Goal: Task Accomplishment & Management: Manage account settings

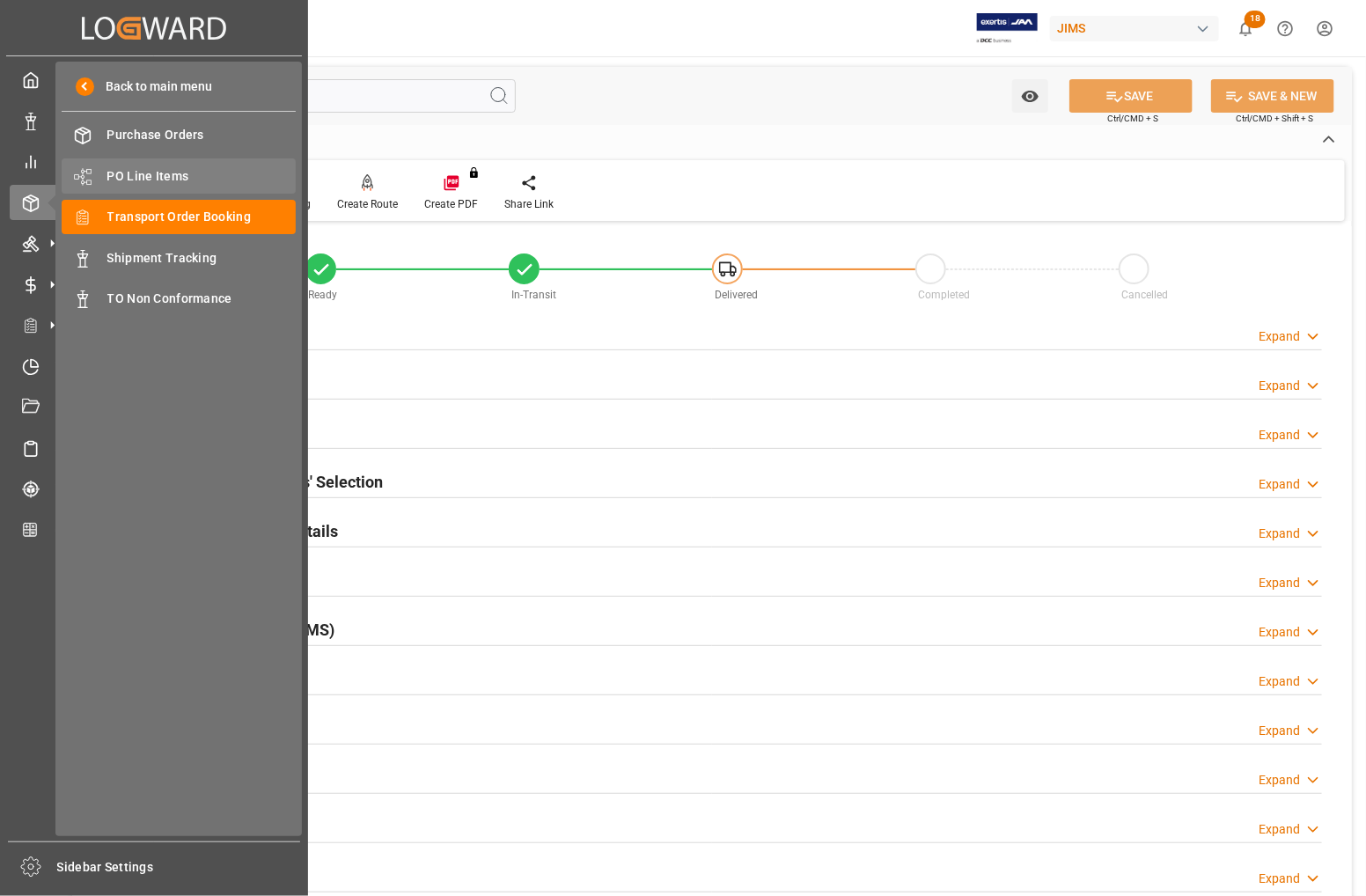
scroll to position [427, 0]
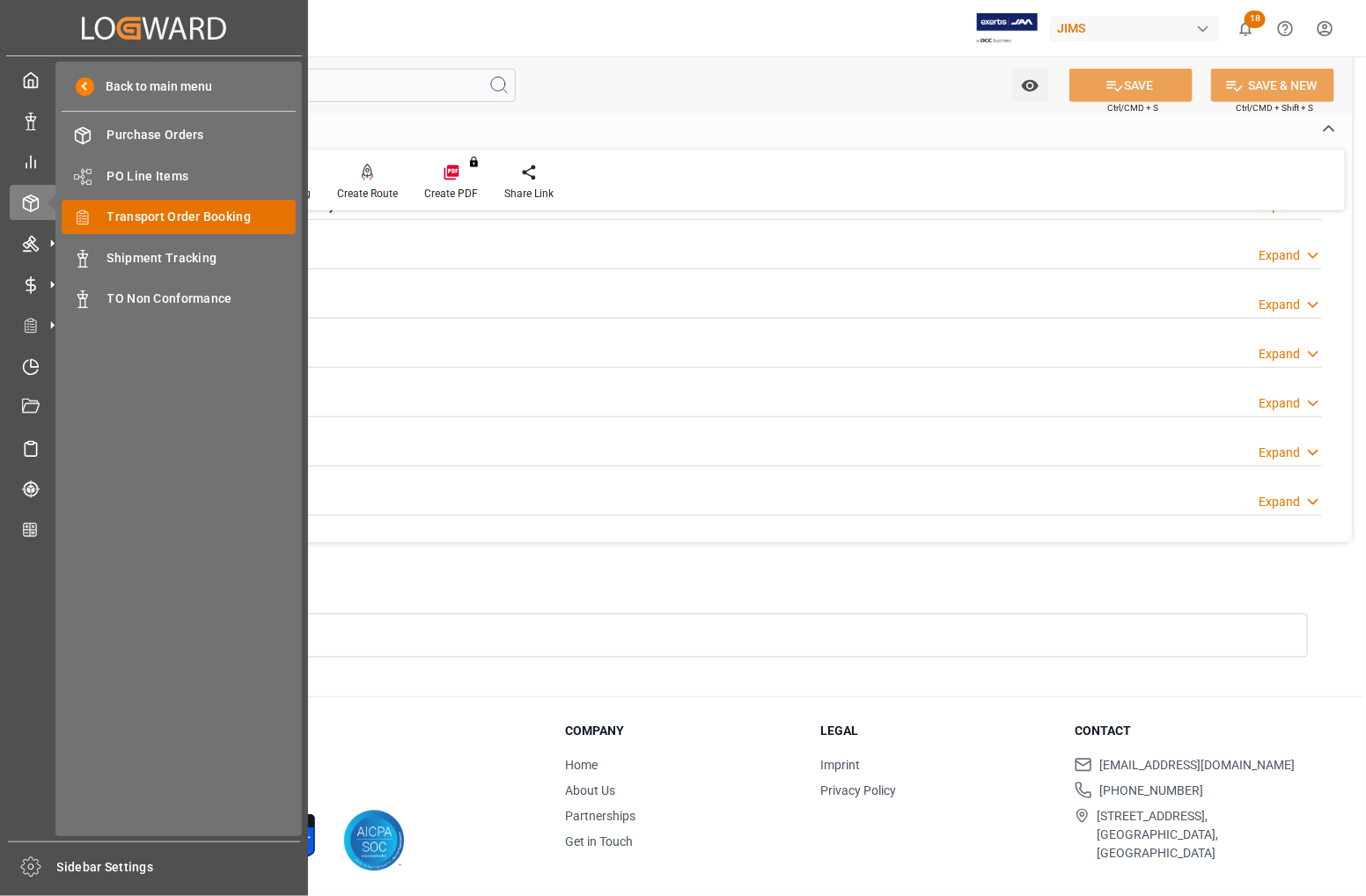
click at [129, 211] on span "Transport Order Booking" at bounding box center [202, 217] width 189 height 19
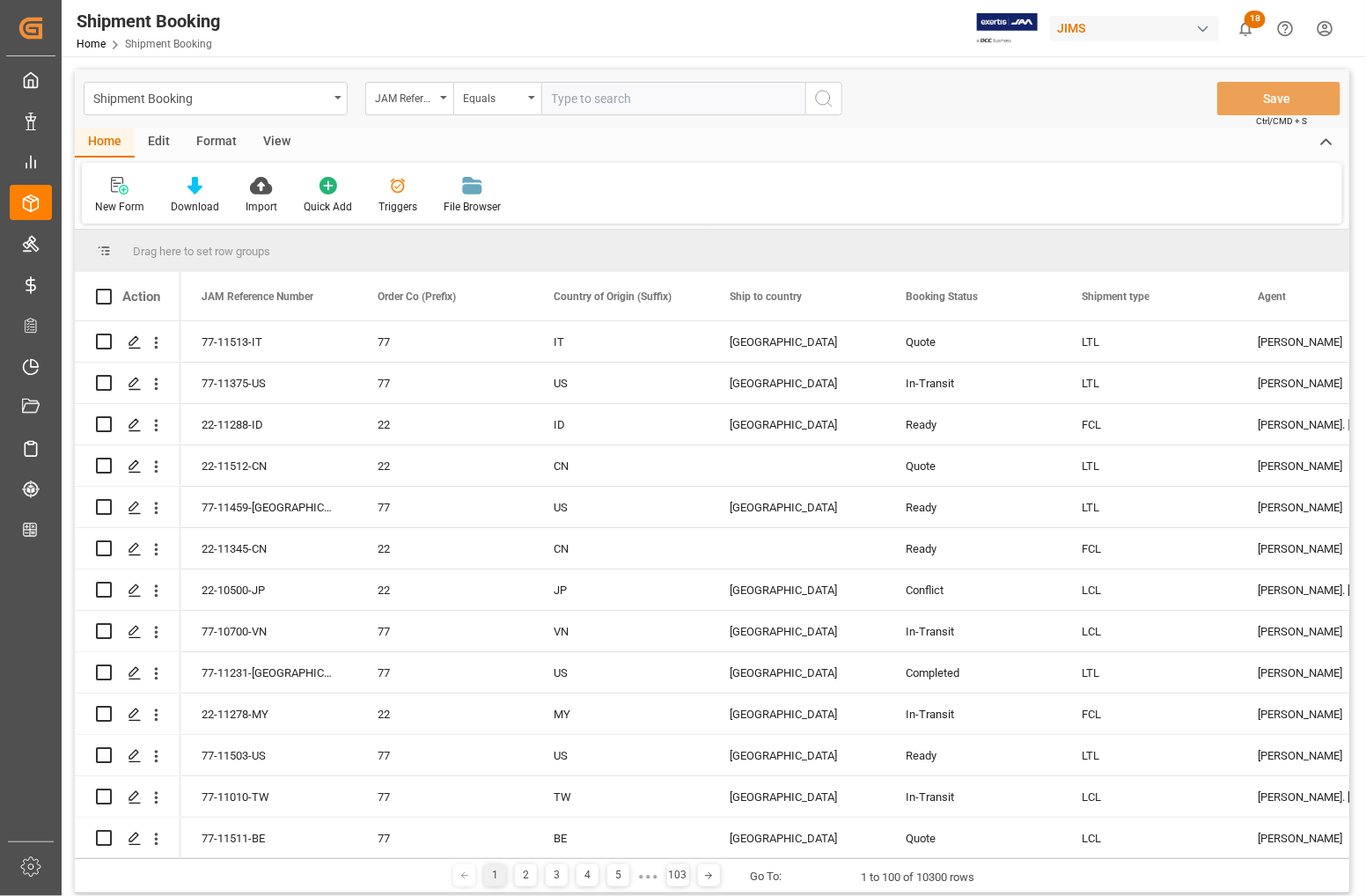
click at [274, 144] on div "View" at bounding box center [277, 143] width 53 height 30
click at [107, 189] on icon at bounding box center [112, 186] width 18 height 18
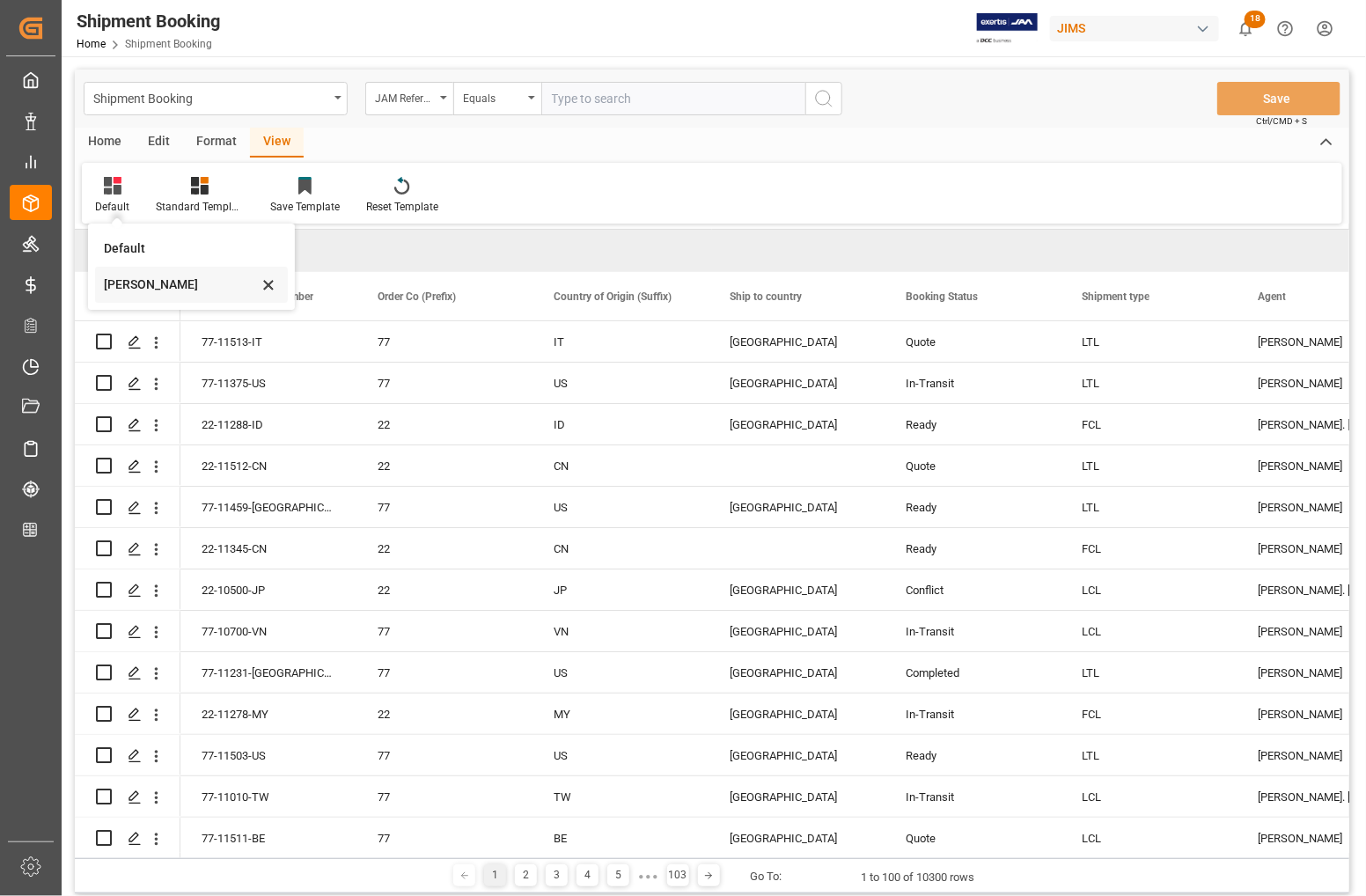
click at [133, 280] on div "Catherine" at bounding box center [180, 285] width 154 height 19
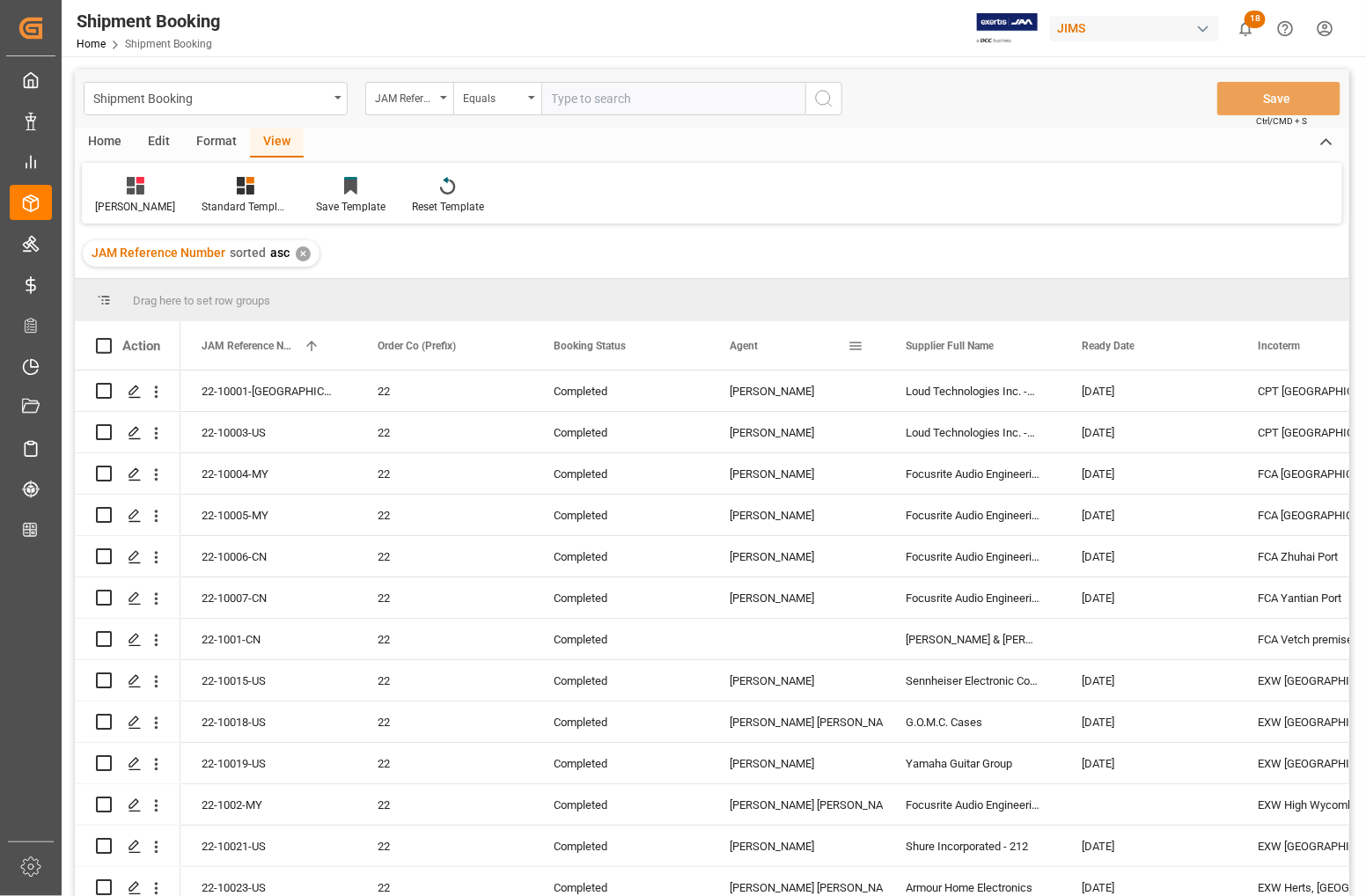
click at [855, 336] on div "Agent" at bounding box center [797, 345] width 134 height 48
click at [855, 345] on span at bounding box center [855, 346] width 16 height 16
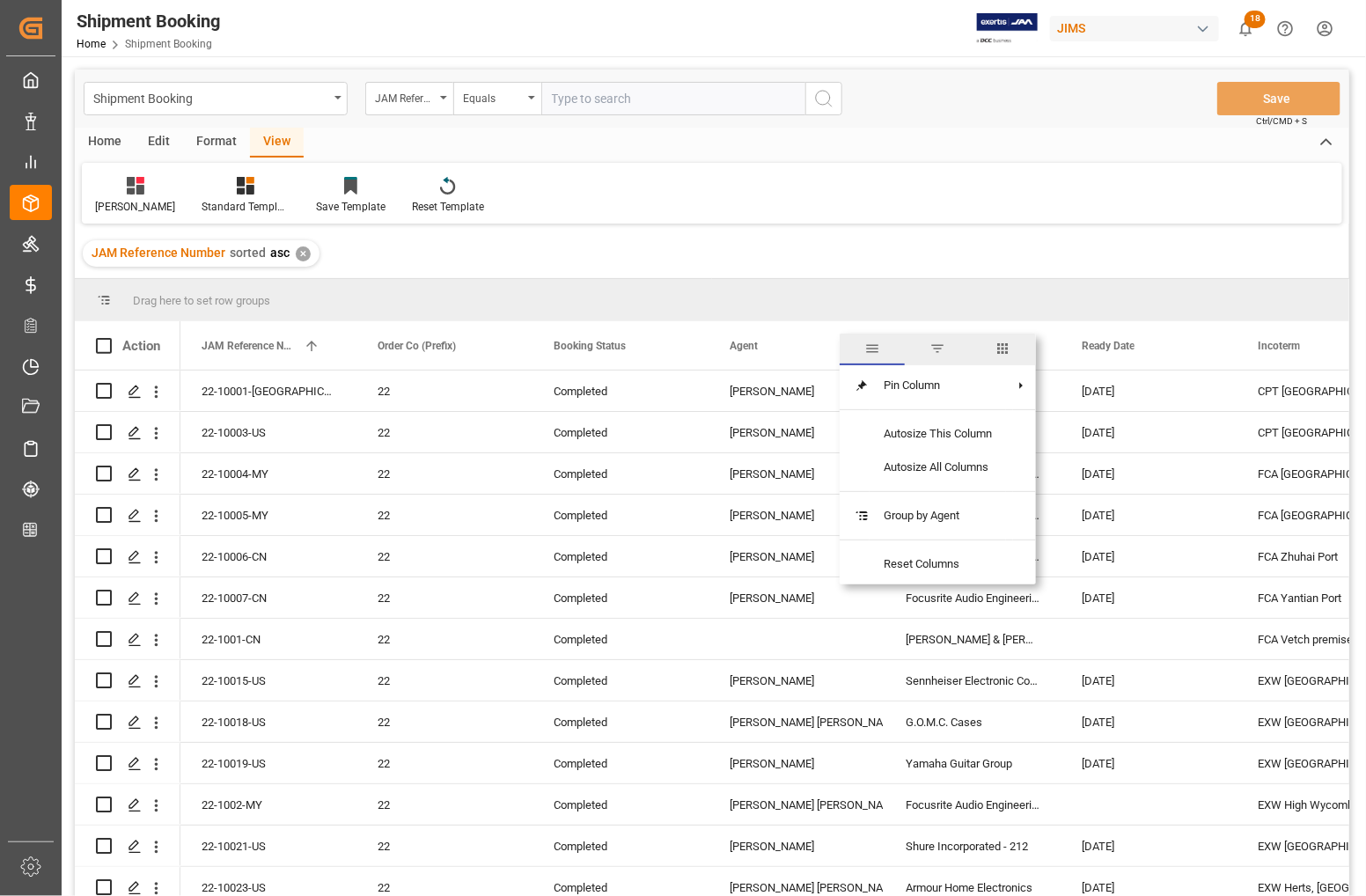
click at [938, 349] on span "filter" at bounding box center [937, 349] width 16 height 16
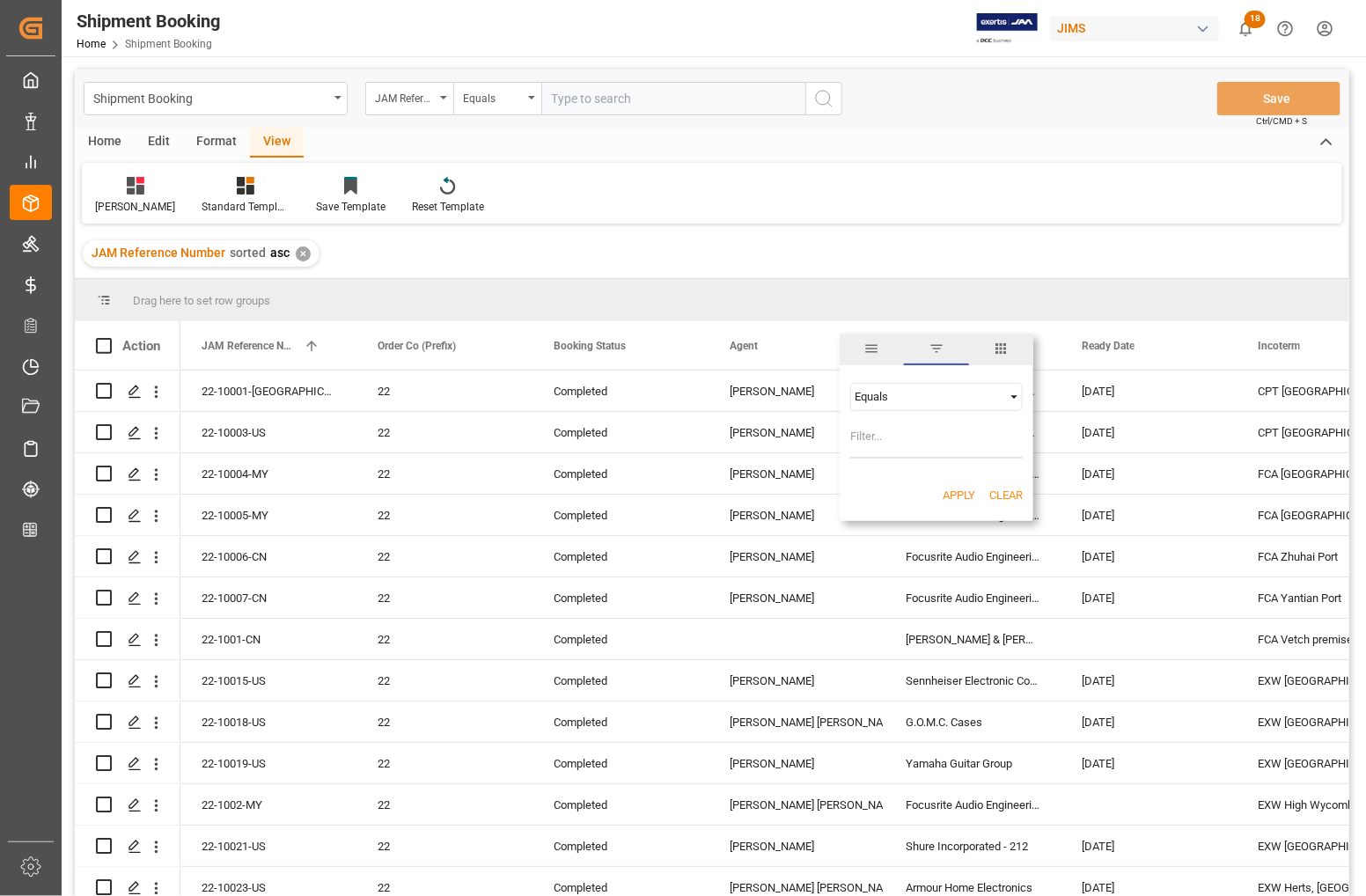
click at [867, 436] on input "Filter Value" at bounding box center [936, 442] width 172 height 35
type input "V"
type input "[PERSON_NAME]"
click at [965, 490] on button "Apply" at bounding box center [959, 496] width 33 height 18
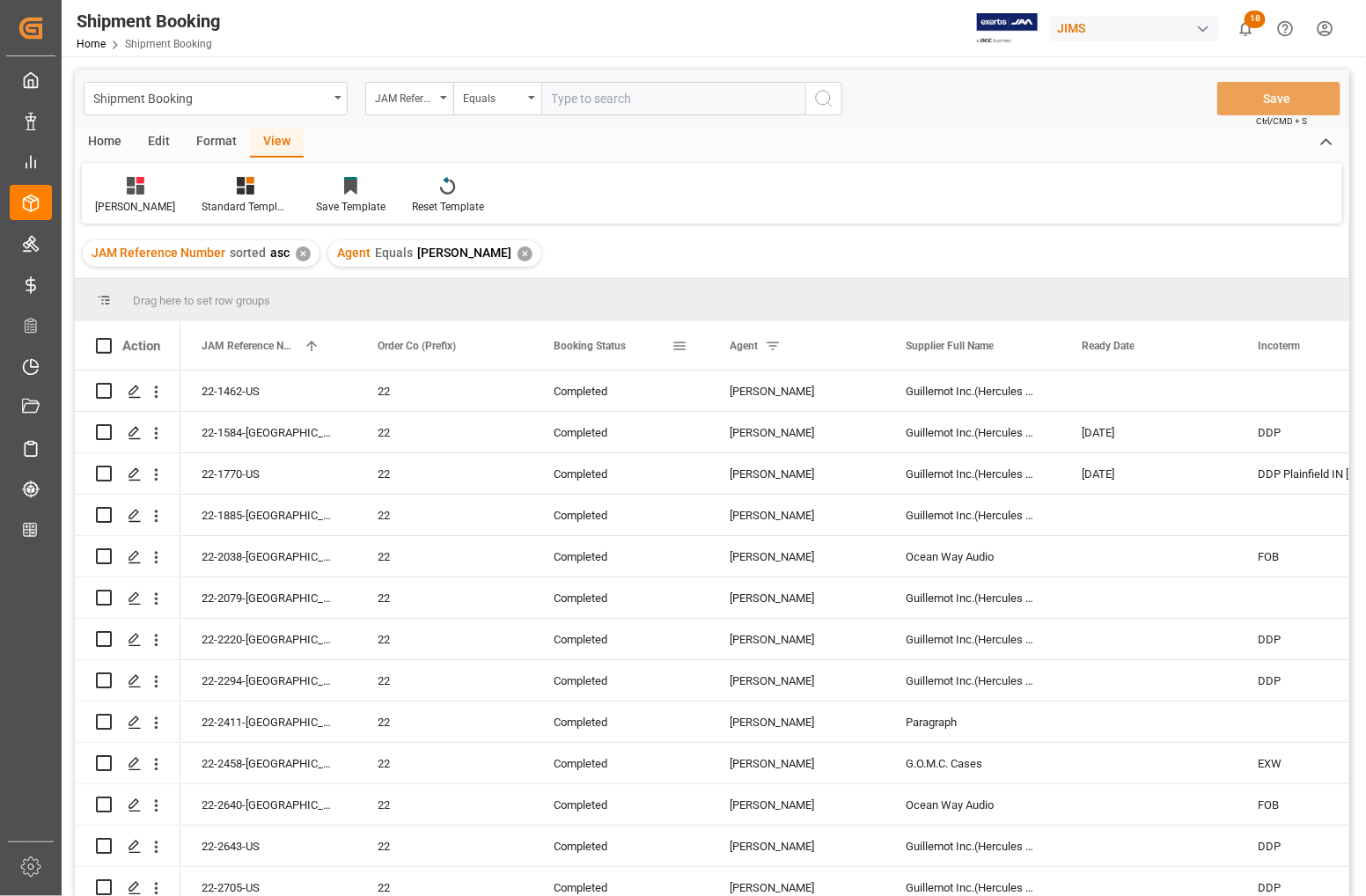
click at [649, 346] on div "Booking Status" at bounding box center [613, 345] width 118 height 48
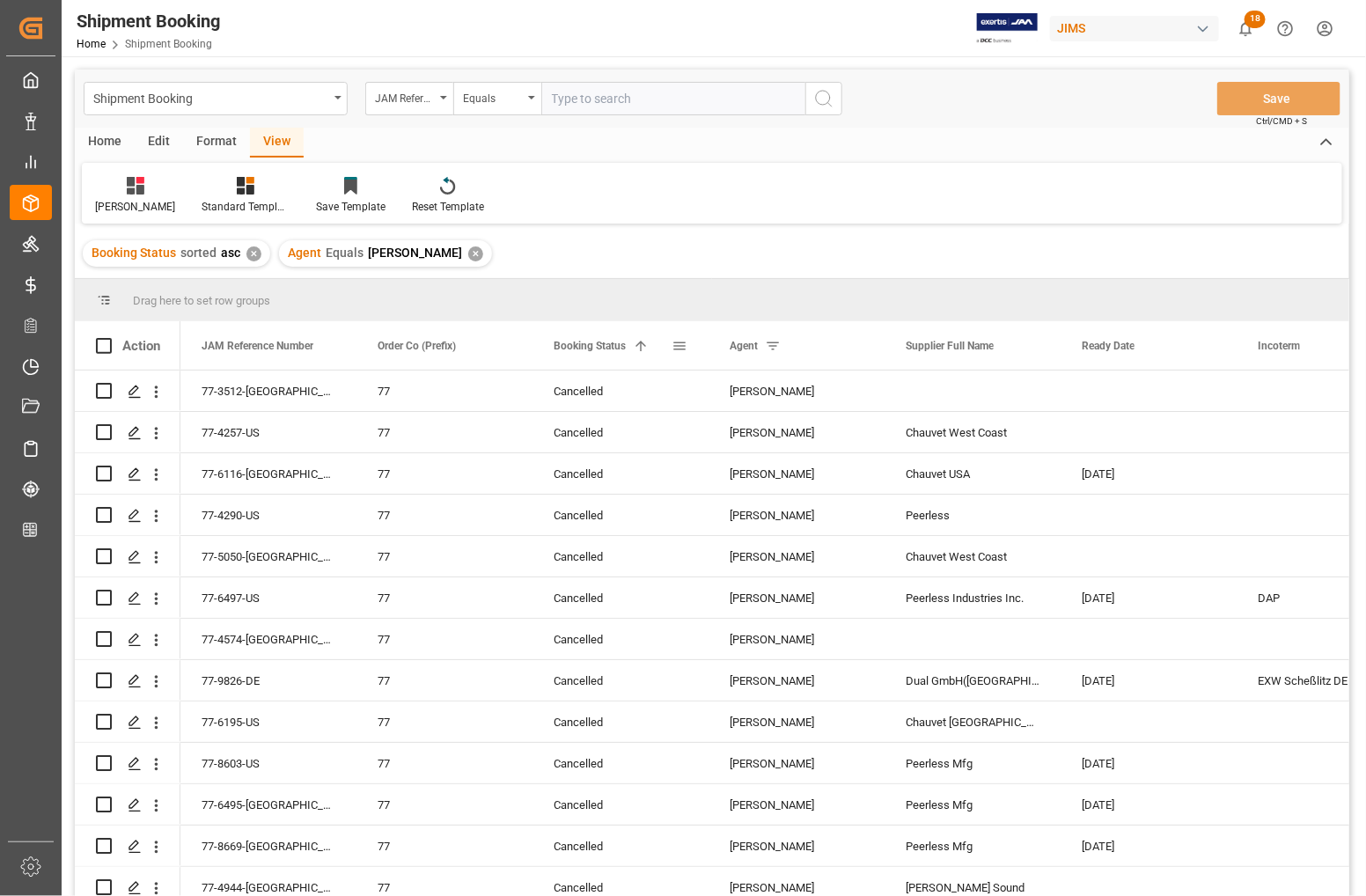
click at [649, 346] on div "Booking Status 1" at bounding box center [613, 345] width 118 height 48
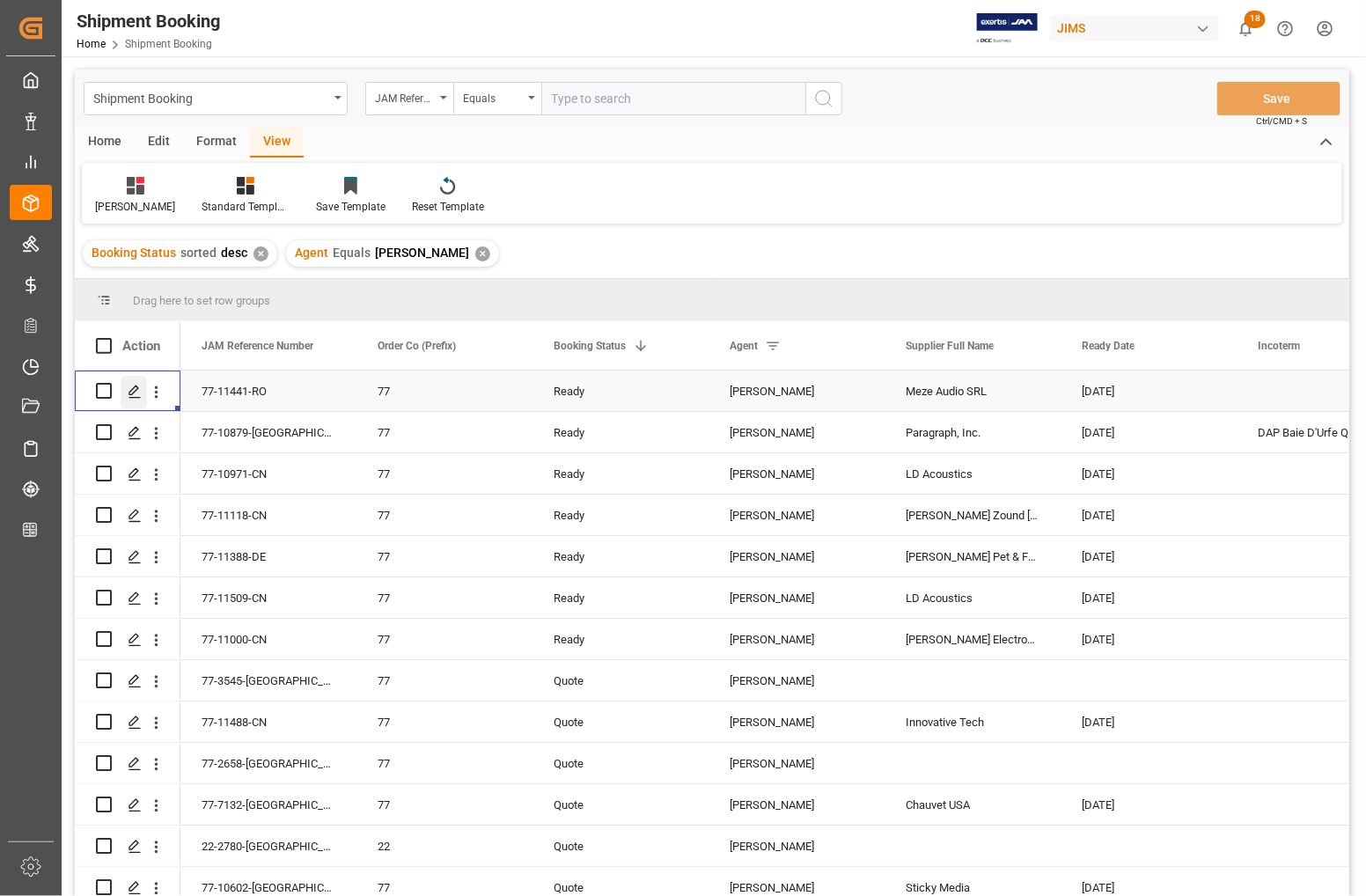
click at [132, 392] on icon "Press SPACE to select this row." at bounding box center [135, 391] width 14 height 14
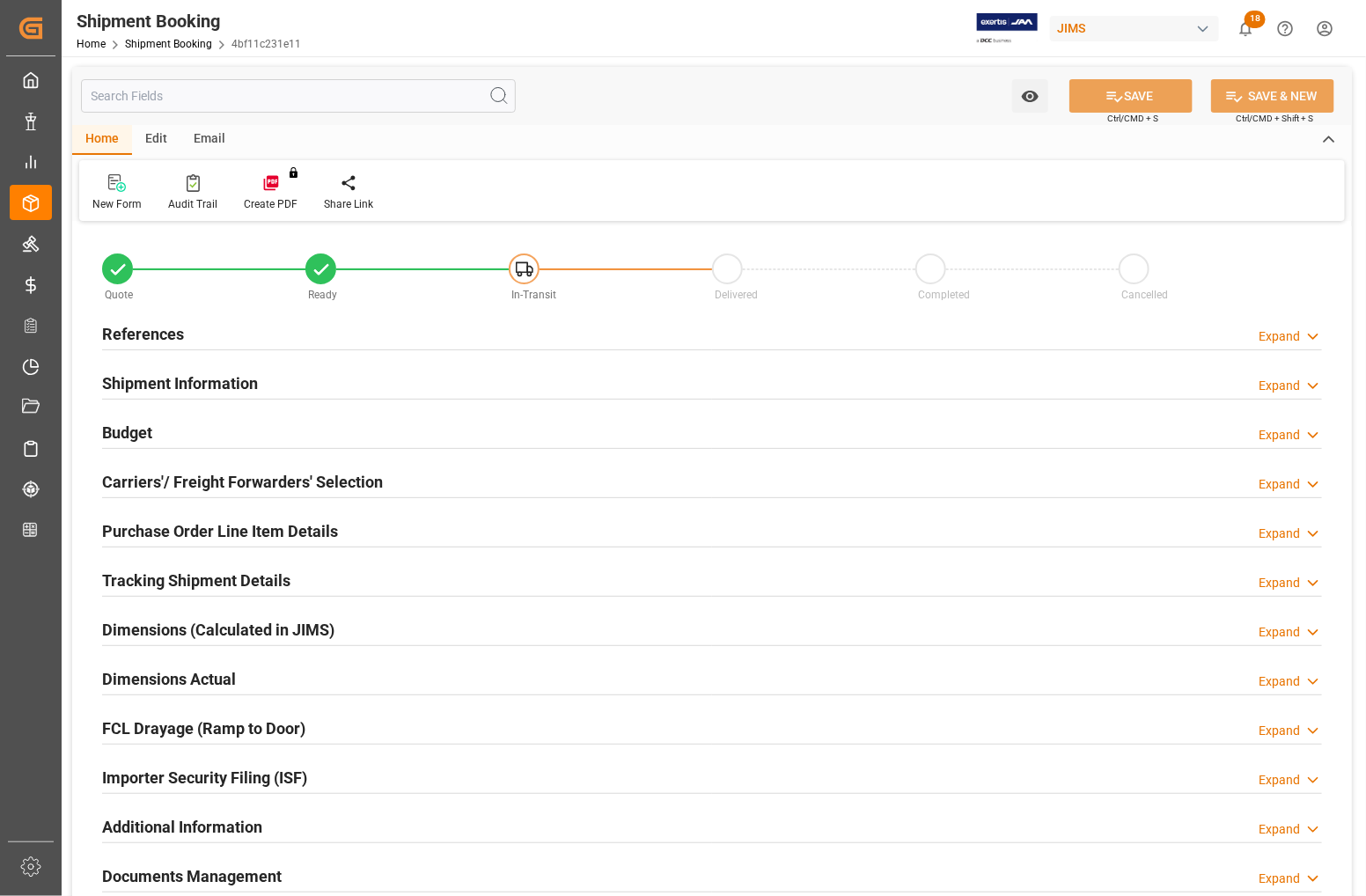
type input "0"
type input "181.0487"
type input "1855"
click at [128, 427] on h2 "Budget" at bounding box center [127, 433] width 50 height 24
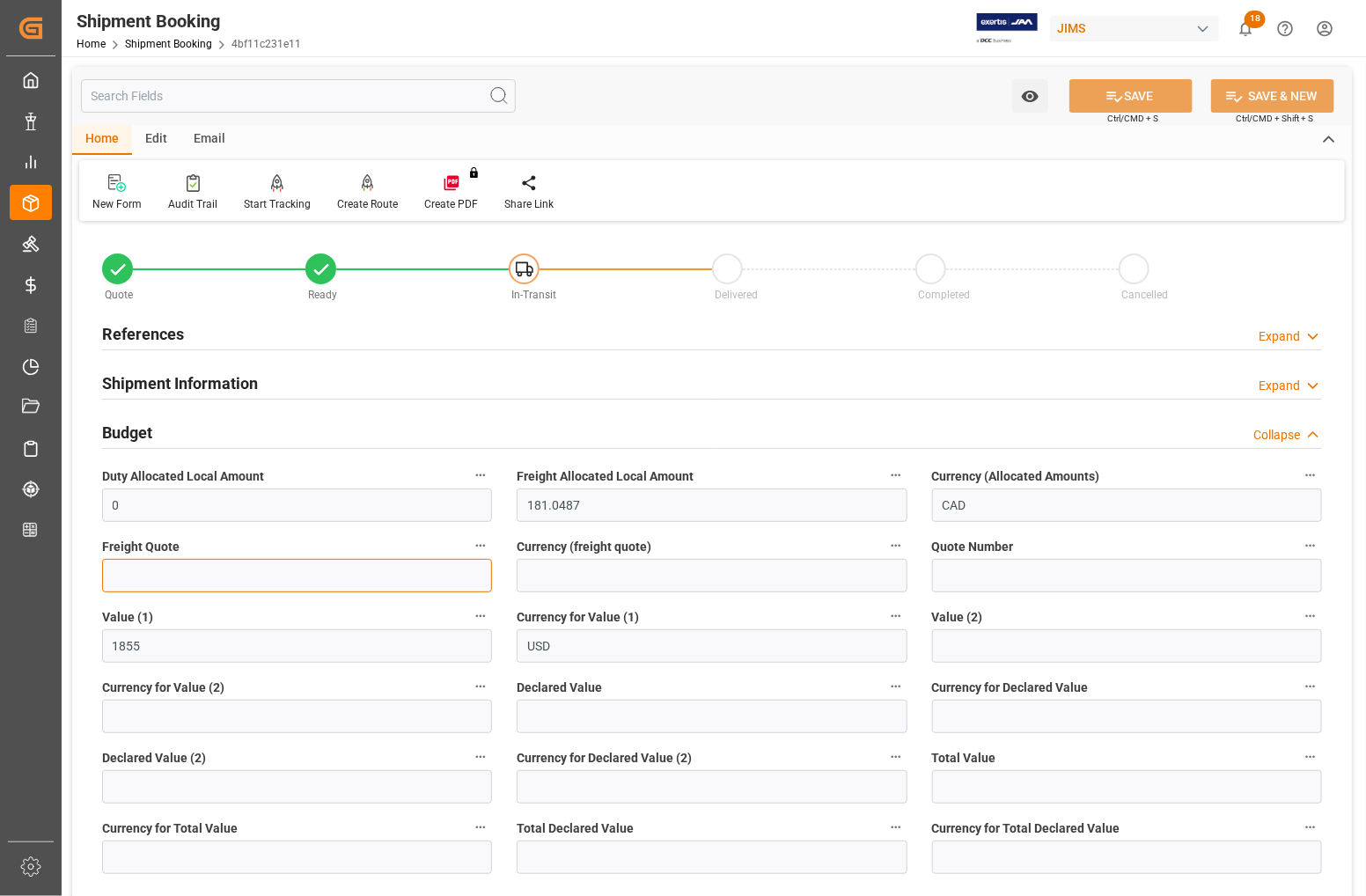
click at [135, 566] on input "text" at bounding box center [298, 576] width 390 height 34
type input "260"
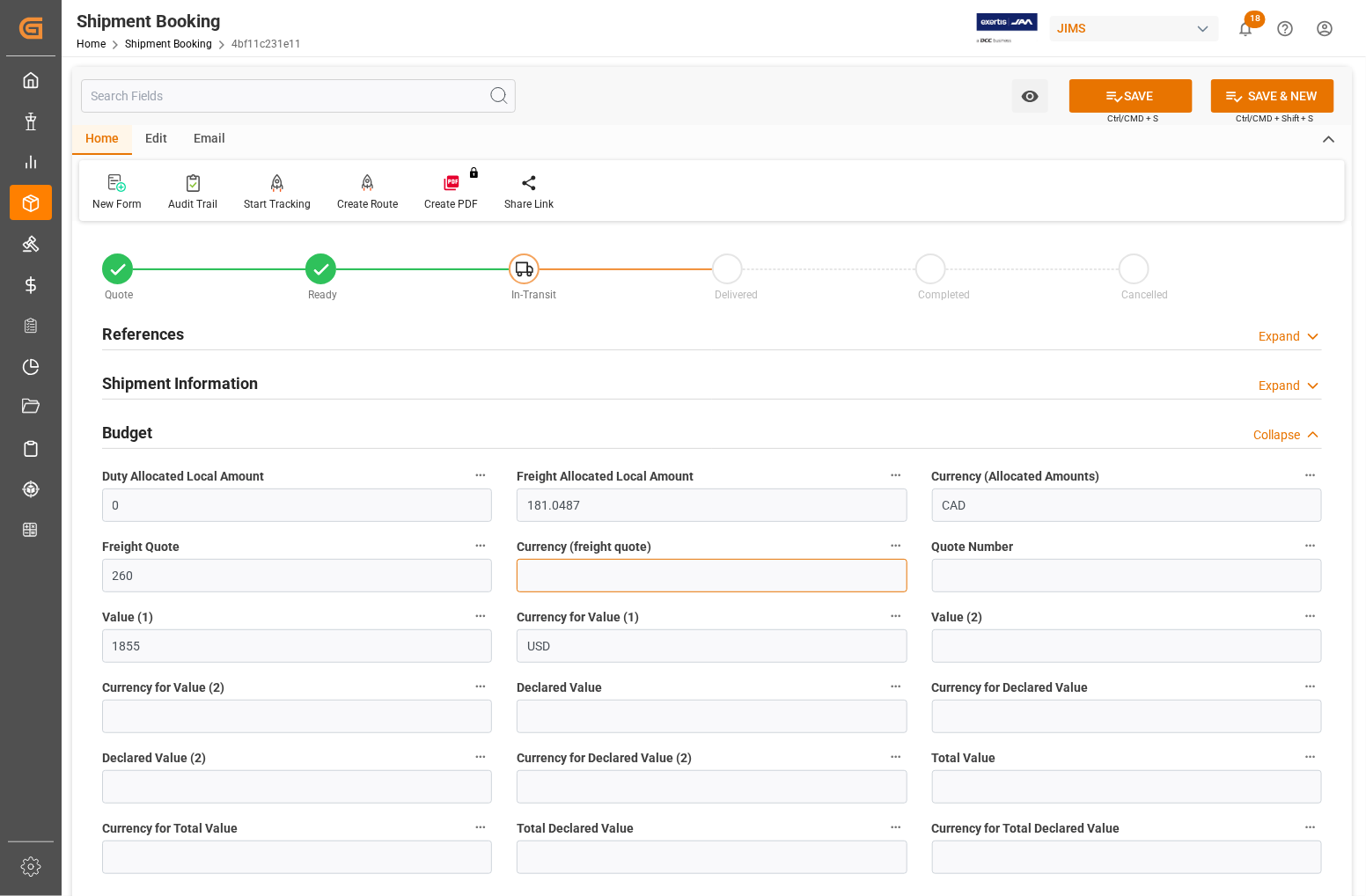
click at [757, 577] on input at bounding box center [712, 576] width 390 height 34
type input "USD"
click at [1127, 100] on button "SAVE" at bounding box center [1130, 96] width 123 height 34
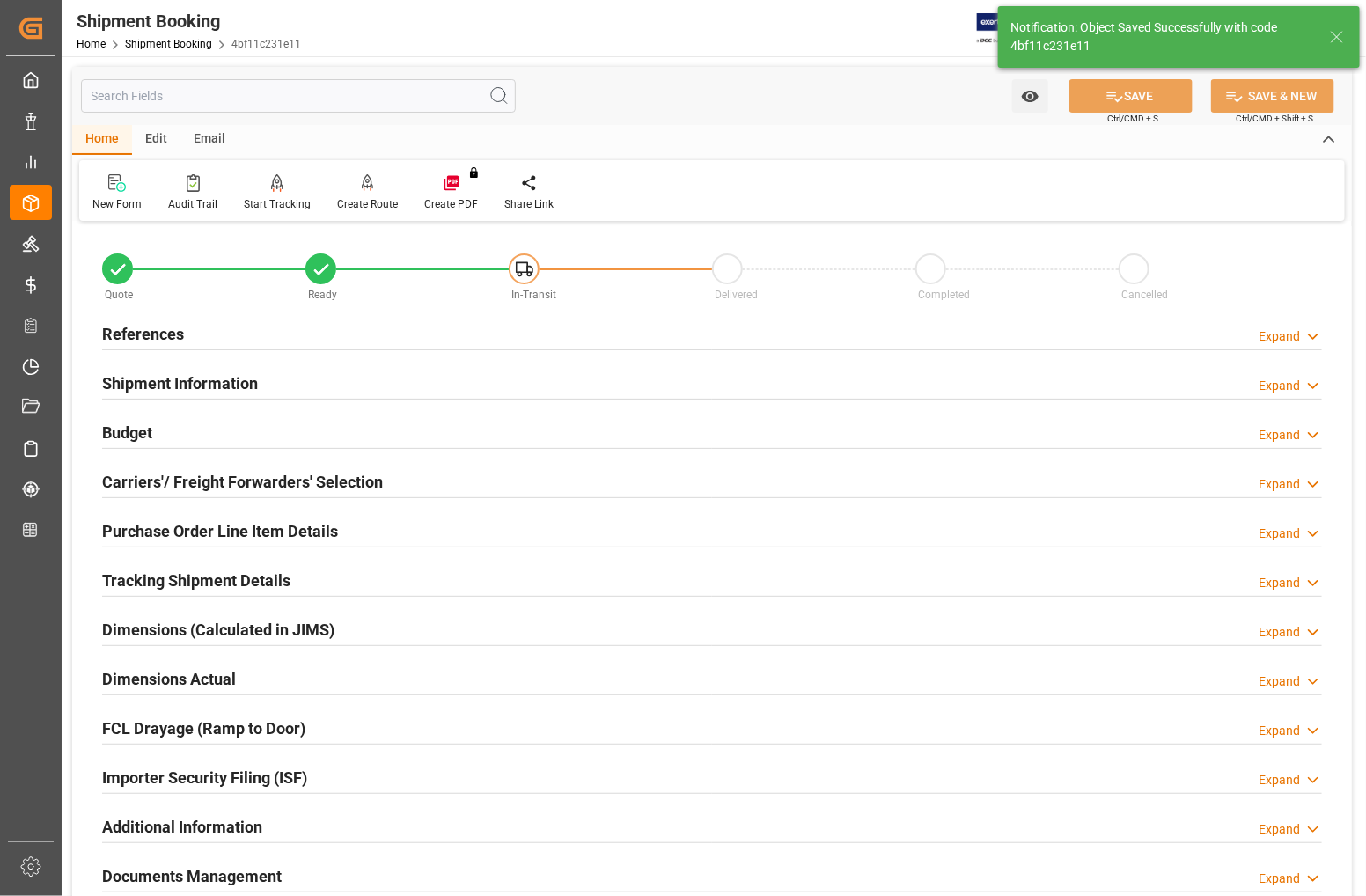
click at [112, 427] on h2 "Budget" at bounding box center [127, 433] width 50 height 24
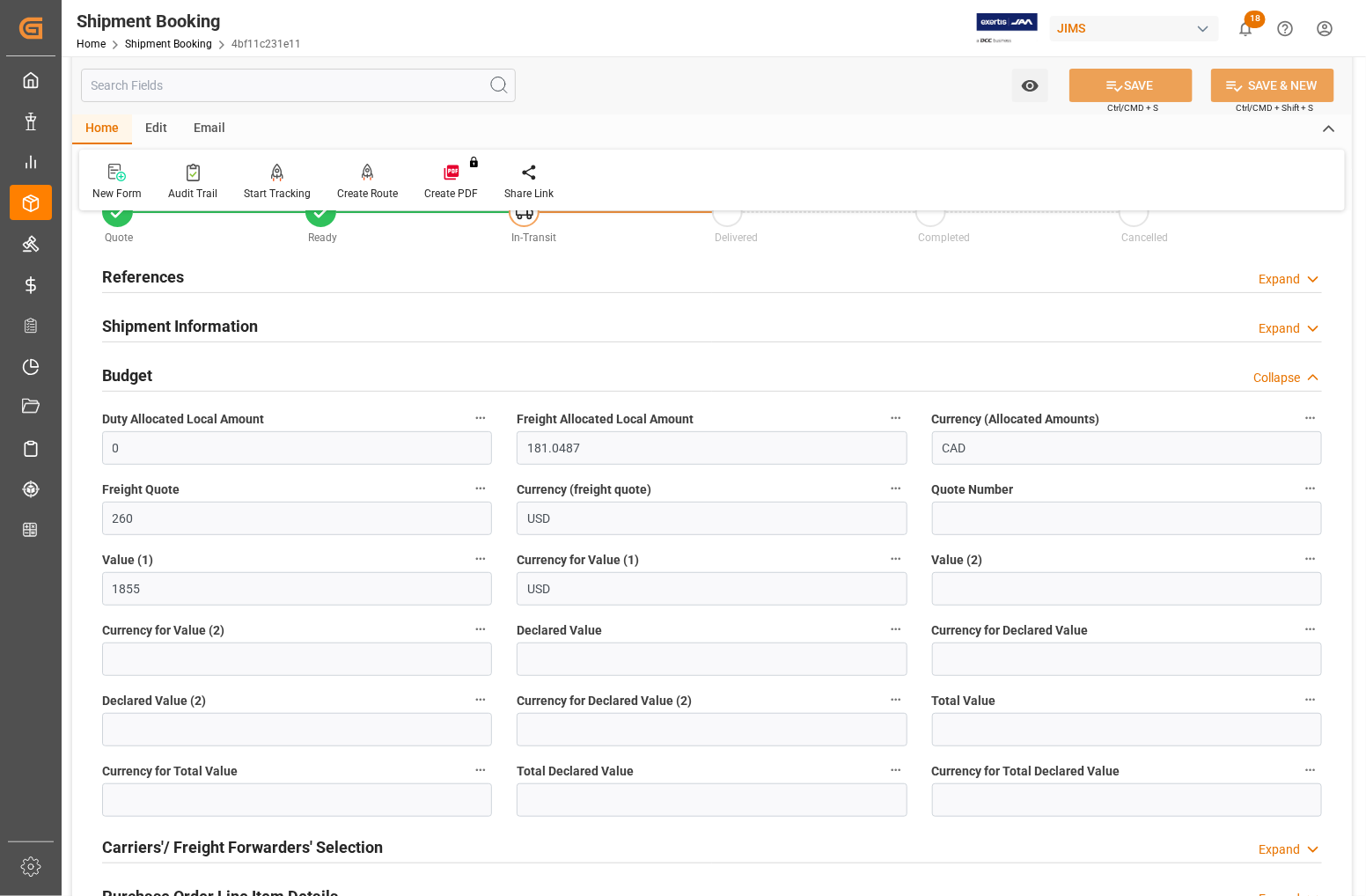
scroll to position [110, 0]
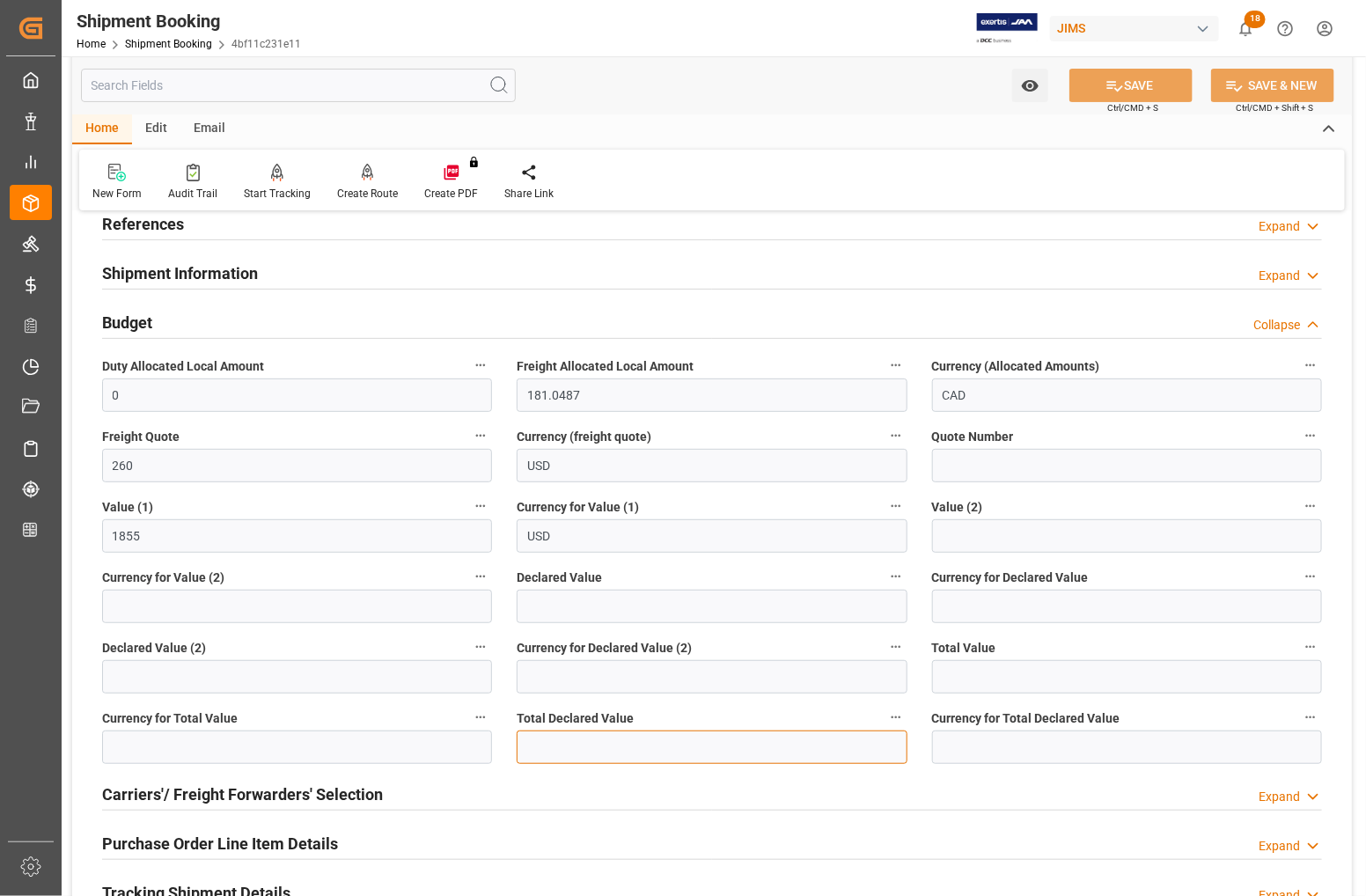
click at [551, 748] on input "text" at bounding box center [712, 747] width 390 height 34
type input "1855"
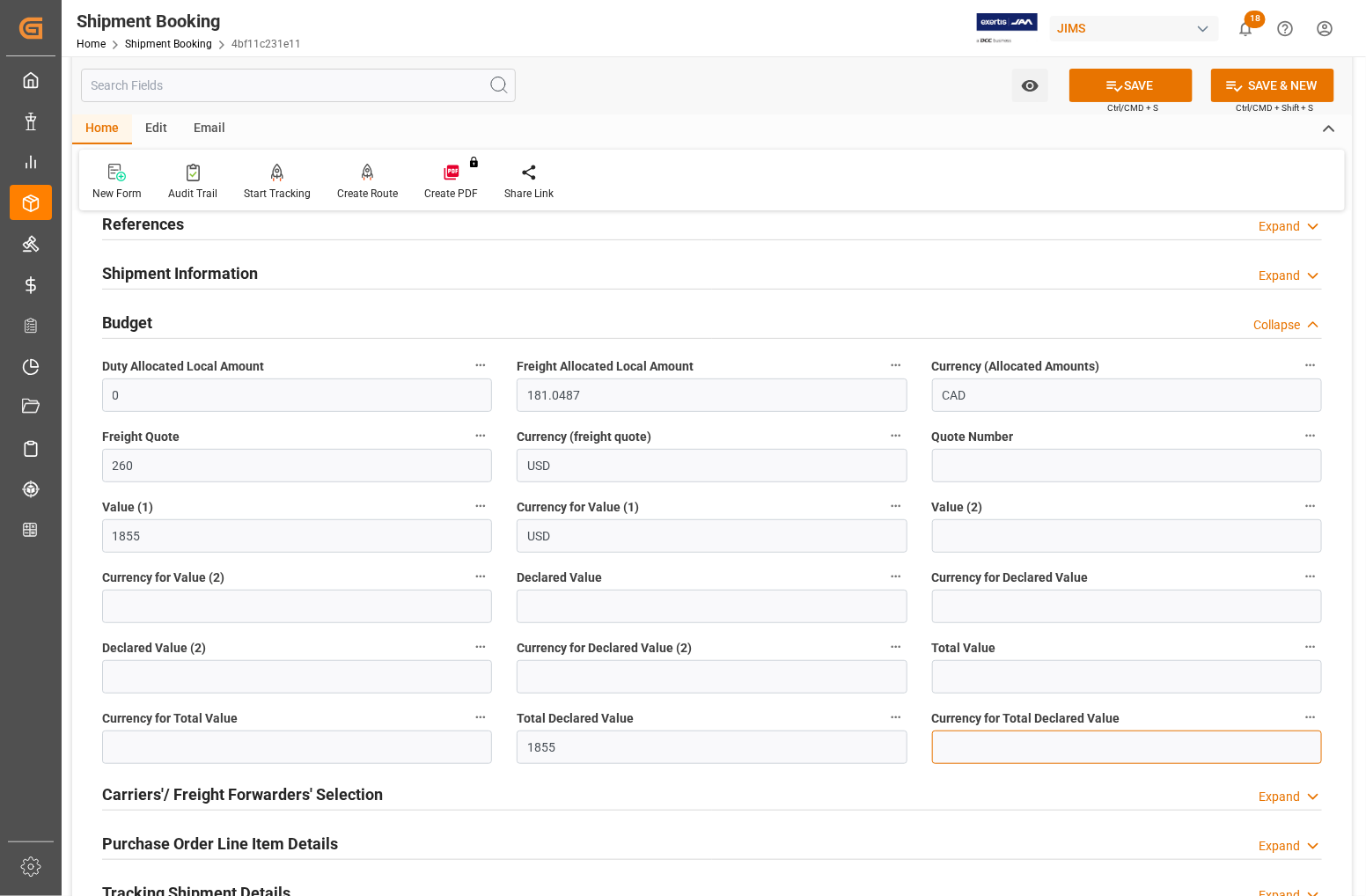
click at [946, 753] on input at bounding box center [1127, 747] width 390 height 34
type input "USD"
click at [243, 790] on h2 "Carriers'/ Freight Forwarders' Selection" at bounding box center [242, 794] width 281 height 24
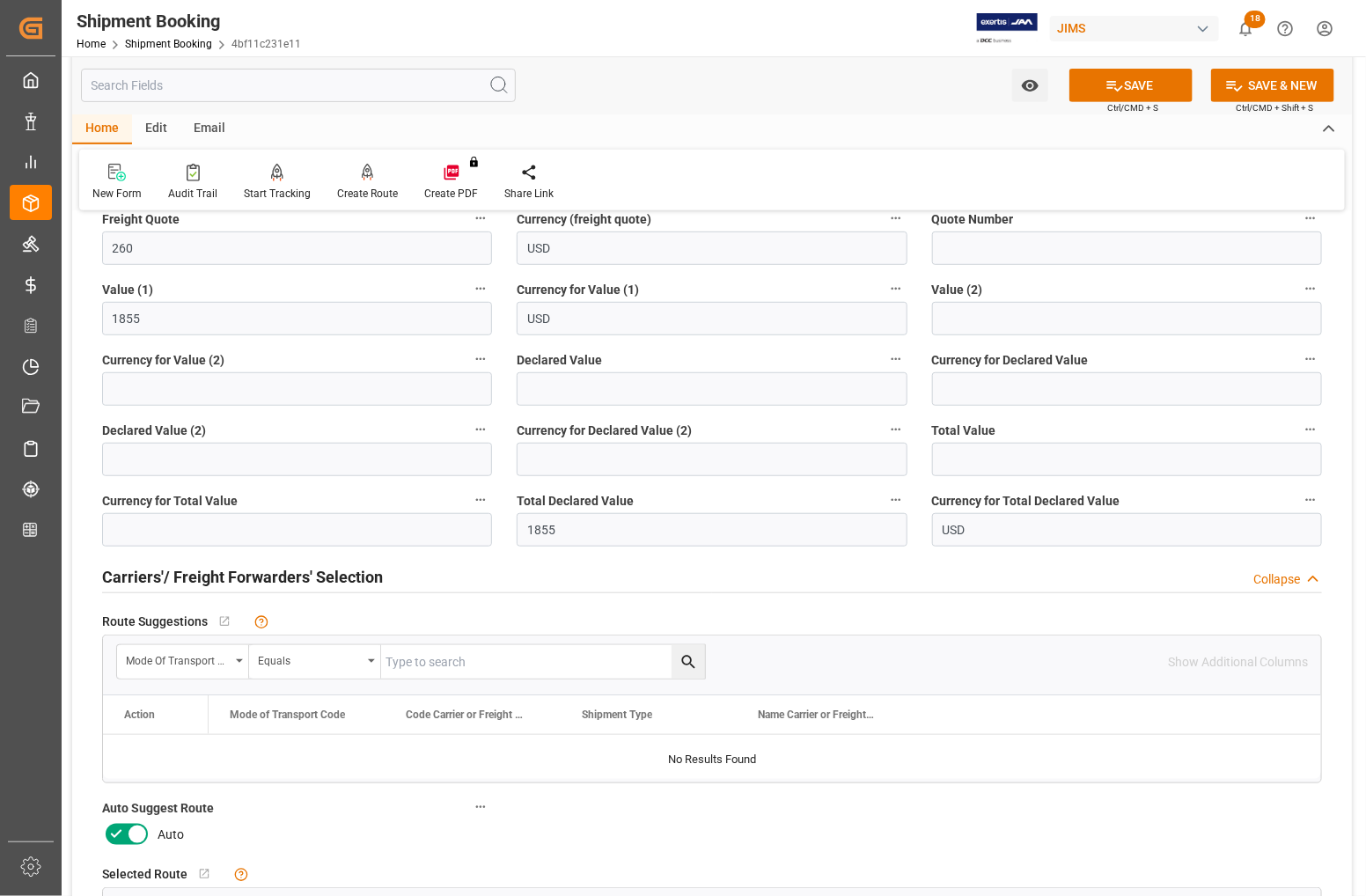
scroll to position [330, 0]
click at [128, 826] on icon at bounding box center [137, 831] width 21 height 21
click at [0, 0] on input "checkbox" at bounding box center [0, 0] width 0 height 0
click at [1106, 80] on icon at bounding box center [1115, 86] width 19 height 19
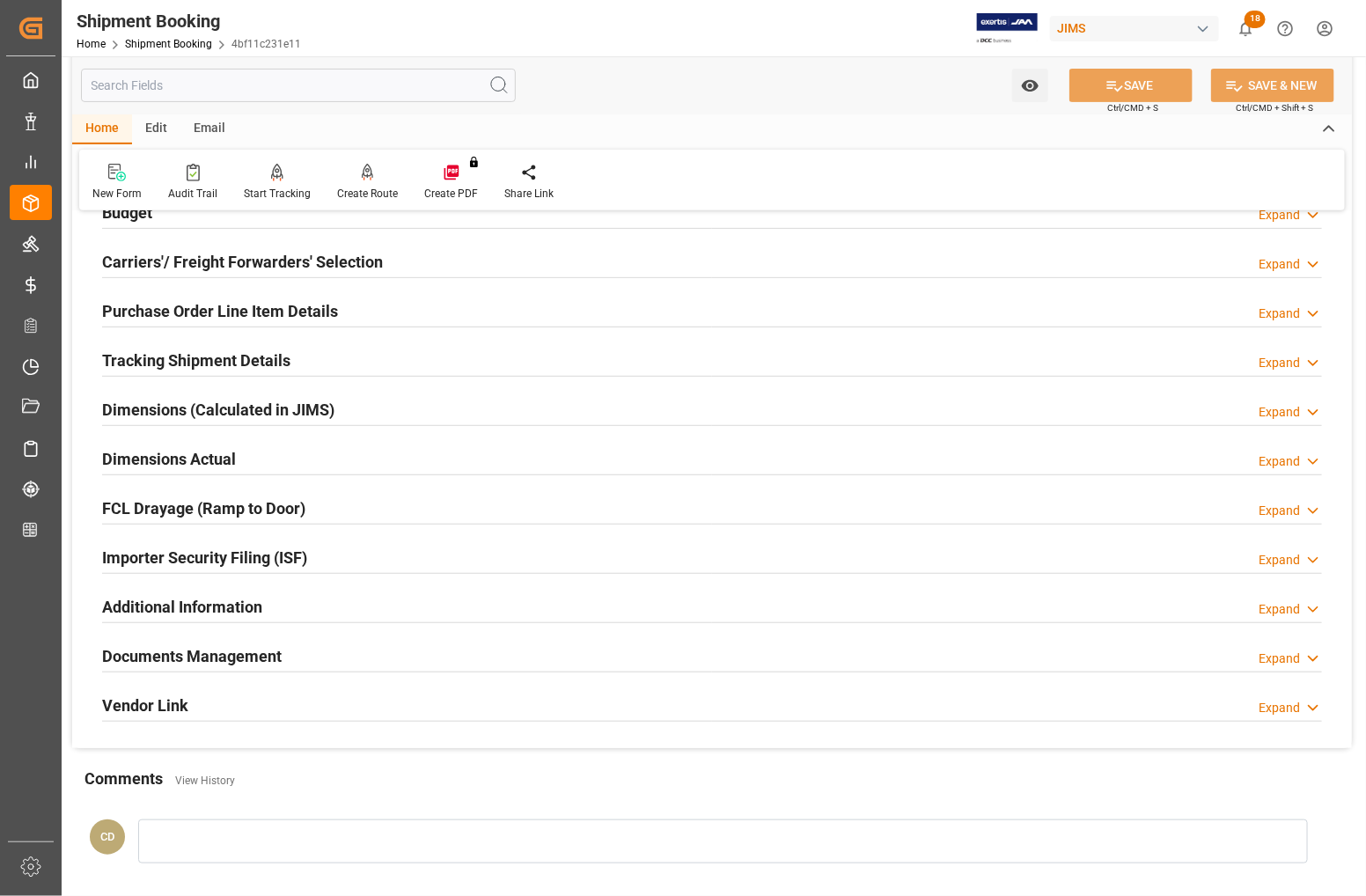
scroll to position [110, 0]
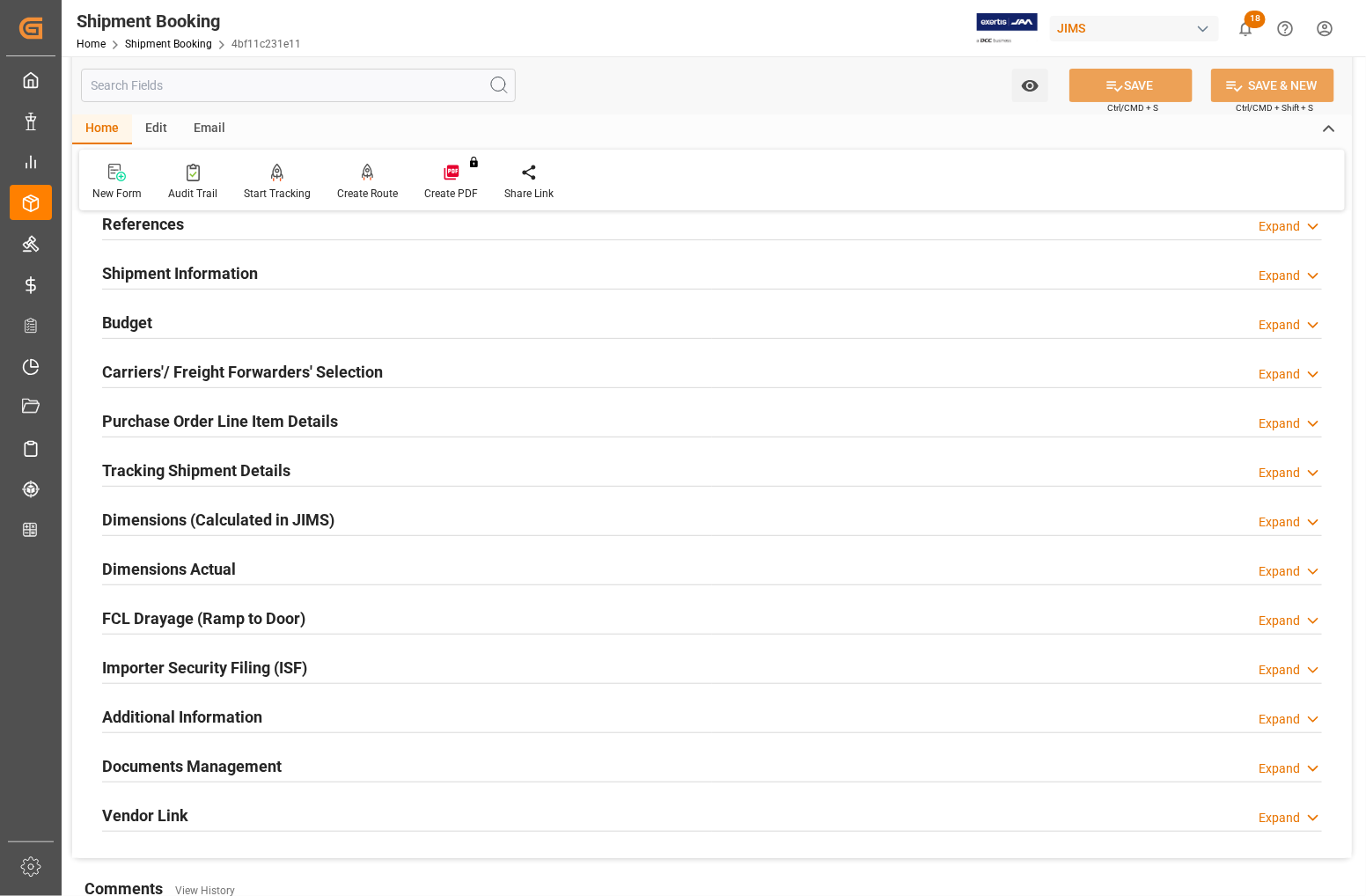
click at [133, 319] on h2 "Budget" at bounding box center [127, 322] width 50 height 24
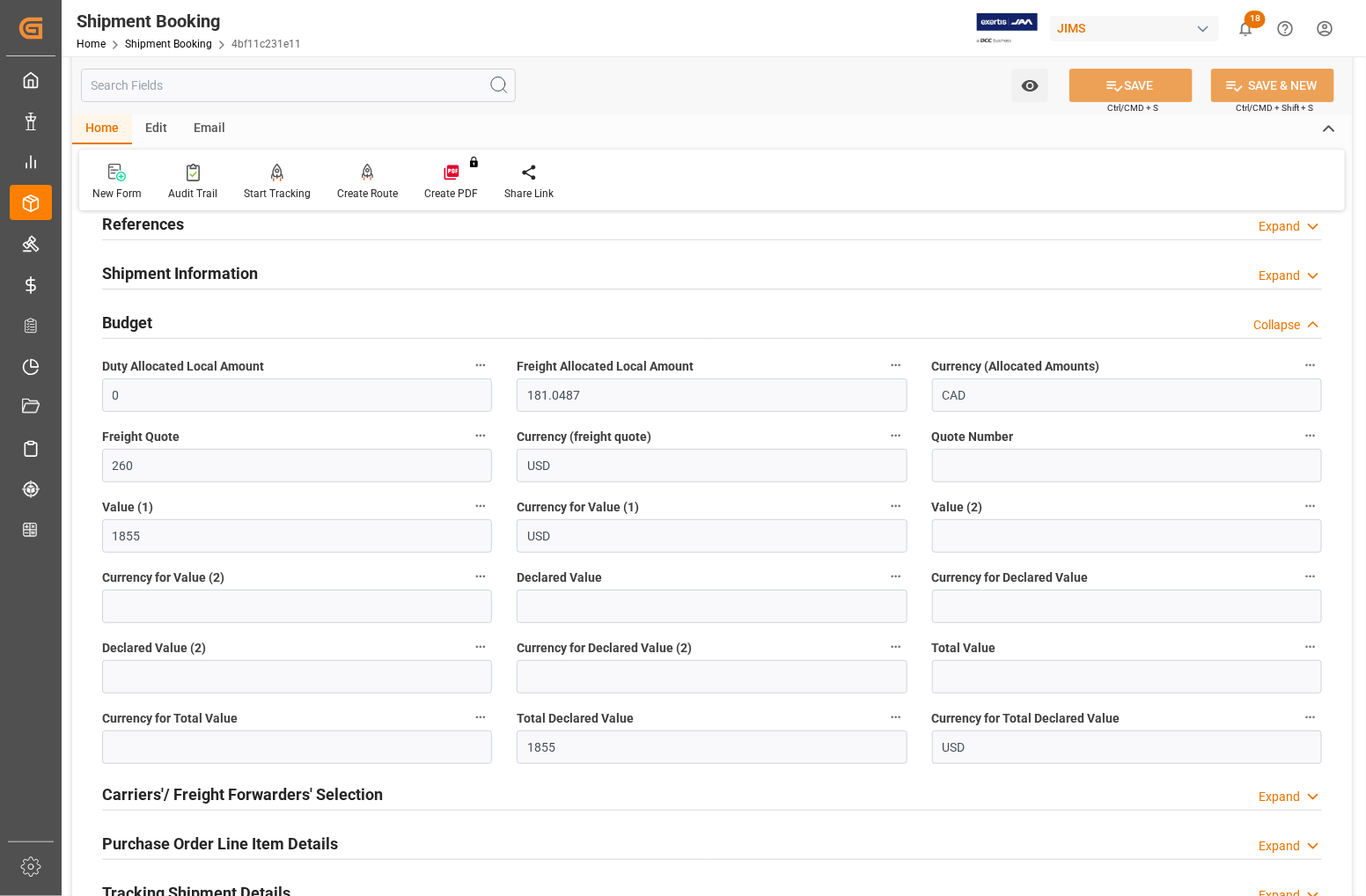
click at [133, 319] on h2 "Budget" at bounding box center [127, 322] width 50 height 24
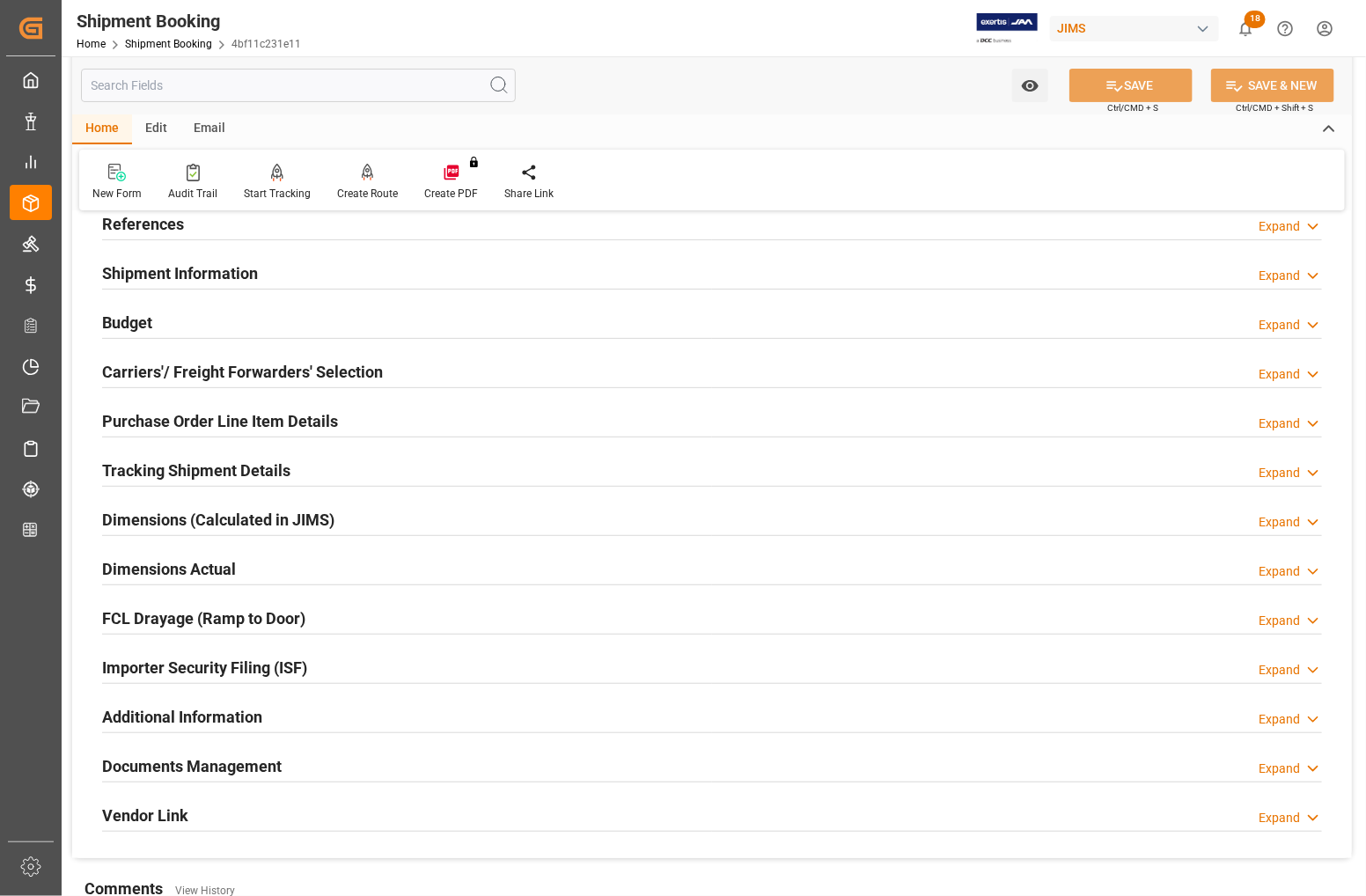
click at [148, 372] on h2 "Carriers'/ Freight Forwarders' Selection" at bounding box center [242, 372] width 281 height 24
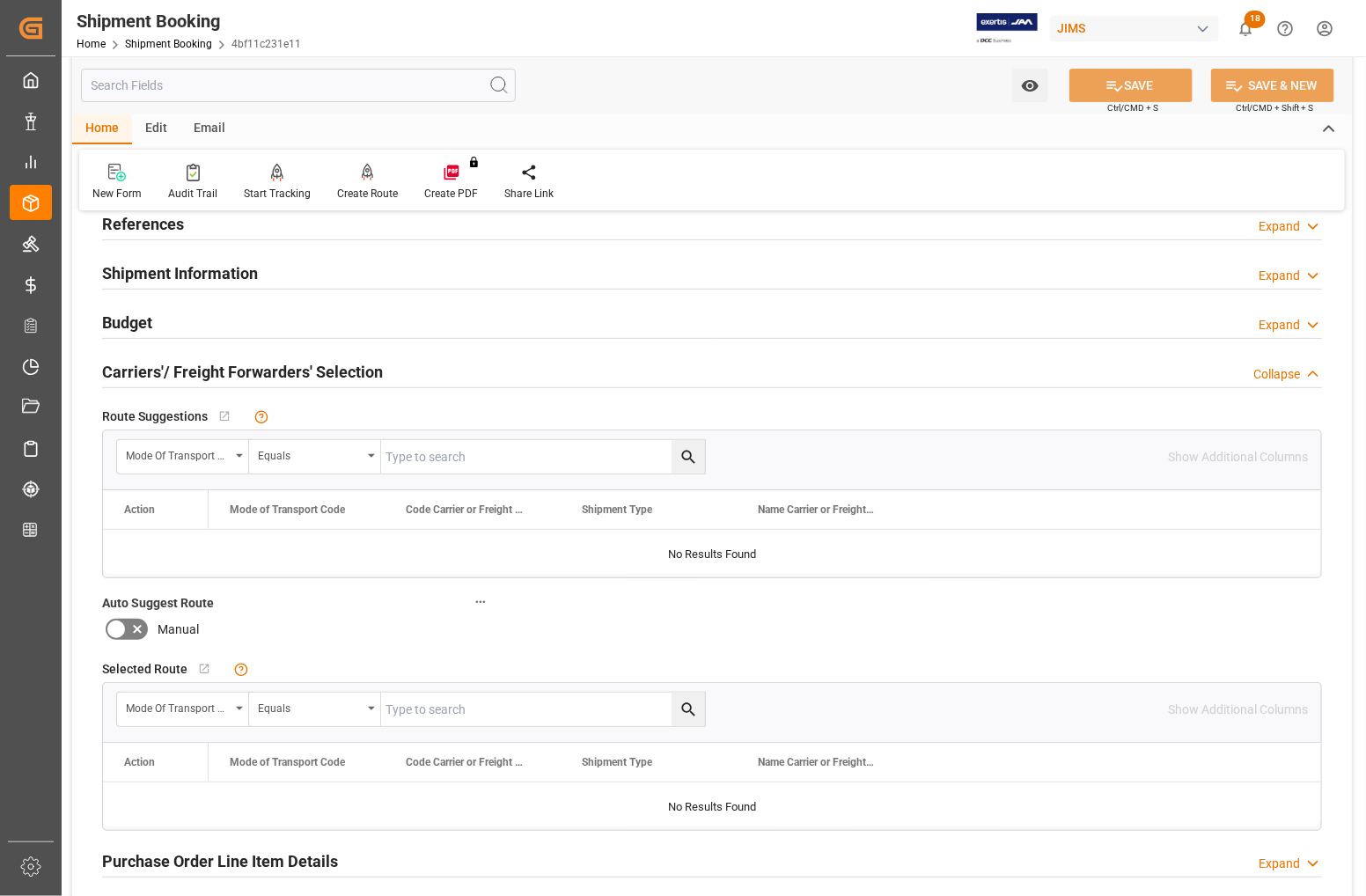
click at [147, 372] on h2 "Carriers'/ Freight Forwarders' Selection" at bounding box center [242, 372] width 281 height 24
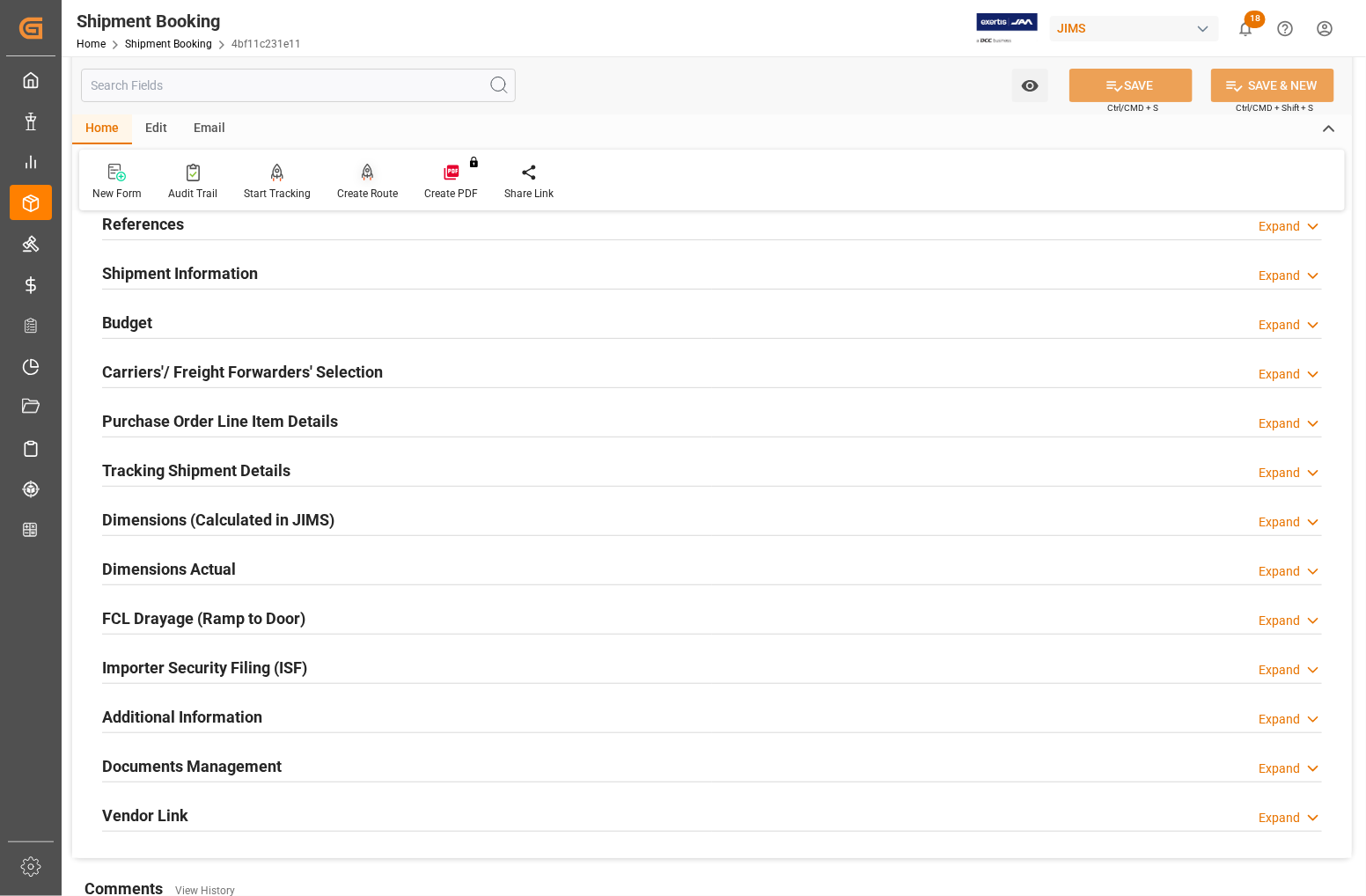
click at [364, 191] on div "Create Route" at bounding box center [368, 193] width 61 height 16
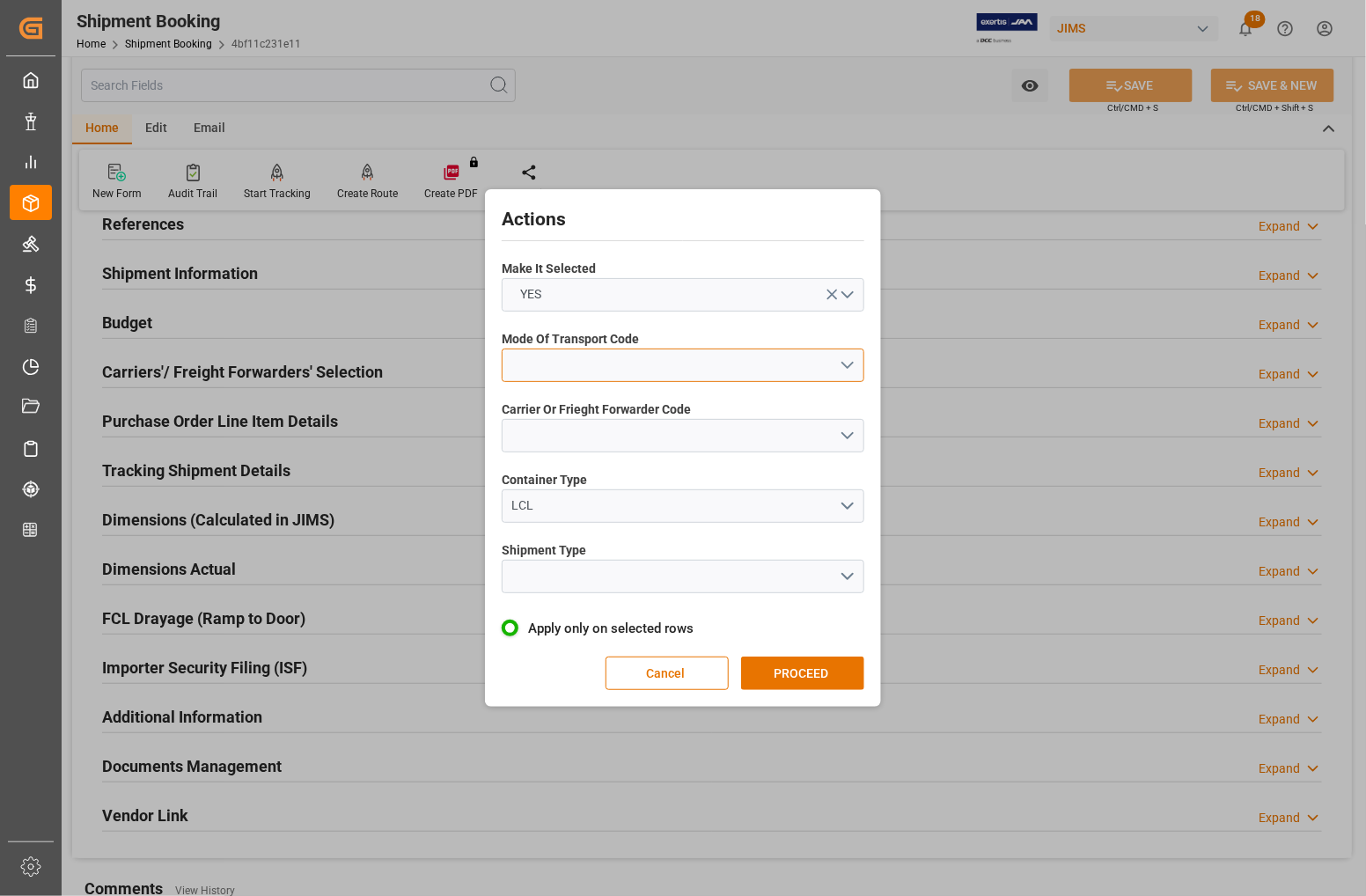
click at [577, 370] on button "open menu" at bounding box center [683, 366] width 363 height 34
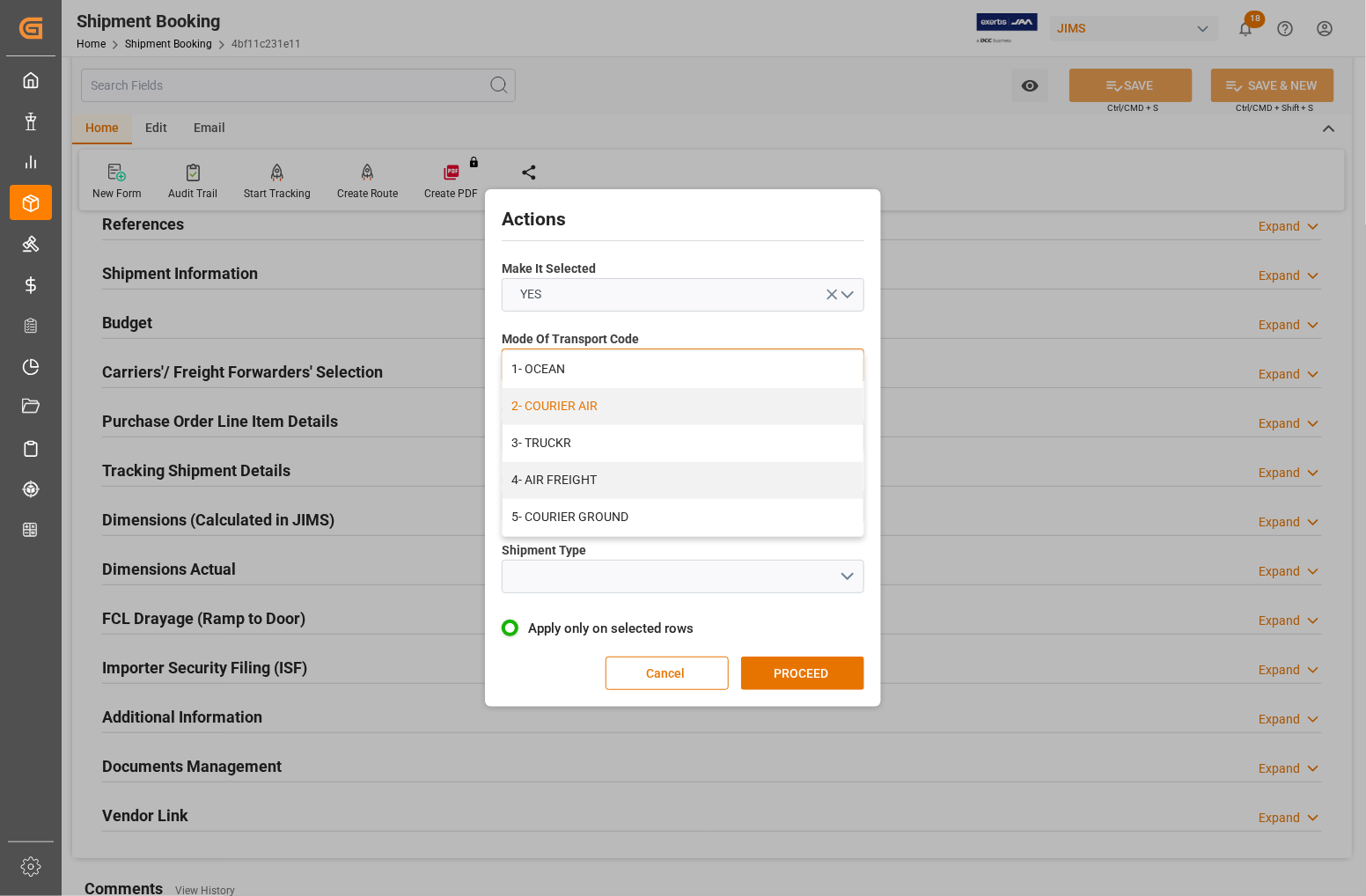
click at [559, 411] on div "2- COURIER AIR" at bounding box center [683, 407] width 361 height 37
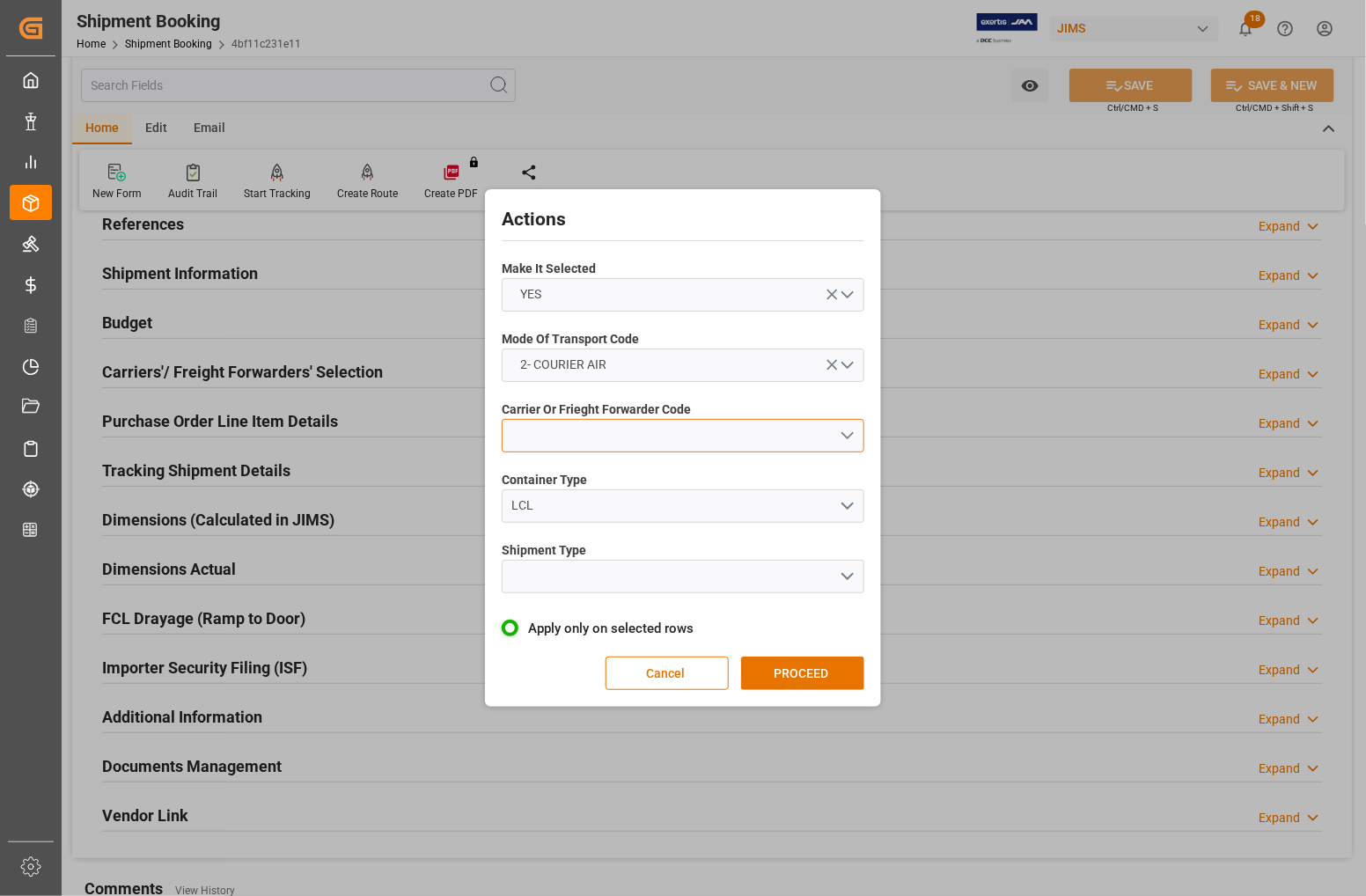
click at [557, 428] on button "open menu" at bounding box center [683, 436] width 363 height 34
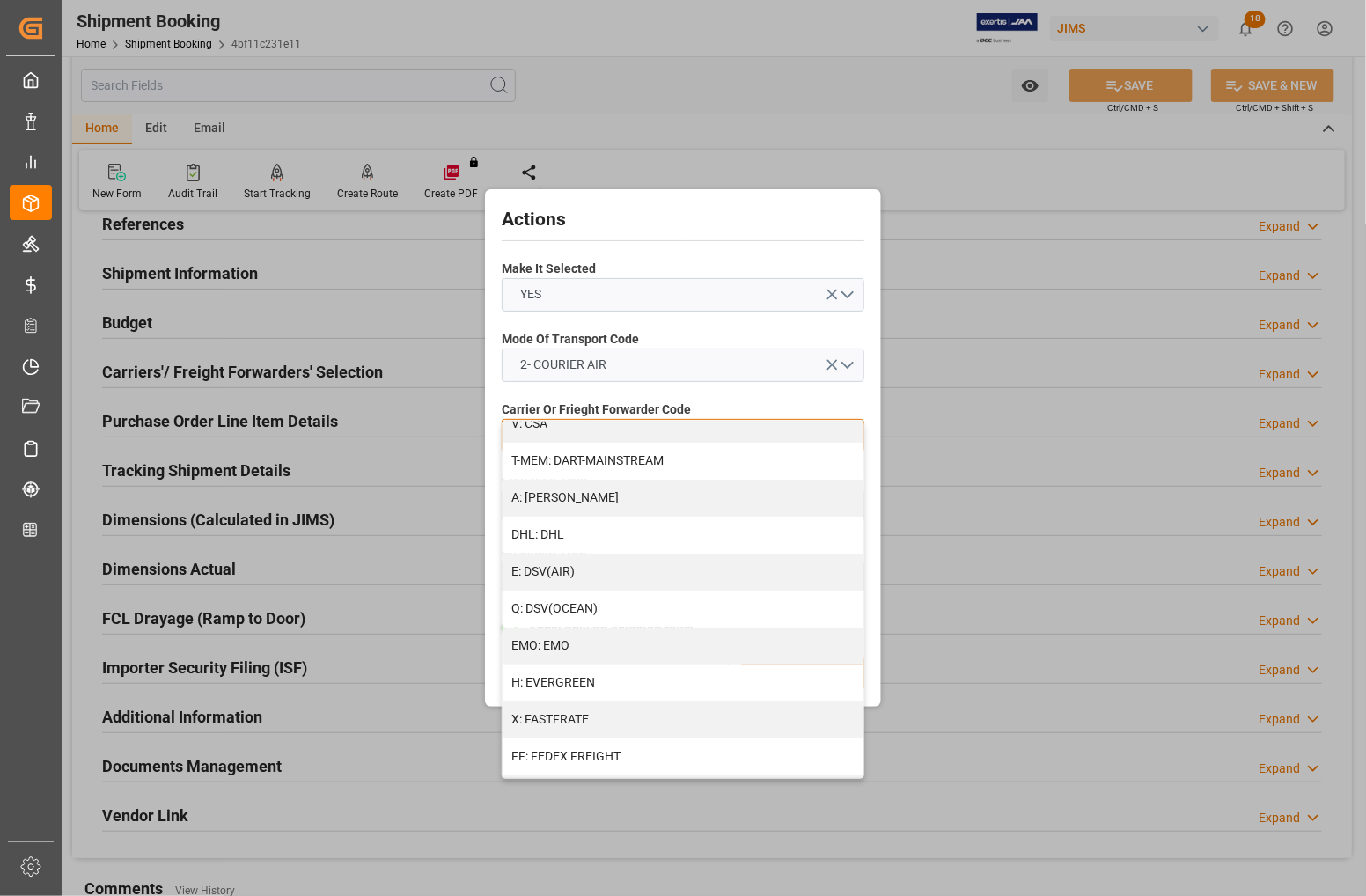
scroll to position [220, 0]
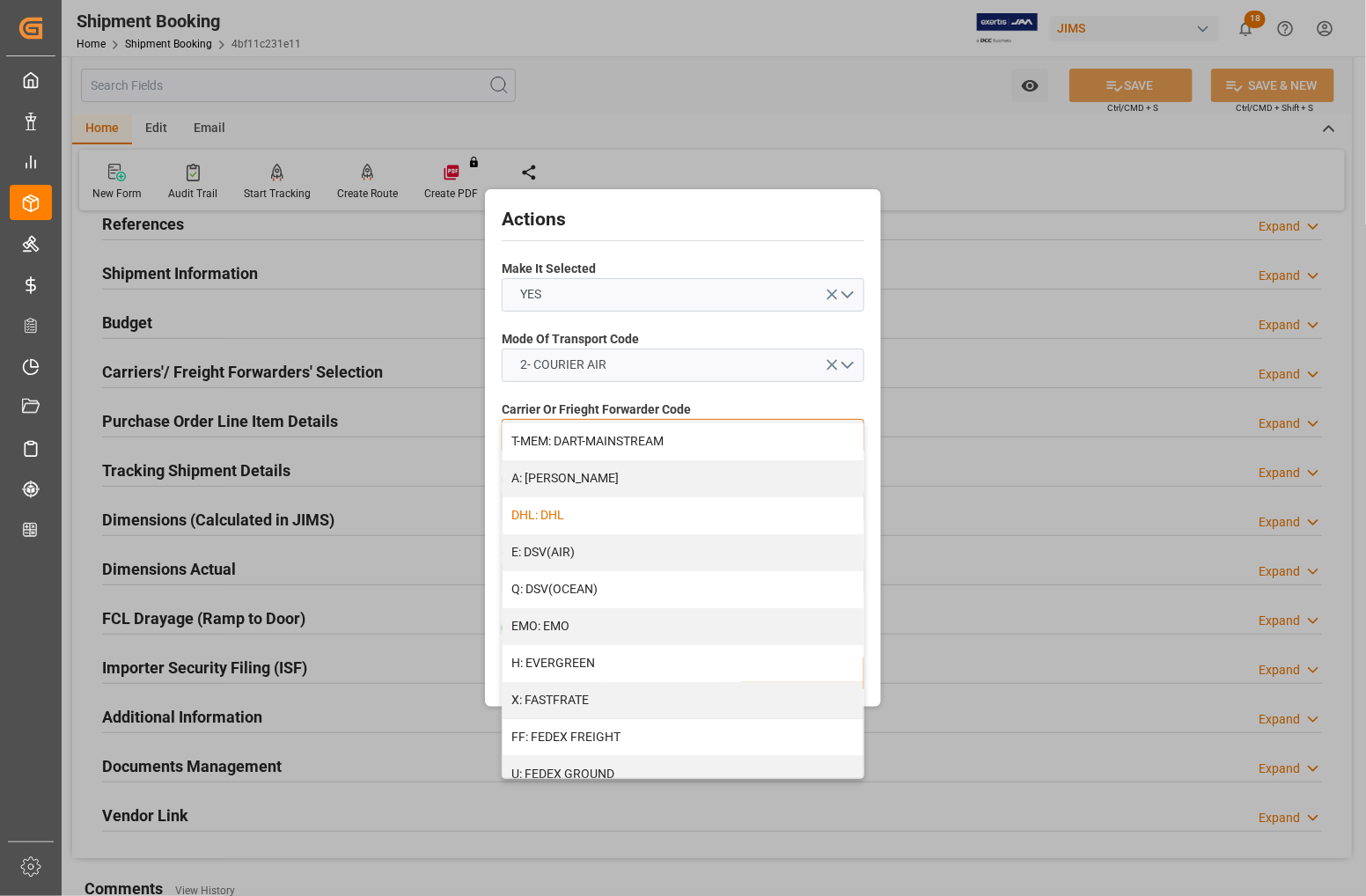
click at [564, 519] on div "DHL: DHL" at bounding box center [683, 517] width 361 height 37
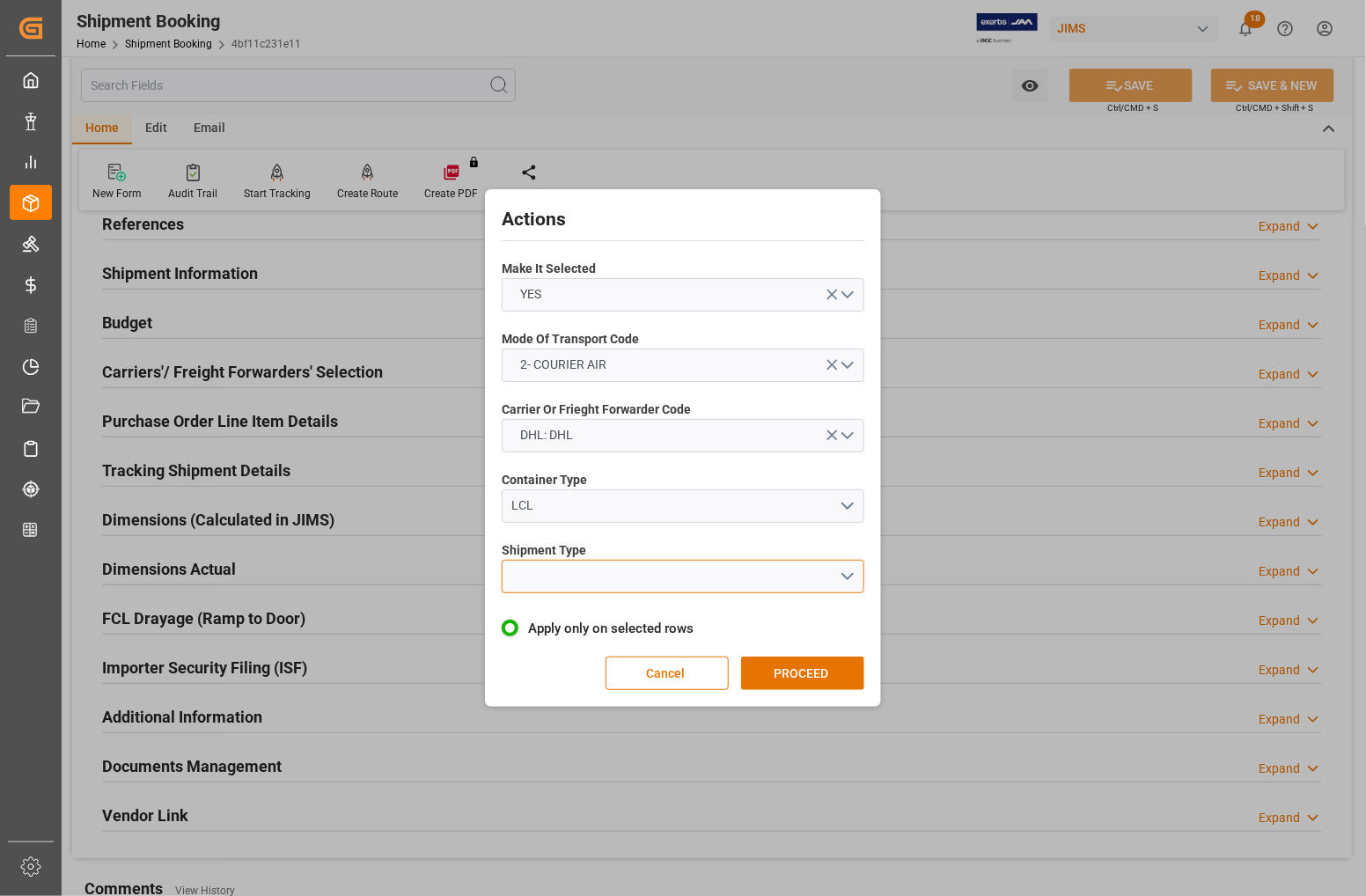
click at [564, 571] on button "open menu" at bounding box center [683, 577] width 363 height 34
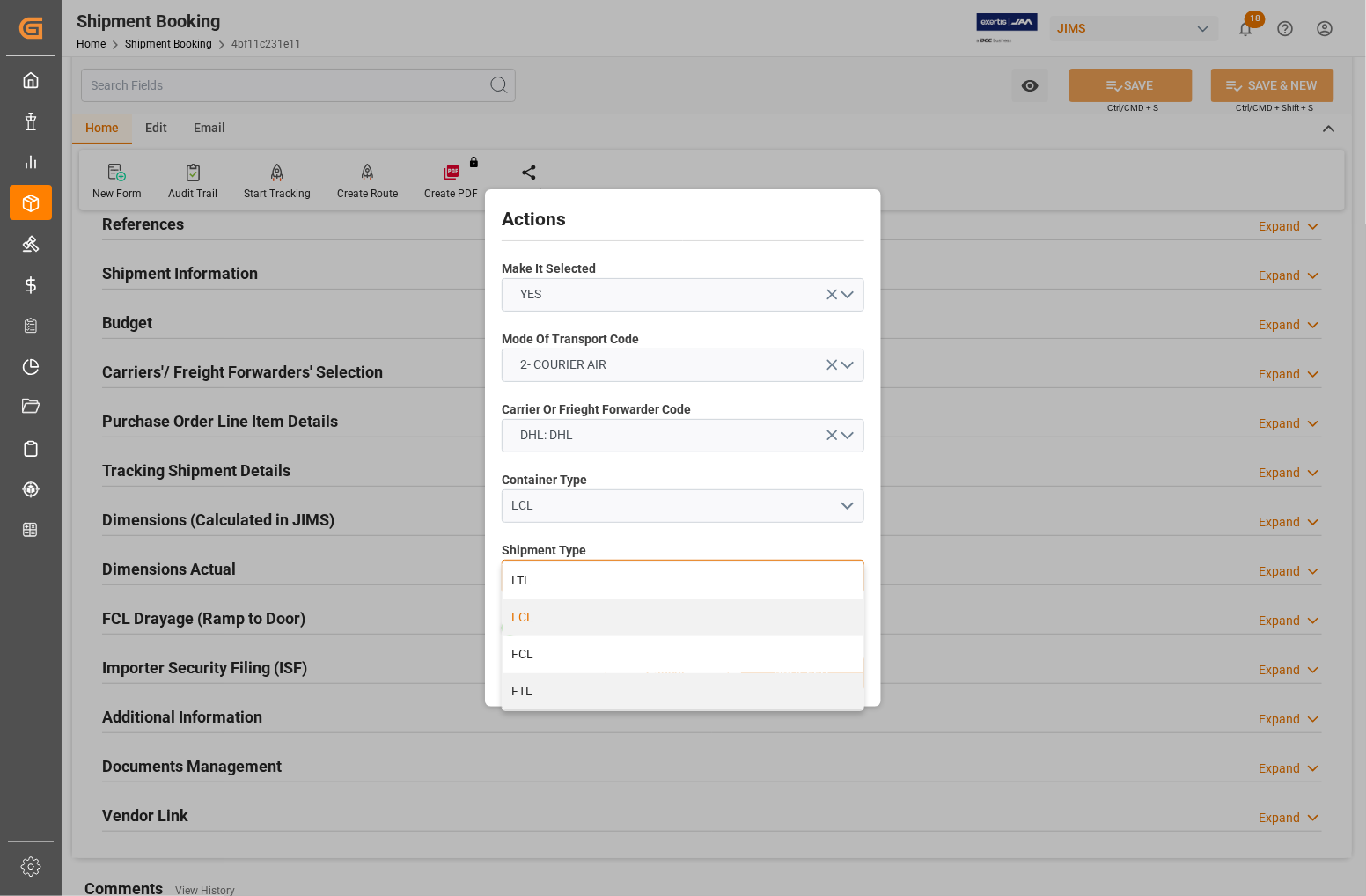
click at [542, 613] on div "LCL" at bounding box center [683, 618] width 361 height 37
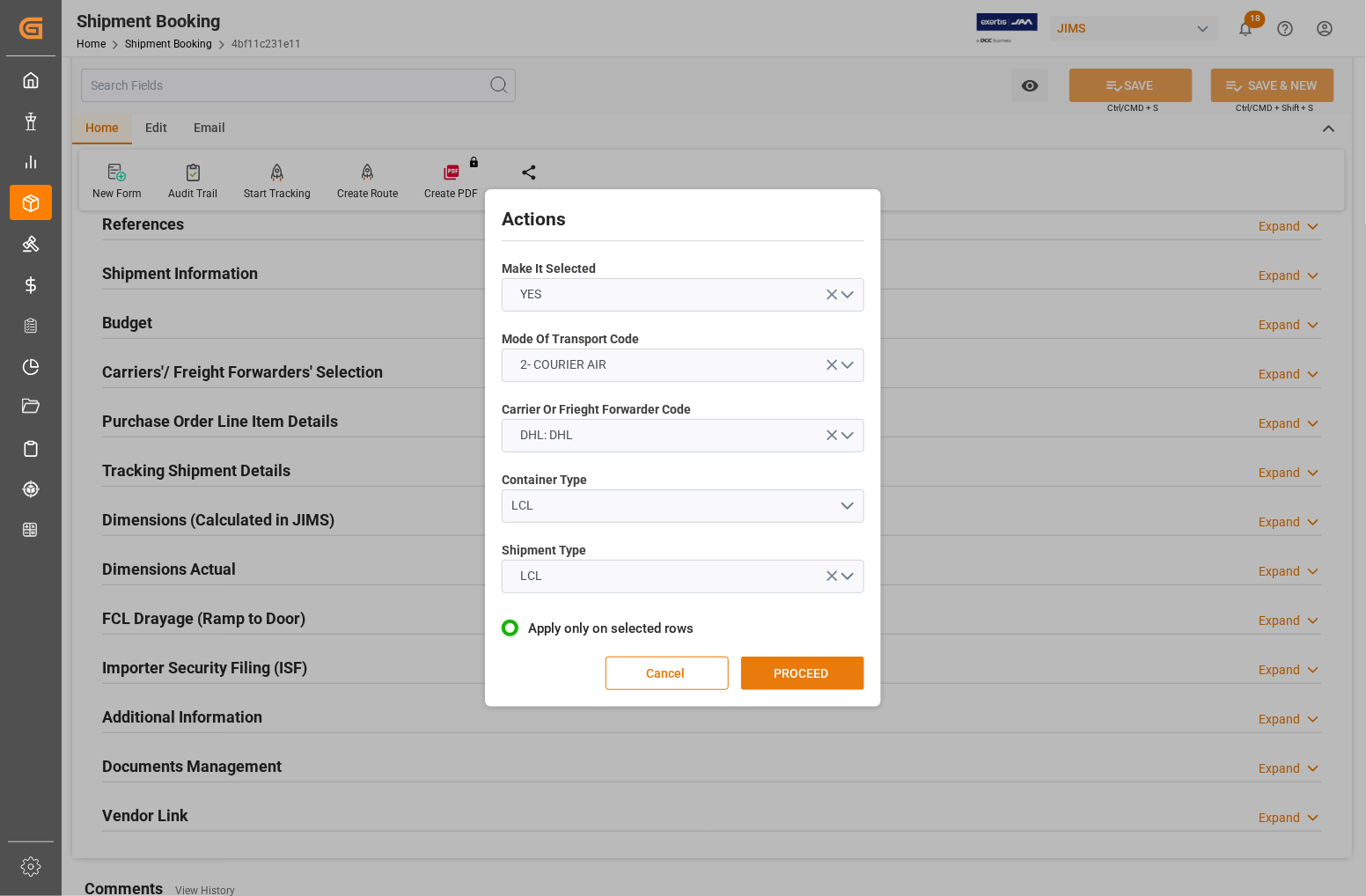
click at [776, 679] on button "PROCEED" at bounding box center [802, 673] width 123 height 34
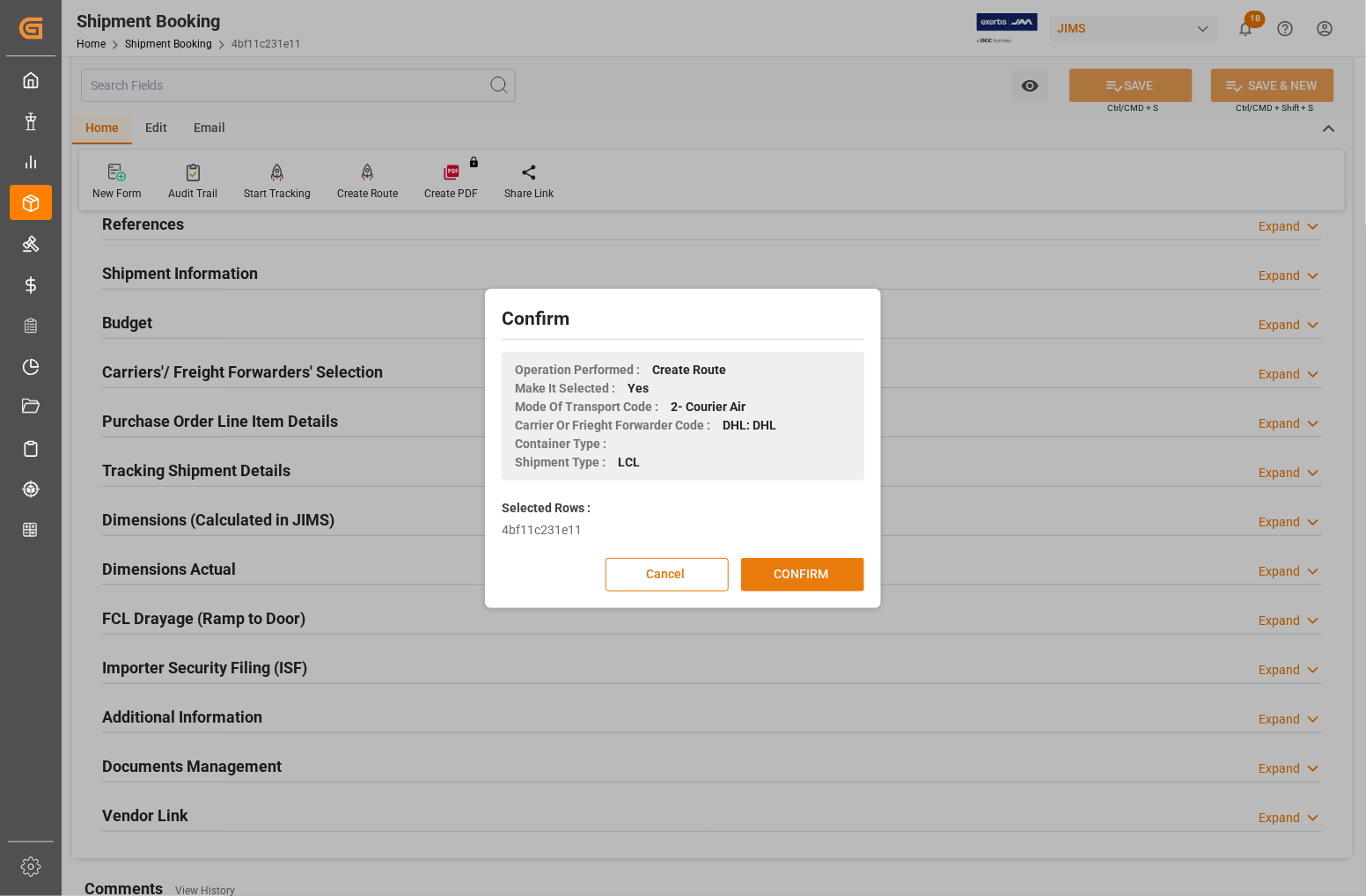
click at [789, 574] on button "CONFIRM" at bounding box center [802, 575] width 123 height 34
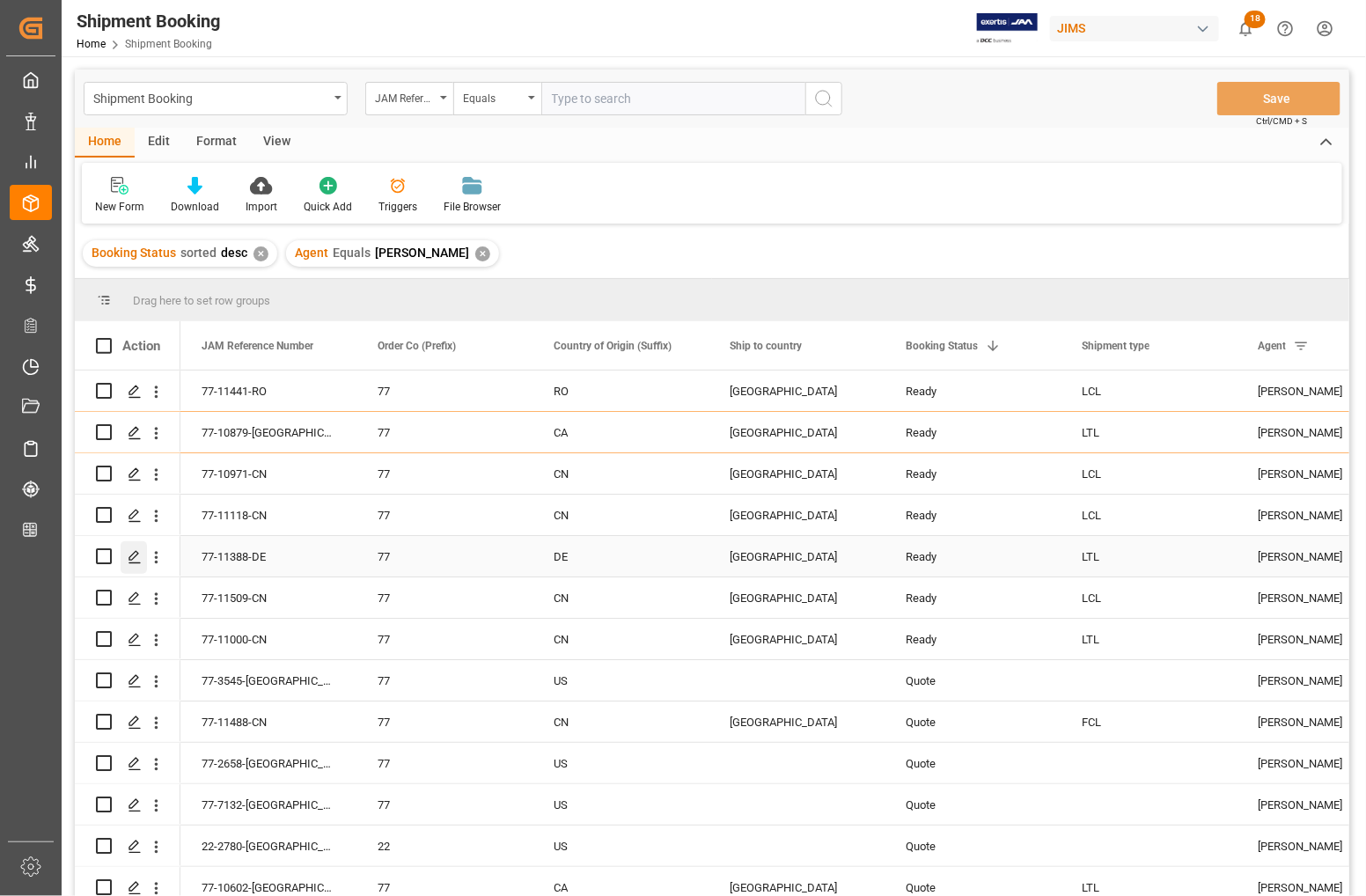
click at [130, 555] on icon "Press SPACE to select this row." at bounding box center [135, 557] width 14 height 14
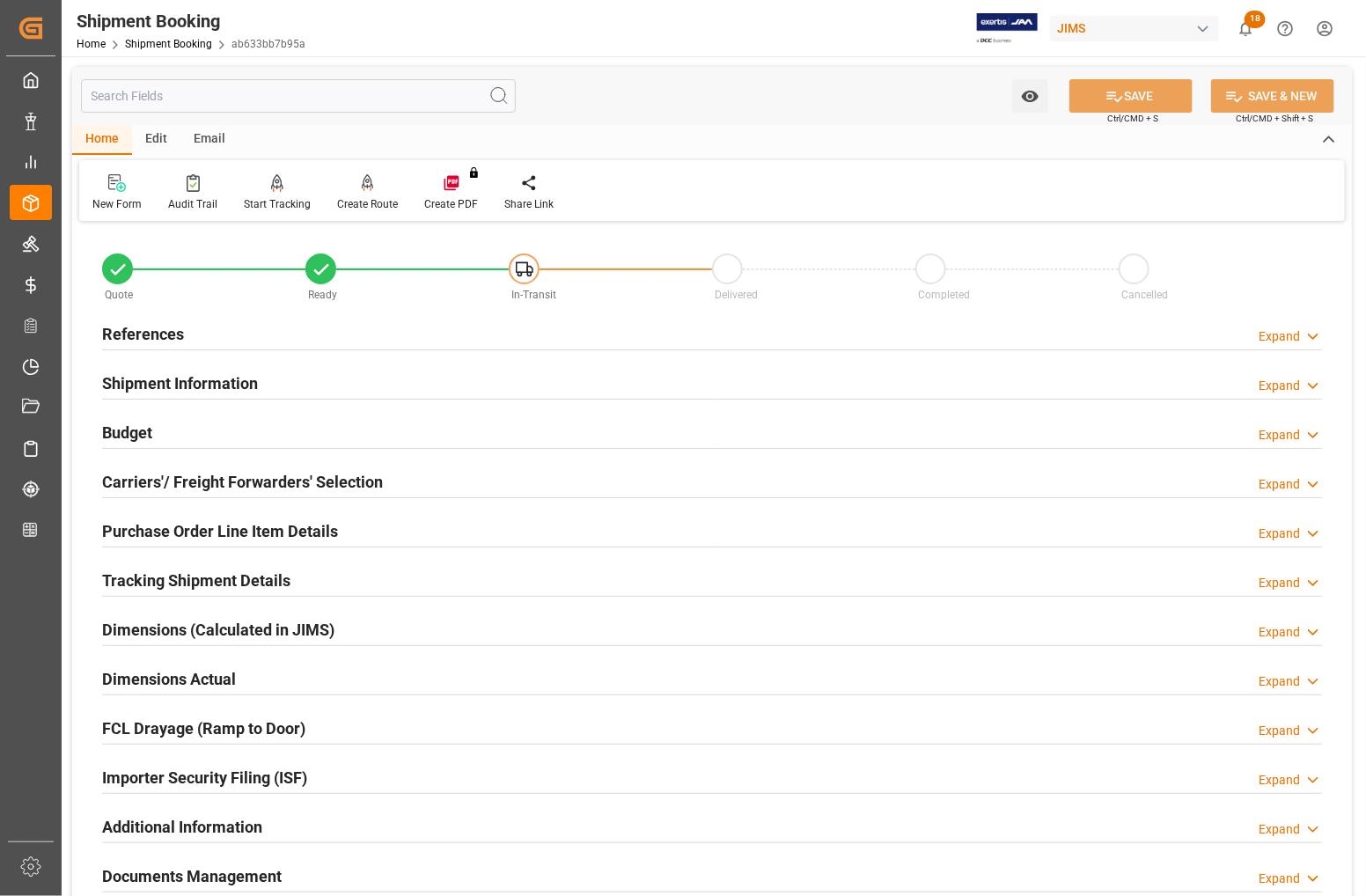
click at [133, 332] on h2 "References" at bounding box center [143, 334] width 82 height 24
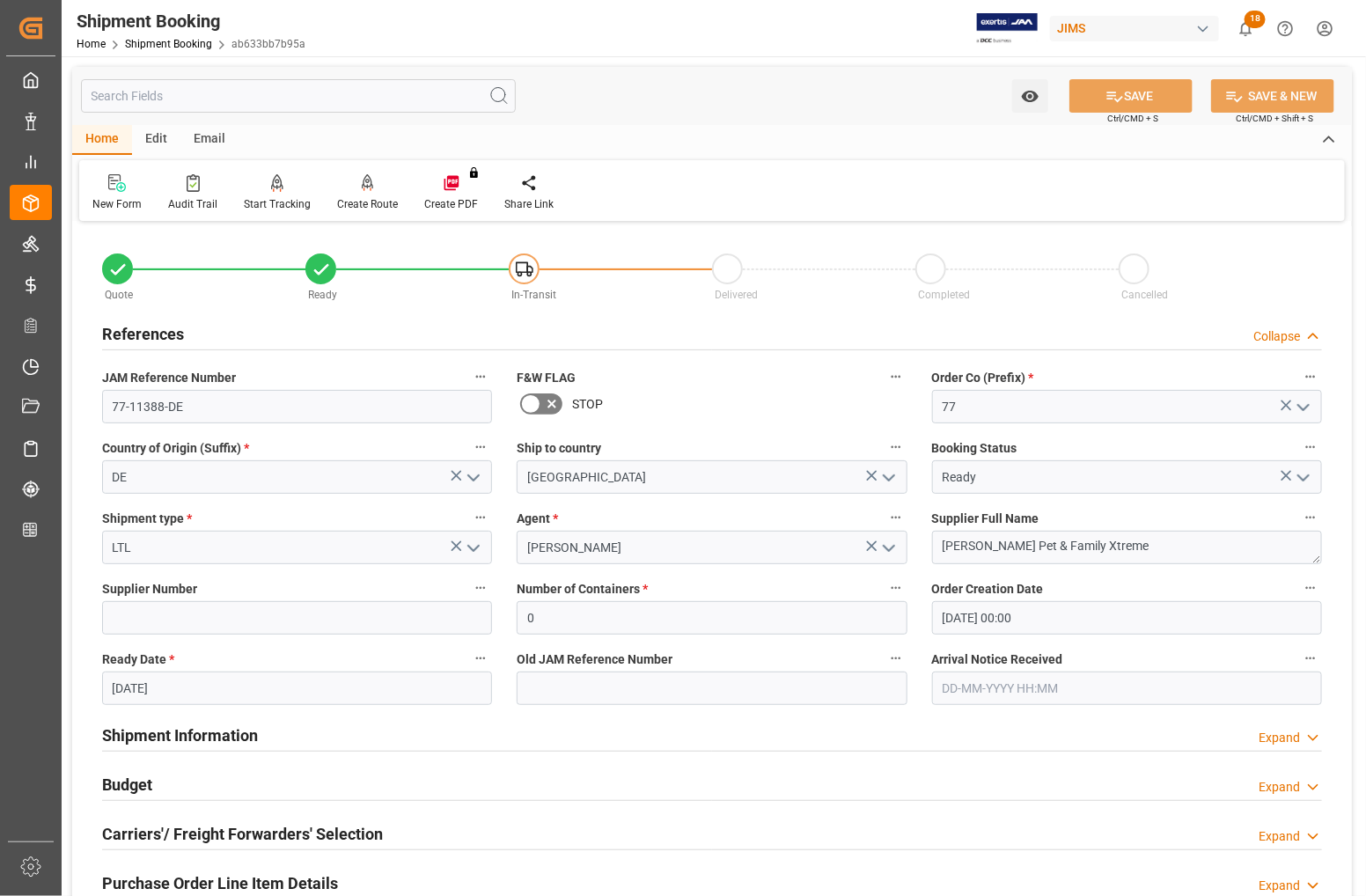
click at [133, 332] on h2 "References" at bounding box center [143, 334] width 82 height 24
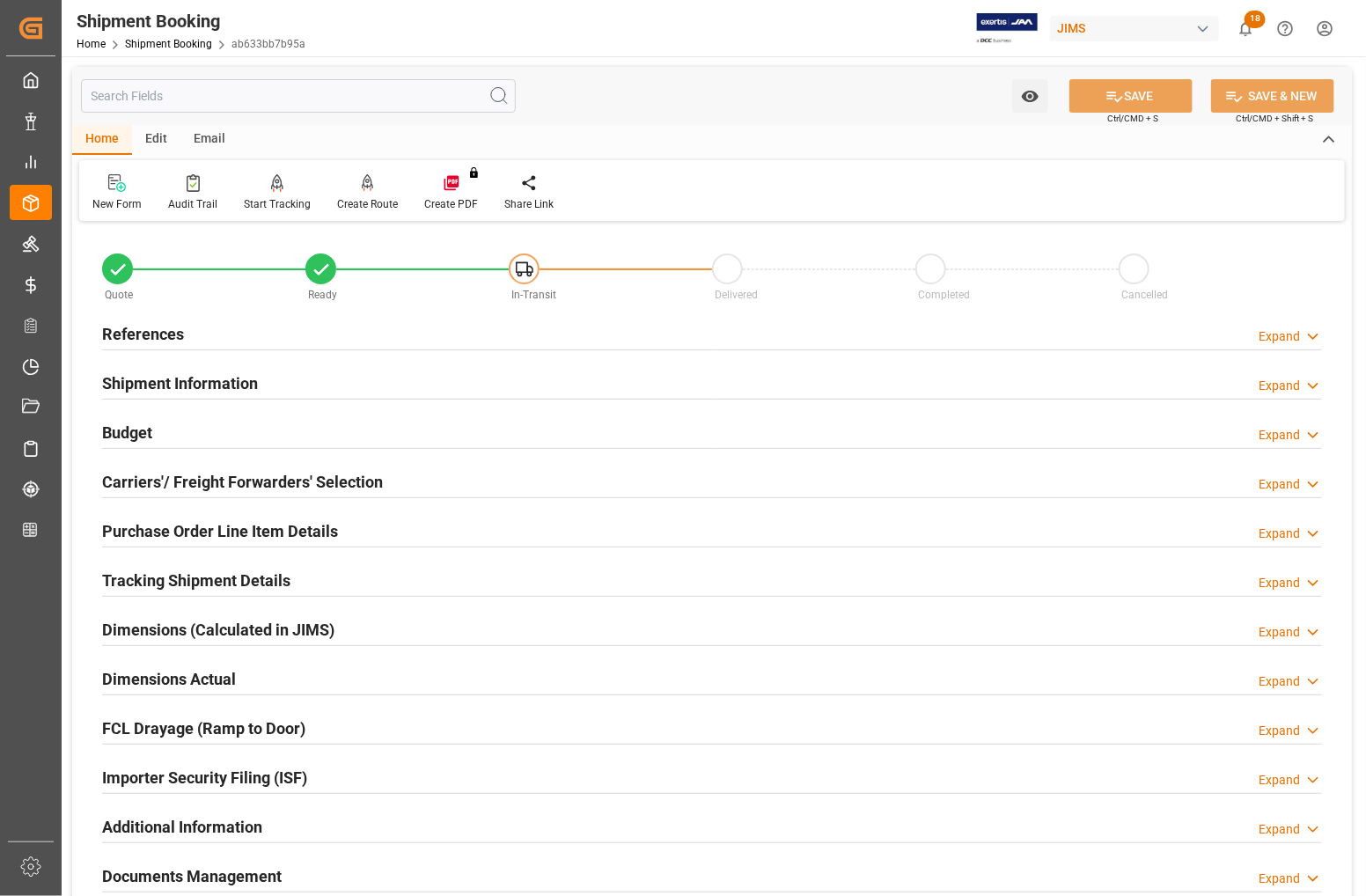
click at [132, 436] on h2 "Budget" at bounding box center [127, 433] width 50 height 24
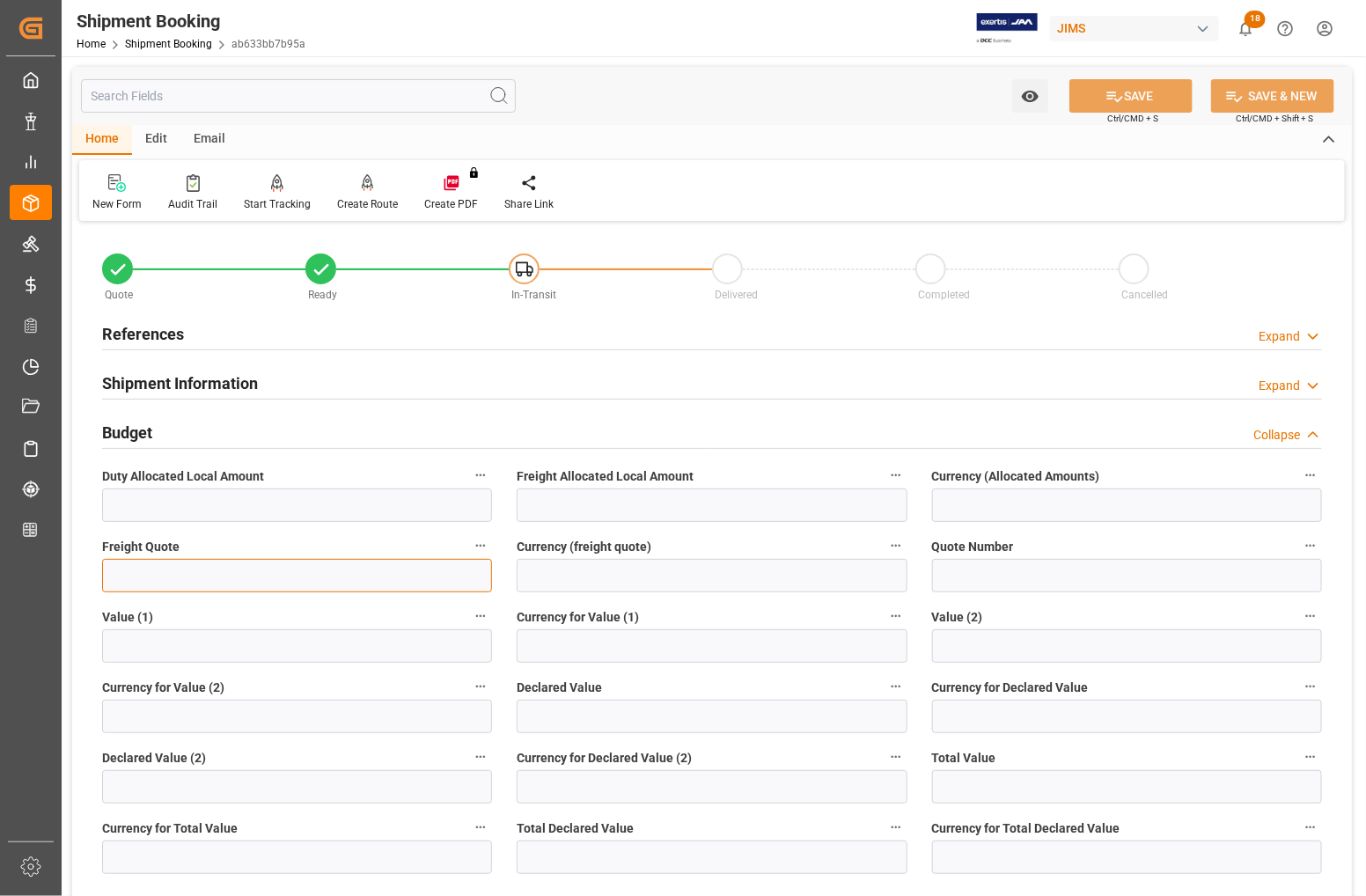
click at [152, 579] on input "text" at bounding box center [298, 576] width 390 height 34
type input "0"
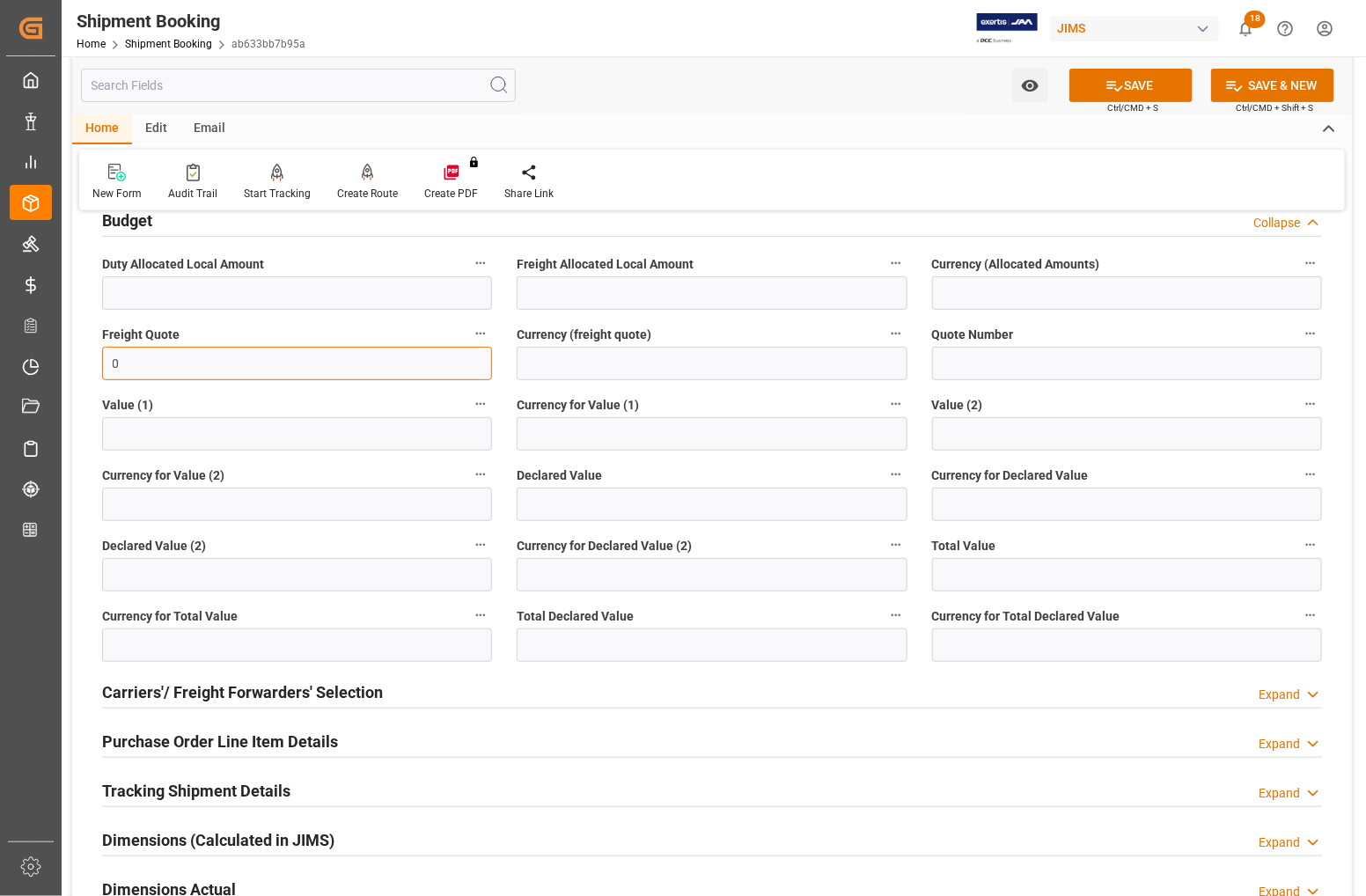
scroll to position [220, 0]
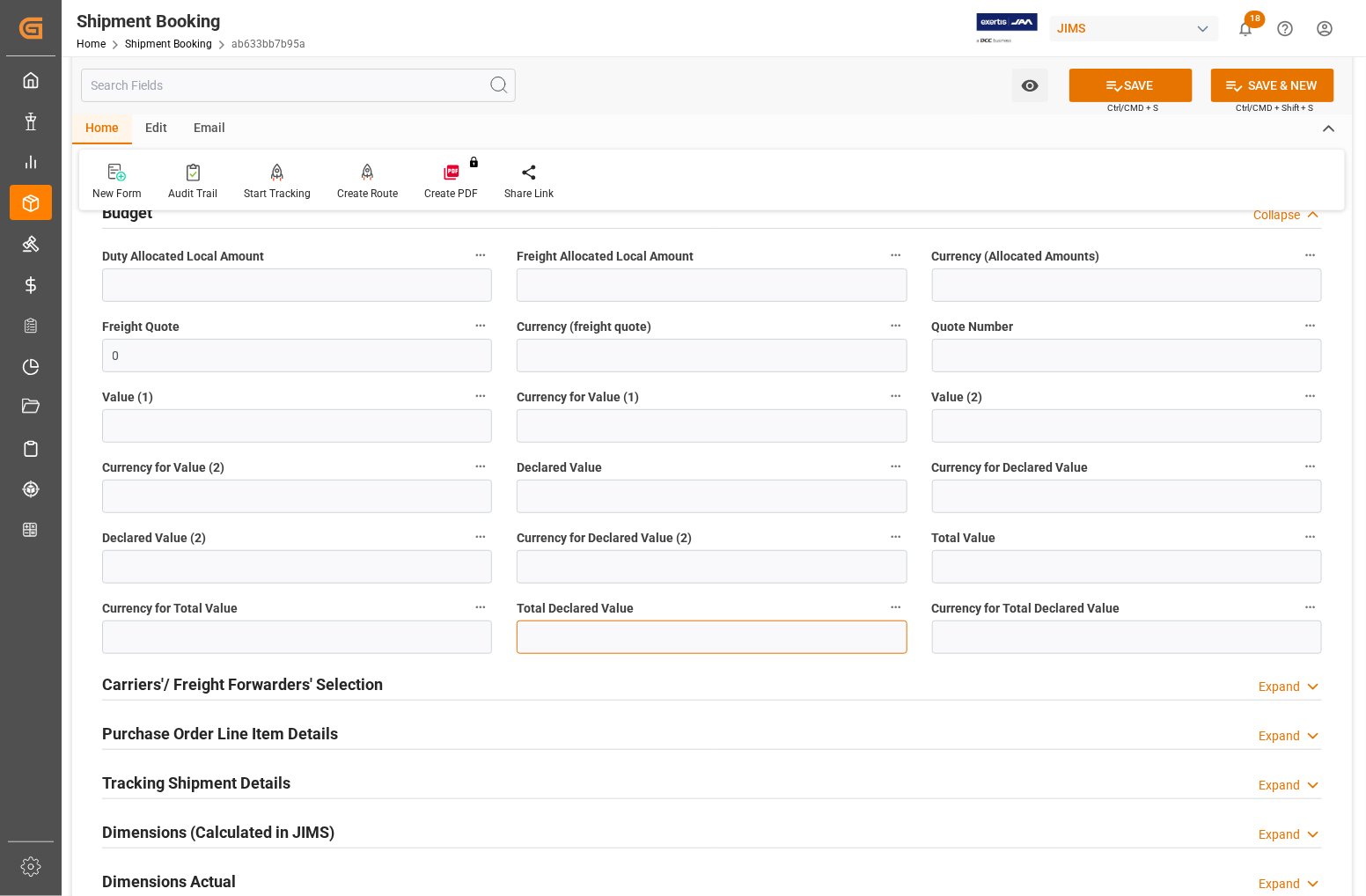
click at [556, 648] on input "text" at bounding box center [712, 638] width 390 height 34
type input "120"
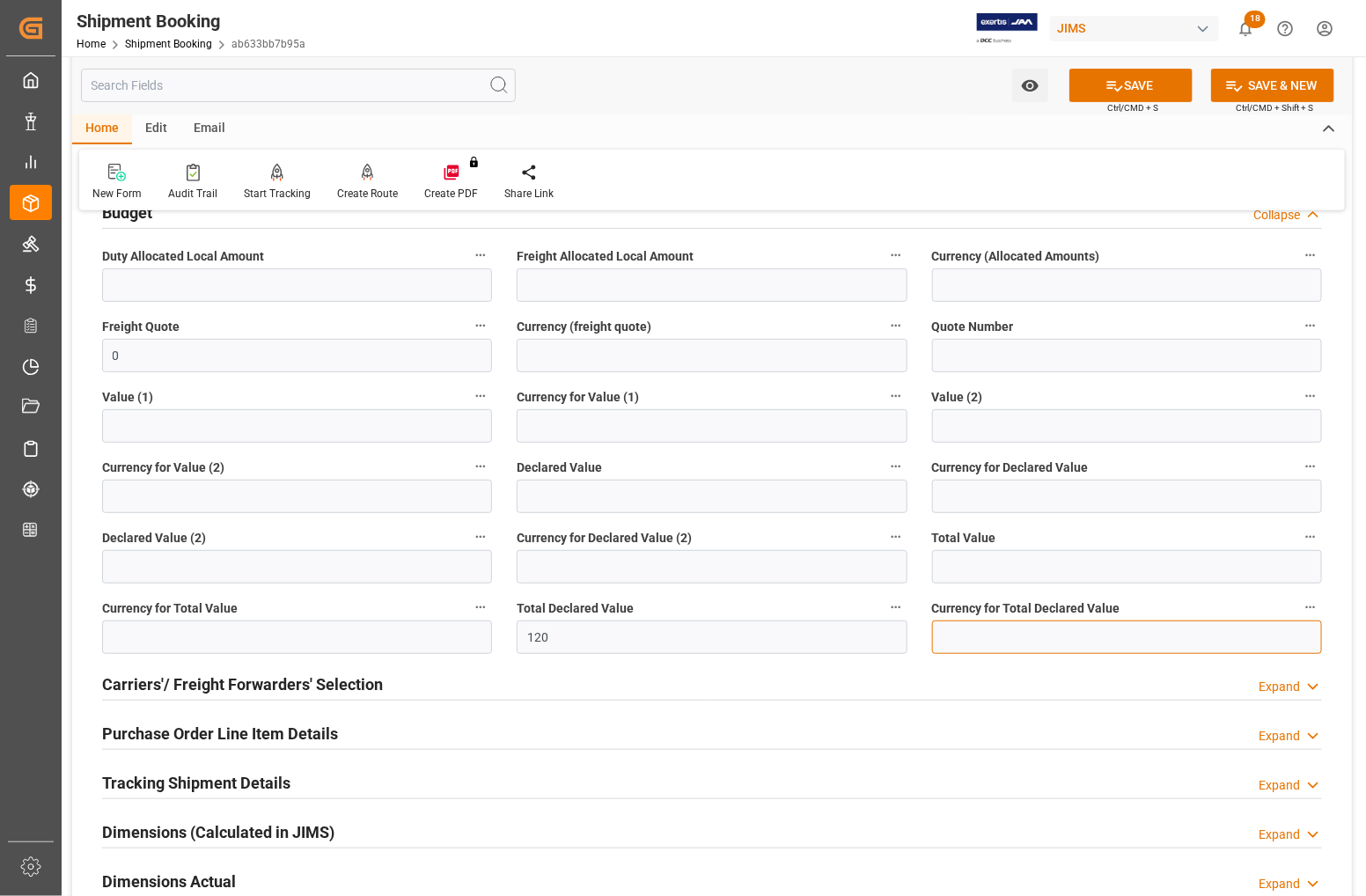
click at [984, 640] on input at bounding box center [1127, 638] width 390 height 34
type input "USD"
click at [200, 688] on h2 "Carriers'/ Freight Forwarders' Selection" at bounding box center [242, 685] width 281 height 24
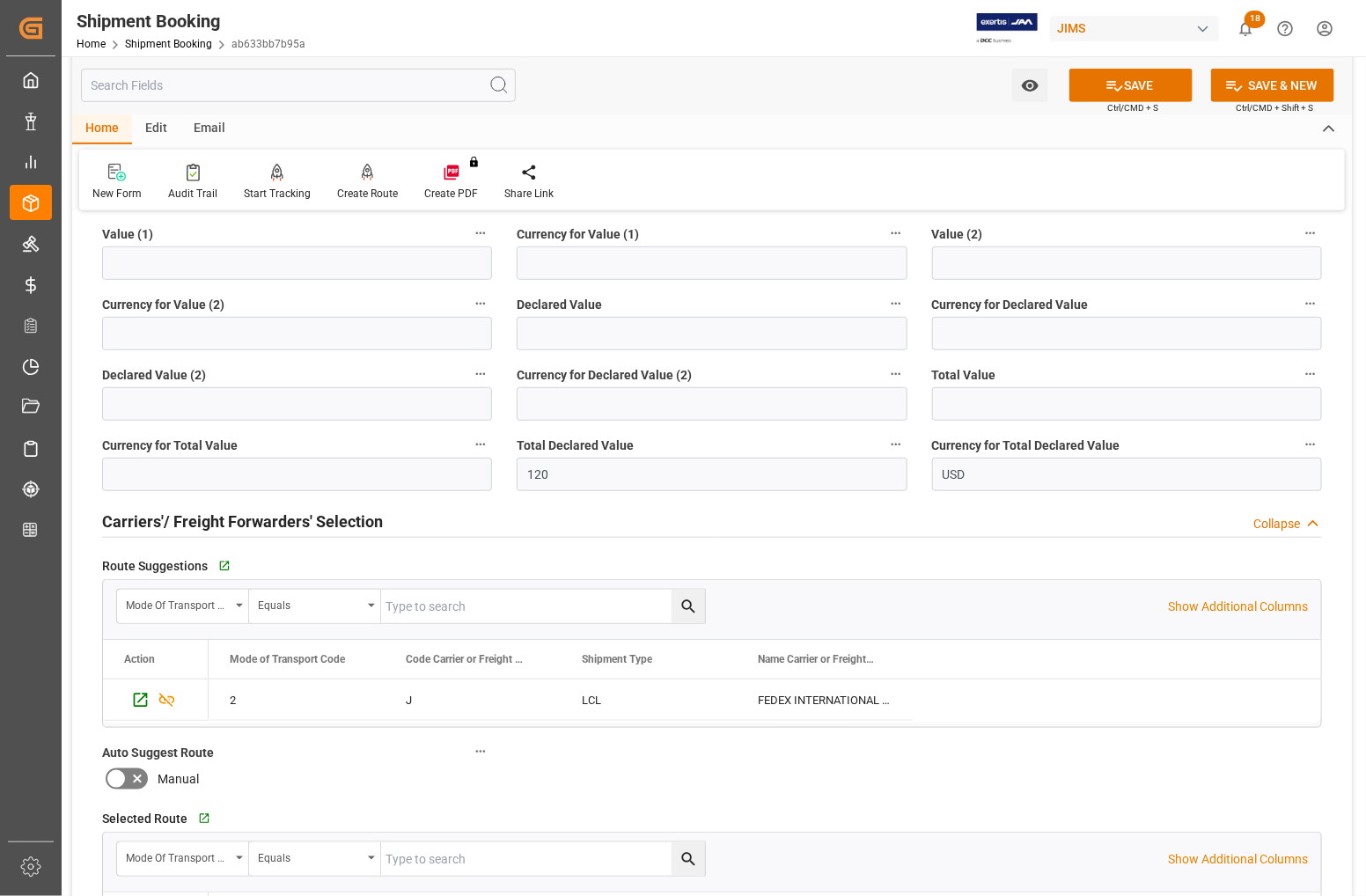
scroll to position [441, 0]
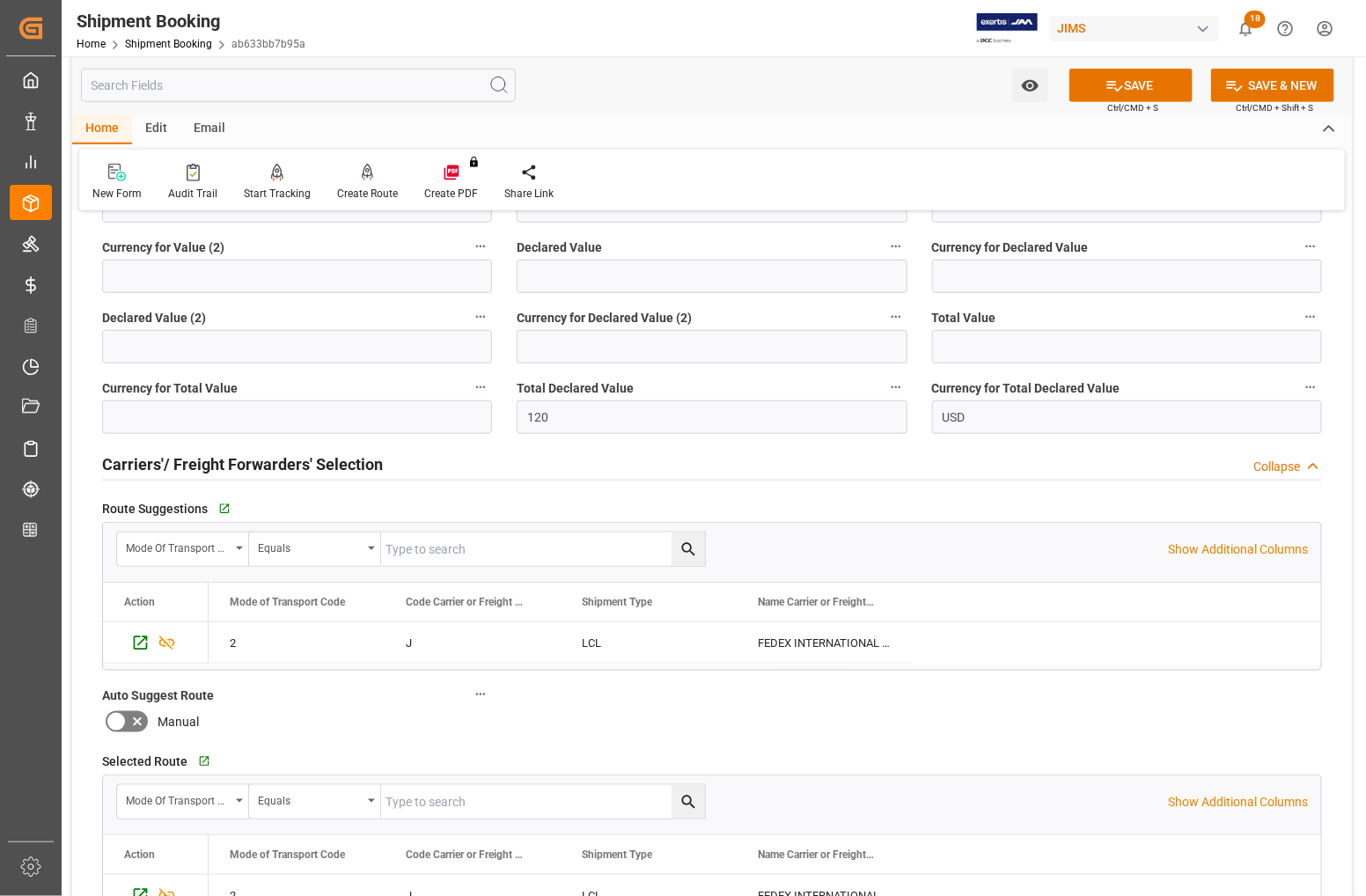
click at [182, 462] on h2 "Carriers'/ Freight Forwarders' Selection" at bounding box center [242, 464] width 281 height 24
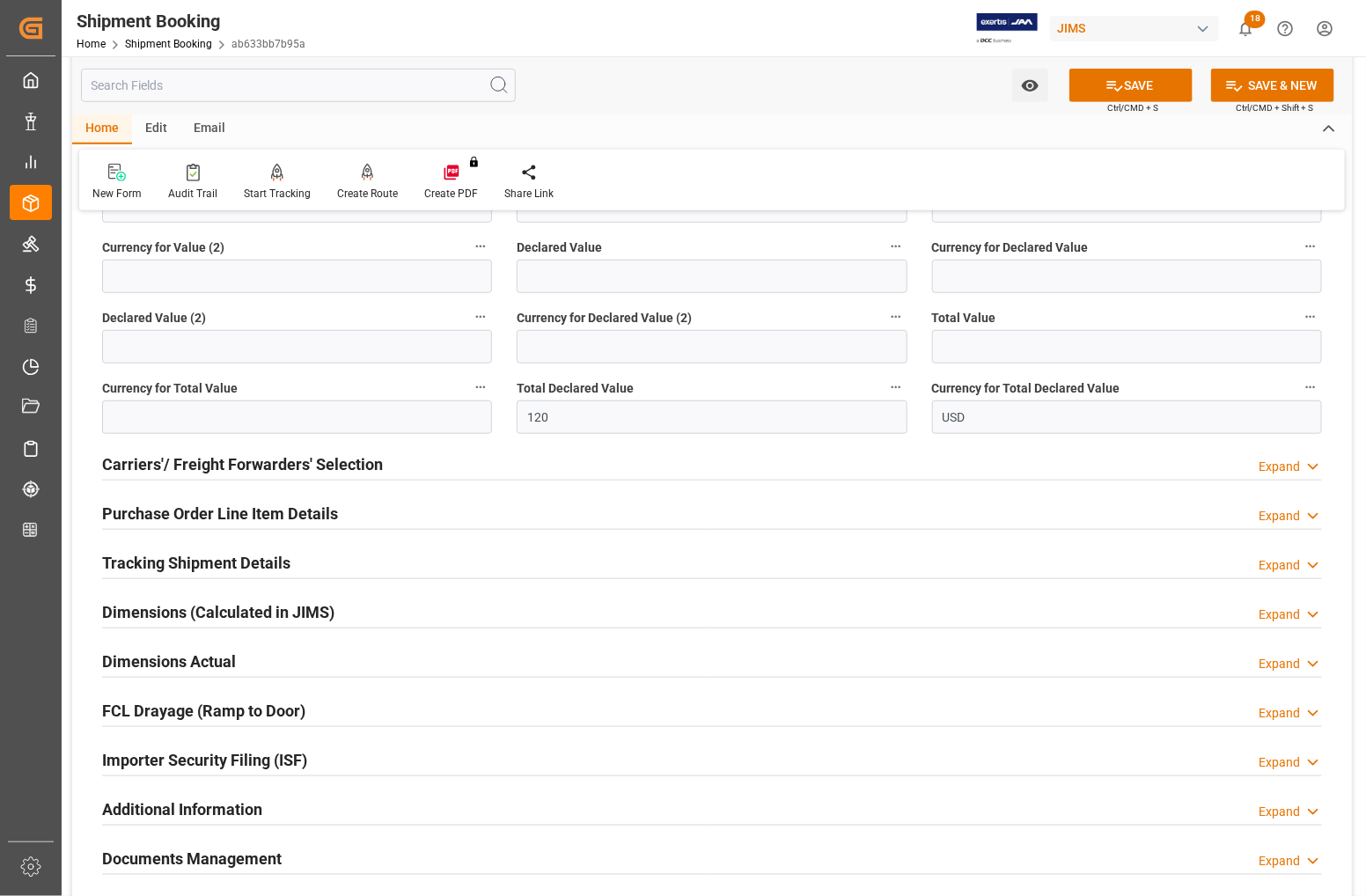
scroll to position [110, 0]
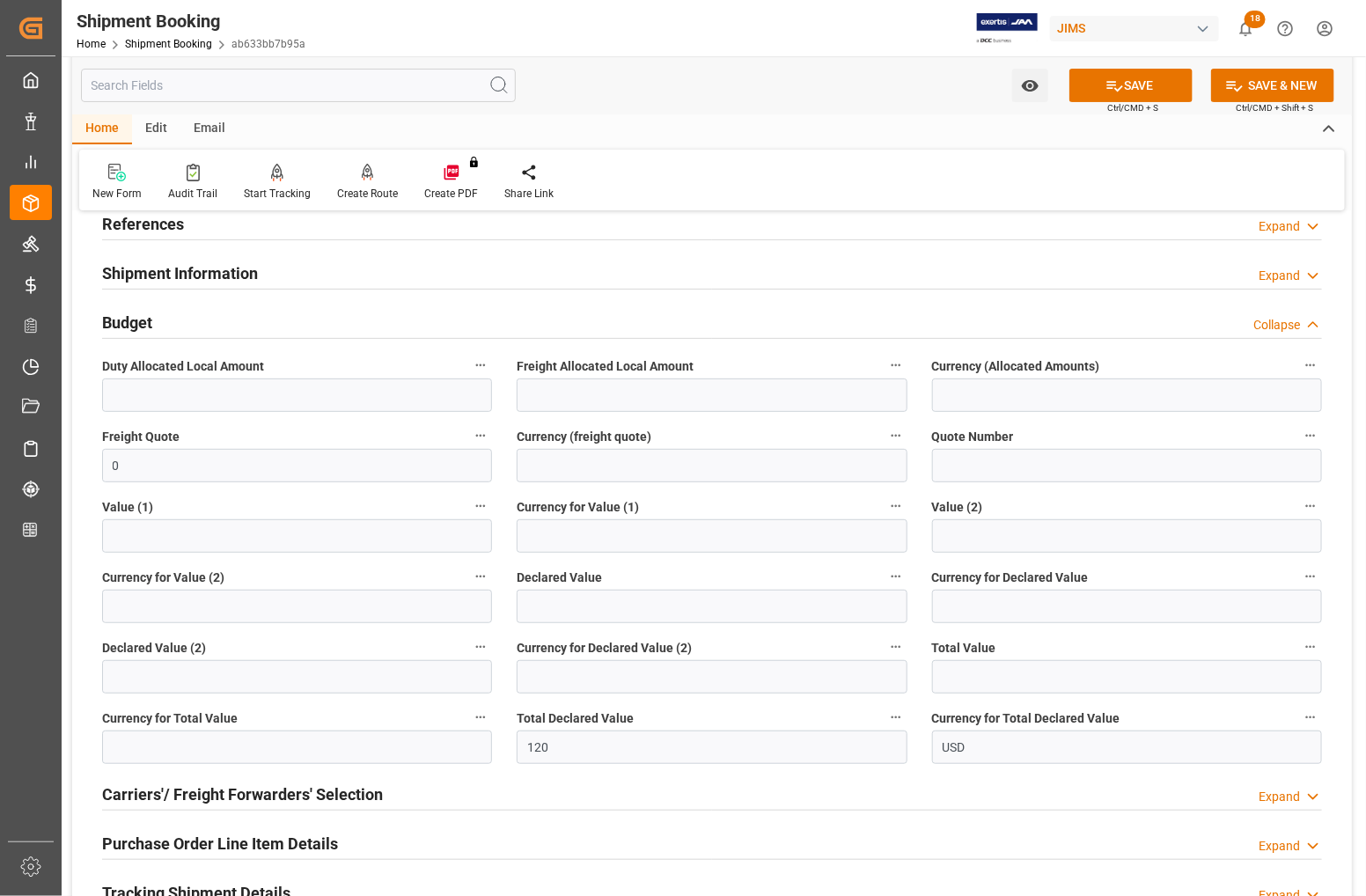
click at [142, 326] on h2 "Budget" at bounding box center [127, 322] width 50 height 24
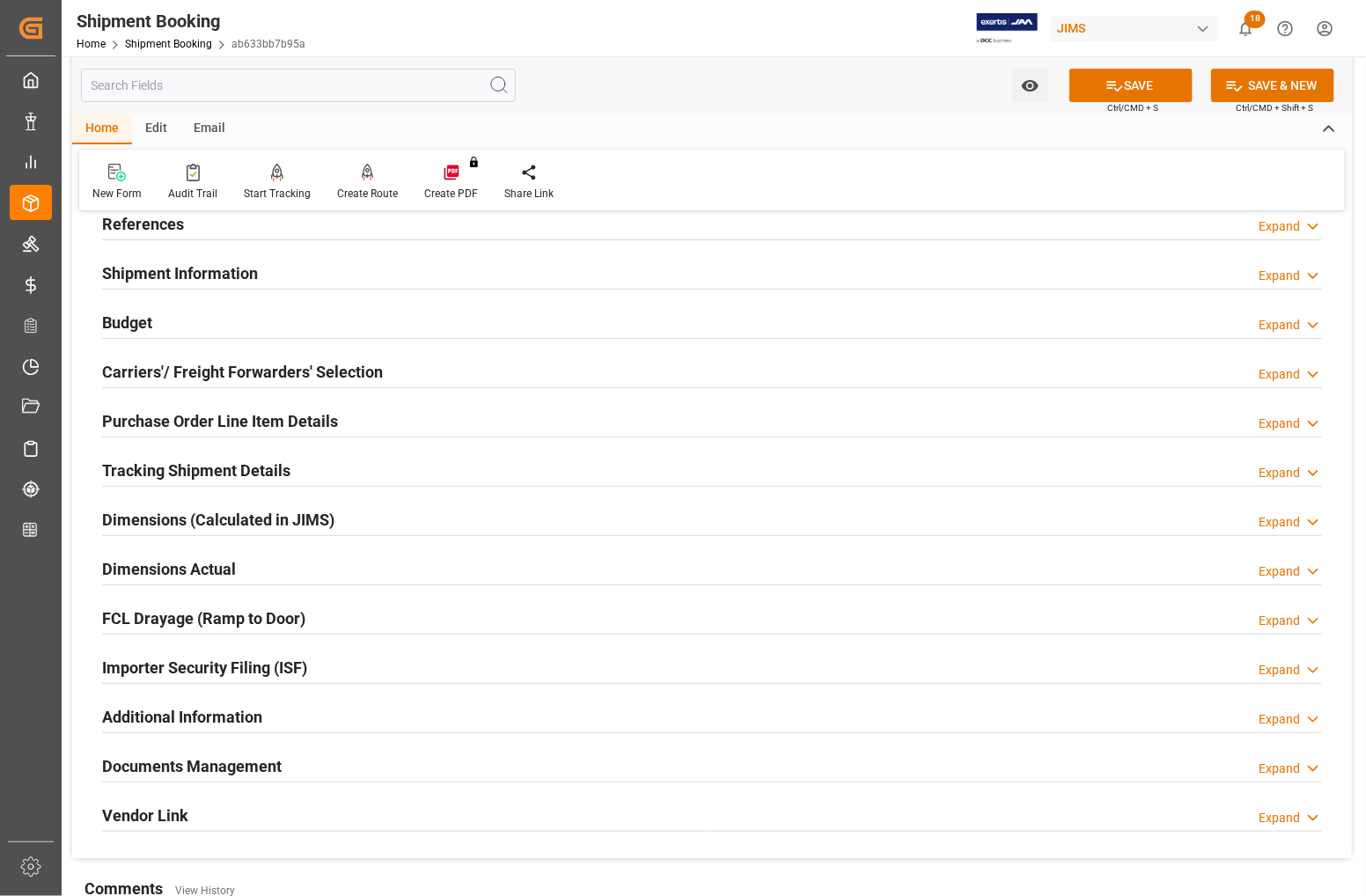
click at [171, 566] on h2 "Dimensions Actual" at bounding box center [170, 569] width 134 height 24
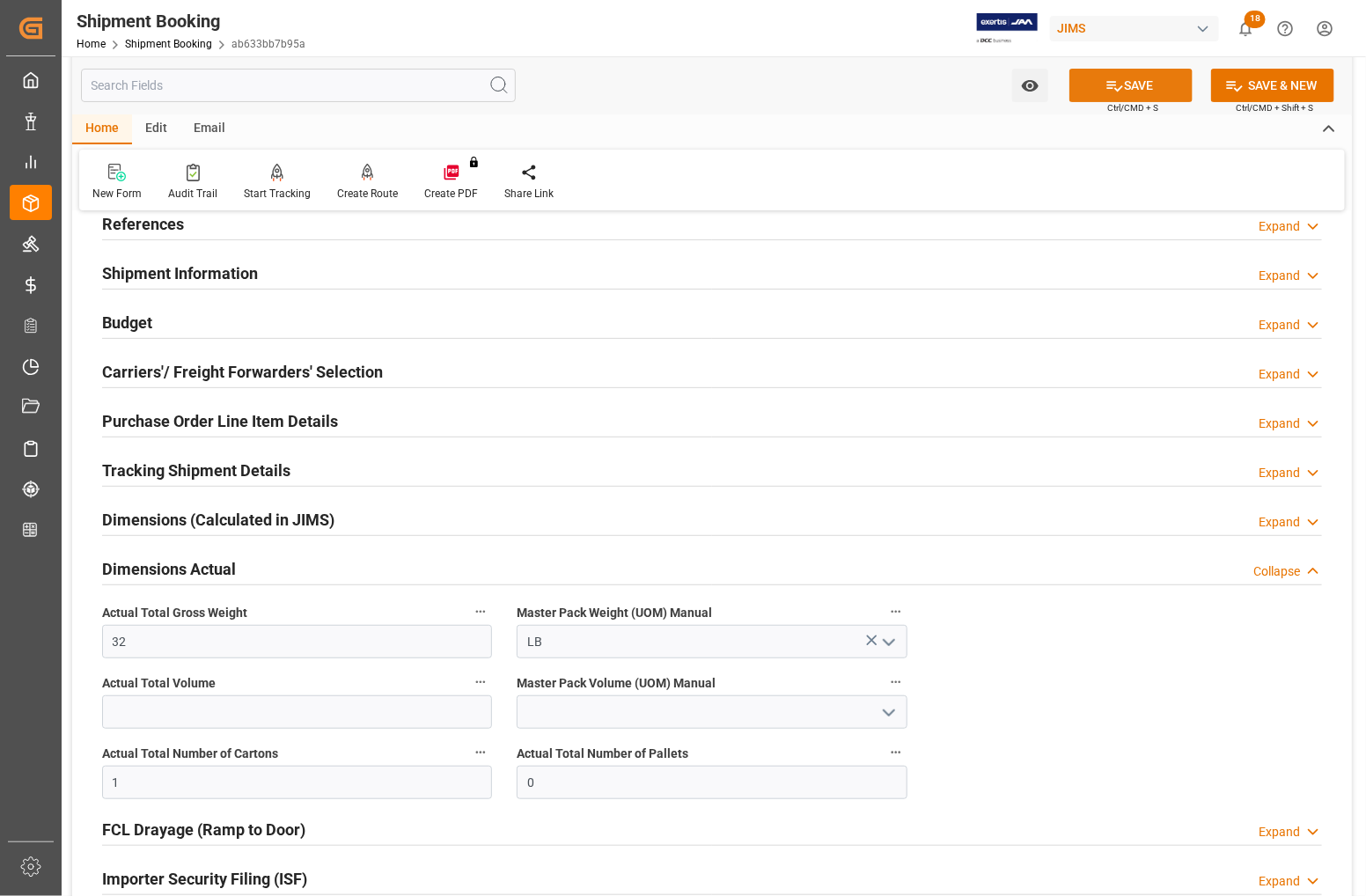
click at [1114, 78] on icon at bounding box center [1115, 86] width 19 height 19
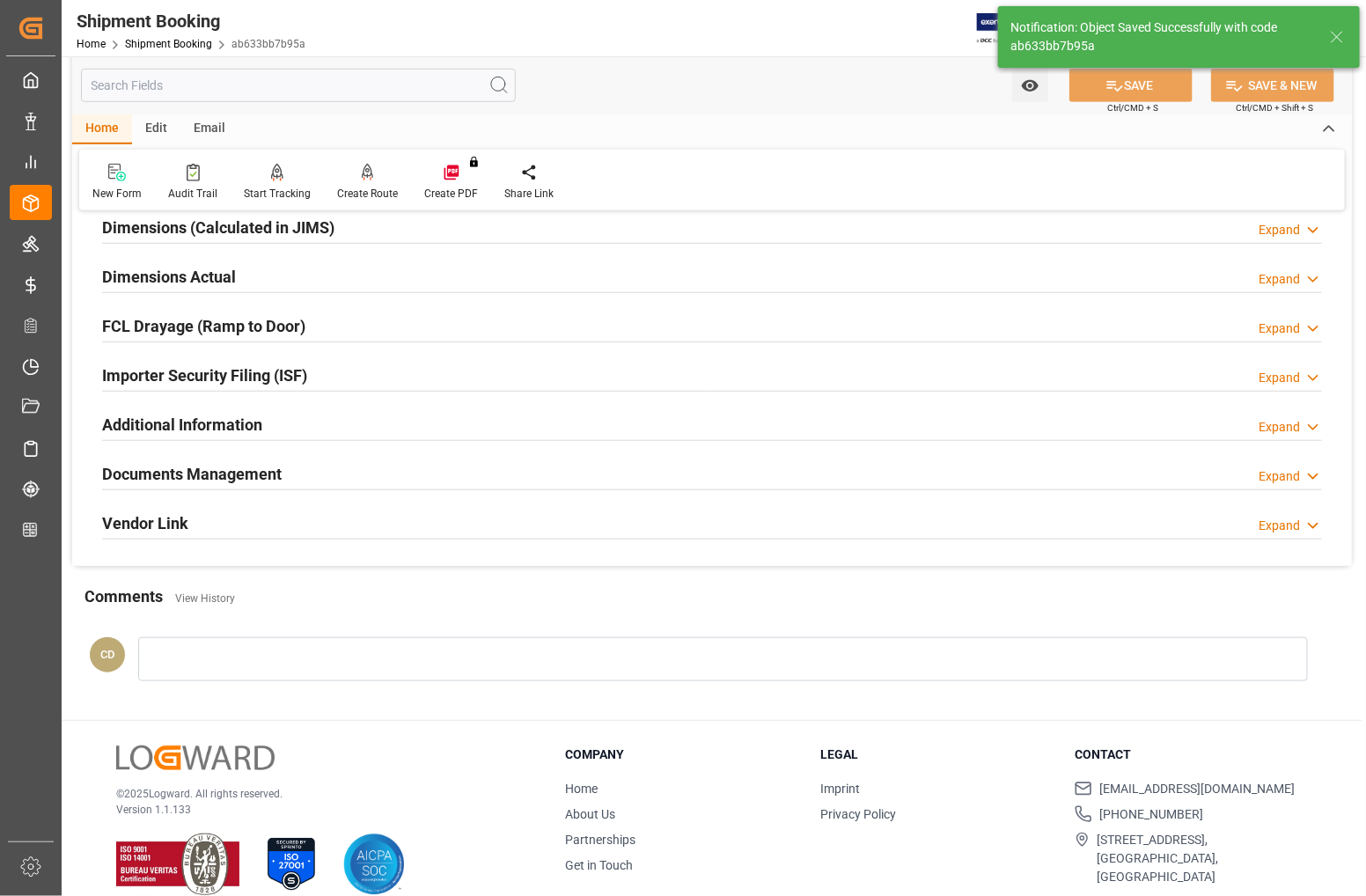
scroll to position [427, 0]
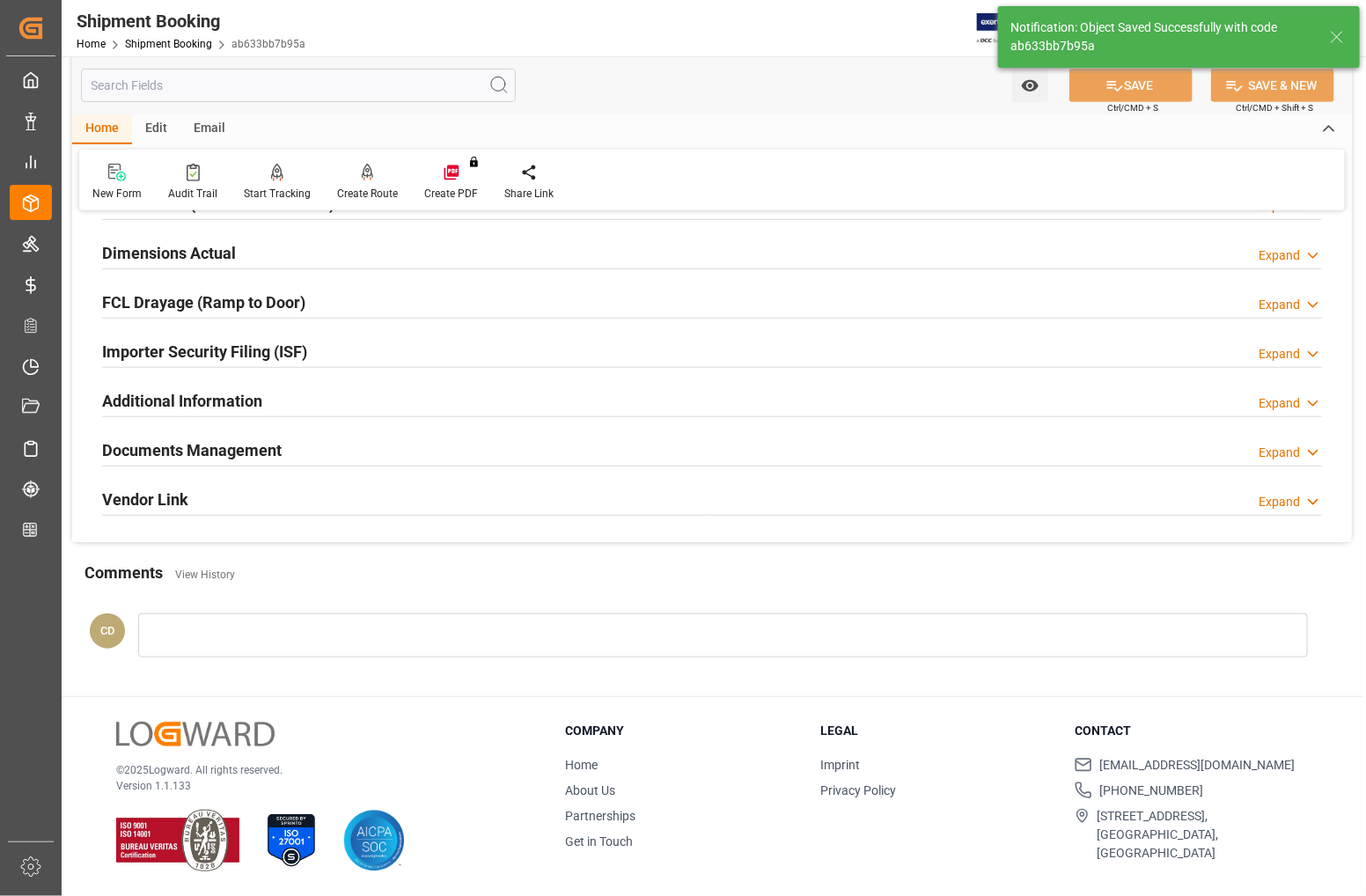
click at [178, 447] on h2 "Documents Management" at bounding box center [192, 450] width 179 height 24
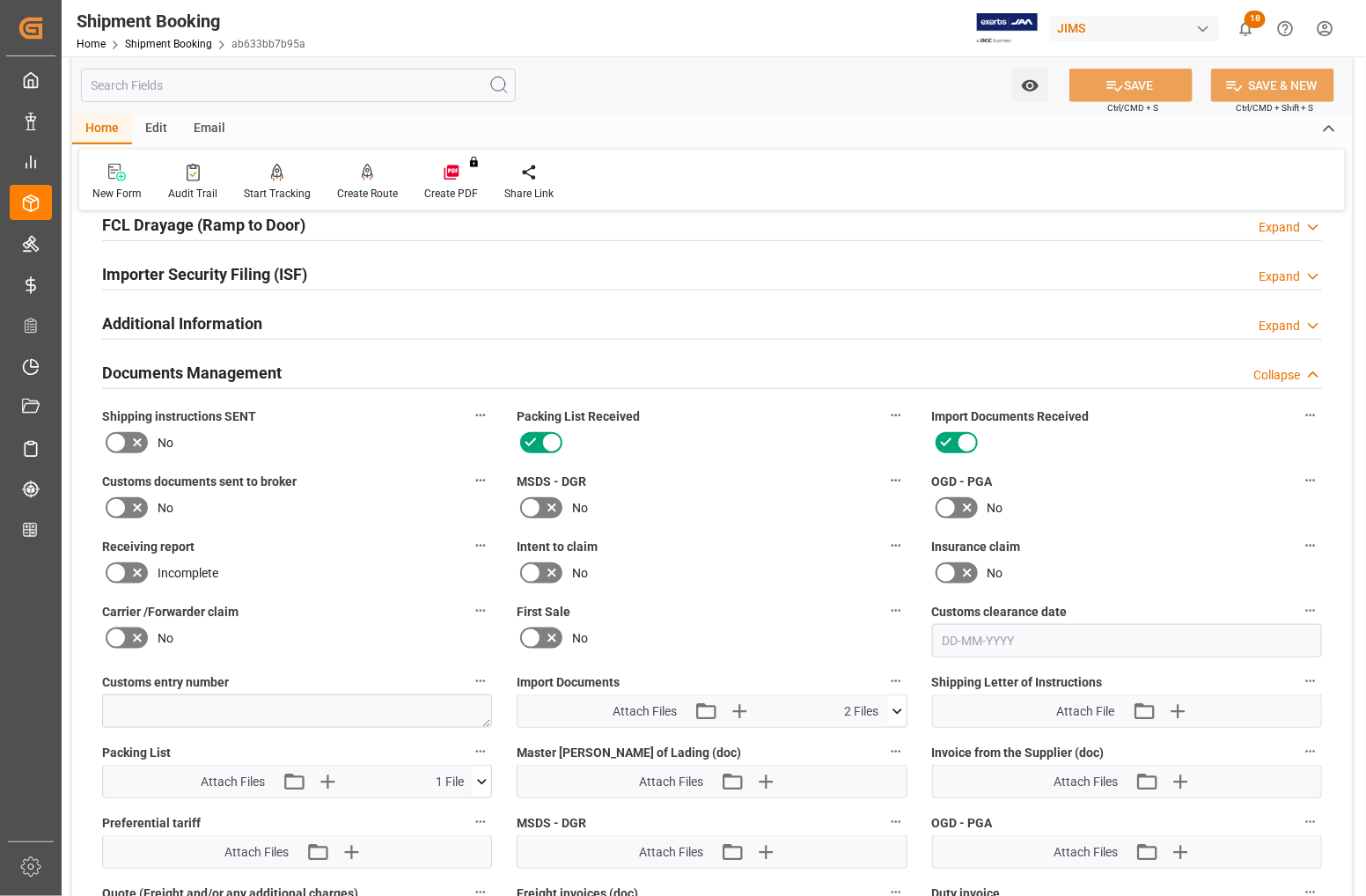
scroll to position [537, 0]
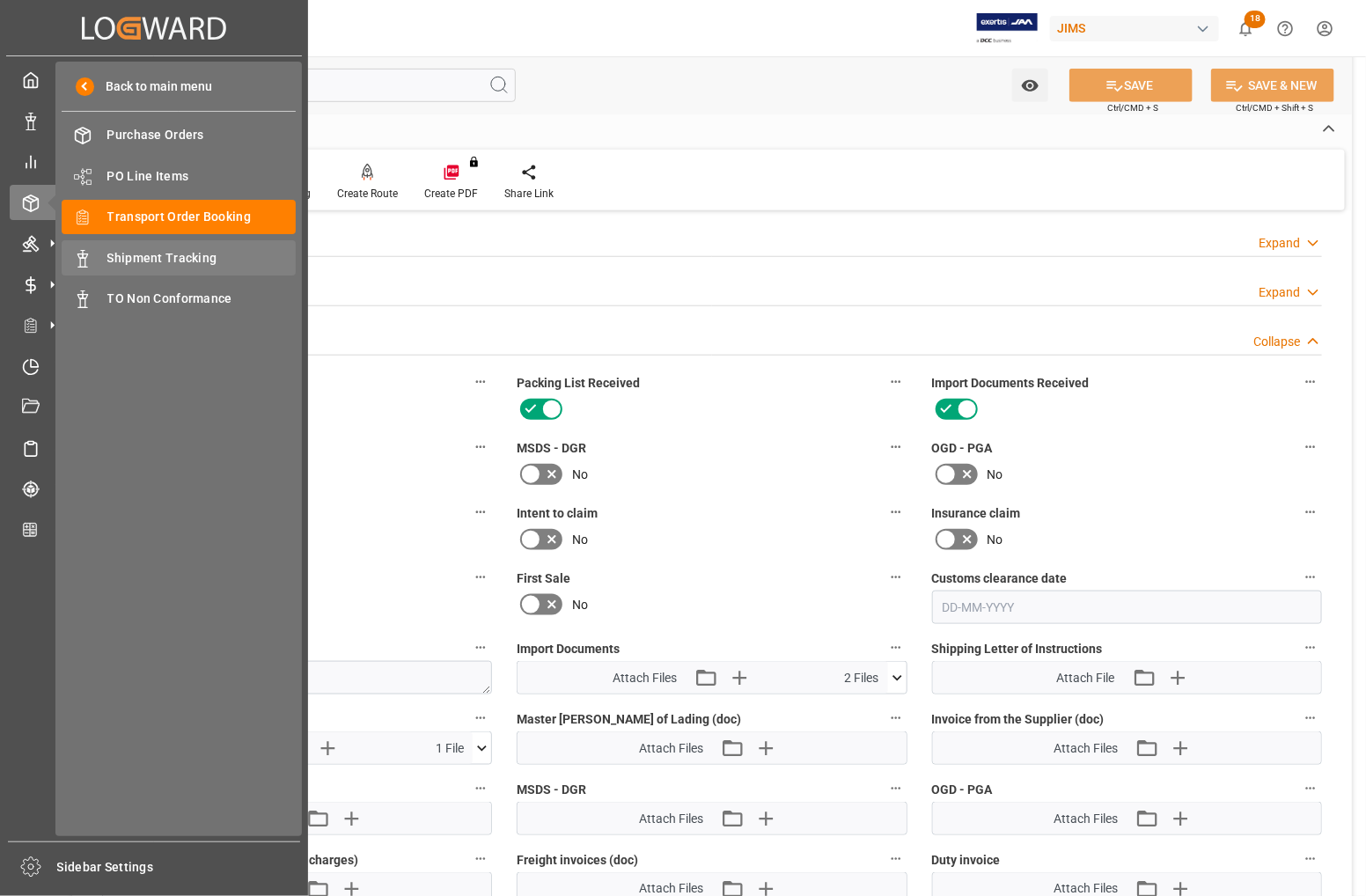
click at [137, 251] on span "Shipment Tracking" at bounding box center [202, 258] width 189 height 19
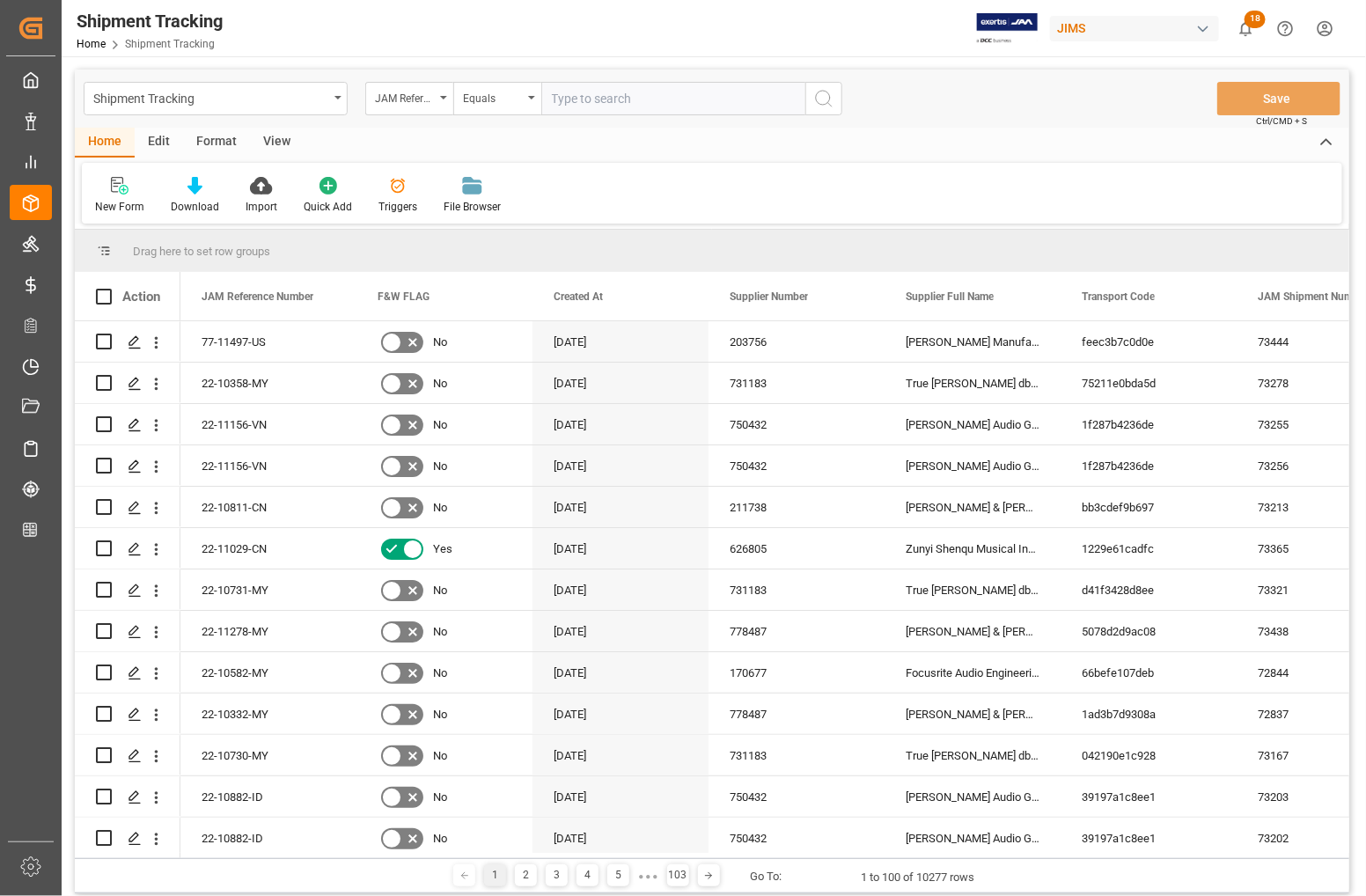
click at [579, 87] on input "text" at bounding box center [673, 99] width 264 height 34
type input "77-11388-DE"
click at [828, 98] on icon "search button" at bounding box center [823, 98] width 21 height 21
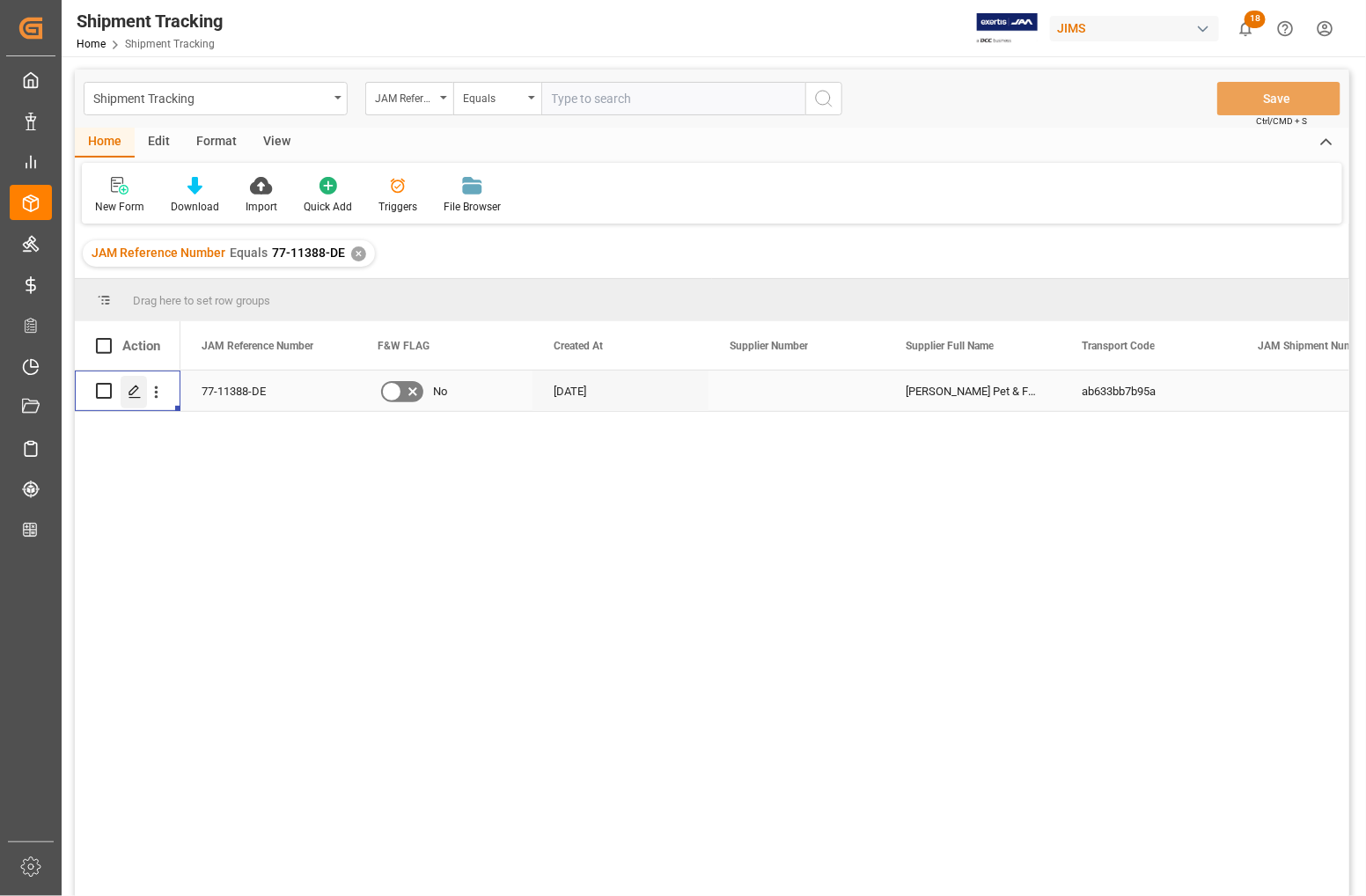
click at [128, 390] on icon "Press SPACE to select this row." at bounding box center [135, 391] width 14 height 14
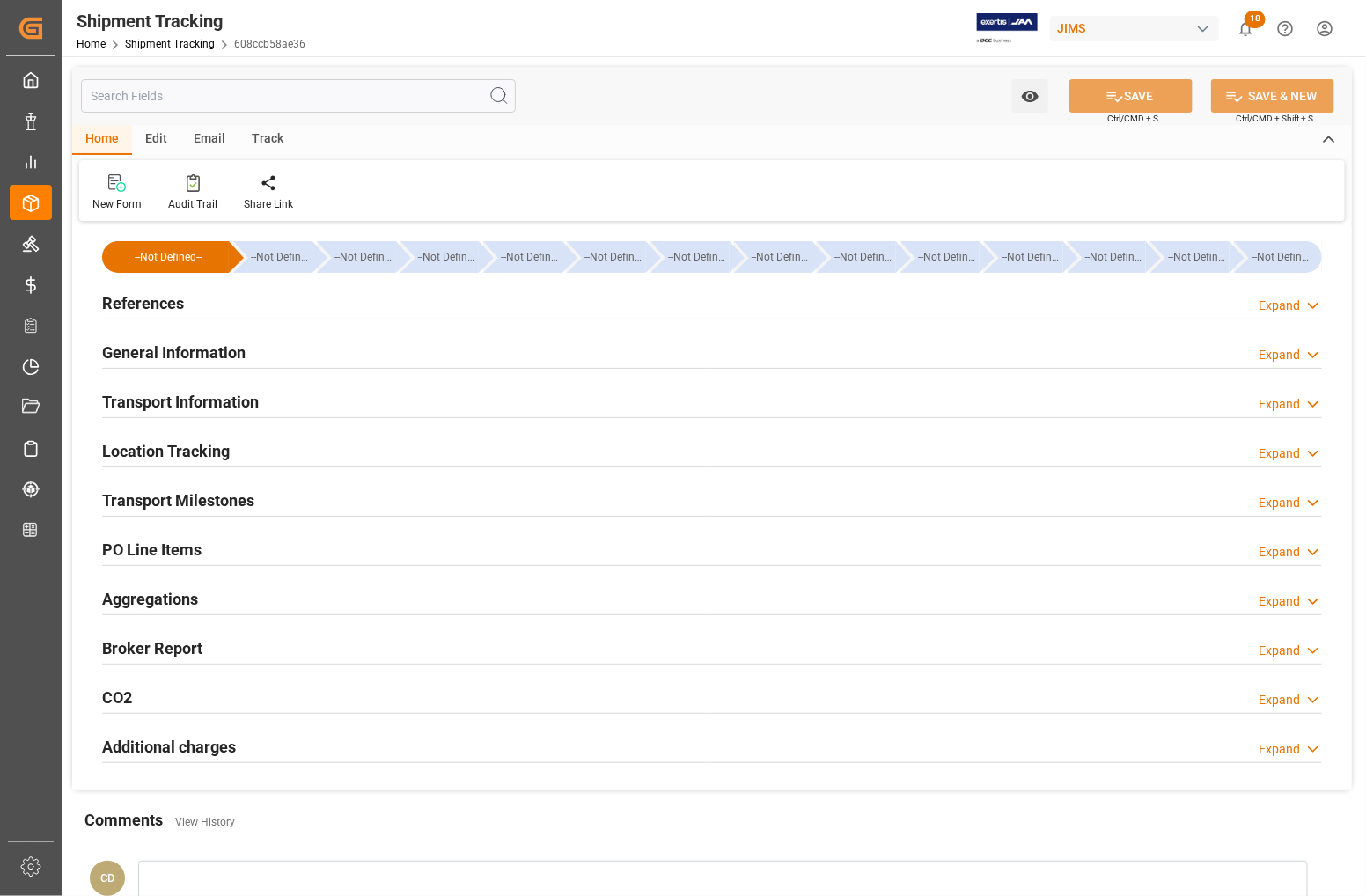
type input "[DATE] 00:00"
click at [139, 350] on h2 "General Information" at bounding box center [174, 353] width 144 height 24
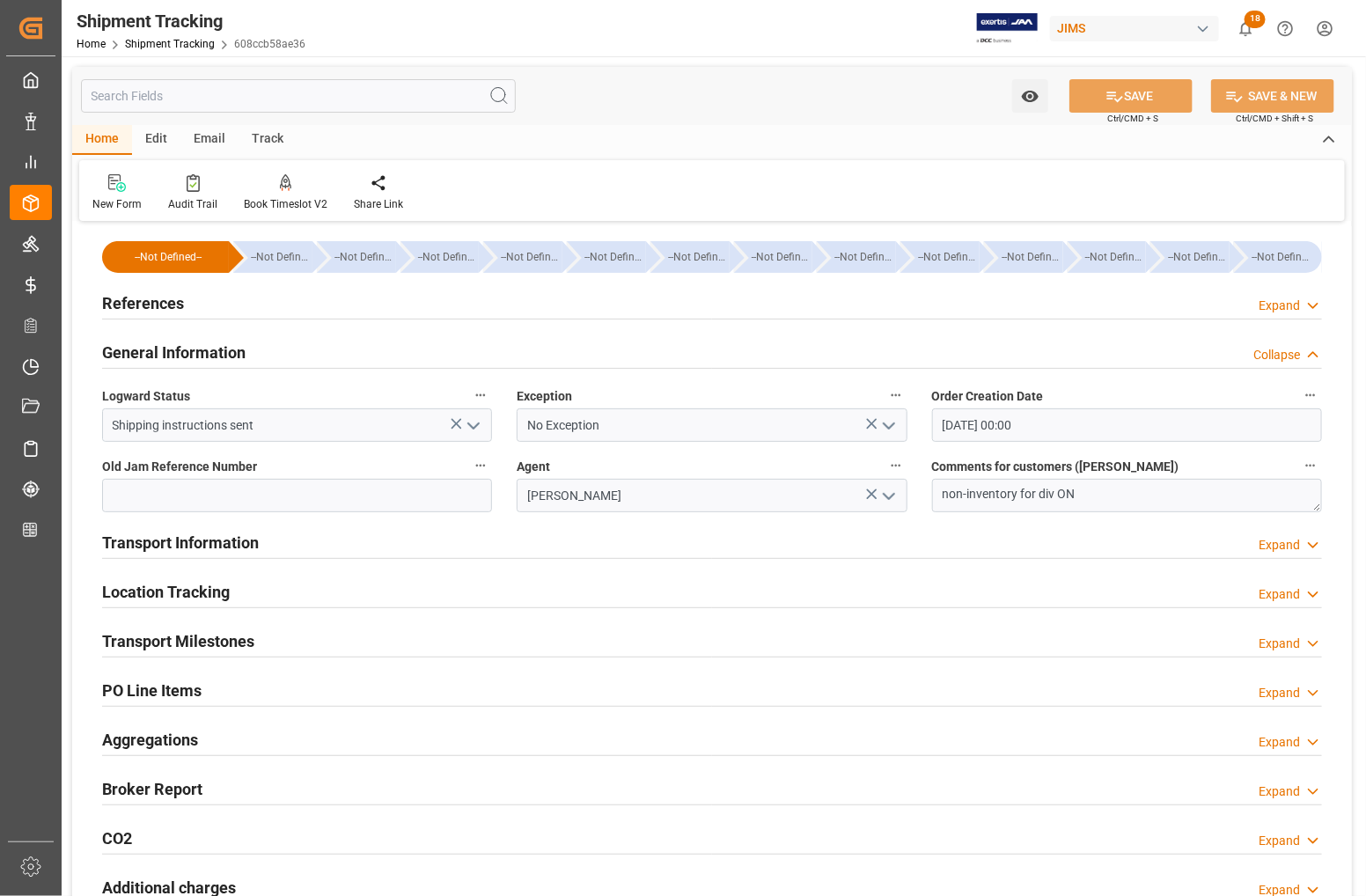
click at [157, 587] on h2 "Location Tracking" at bounding box center [167, 592] width 128 height 24
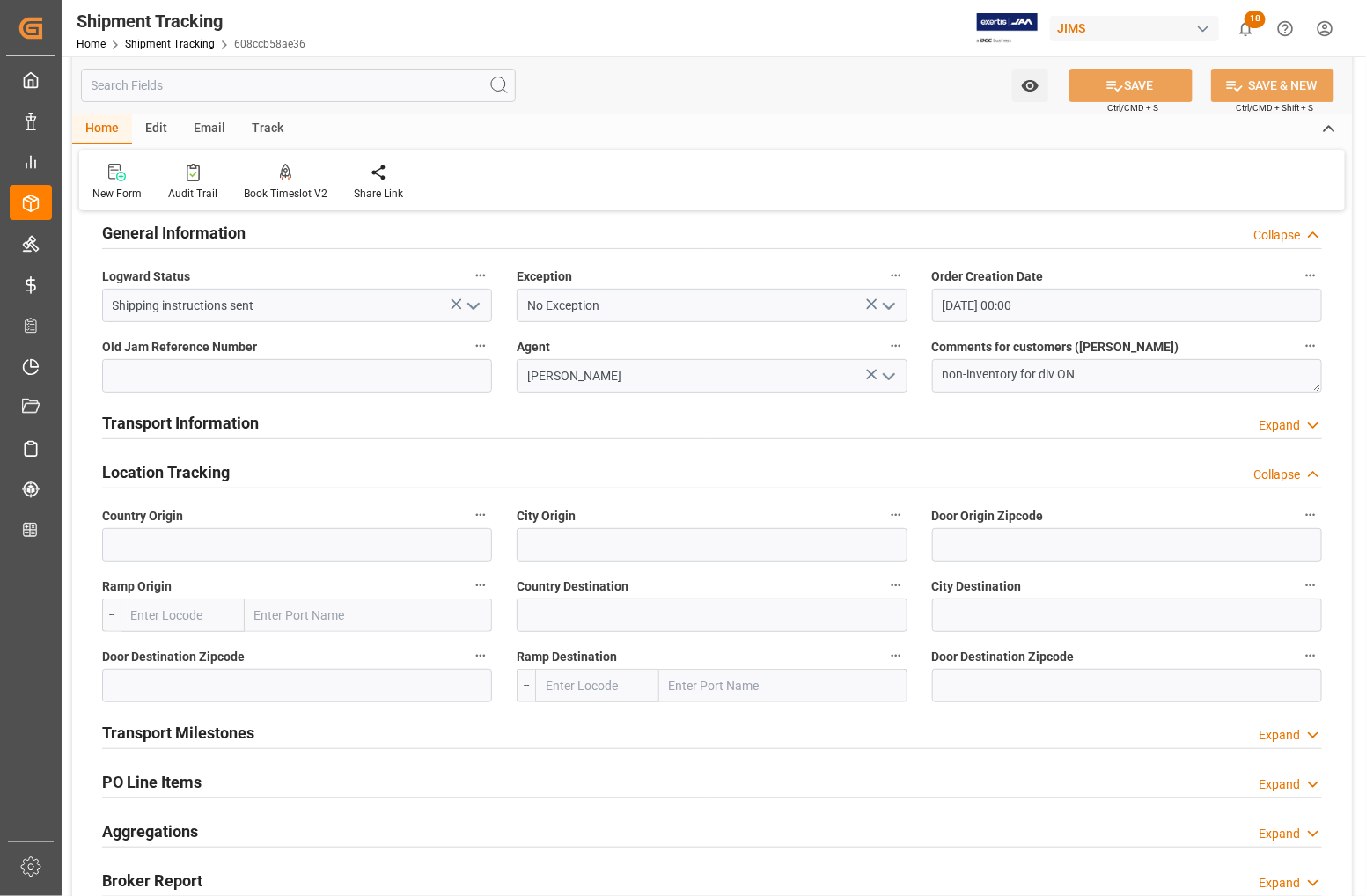
scroll to position [330, 0]
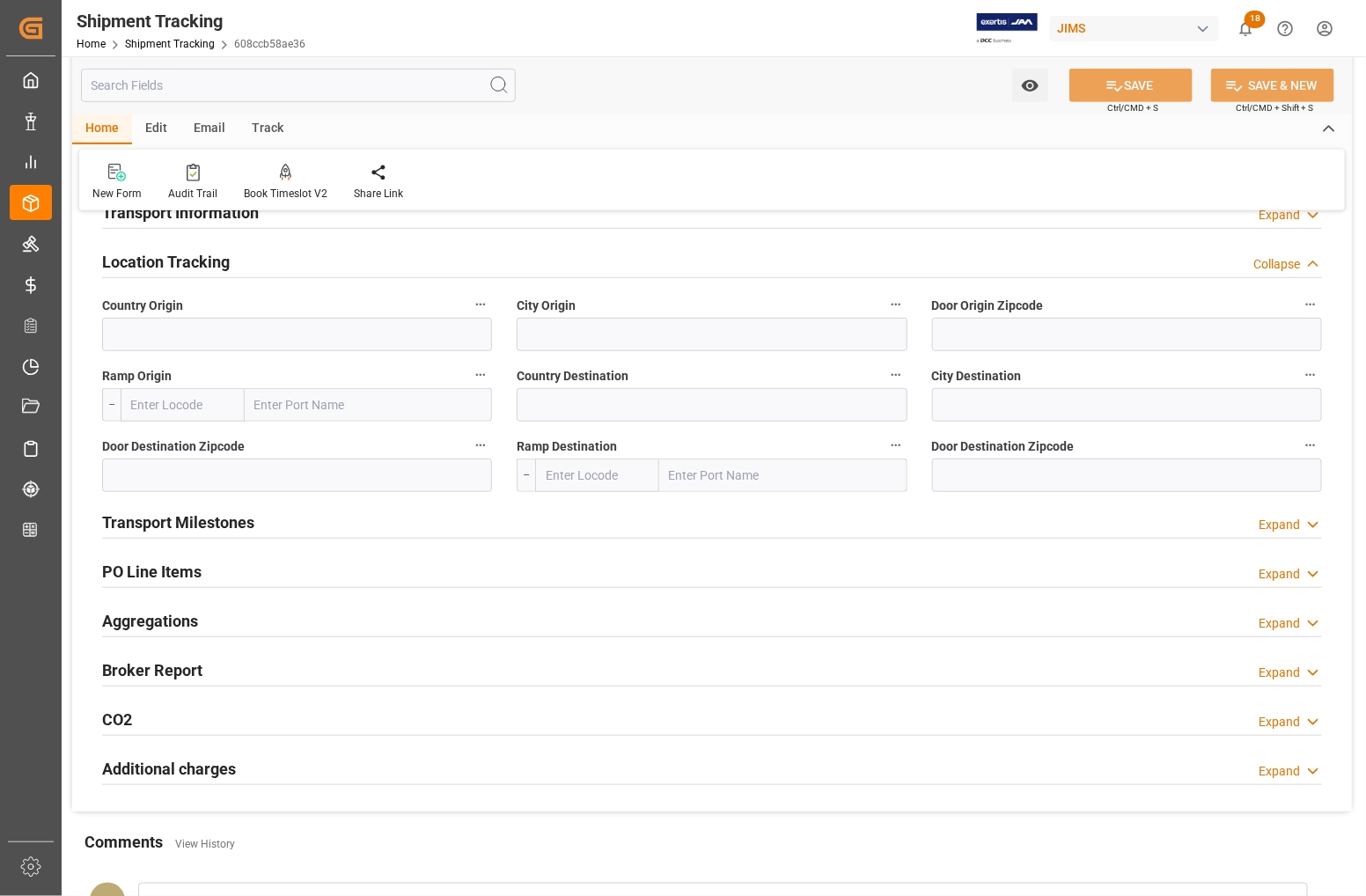
click at [152, 261] on h2 "Location Tracking" at bounding box center [167, 262] width 128 height 24
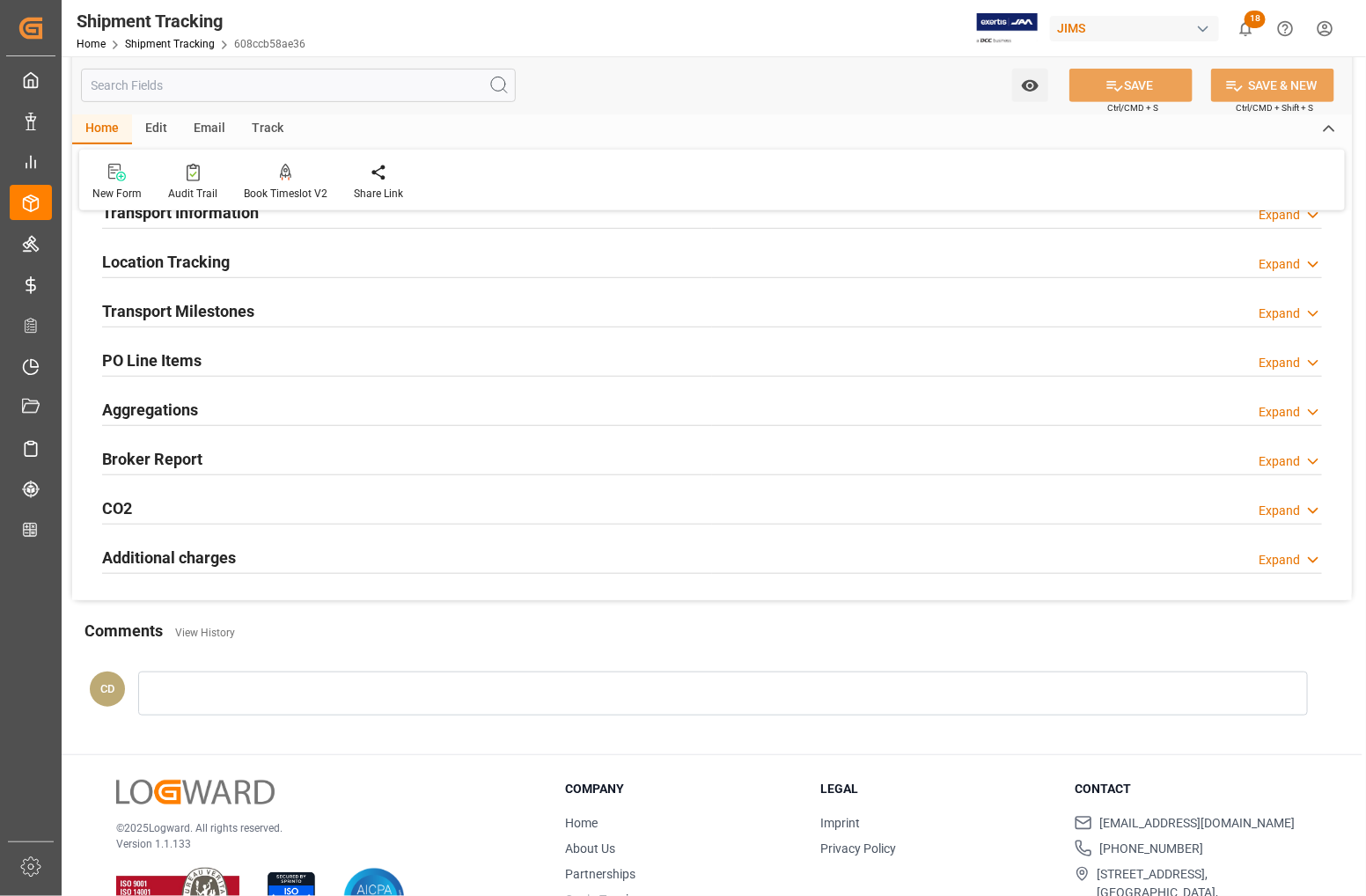
click at [155, 214] on h2 "Transport Information" at bounding box center [180, 213] width 157 height 24
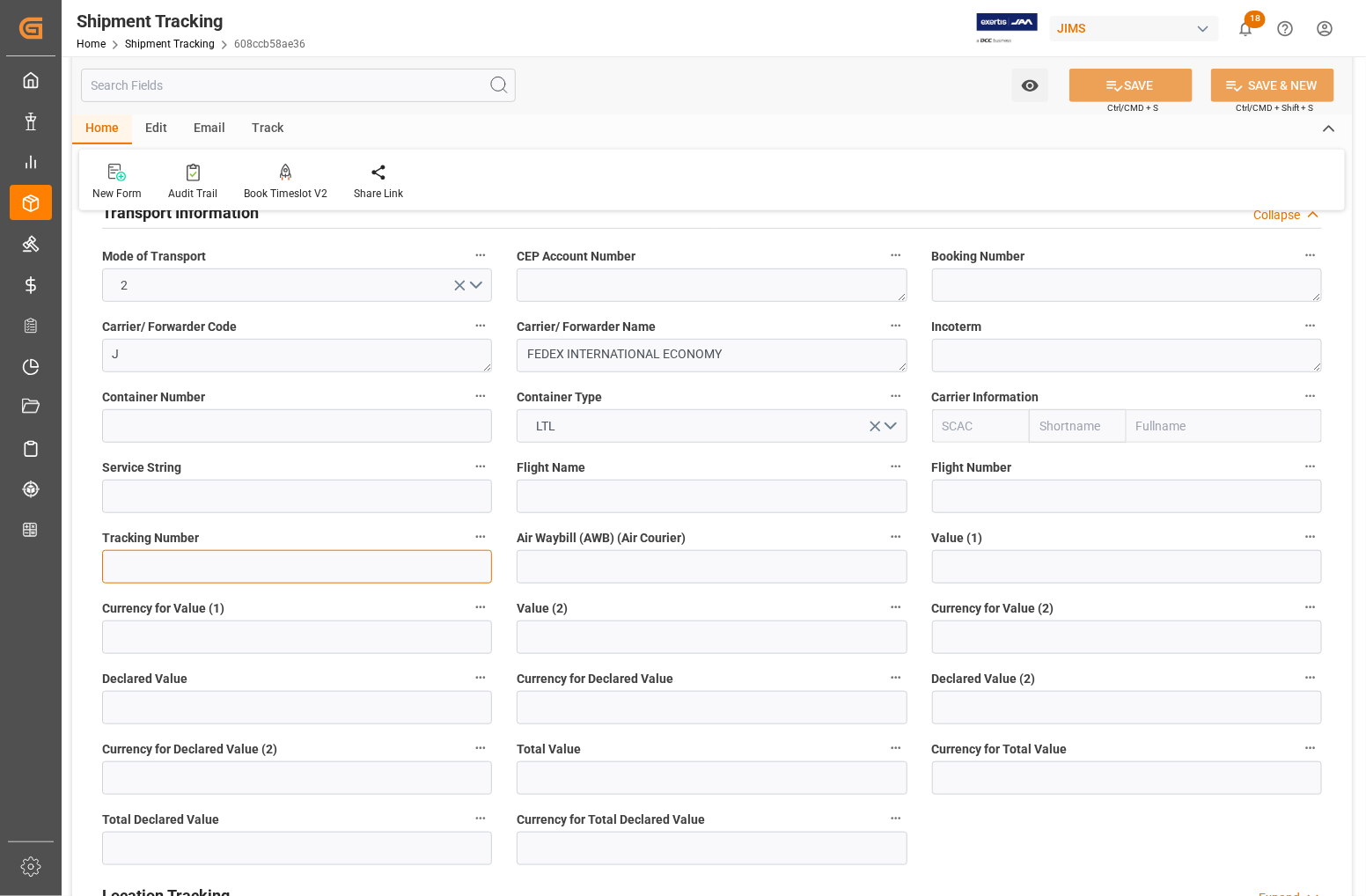
click at [198, 565] on input at bounding box center [298, 567] width 390 height 34
click at [239, 559] on input at bounding box center [298, 567] width 390 height 34
paste input "885063414080"
type input "885063414080"
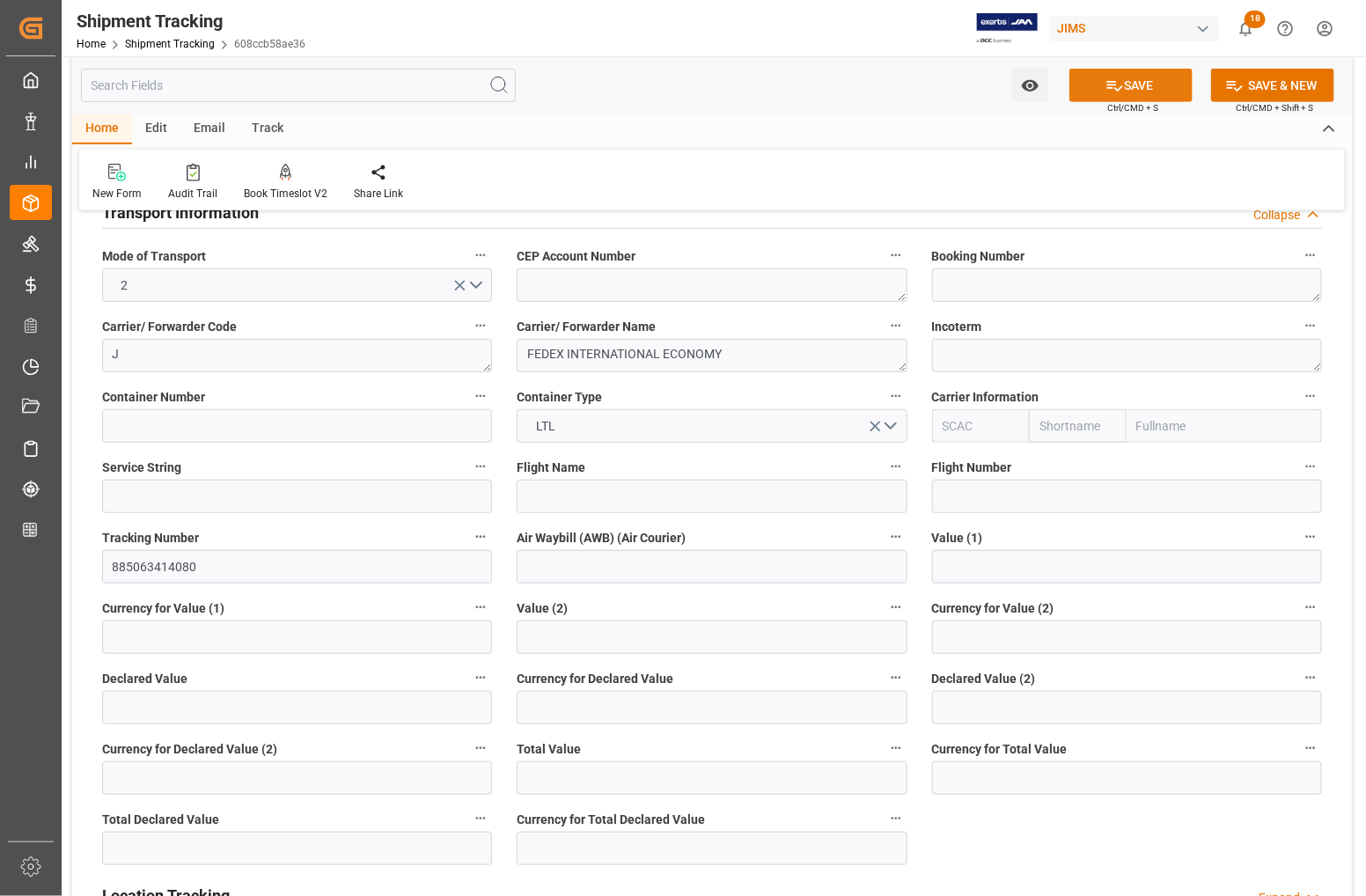
click at [1128, 85] on button "SAVE" at bounding box center [1130, 86] width 123 height 34
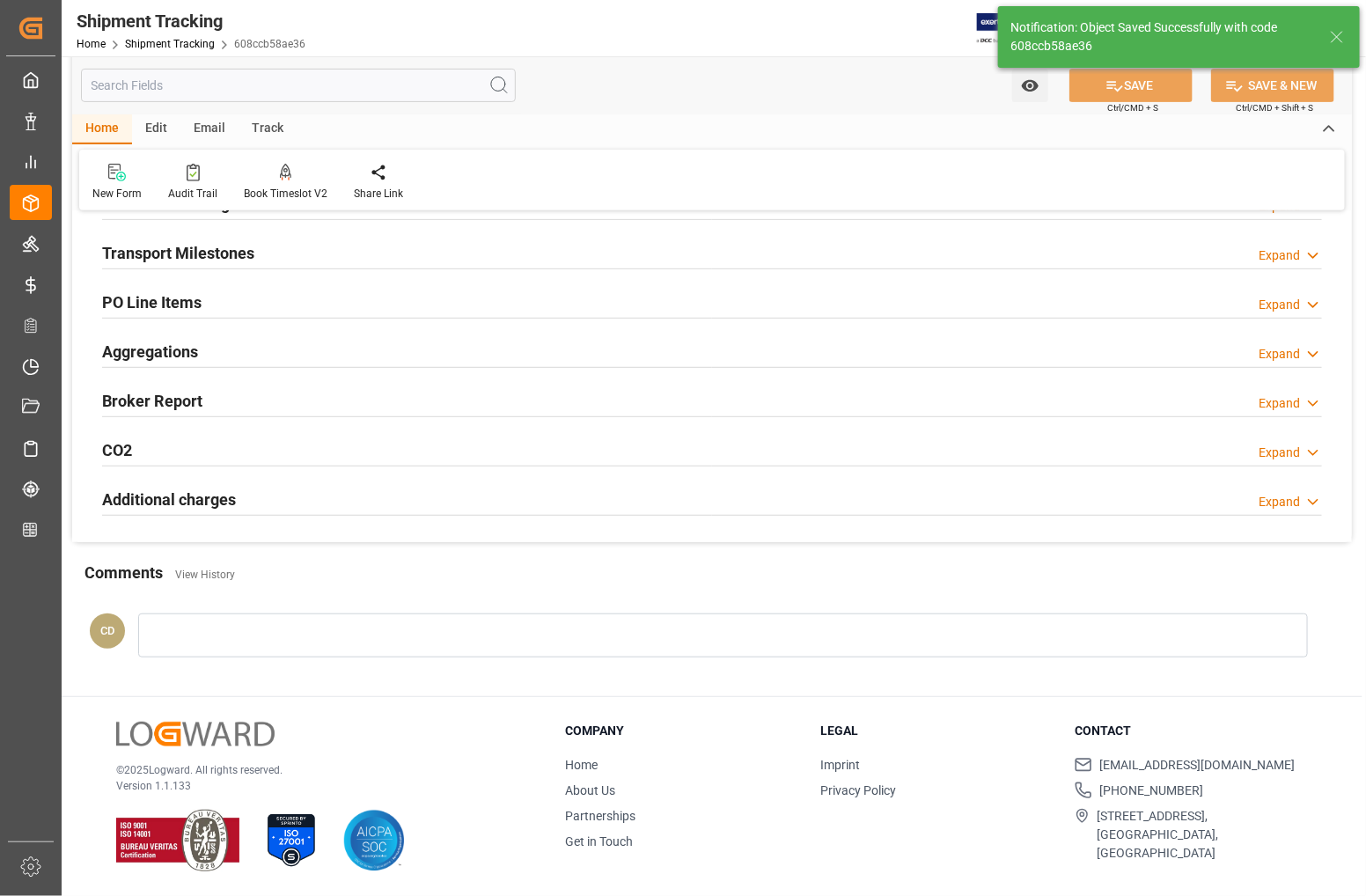
scroll to position [190, 0]
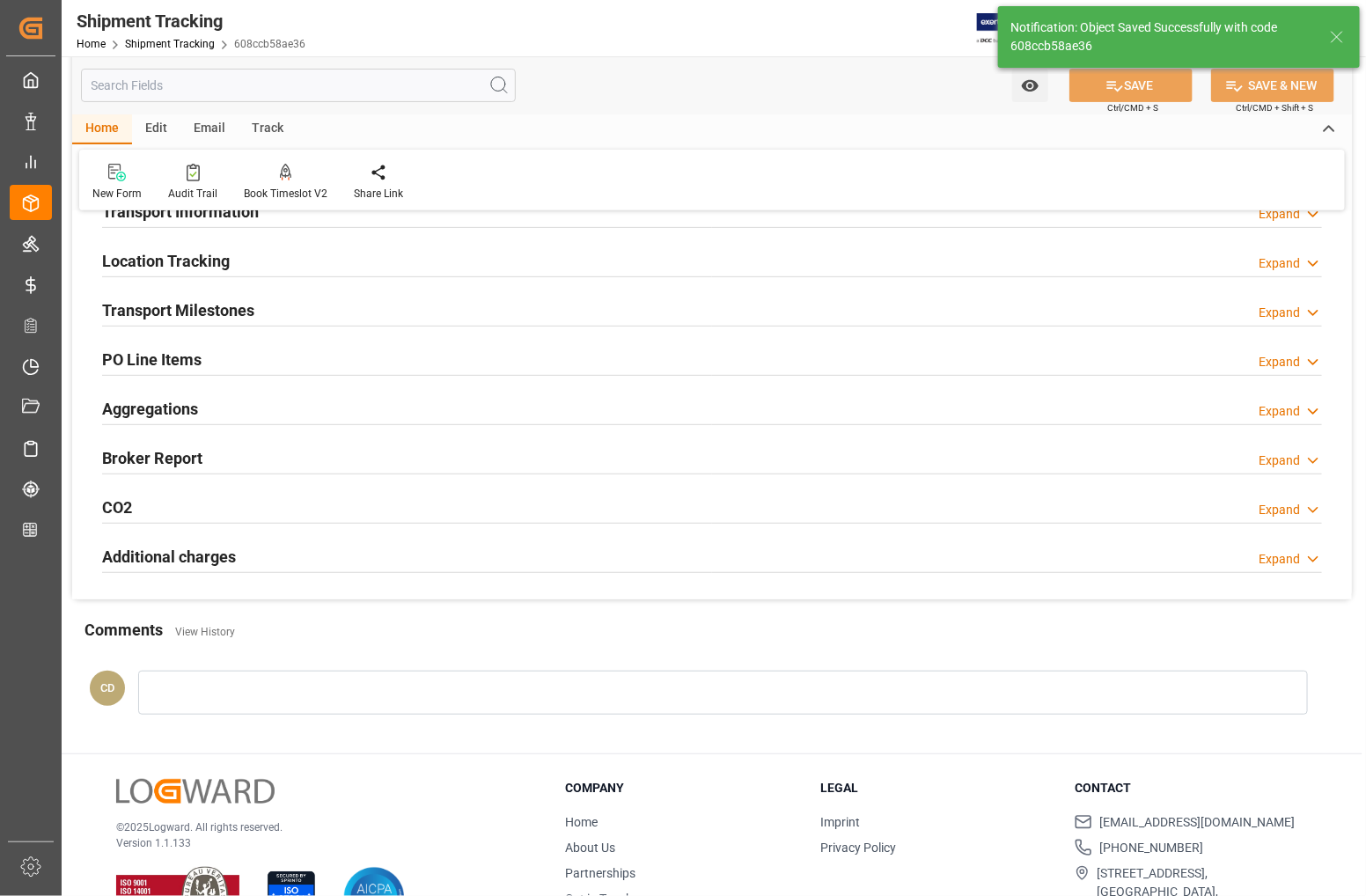
click at [174, 306] on h2 "Transport Milestones" at bounding box center [178, 310] width 153 height 24
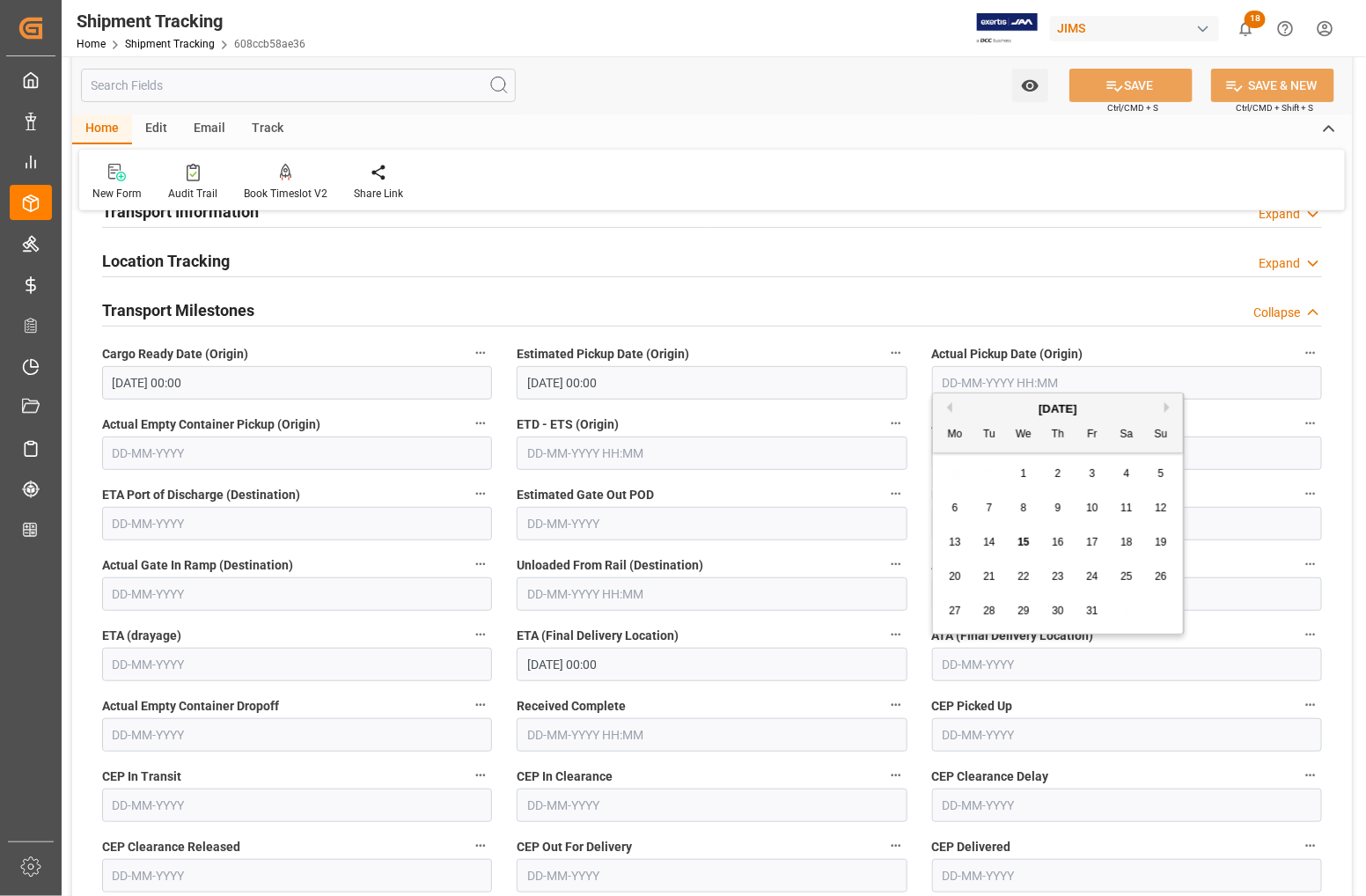
click at [1002, 666] on input "text" at bounding box center [1127, 664] width 390 height 34
click at [993, 541] on span "14" at bounding box center [990, 542] width 12 height 13
type input "[DATE]"
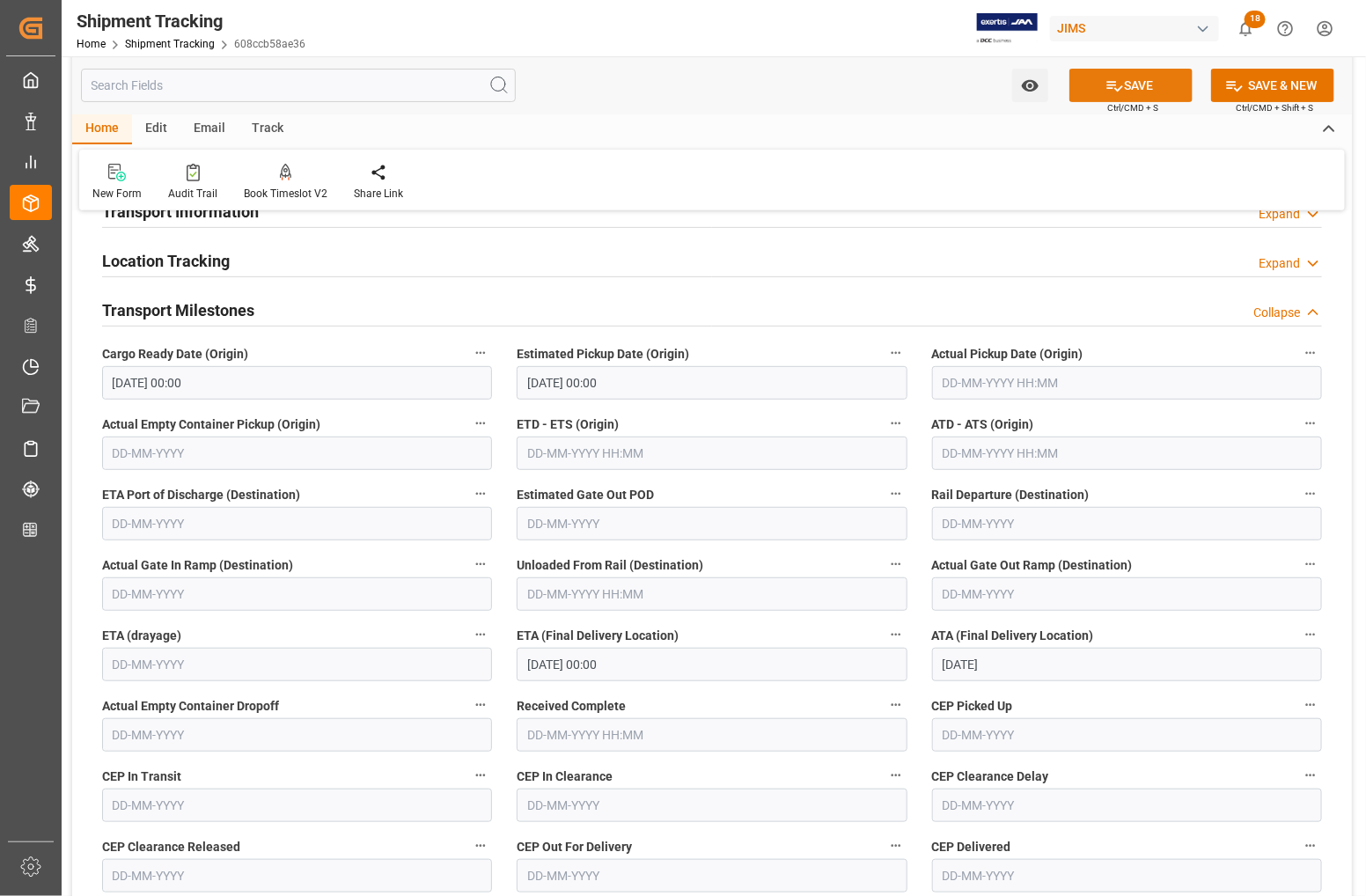
click at [1092, 85] on button "SAVE" at bounding box center [1130, 86] width 123 height 34
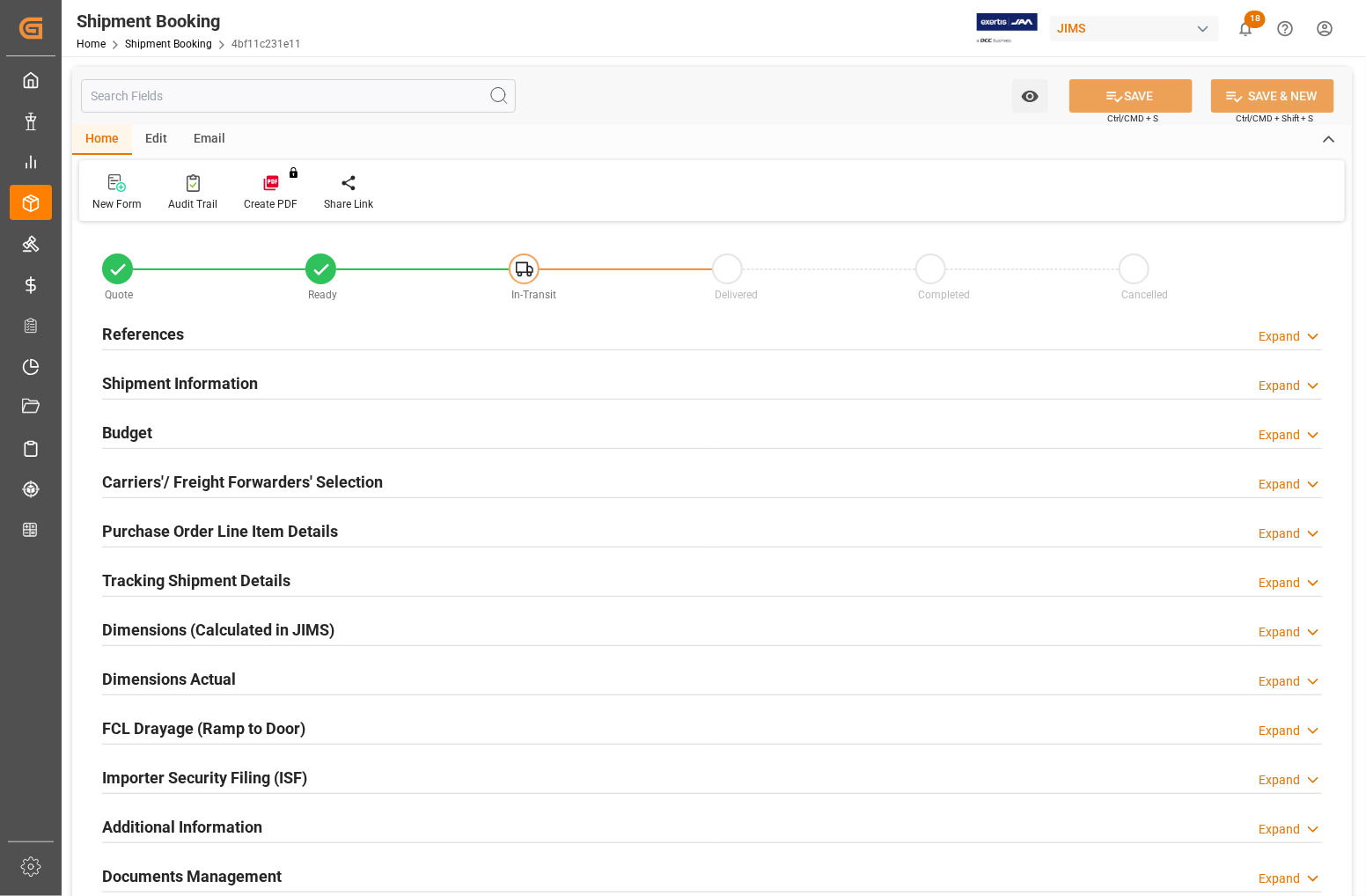
type input "0"
click at [123, 675] on h2 "Dimensions Actual" at bounding box center [170, 679] width 134 height 24
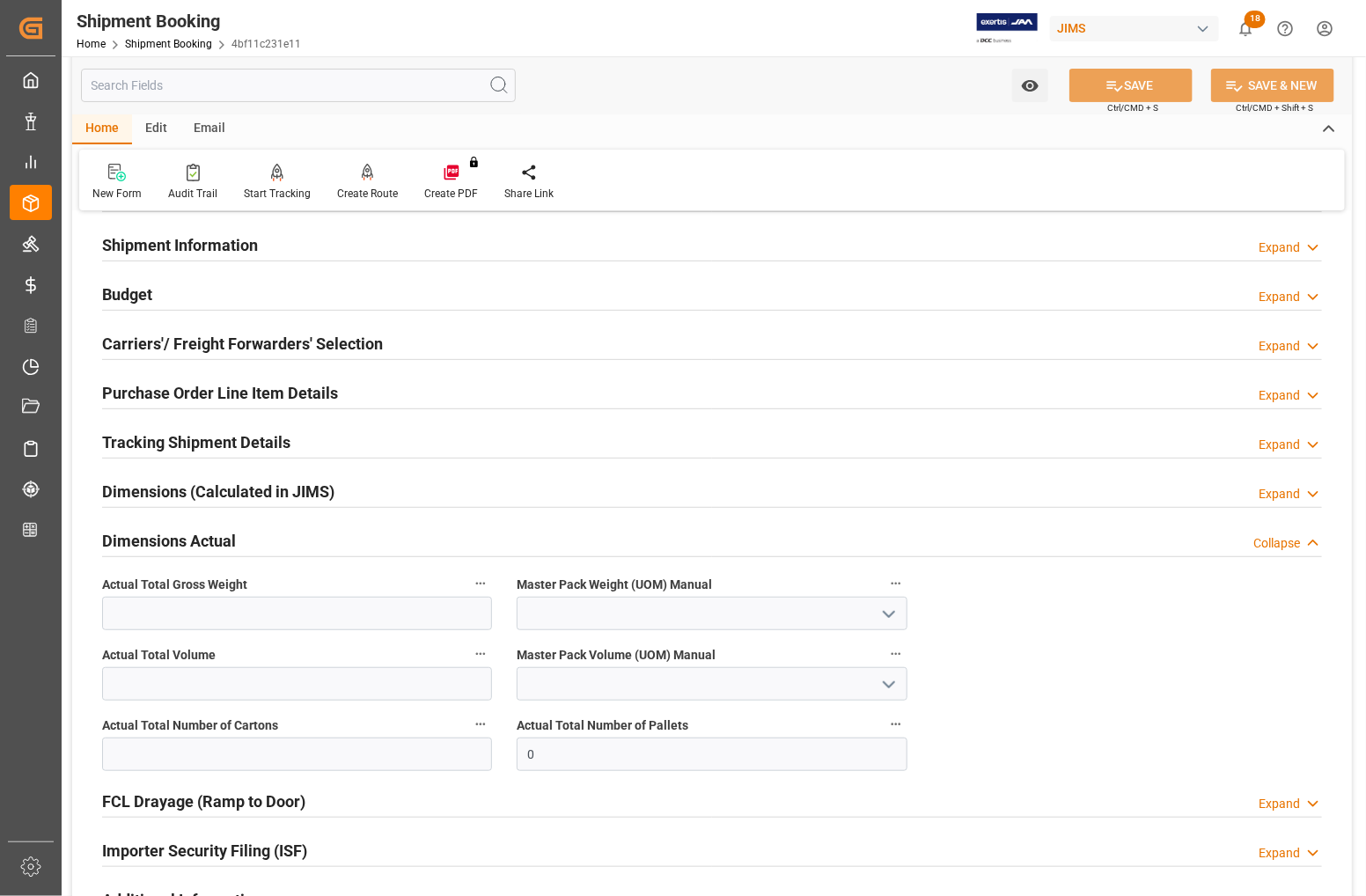
scroll to position [220, 0]
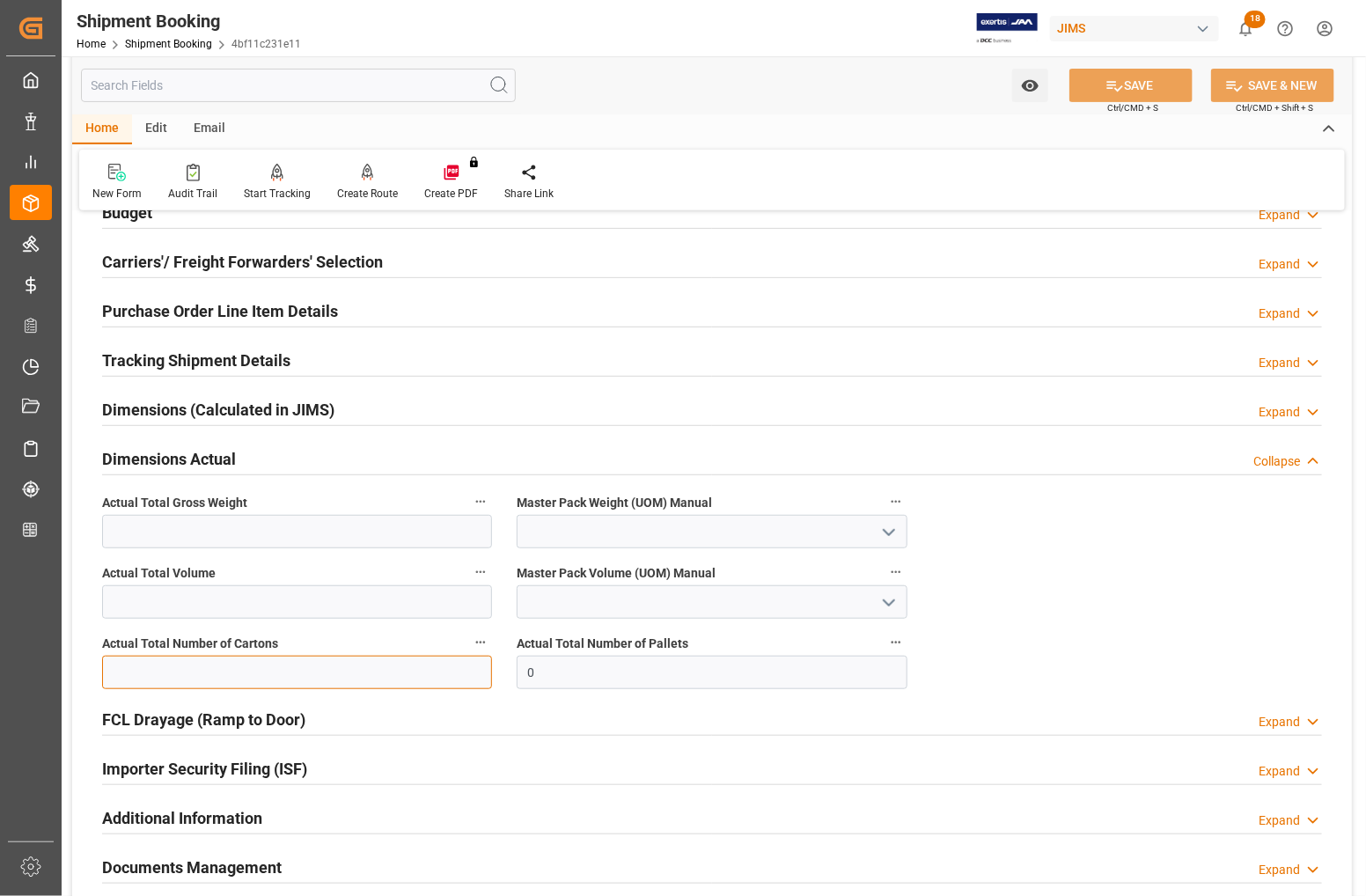
click at [345, 674] on input "text" at bounding box center [298, 673] width 390 height 34
click at [164, 665] on input "text" at bounding box center [298, 673] width 390 height 34
type input "2"
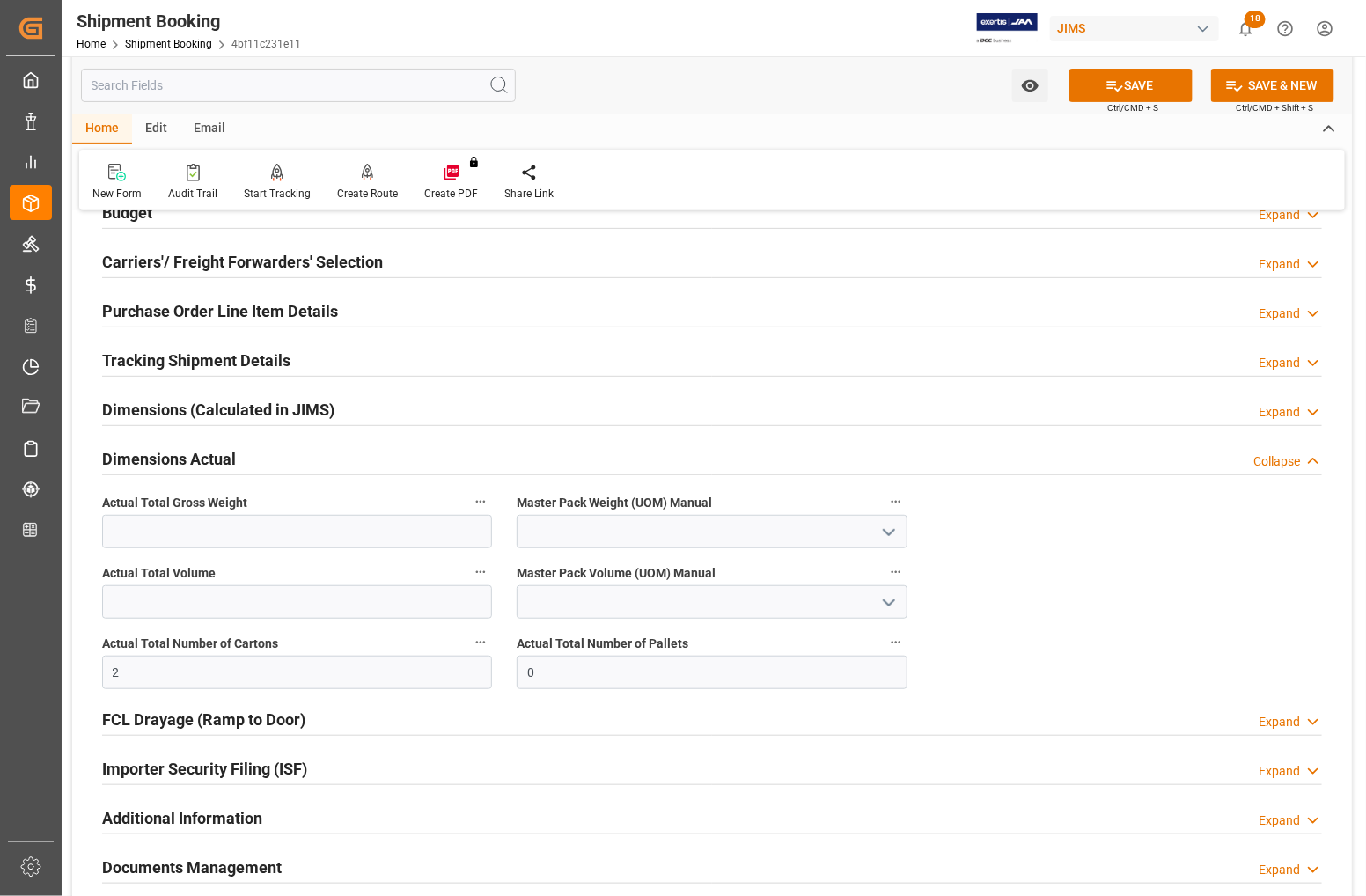
click at [111, 403] on h2 "Dimensions (Calculated in JIMS)" at bounding box center [219, 410] width 233 height 24
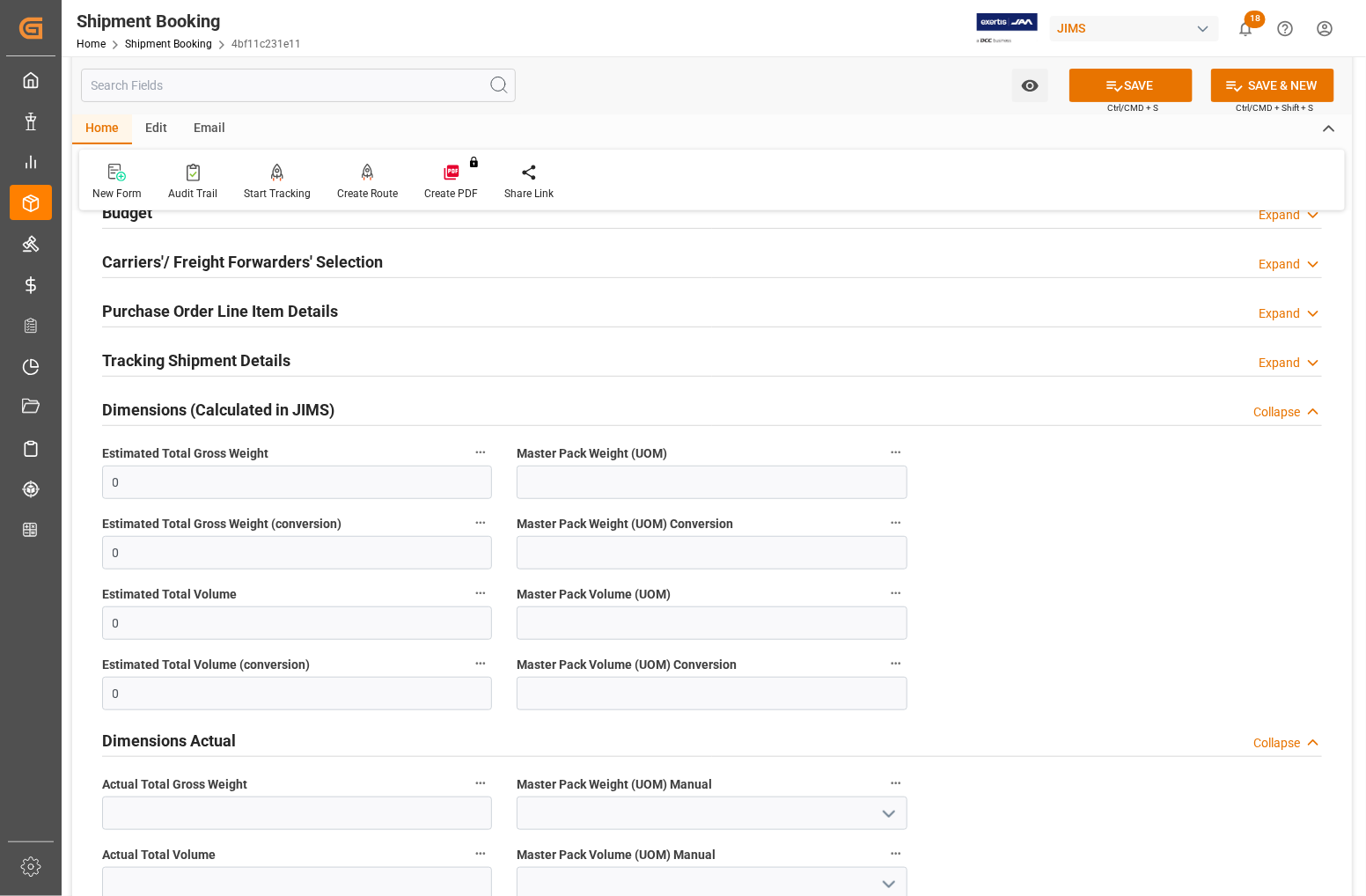
click at [124, 415] on h2 "Dimensions (Calculated in JIMS)" at bounding box center [219, 410] width 233 height 24
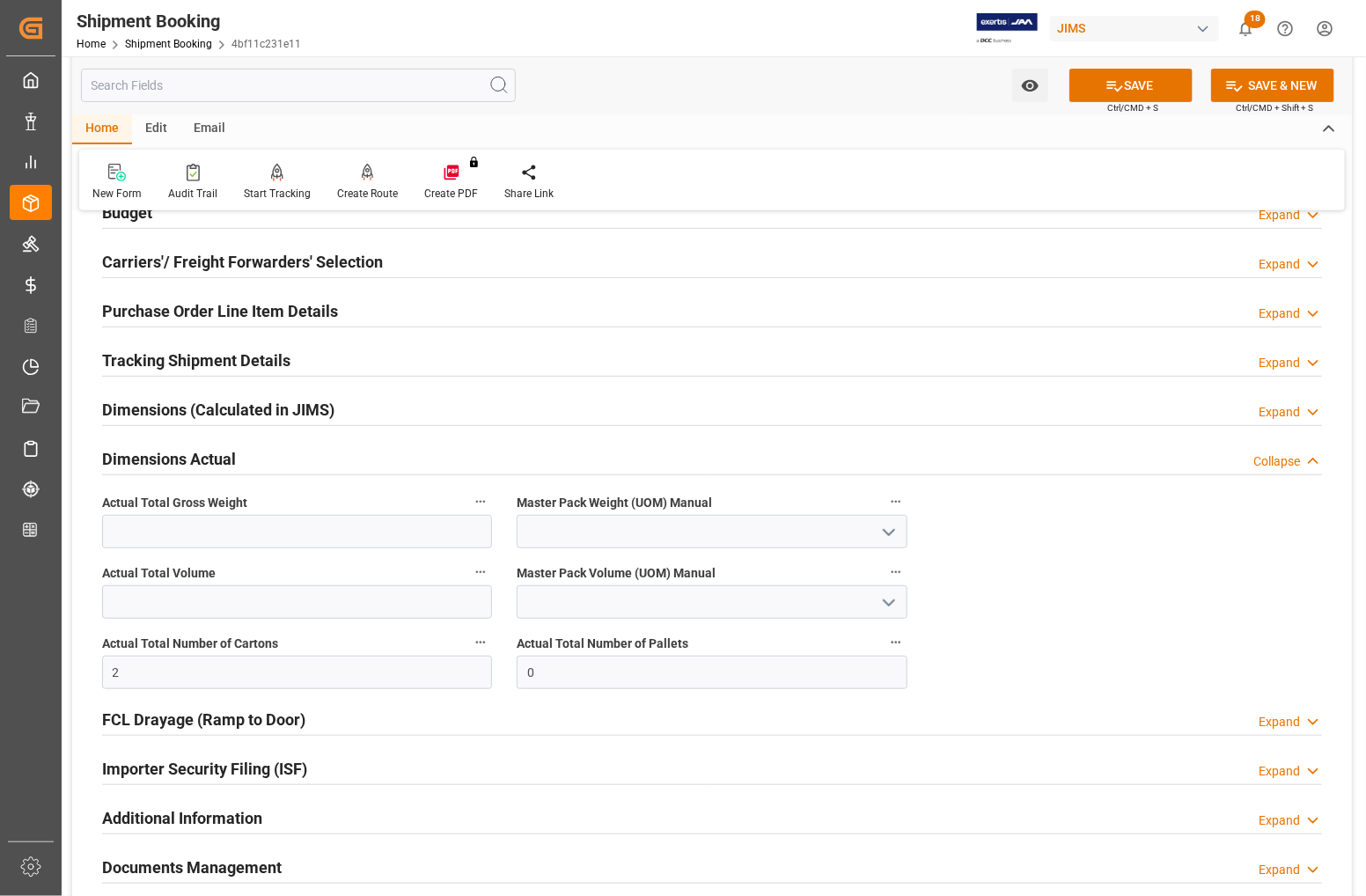
click at [119, 458] on h2 "Dimensions Actual" at bounding box center [170, 459] width 134 height 24
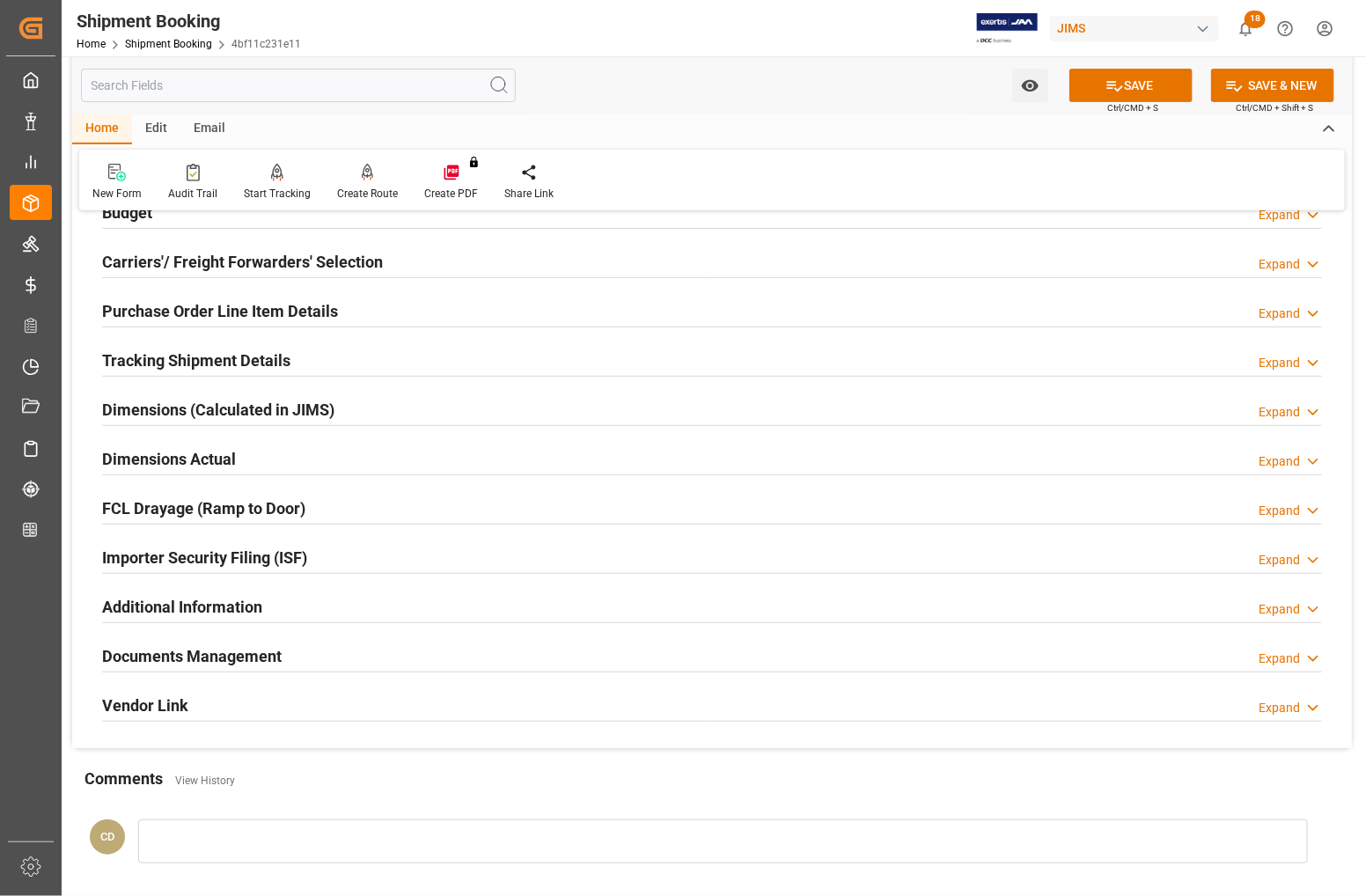
click at [124, 458] on h2 "Dimensions Actual" at bounding box center [170, 459] width 134 height 24
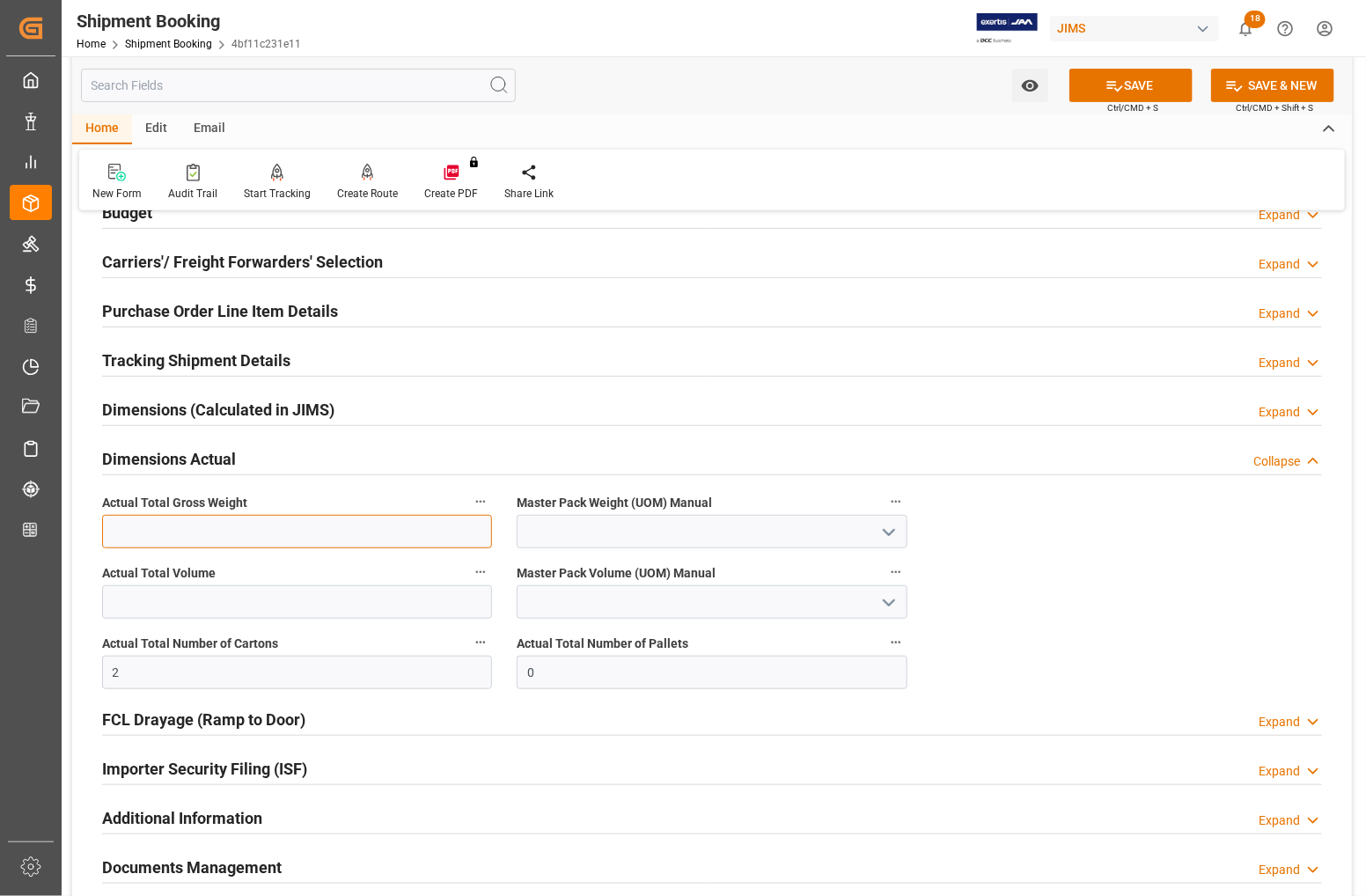
click at [139, 530] on input "text" at bounding box center [298, 532] width 390 height 34
type input "60"
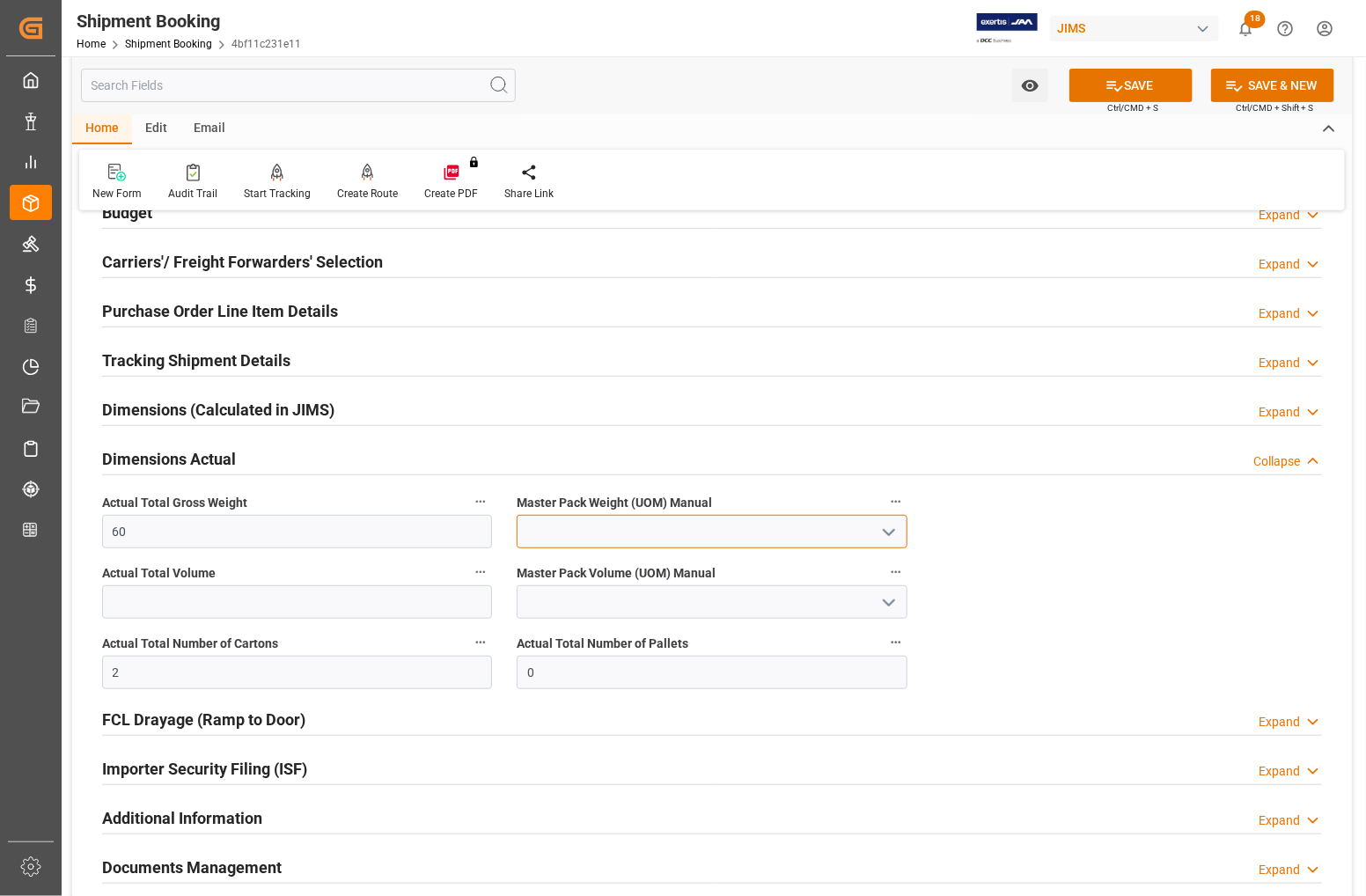
click at [594, 532] on input at bounding box center [712, 532] width 390 height 34
click at [887, 534] on polyline "open menu" at bounding box center [889, 532] width 11 height 5
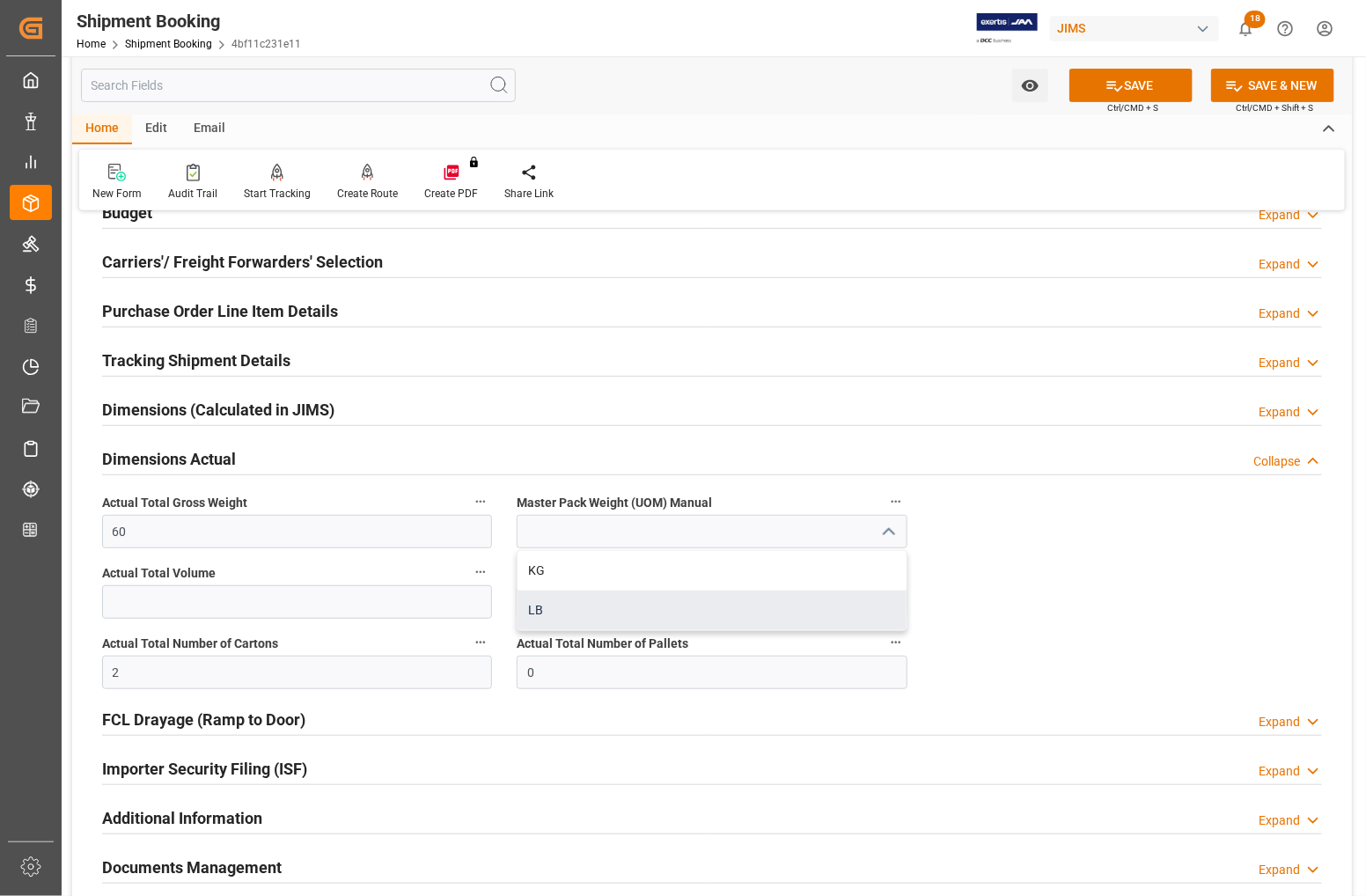
click at [559, 614] on div "LB" at bounding box center [712, 610] width 388 height 39
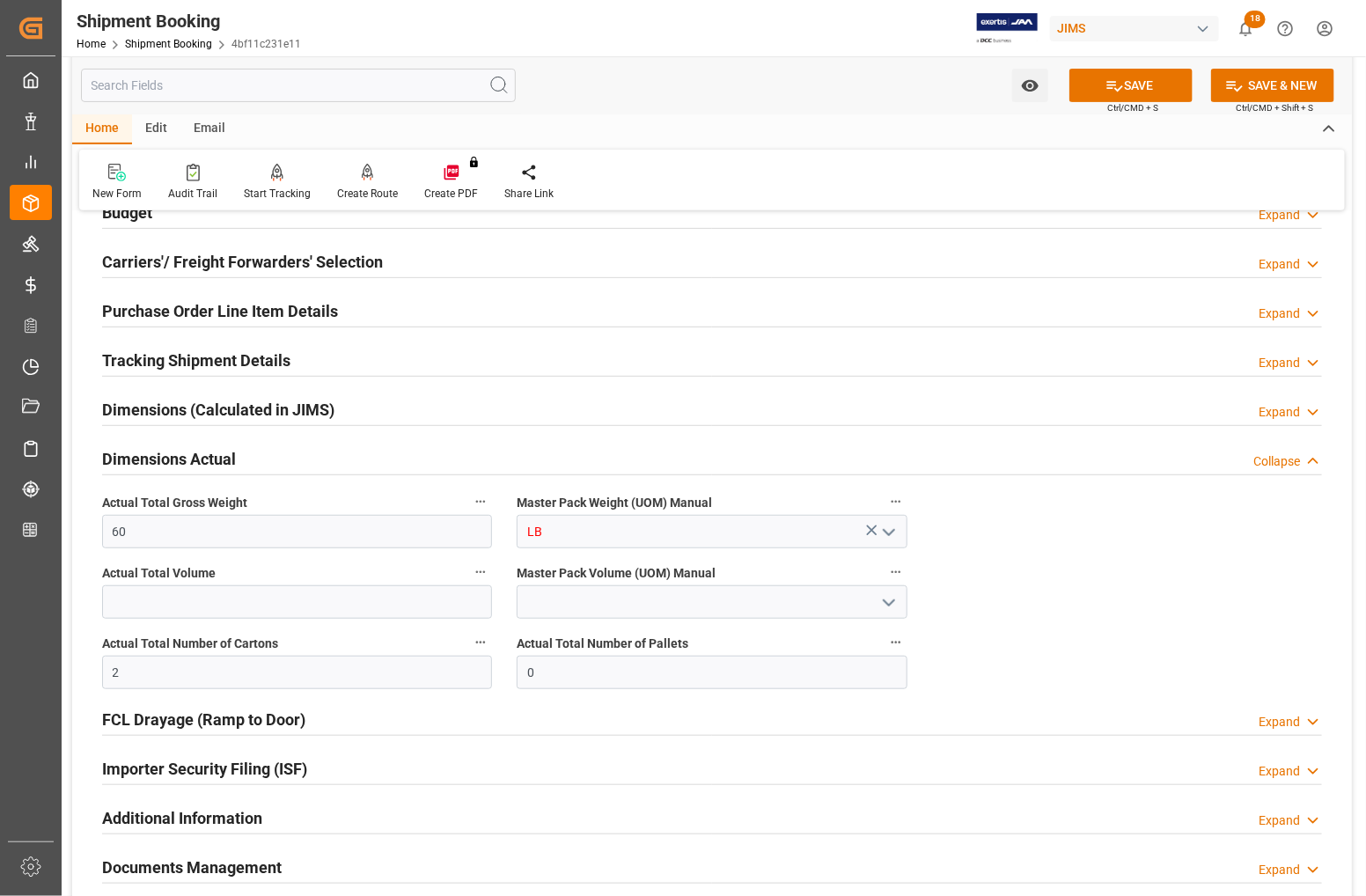
type input "LB"
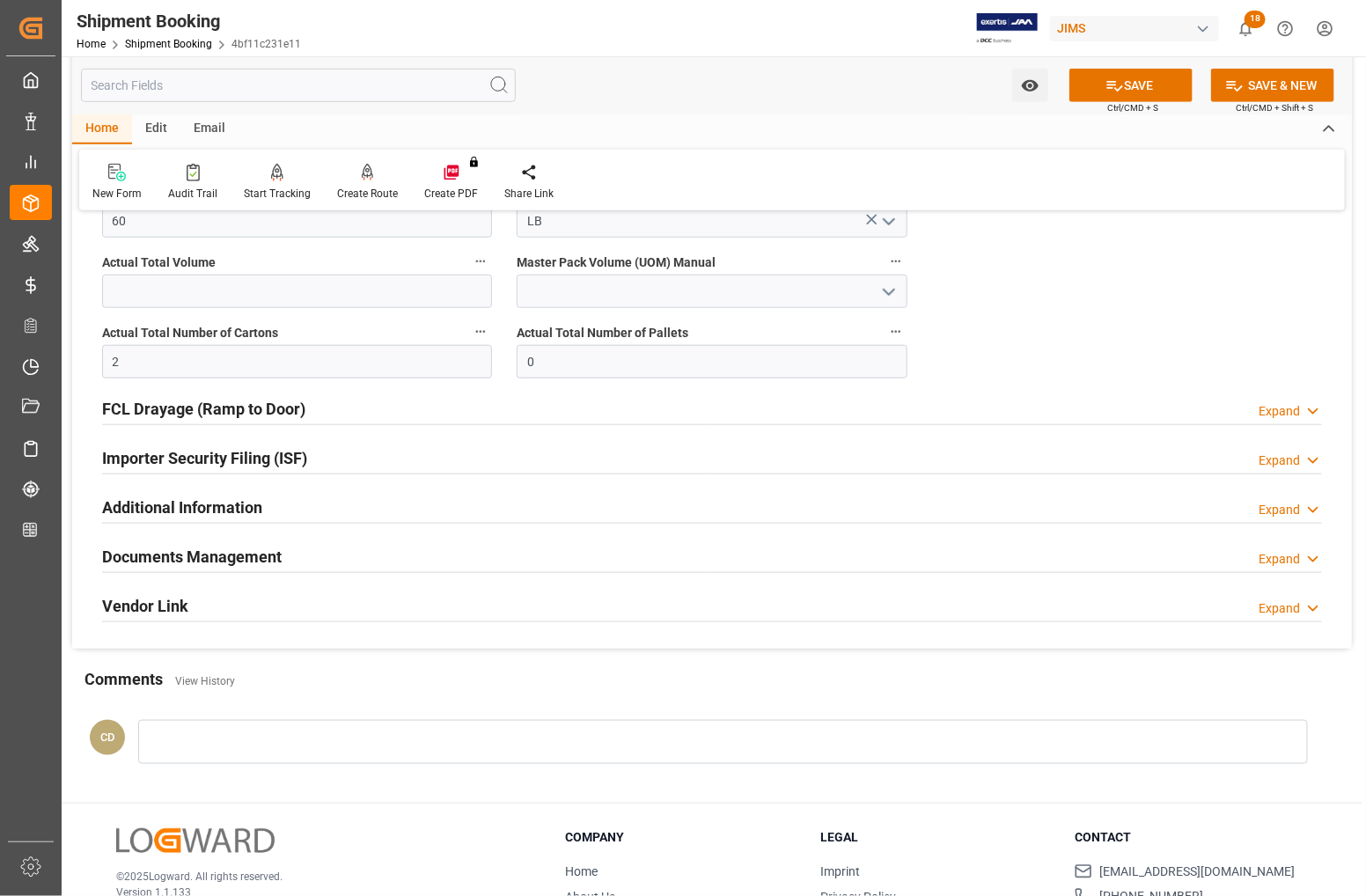
scroll to position [550, 0]
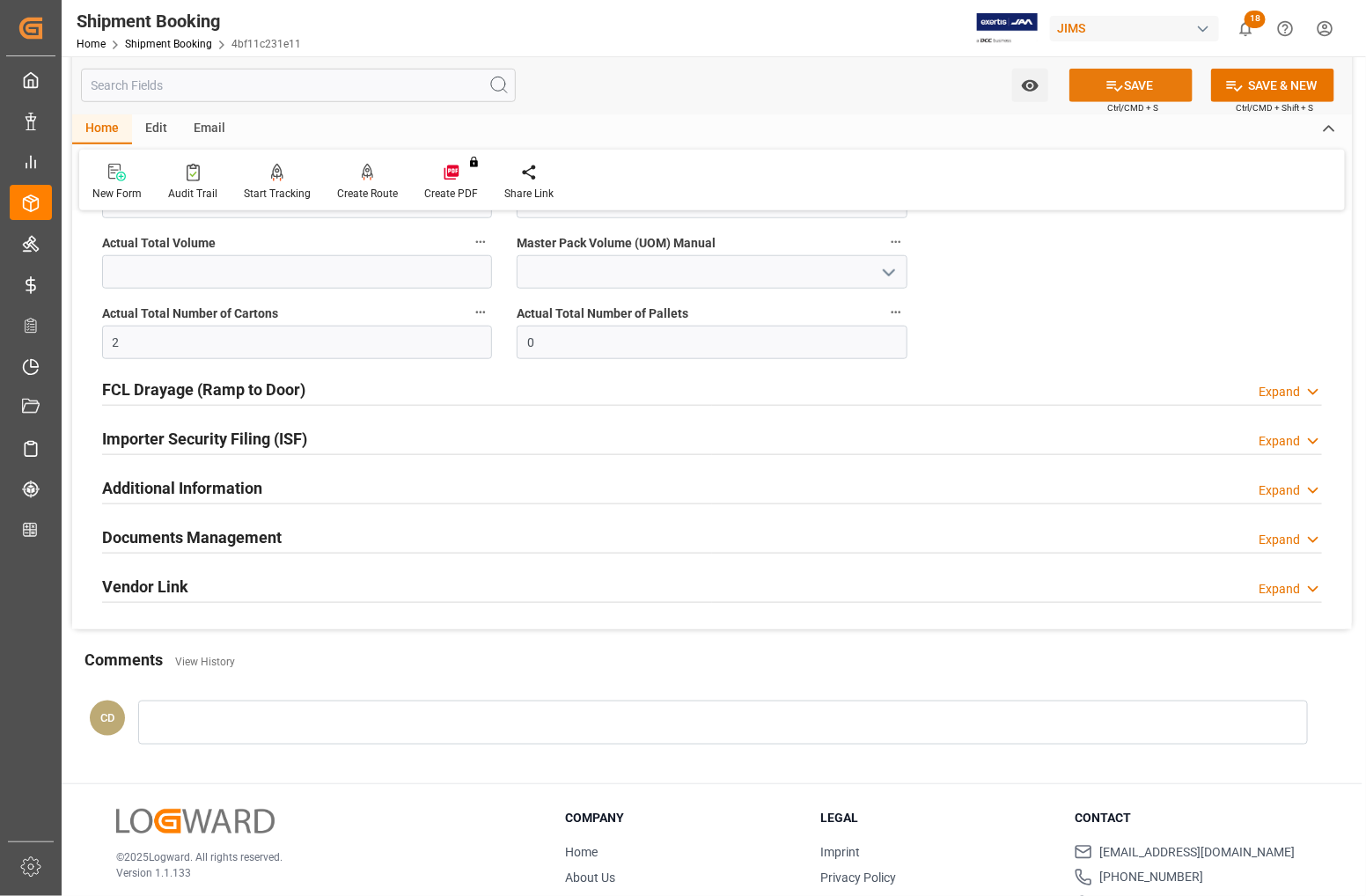
click at [1106, 88] on icon at bounding box center [1115, 86] width 19 height 19
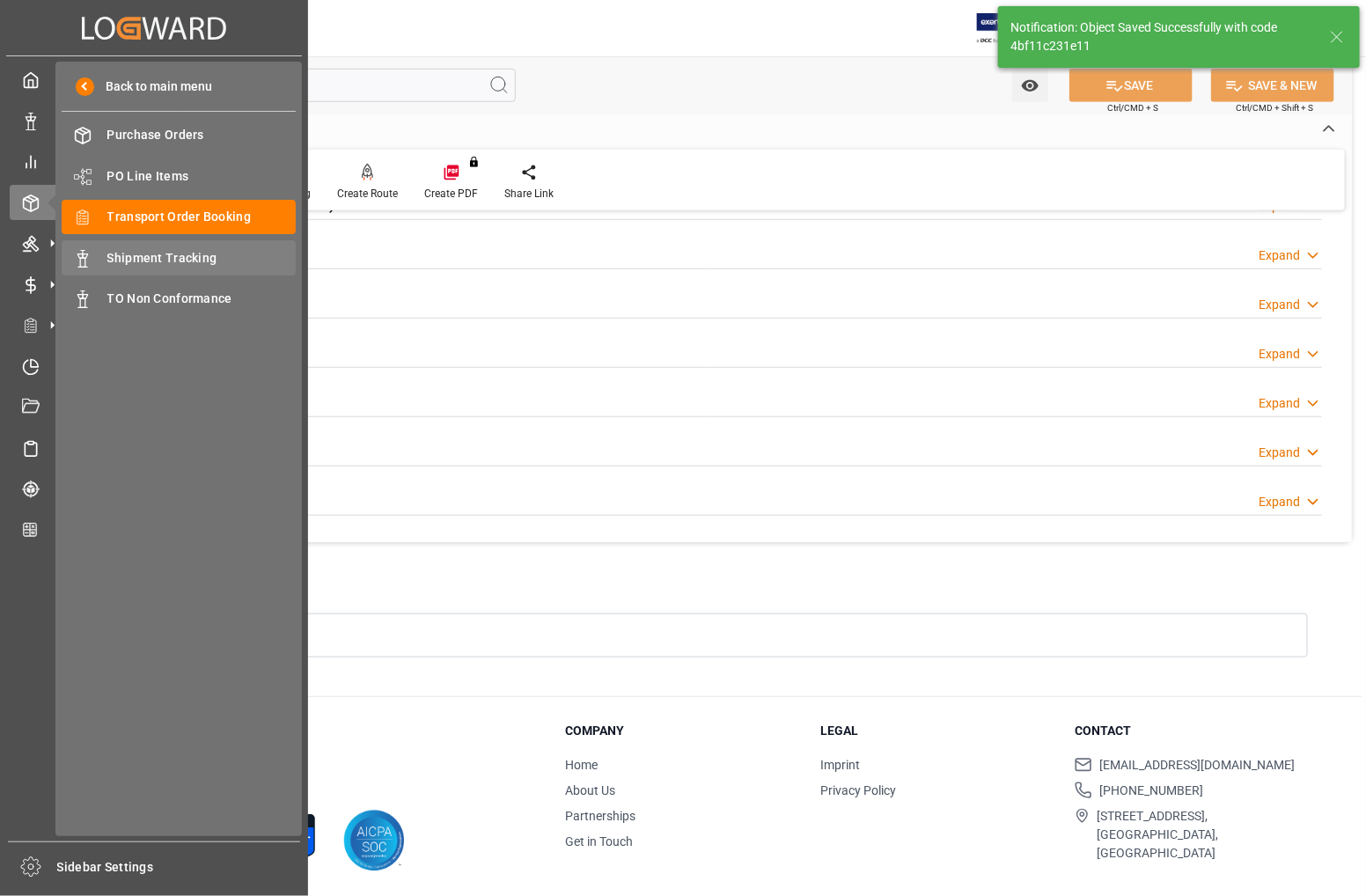
scroll to position [427, 0]
click at [145, 257] on span "Shipment Tracking" at bounding box center [202, 258] width 189 height 19
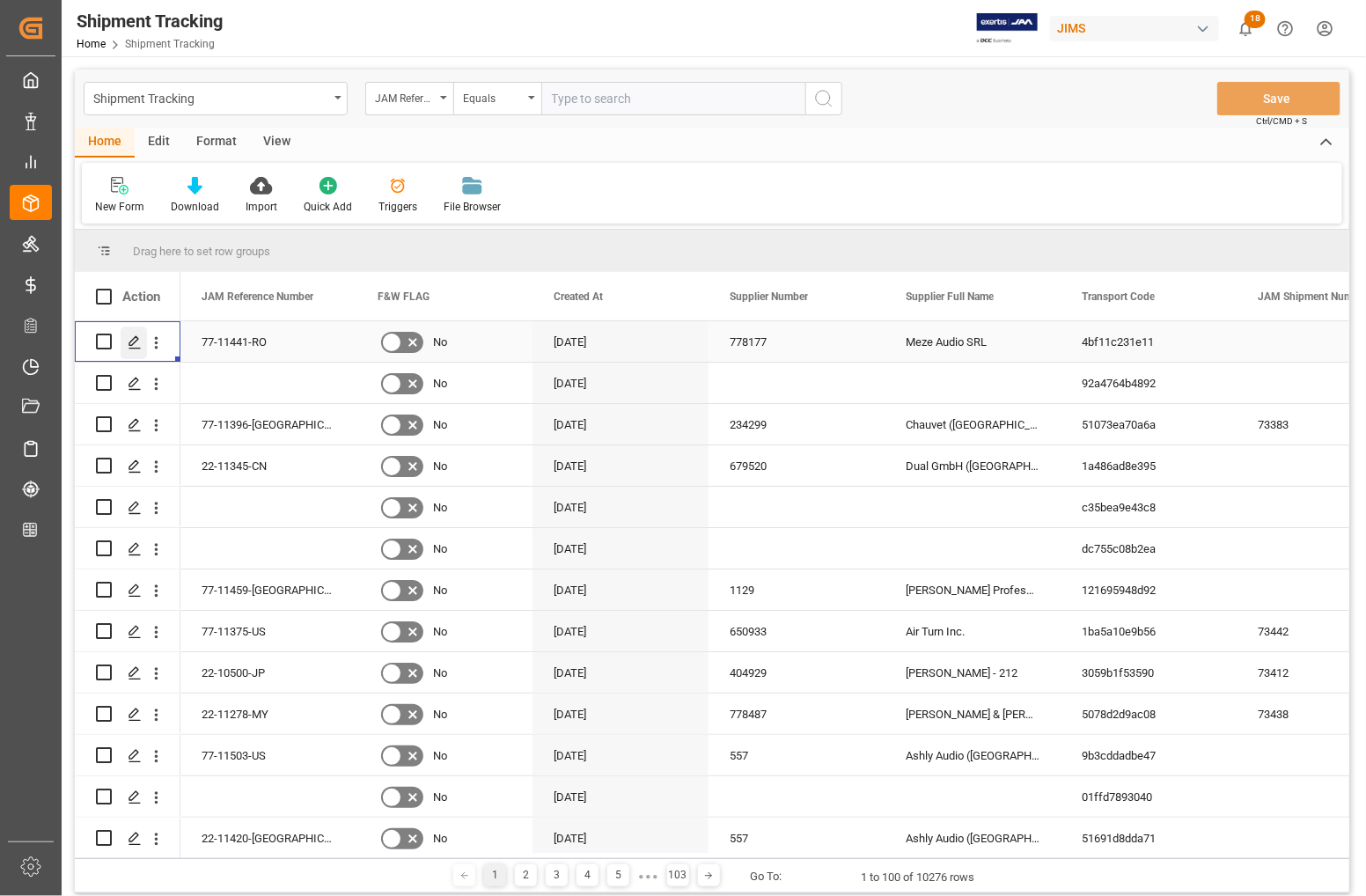
click at [132, 339] on icon "Press SPACE to select this row." at bounding box center [135, 342] width 14 height 14
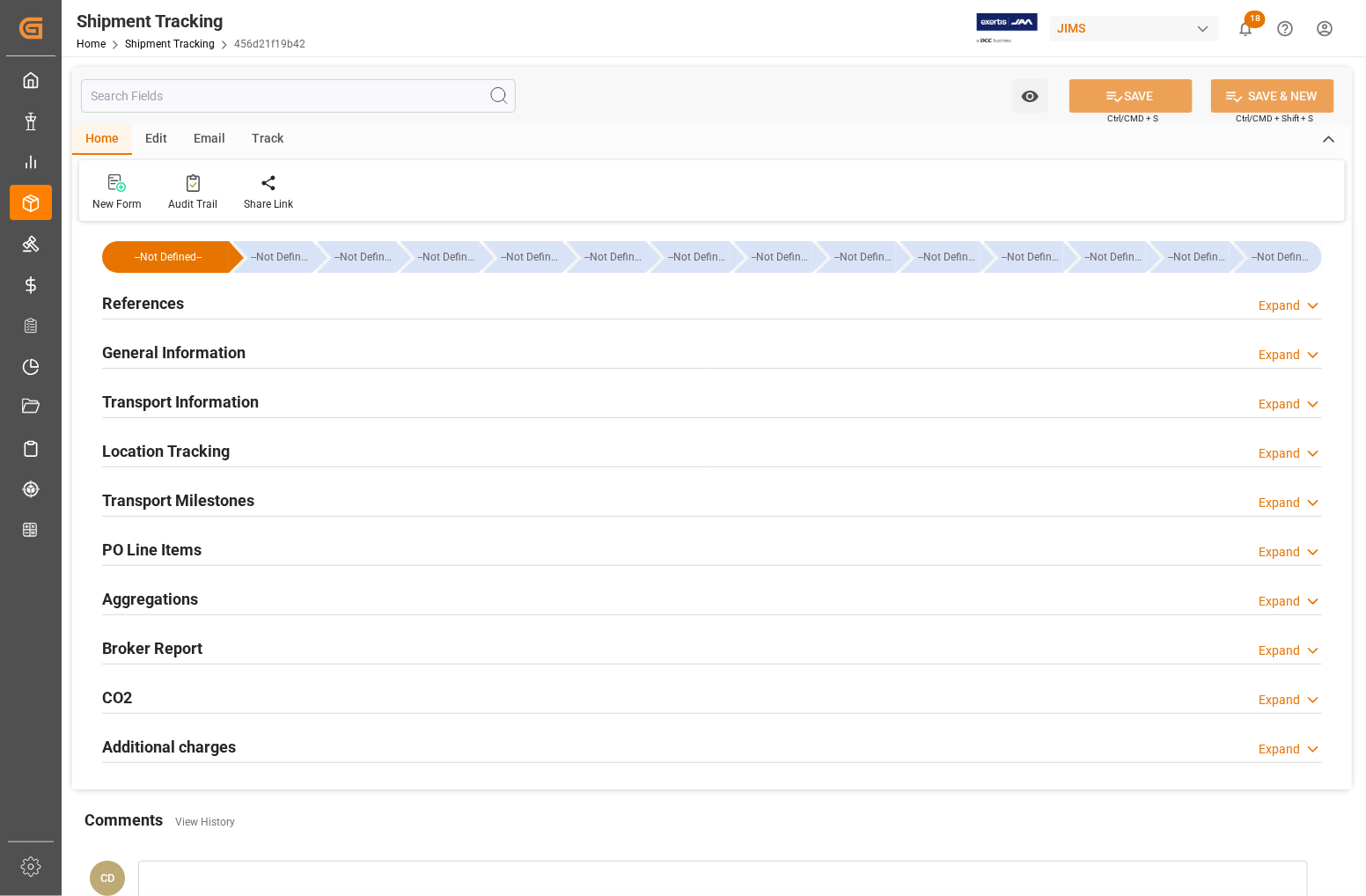
type input "[DATE]"
click at [129, 302] on h2 "References" at bounding box center [143, 304] width 82 height 24
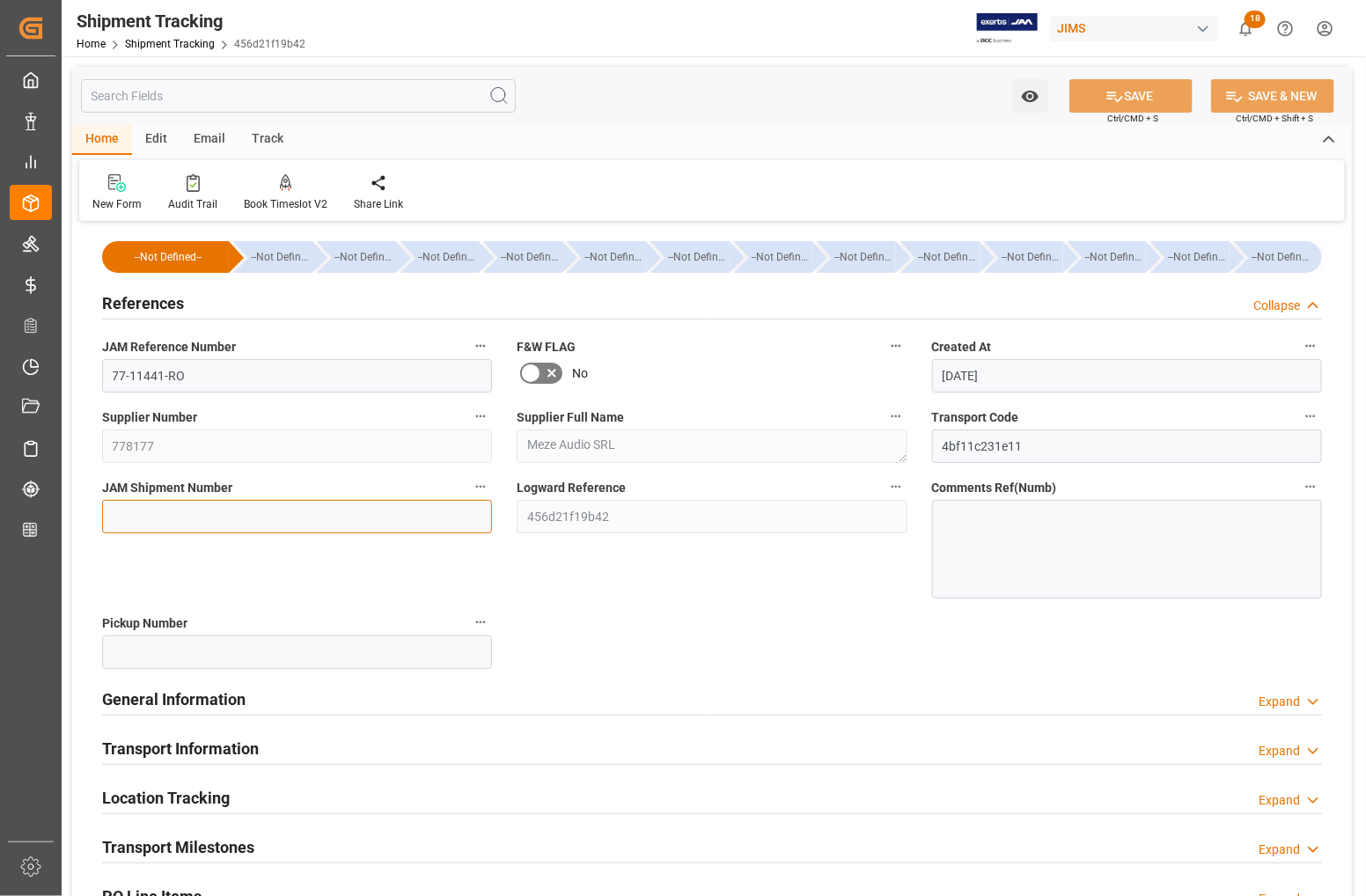
click at [161, 508] on input at bounding box center [298, 517] width 390 height 34
click at [132, 486] on span "JAM Shipment Number" at bounding box center [168, 488] width 130 height 19
click at [469, 486] on button "JAM Shipment Number" at bounding box center [480, 486] width 23 height 23
click at [129, 487] on div at bounding box center [683, 448] width 1366 height 896
click at [111, 307] on h2 "References" at bounding box center [143, 304] width 82 height 24
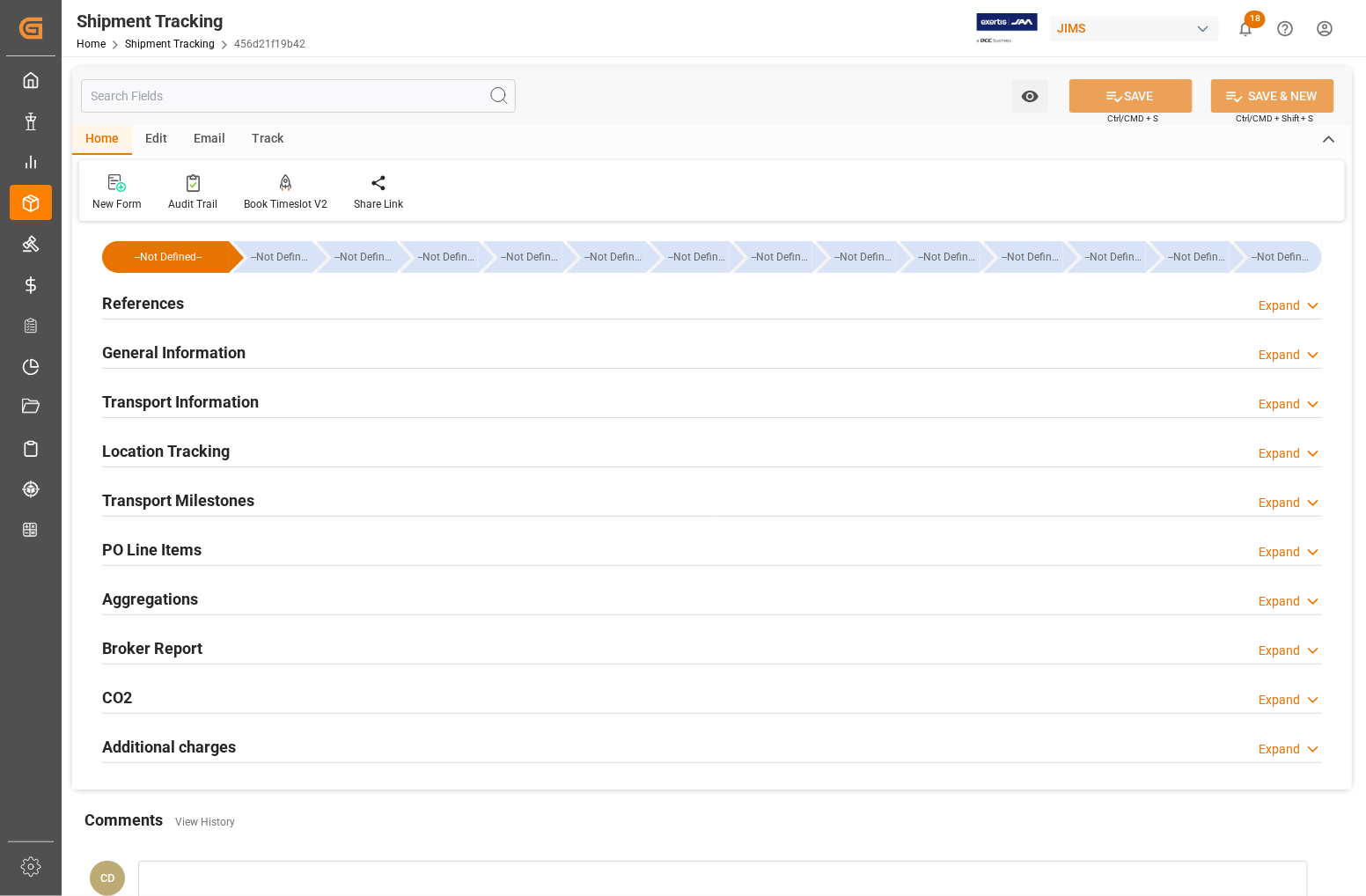
click at [119, 405] on h2 "Transport Information" at bounding box center [180, 402] width 157 height 24
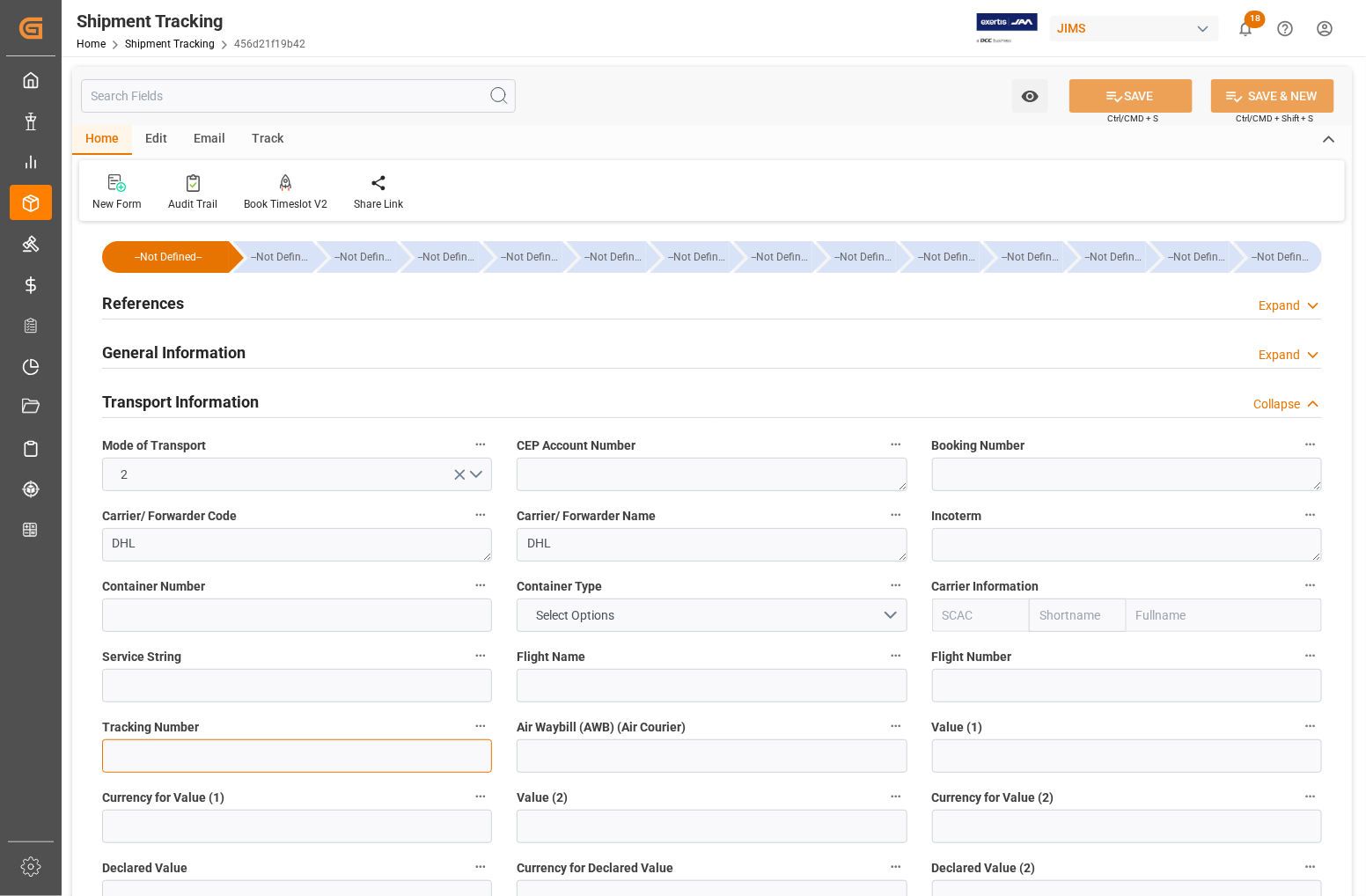
click at [144, 750] on input at bounding box center [298, 756] width 390 height 34
paste input "1965318316"
type input "1965318316"
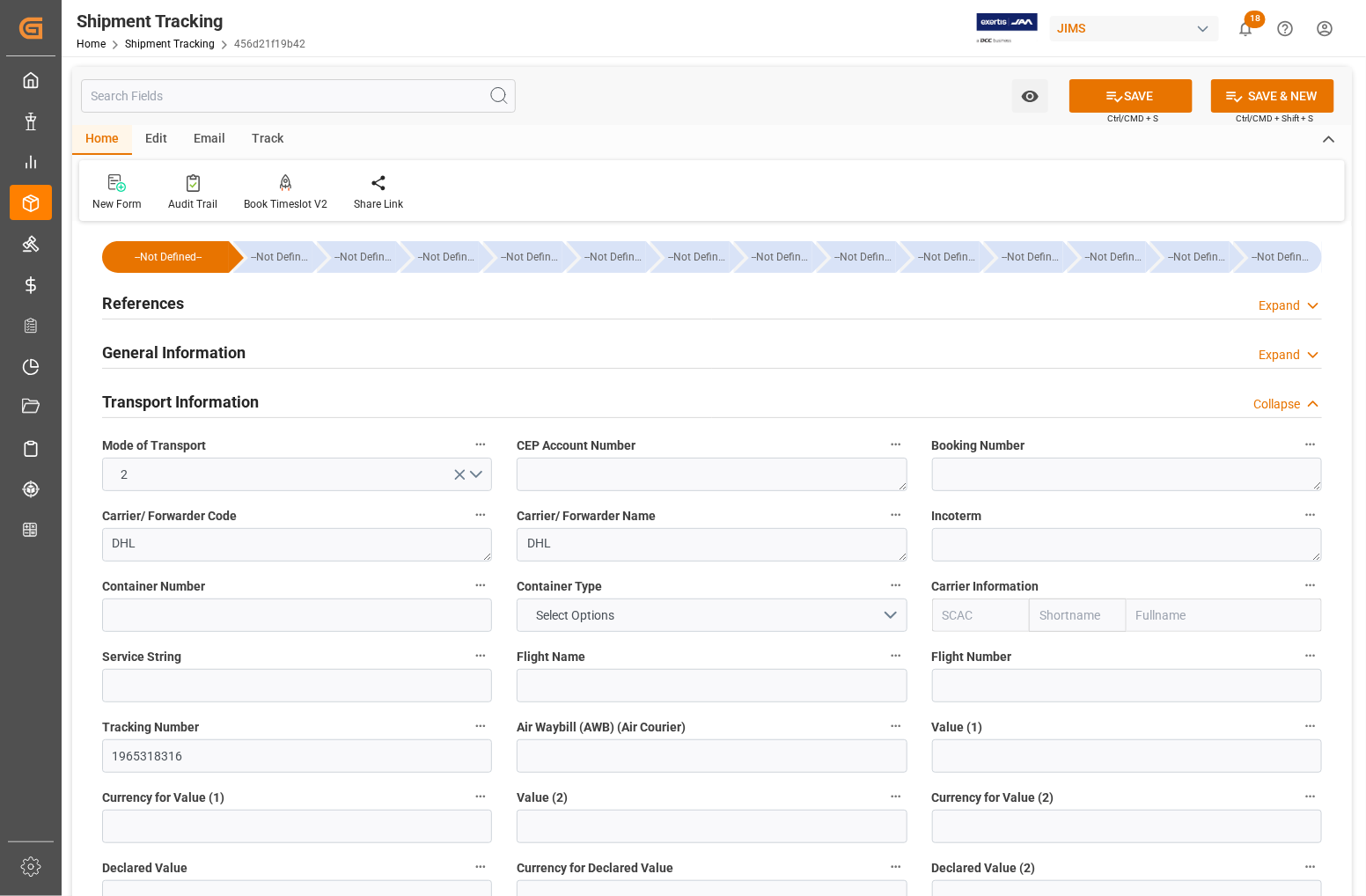
click at [318, 790] on label "Currency for Value (1)" at bounding box center [298, 797] width 390 height 25
click at [469, 790] on button "Currency for Value (1)" at bounding box center [480, 796] width 23 height 23
click at [1099, 105] on div at bounding box center [683, 448] width 1366 height 896
click at [172, 398] on h2 "Transport Information" at bounding box center [180, 402] width 157 height 24
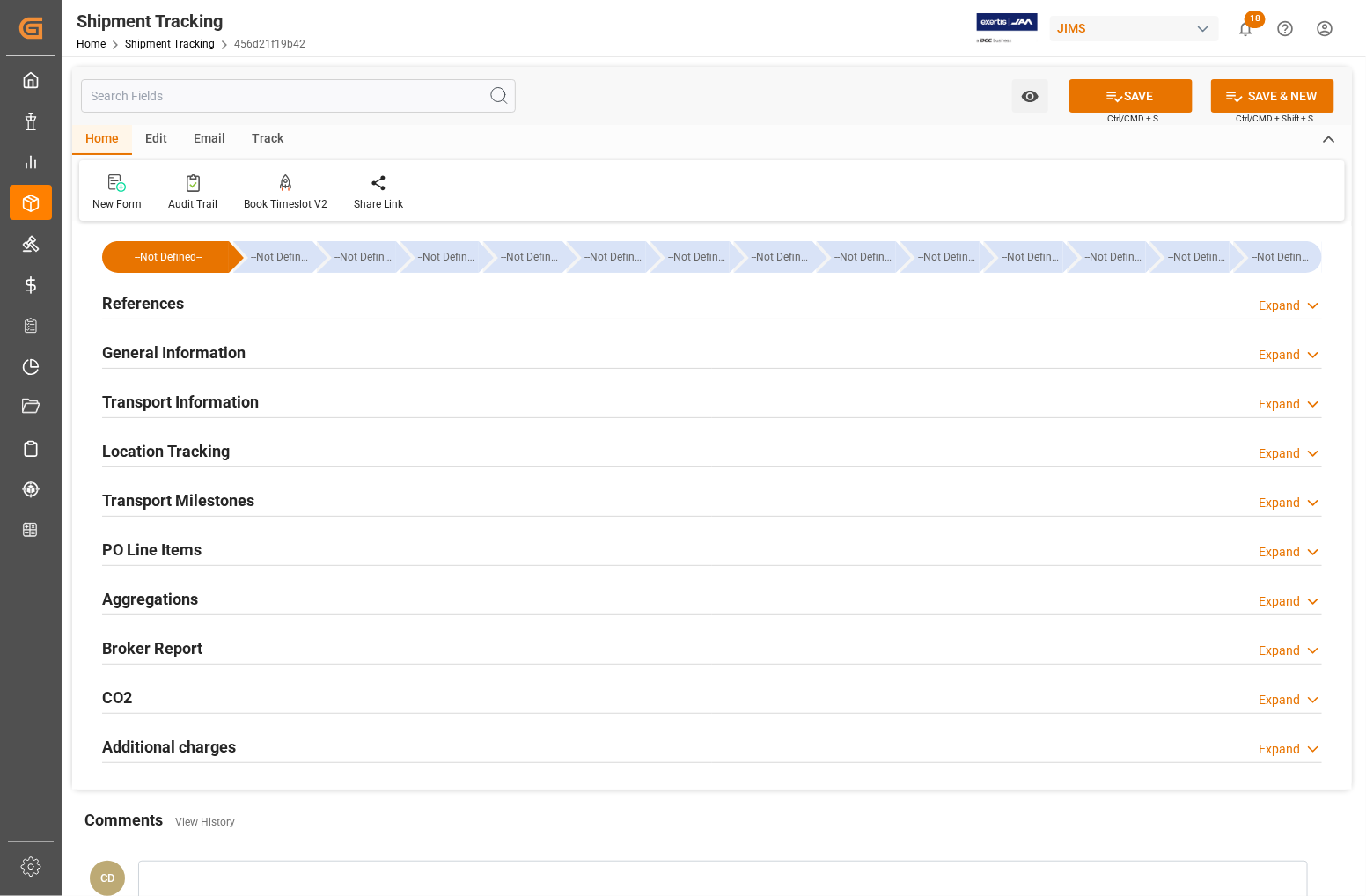
click at [143, 495] on h2 "Transport Milestones" at bounding box center [178, 501] width 153 height 24
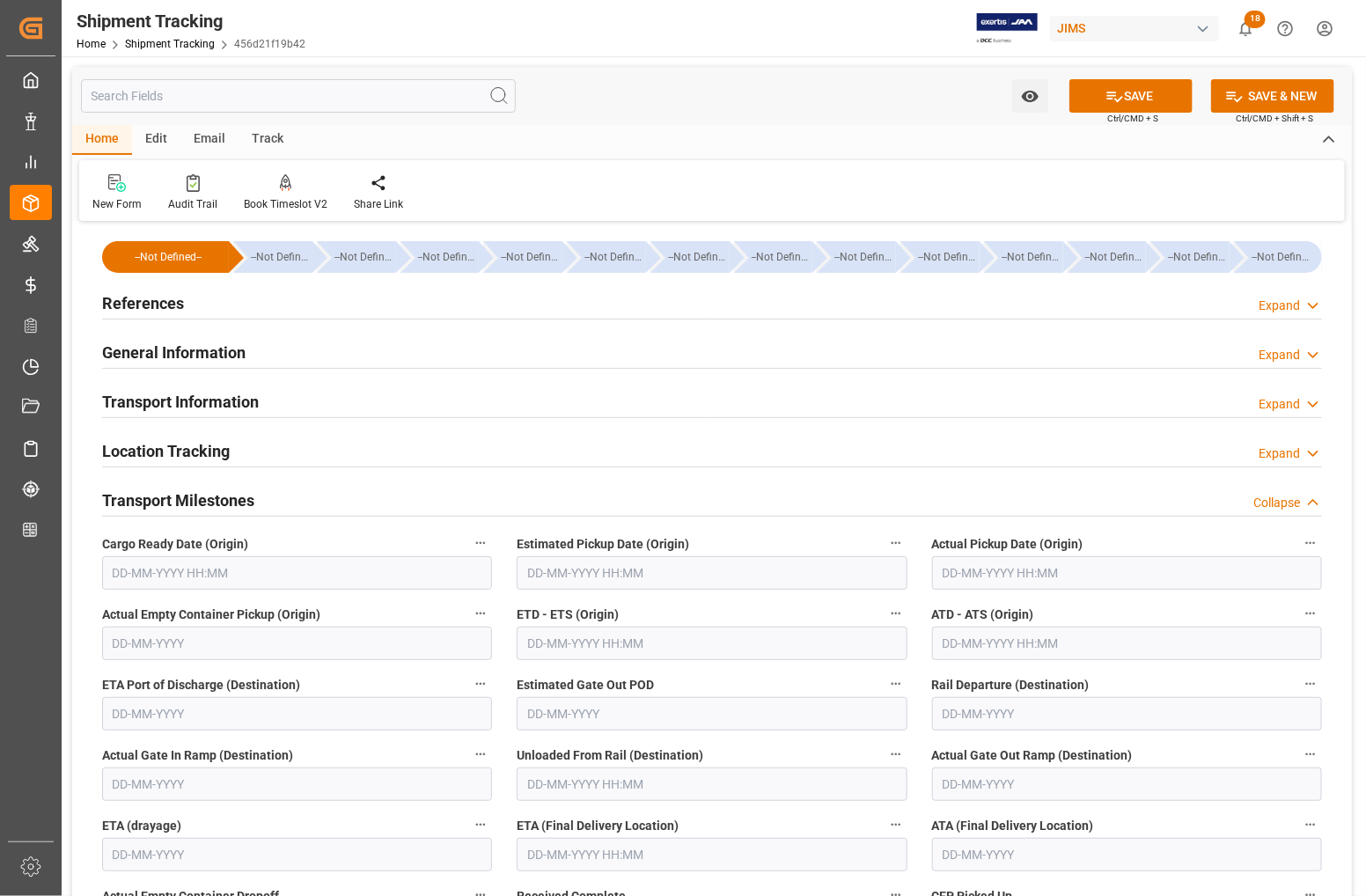
click at [157, 579] on input "text" at bounding box center [298, 574] width 390 height 34
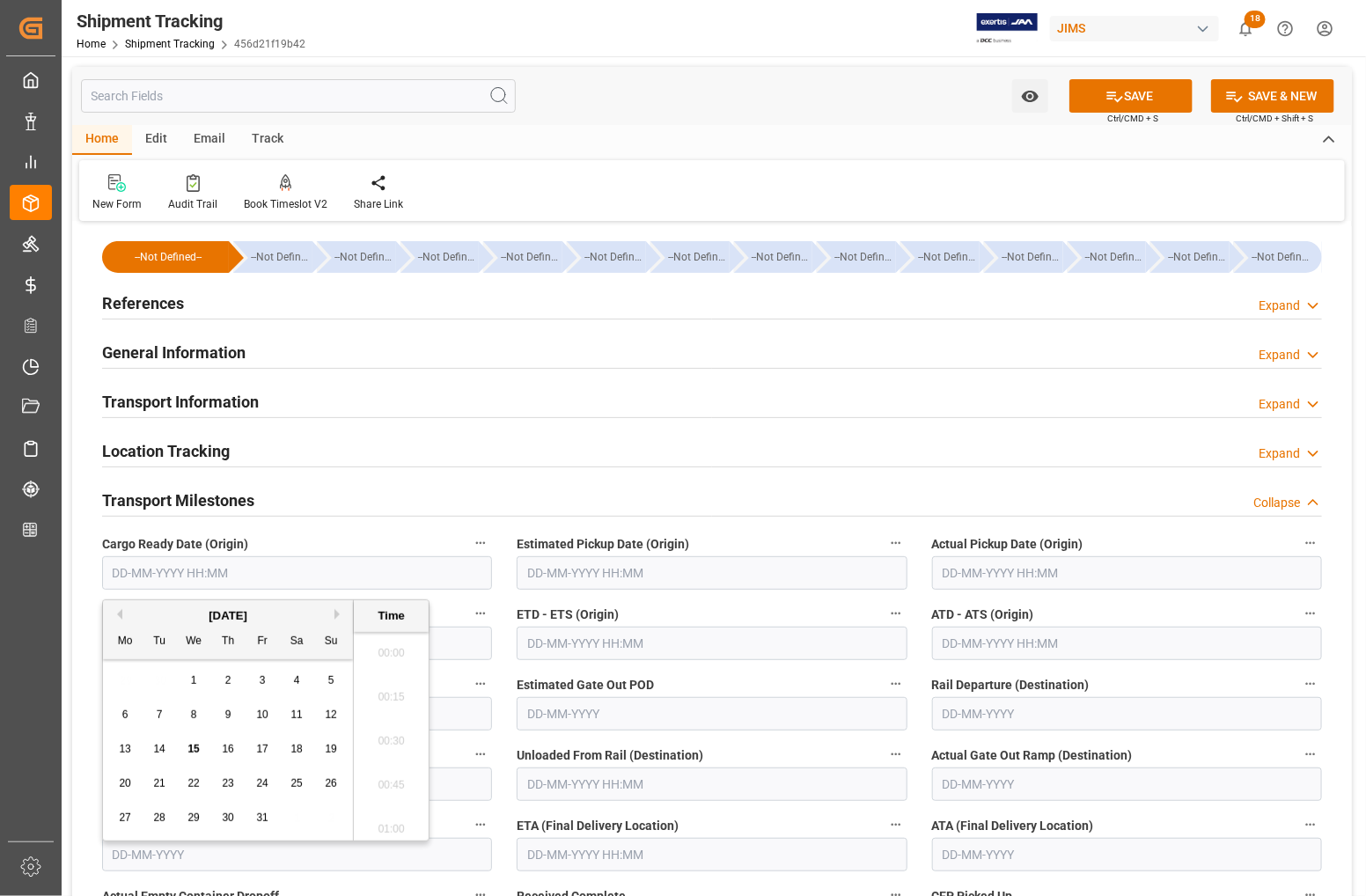
scroll to position [2823, 0]
click at [119, 702] on div "6 7 8 9 10 11 12" at bounding box center [229, 715] width 240 height 34
click at [161, 749] on span "14" at bounding box center [159, 749] width 12 height 13
type input "14-10-2025 00:00"
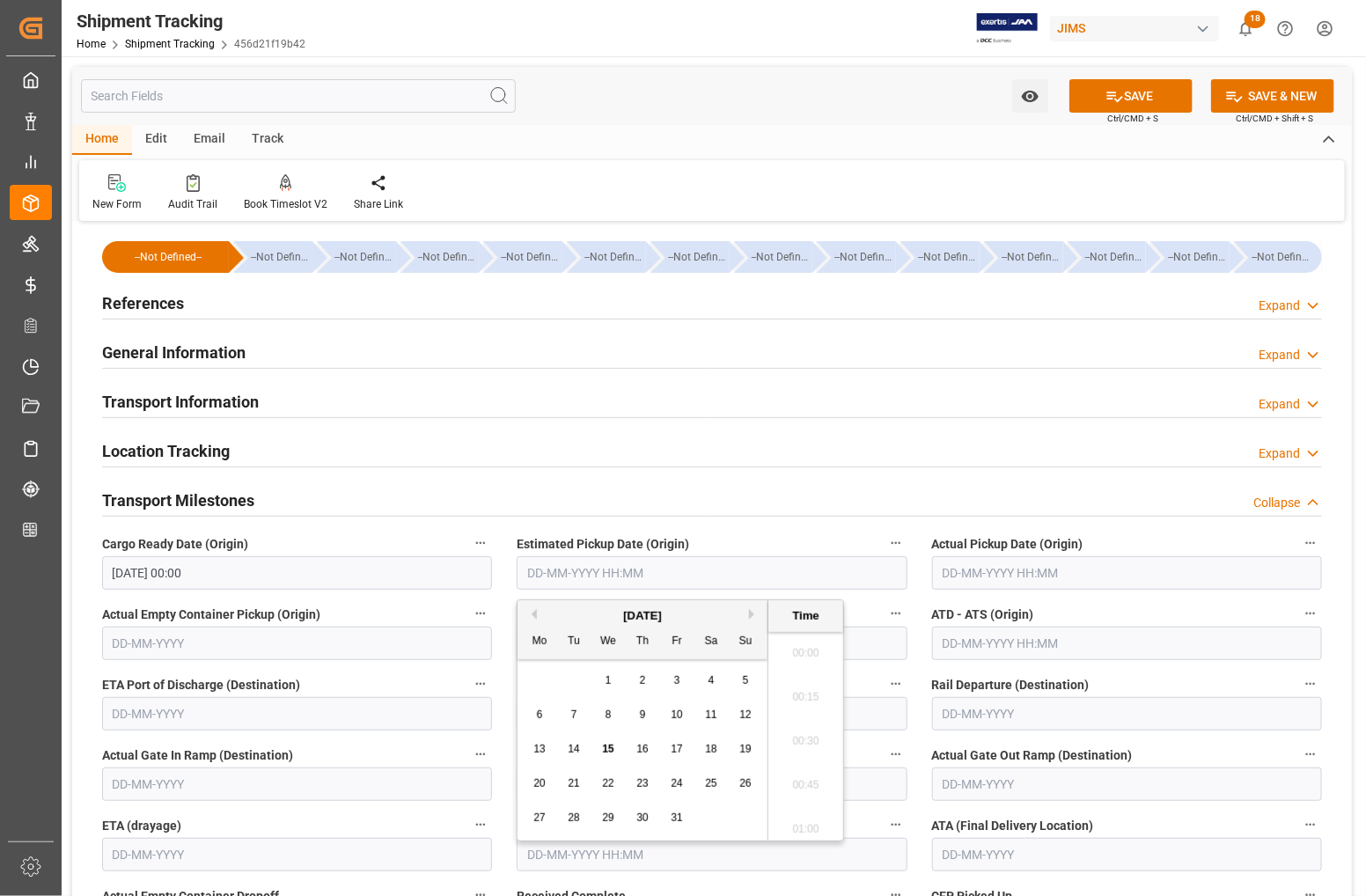
click at [631, 557] on input "text" at bounding box center [712, 574] width 390 height 34
click at [570, 740] on div "14" at bounding box center [575, 749] width 22 height 21
type input "14-10-2025 00:00"
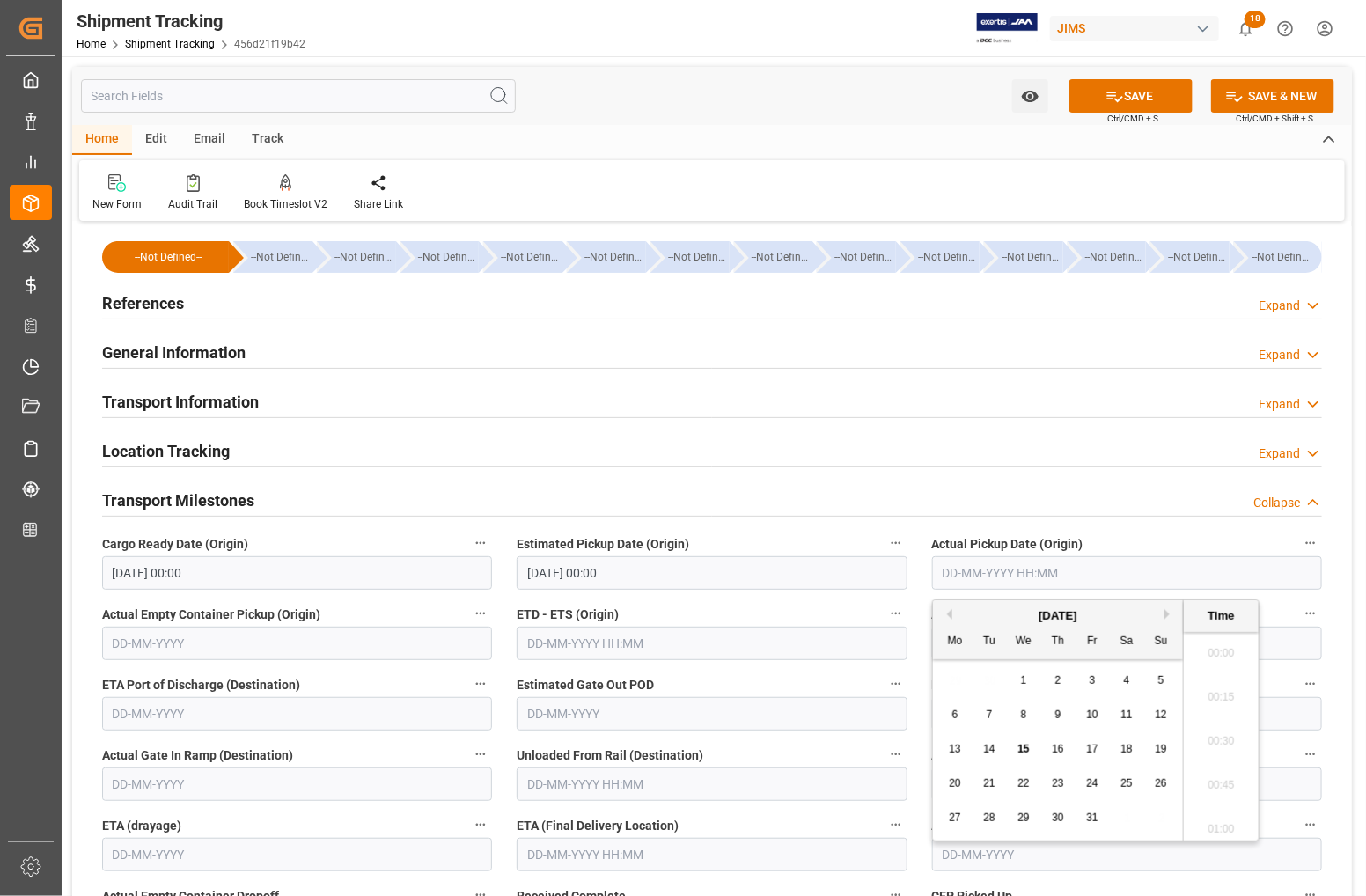
click at [967, 580] on input "text" at bounding box center [1127, 574] width 390 height 34
click at [955, 740] on div "13" at bounding box center [956, 749] width 22 height 21
click at [990, 749] on span "14" at bounding box center [990, 749] width 12 height 13
type input "14-10-2025 00:00"
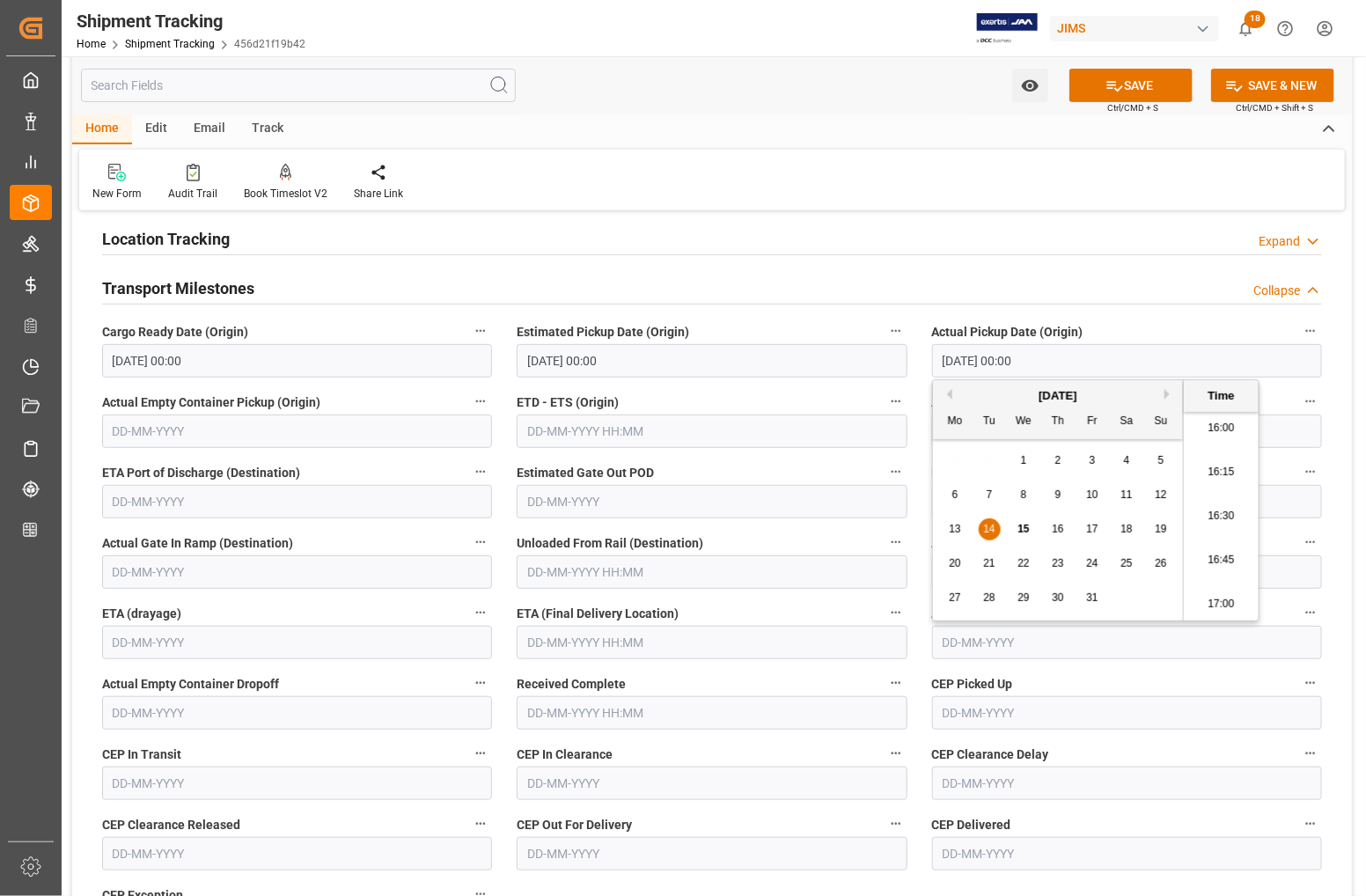
scroll to position [220, 0]
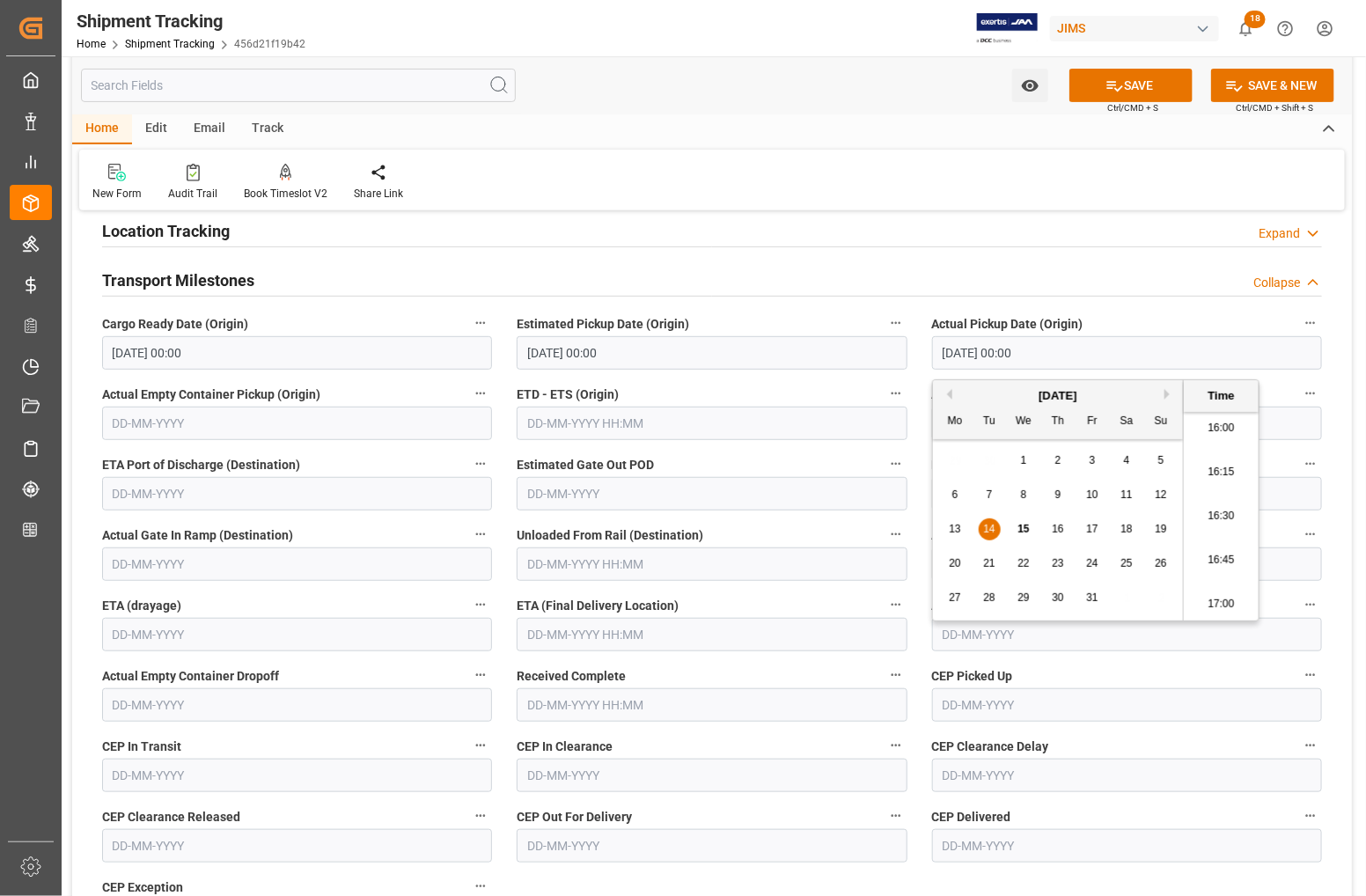
click at [557, 634] on input "text" at bounding box center [712, 635] width 390 height 34
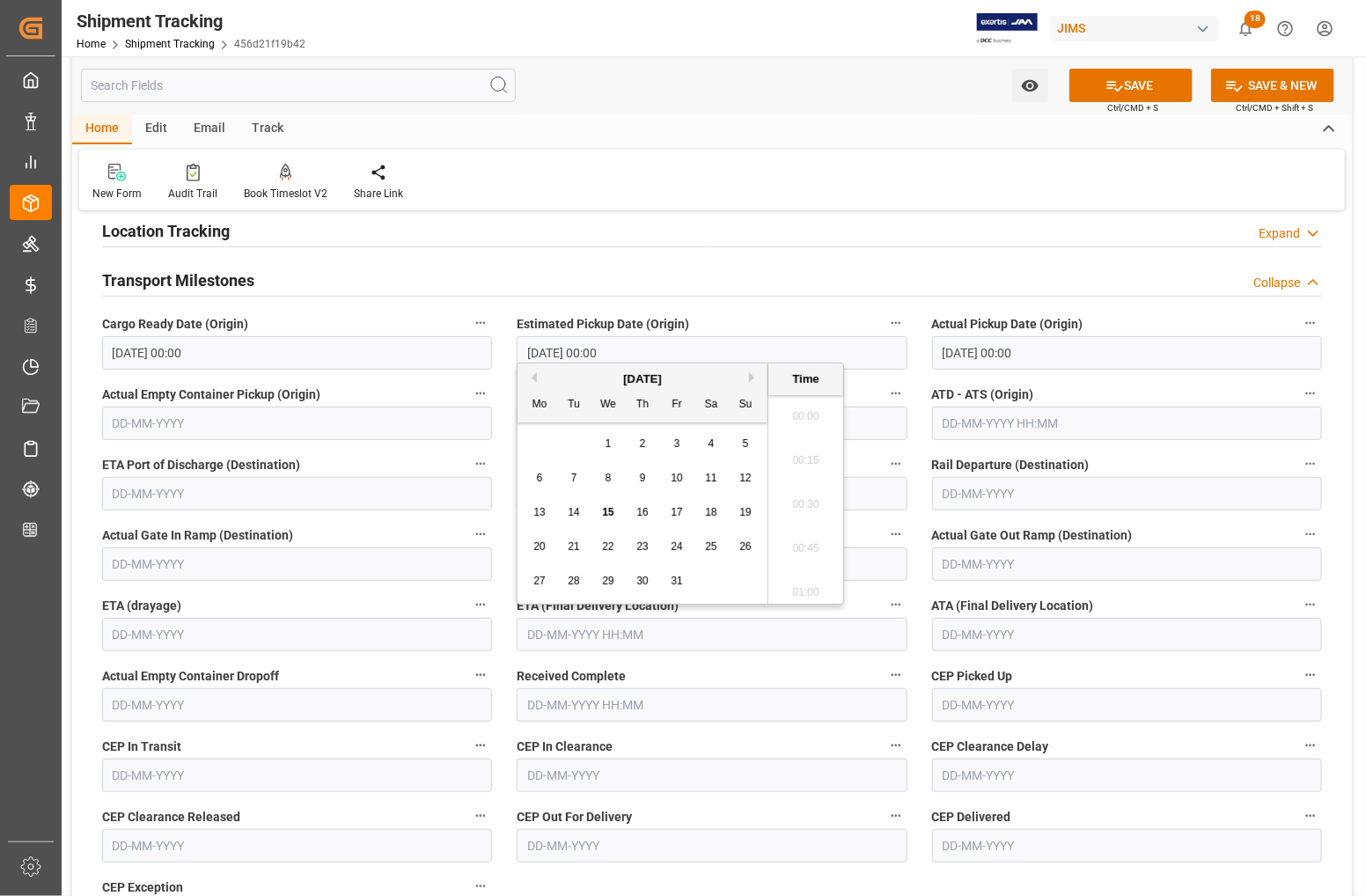
scroll to position [2823, 0]
drag, startPoint x: 526, startPoint y: 528, endPoint x: 540, endPoint y: 528, distance: 14.0
click at [526, 528] on div "13 14 15 16 17 18 19" at bounding box center [644, 513] width 240 height 34
click at [645, 513] on span "16" at bounding box center [643, 513] width 12 height 13
type input "16-10-2025 00:00"
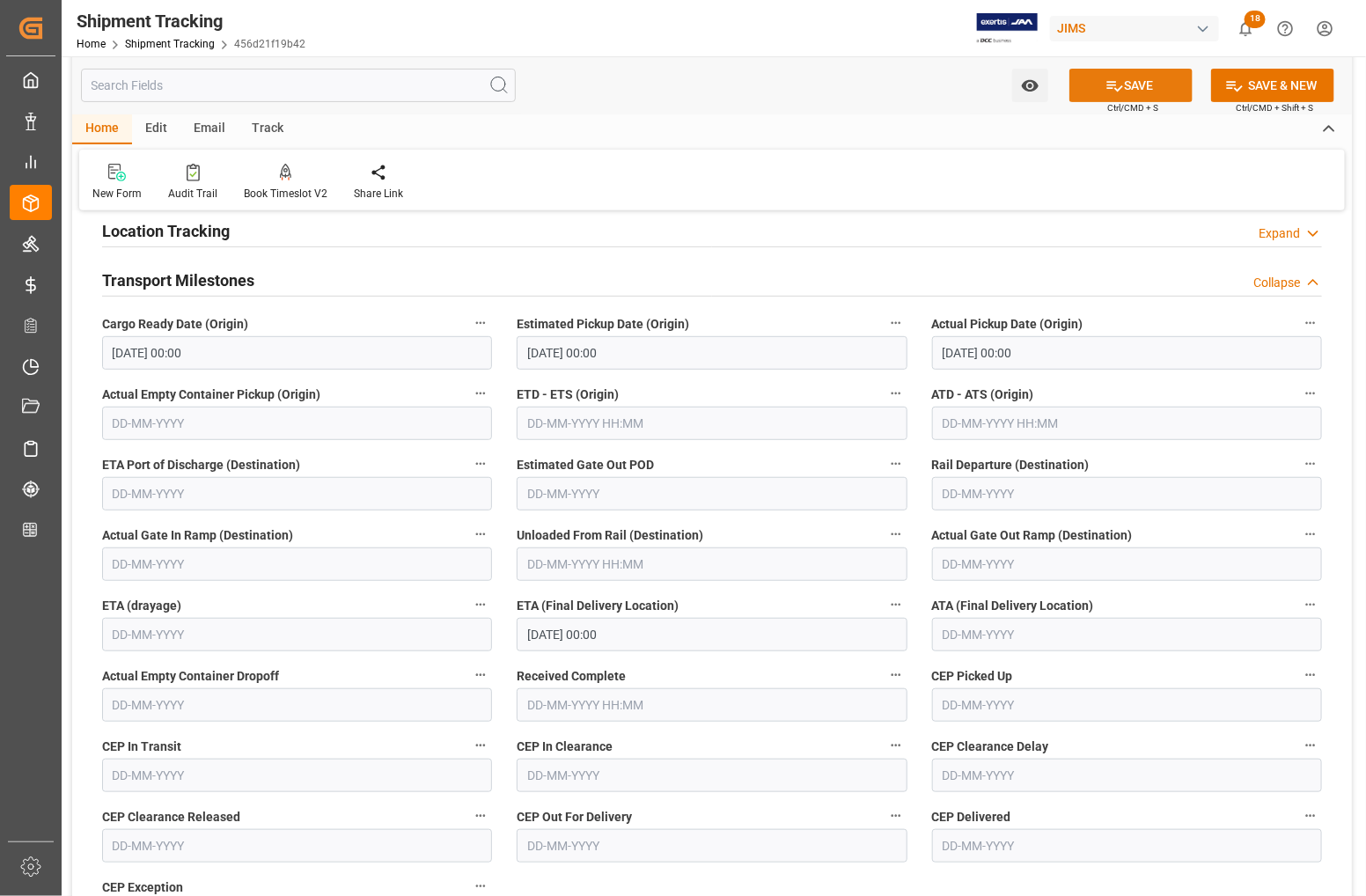
click at [1135, 86] on button "SAVE" at bounding box center [1130, 86] width 123 height 34
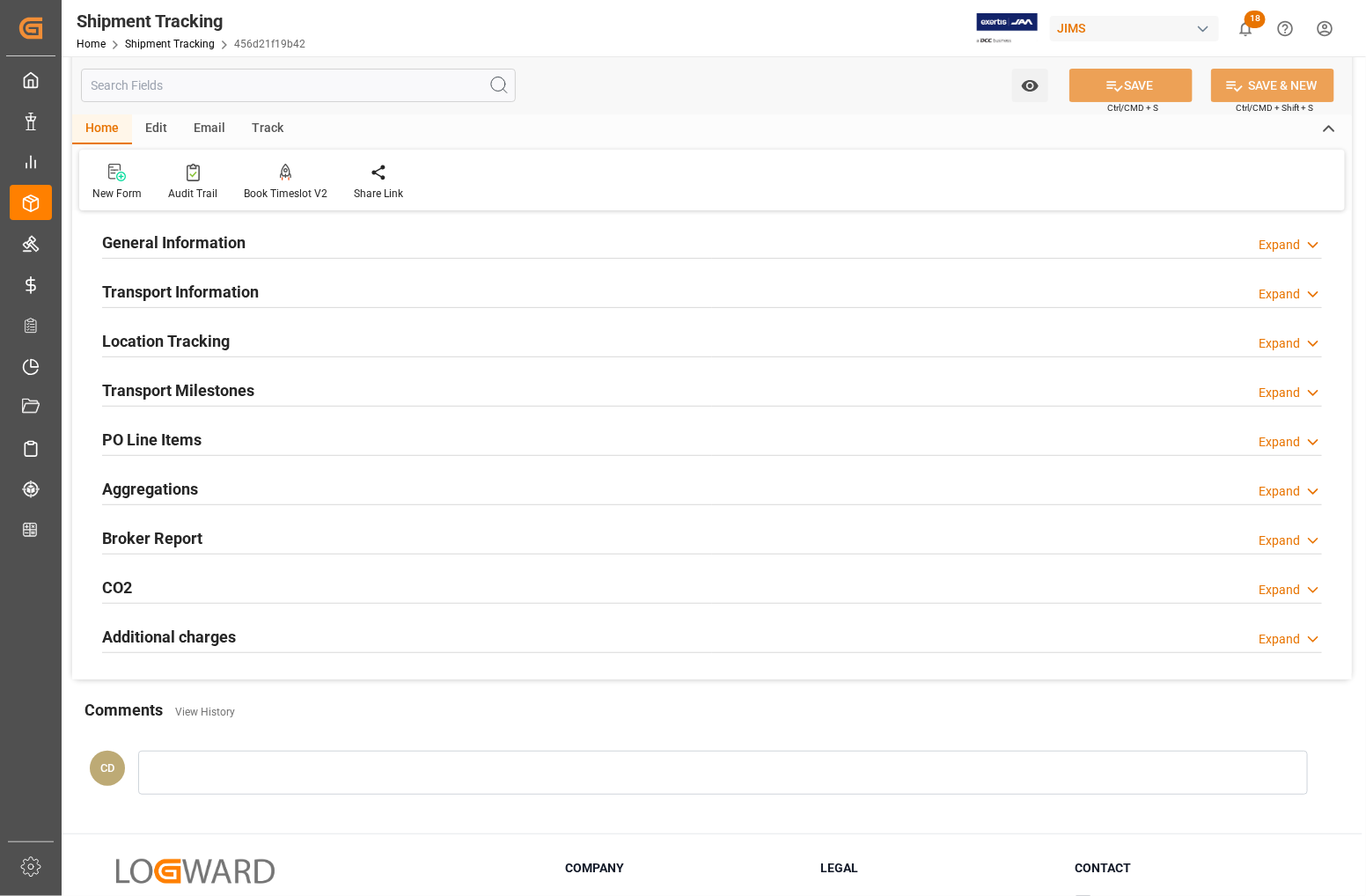
scroll to position [0, 0]
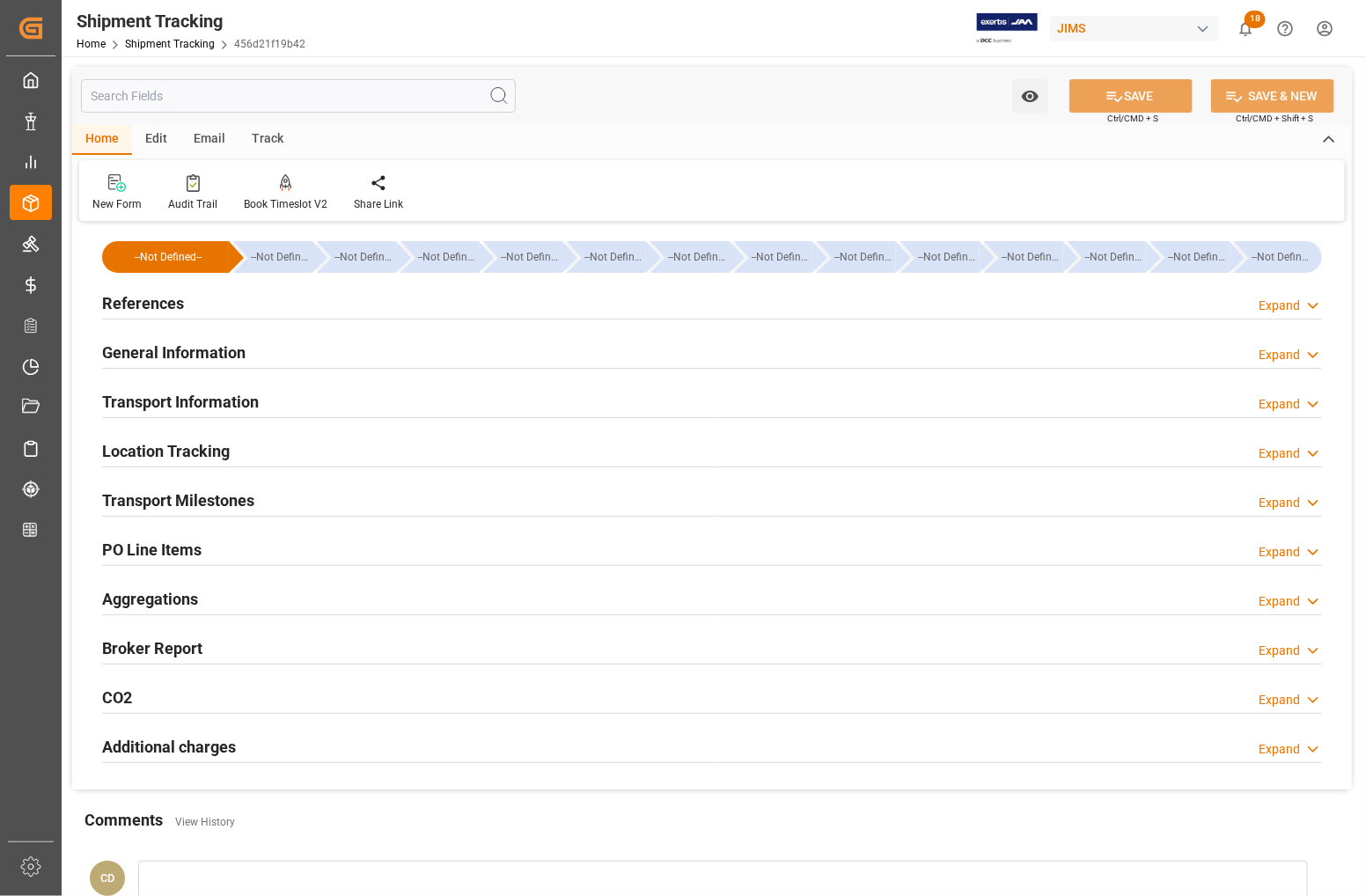
click at [119, 304] on h2 "References" at bounding box center [143, 304] width 82 height 24
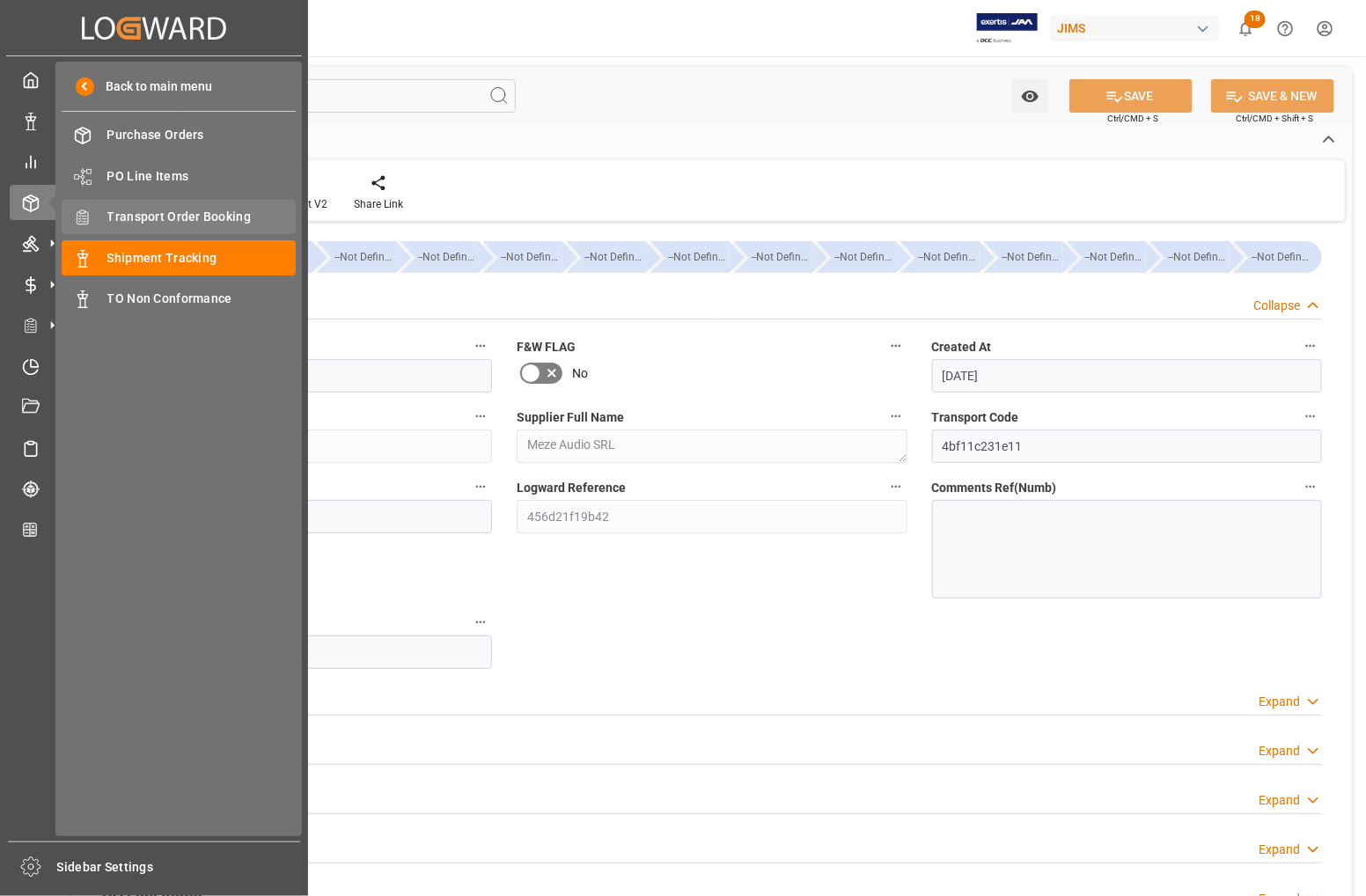
click at [147, 211] on span "Transport Order Booking" at bounding box center [202, 217] width 189 height 19
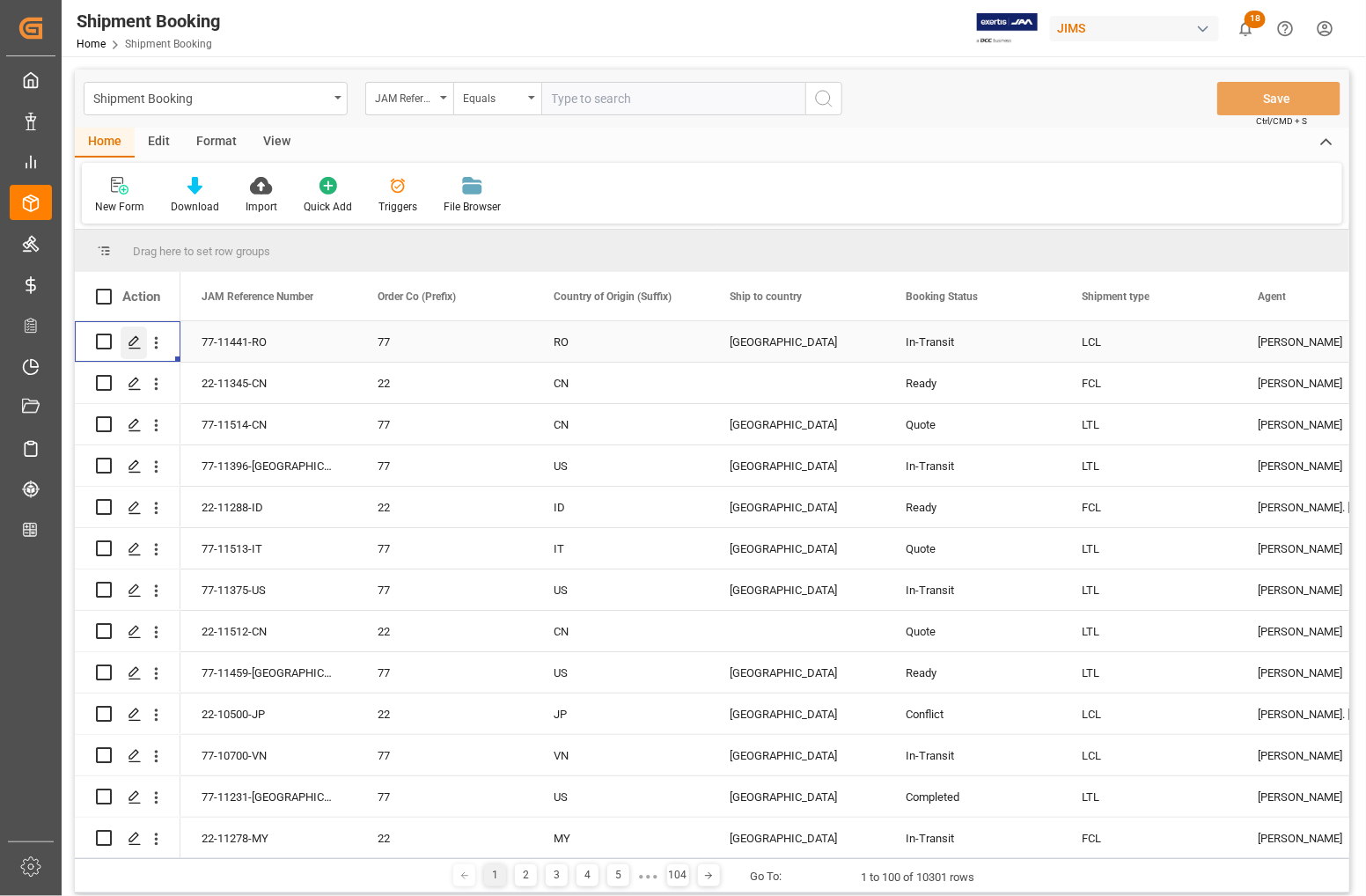
click at [133, 350] on div "Press SPACE to select this row." at bounding box center [133, 342] width 27 height 33
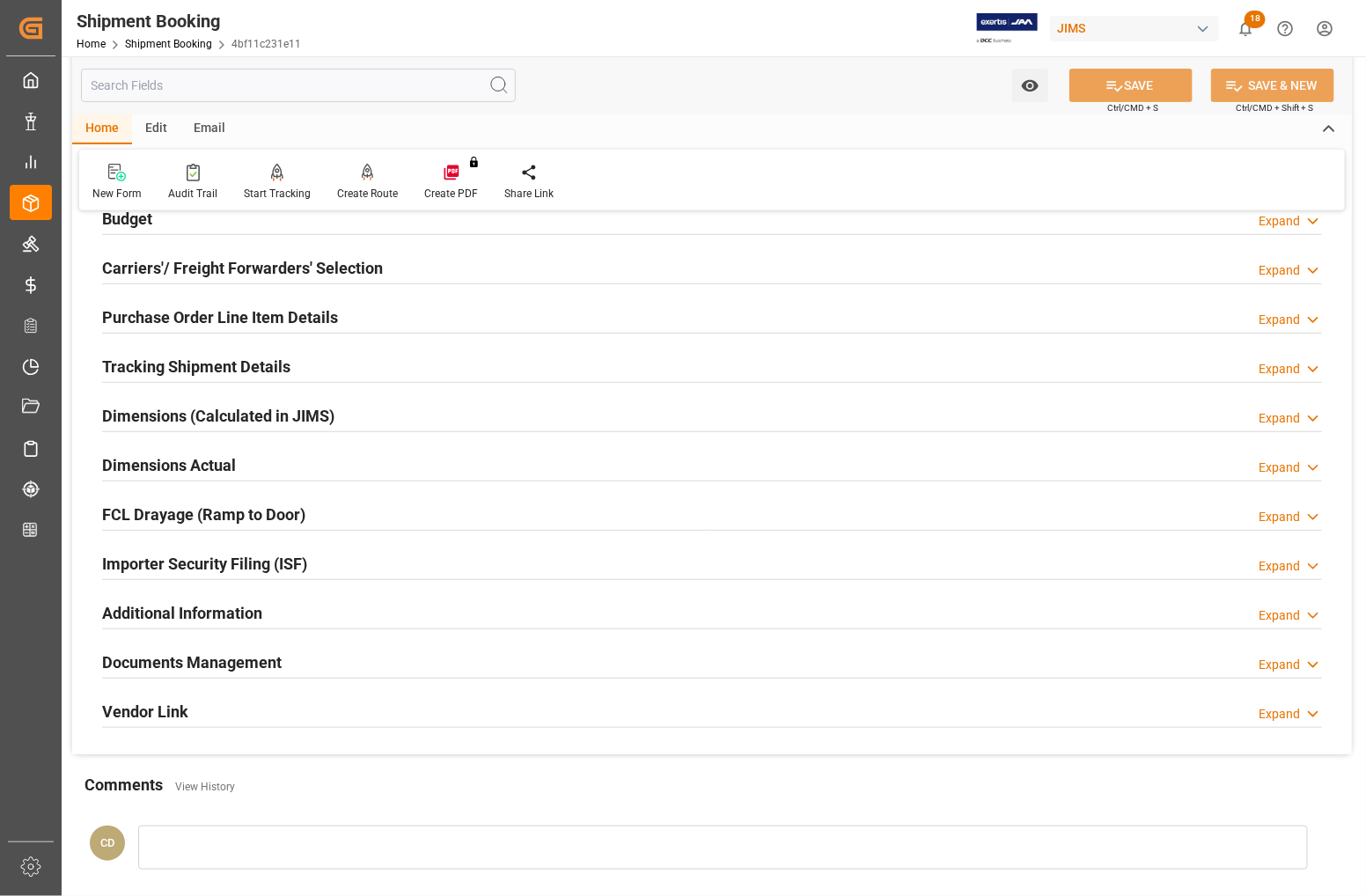
scroll to position [427, 0]
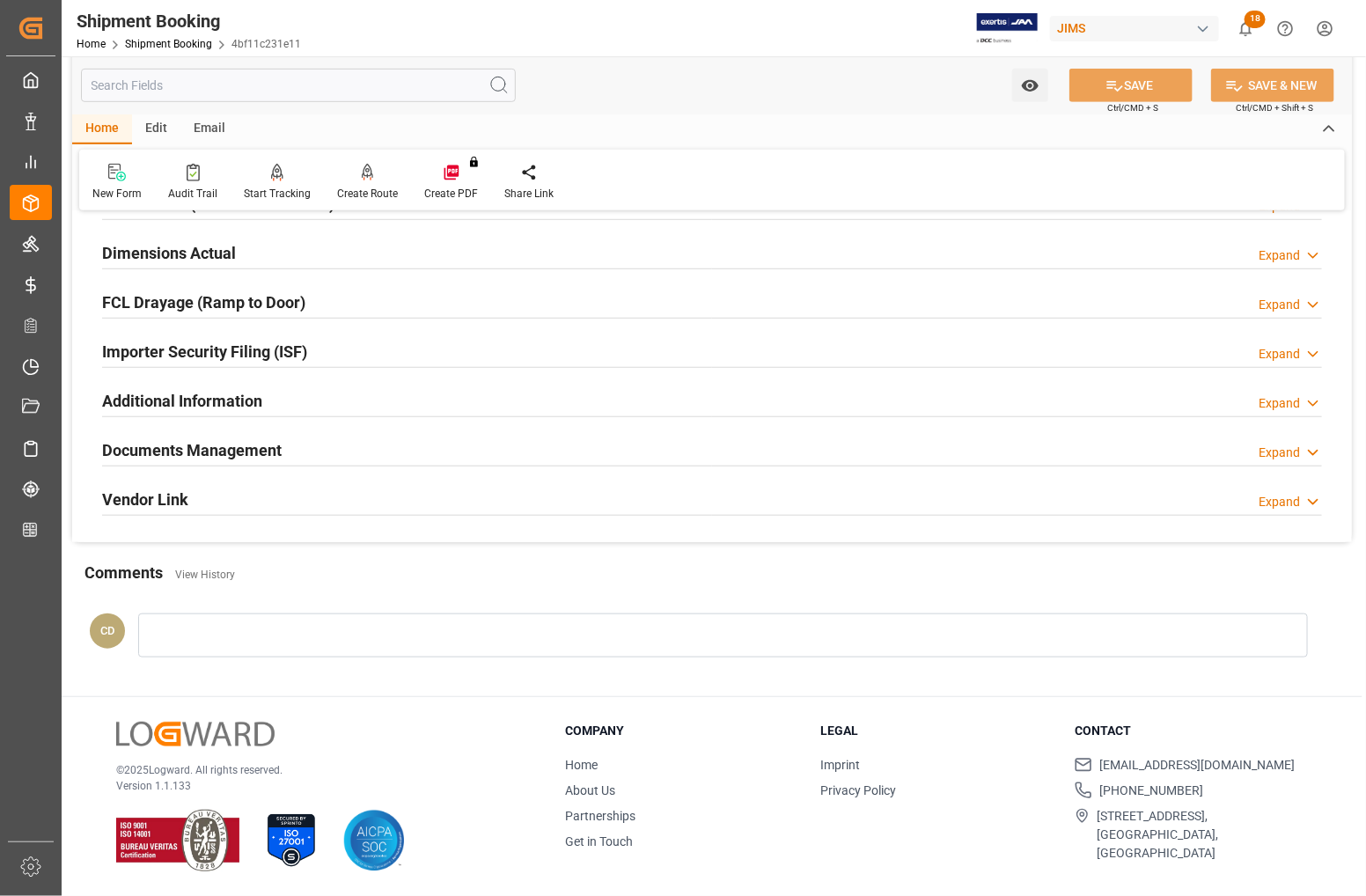
click at [168, 450] on h2 "Documents Management" at bounding box center [192, 450] width 179 height 24
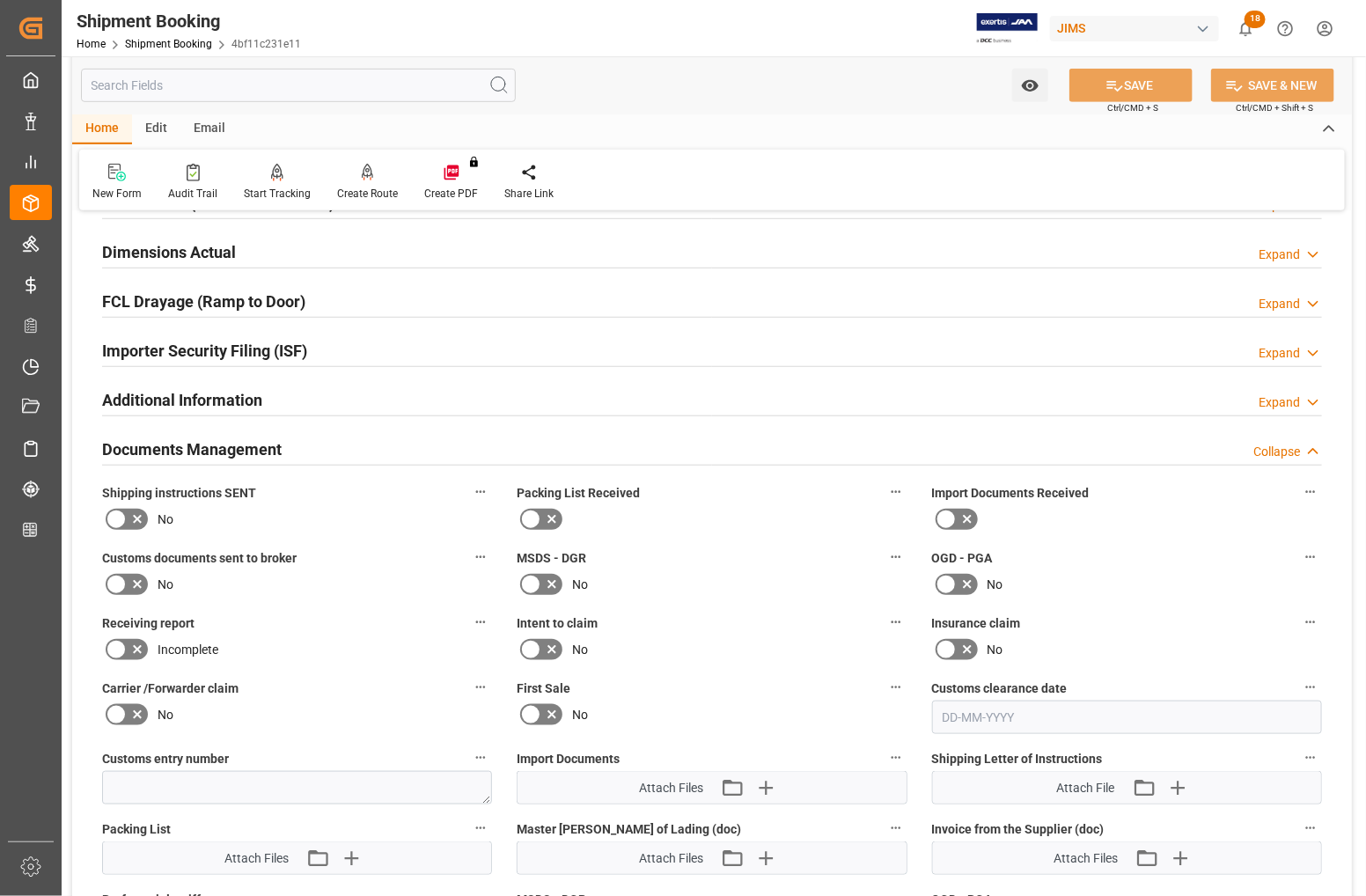
click at [944, 517] on icon at bounding box center [946, 518] width 21 height 21
click at [0, 0] on input "checkbox" at bounding box center [0, 0] width 0 height 0
click at [112, 586] on icon at bounding box center [116, 585] width 11 height 8
click at [0, 0] on input "checkbox" at bounding box center [0, 0] width 0 height 0
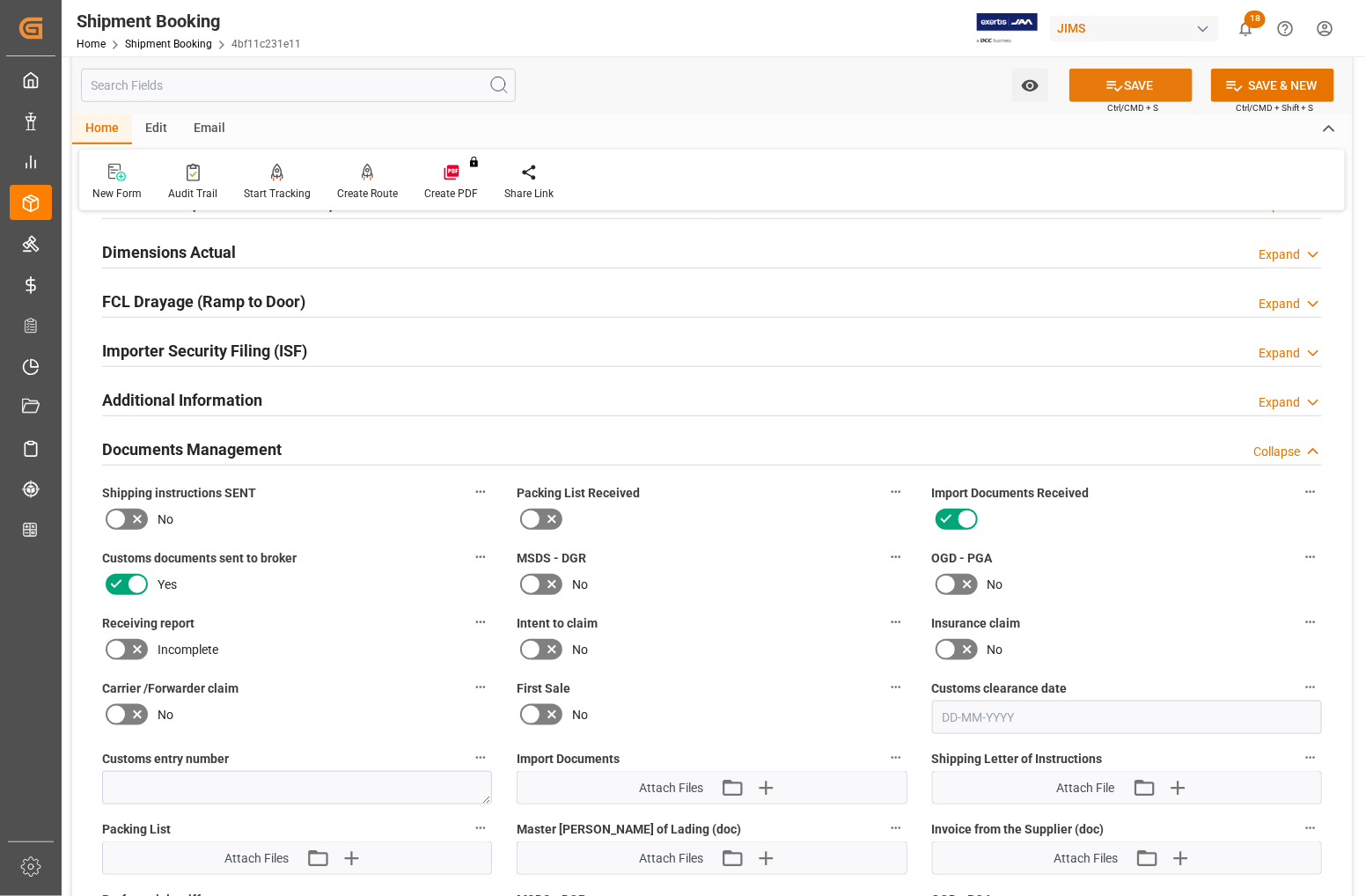
click at [1094, 80] on button "SAVE" at bounding box center [1130, 86] width 123 height 34
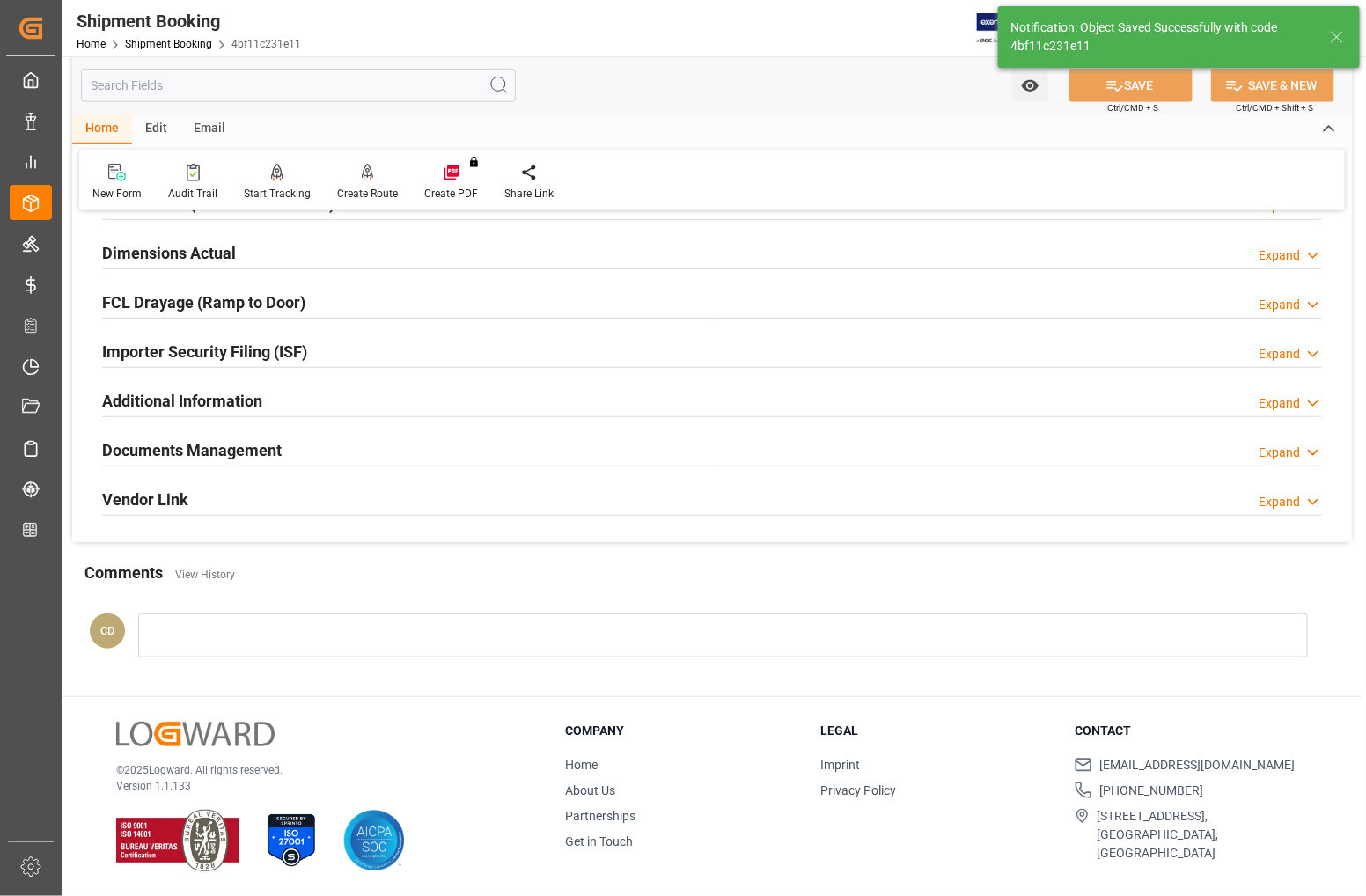
click at [136, 453] on h2 "Documents Management" at bounding box center [192, 450] width 179 height 24
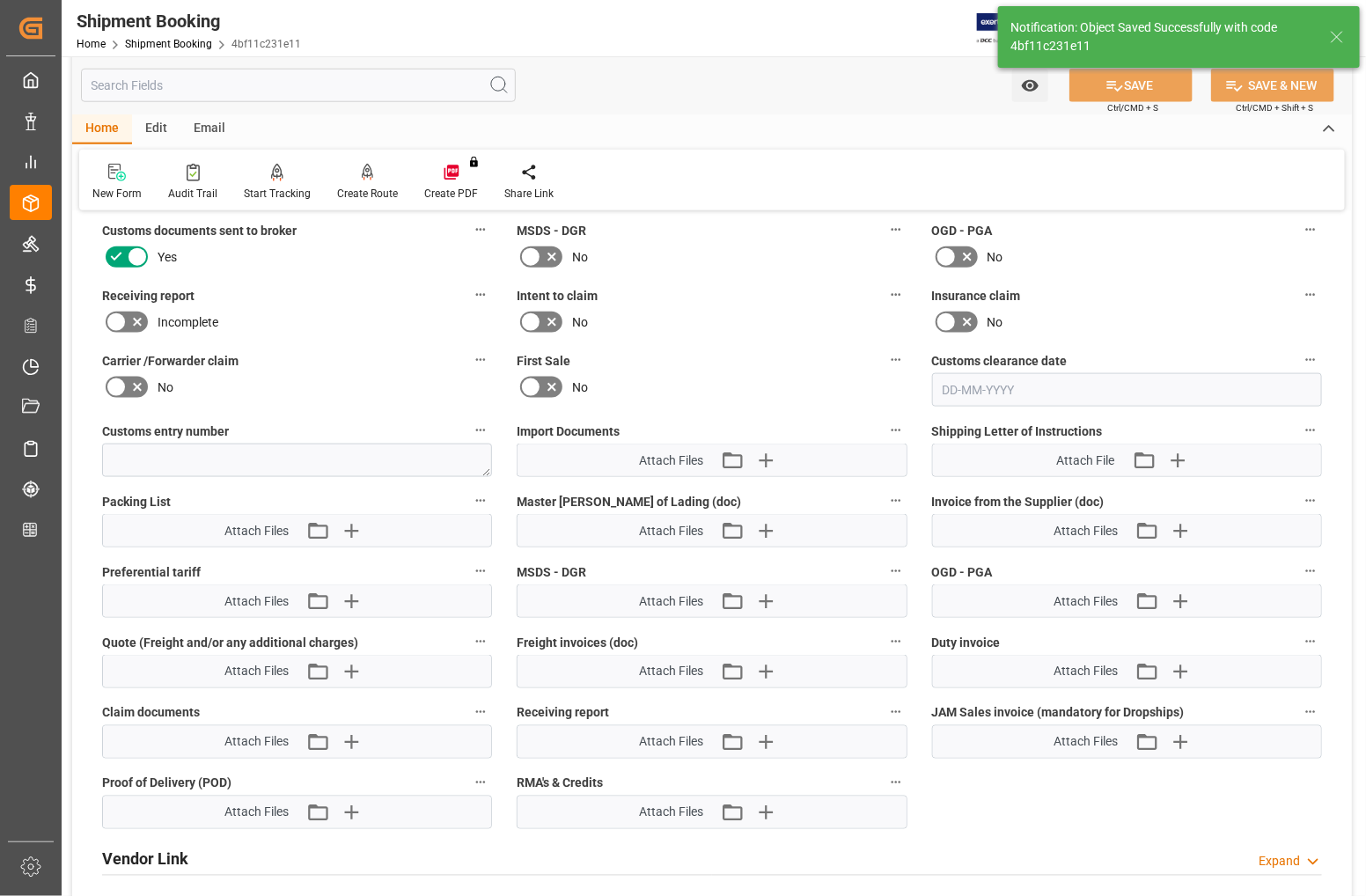
scroll to position [757, 0]
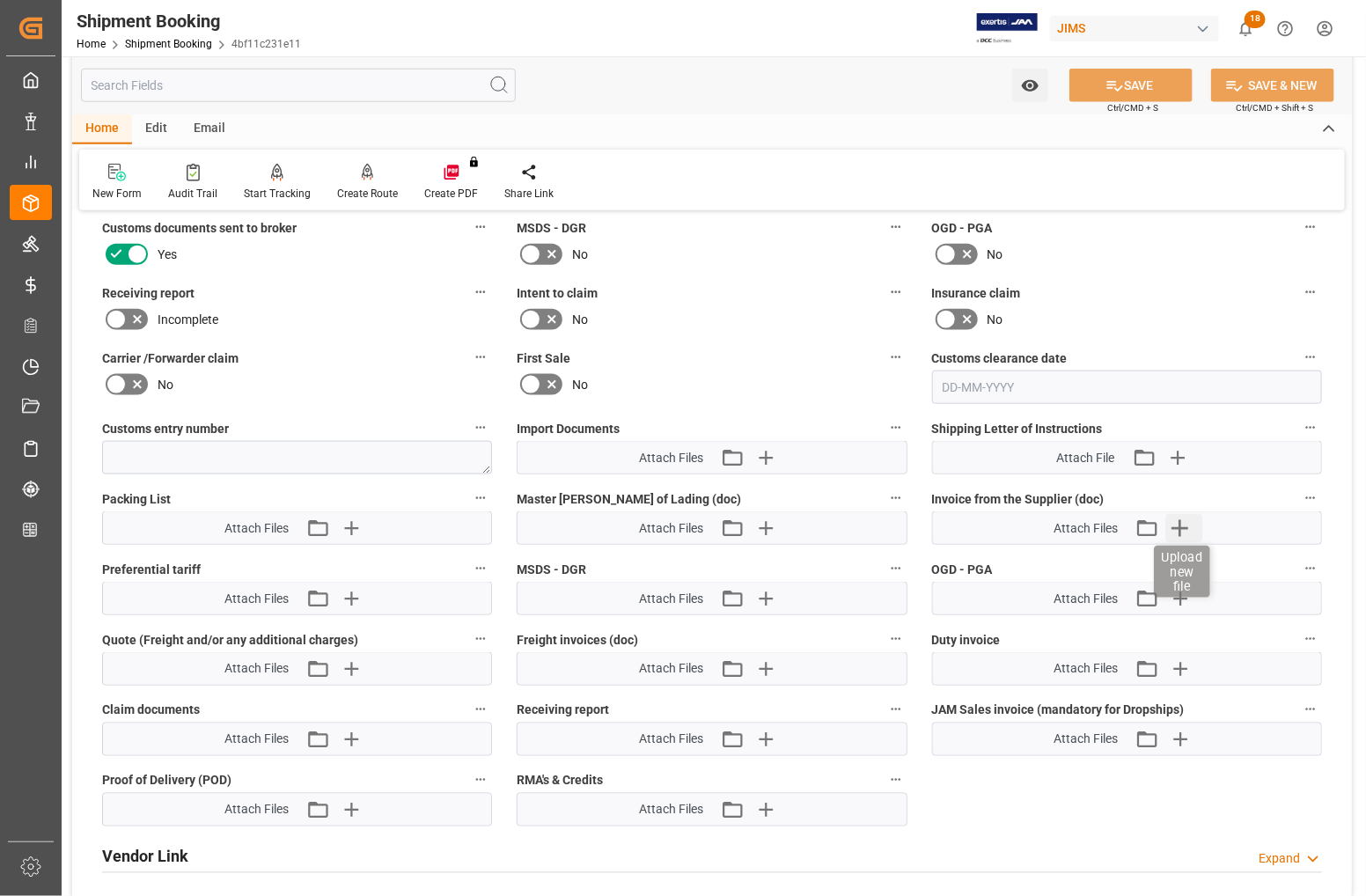
click at [1185, 524] on icon "button" at bounding box center [1181, 528] width 29 height 29
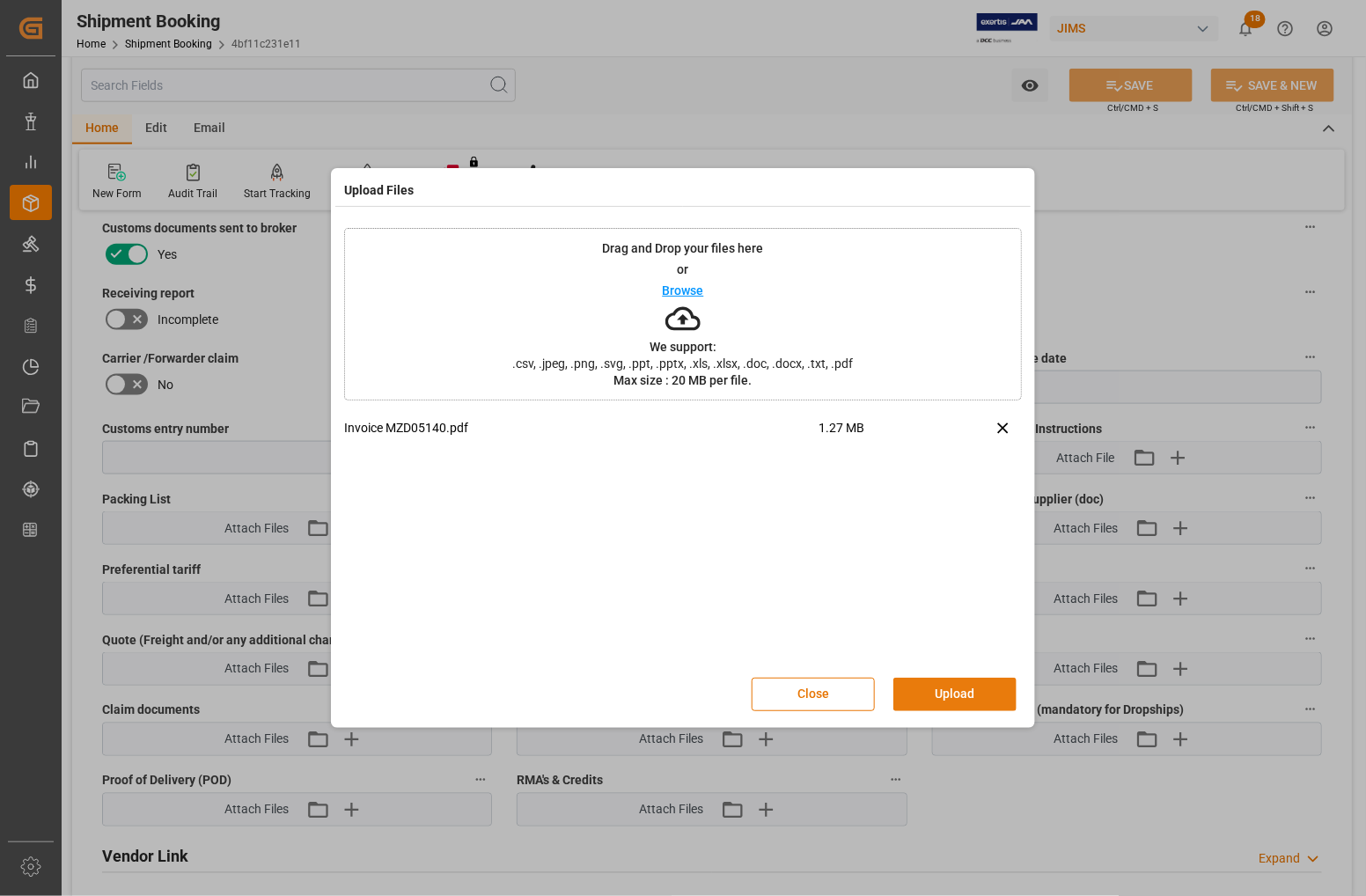
click at [934, 689] on button "Upload" at bounding box center [955, 695] width 123 height 34
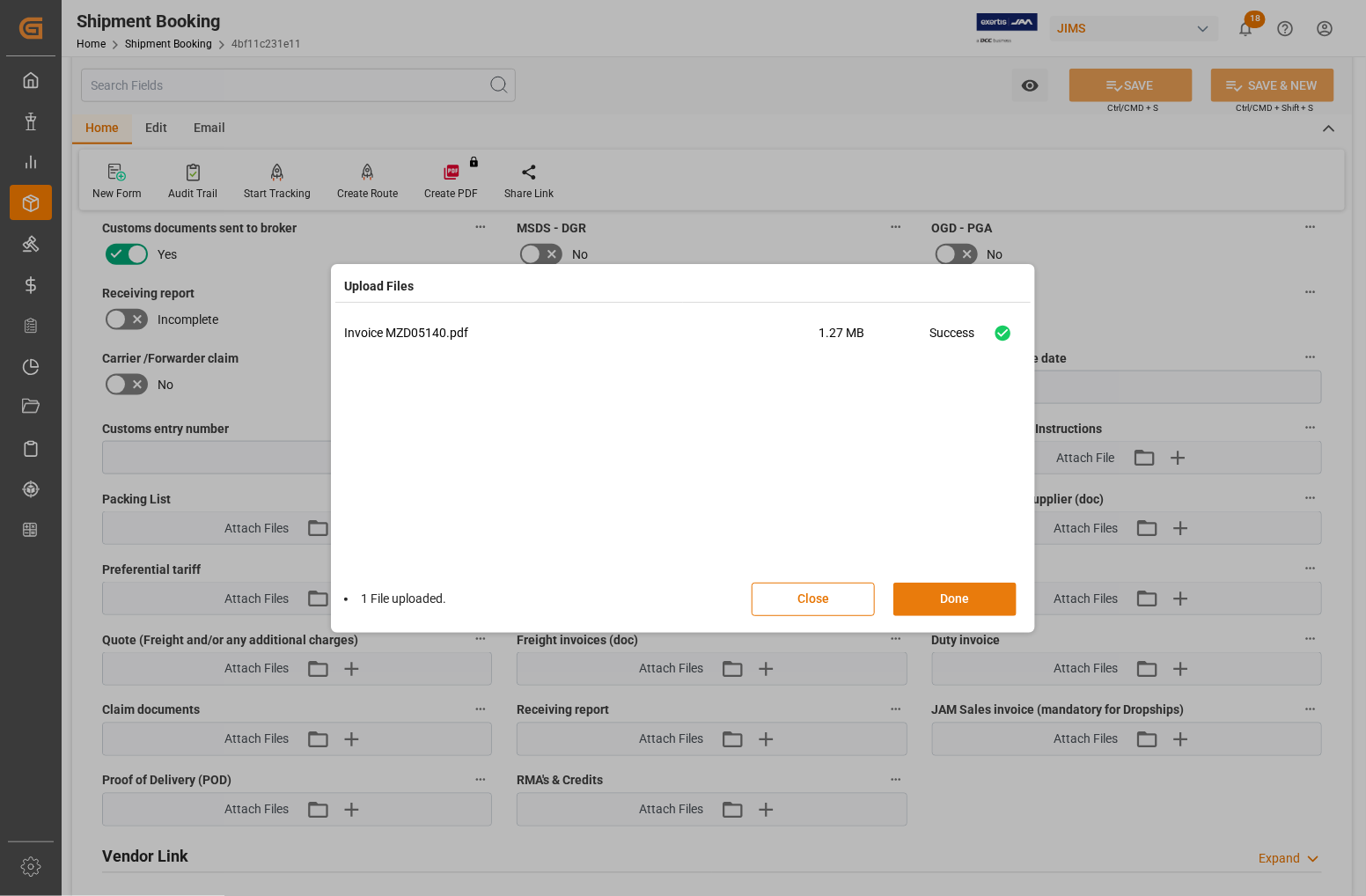
click at [964, 598] on button "Done" at bounding box center [955, 599] width 123 height 34
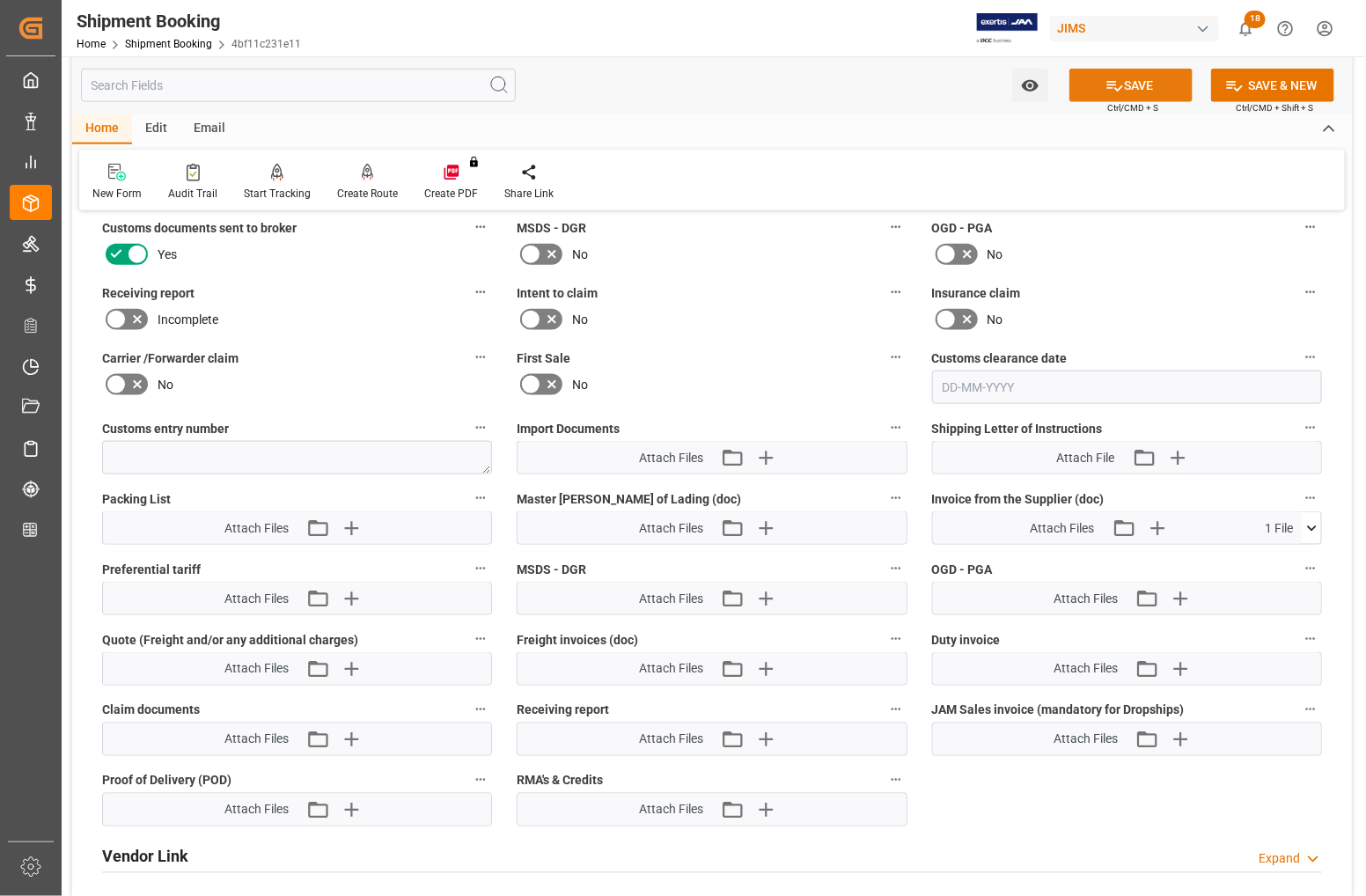
click at [1101, 88] on button "SAVE" at bounding box center [1130, 86] width 123 height 34
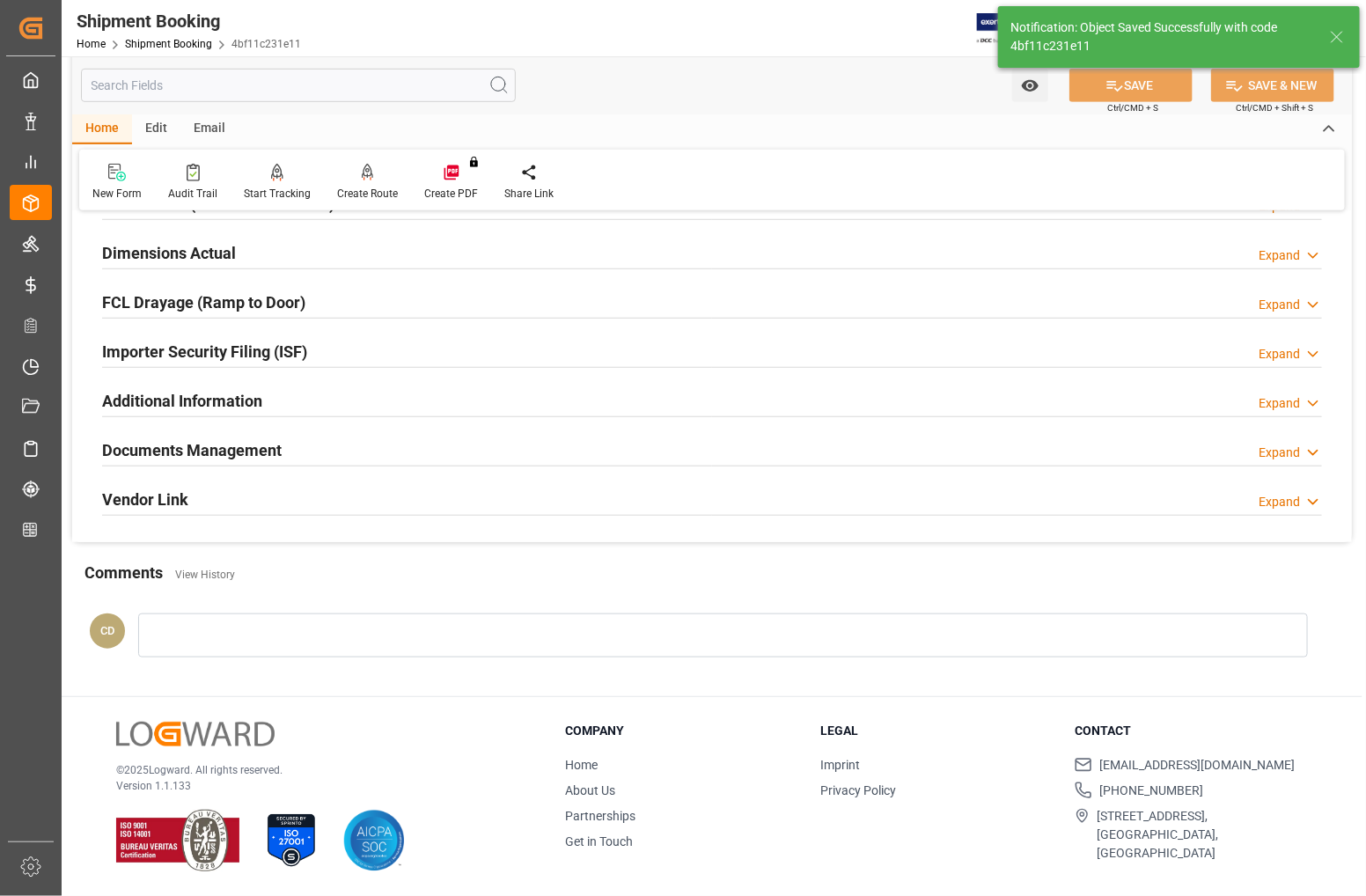
scroll to position [427, 0]
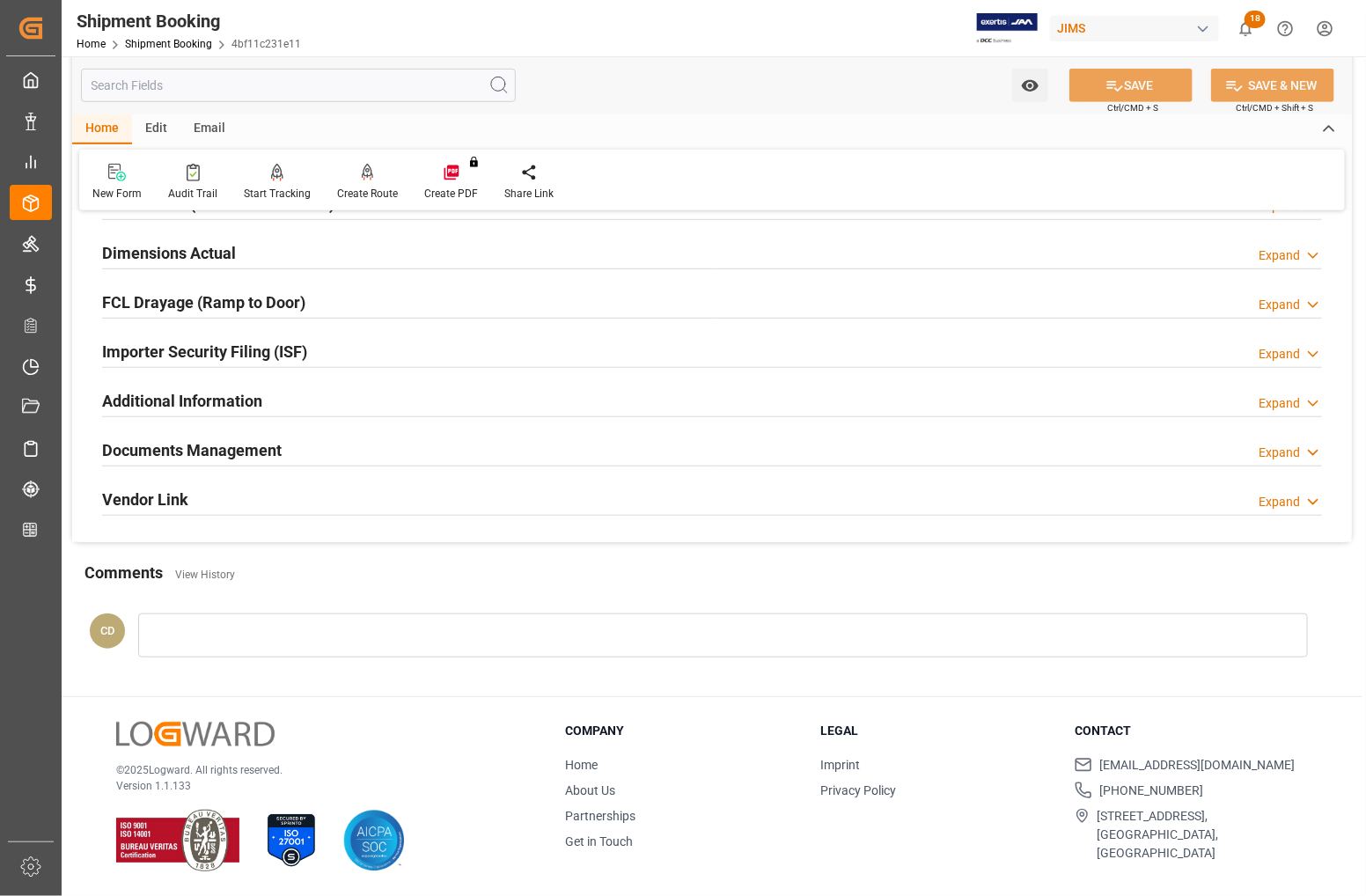
click at [943, 481] on div "Vendor Link Expand" at bounding box center [712, 500] width 1245 height 49
click at [147, 448] on h2 "Documents Management" at bounding box center [192, 450] width 179 height 24
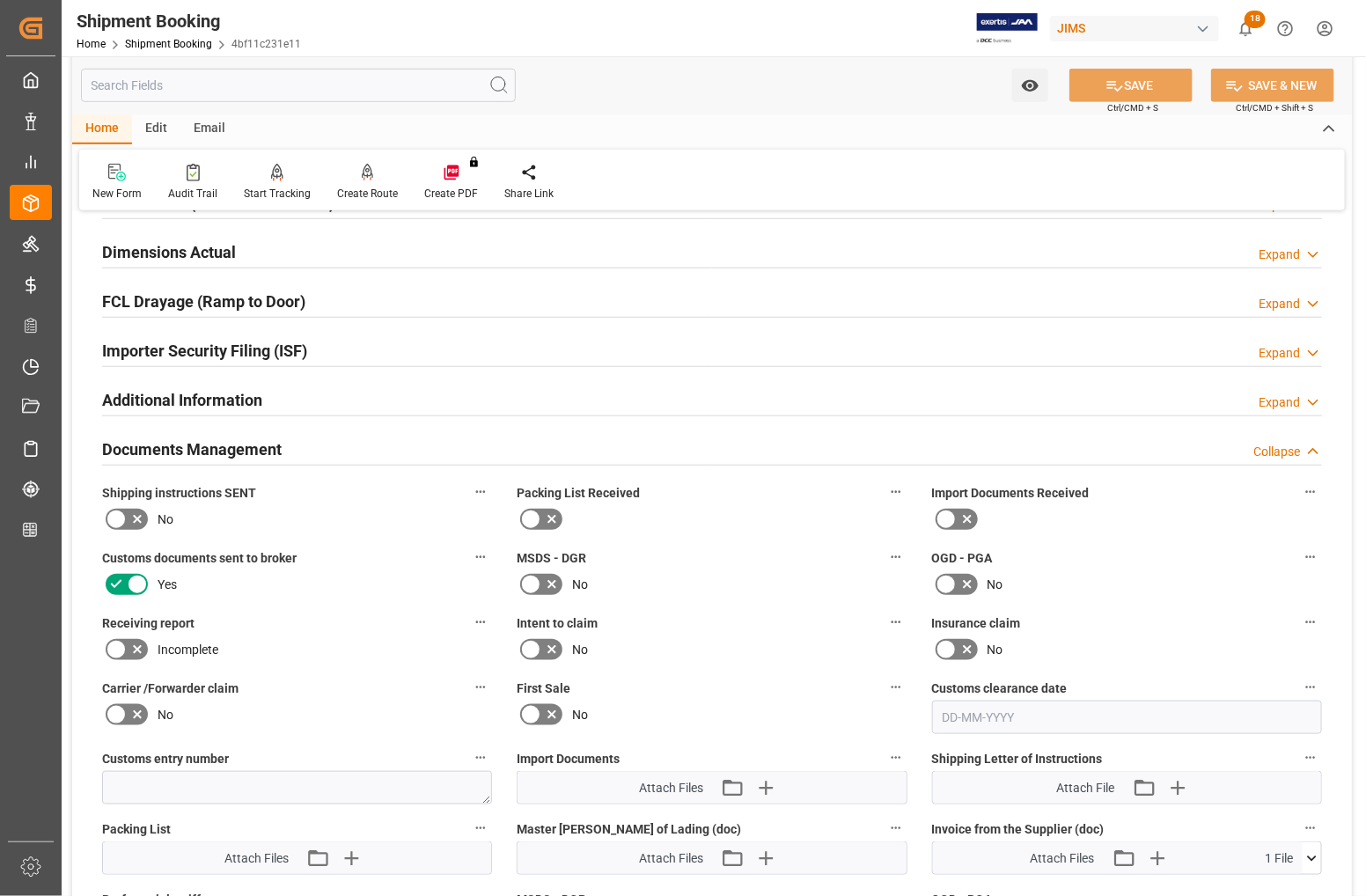
scroll to position [757, 0]
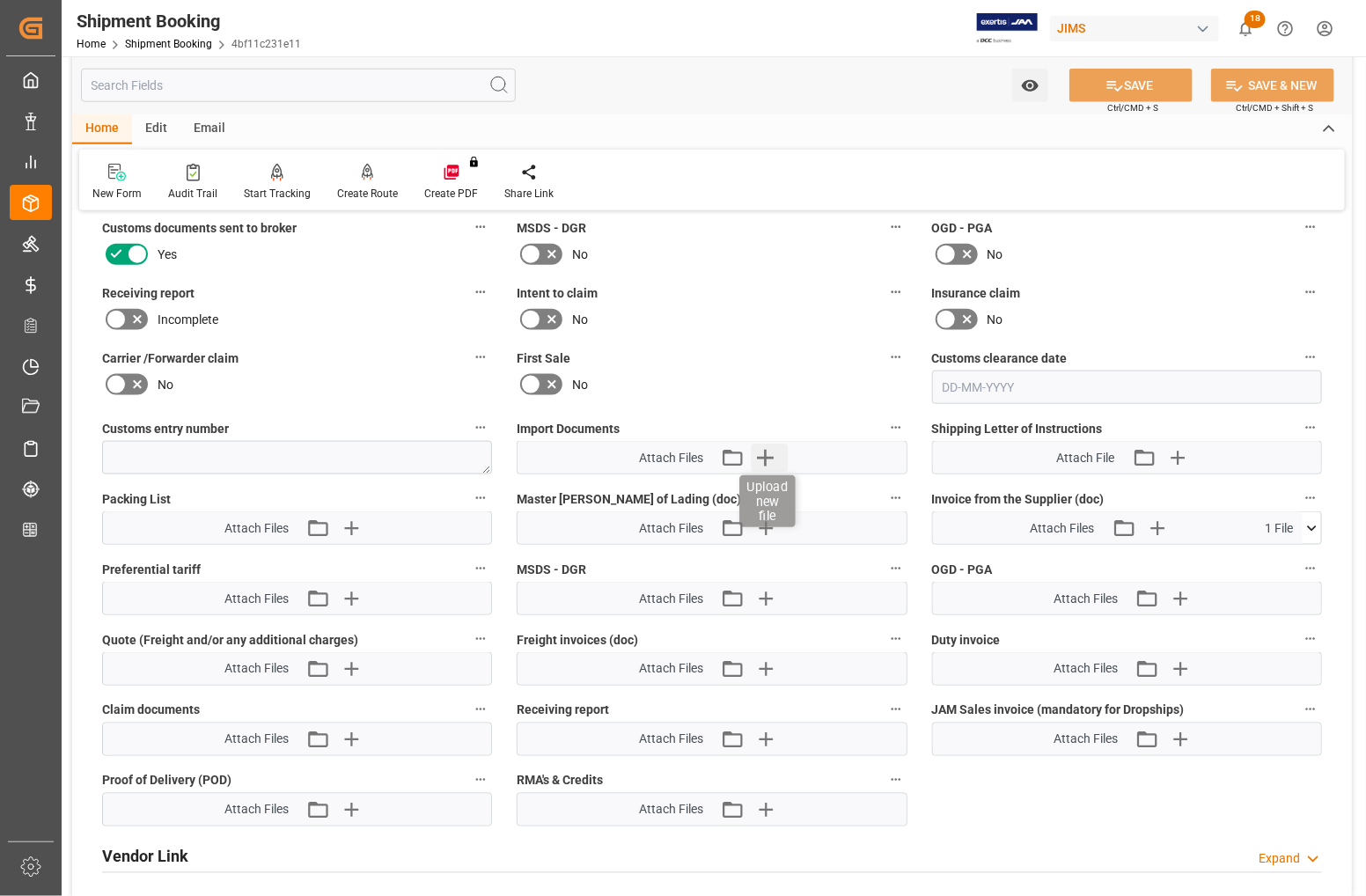
click at [764, 450] on icon "button" at bounding box center [765, 457] width 29 height 29
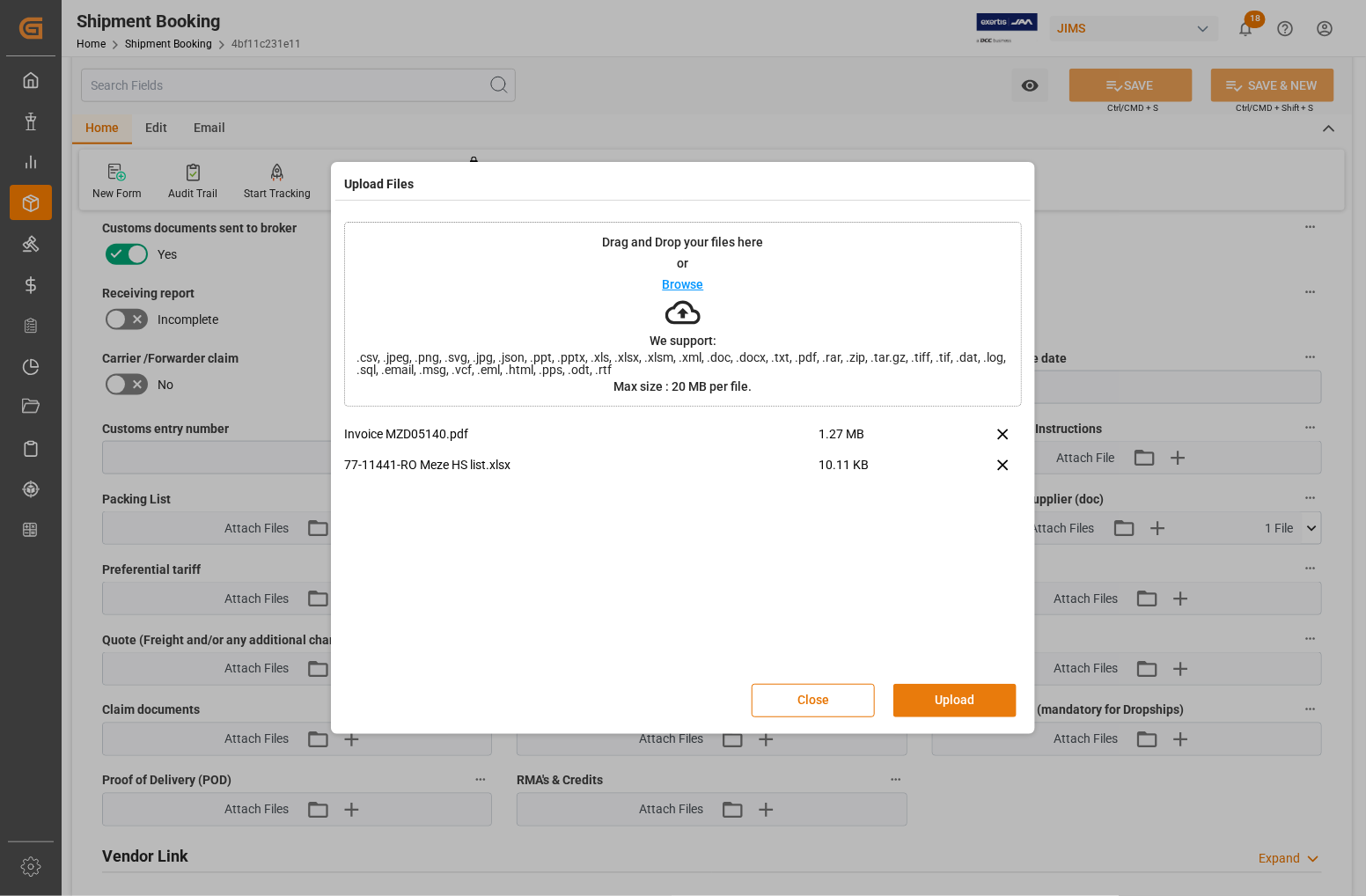
click at [962, 703] on button "Upload" at bounding box center [955, 701] width 123 height 34
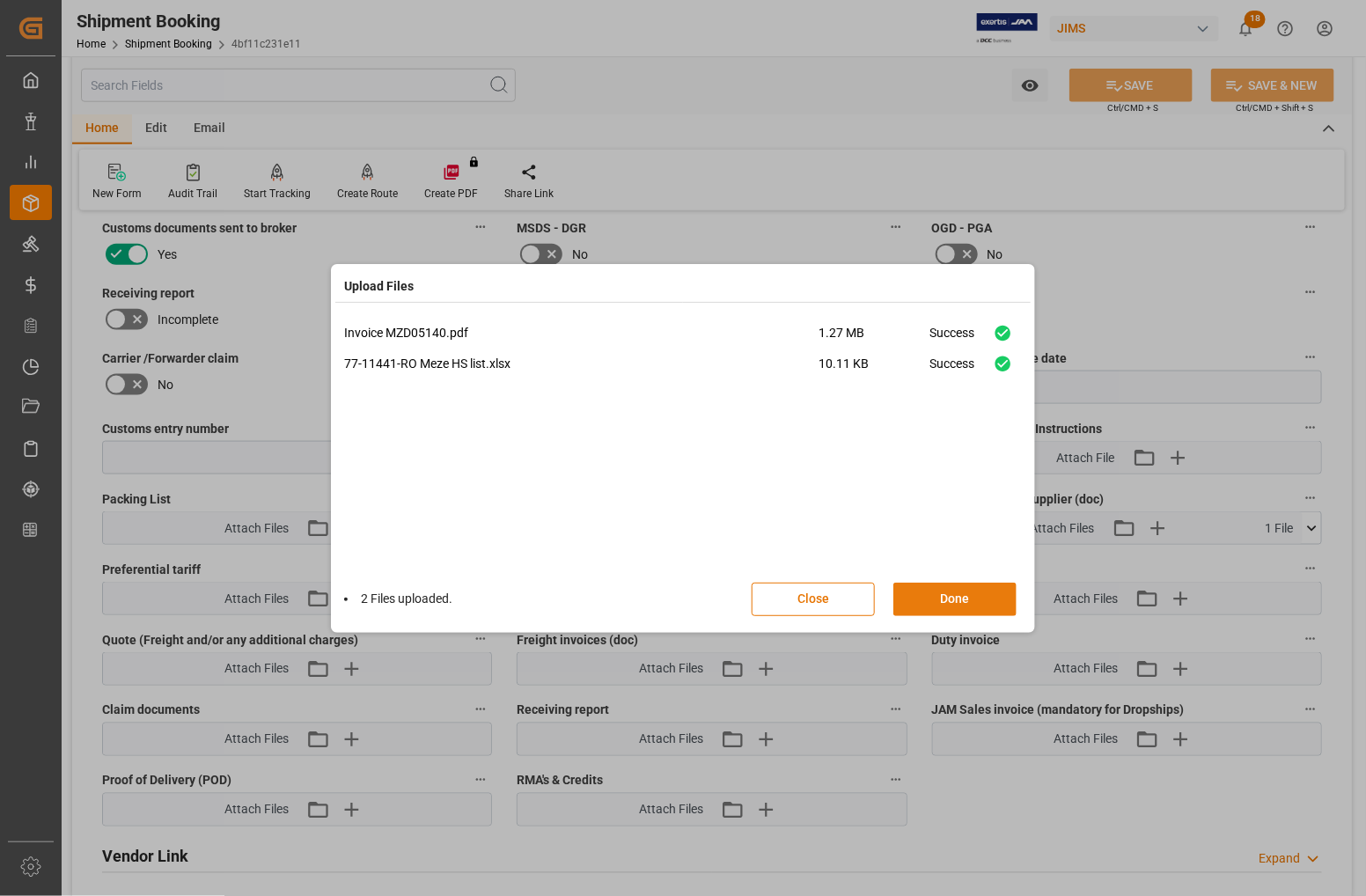
click at [953, 603] on button "Done" at bounding box center [955, 599] width 123 height 34
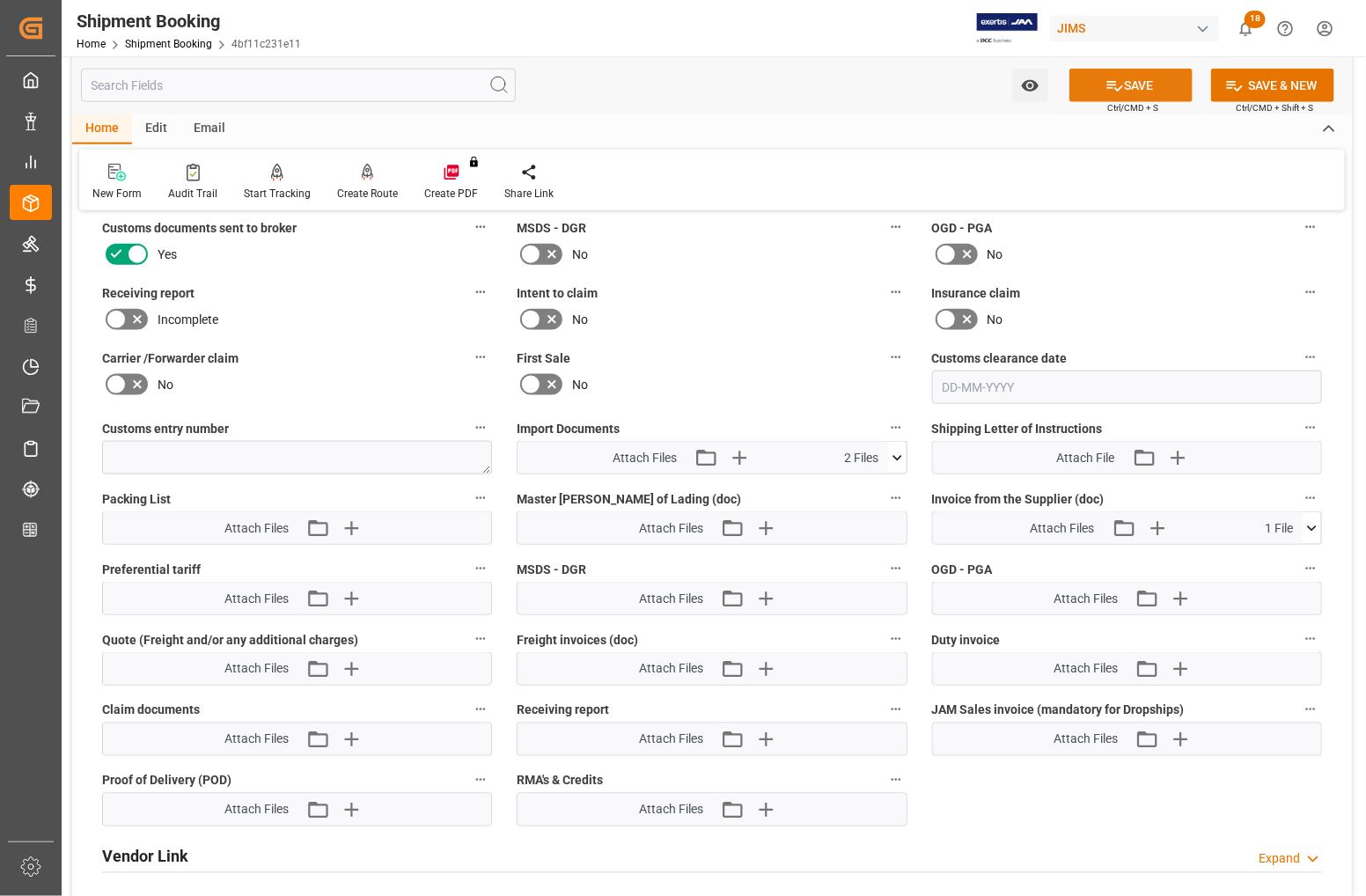
click at [1125, 84] on button "SAVE" at bounding box center [1130, 86] width 123 height 34
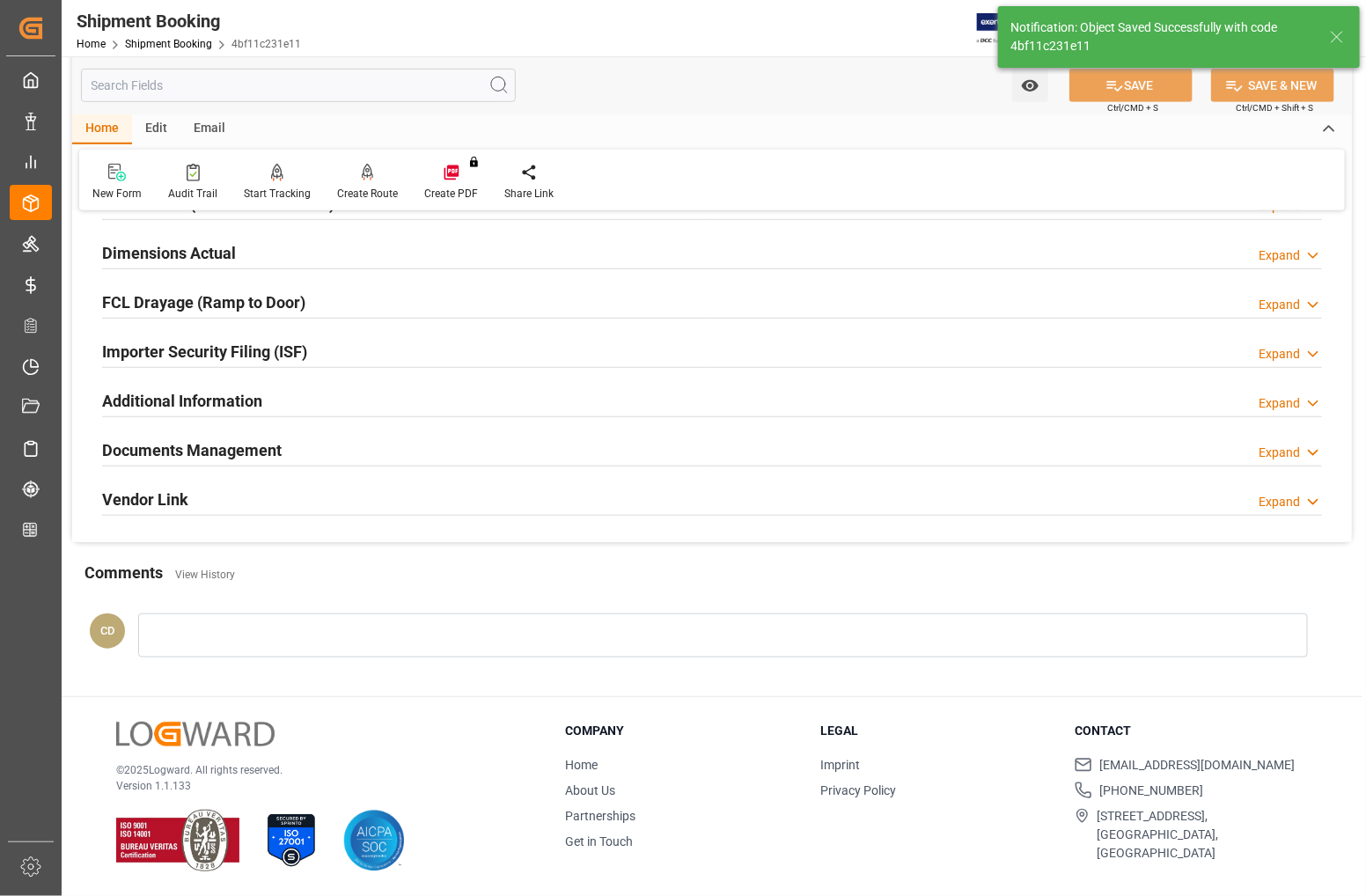
scroll to position [427, 0]
click at [185, 449] on h2 "Documents Management" at bounding box center [192, 450] width 179 height 24
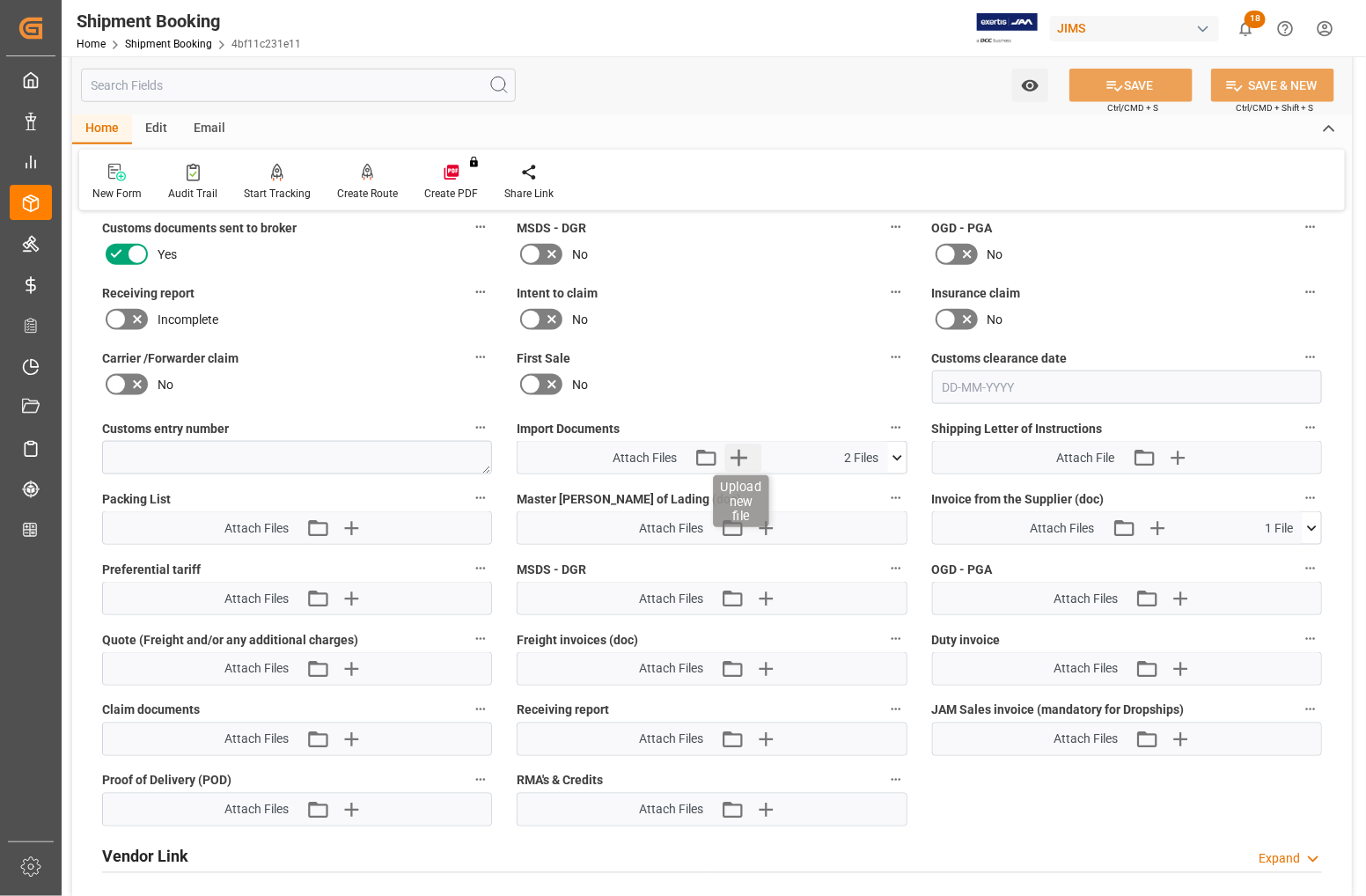
click at [740, 456] on icon "button" at bounding box center [738, 457] width 29 height 29
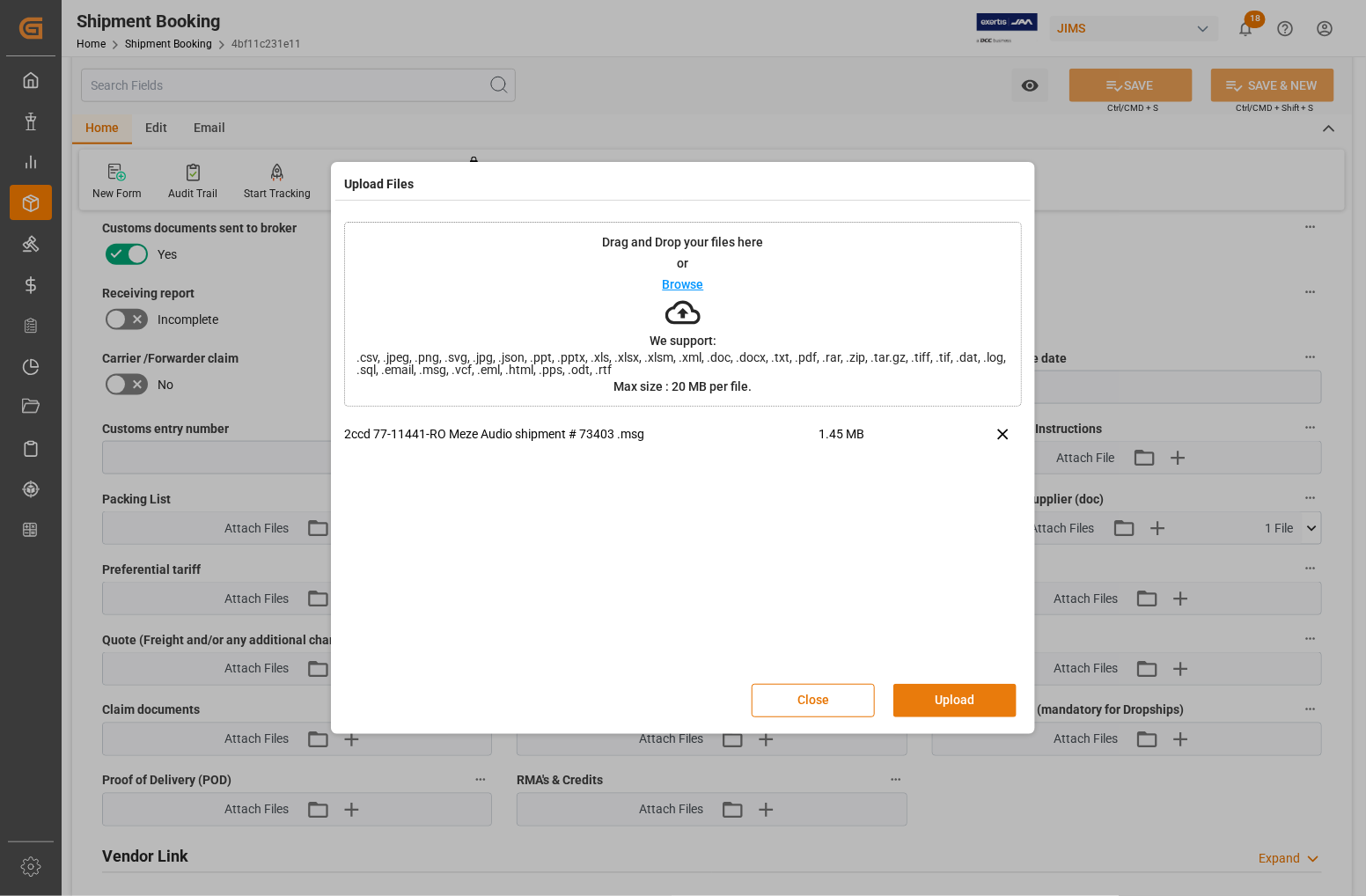
click at [905, 694] on button "Upload" at bounding box center [955, 701] width 123 height 34
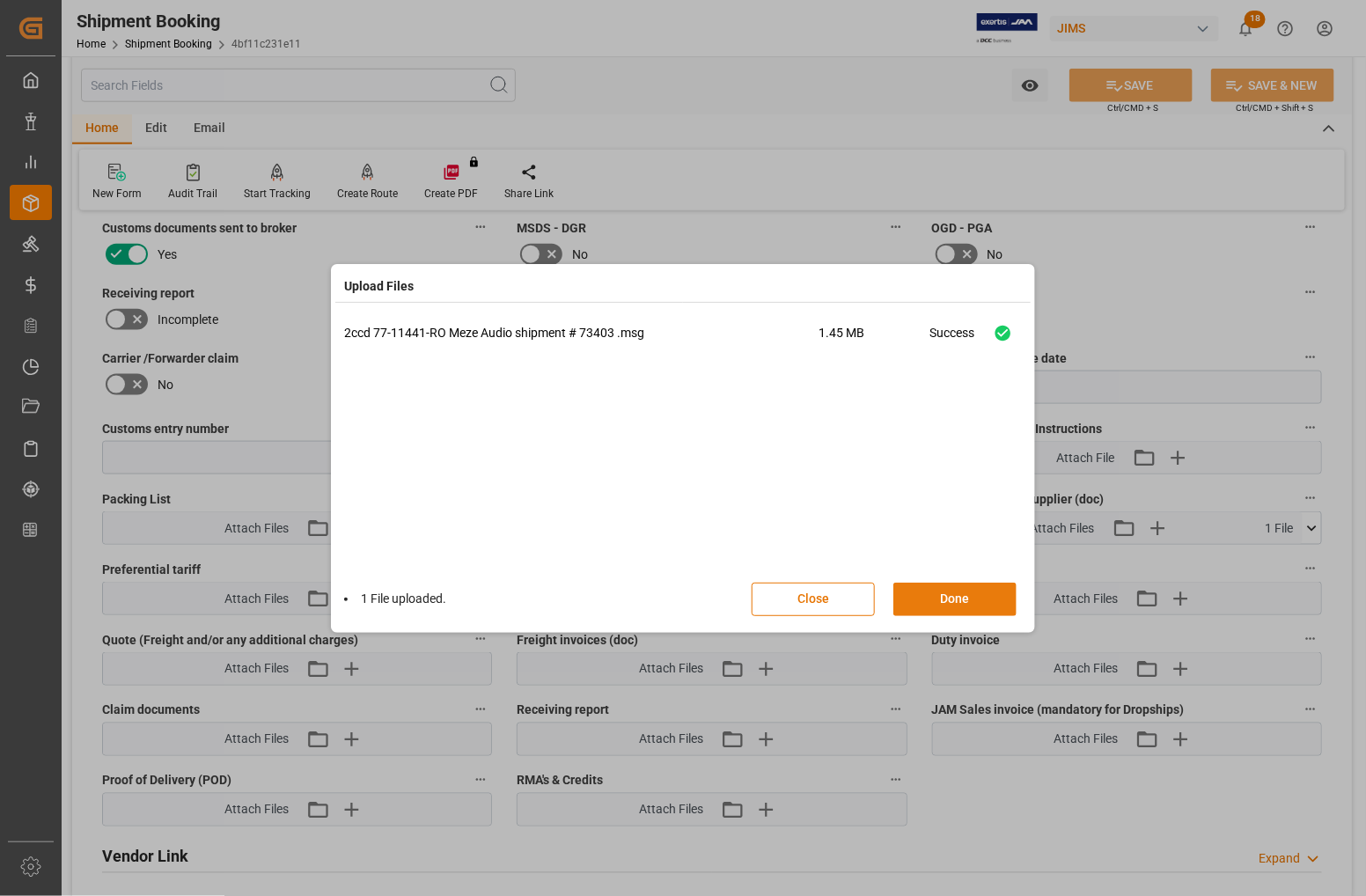
click at [949, 606] on button "Done" at bounding box center [955, 599] width 123 height 34
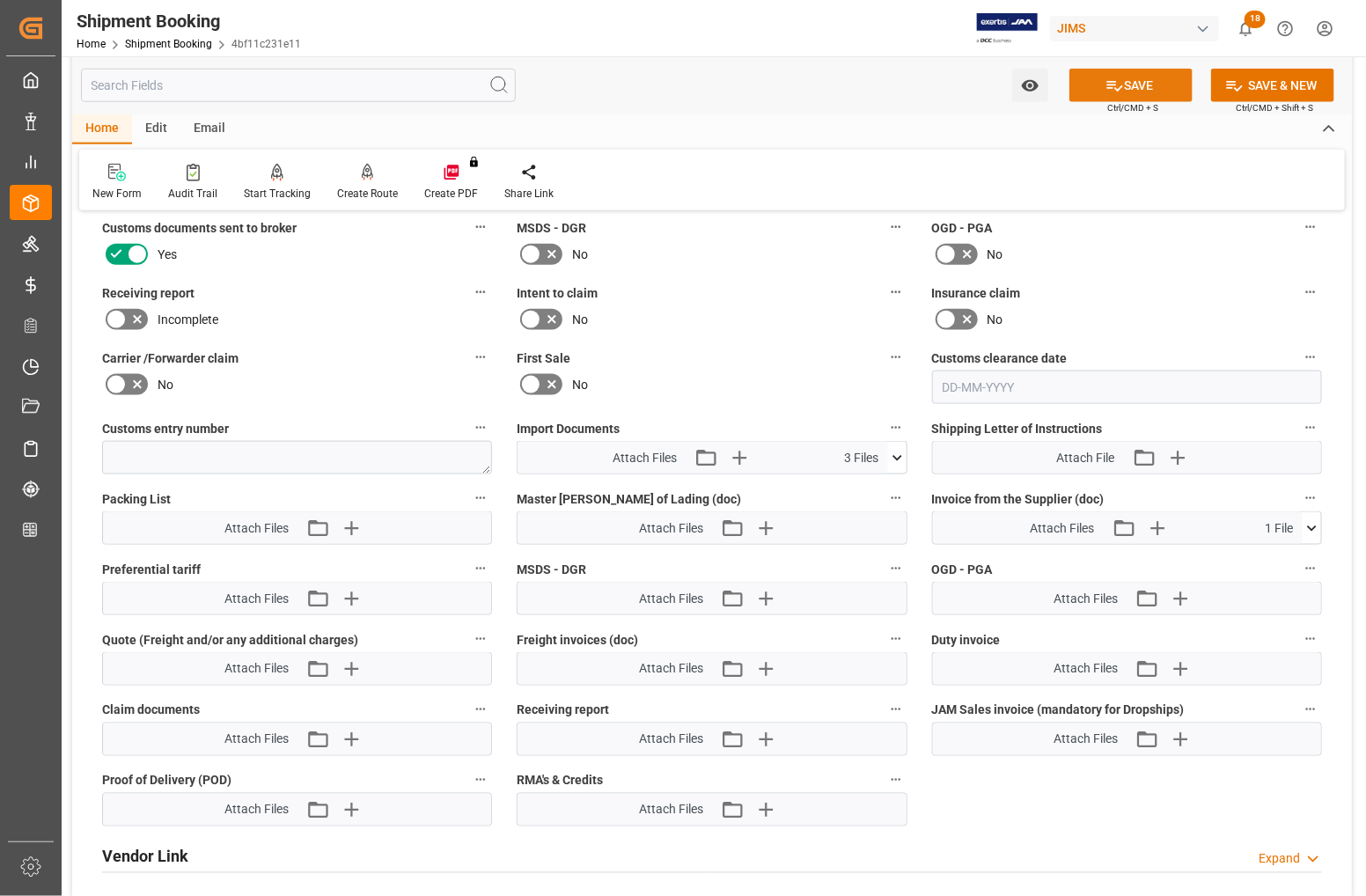
click at [1097, 84] on button "SAVE" at bounding box center [1130, 86] width 123 height 34
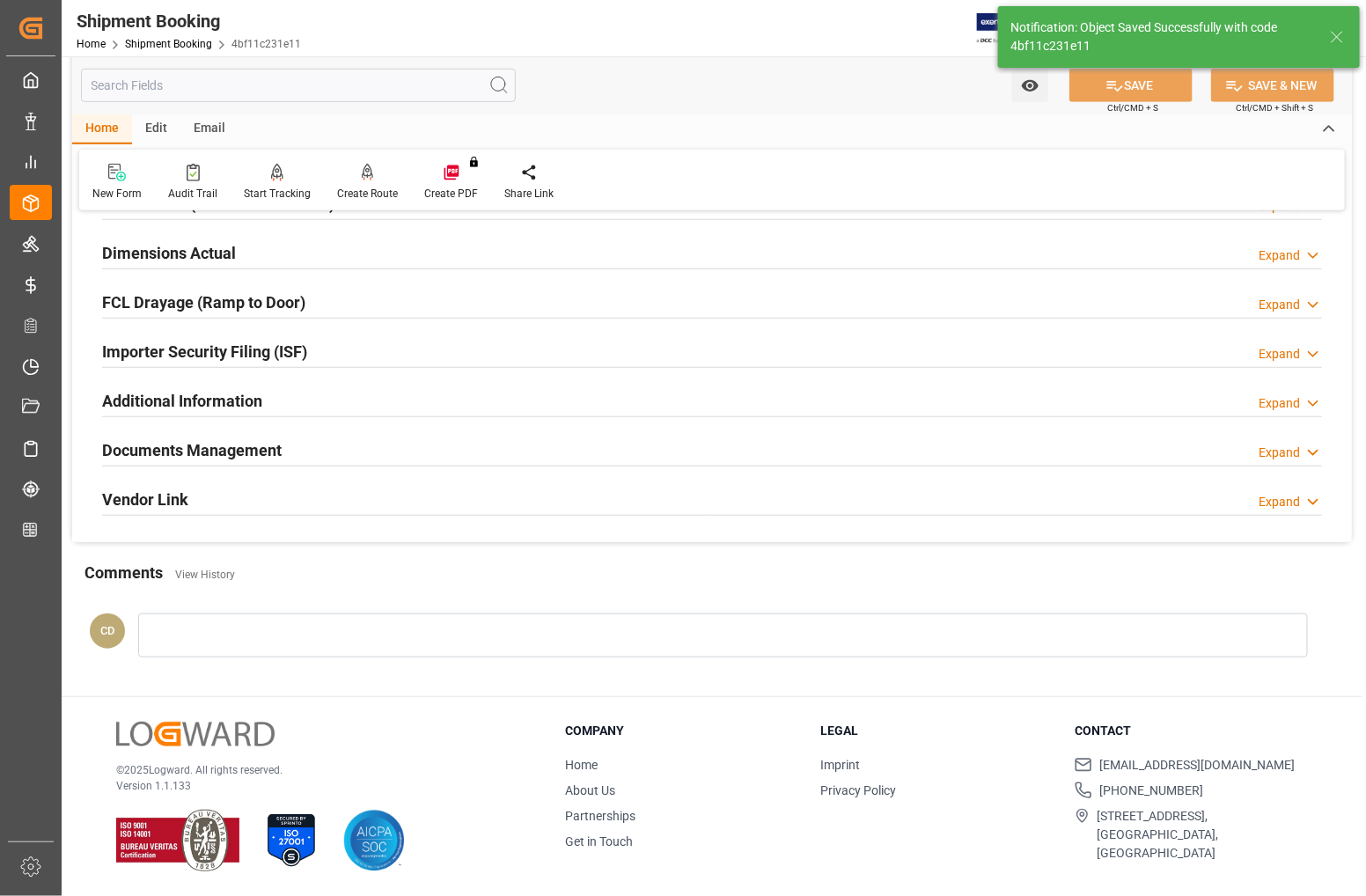
scroll to position [427, 0]
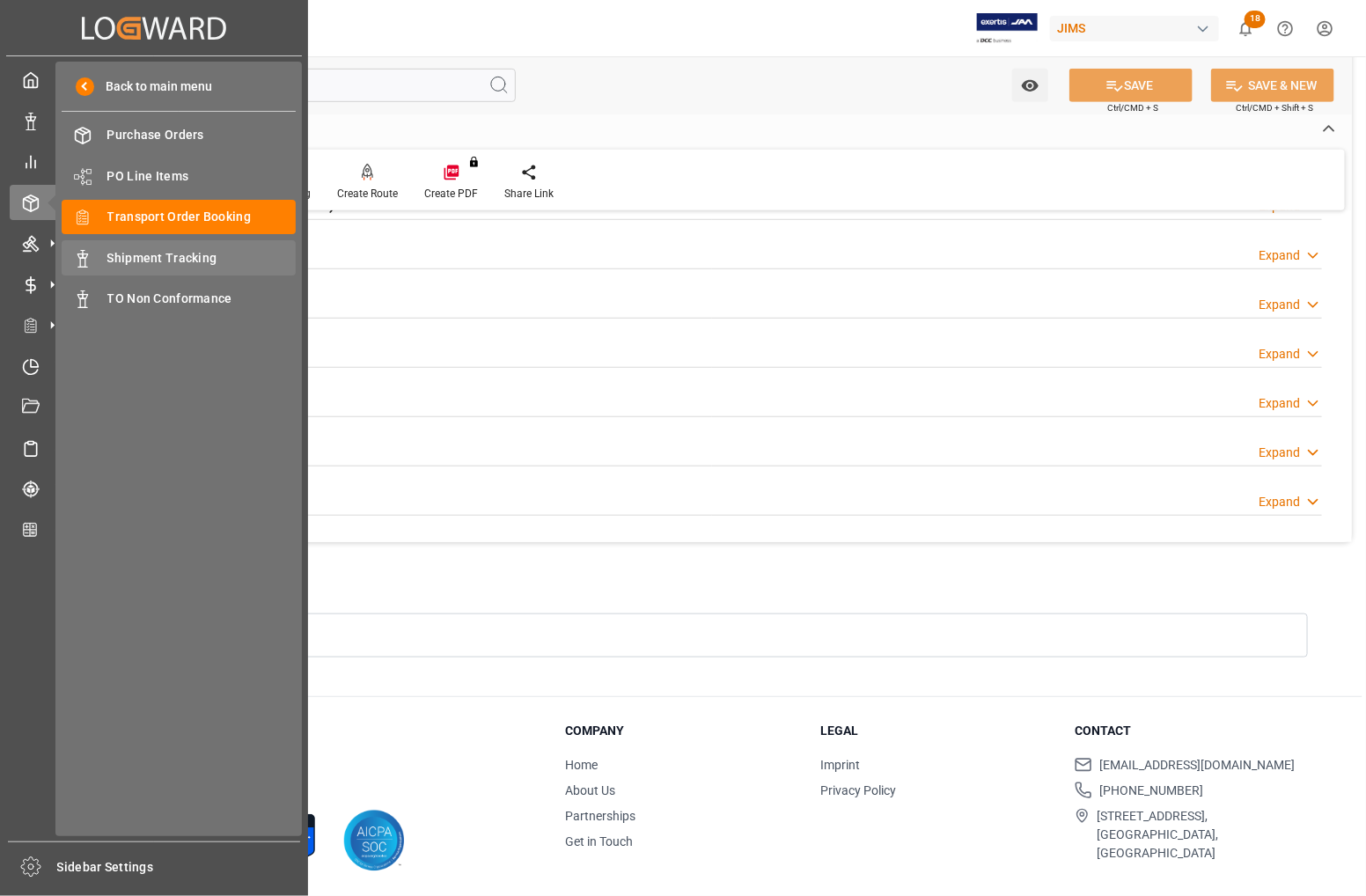
click at [123, 258] on span "Shipment Tracking" at bounding box center [202, 258] width 189 height 19
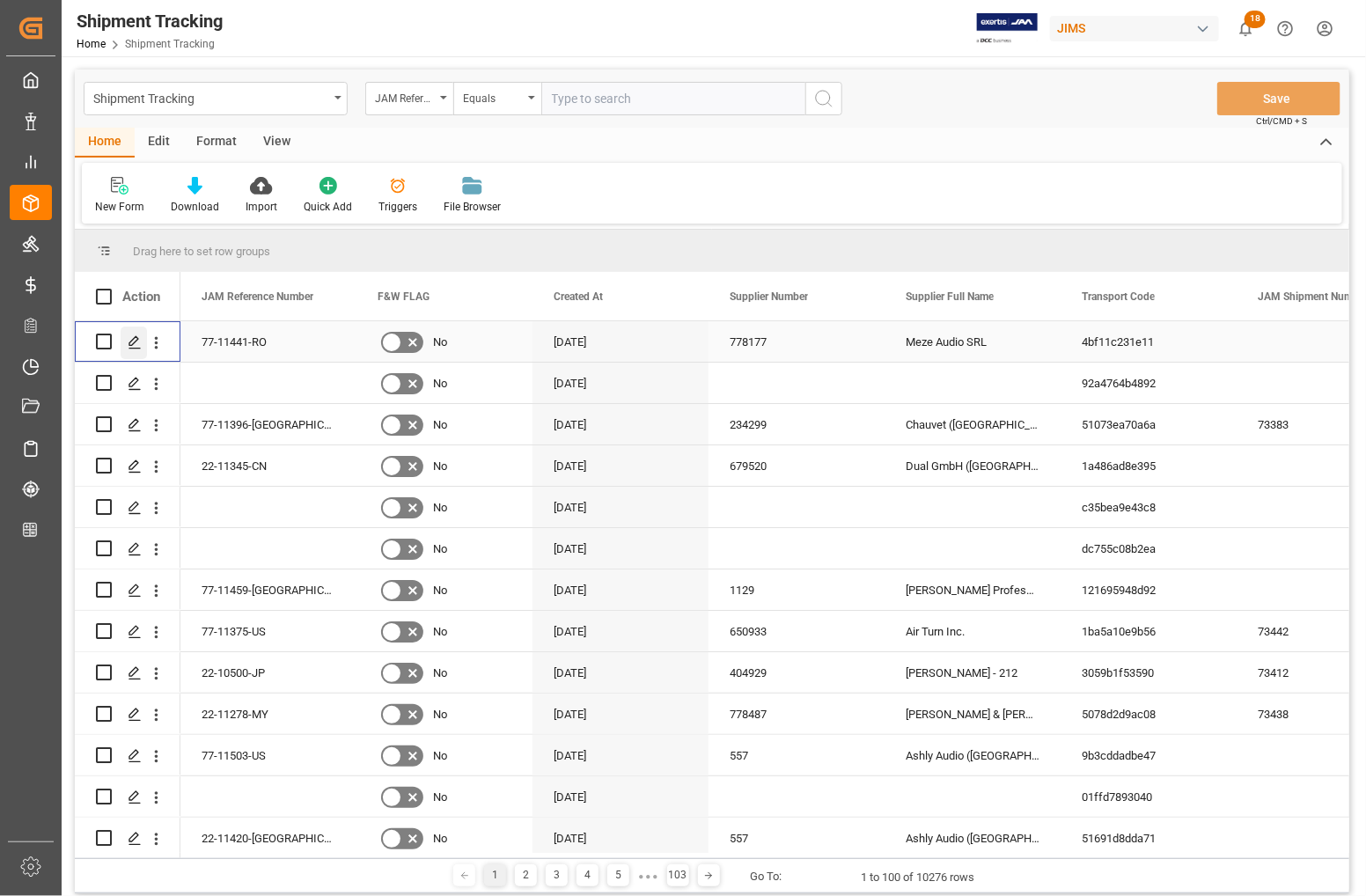
click at [130, 342] on polygon "Press SPACE to select this row." at bounding box center [133, 340] width 9 height 9
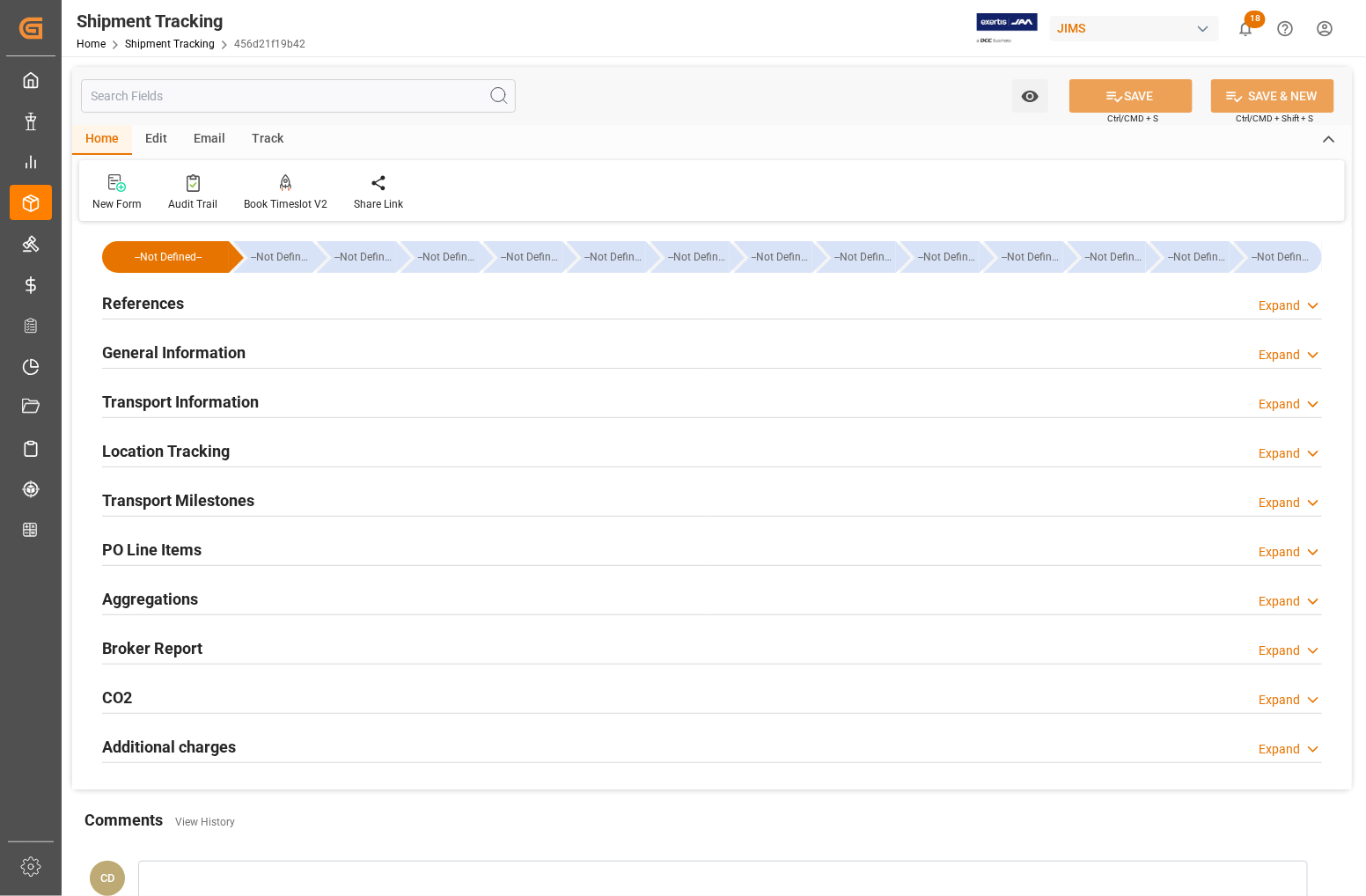
type input "[DATE]"
click at [143, 305] on h2 "References" at bounding box center [143, 304] width 82 height 24
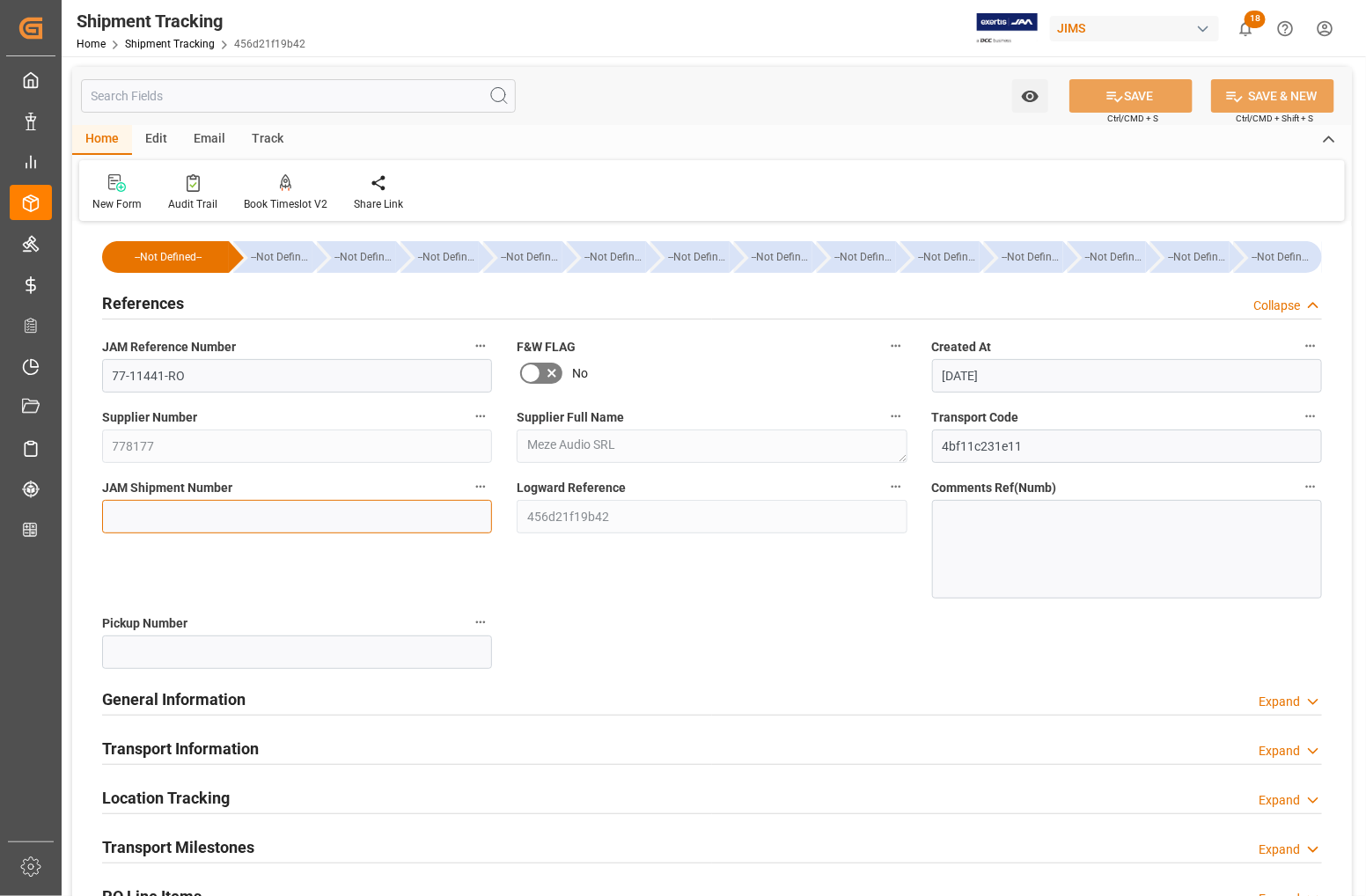
click at [130, 514] on input at bounding box center [298, 517] width 390 height 34
type input "73443"
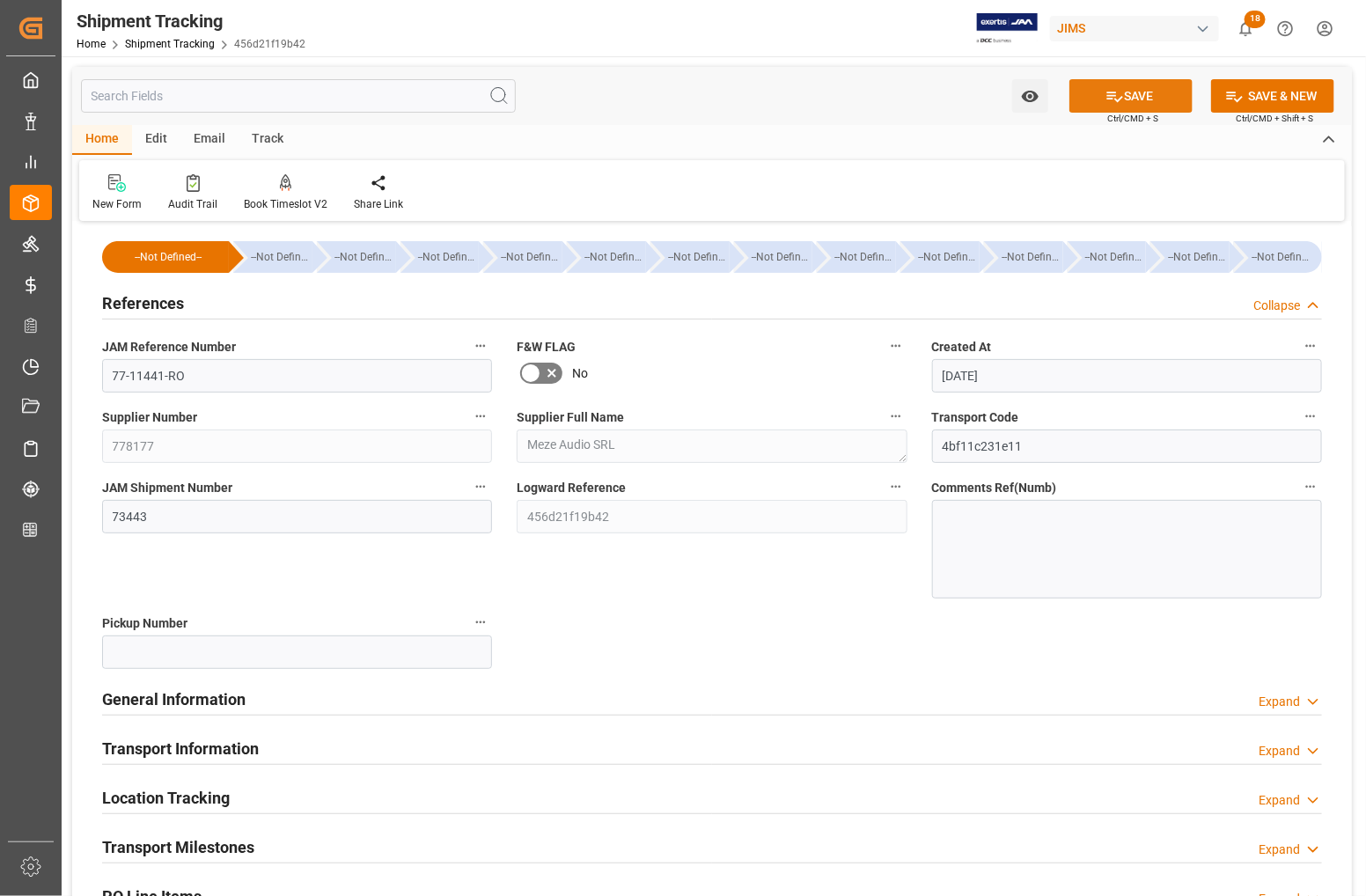
click at [1160, 98] on button "SAVE" at bounding box center [1130, 96] width 123 height 34
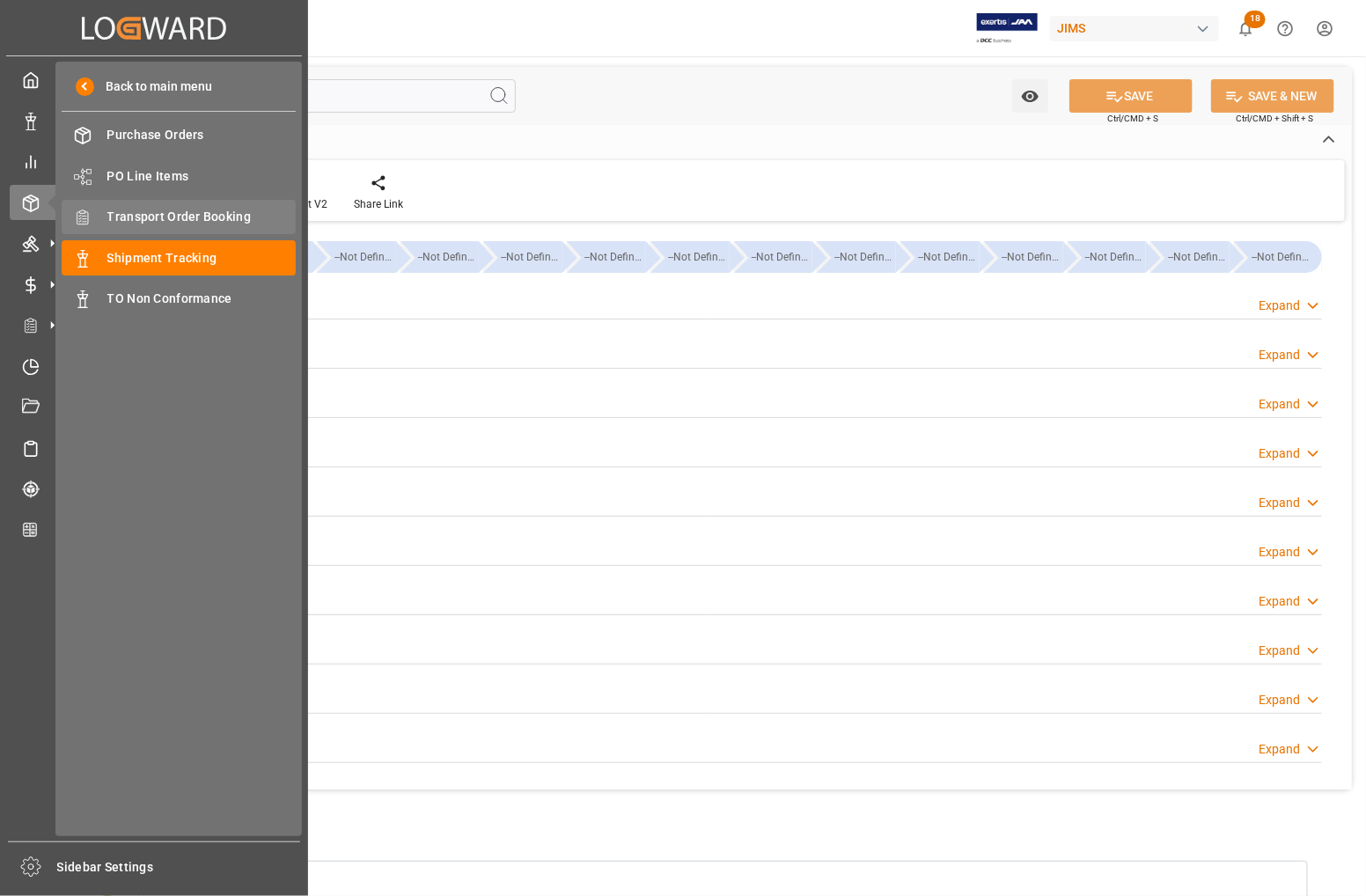
click at [136, 219] on span "Transport Order Booking" at bounding box center [202, 217] width 189 height 19
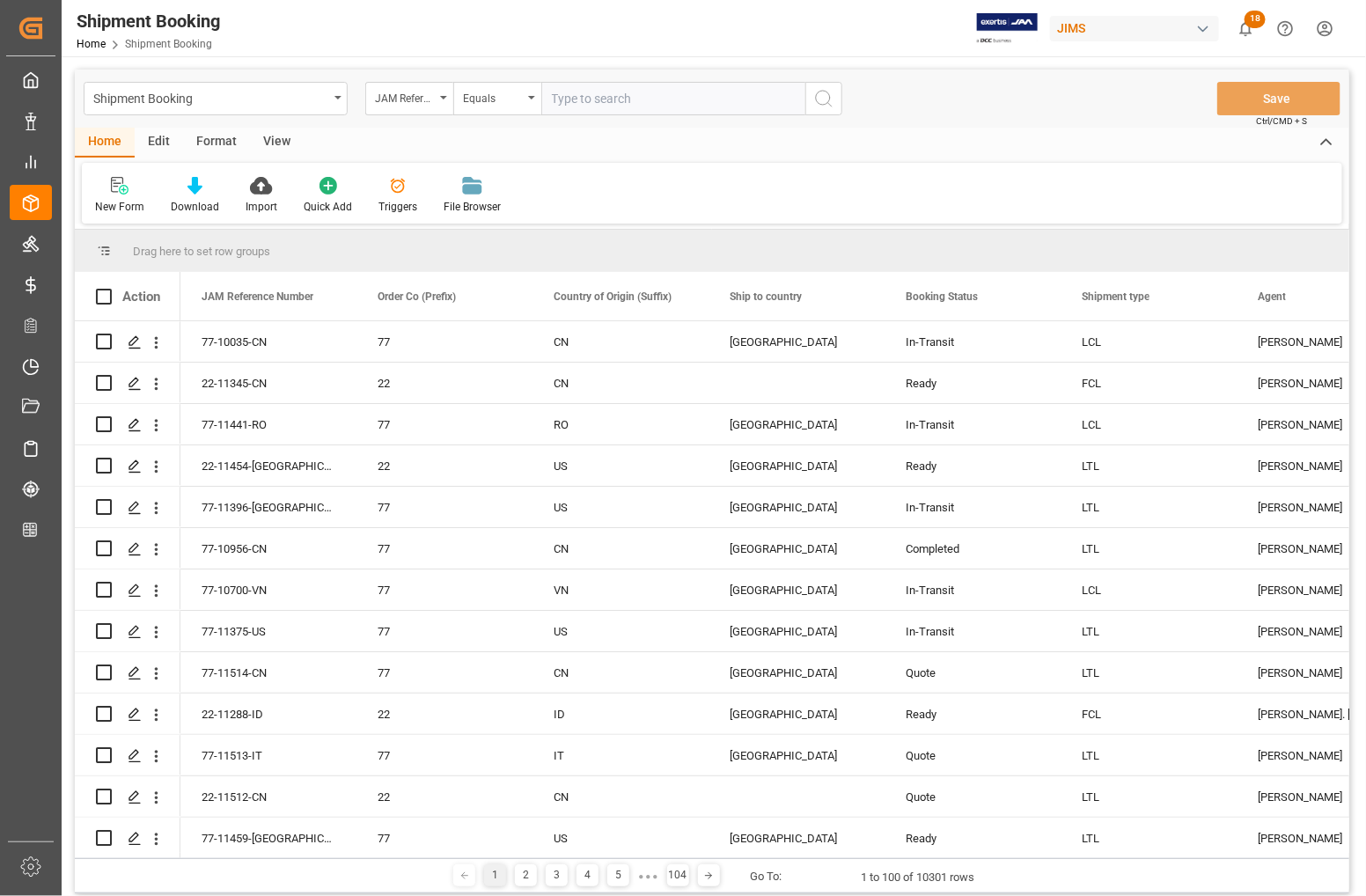
click at [573, 95] on input "text" at bounding box center [673, 99] width 264 height 34
type input "10879-US"
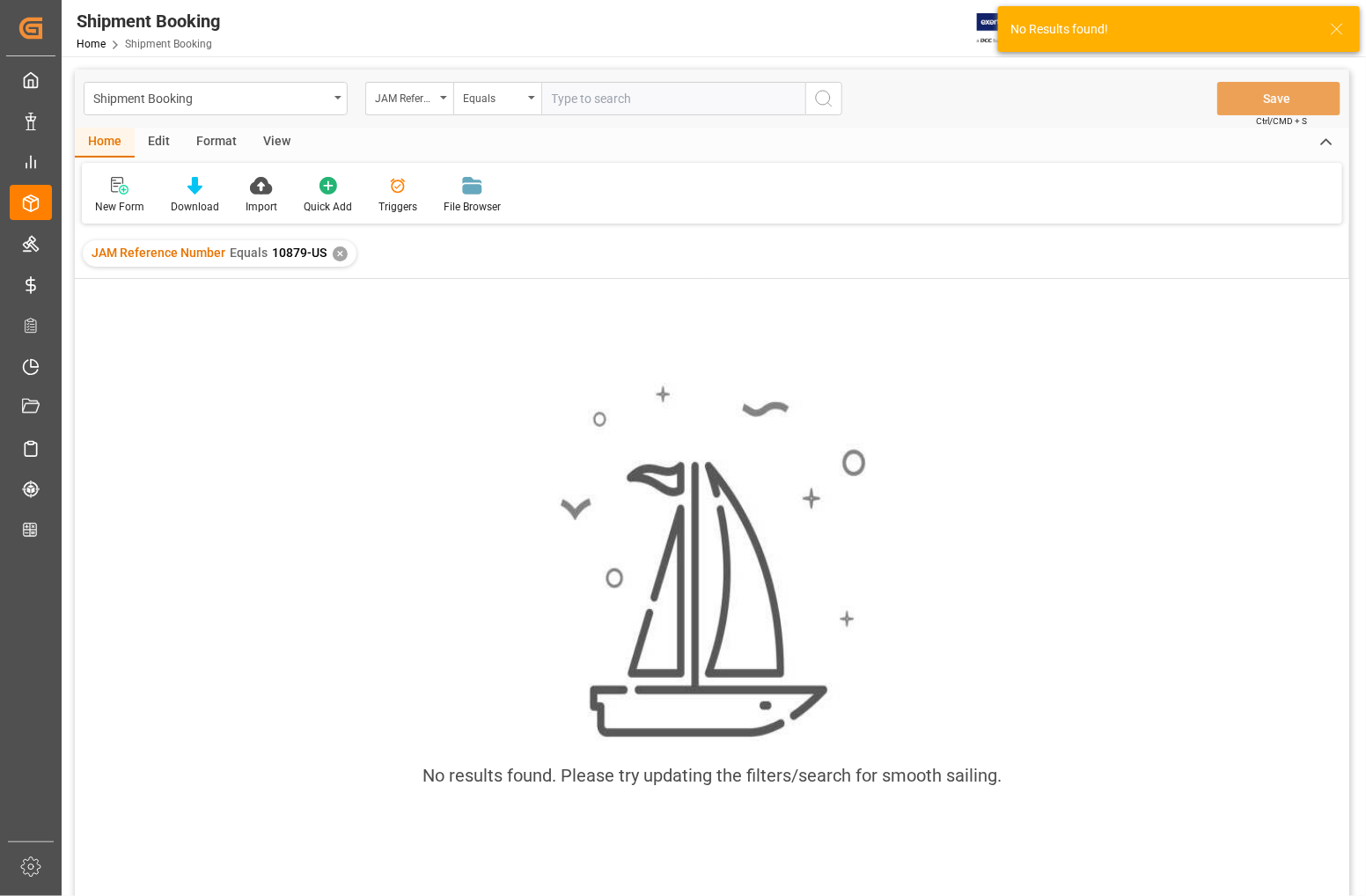
click at [336, 251] on div "✕" at bounding box center [340, 253] width 15 height 15
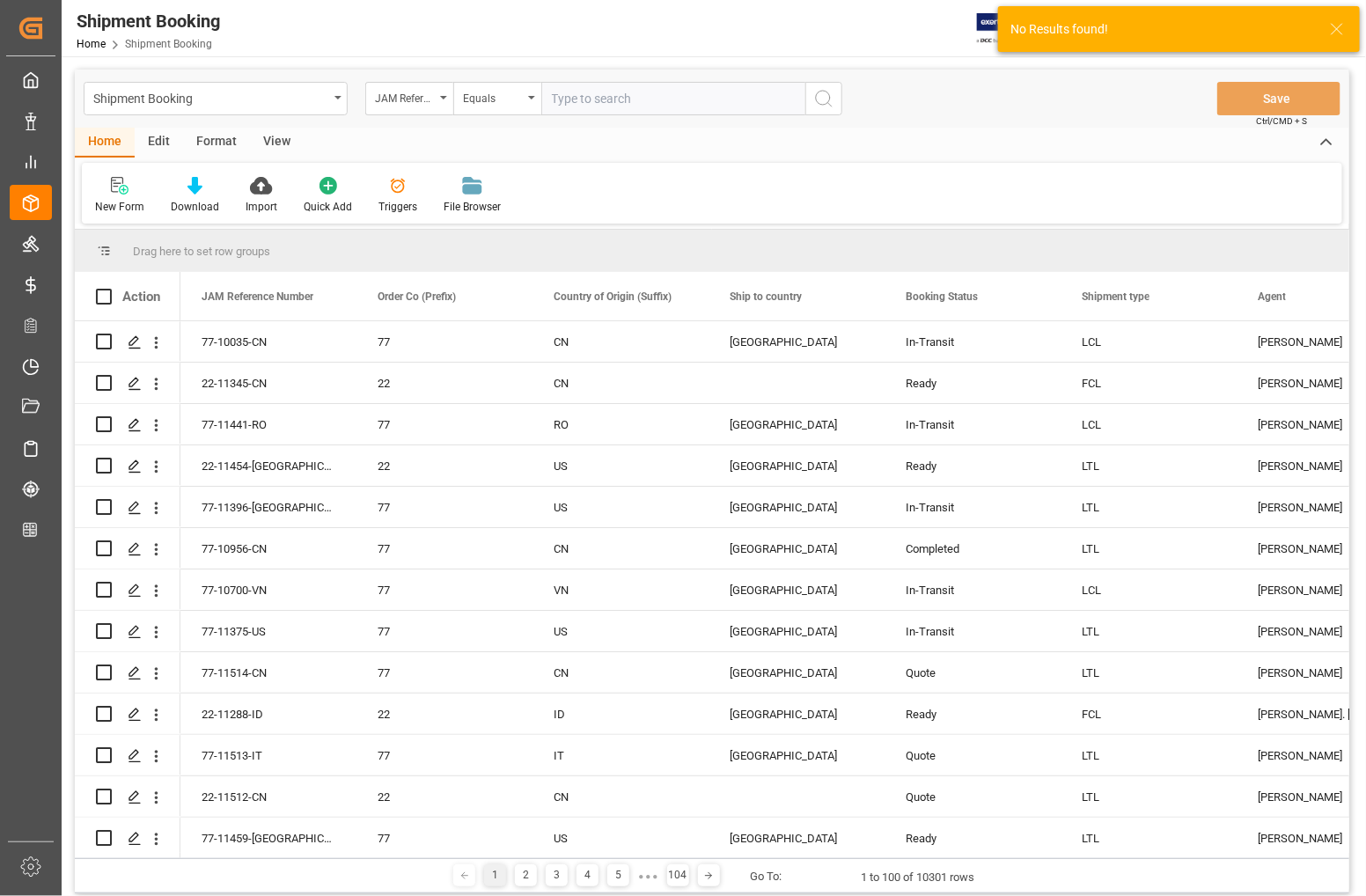
click at [578, 97] on input "text" at bounding box center [673, 99] width 264 height 34
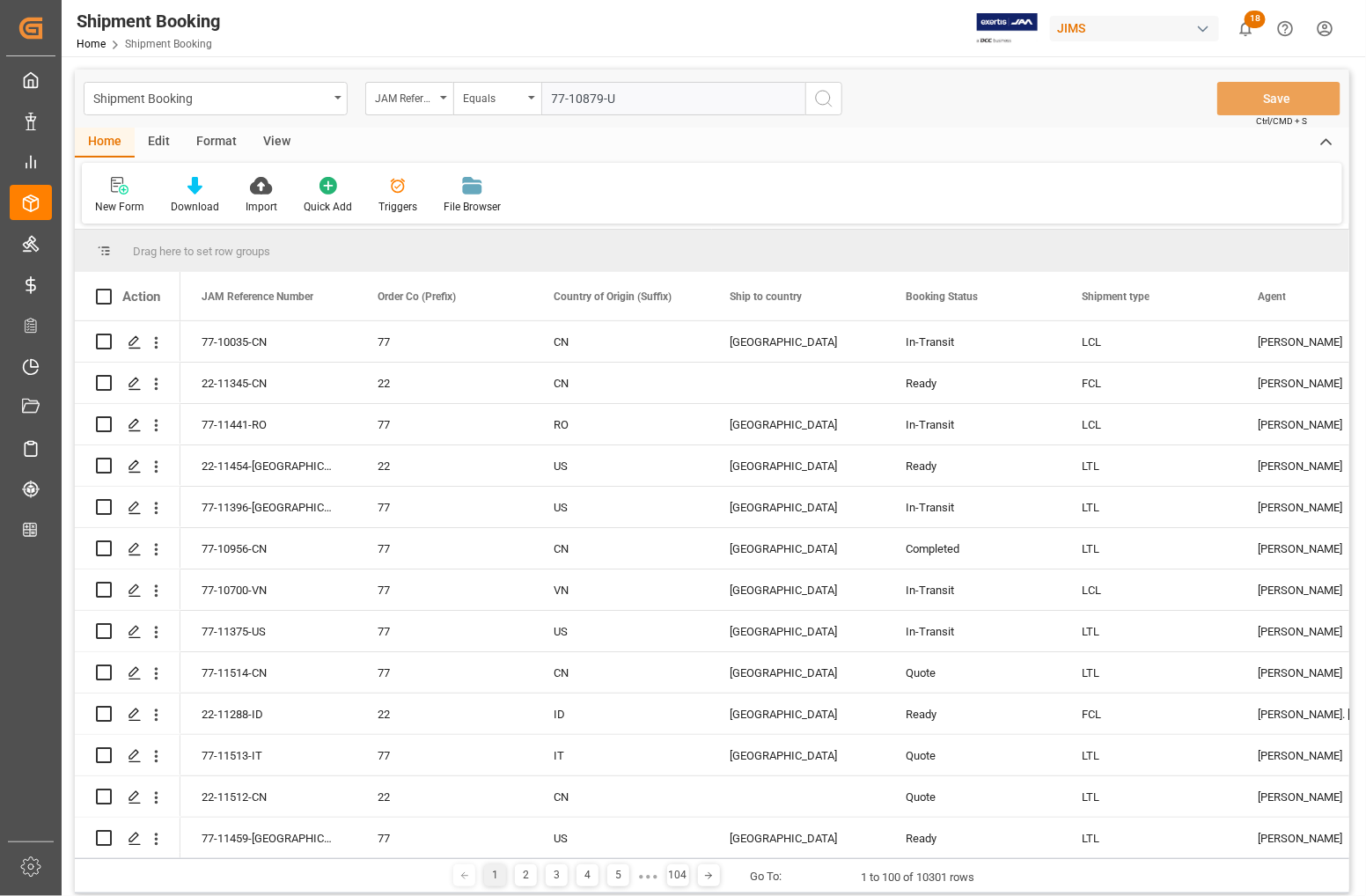
type input "77-10879-US"
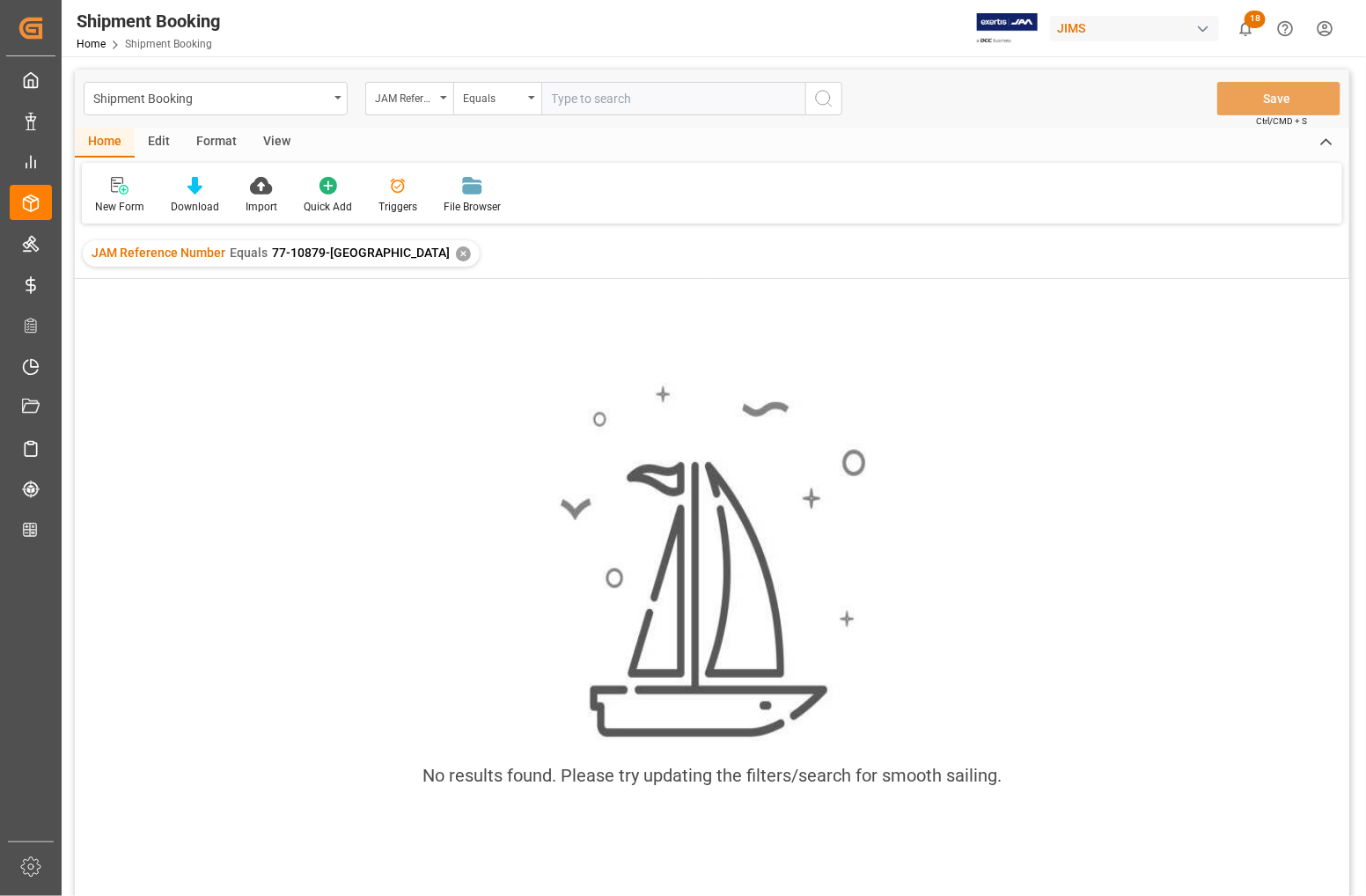
drag, startPoint x: 348, startPoint y: 257, endPoint x: 464, endPoint y: 196, distance: 131.1
click at [350, 255] on div "JAM Reference Number Equals 77-10879-US ✕" at bounding box center [281, 253] width 397 height 27
click at [574, 91] on input "text" at bounding box center [673, 99] width 264 height 34
type input "4"
type input "77-10879-VA"
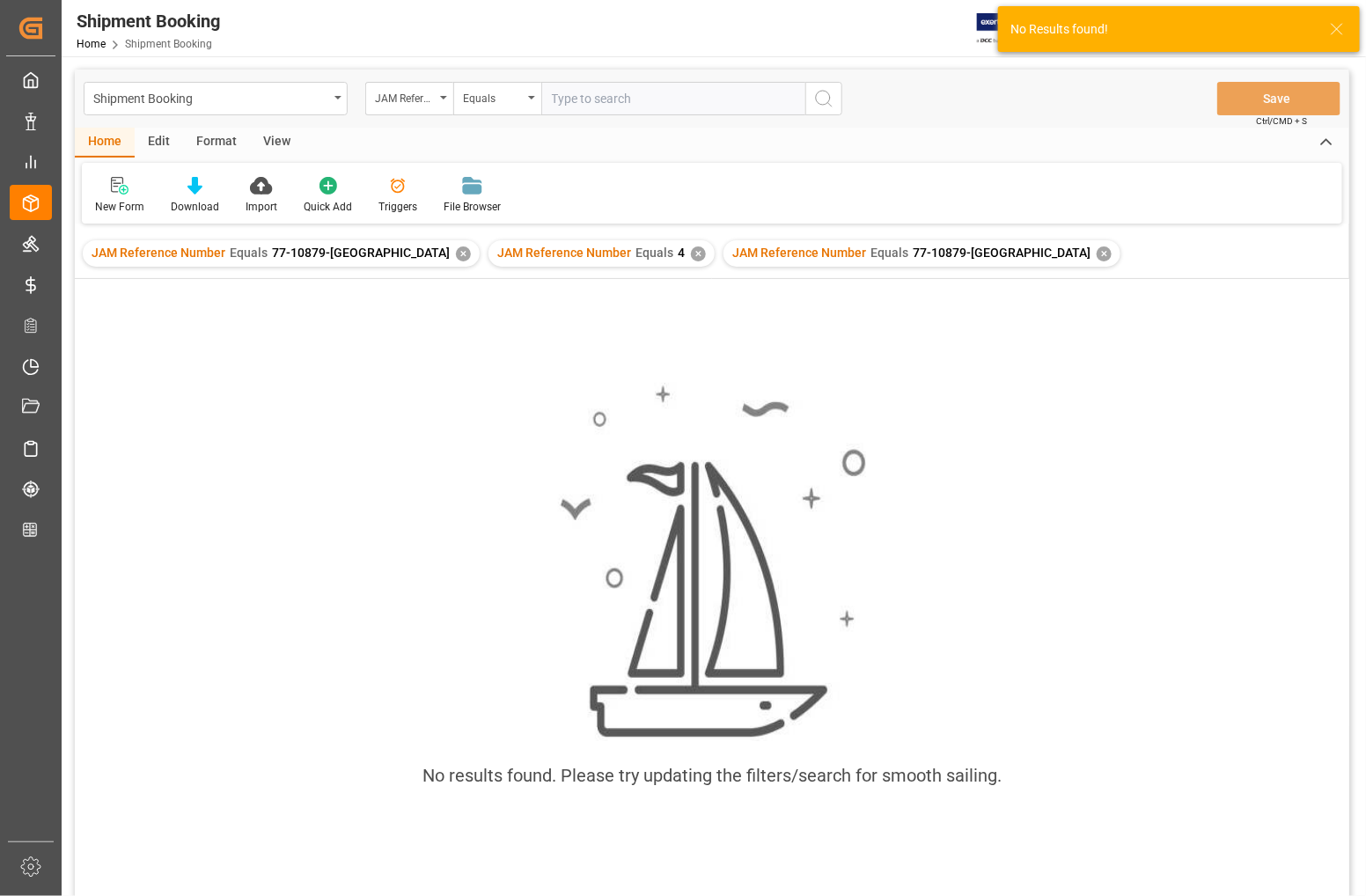
click at [1097, 249] on div "✕" at bounding box center [1104, 253] width 15 height 15
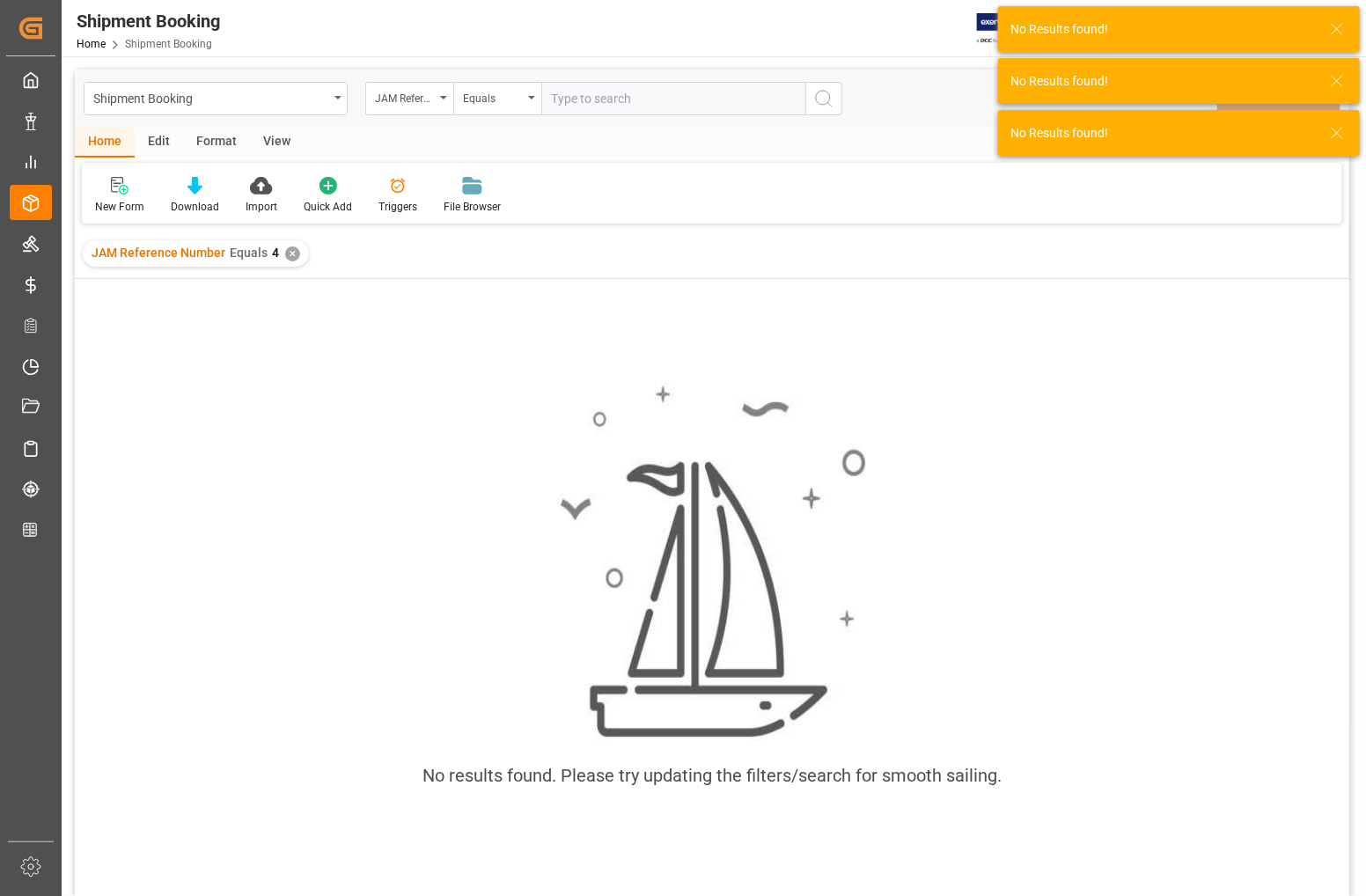
click at [285, 251] on div "✕" at bounding box center [292, 253] width 15 height 15
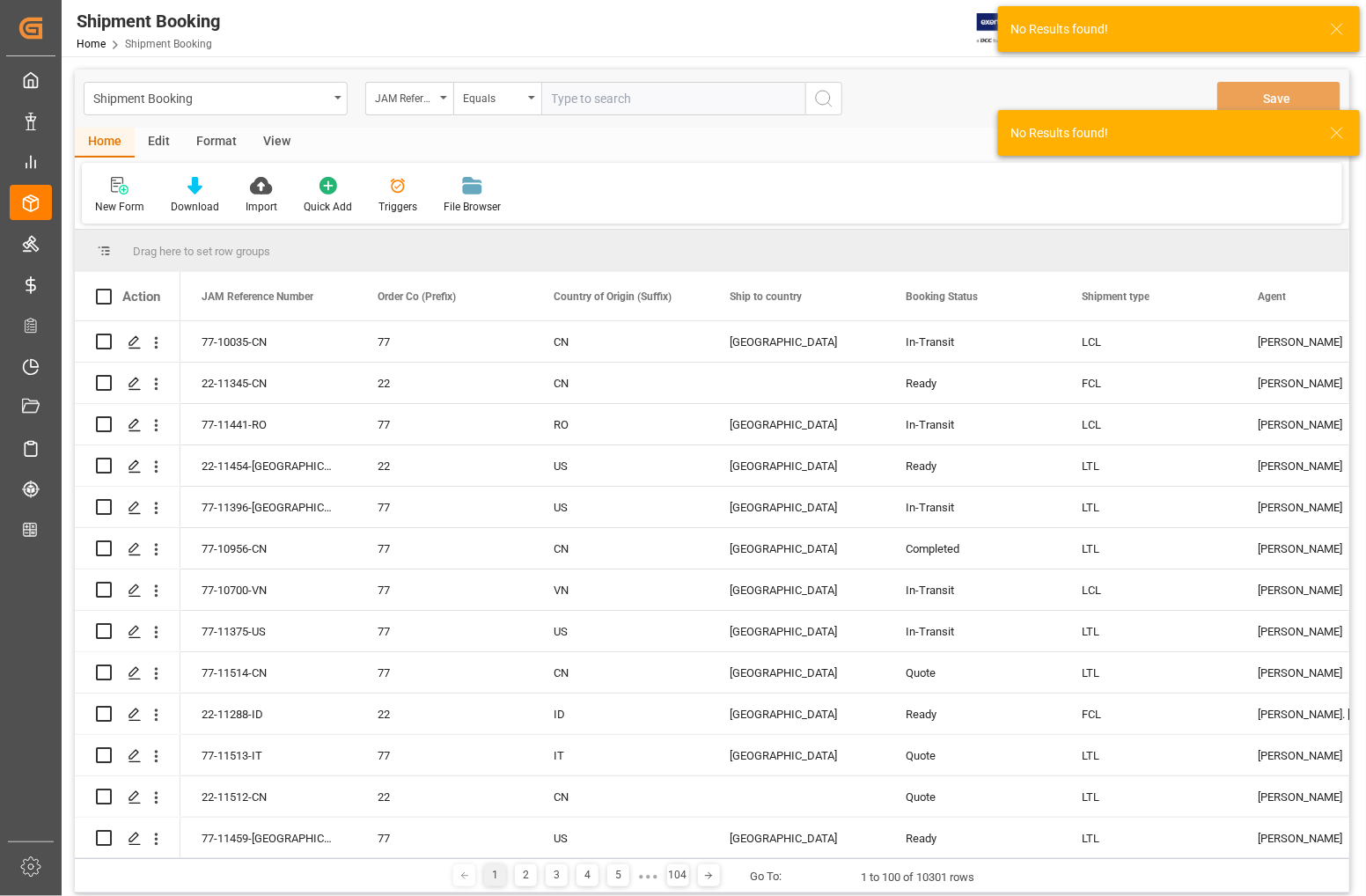
click at [597, 102] on input "text" at bounding box center [673, 99] width 264 height 34
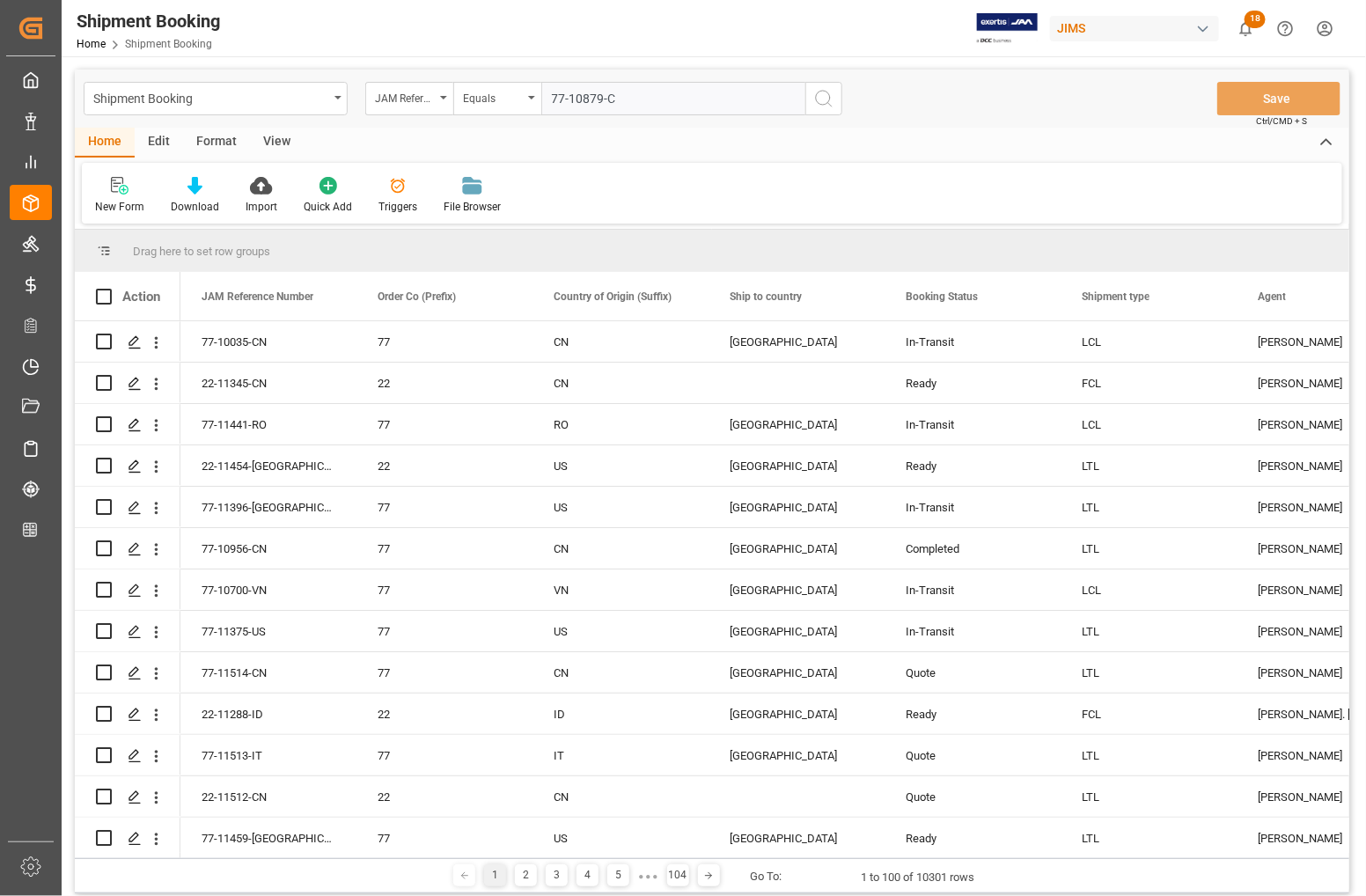
type input "77-10879-[GEOGRAPHIC_DATA]"
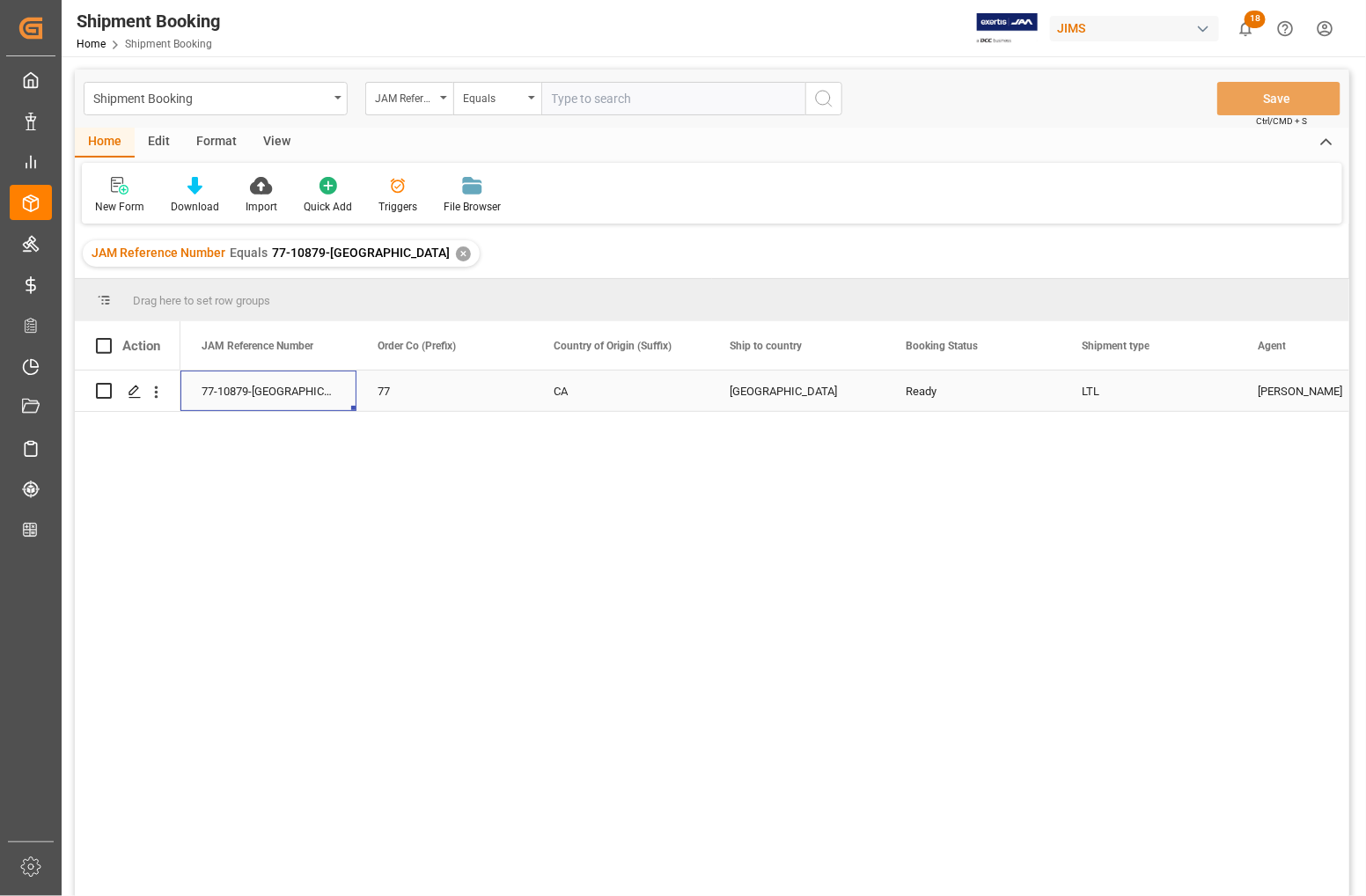
click at [257, 390] on div "77-10879-[GEOGRAPHIC_DATA]" at bounding box center [268, 390] width 176 height 40
click at [130, 390] on polygon "Press SPACE to select this row." at bounding box center [133, 389] width 9 height 9
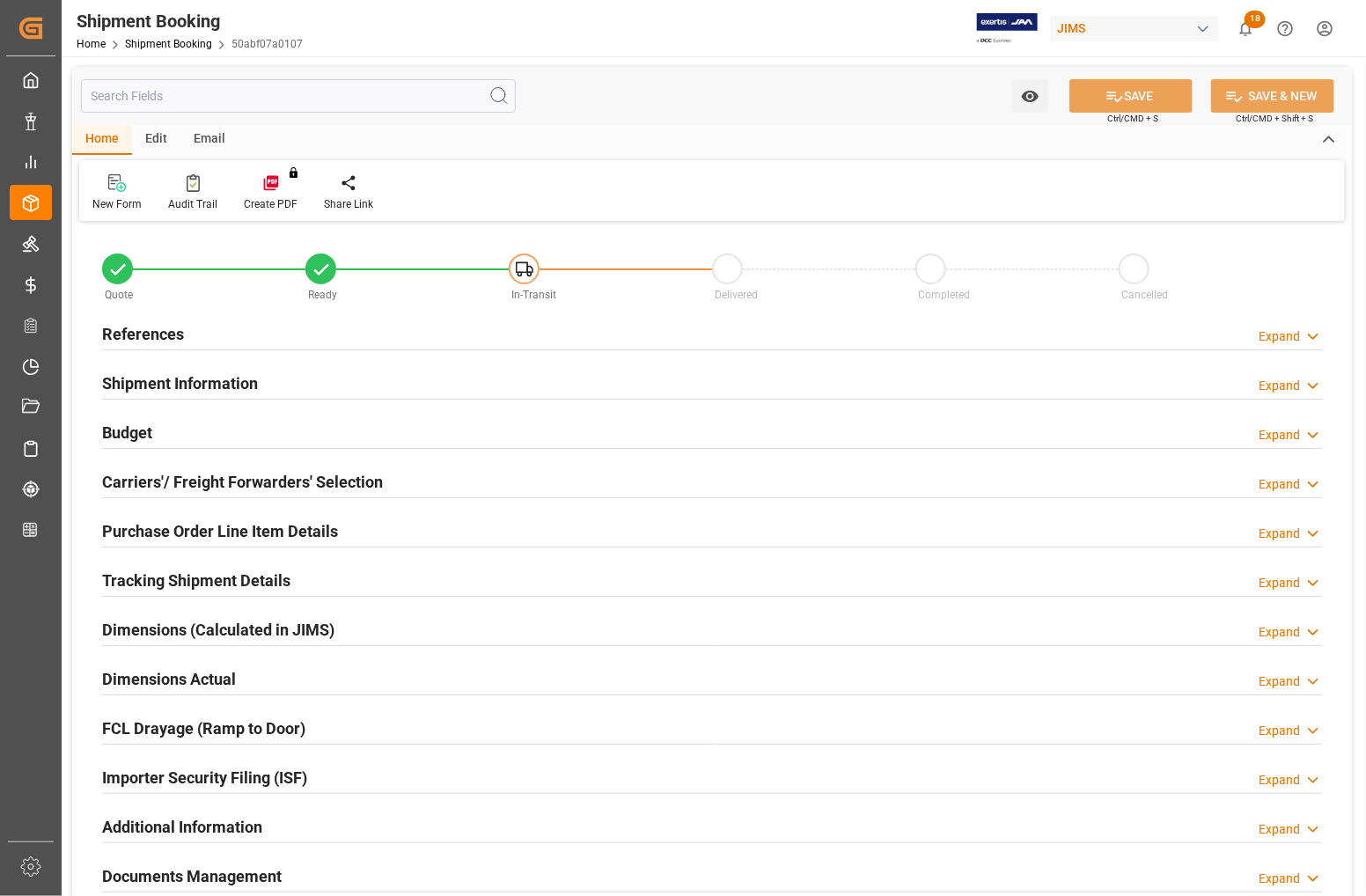
type input "0"
type input "04-09-2025 00:00"
click at [123, 330] on h2 "References" at bounding box center [143, 334] width 82 height 24
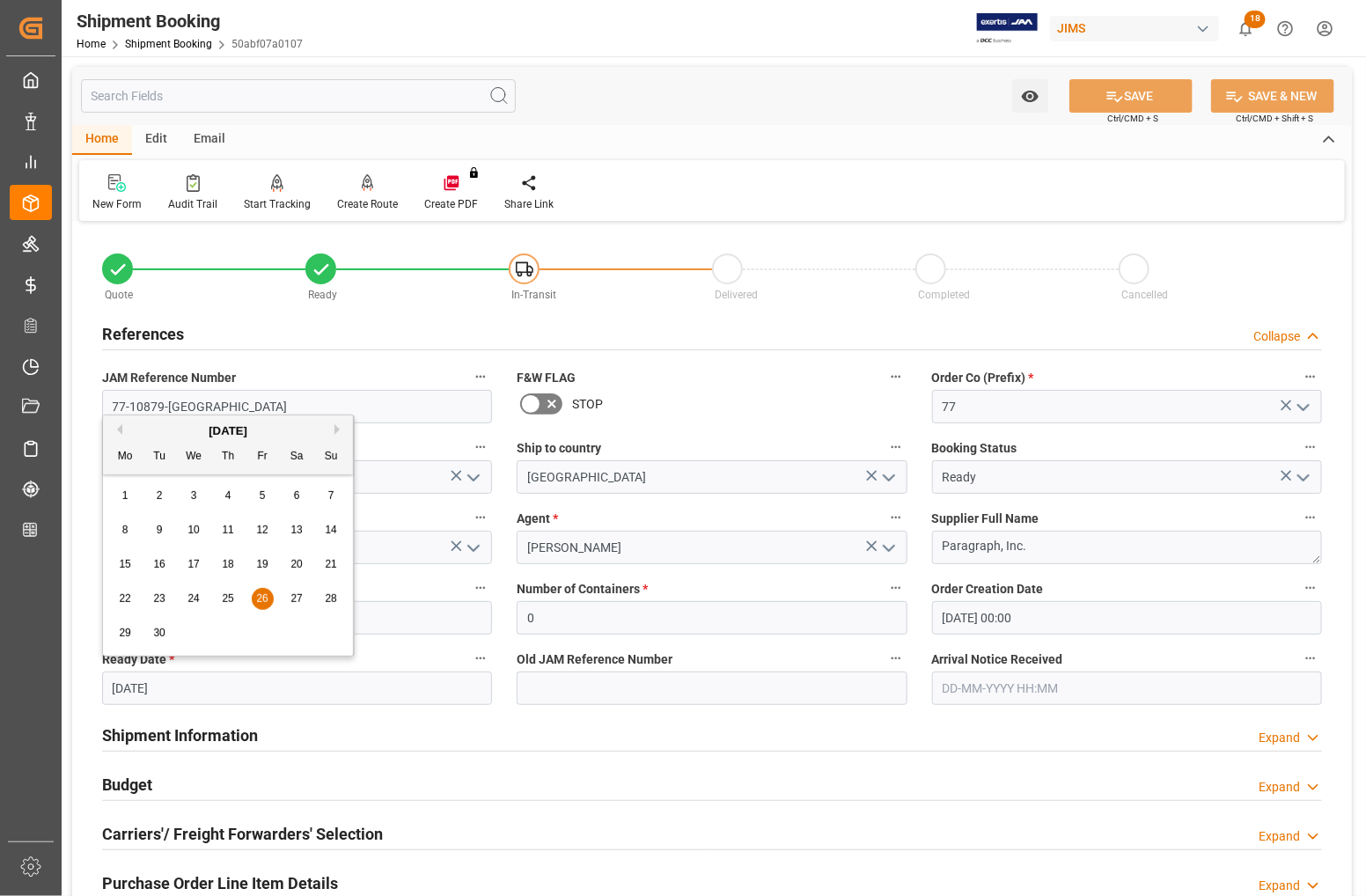
click at [213, 683] on input "26-09-2025" at bounding box center [298, 689] width 390 height 34
click at [334, 428] on button "Next Month" at bounding box center [339, 430] width 11 height 11
click at [163, 604] on span "21" at bounding box center [159, 598] width 12 height 13
type input "21-10-2025"
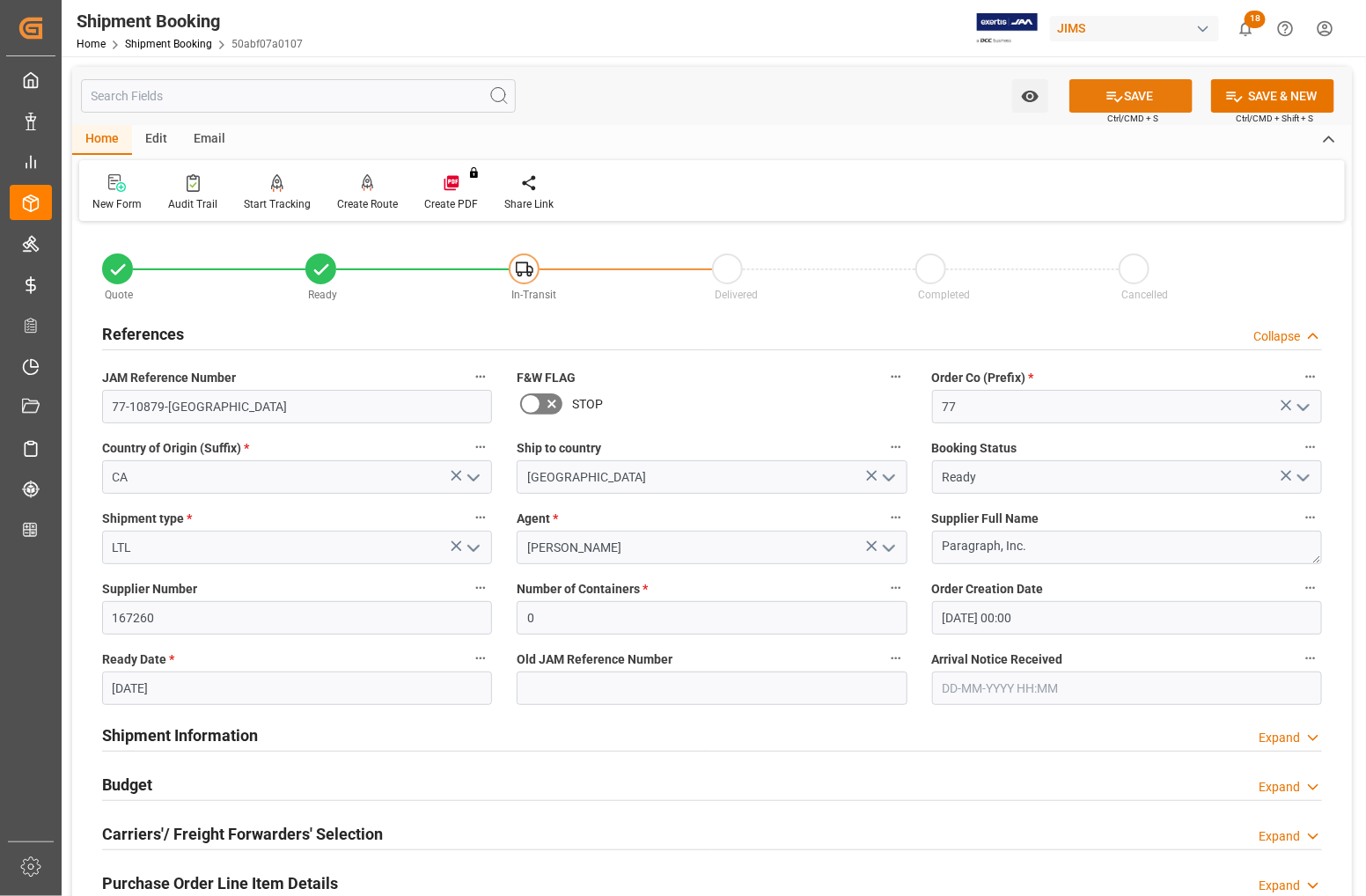
click at [1136, 94] on button "SAVE" at bounding box center [1130, 96] width 123 height 34
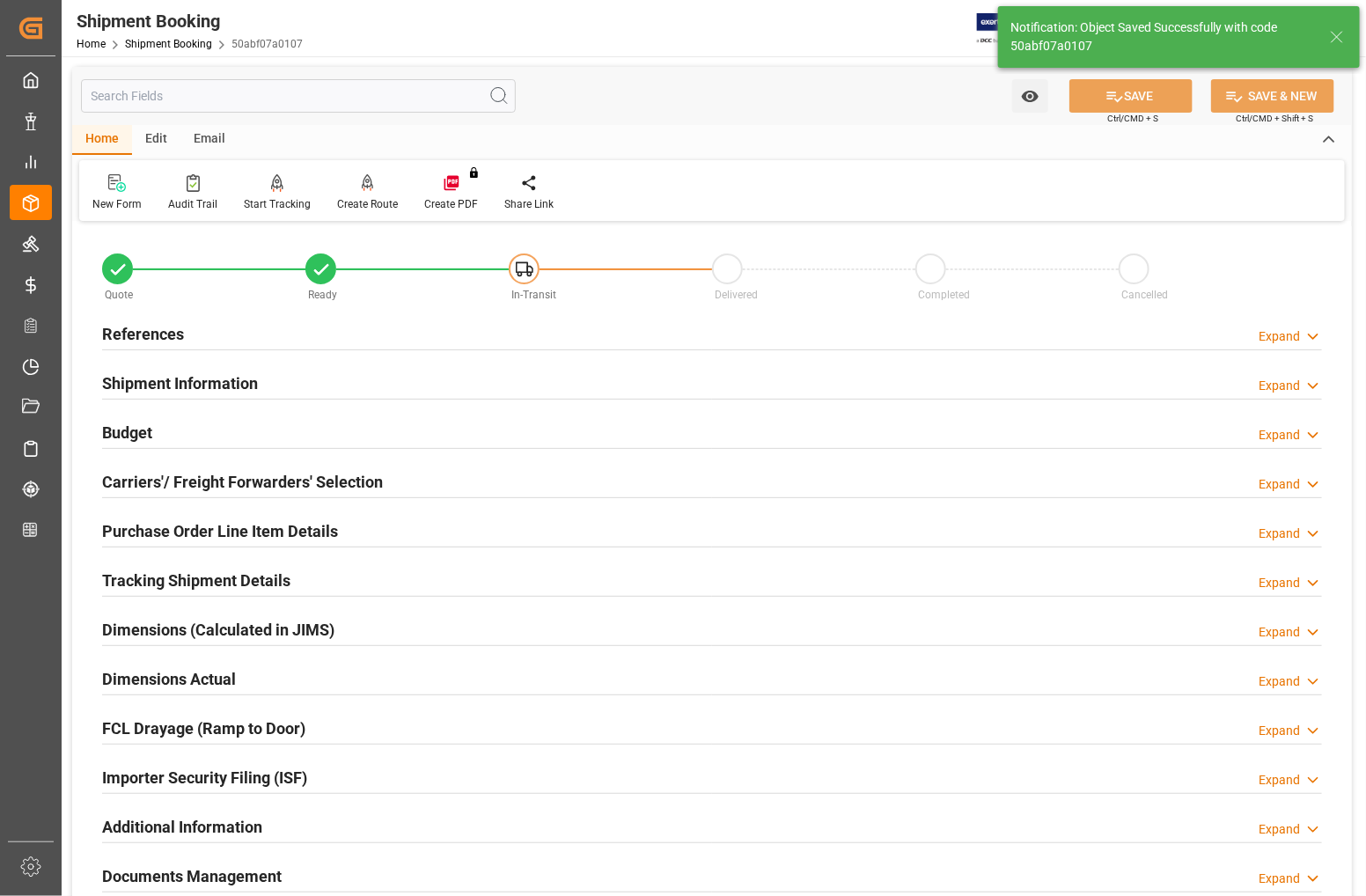
click at [119, 331] on h2 "References" at bounding box center [143, 334] width 82 height 24
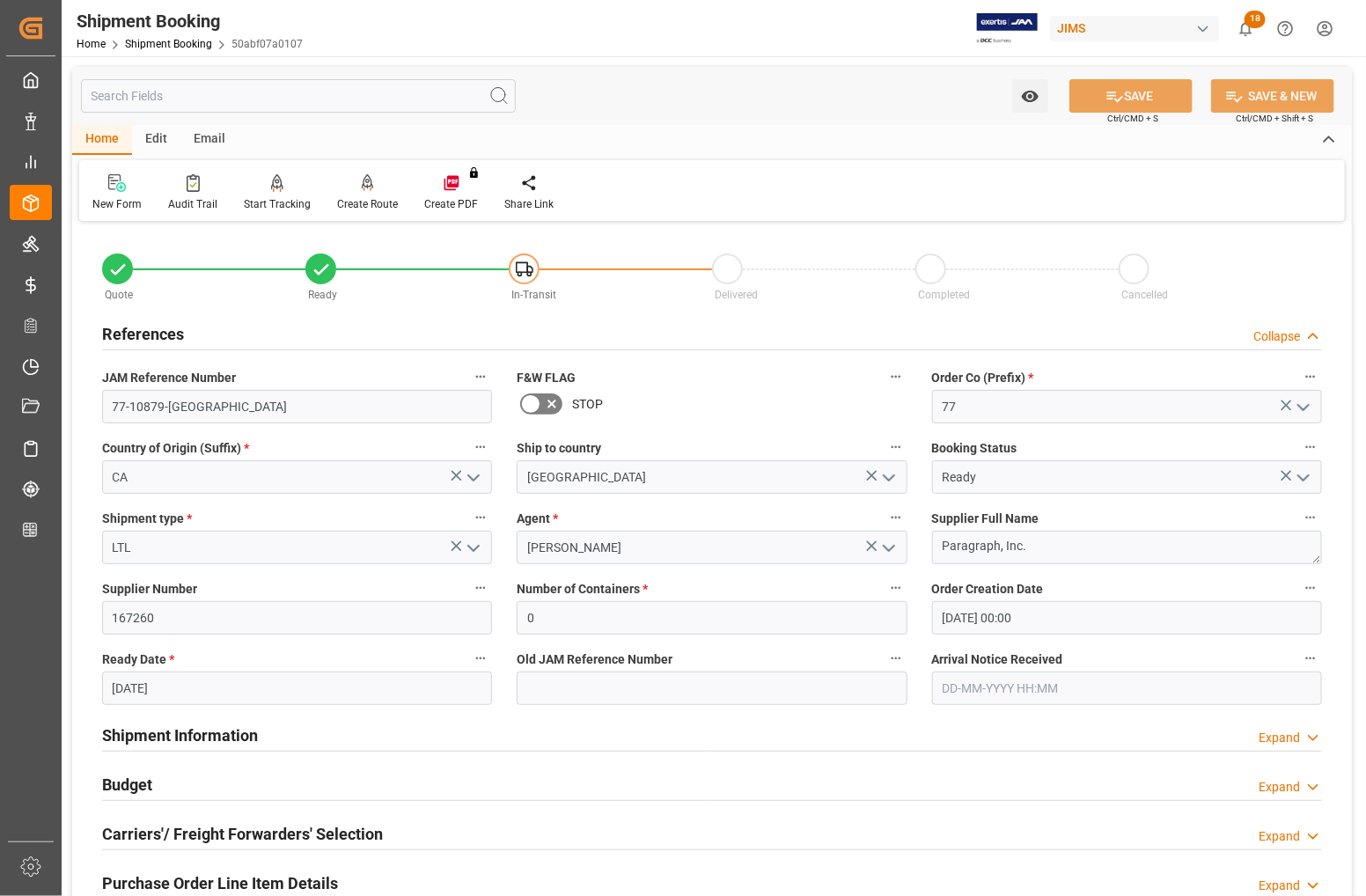
click at [119, 331] on h2 "References" at bounding box center [143, 334] width 82 height 24
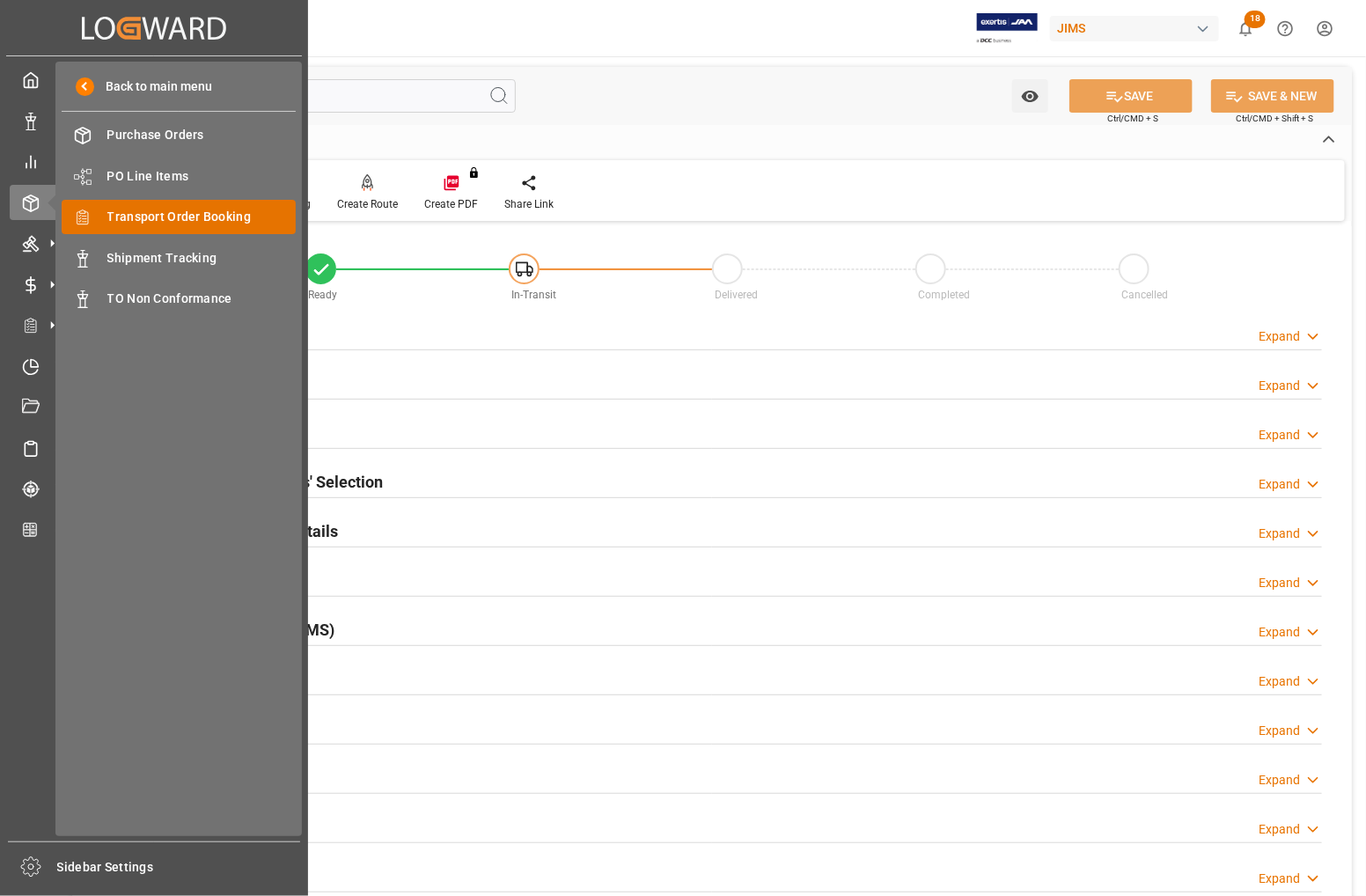
click at [107, 214] on span "Transport Order Booking" at bounding box center [202, 217] width 189 height 19
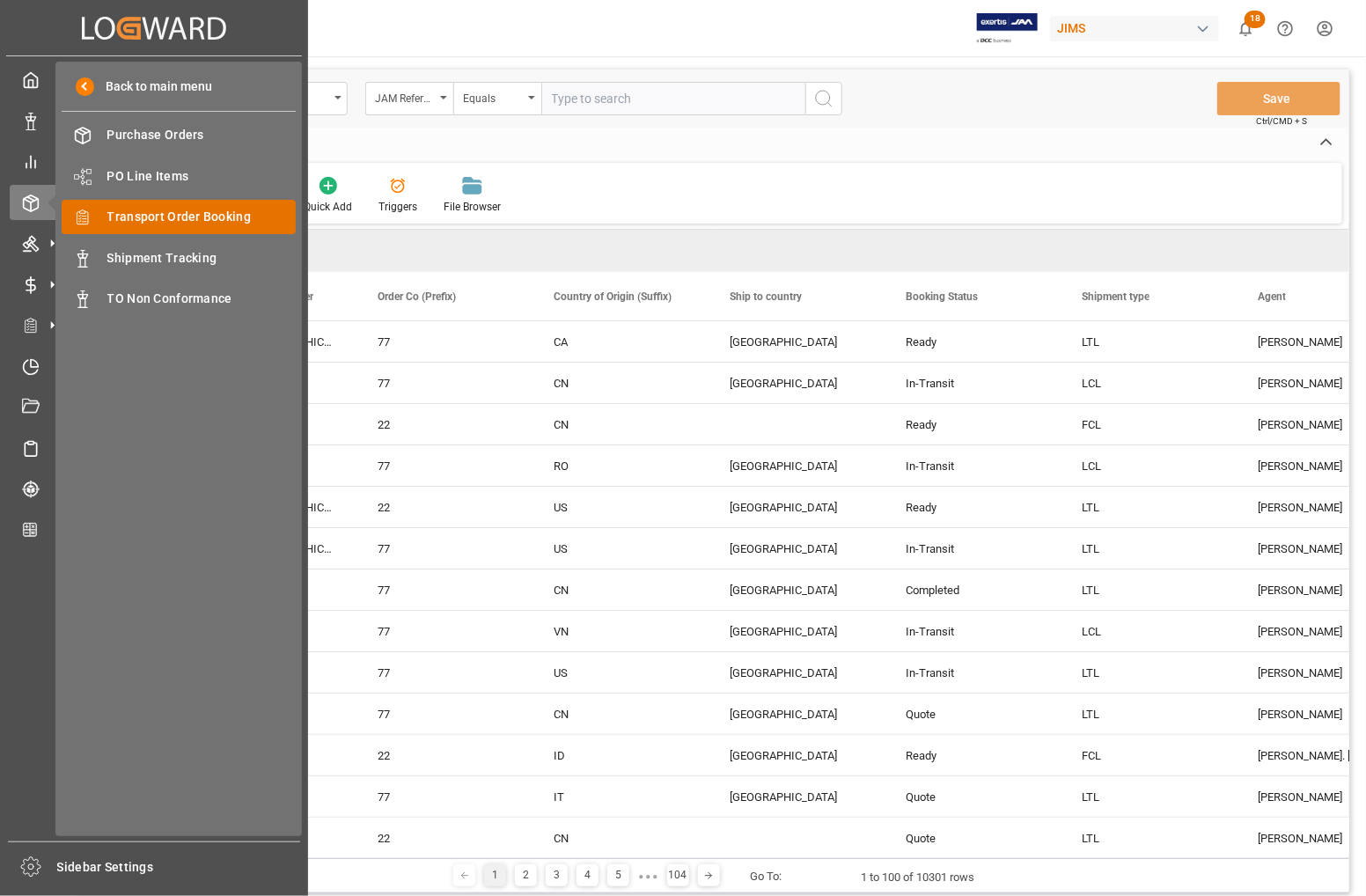
click at [108, 216] on span "Transport Order Booking" at bounding box center [202, 217] width 189 height 19
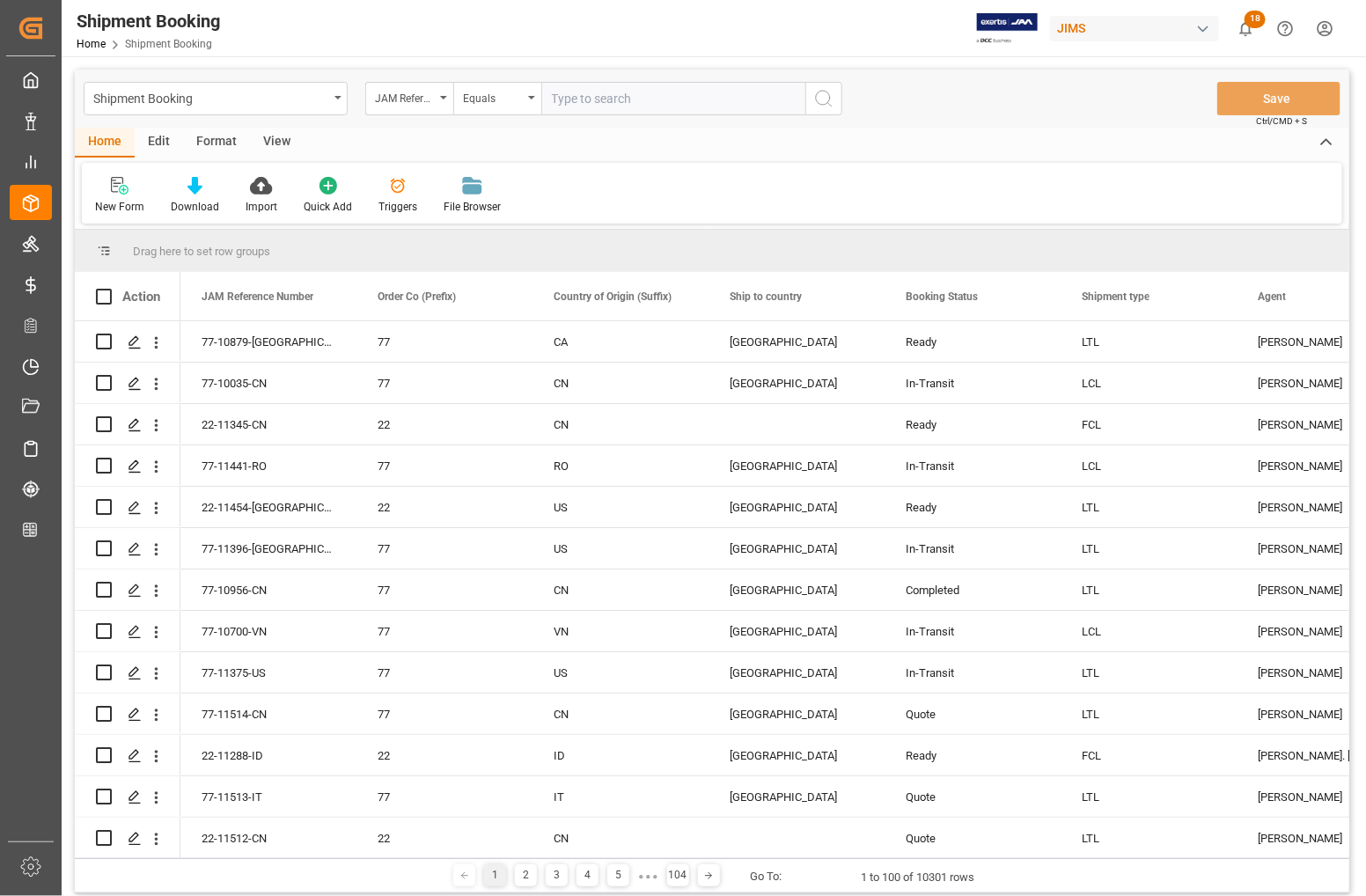
click at [605, 97] on input "text" at bounding box center [673, 99] width 264 height 34
type input "77-10971-CN\"
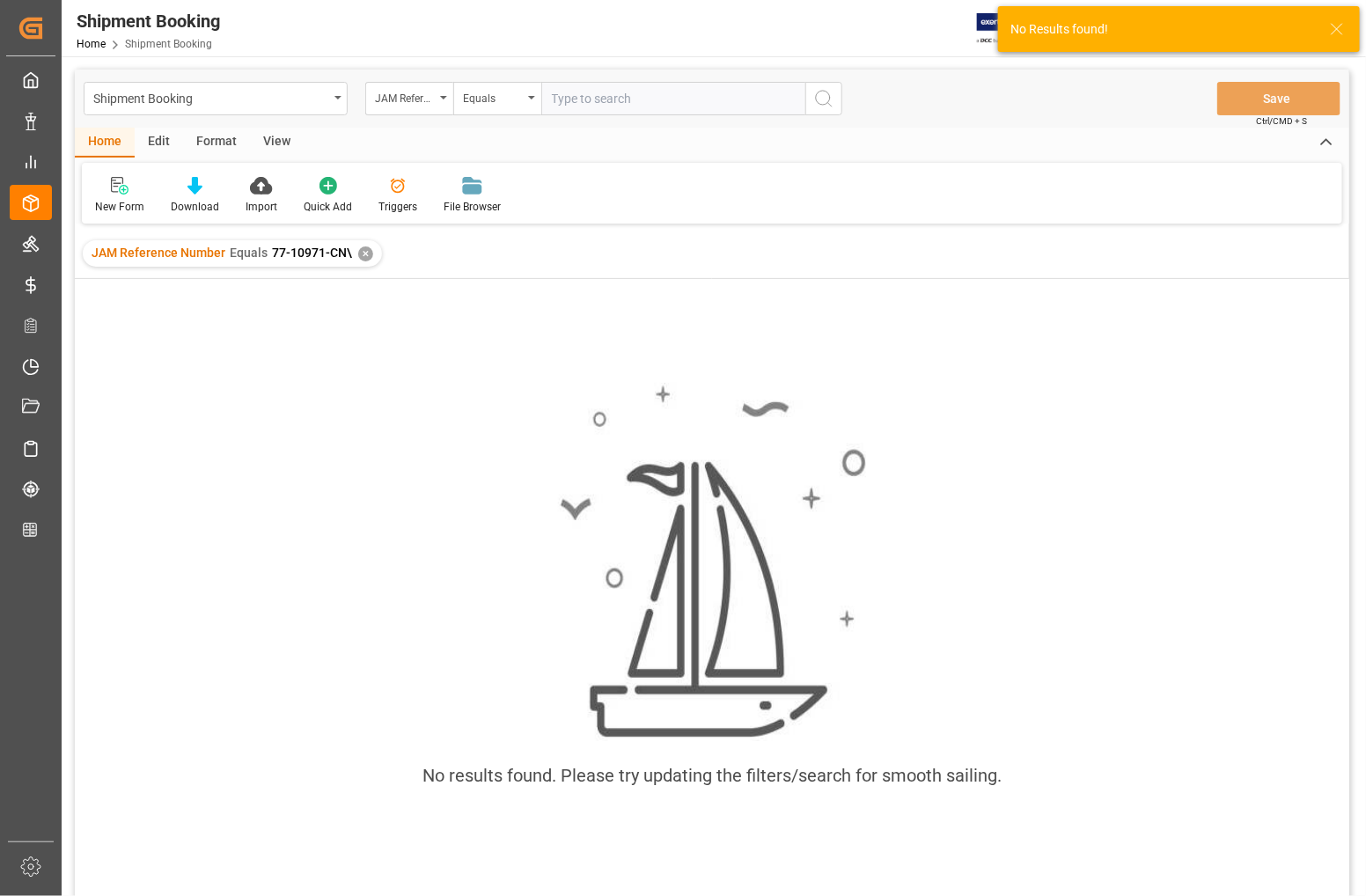
click at [362, 252] on div "✕" at bounding box center [366, 253] width 15 height 15
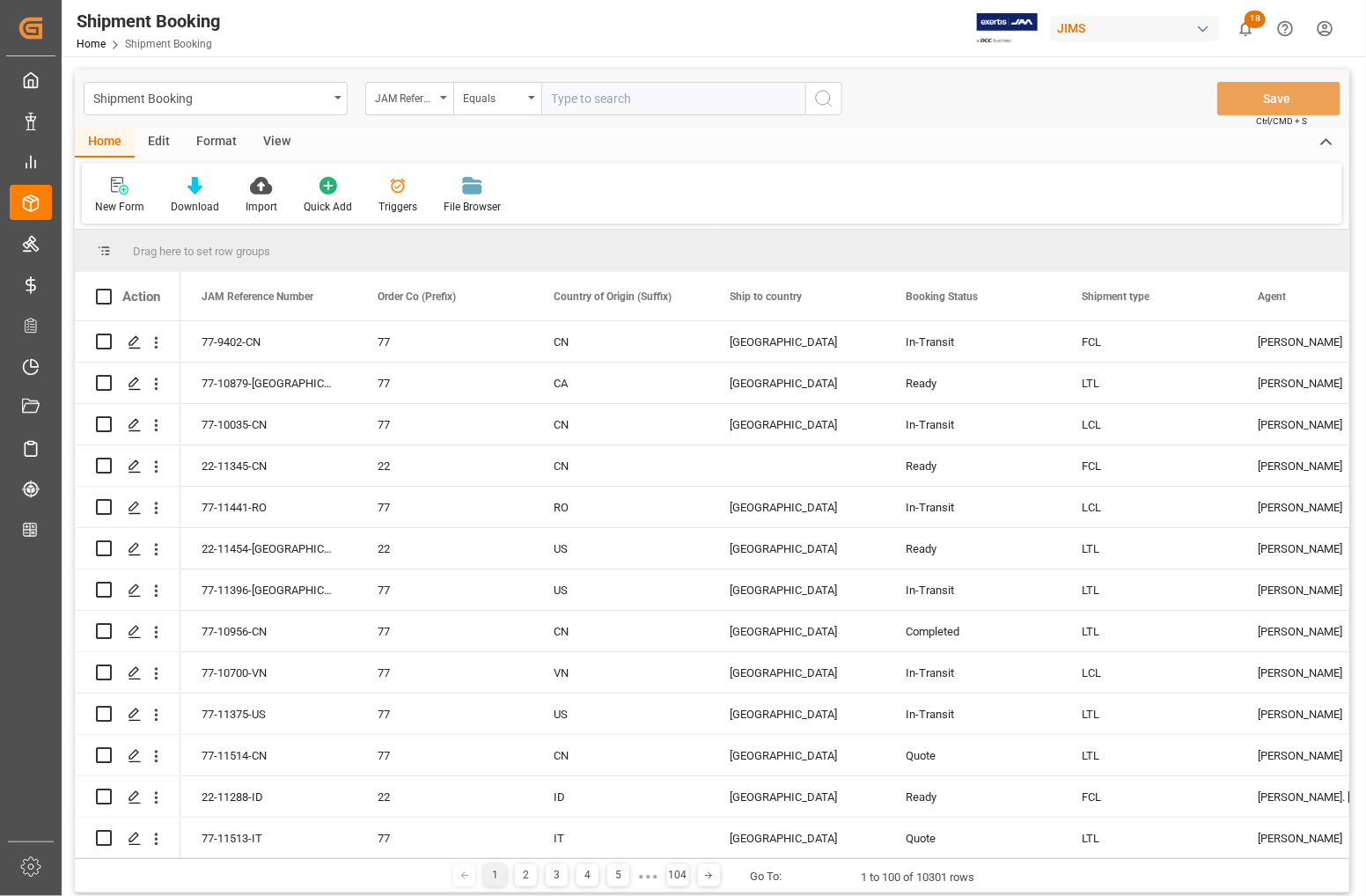
click at [587, 105] on input "text" at bounding box center [673, 99] width 264 height 34
type input "77-10971-CN"
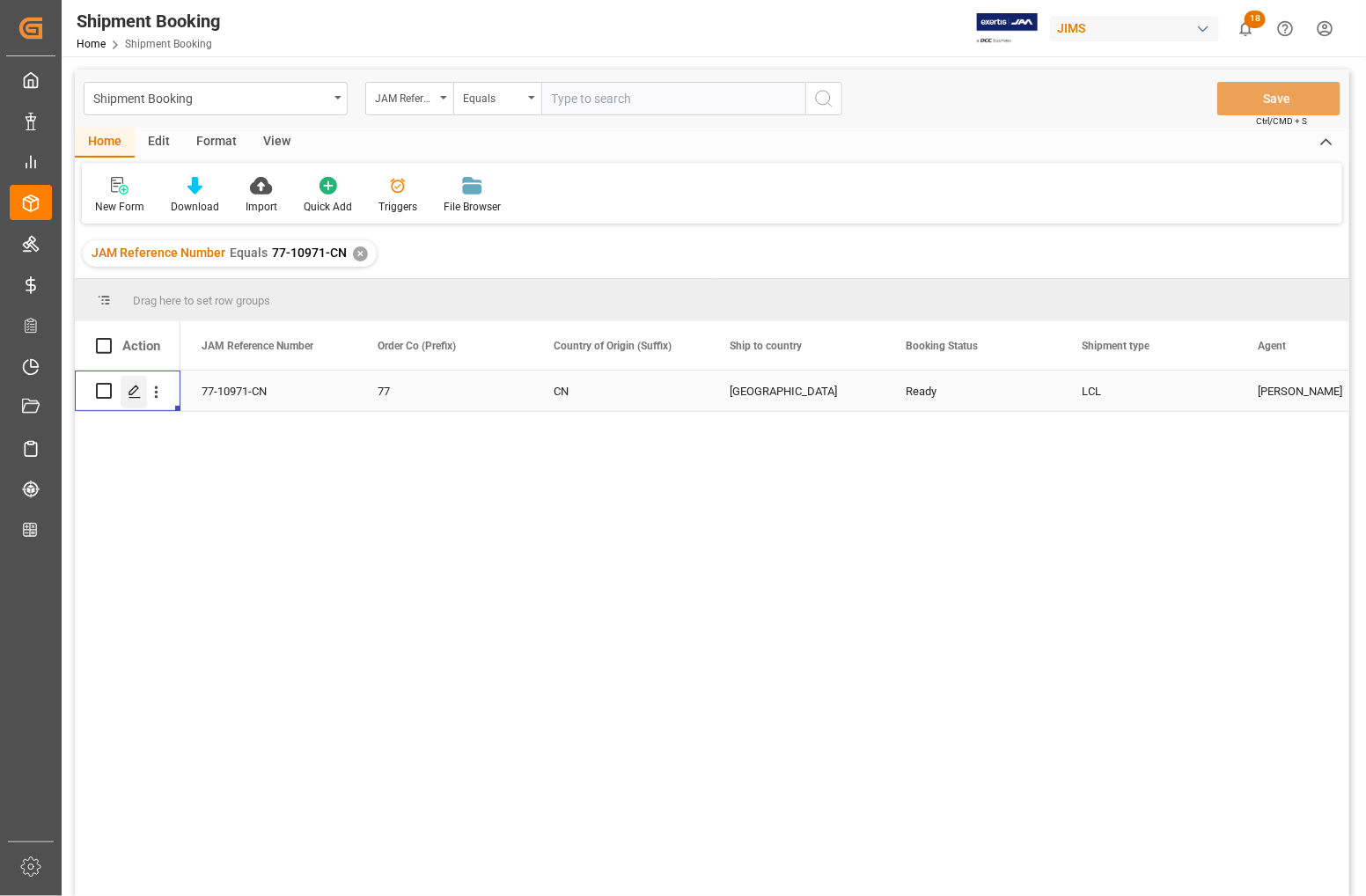
click at [137, 392] on icon "Press SPACE to select this row." at bounding box center [135, 391] width 14 height 14
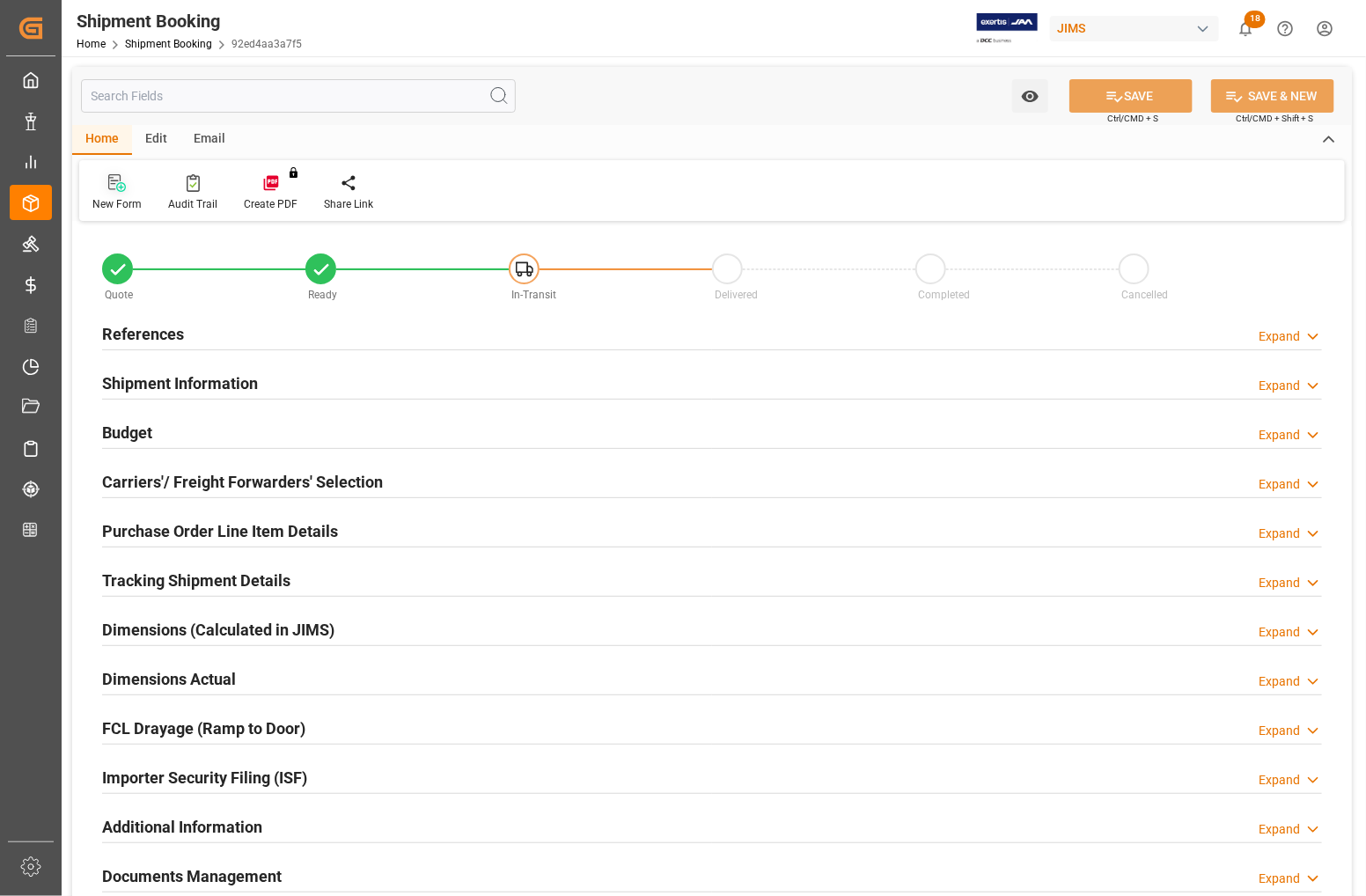
type input "0"
type input "05-12-2025"
click at [130, 331] on h2 "References" at bounding box center [143, 334] width 82 height 24
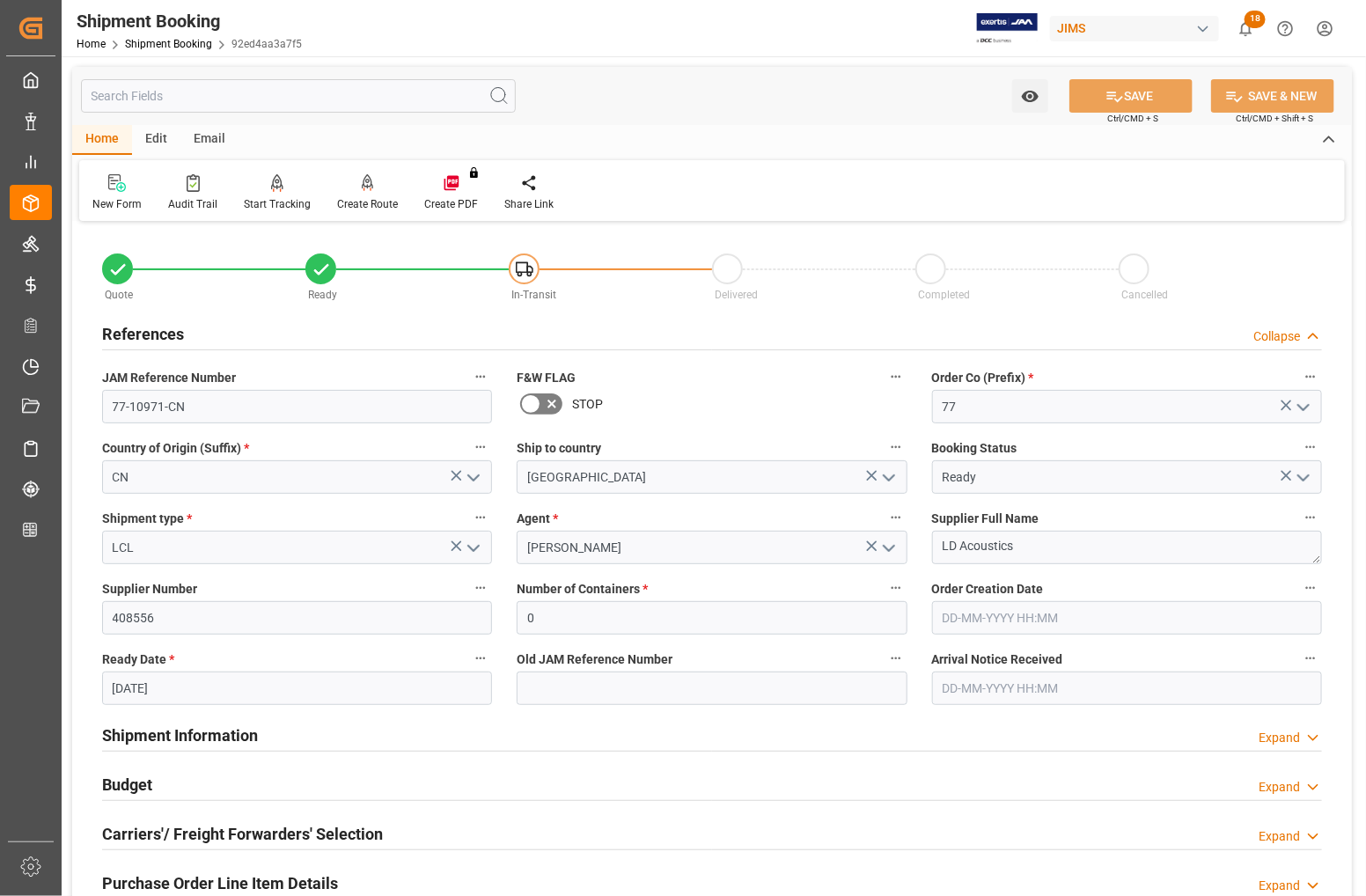
click at [1304, 476] on icon "open menu" at bounding box center [1303, 477] width 21 height 21
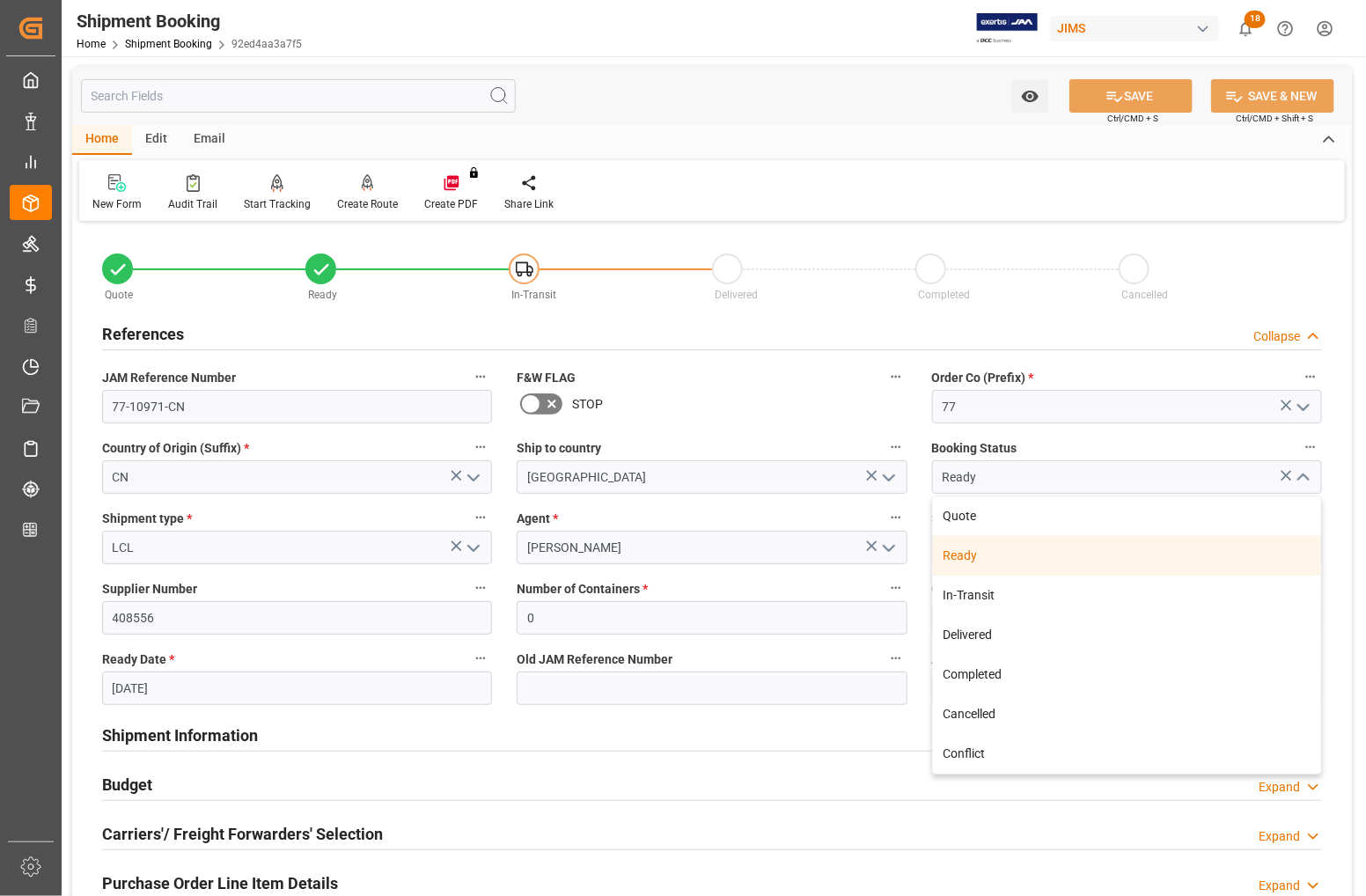
click at [1149, 561] on div "Ready" at bounding box center [1127, 556] width 388 height 39
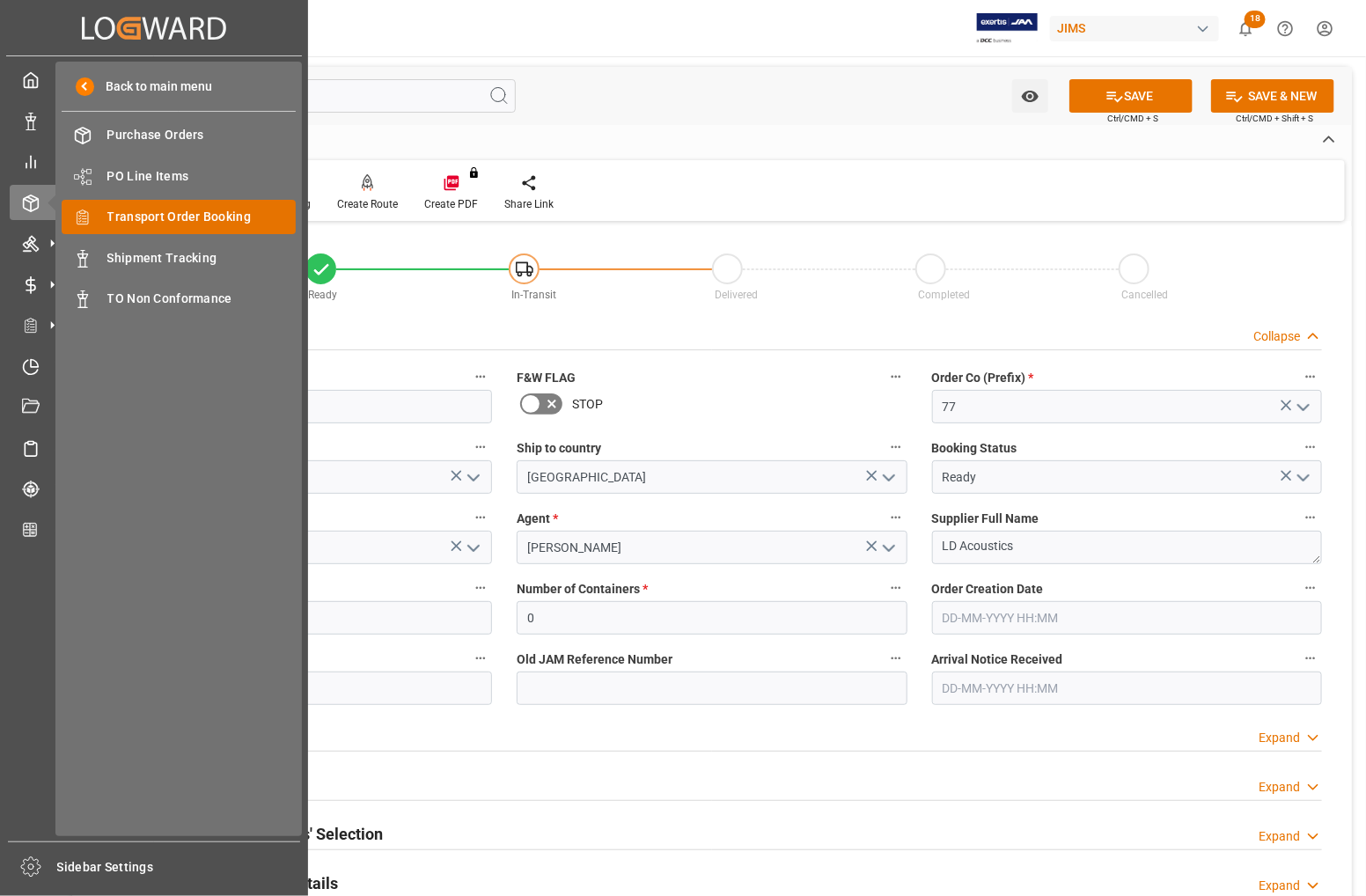
click at [132, 216] on span "Transport Order Booking" at bounding box center [202, 217] width 189 height 19
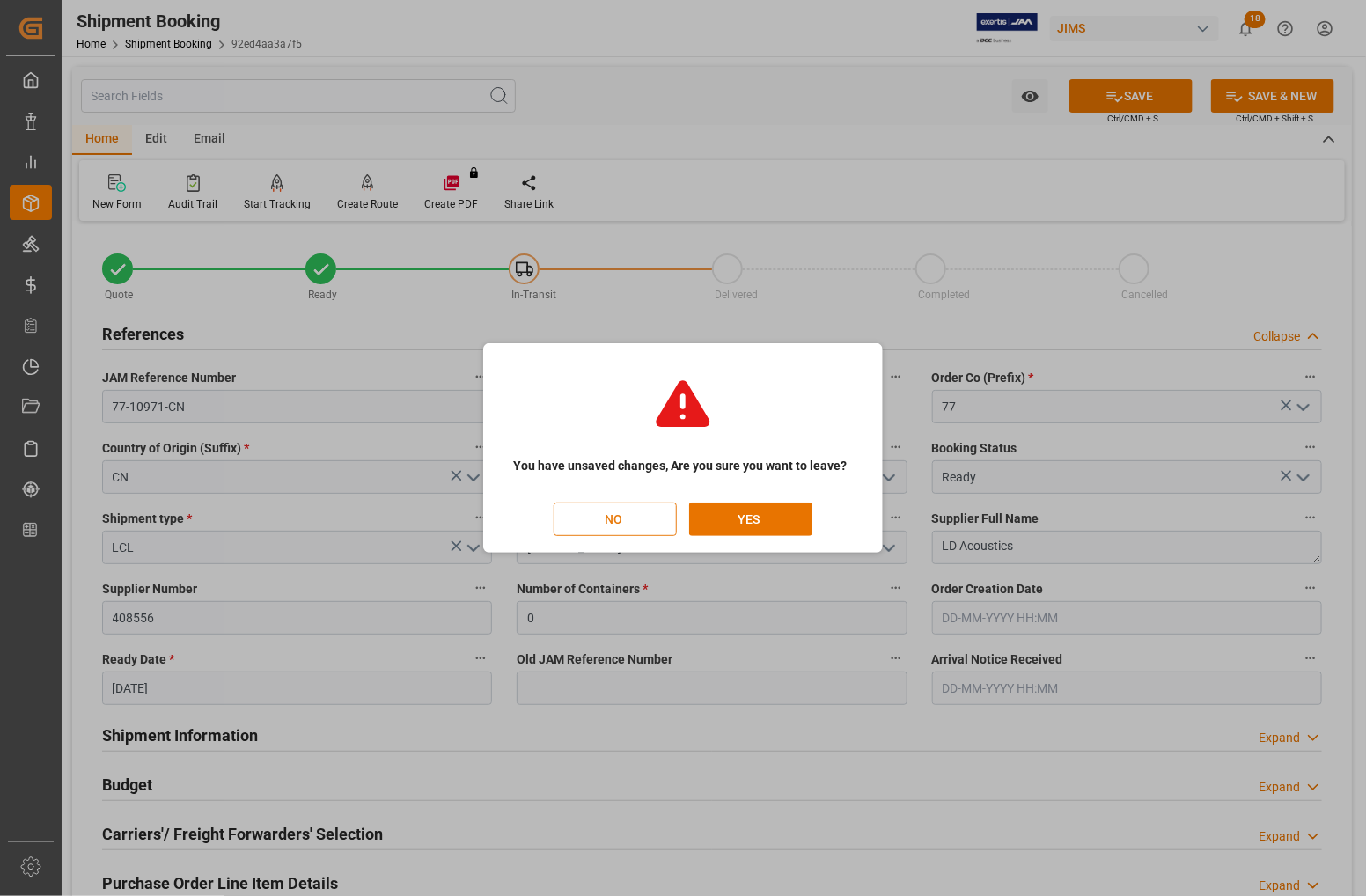
click at [634, 522] on button "NO" at bounding box center [615, 519] width 123 height 34
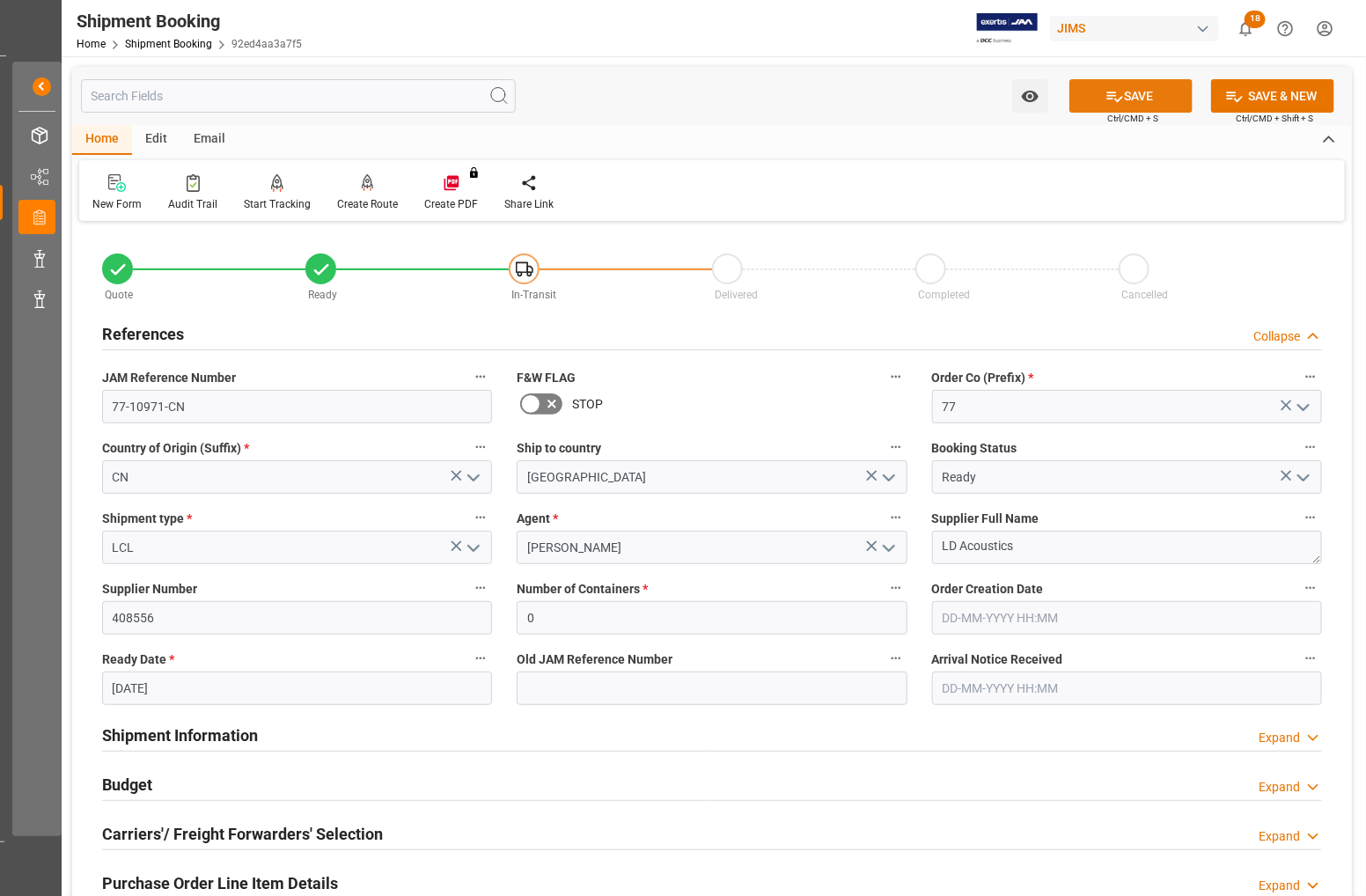
click at [1151, 97] on button "SAVE" at bounding box center [1130, 96] width 123 height 34
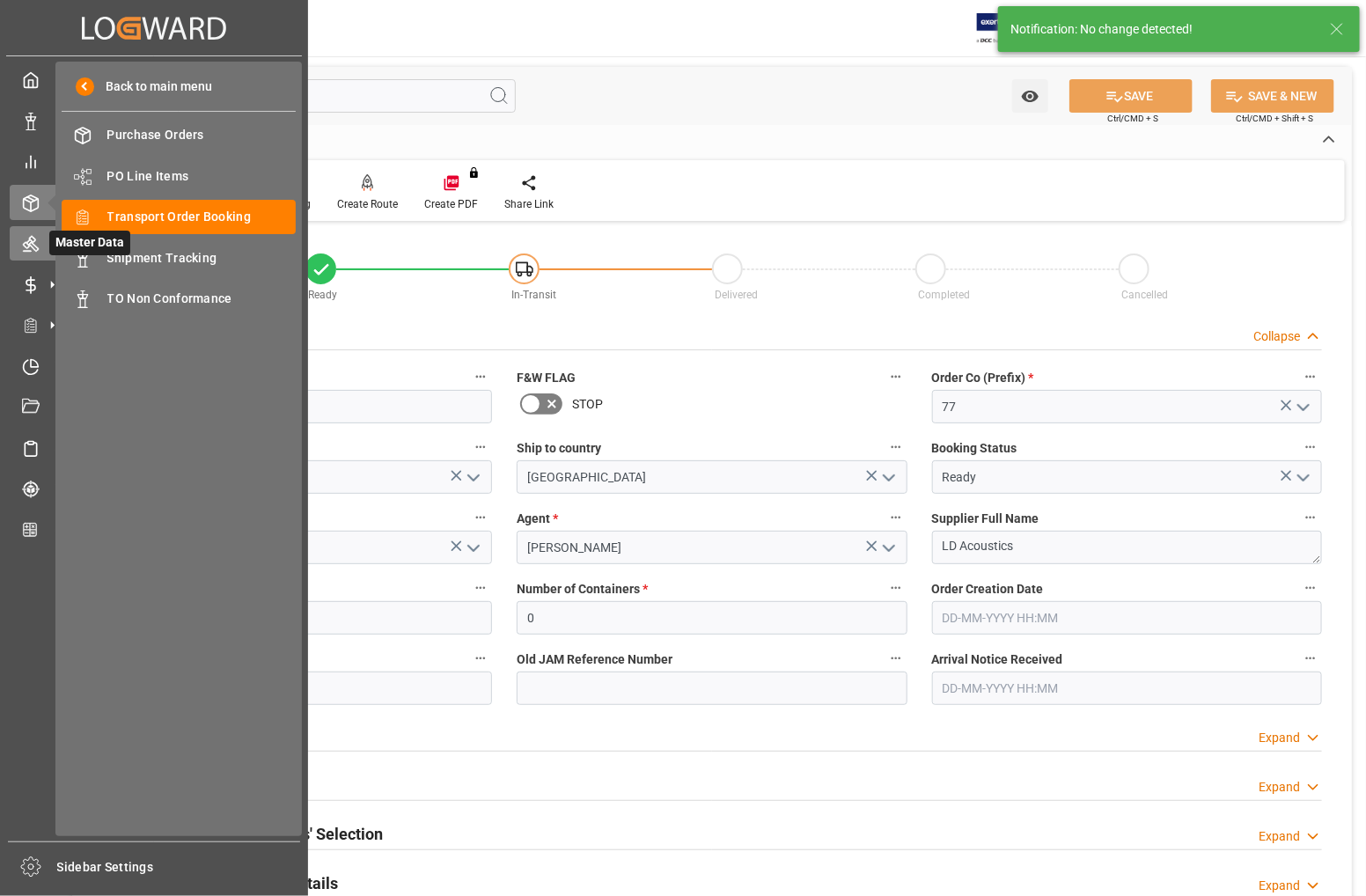
scroll to position [0, 0]
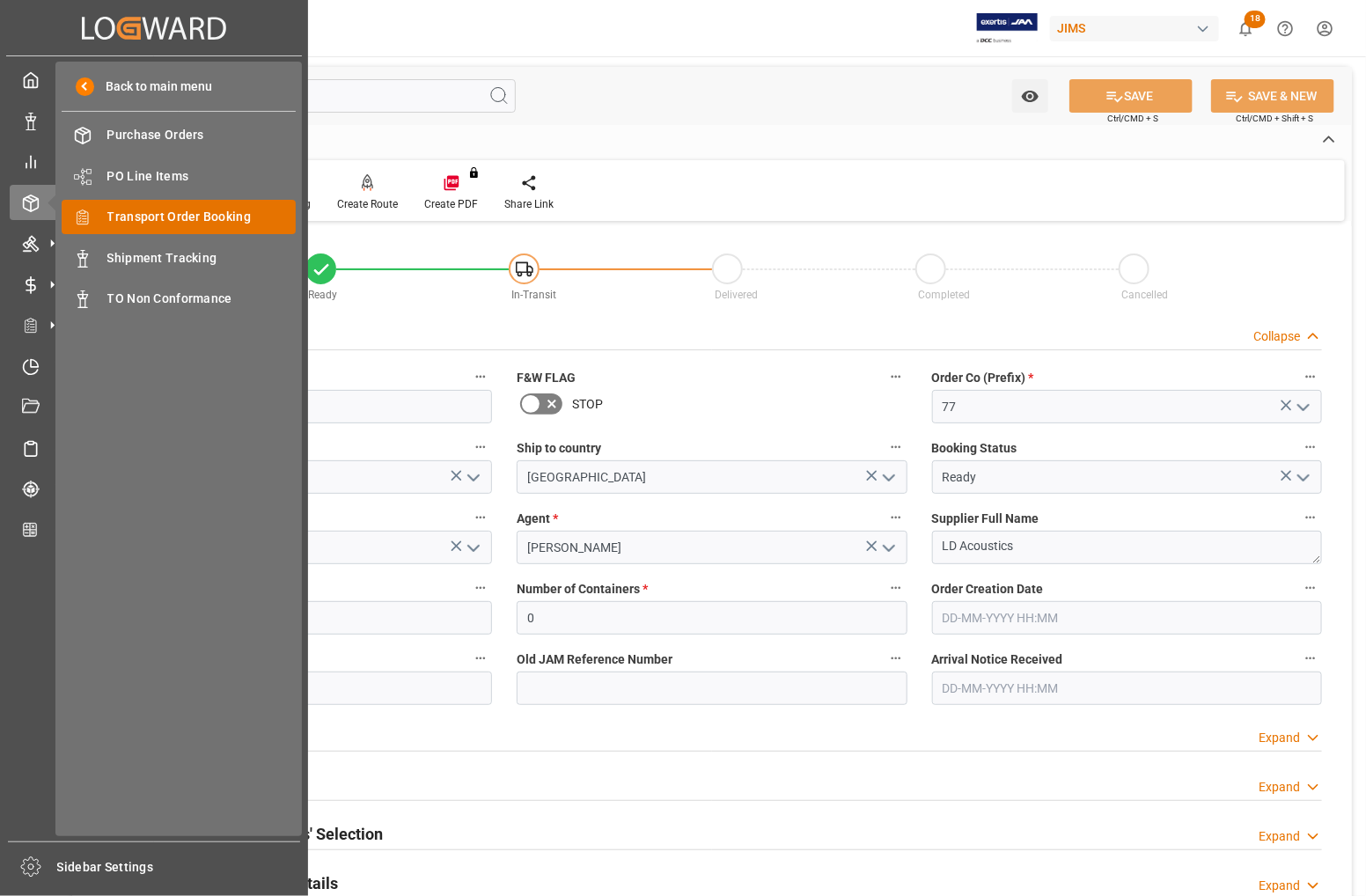
click at [128, 213] on span "Transport Order Booking" at bounding box center [202, 217] width 189 height 19
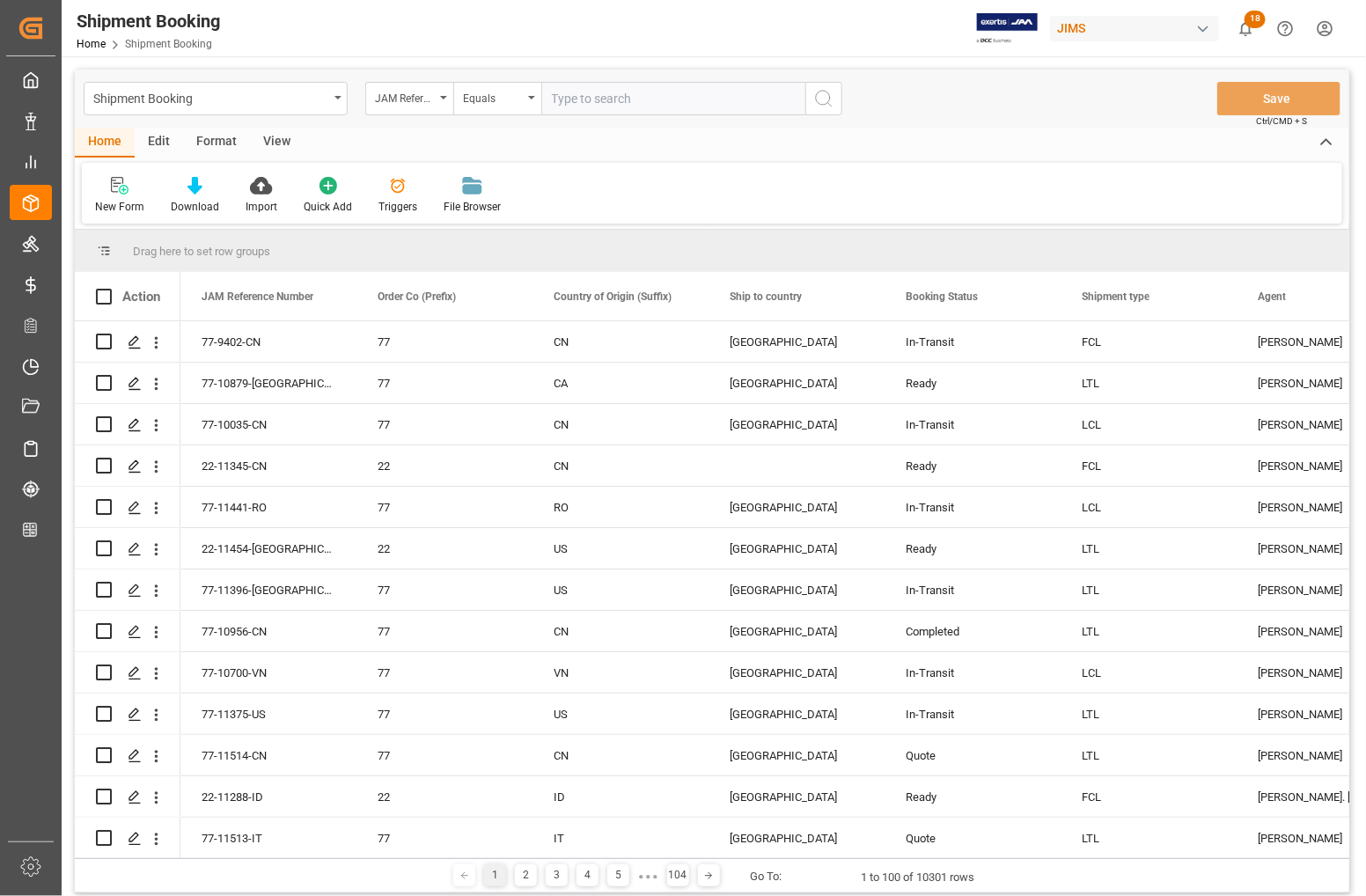
click at [644, 97] on input "text" at bounding box center [673, 99] width 264 height 34
type input "77-11118-CN"
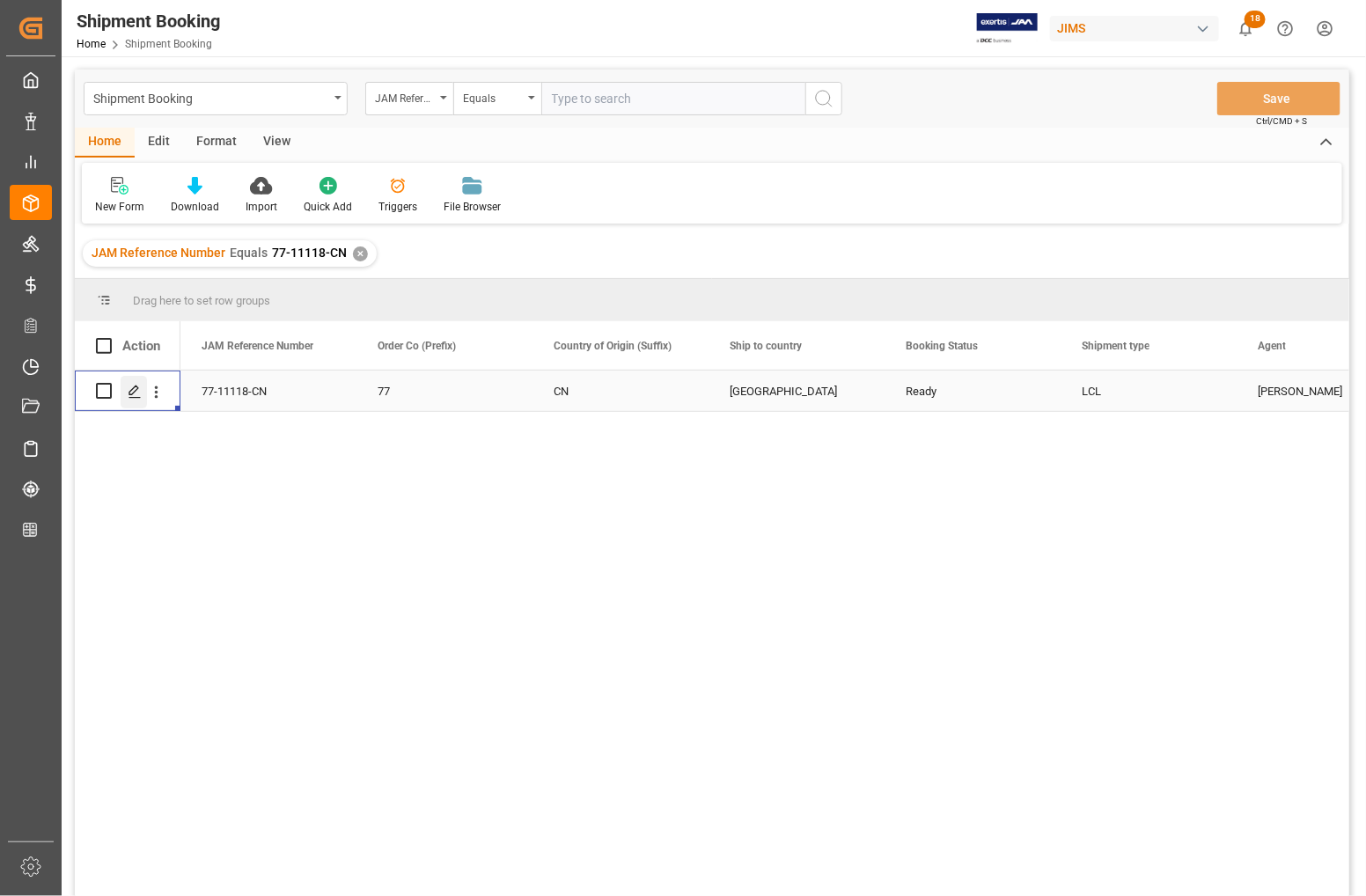
click at [129, 392] on polygon "Press SPACE to select this row." at bounding box center [133, 389] width 9 height 9
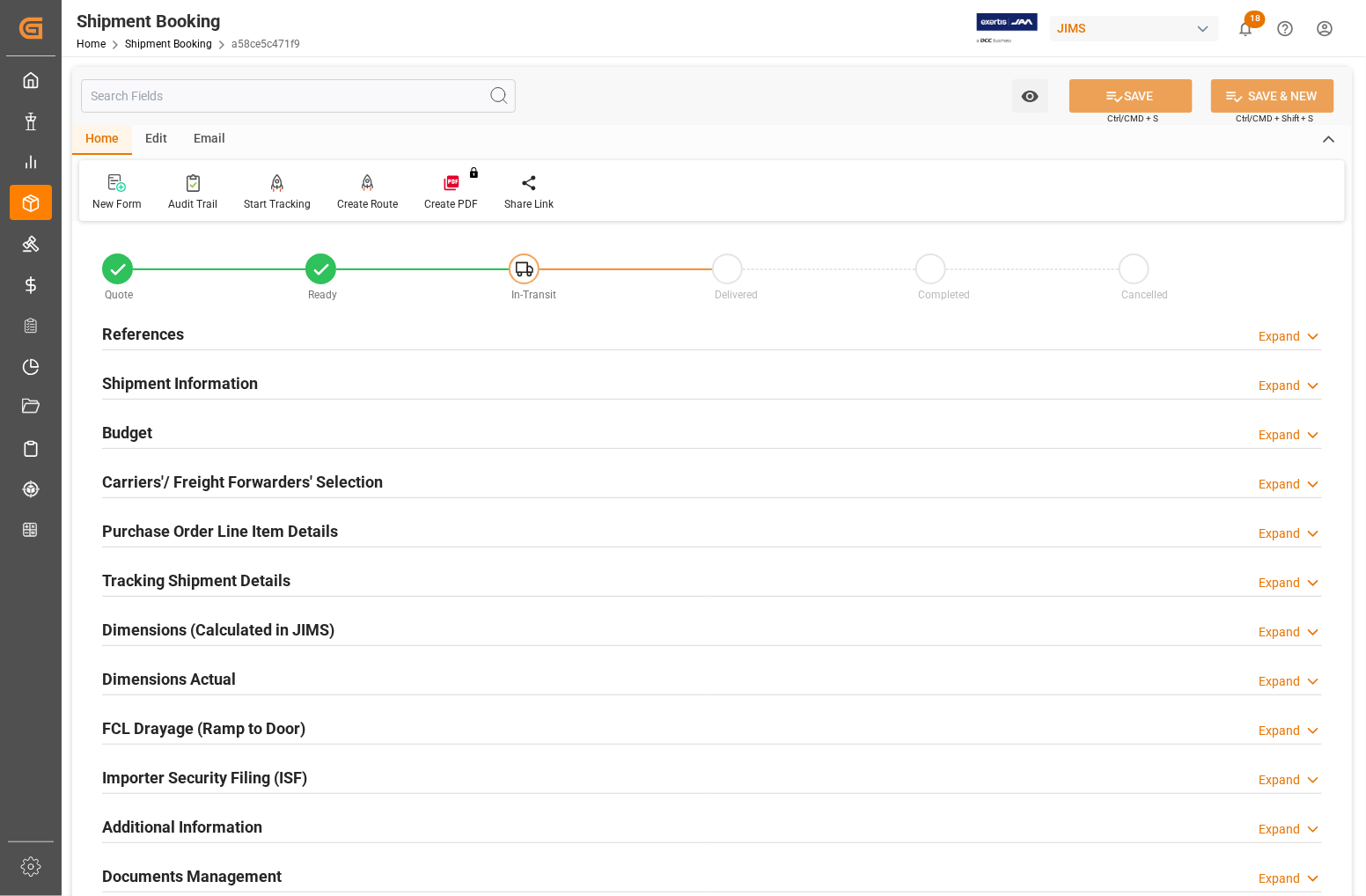
click at [136, 326] on h2 "References" at bounding box center [143, 334] width 82 height 24
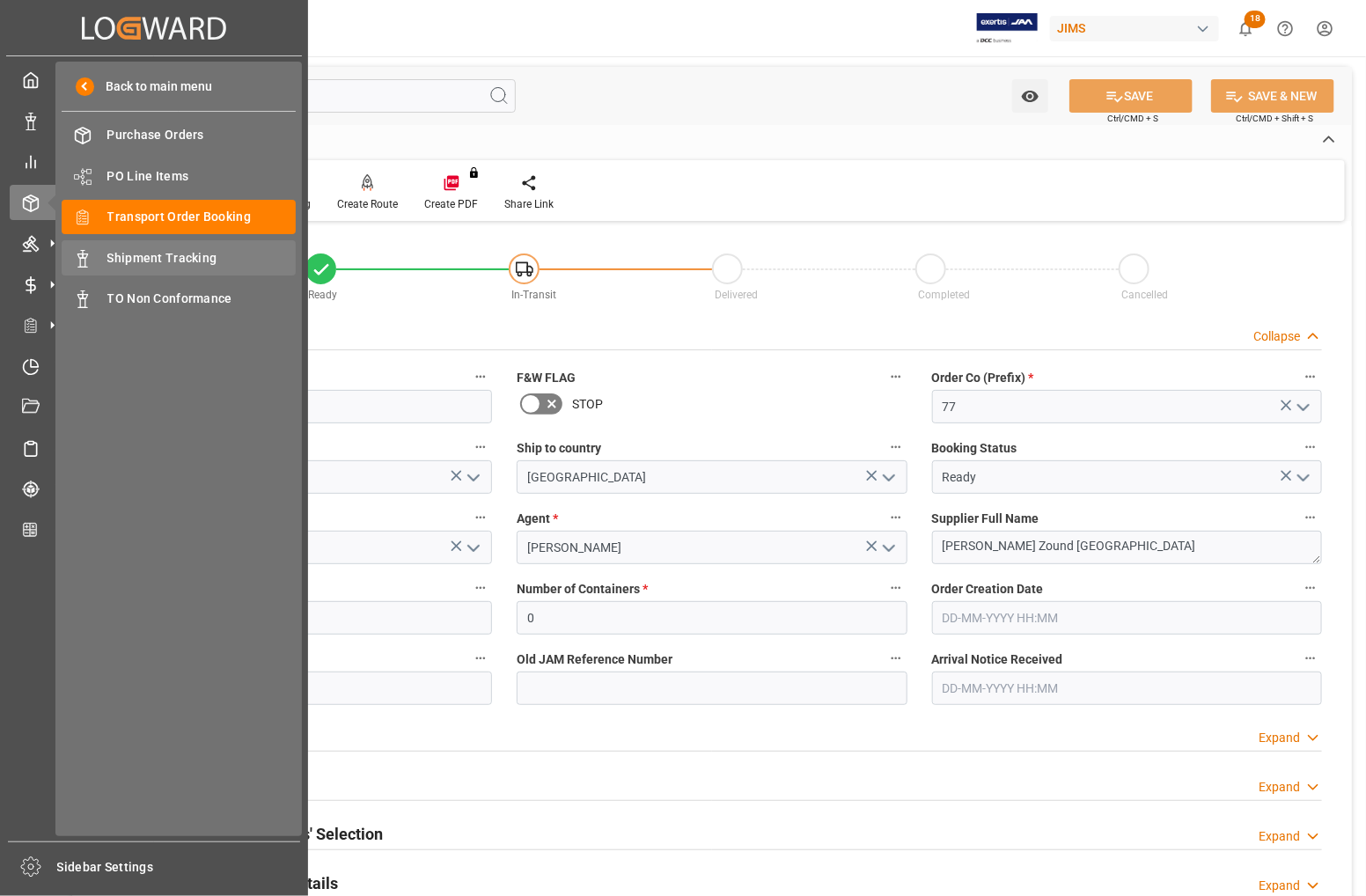
click at [129, 256] on span "Shipment Tracking" at bounding box center [202, 258] width 189 height 19
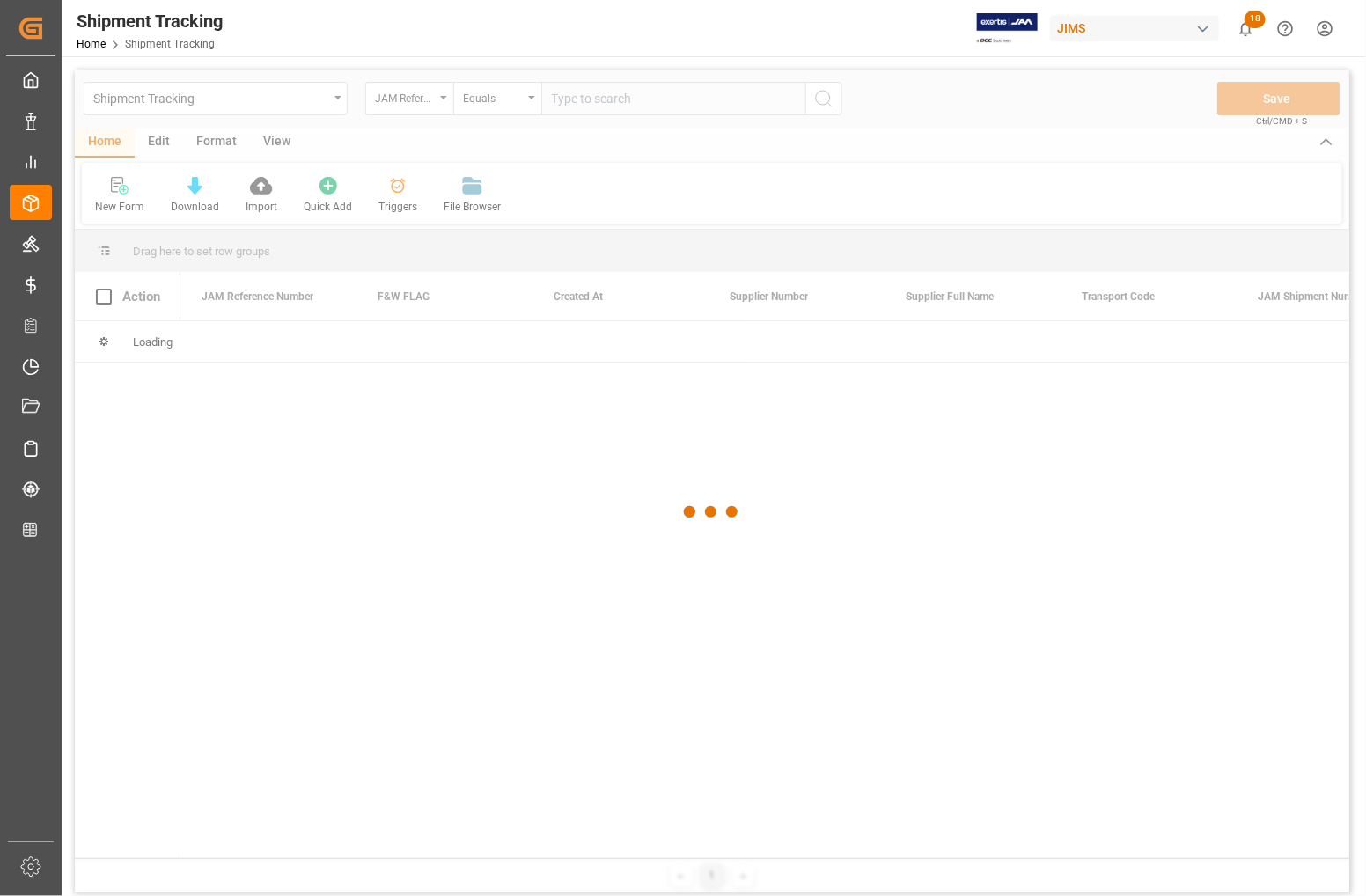
click at [609, 93] on div at bounding box center [713, 513] width 1275 height 886
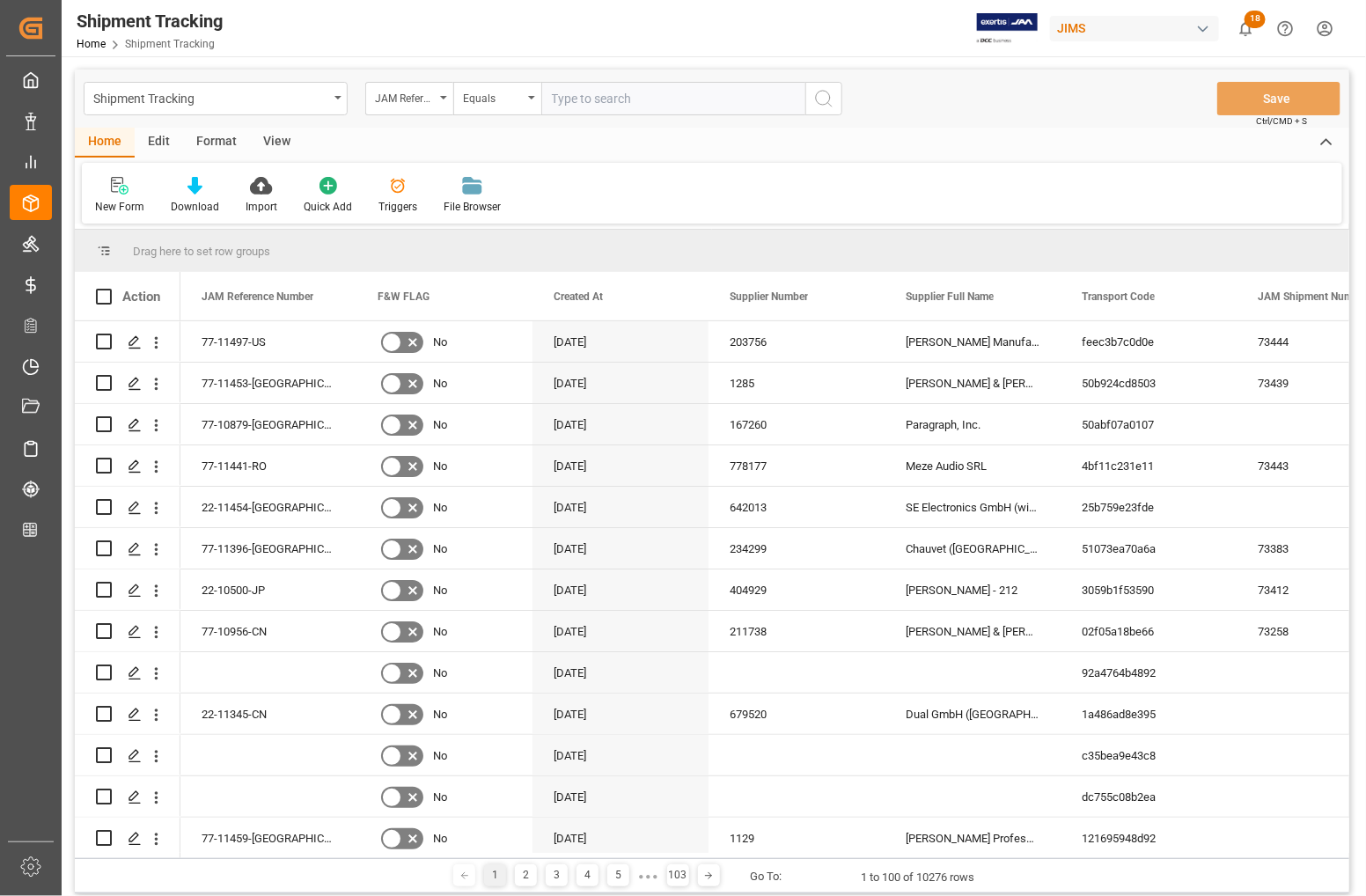
click at [606, 95] on input "text" at bounding box center [673, 99] width 264 height 34
type input "77-11181-CN"
click at [821, 90] on icon "search button" at bounding box center [823, 98] width 21 height 21
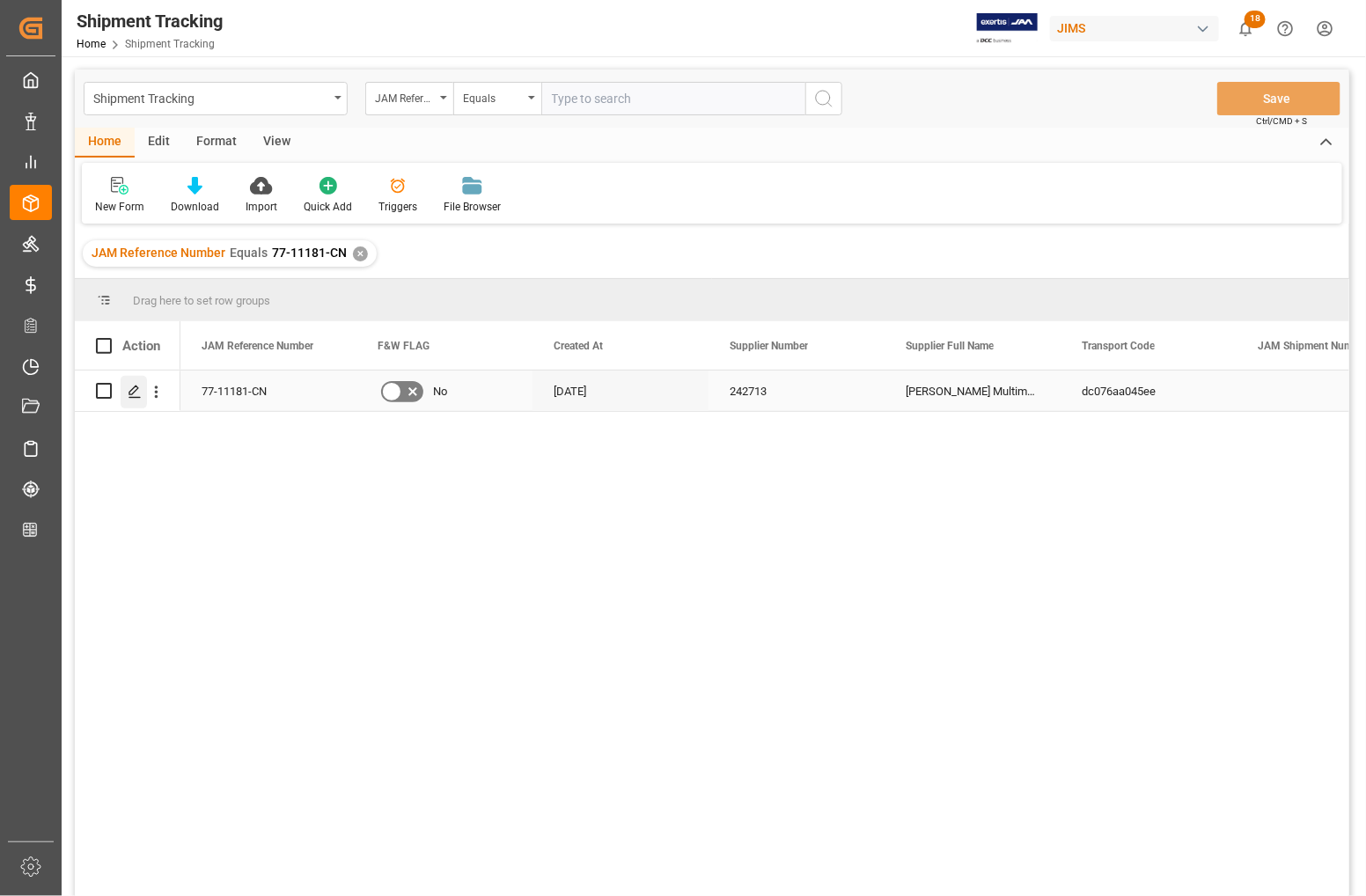
click at [128, 389] on icon "Press SPACE to select this row." at bounding box center [135, 391] width 14 height 14
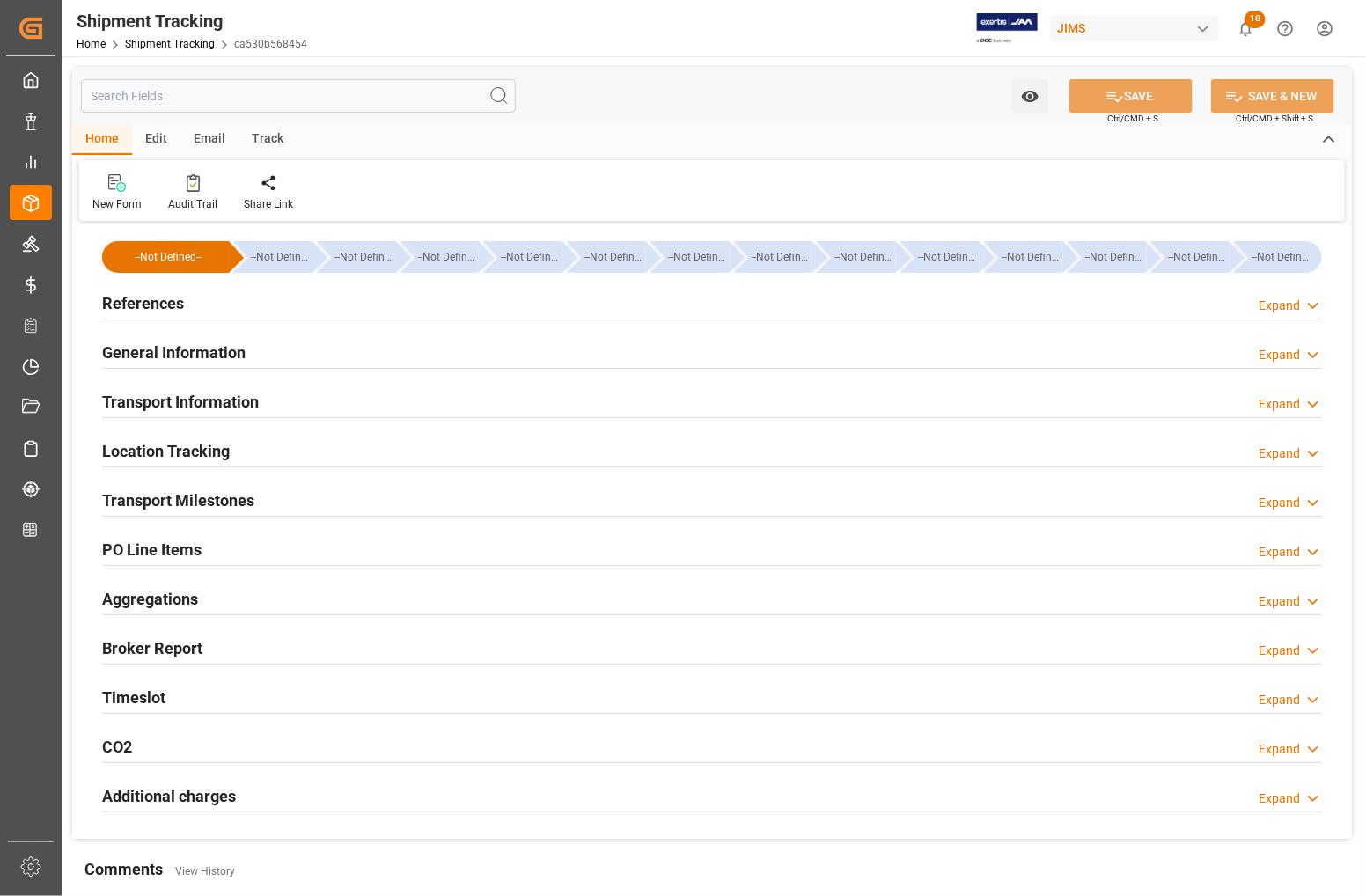
type input "9484376"
type input "36010.8"
click at [157, 398] on h2 "Transport Information" at bounding box center [180, 402] width 157 height 24
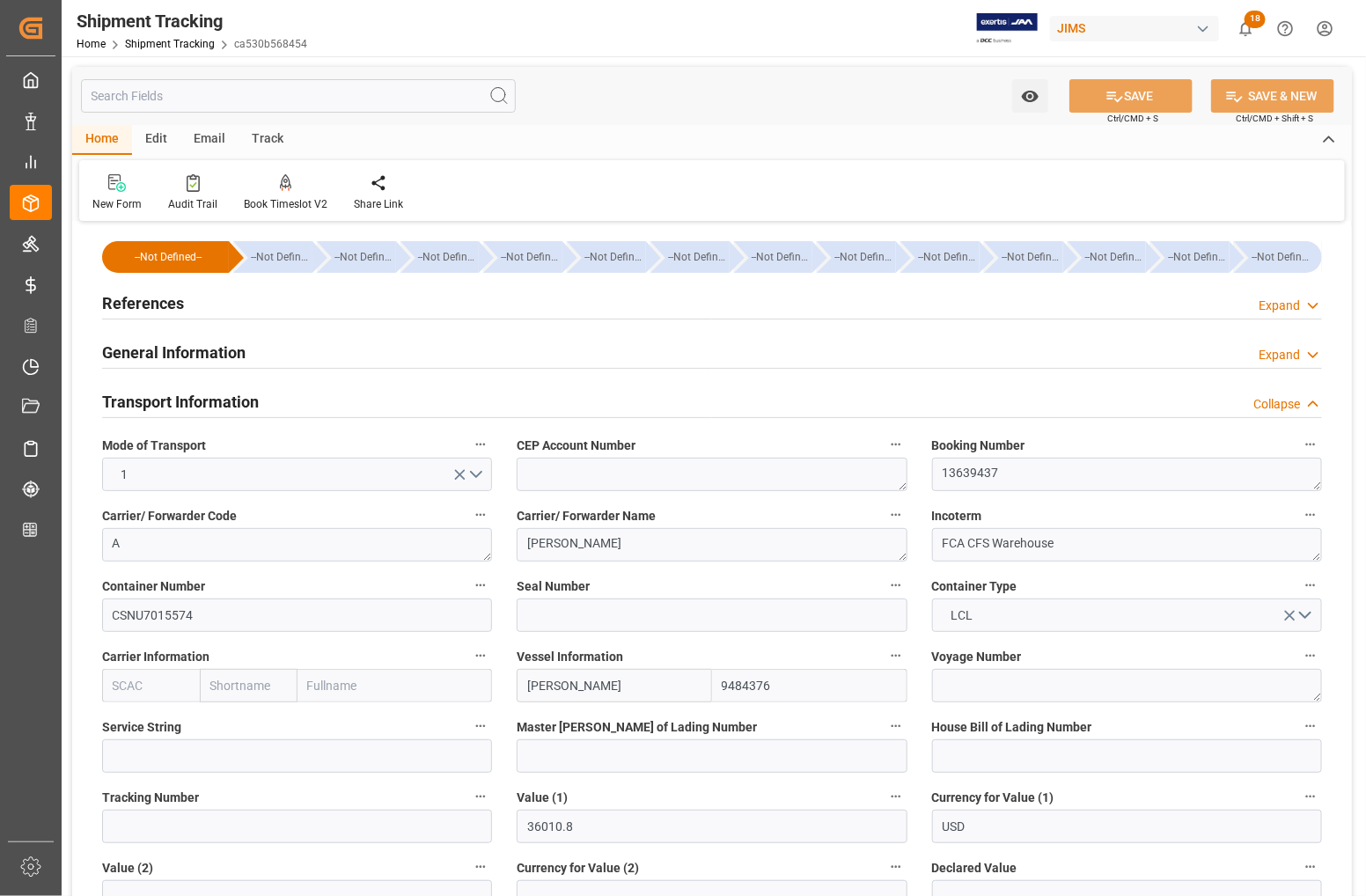
click at [151, 300] on h2 "References" at bounding box center [143, 304] width 82 height 24
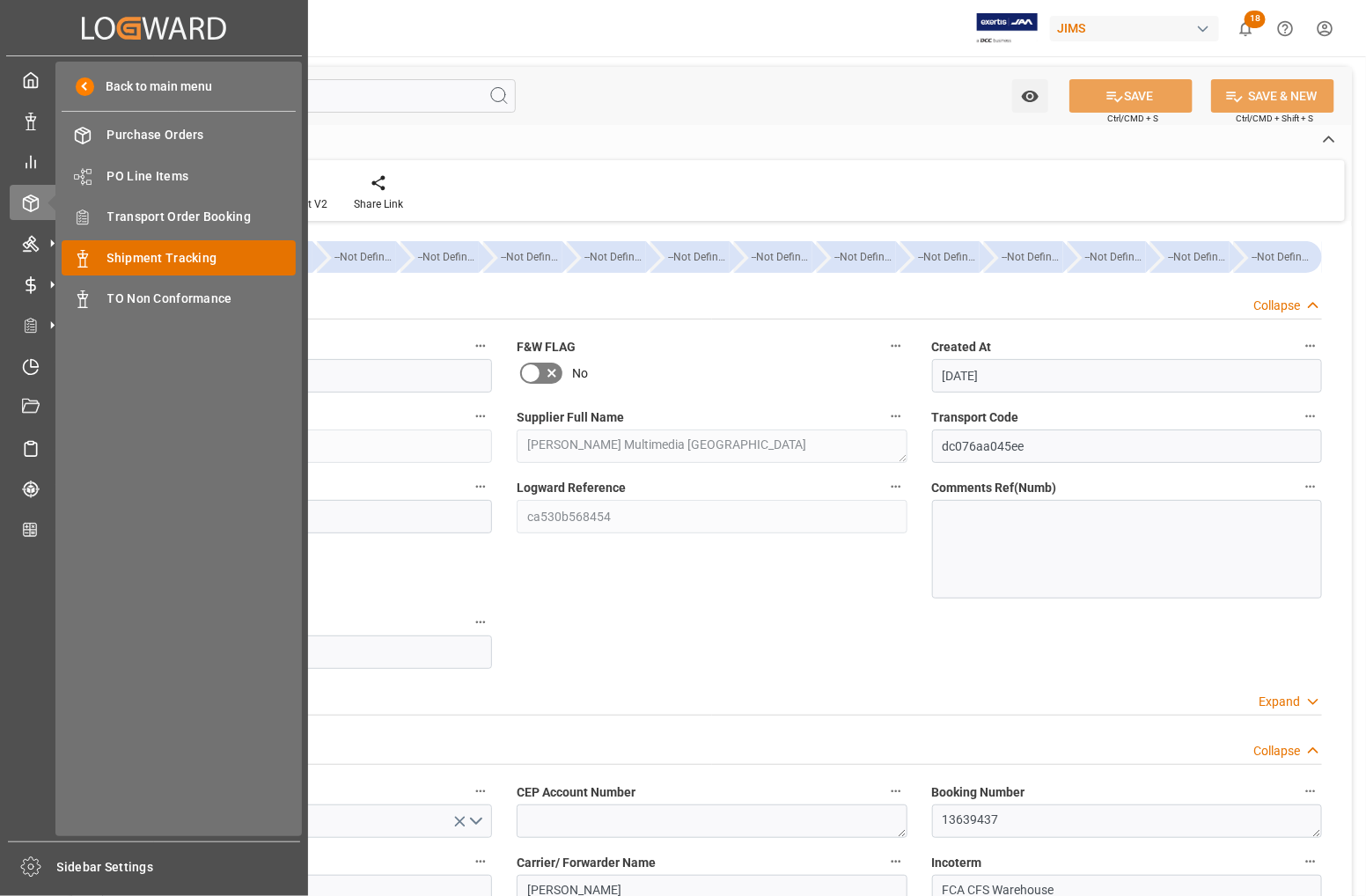
click at [182, 260] on span "Shipment Tracking" at bounding box center [202, 258] width 189 height 19
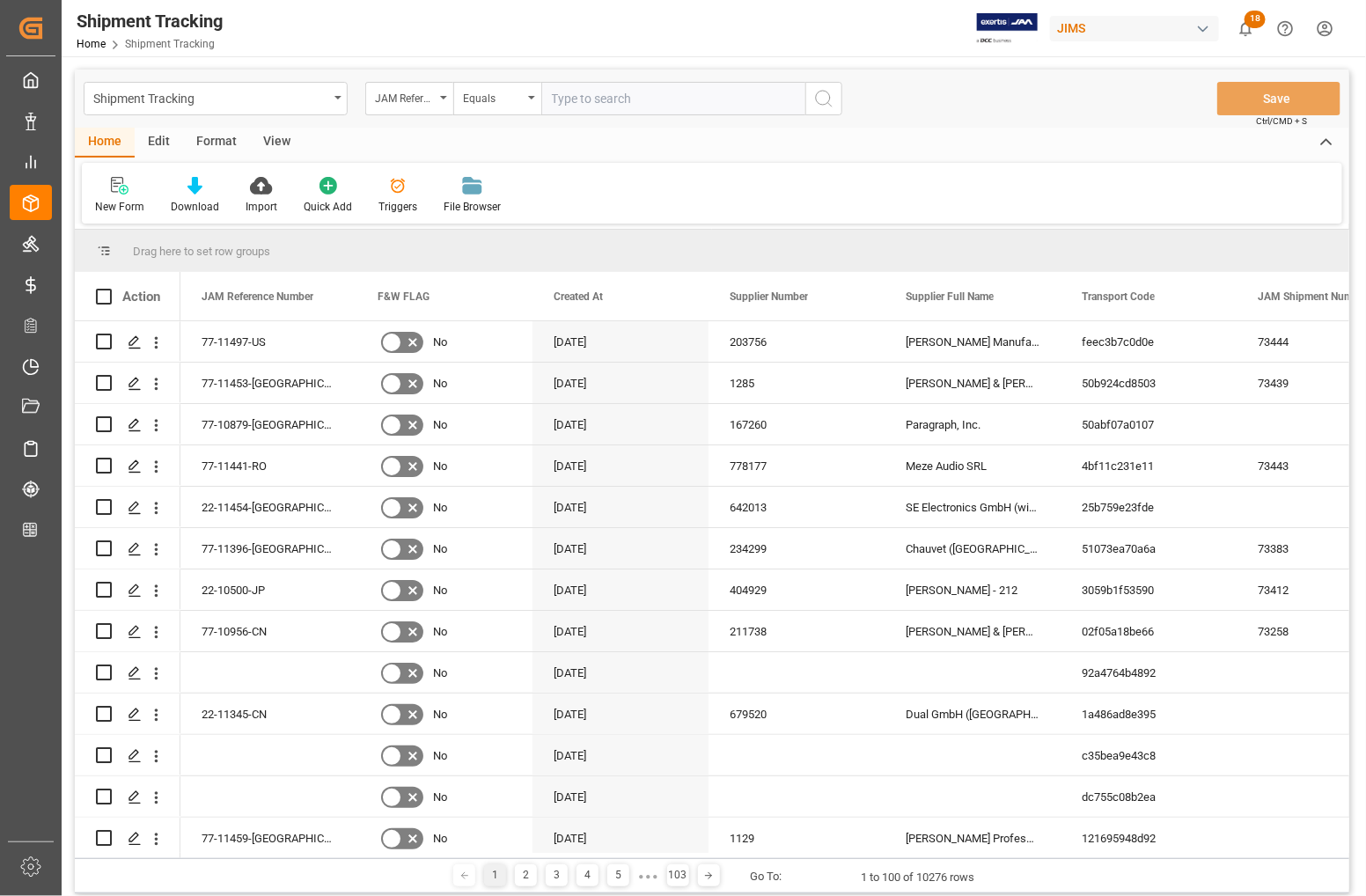
click at [614, 98] on input "text" at bounding box center [673, 99] width 264 height 34
type input "77-11118-CN"
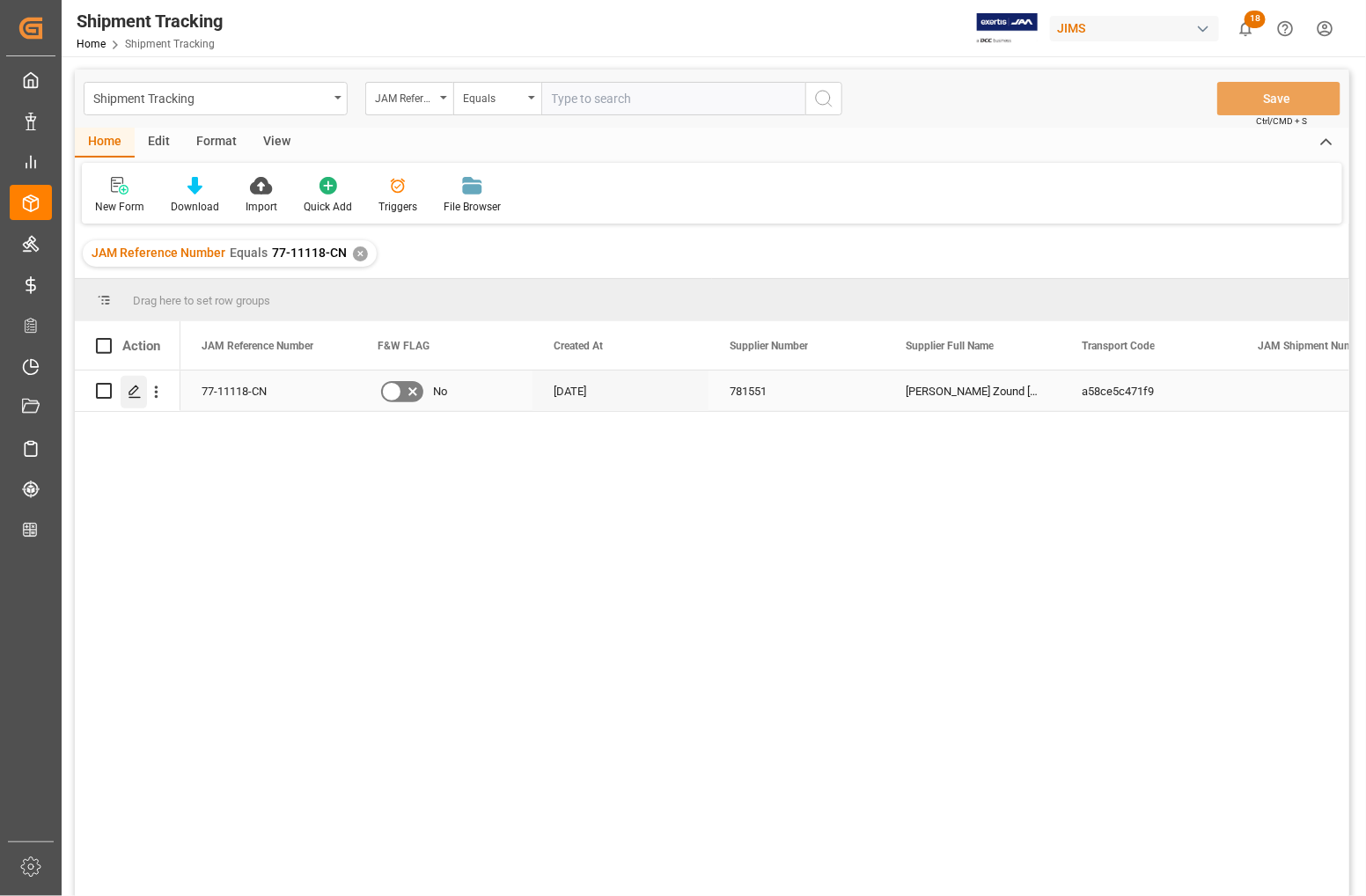
click at [128, 387] on icon "Press SPACE to select this row." at bounding box center [135, 391] width 14 height 14
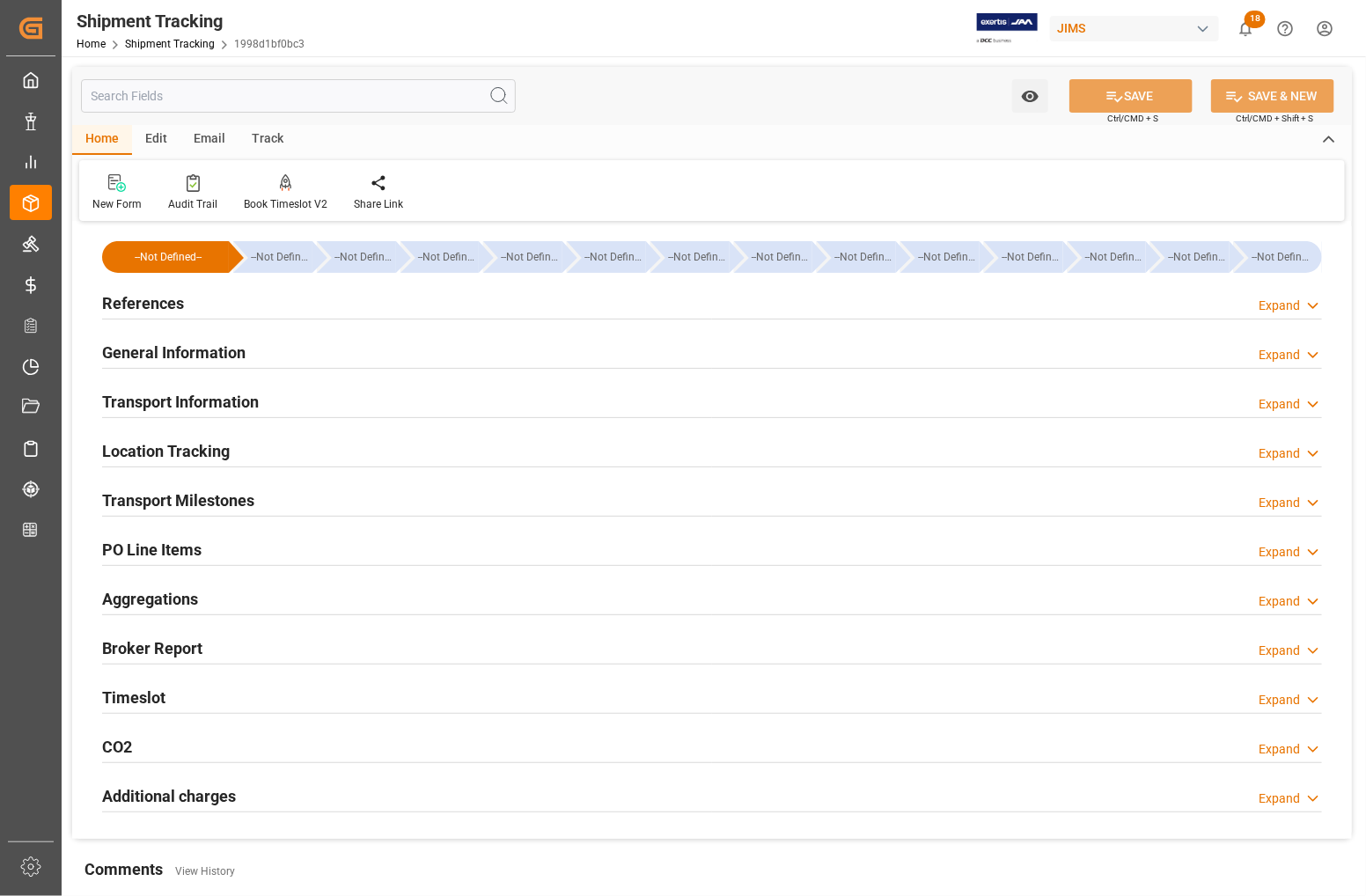
click at [176, 400] on h2 "Transport Information" at bounding box center [180, 402] width 157 height 24
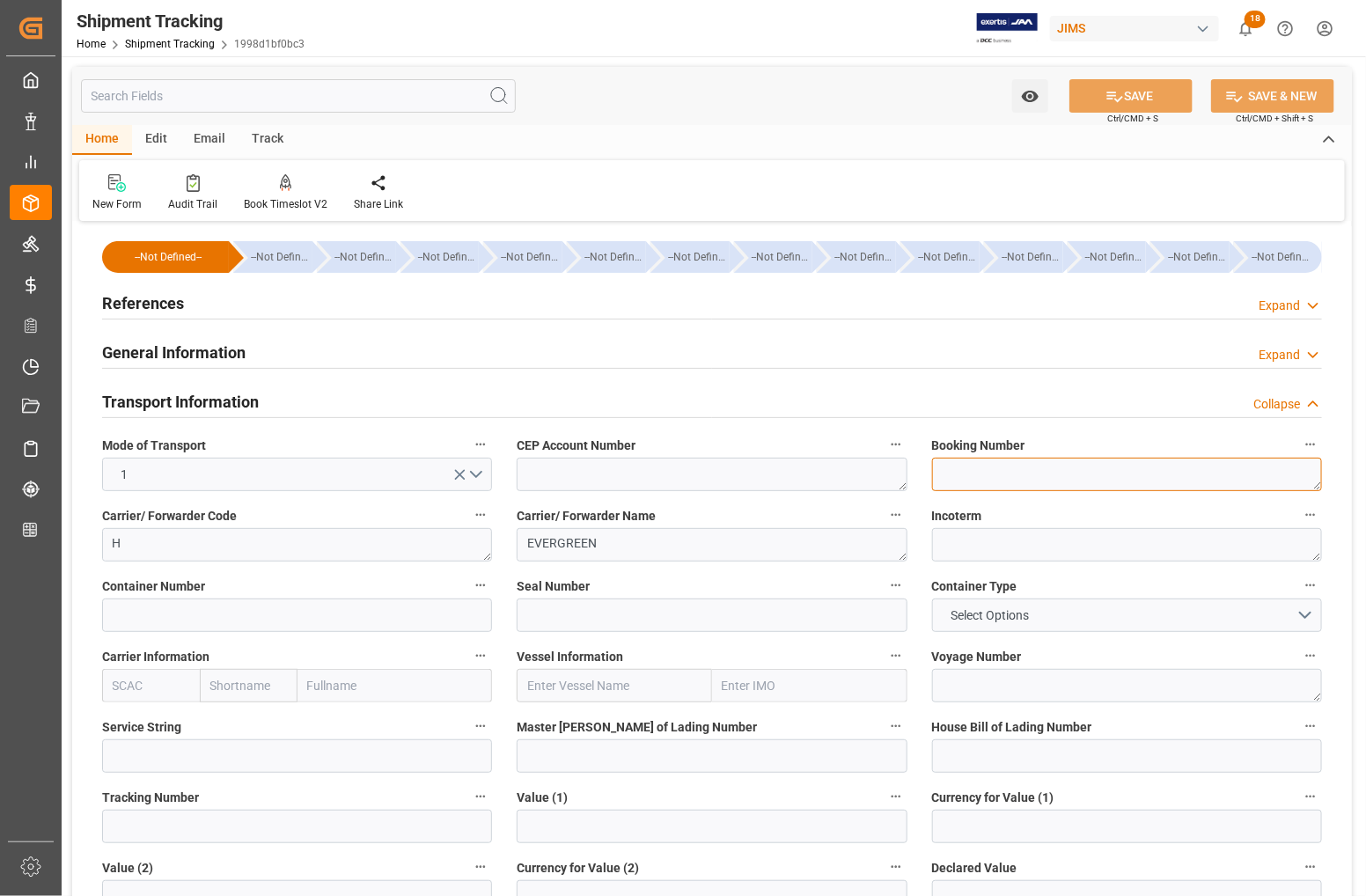
click at [1002, 474] on textarea at bounding box center [1127, 475] width 390 height 34
paste textarea "149507846567"
type textarea "149507846567"
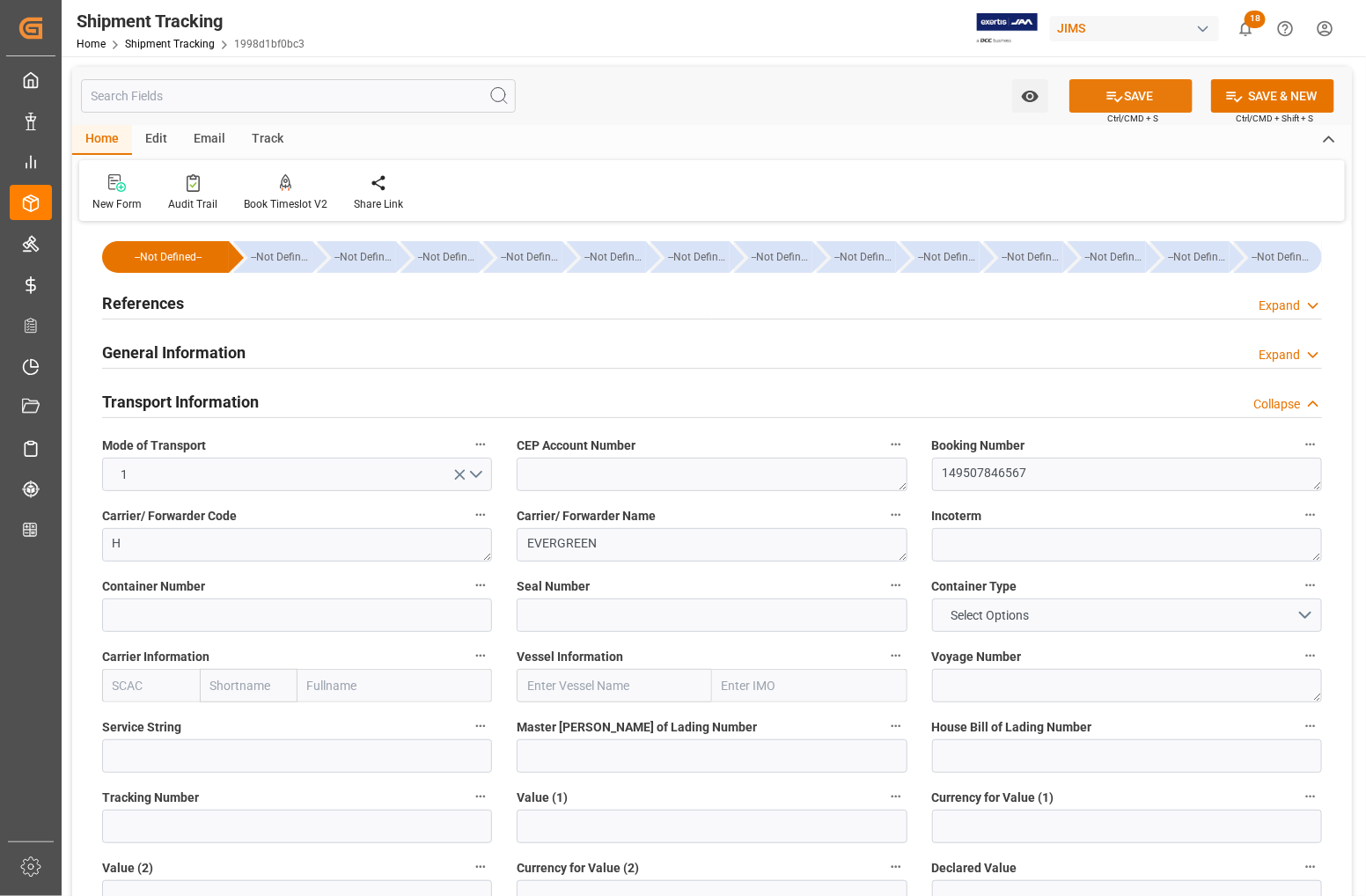
click at [1124, 93] on button "SAVE" at bounding box center [1130, 96] width 123 height 34
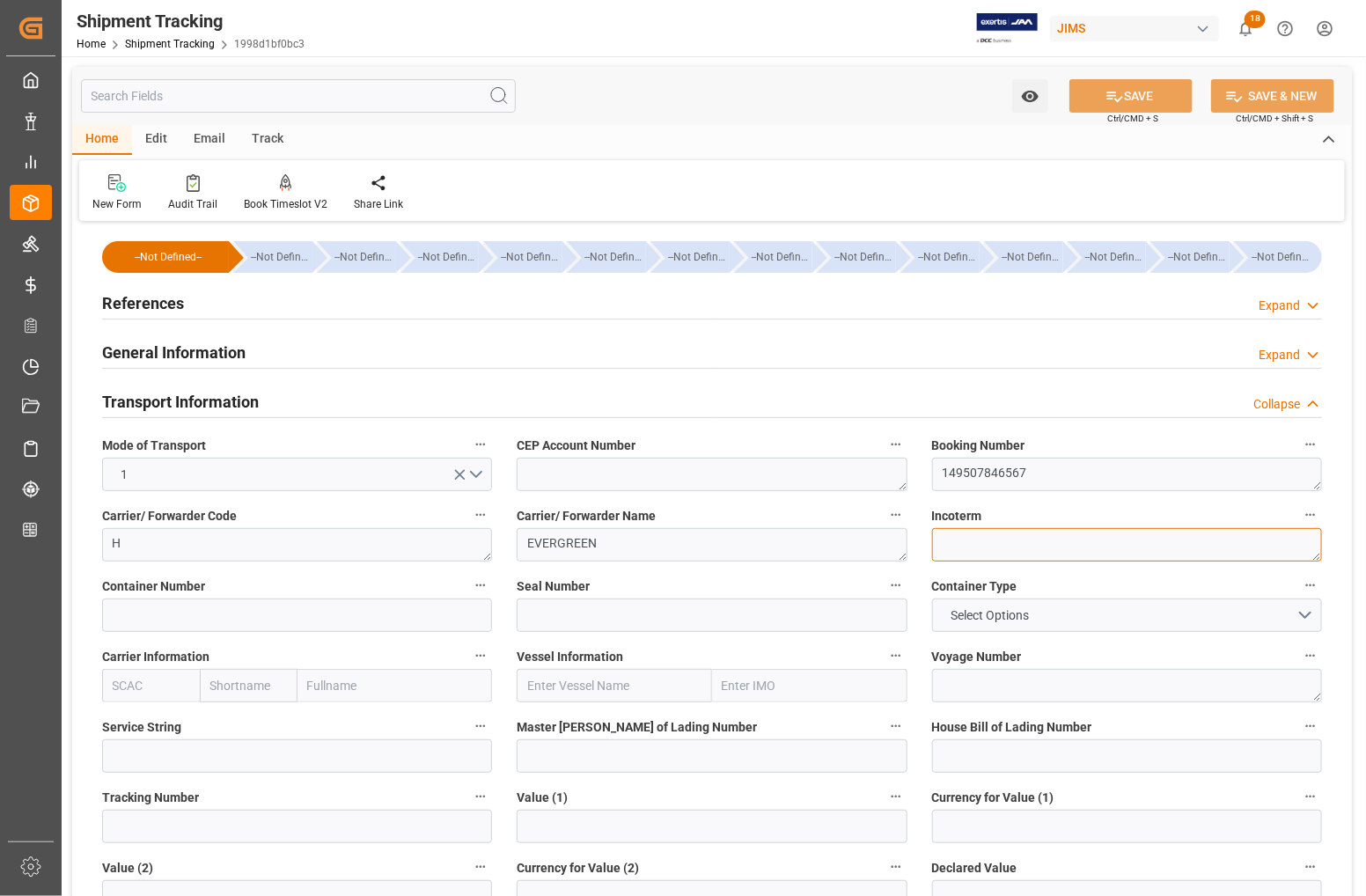
click at [962, 542] on textarea at bounding box center [1127, 545] width 390 height 34
click at [301, 144] on div "Home Edit Email Track" at bounding box center [712, 140] width 1280 height 30
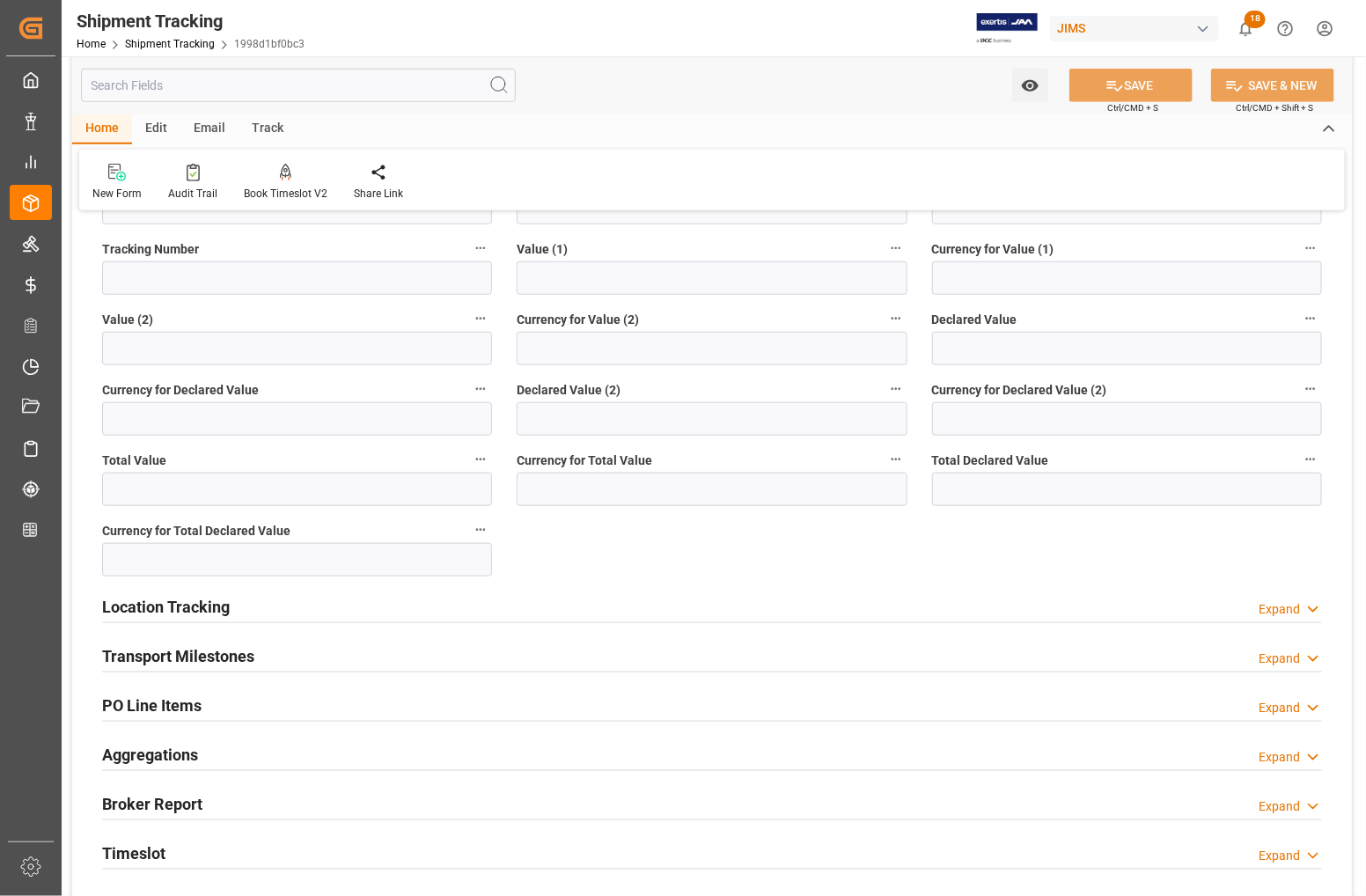
scroll to position [550, 0]
click at [164, 653] on h2 "Transport Milestones" at bounding box center [178, 655] width 153 height 24
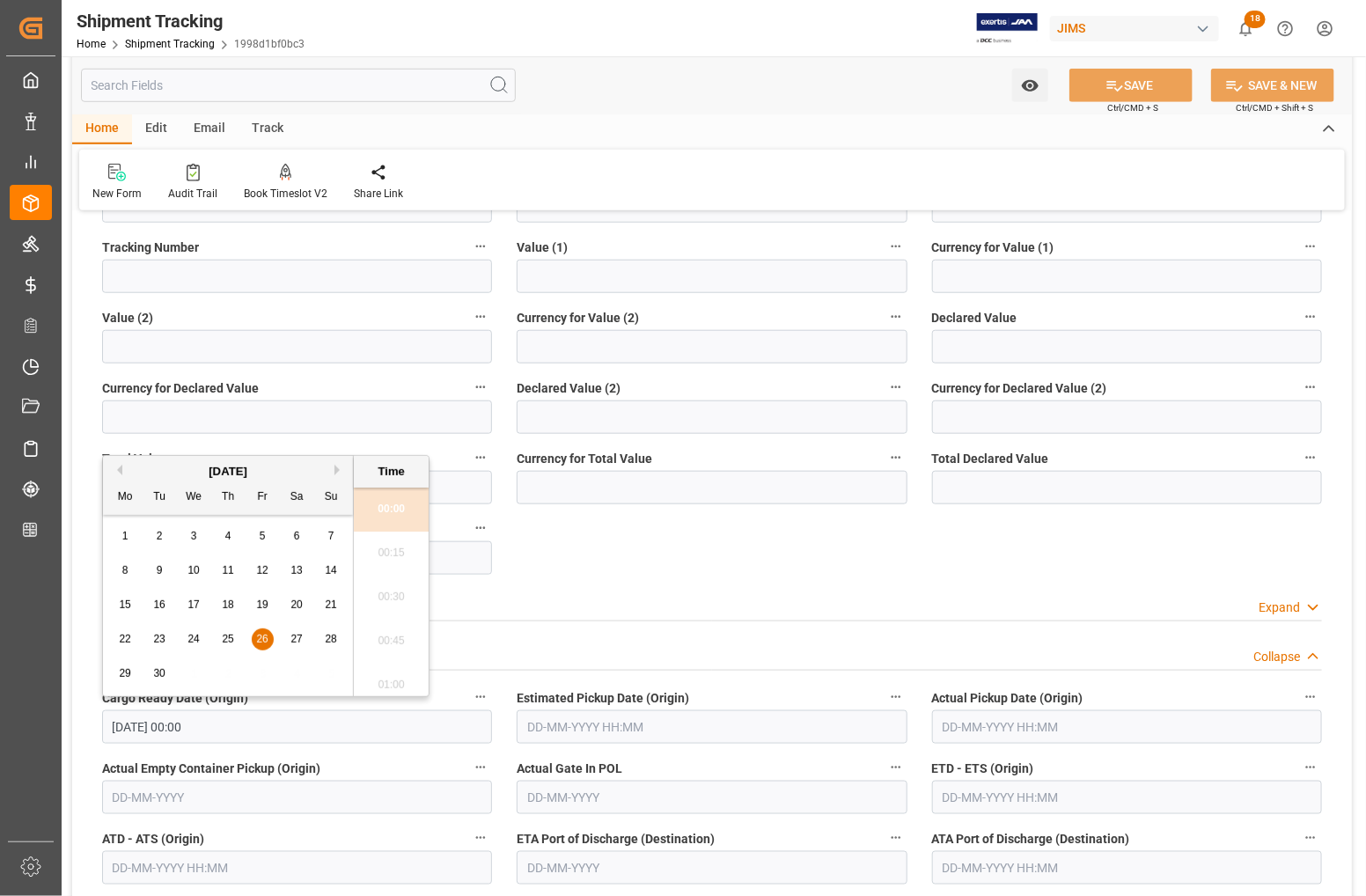
click at [227, 729] on input "26-09-2025 00:00" at bounding box center [298, 727] width 390 height 34
click at [334, 469] on button "Next Month" at bounding box center [339, 470] width 11 height 11
click at [231, 609] on span "16" at bounding box center [228, 604] width 12 height 13
type input "16-10-2025 00:00"
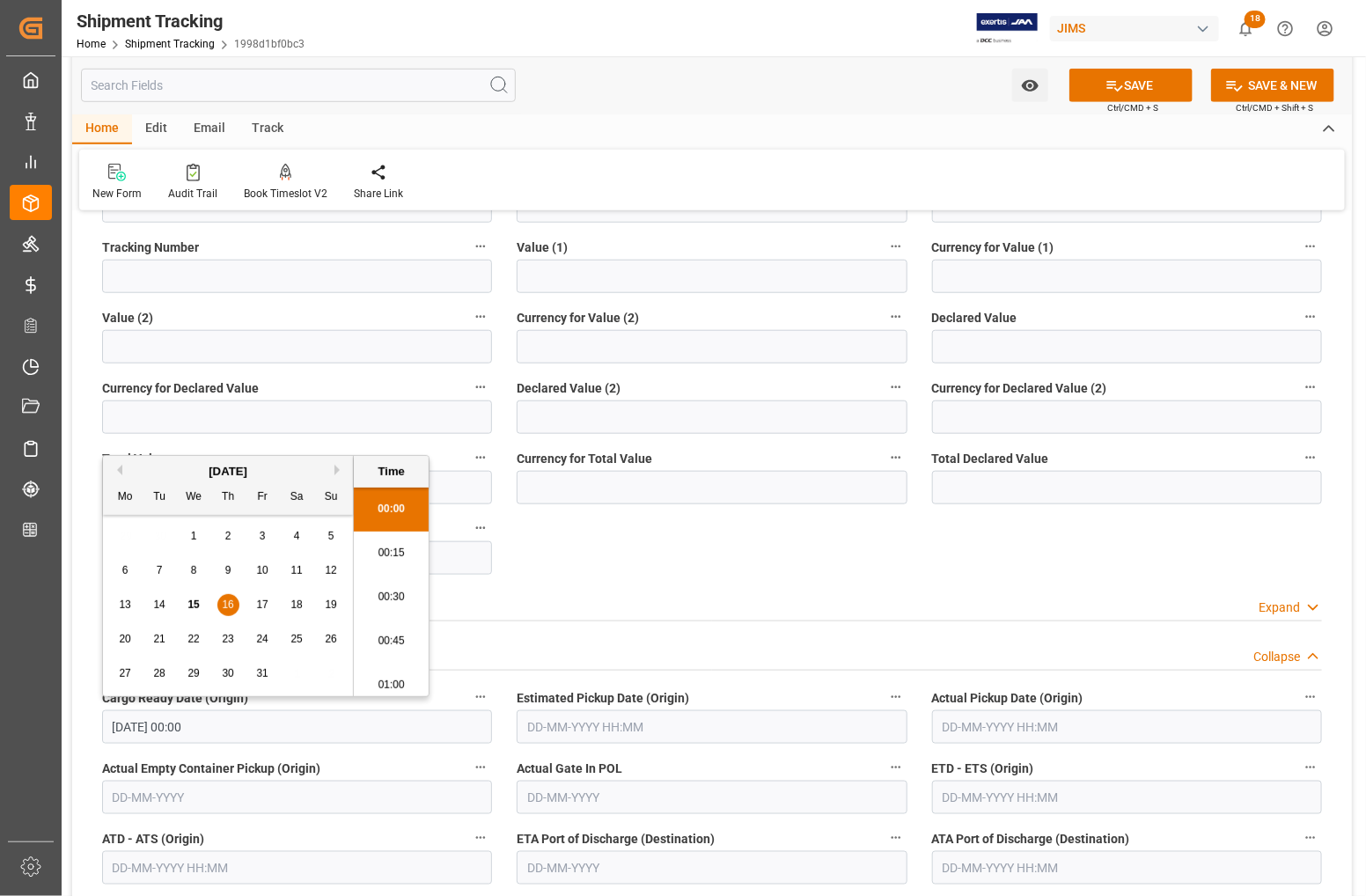
click at [547, 594] on div "Location Tracking Expand" at bounding box center [713, 604] width 1220 height 34
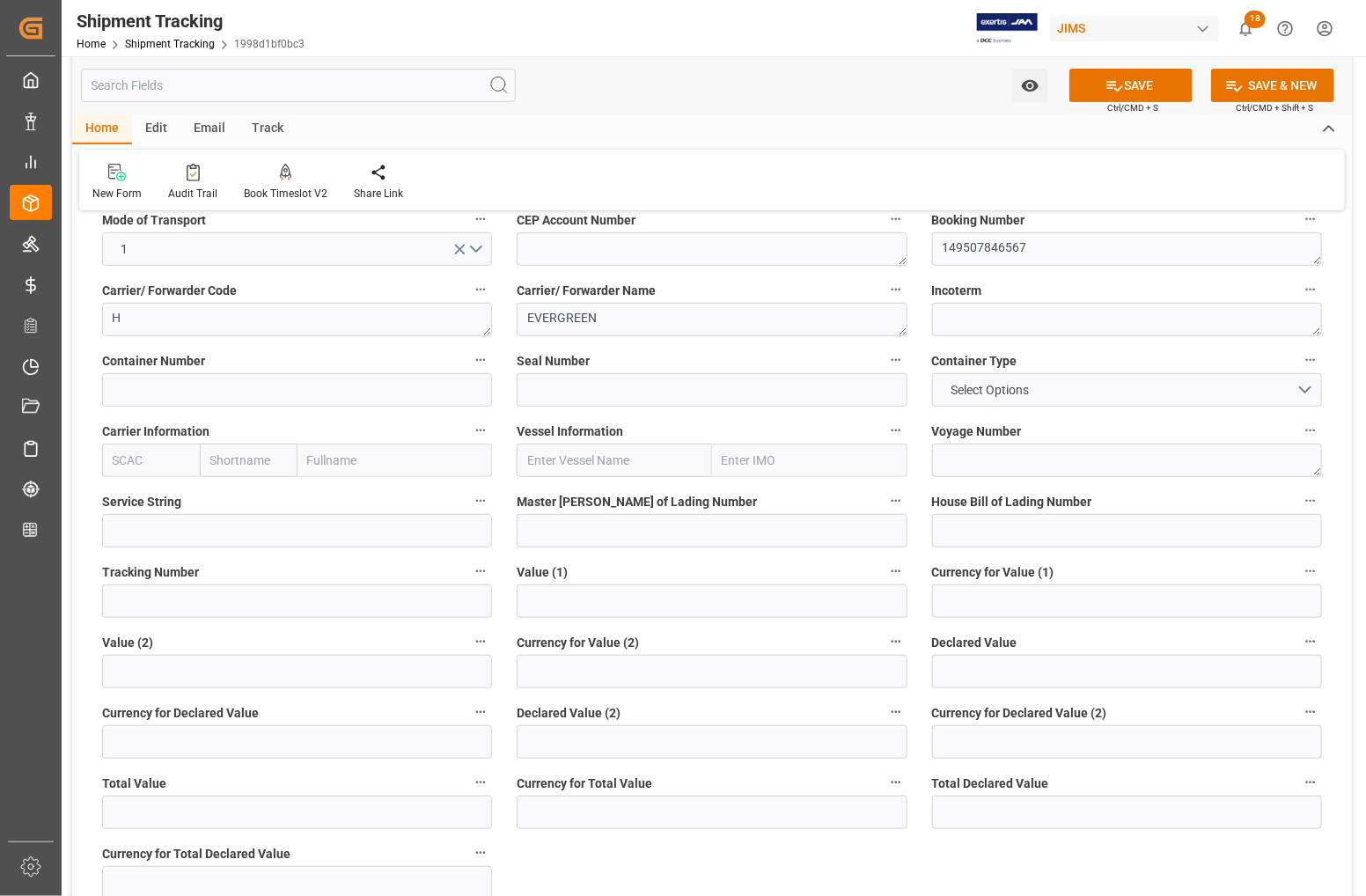
scroll to position [110, 0]
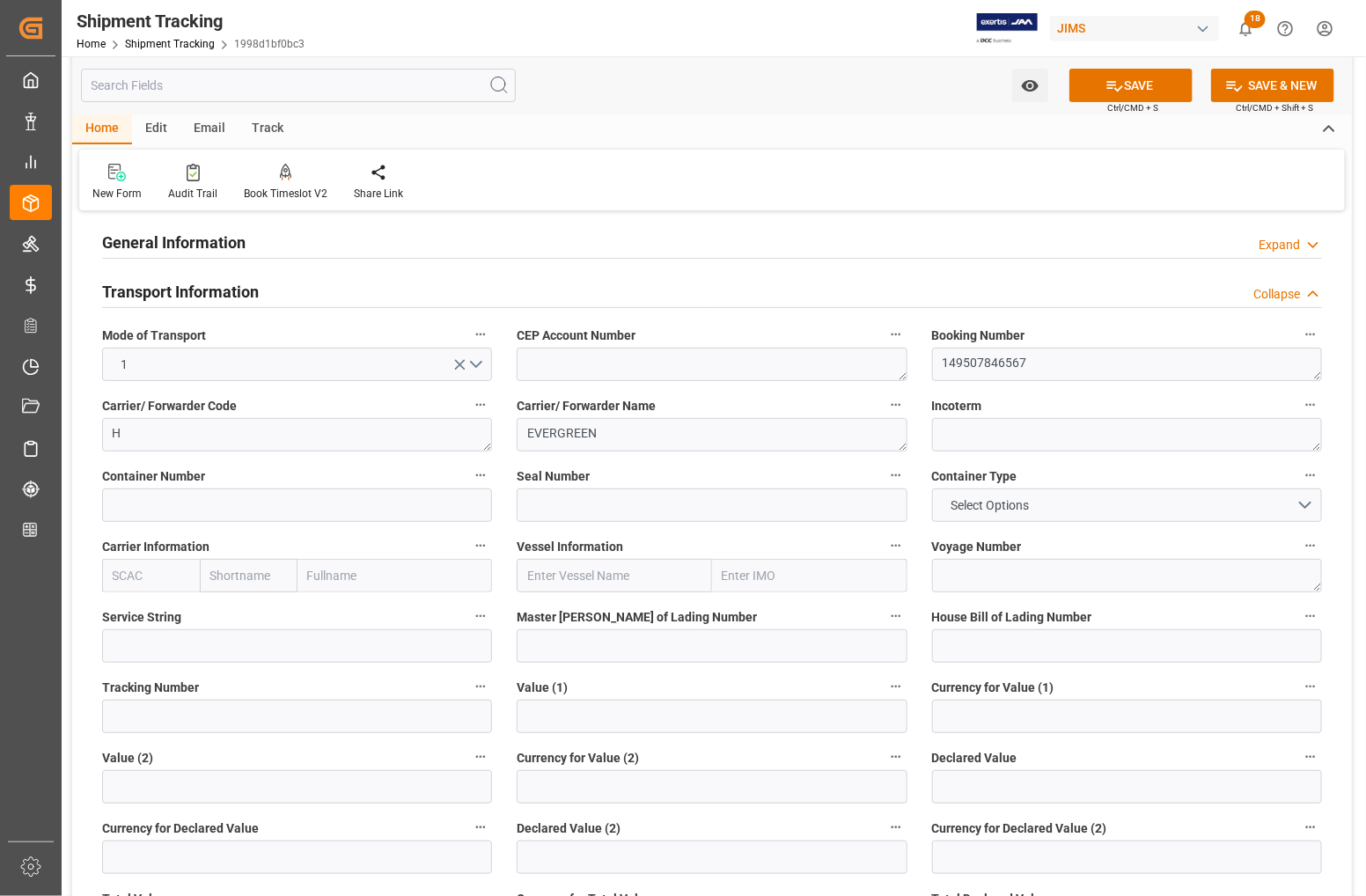
click at [174, 295] on h2 "Transport Information" at bounding box center [180, 292] width 157 height 24
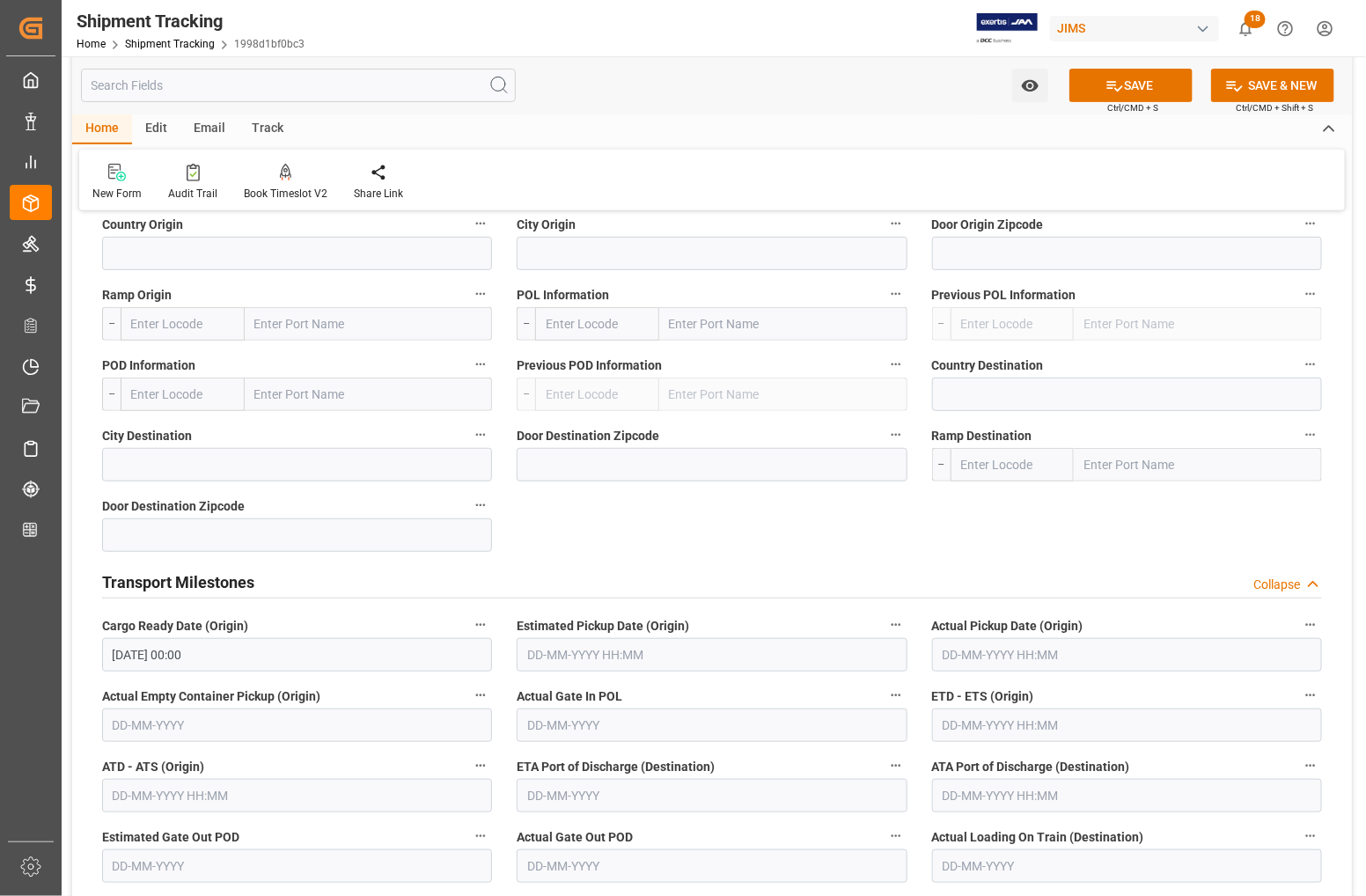
scroll to position [330, 0]
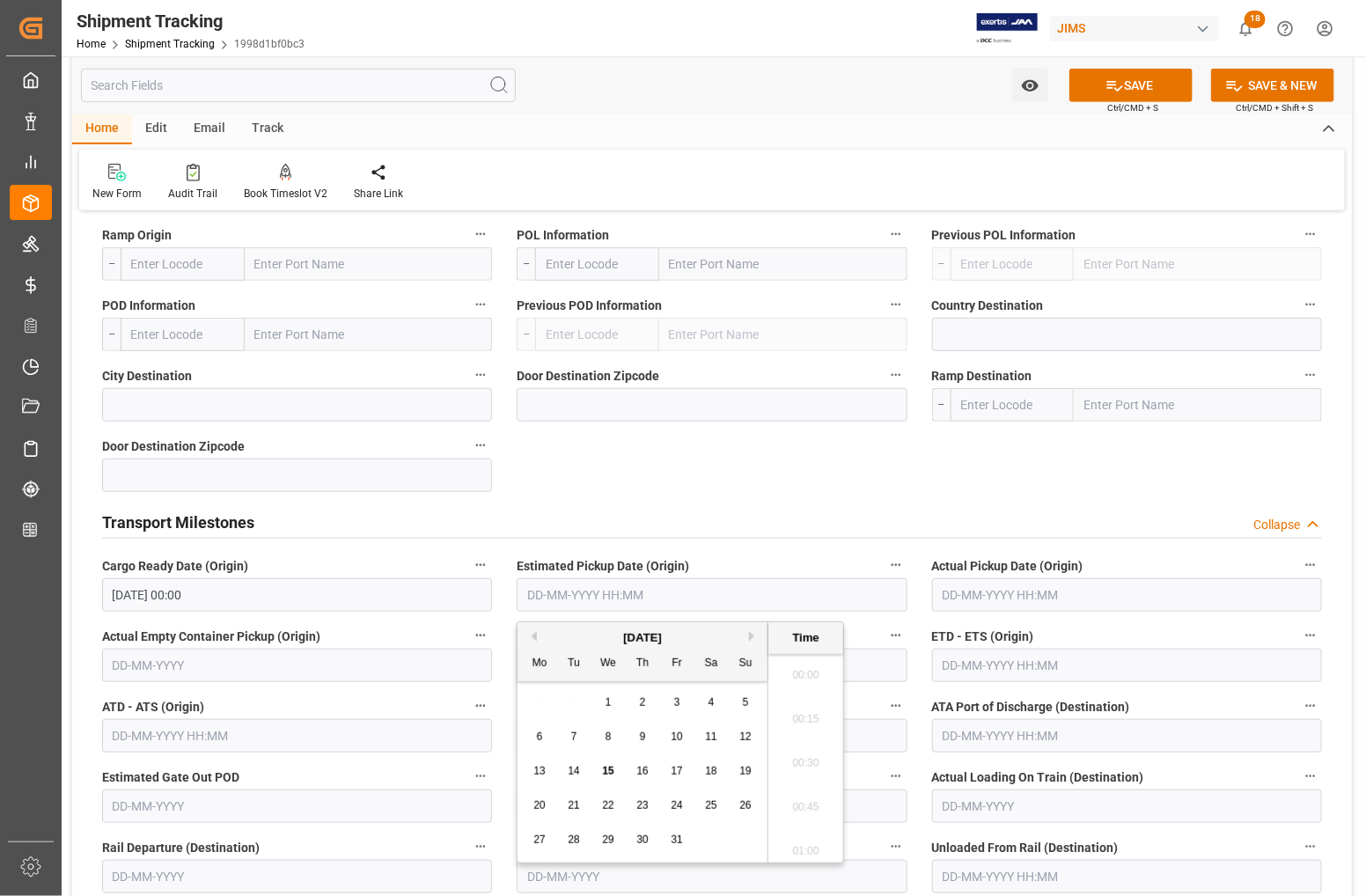
click at [565, 600] on input "text" at bounding box center [712, 595] width 390 height 34
click at [644, 769] on span "16" at bounding box center [643, 771] width 12 height 13
type input "16-10-2025 00:00"
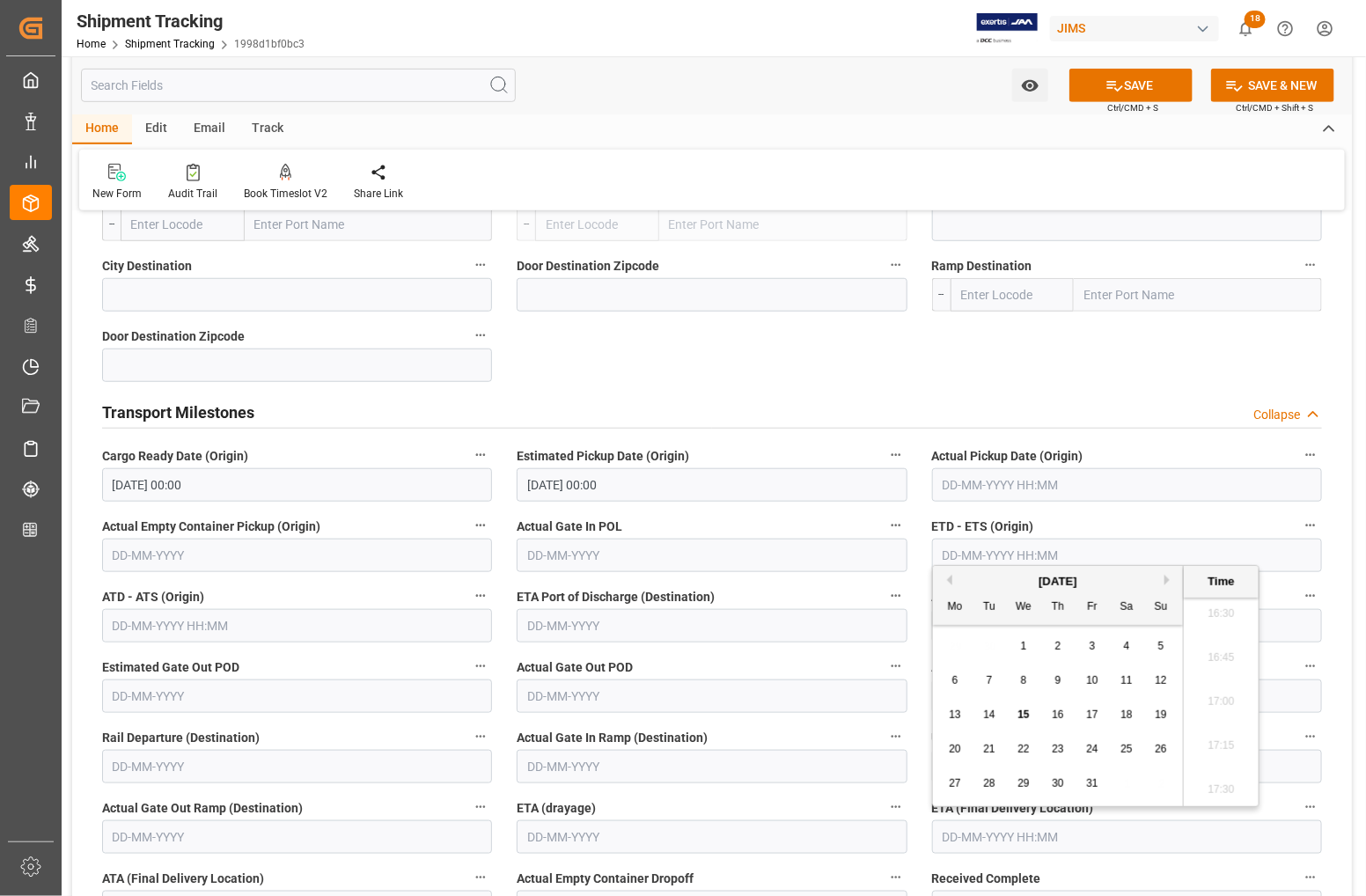
click at [957, 844] on input "text" at bounding box center [1127, 838] width 390 height 34
click at [945, 768] on div "27 28 29 30 31 1 2" at bounding box center [1059, 784] width 240 height 34
click at [1165, 580] on button "Next Month" at bounding box center [1170, 580] width 11 height 11
click at [1096, 751] on span "21" at bounding box center [1092, 749] width 12 height 13
type input "21-11-2025 00:00"
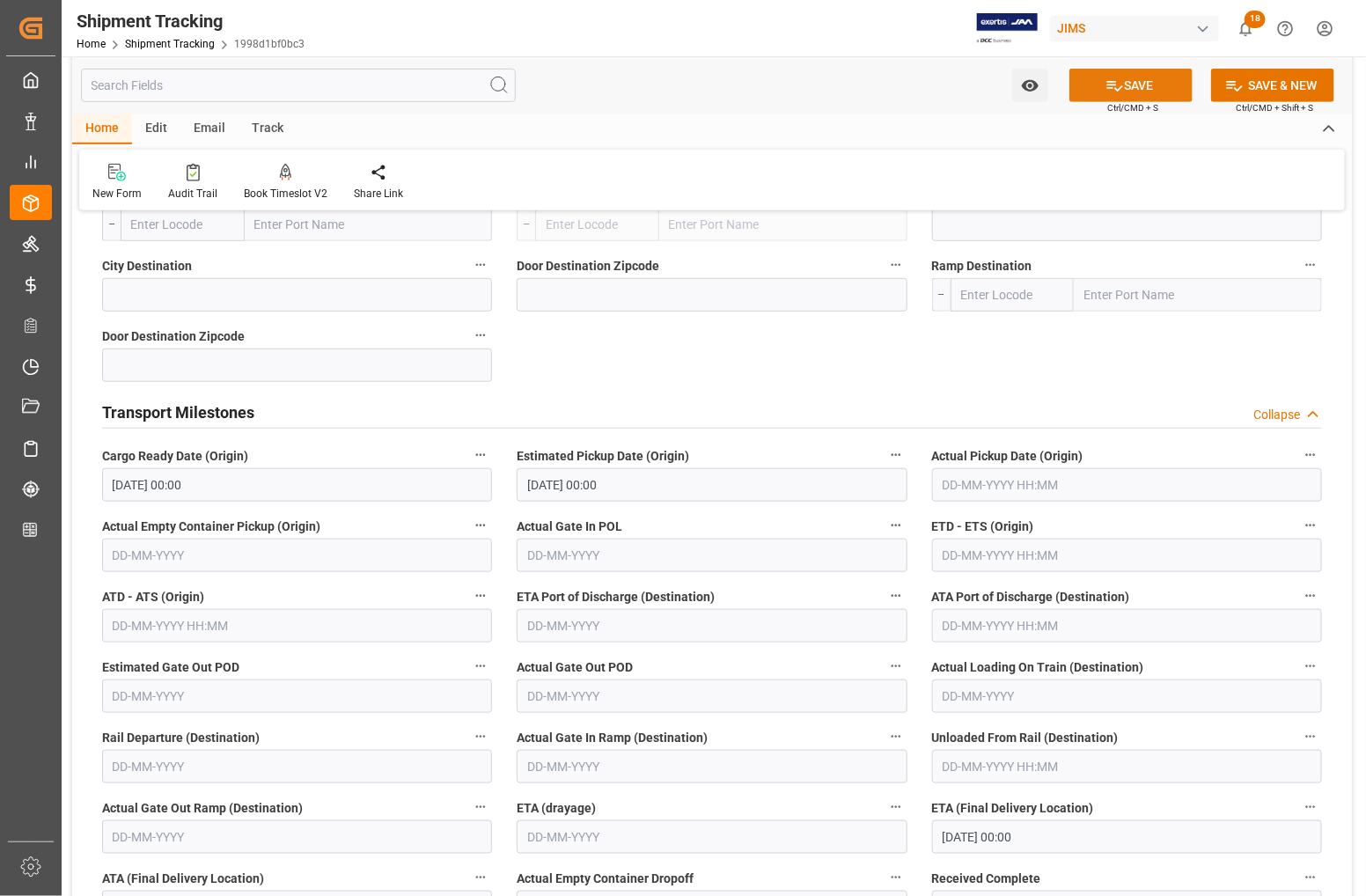
click at [1119, 75] on button "SAVE" at bounding box center [1130, 86] width 123 height 34
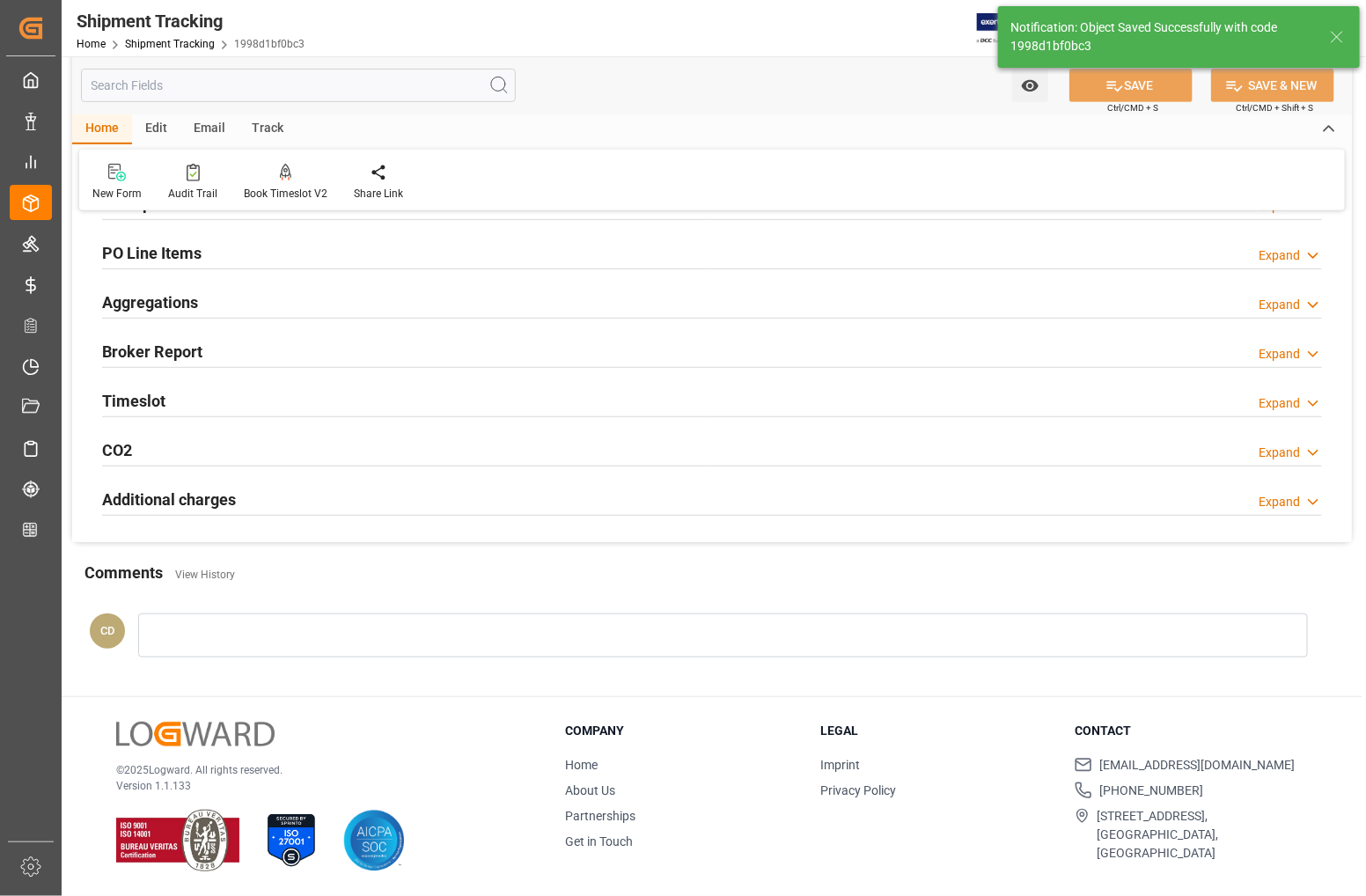
scroll to position [88, 0]
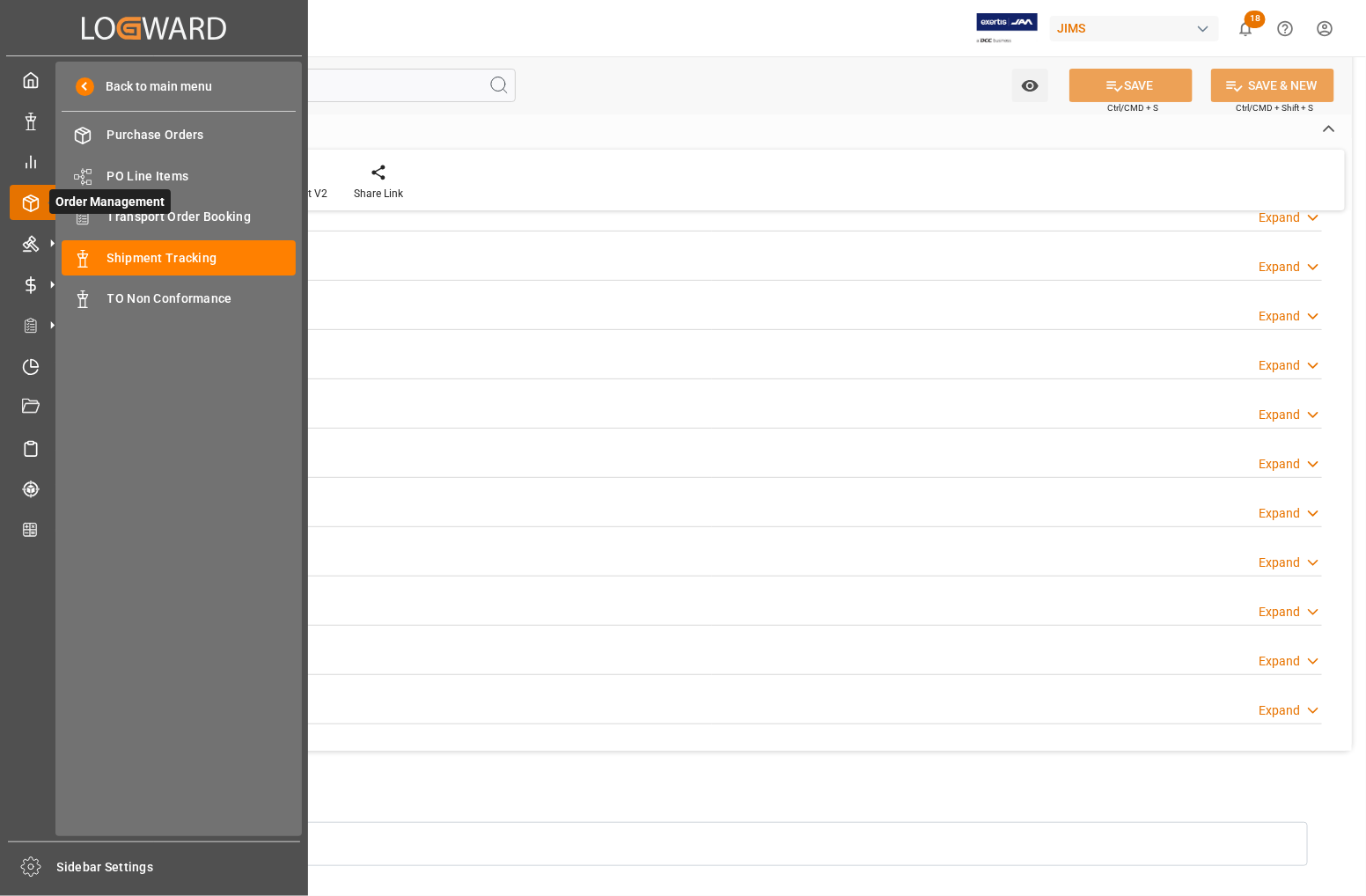
click at [126, 212] on span "Order Management" at bounding box center [109, 201] width 121 height 25
click at [153, 214] on span "Transport Order Booking" at bounding box center [202, 217] width 189 height 19
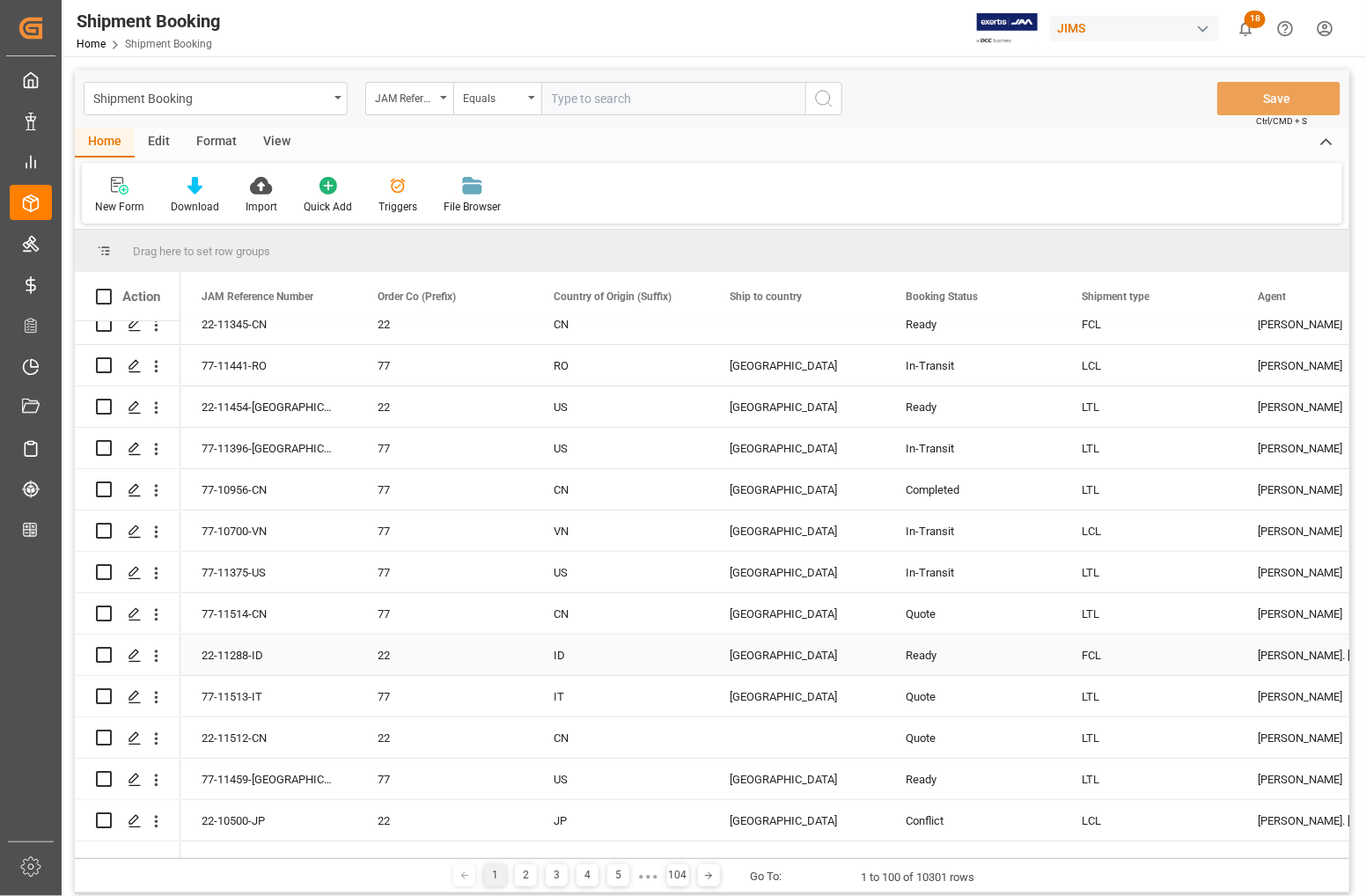
scroll to position [220, 0]
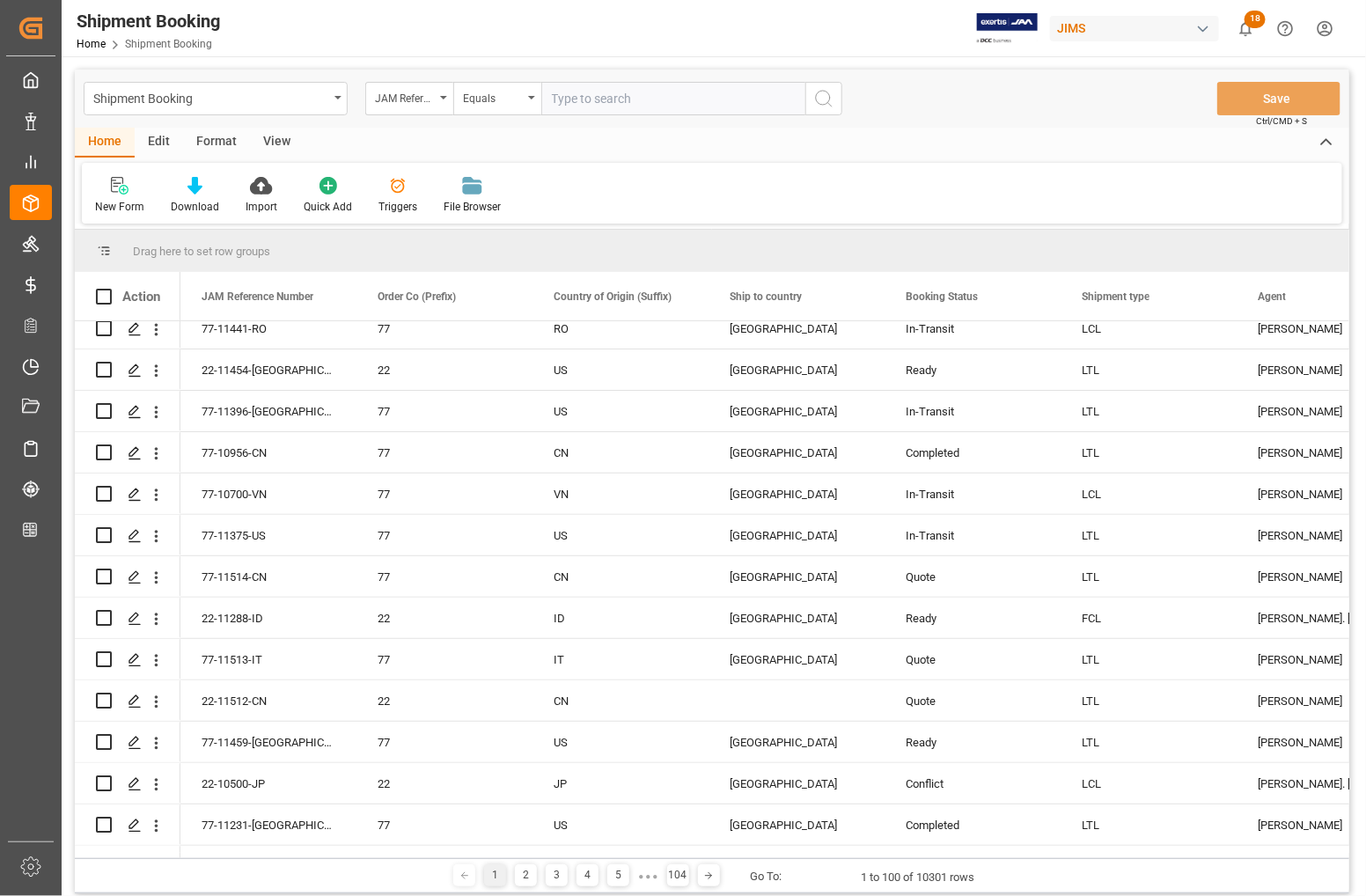
click at [606, 106] on input "text" at bounding box center [673, 99] width 264 height 34
type input "77-11118-cn"
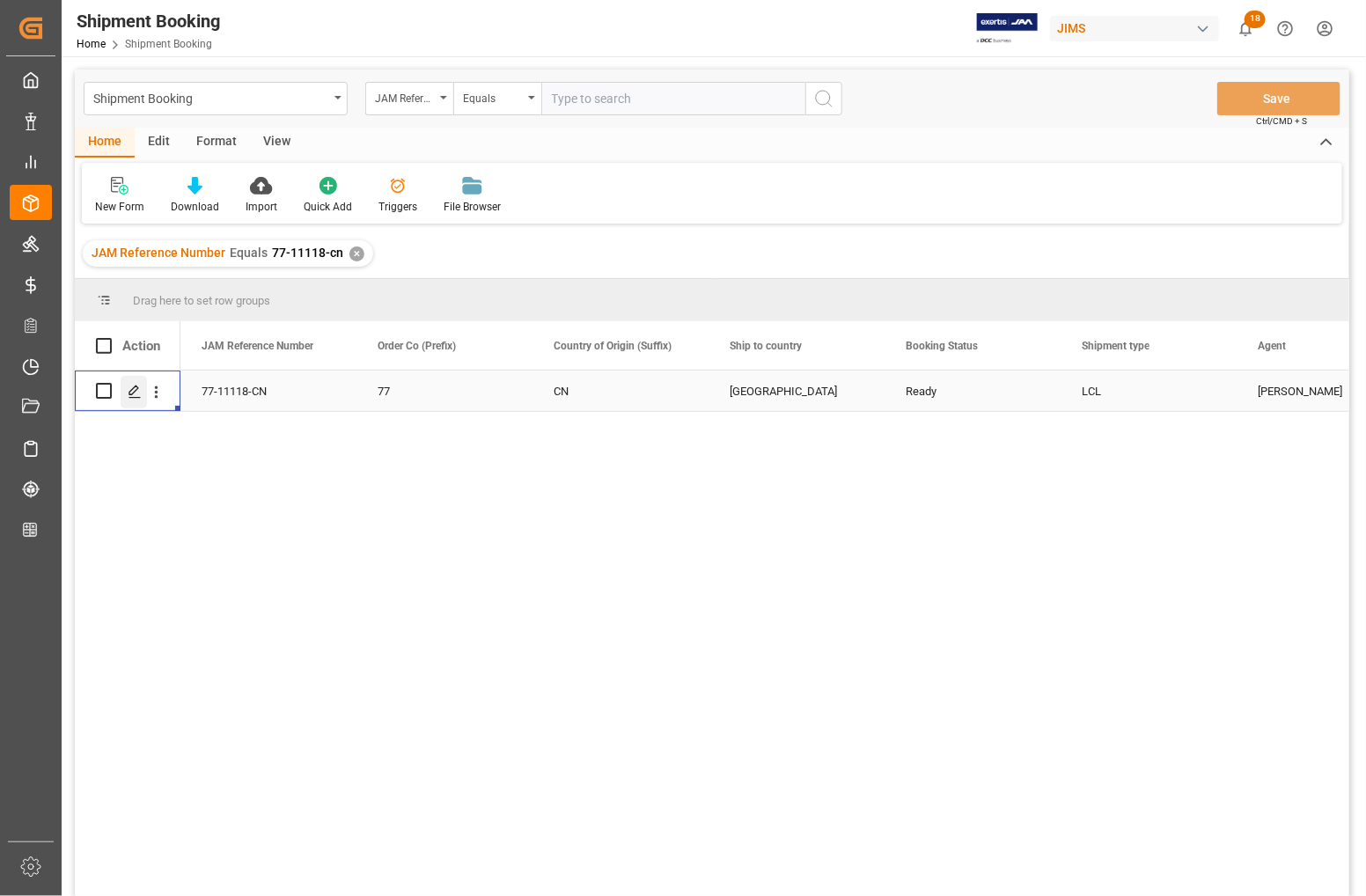
click at [135, 392] on icon "Press SPACE to select this row." at bounding box center [135, 391] width 14 height 14
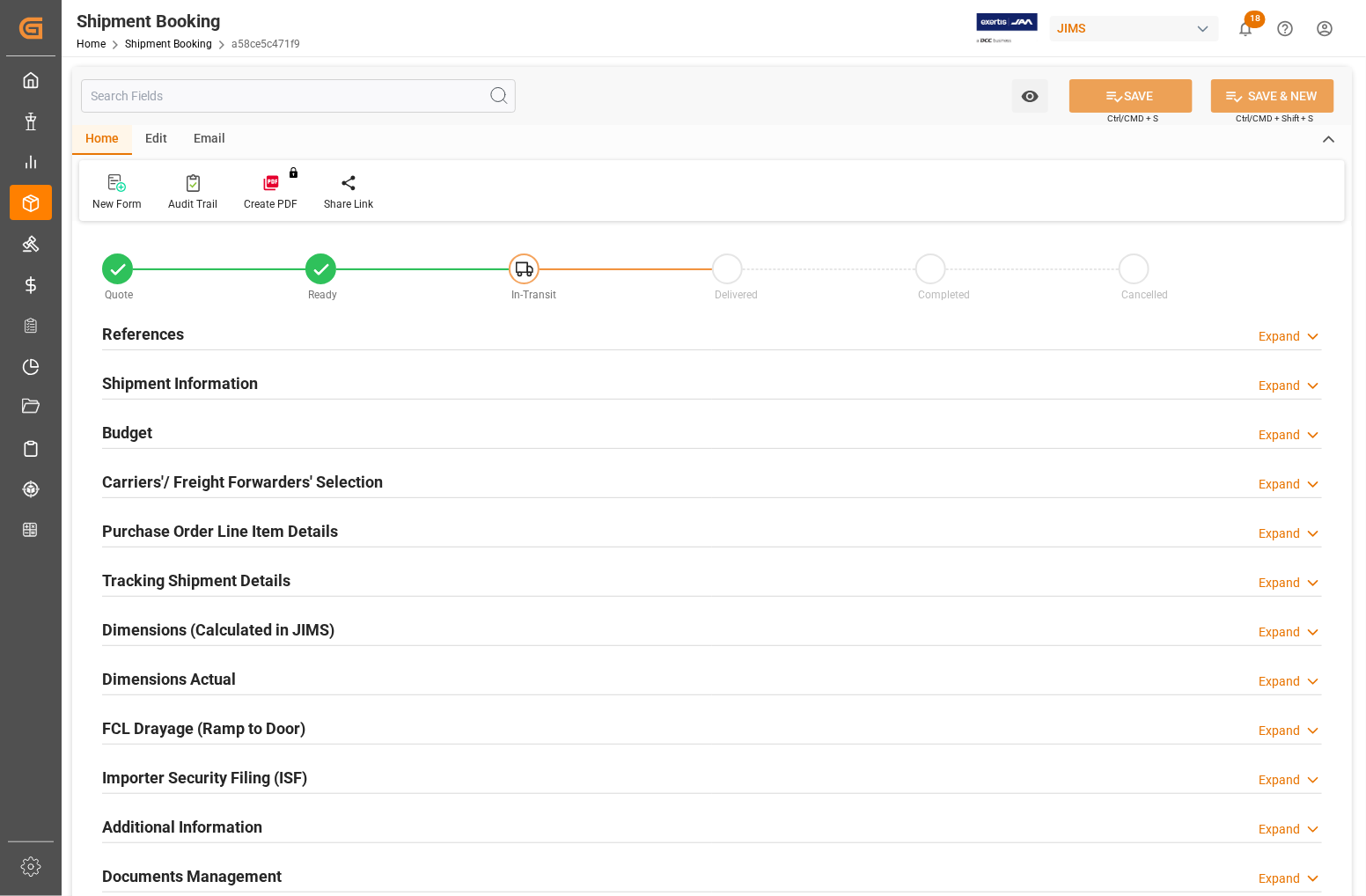
type input "0"
click at [130, 337] on h2 "References" at bounding box center [143, 334] width 82 height 24
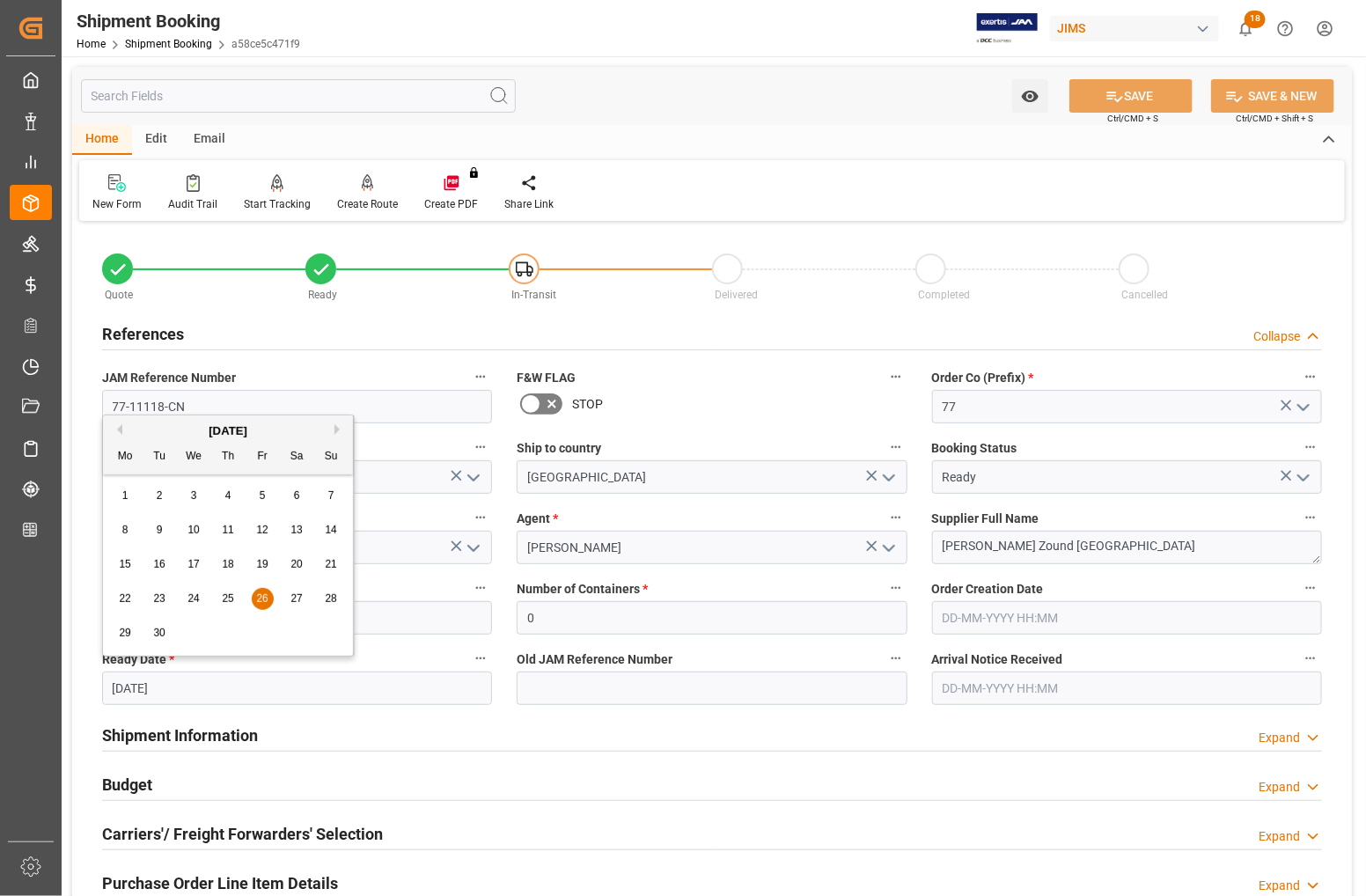
click at [181, 692] on input "26-09-2025" at bounding box center [298, 689] width 390 height 34
click at [336, 430] on button "Next Month" at bounding box center [339, 430] width 11 height 11
click at [119, 603] on span "20" at bounding box center [125, 598] width 12 height 13
type input "20-10-2025"
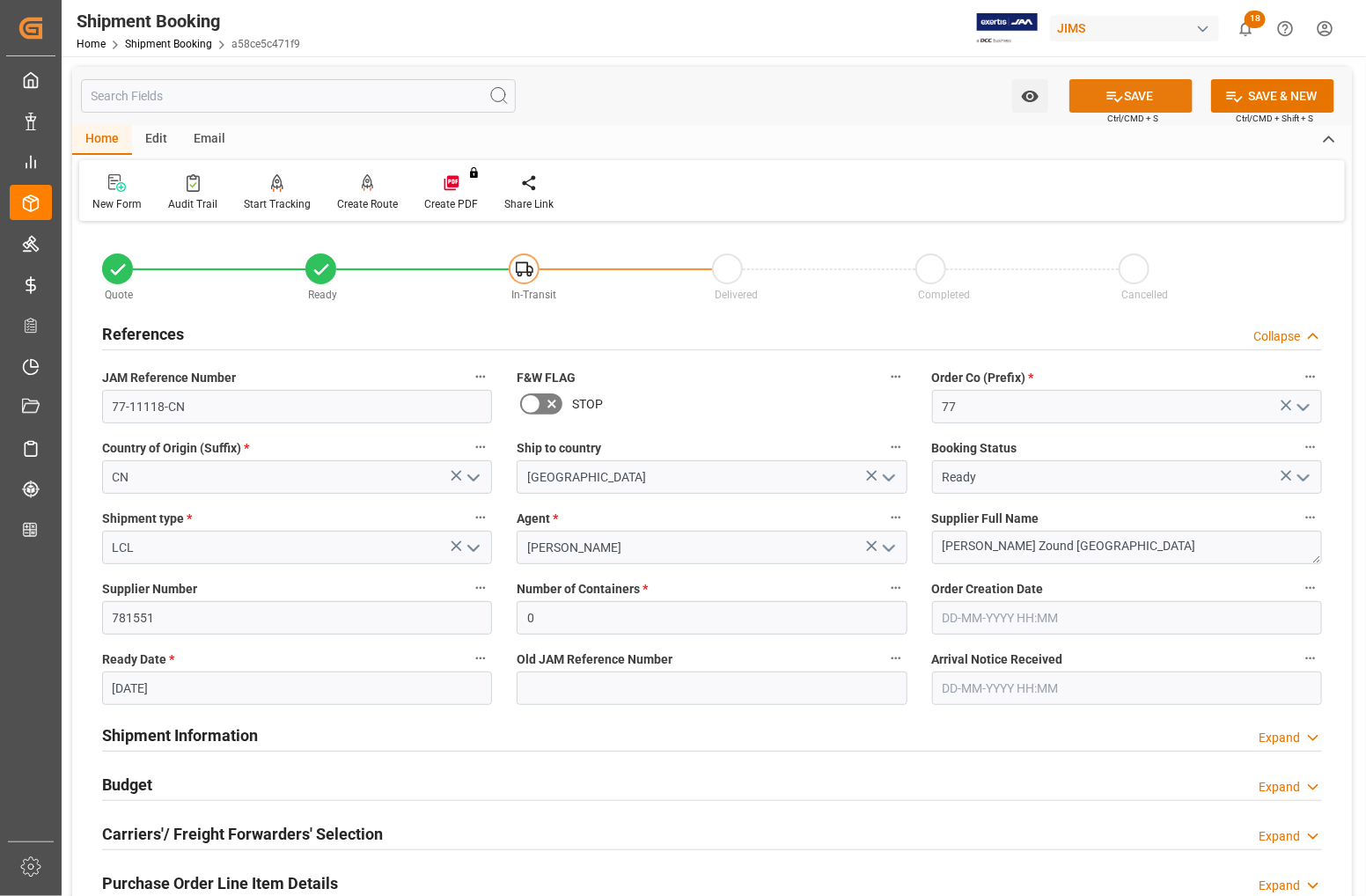
click at [1106, 99] on icon at bounding box center [1115, 96] width 19 height 19
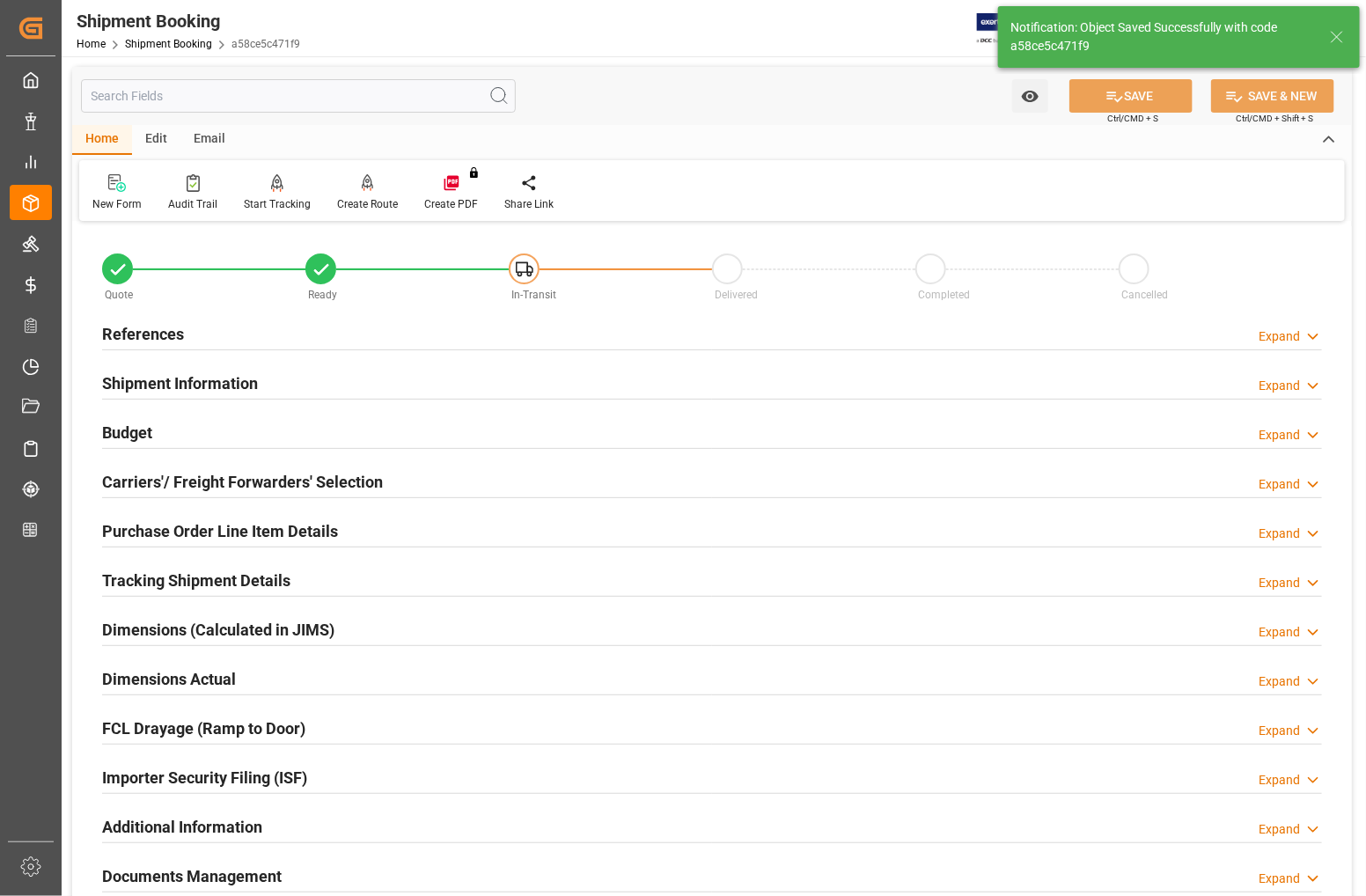
click at [124, 430] on h2 "Budget" at bounding box center [127, 433] width 50 height 24
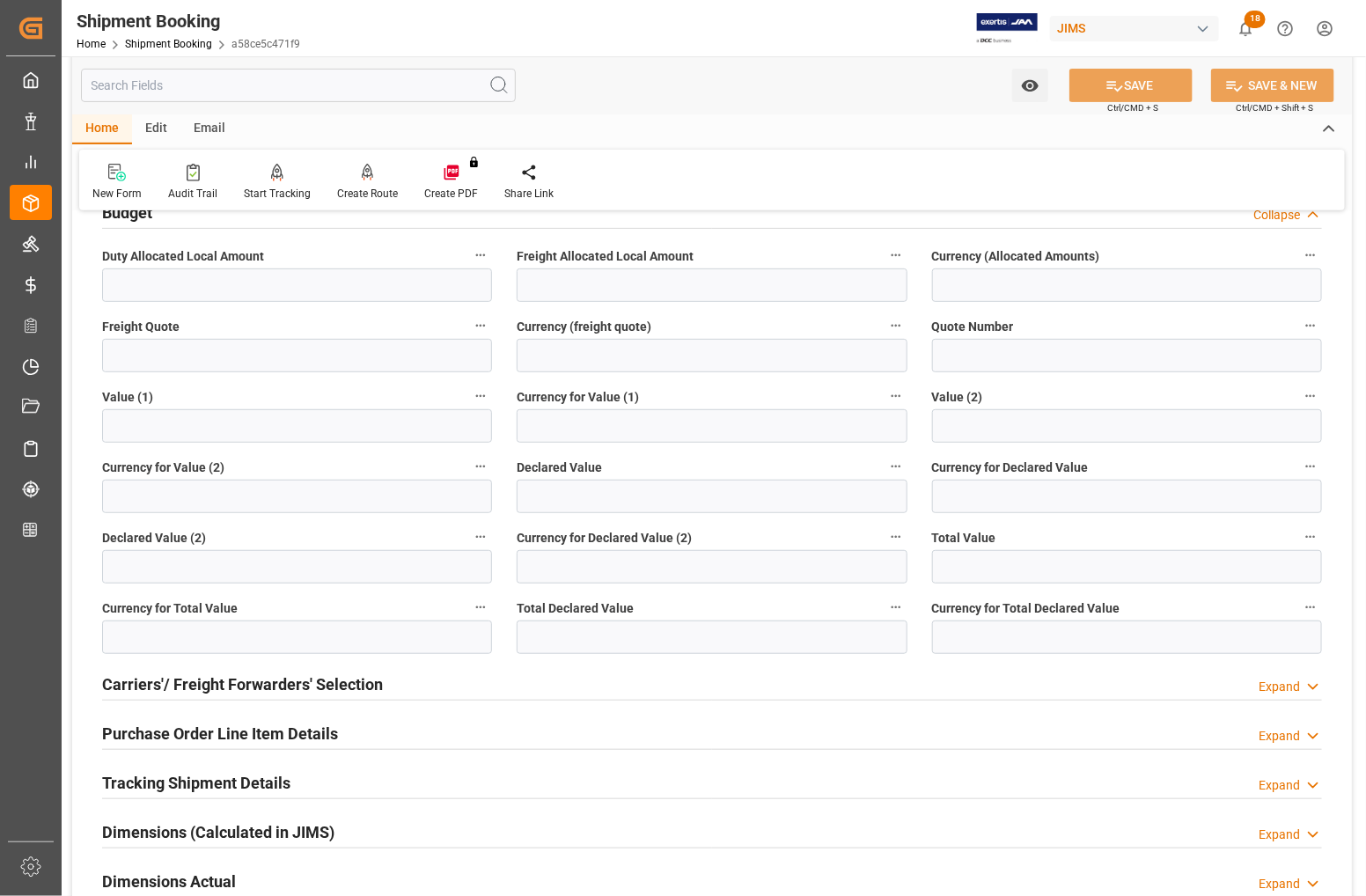
scroll to position [110, 0]
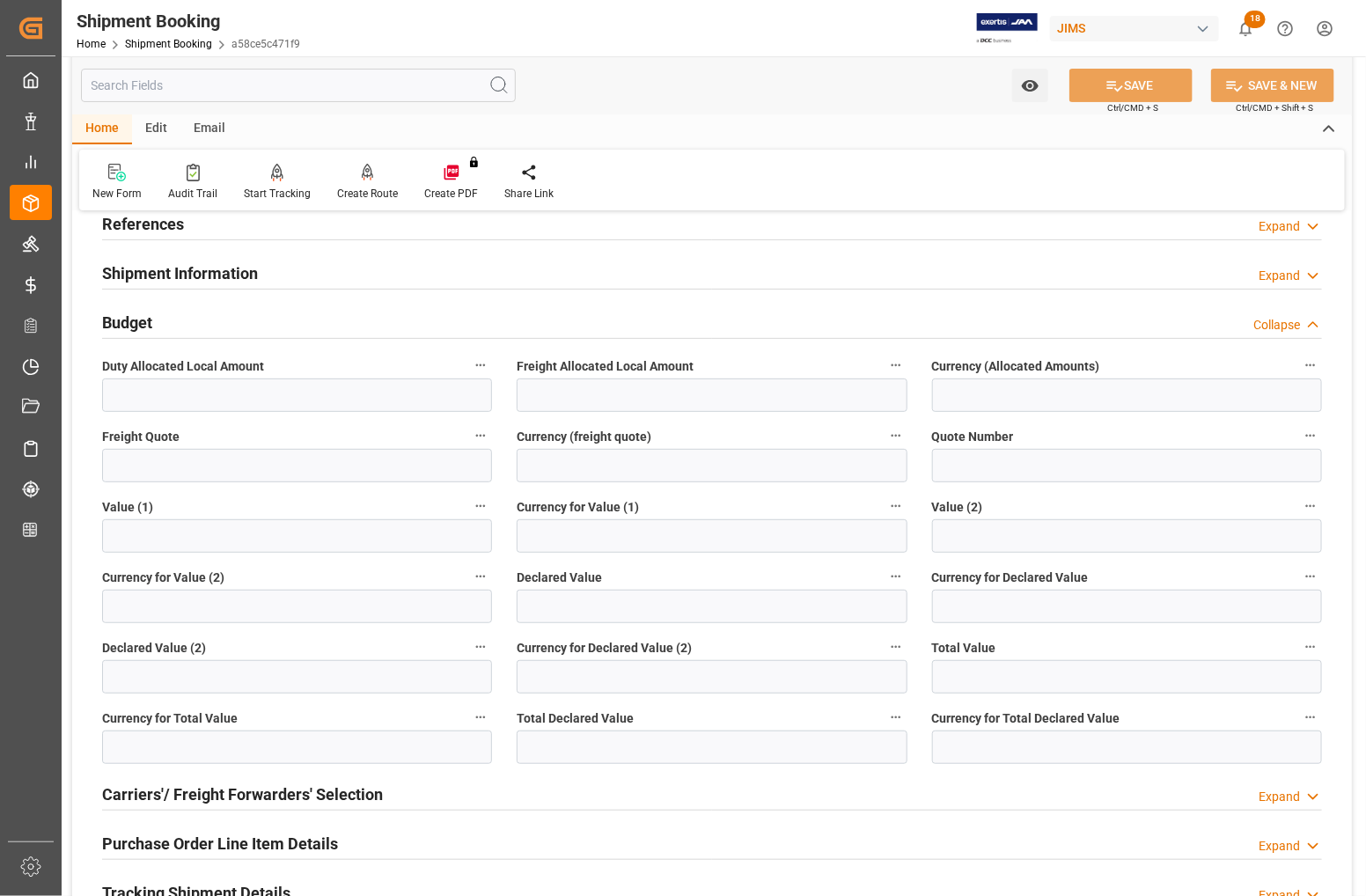
click at [194, 799] on h2 "Carriers'/ Freight Forwarders' Selection" at bounding box center [242, 794] width 281 height 24
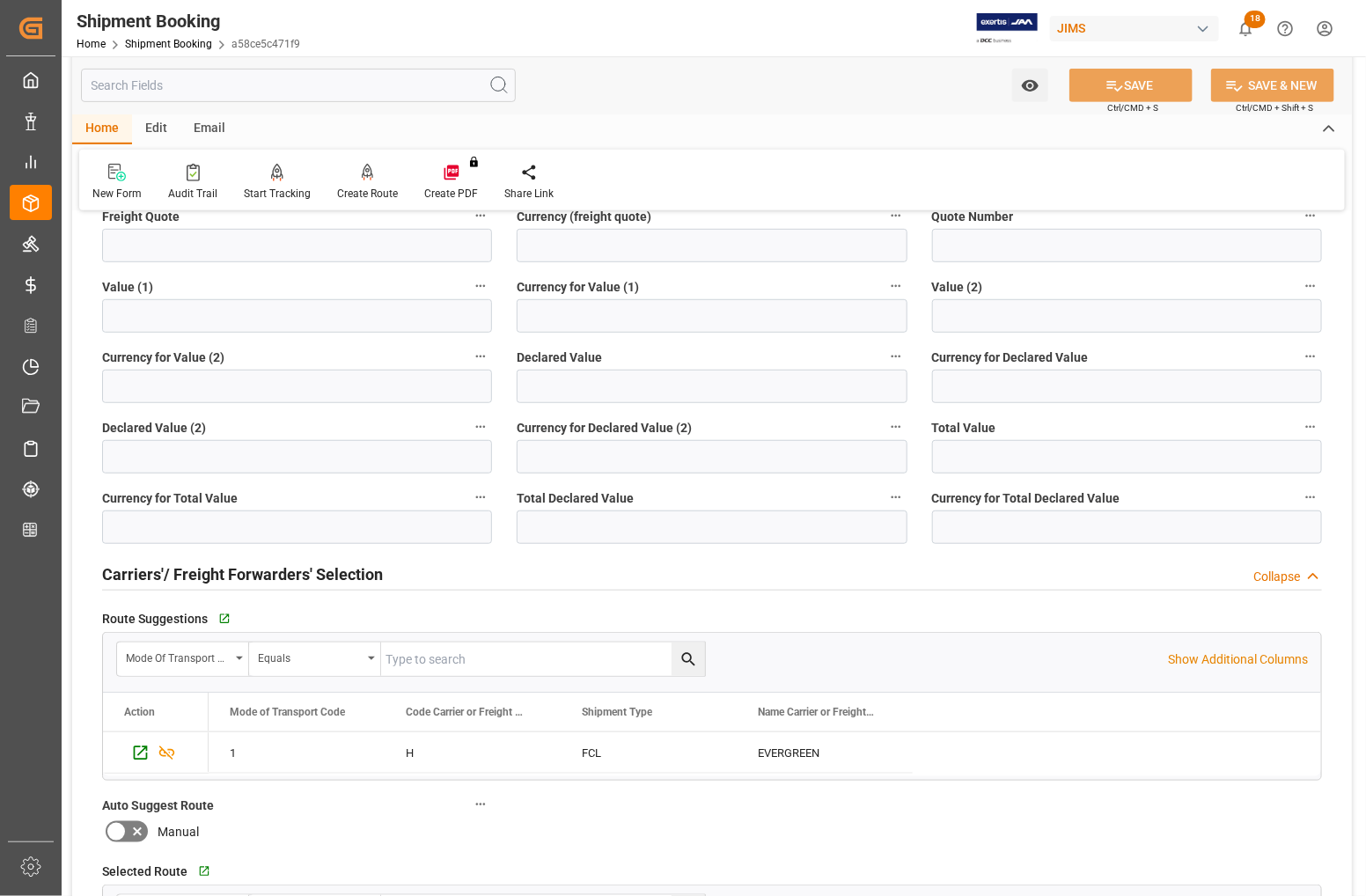
click at [134, 573] on h2 "Carriers'/ Freight Forwarders' Selection" at bounding box center [242, 575] width 281 height 24
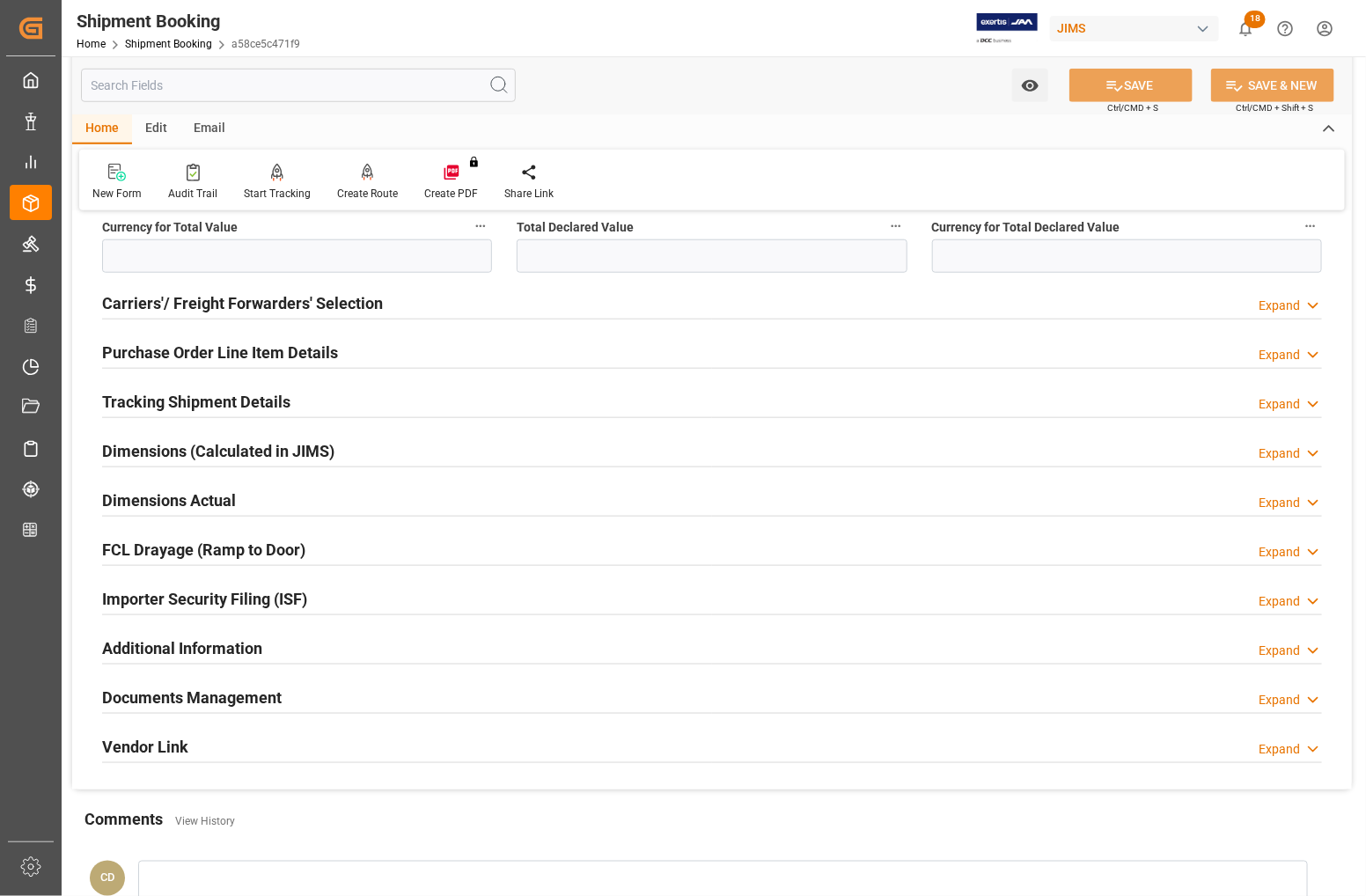
scroll to position [660, 0]
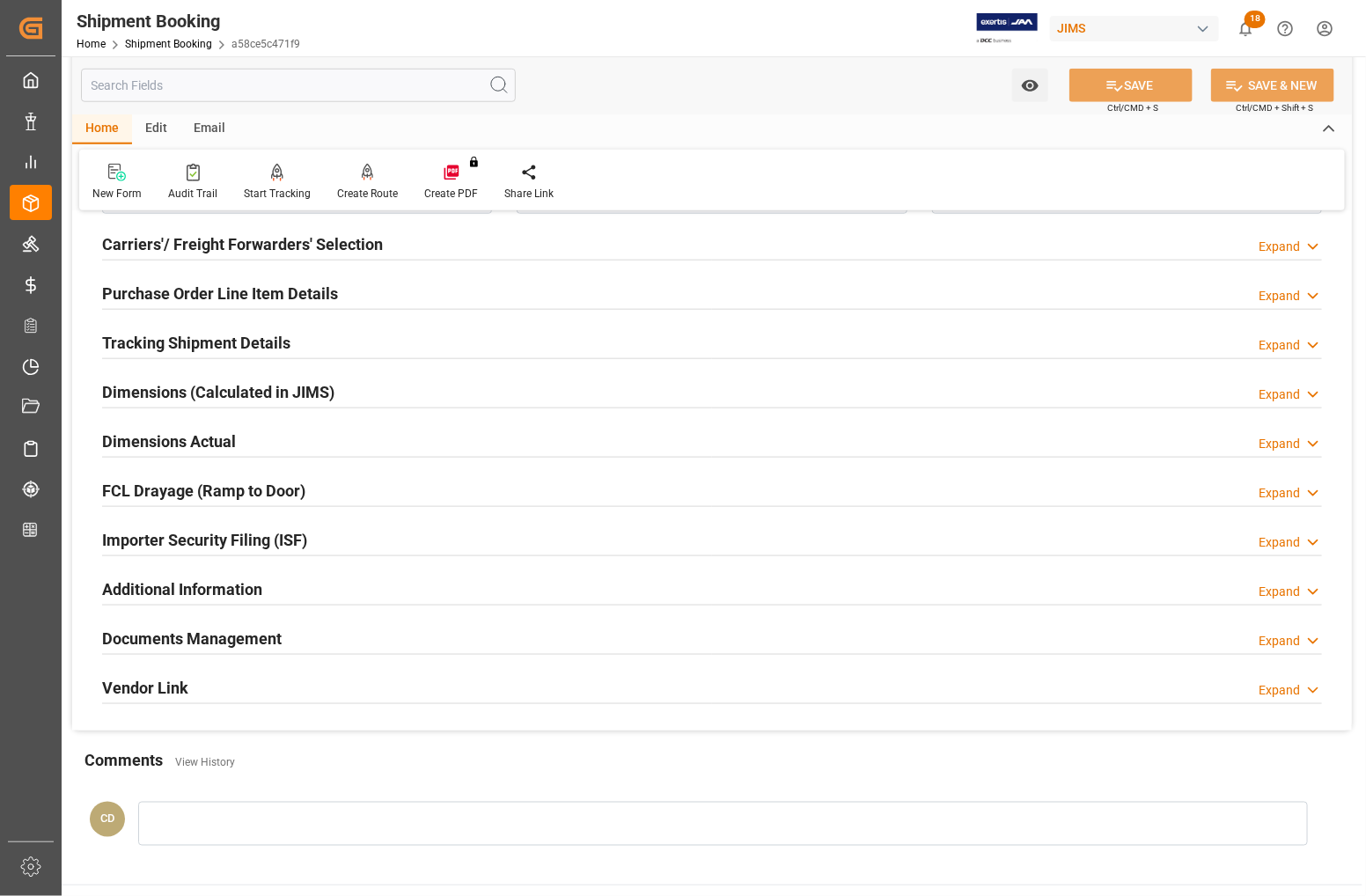
click at [144, 438] on h2 "Dimensions Actual" at bounding box center [170, 442] width 134 height 24
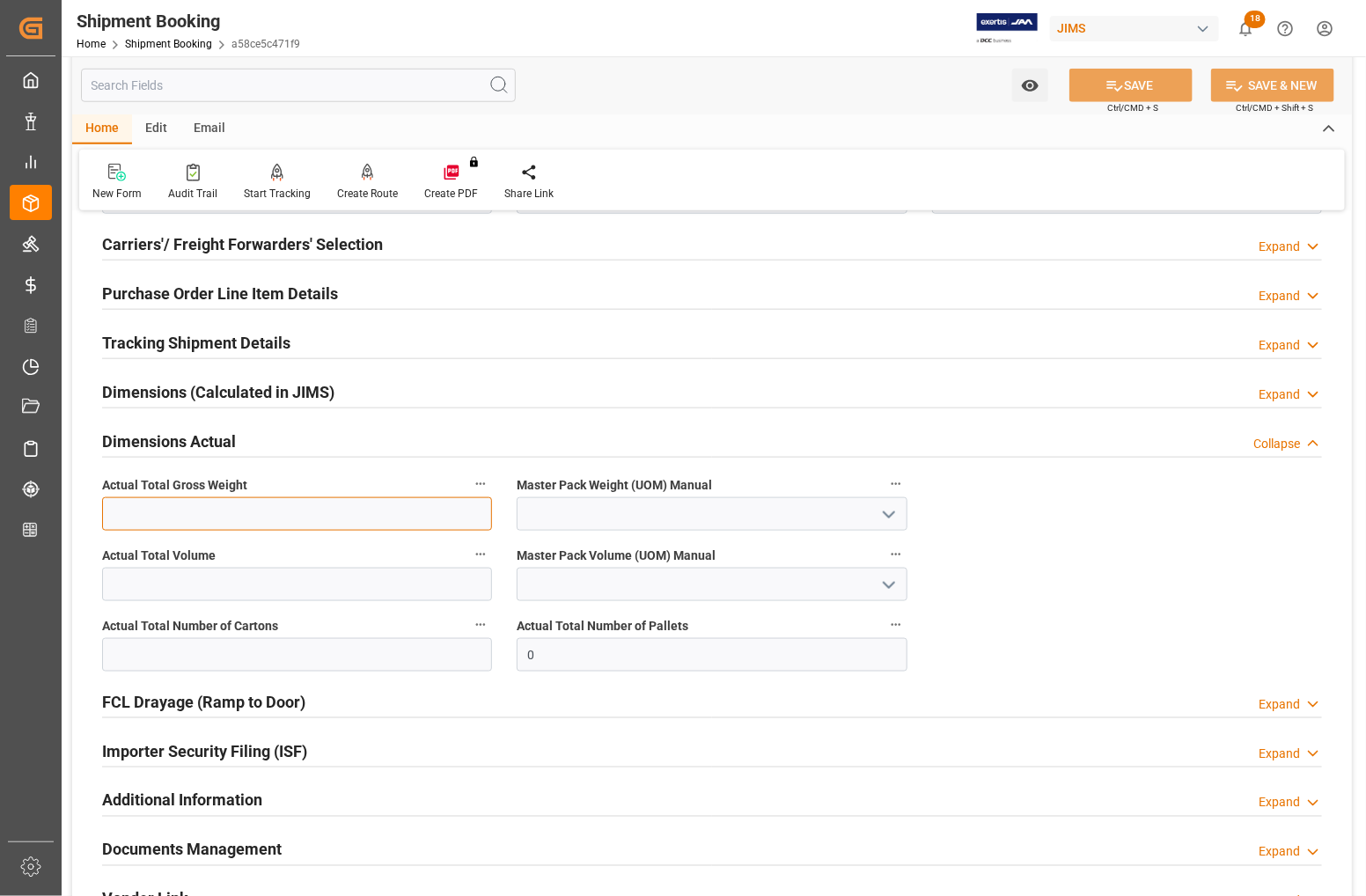
click at [208, 516] on input "text" at bounding box center [298, 515] width 390 height 34
click at [114, 653] on input "text" at bounding box center [298, 655] width 390 height 34
click at [639, 673] on div "Actual Total Number of Pallets 0" at bounding box center [712, 642] width 415 height 70
click at [353, 657] on input "text" at bounding box center [298, 655] width 390 height 34
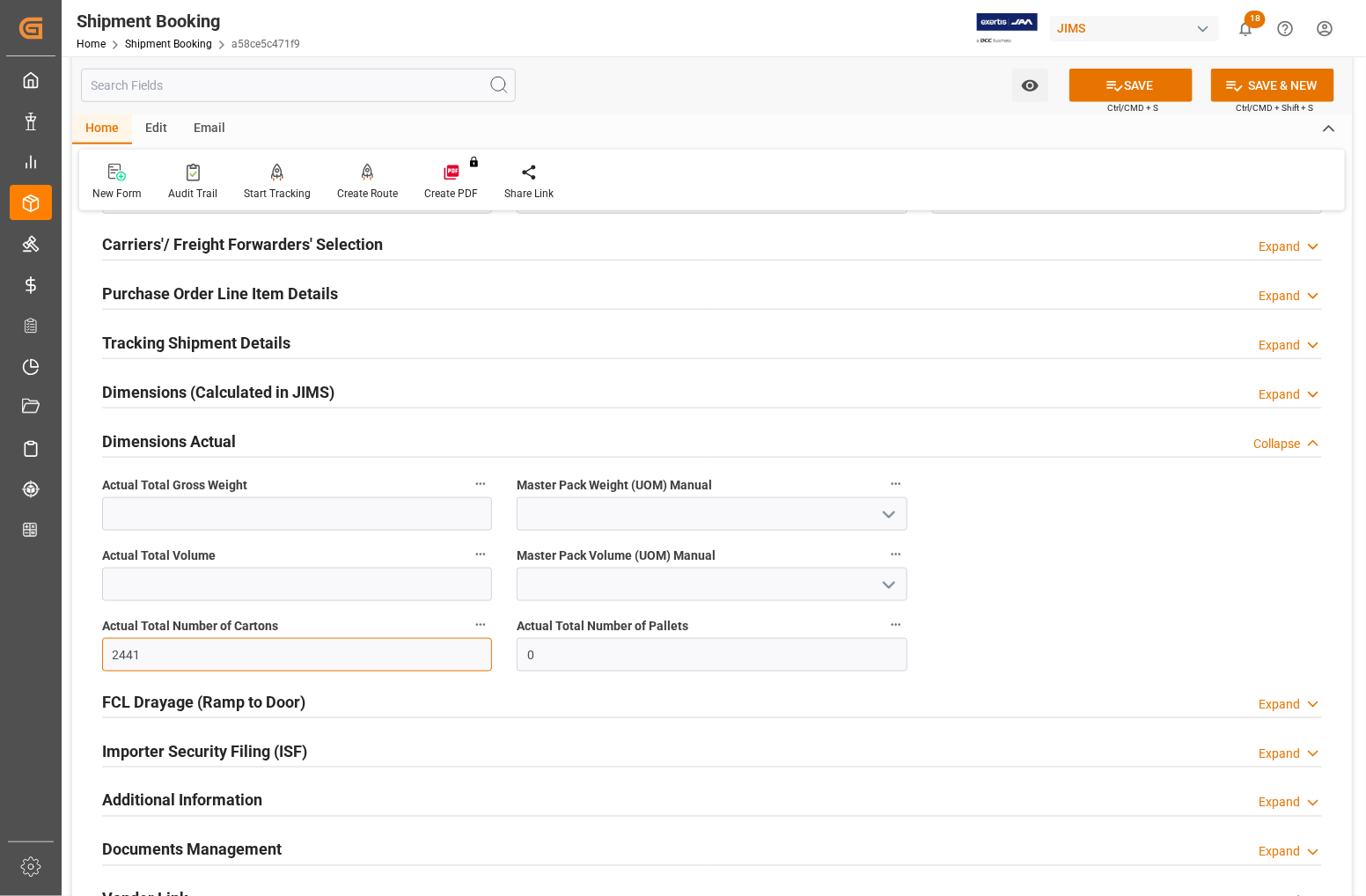
type input "2441"
click at [157, 509] on input "text" at bounding box center [298, 515] width 390 height 34
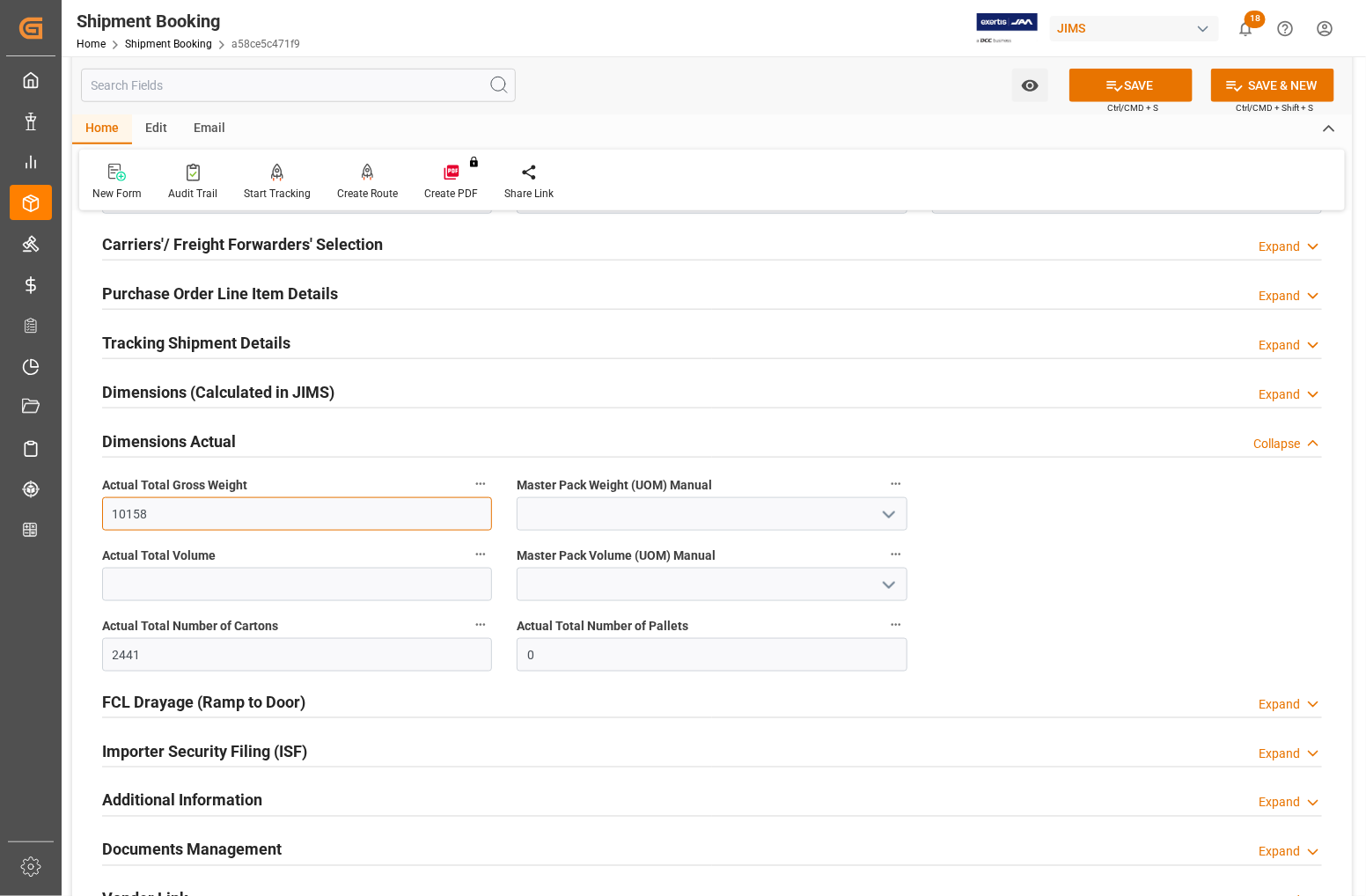
type input "10158"
click at [880, 514] on icon "open menu" at bounding box center [889, 515] width 21 height 21
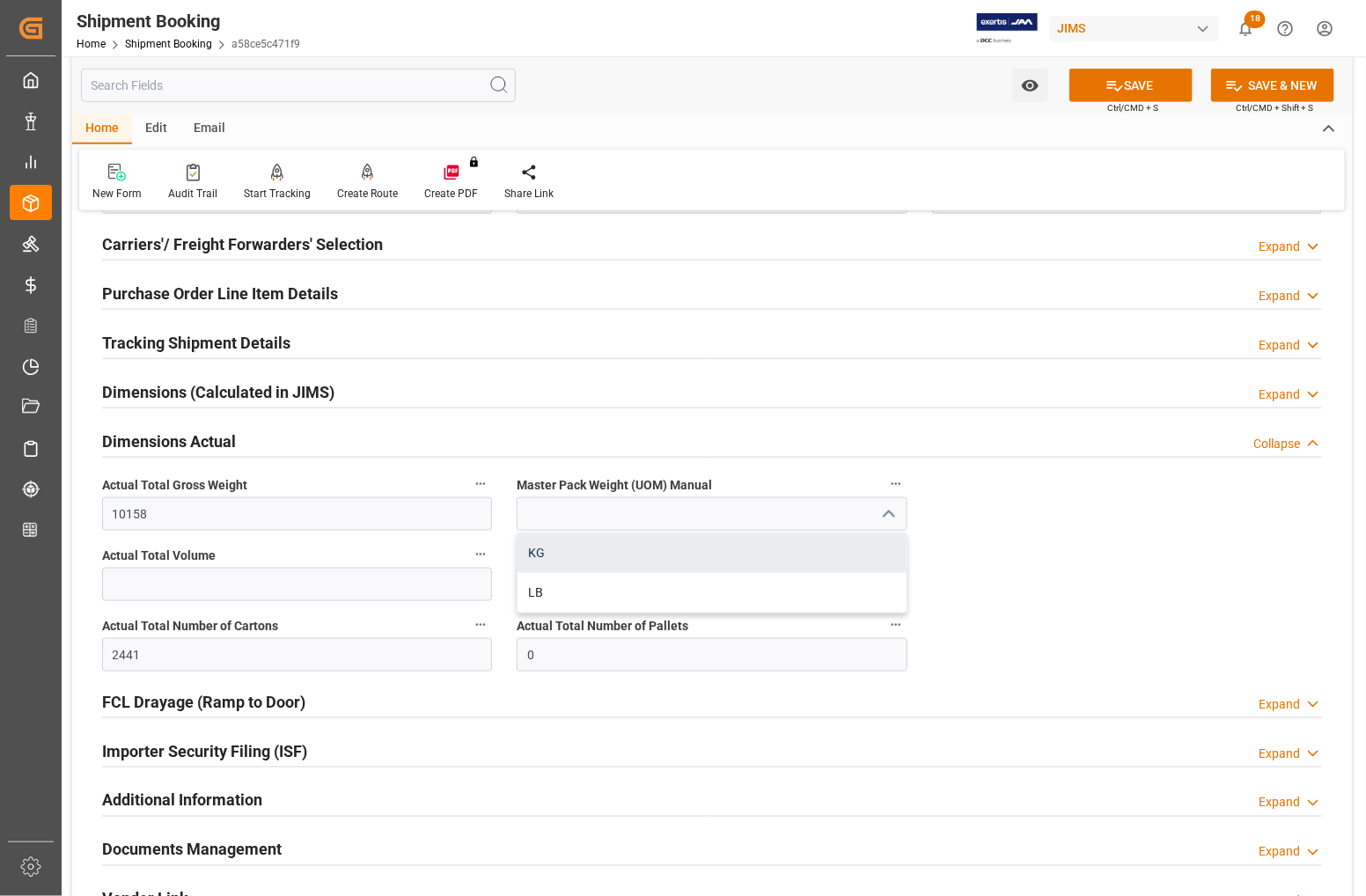
click at [577, 557] on div "KG" at bounding box center [712, 553] width 388 height 39
type input "KG"
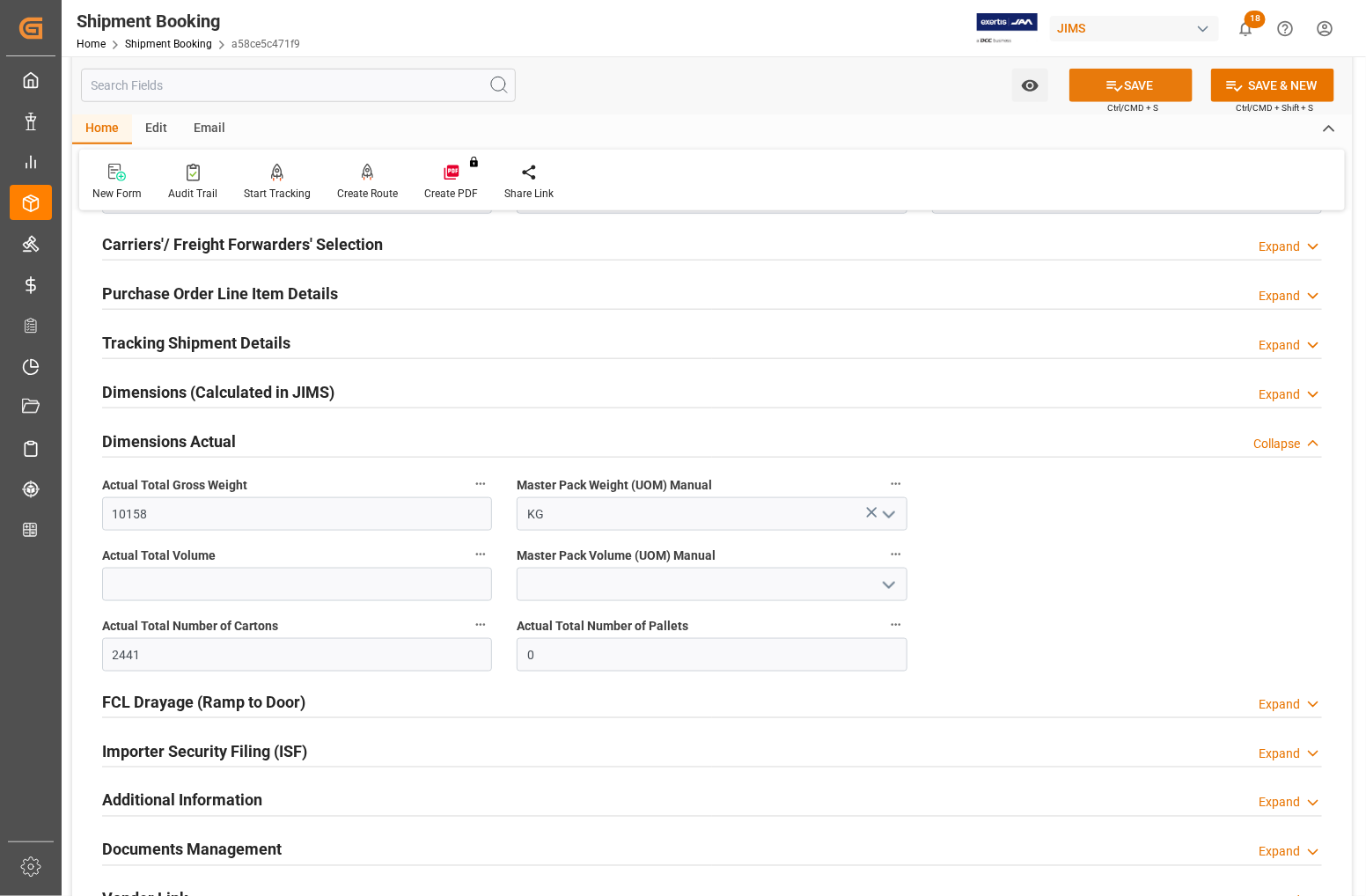
click at [1121, 86] on button "SAVE" at bounding box center [1130, 86] width 123 height 34
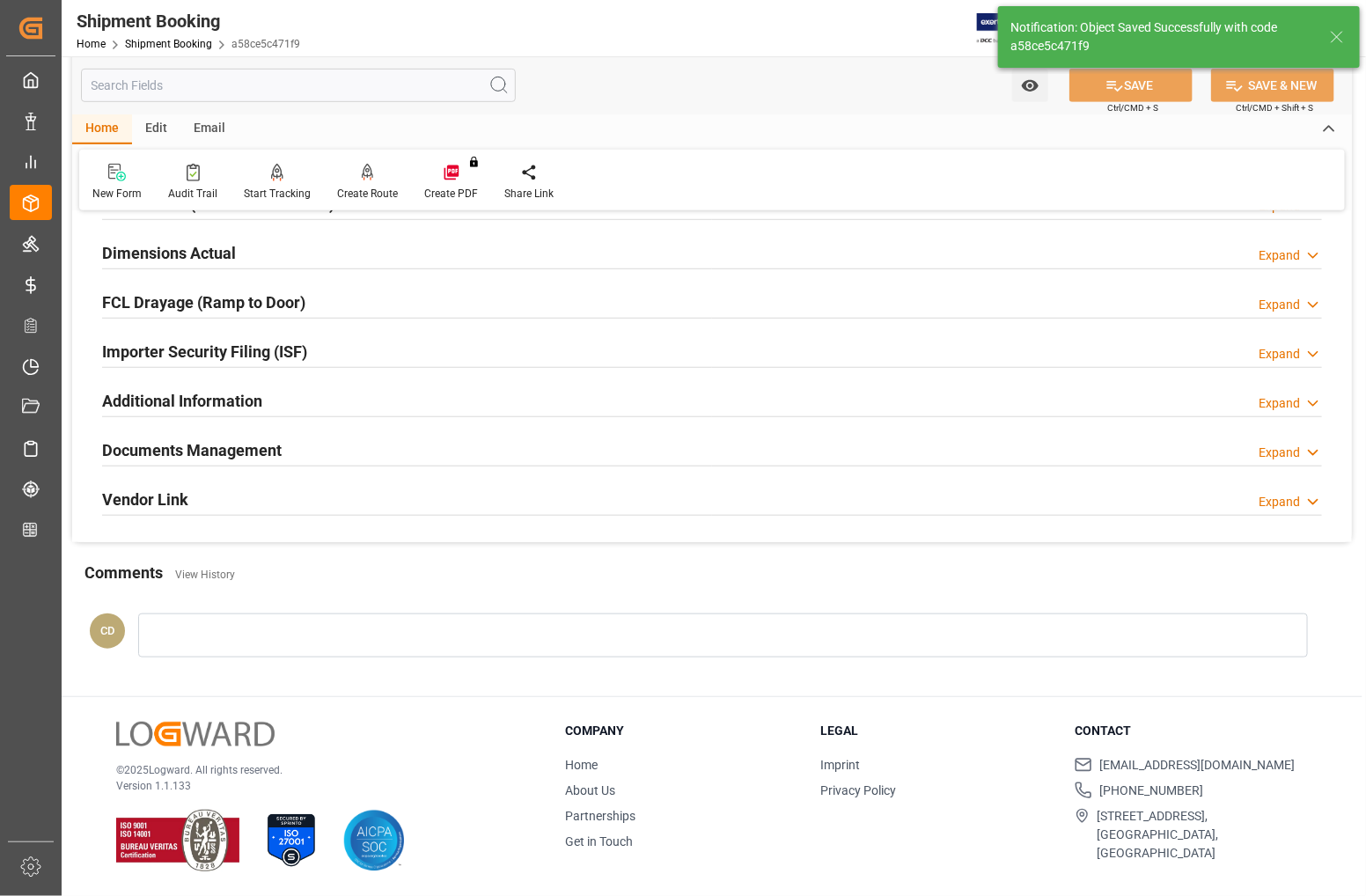
scroll to position [238, 0]
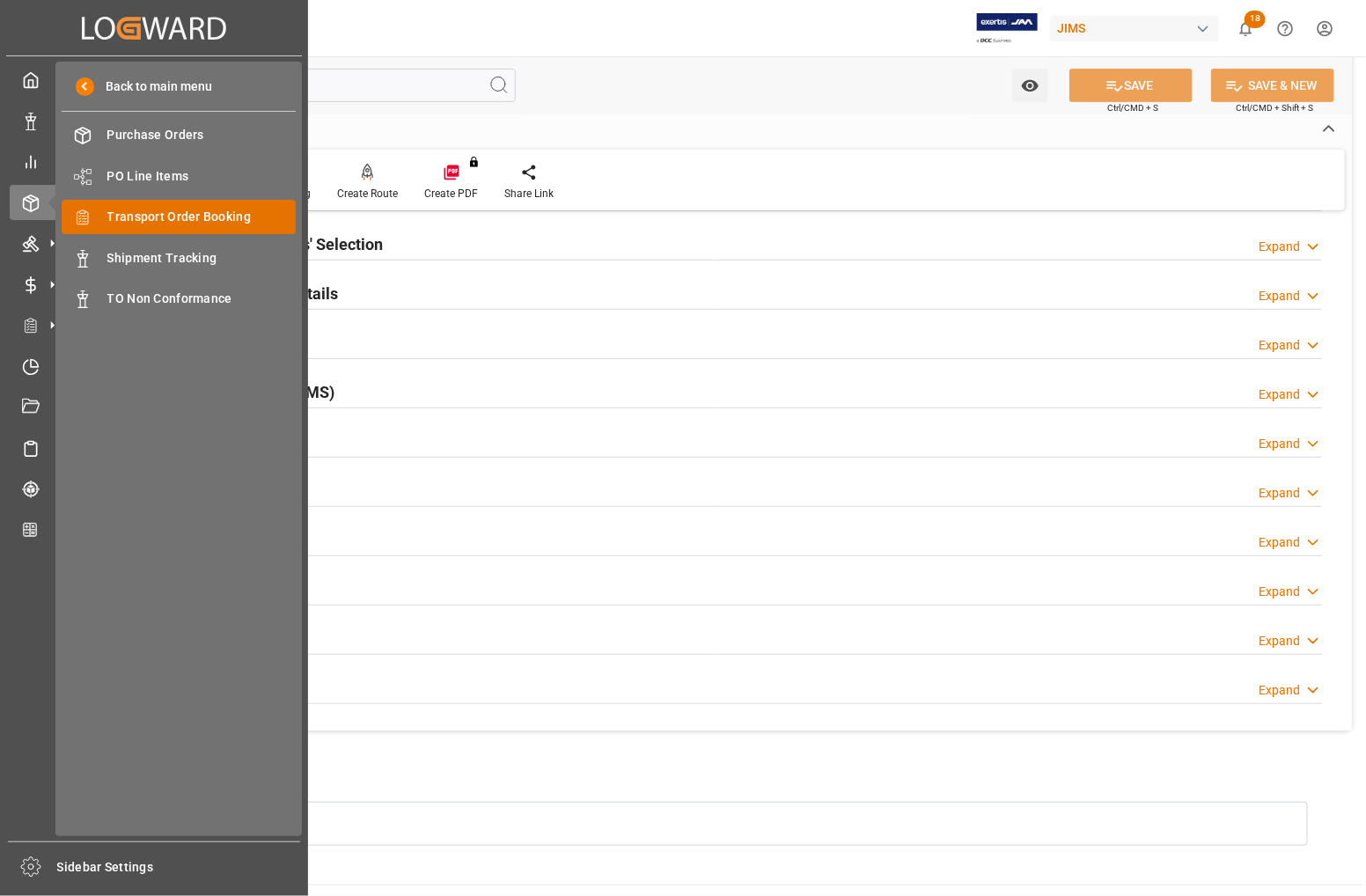
click at [174, 221] on span "Transport Order Booking" at bounding box center [202, 217] width 189 height 19
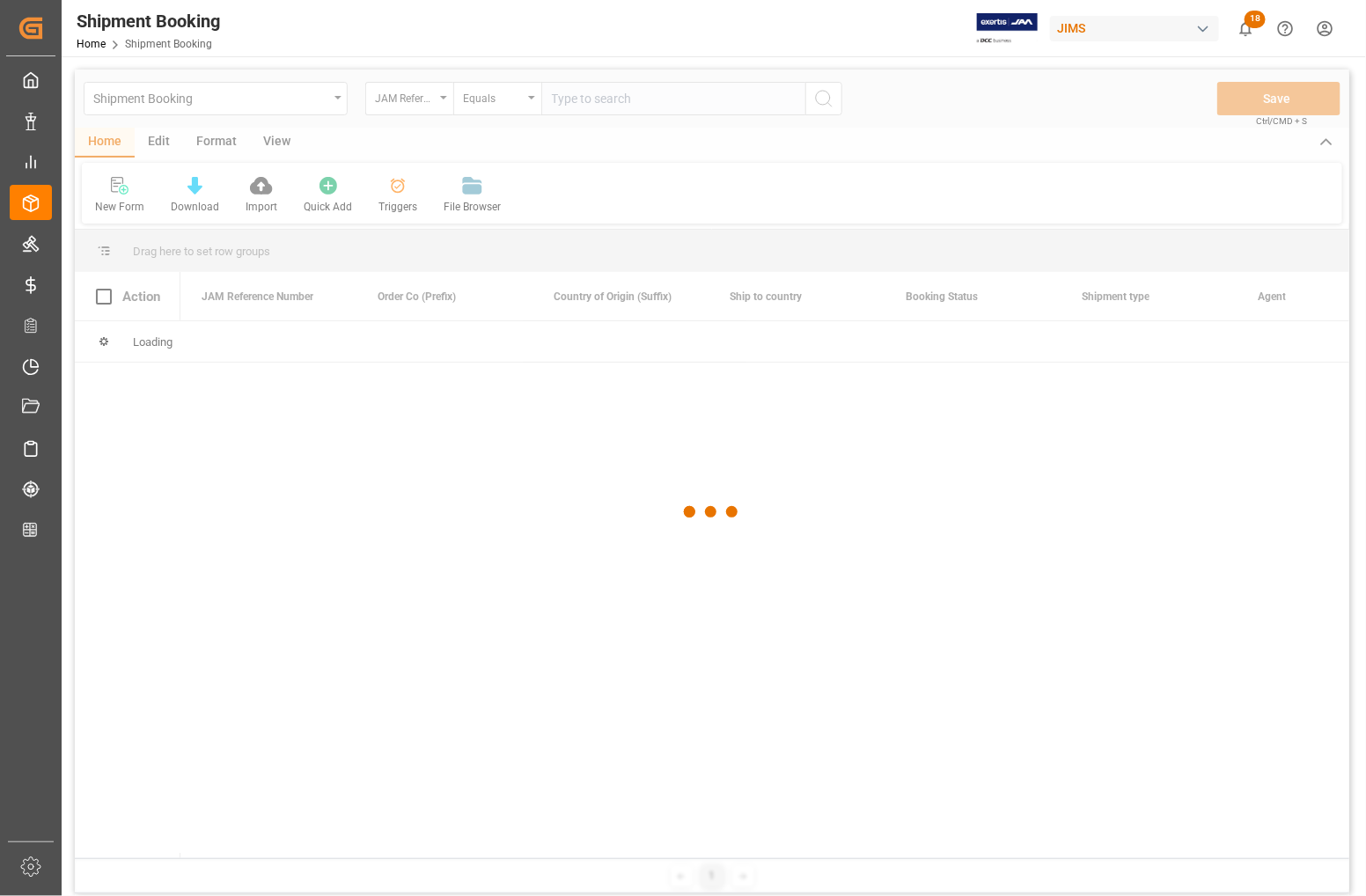
click at [595, 95] on div at bounding box center [713, 513] width 1275 height 886
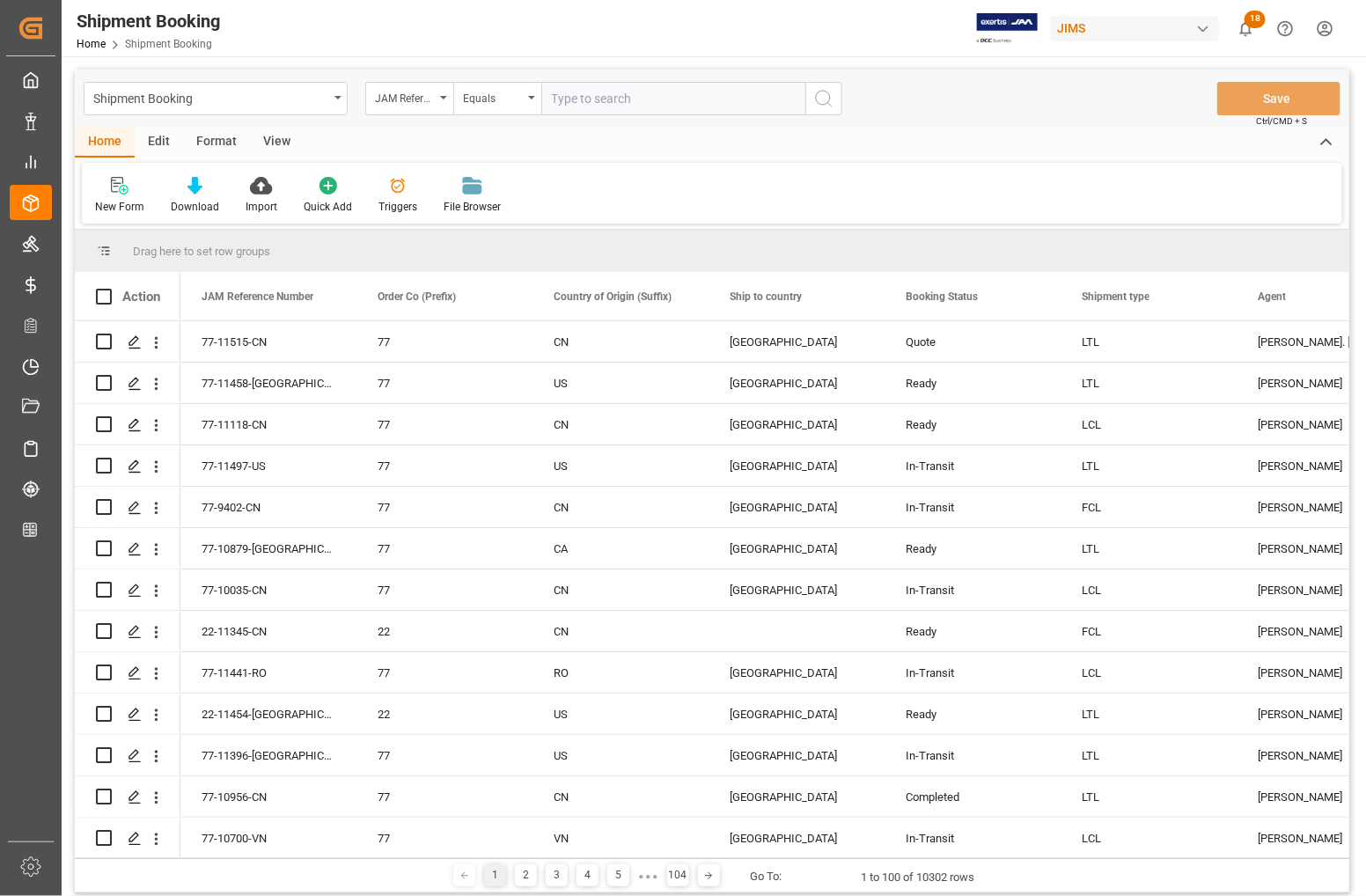
click at [595, 95] on input "text" at bounding box center [673, 99] width 264 height 34
type input "77-11388-"
type input "77-11388-DE"
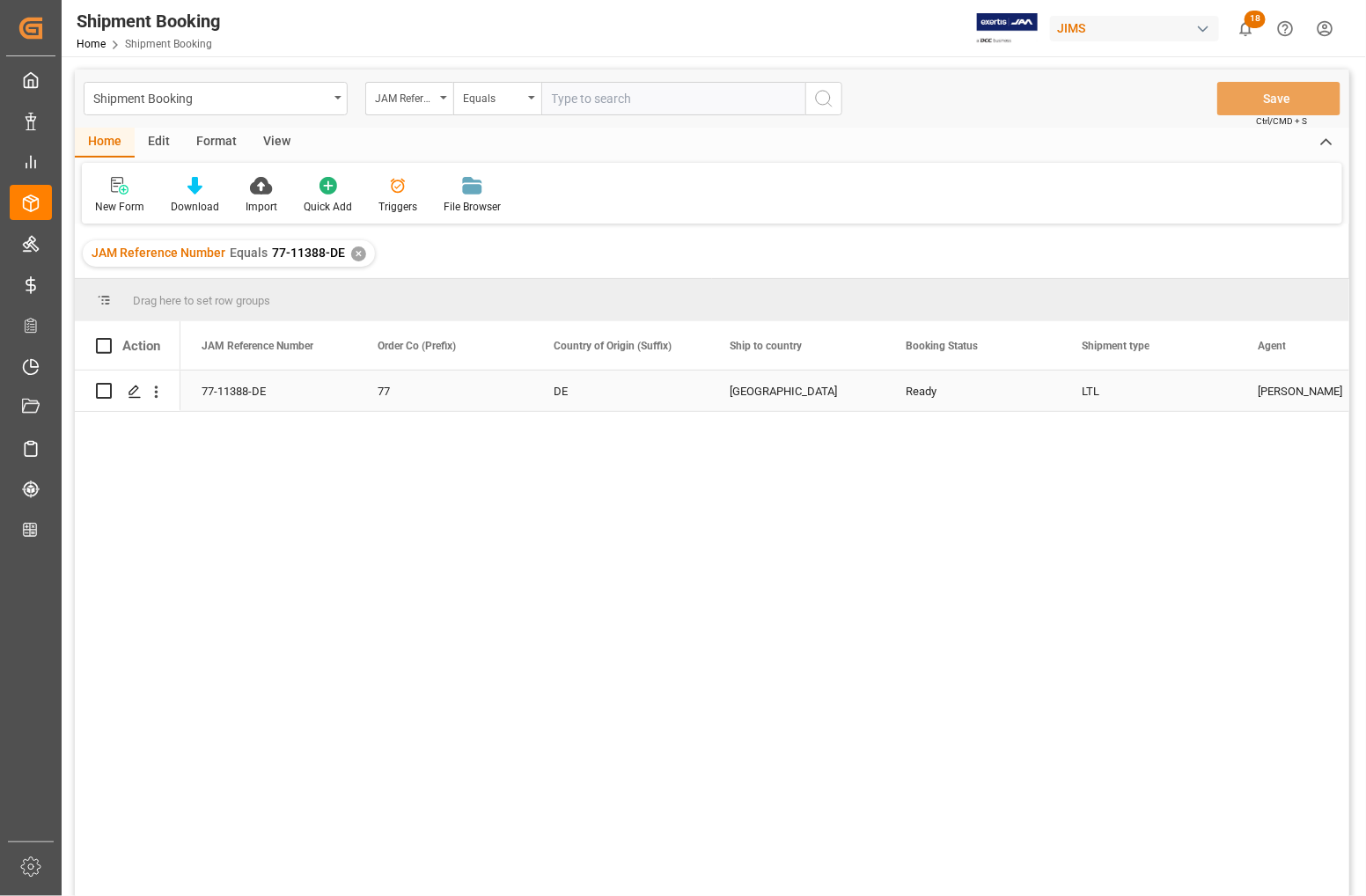
click at [262, 396] on div "77-11388-DE" at bounding box center [268, 390] width 176 height 40
click at [134, 388] on icon "Press SPACE to select this row." at bounding box center [135, 391] width 14 height 14
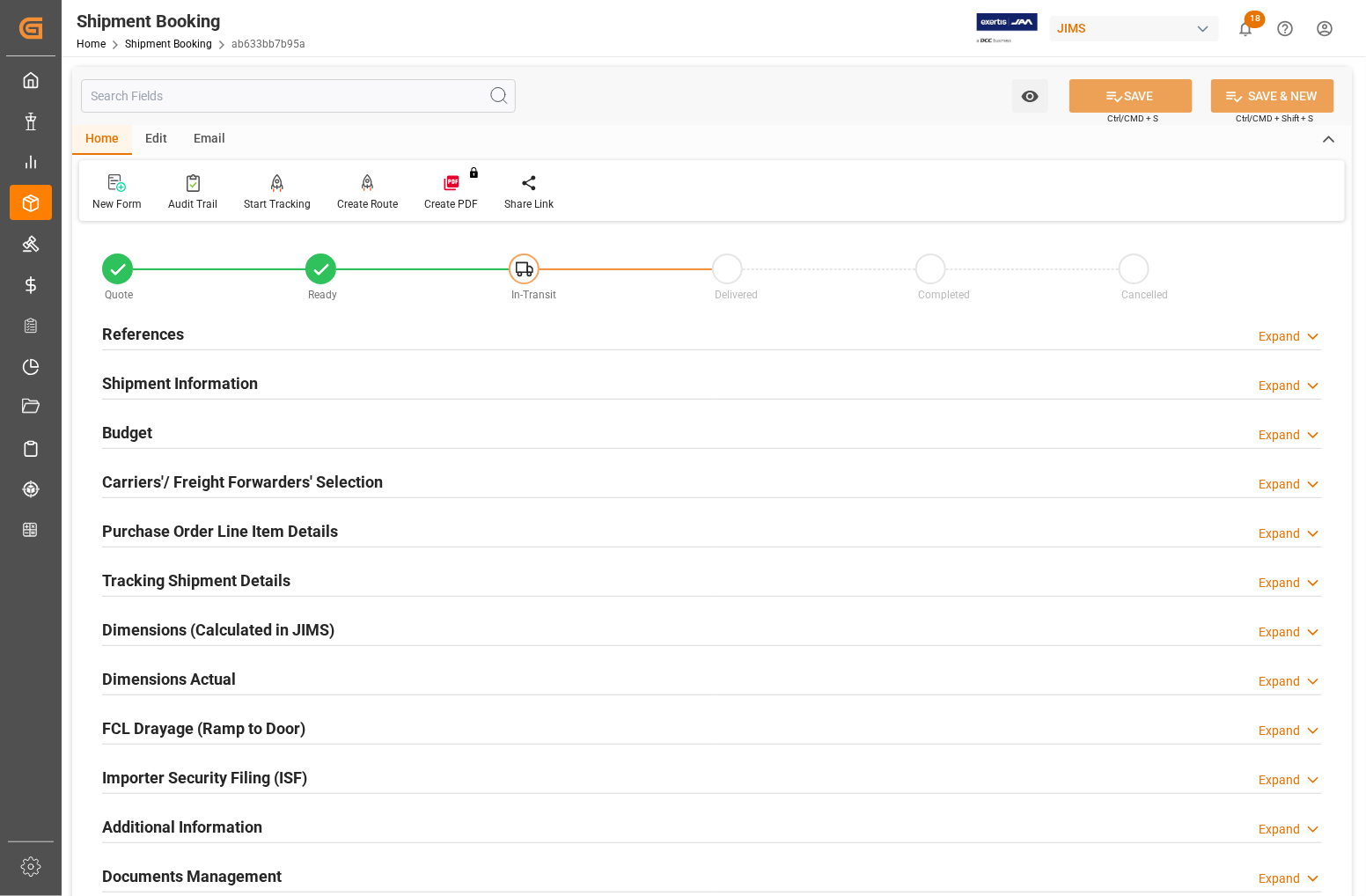
click at [137, 429] on h2 "Budget" at bounding box center [127, 433] width 50 height 24
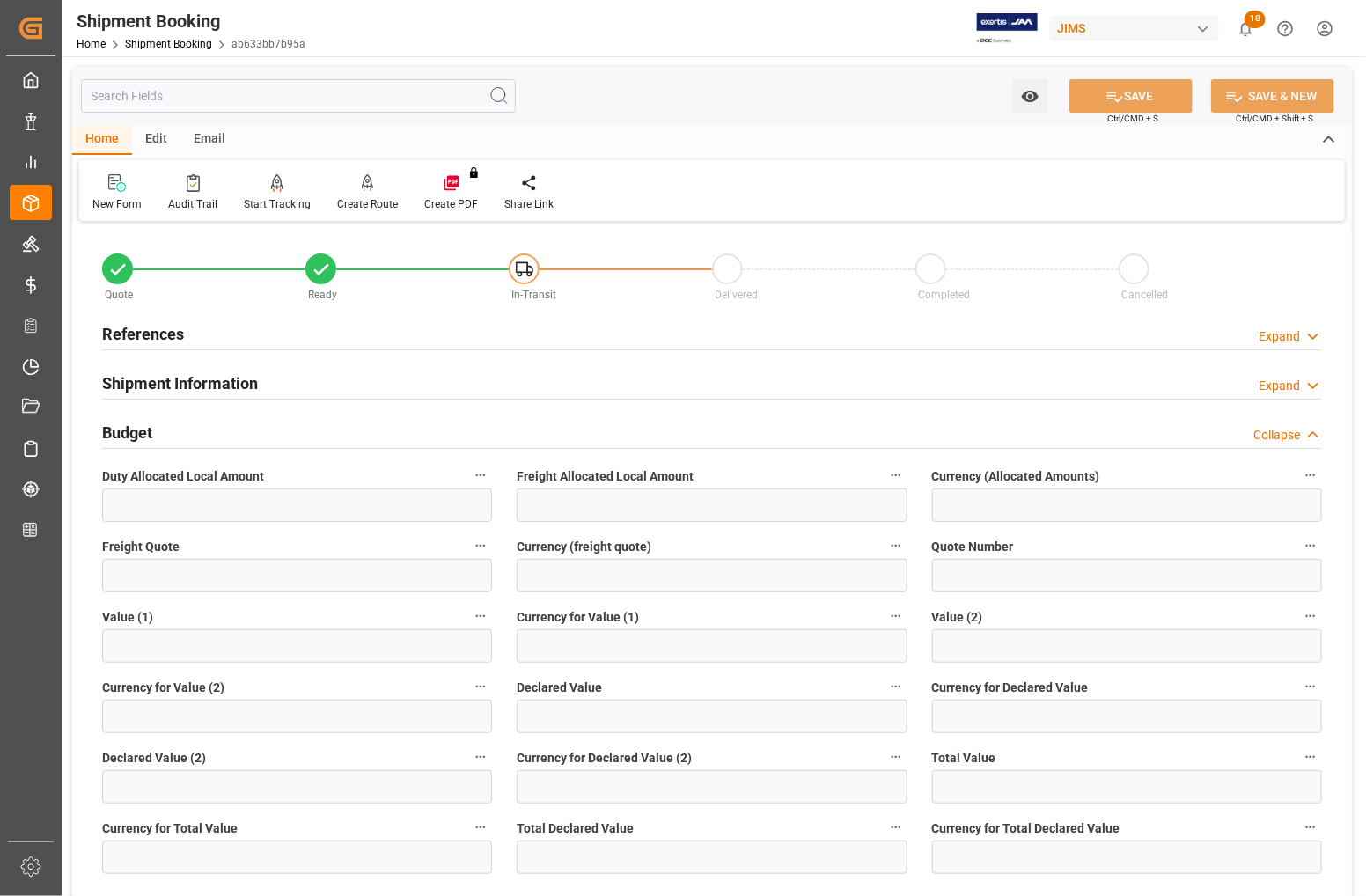
click at [137, 429] on h2 "Budget" at bounding box center [127, 433] width 50 height 24
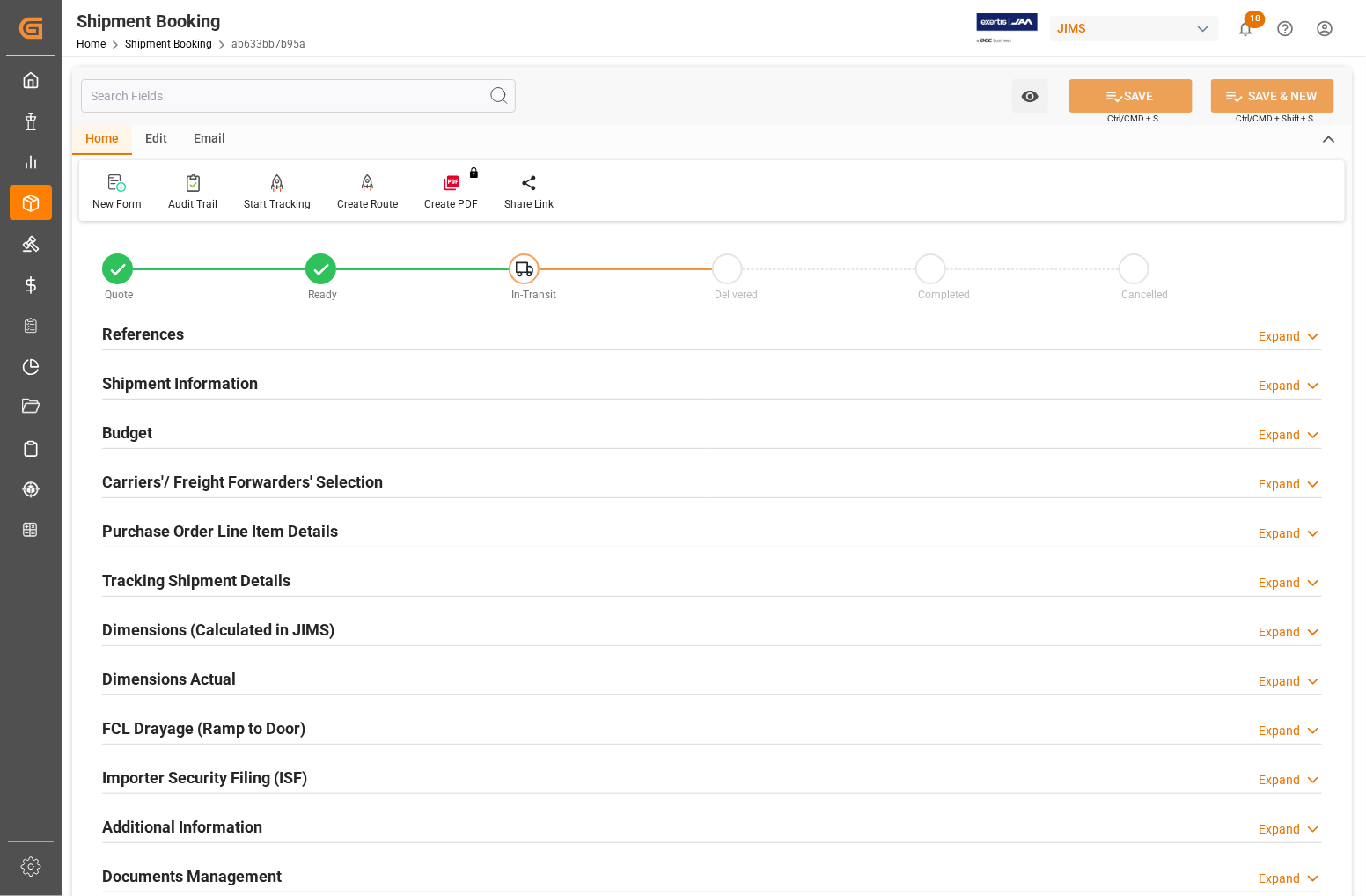
click at [143, 483] on h2 "Carriers'/ Freight Forwarders' Selection" at bounding box center [242, 482] width 281 height 24
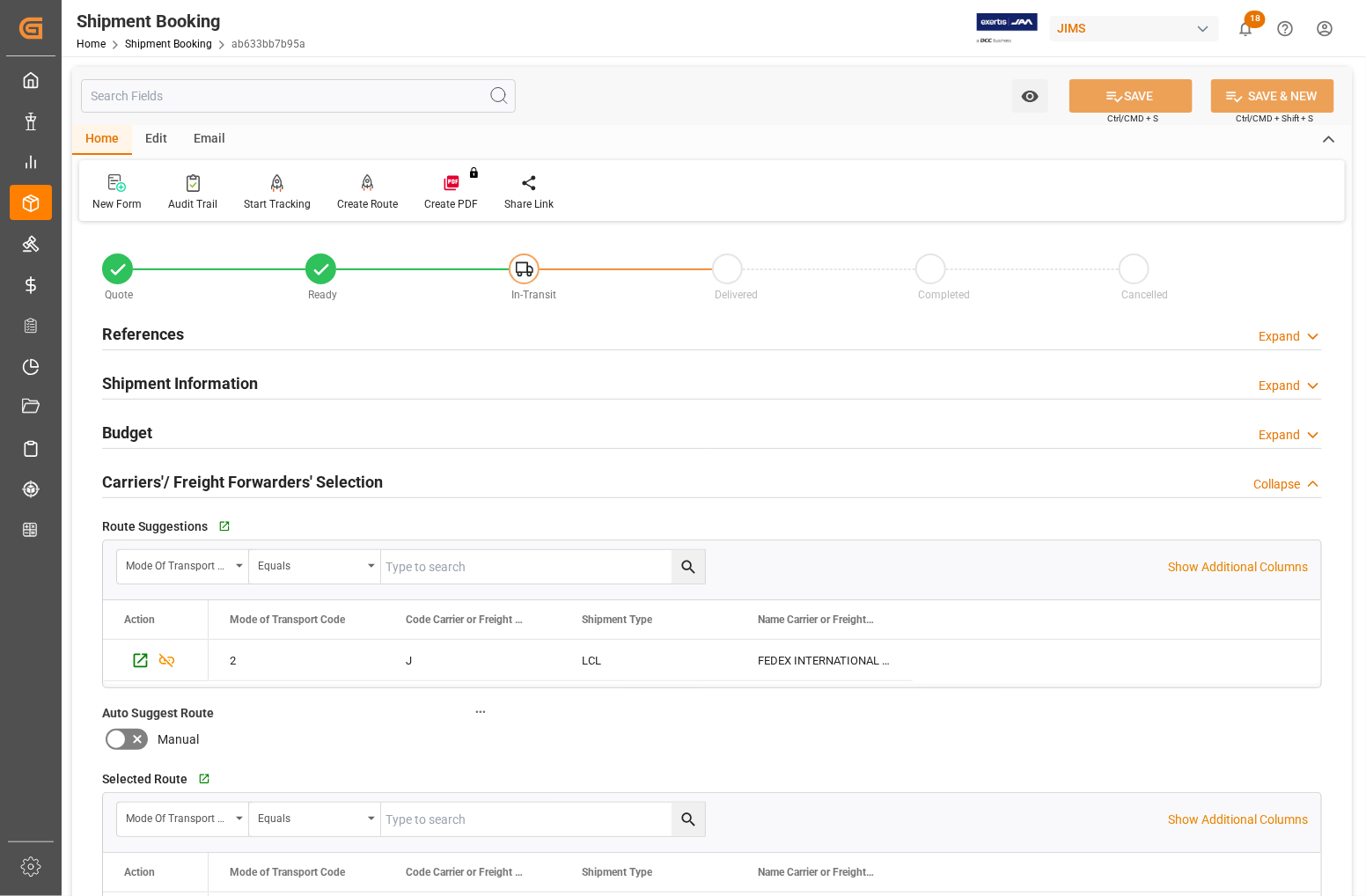
click at [143, 483] on h2 "Carriers'/ Freight Forwarders' Selection" at bounding box center [242, 482] width 281 height 24
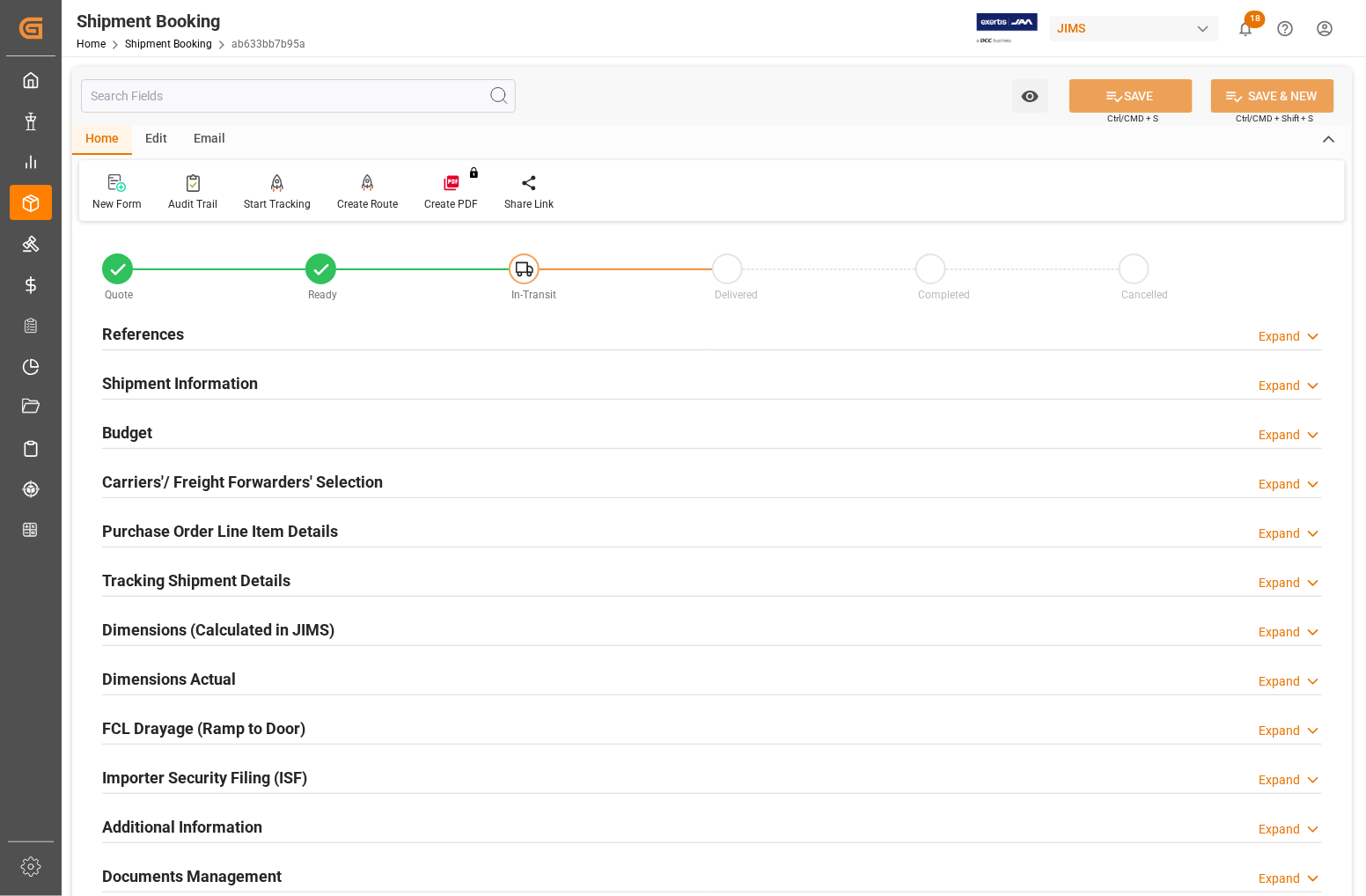
click at [126, 326] on h2 "References" at bounding box center [143, 334] width 82 height 24
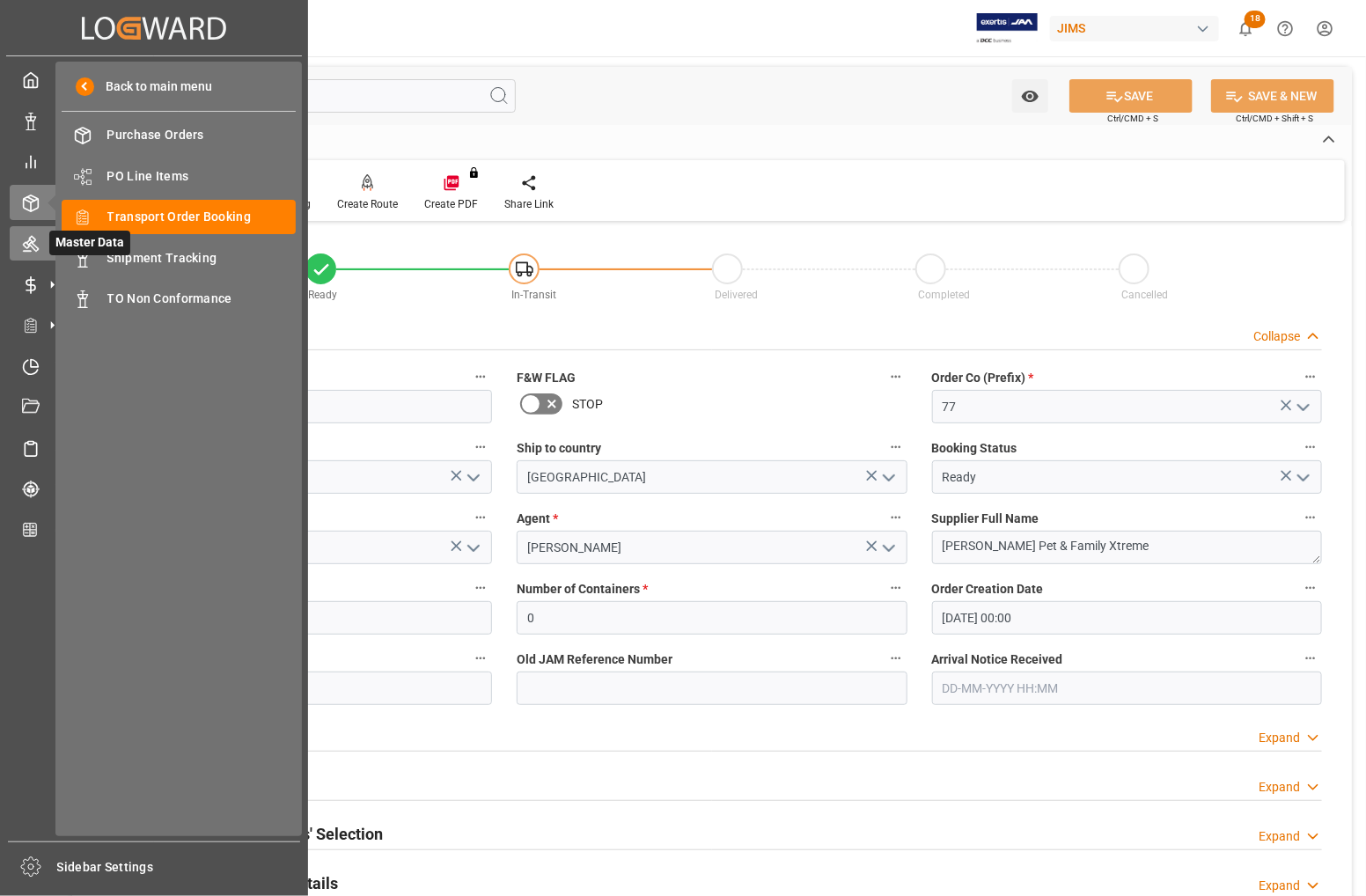
click at [120, 231] on span "Master Data" at bounding box center [90, 242] width 81 height 25
click at [176, 214] on span "Transport Order Booking" at bounding box center [202, 217] width 189 height 19
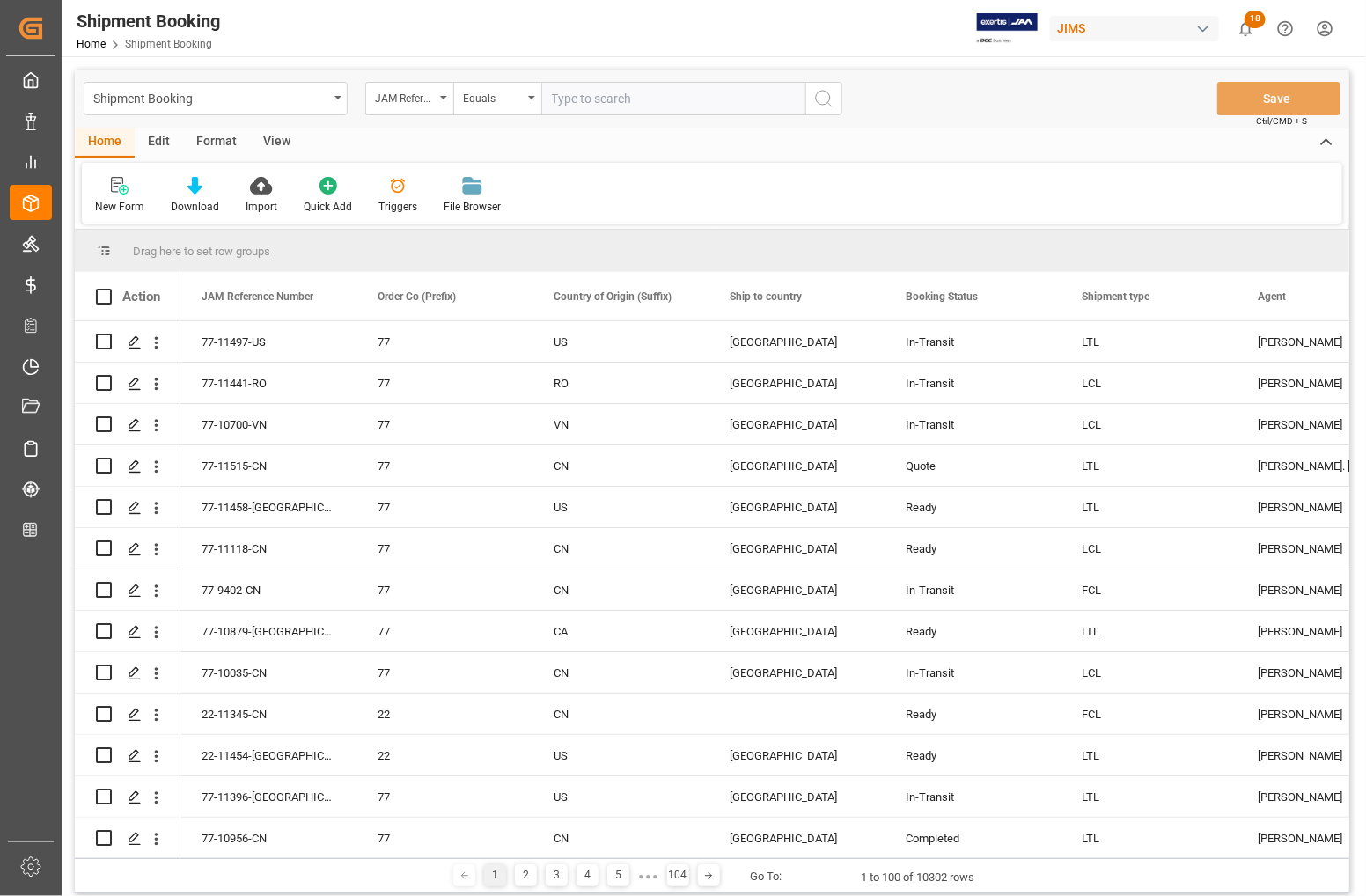
click at [573, 95] on input "text" at bounding box center [673, 99] width 264 height 34
type input "77-11352-US"
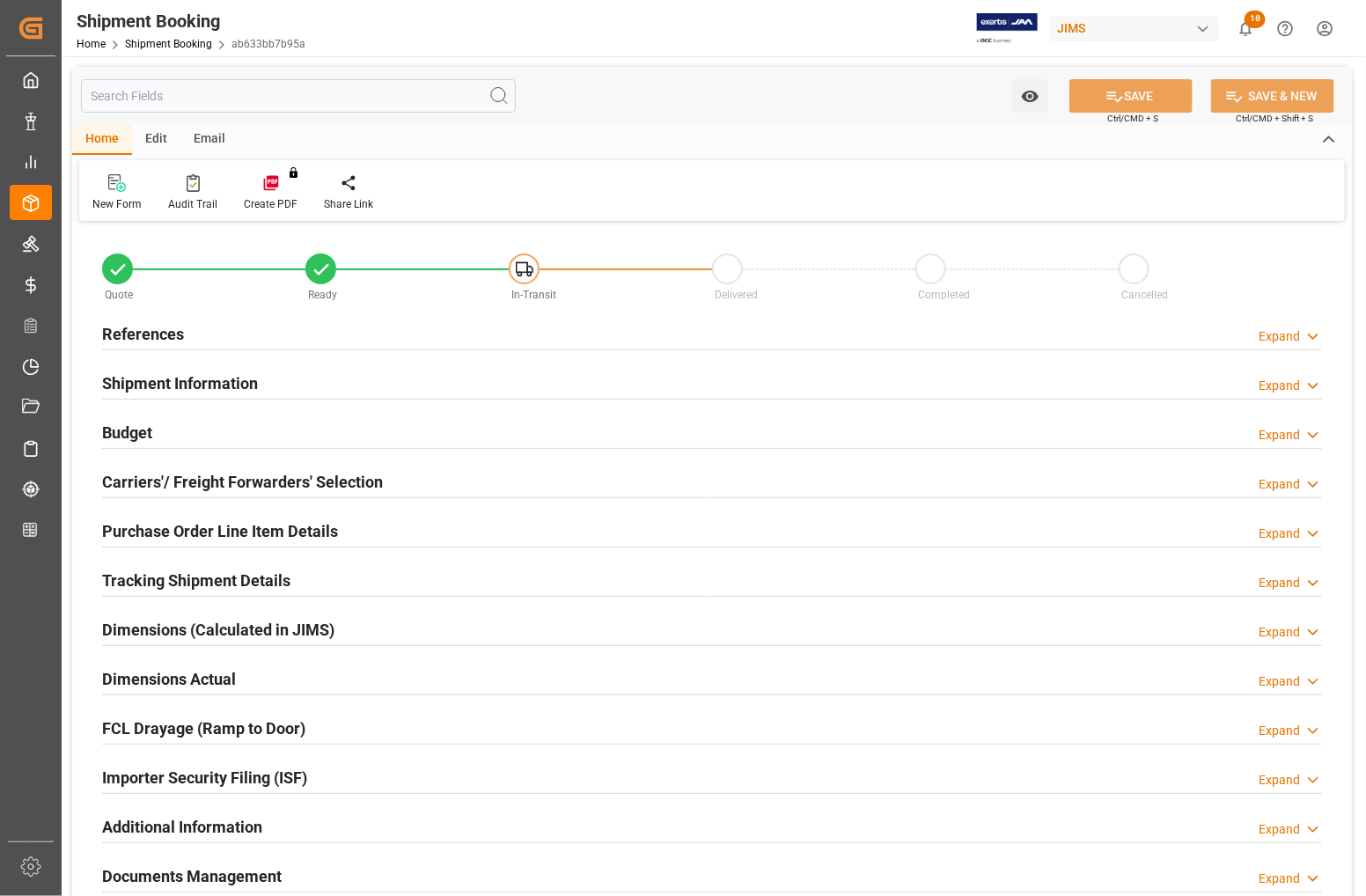
type input "0"
type input "[DATE] 00:00"
type input "[DATE]"
click at [135, 331] on h2 "References" at bounding box center [143, 334] width 82 height 24
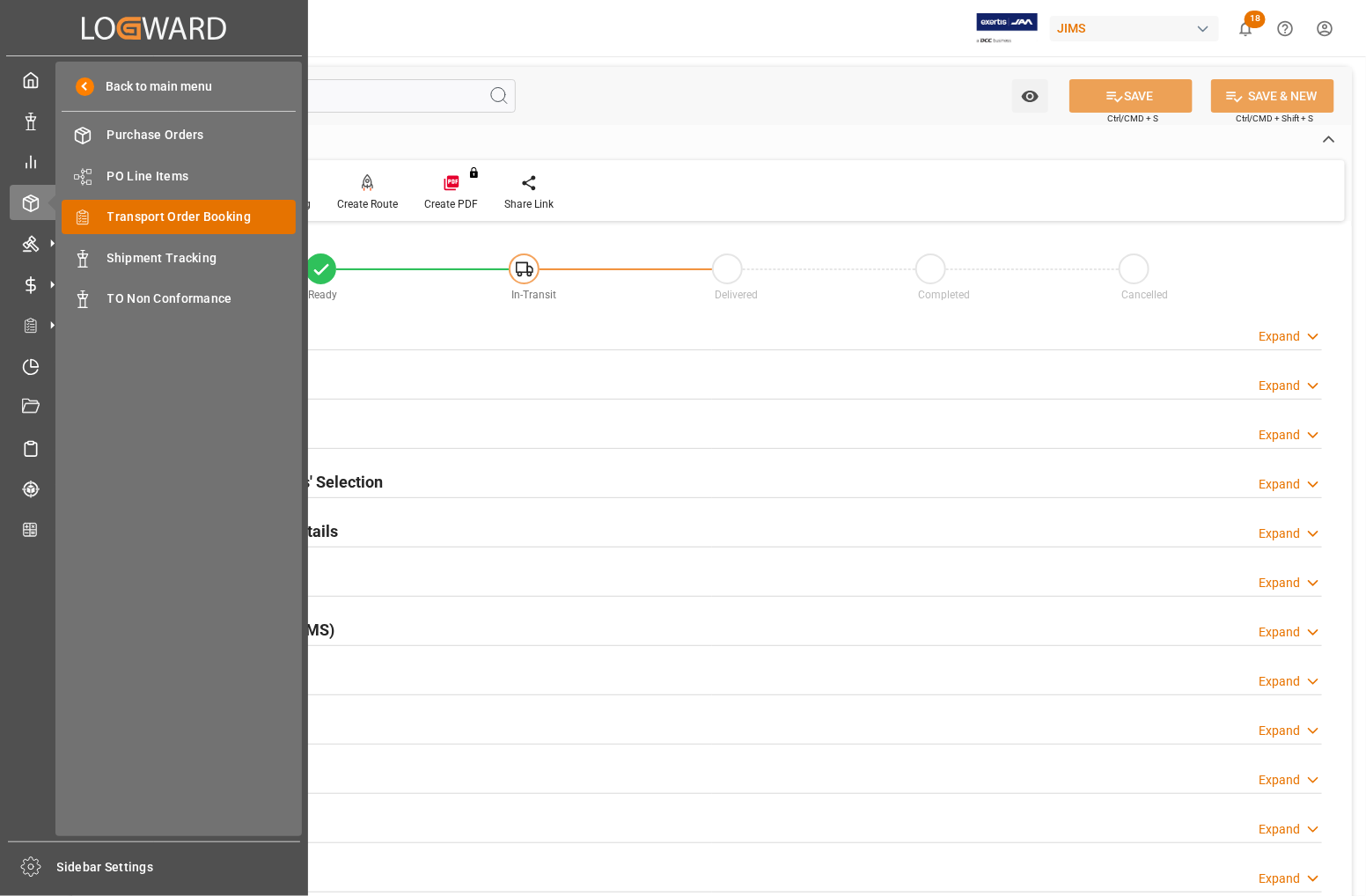
click at [154, 222] on span "Transport Order Booking" at bounding box center [202, 217] width 189 height 19
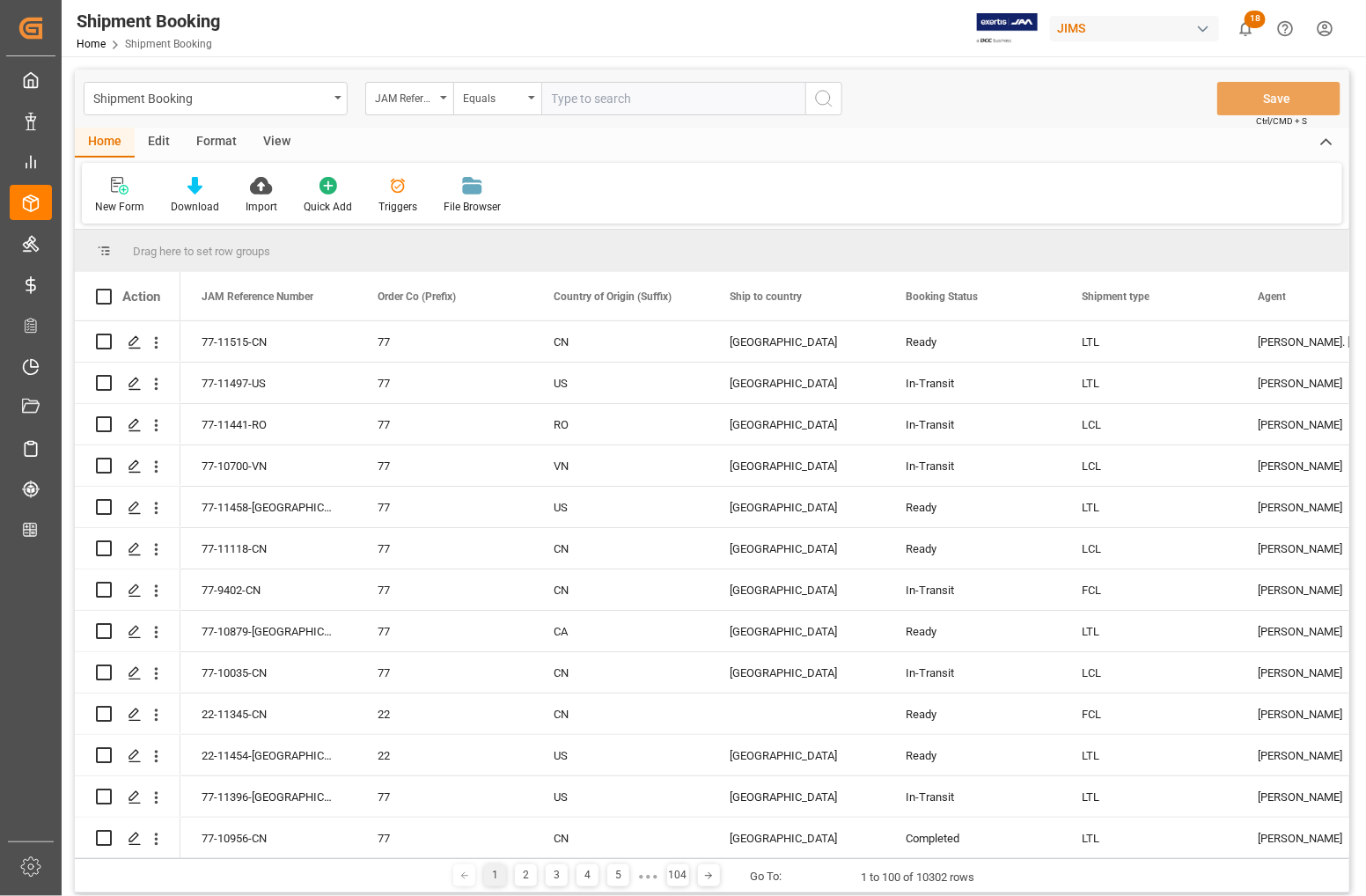
click at [592, 98] on input "text" at bounding box center [673, 99] width 264 height 34
type input "77-11378-[GEOGRAPHIC_DATA]"
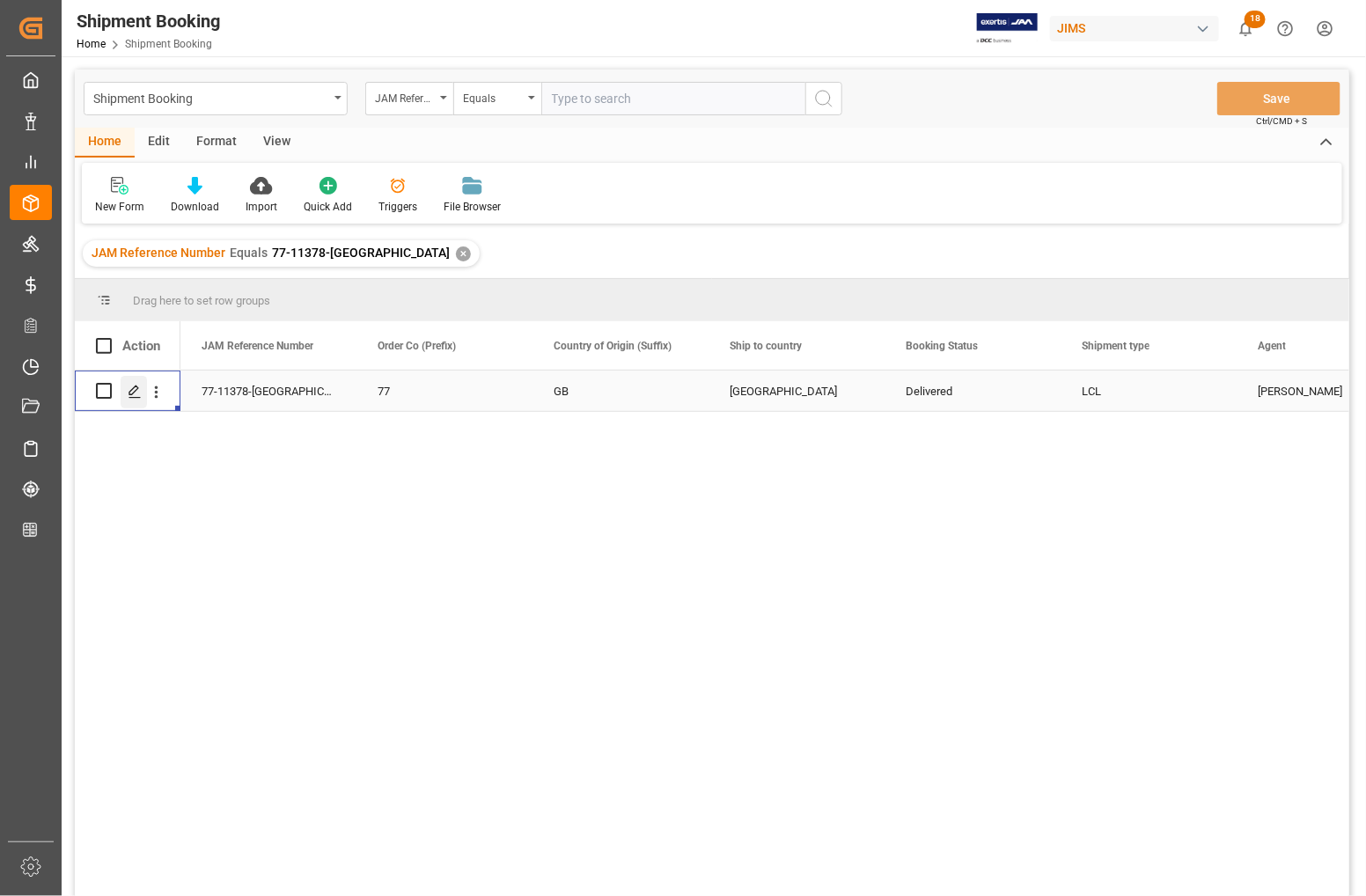
click at [133, 389] on icon "Press SPACE to select this row." at bounding box center [135, 391] width 14 height 14
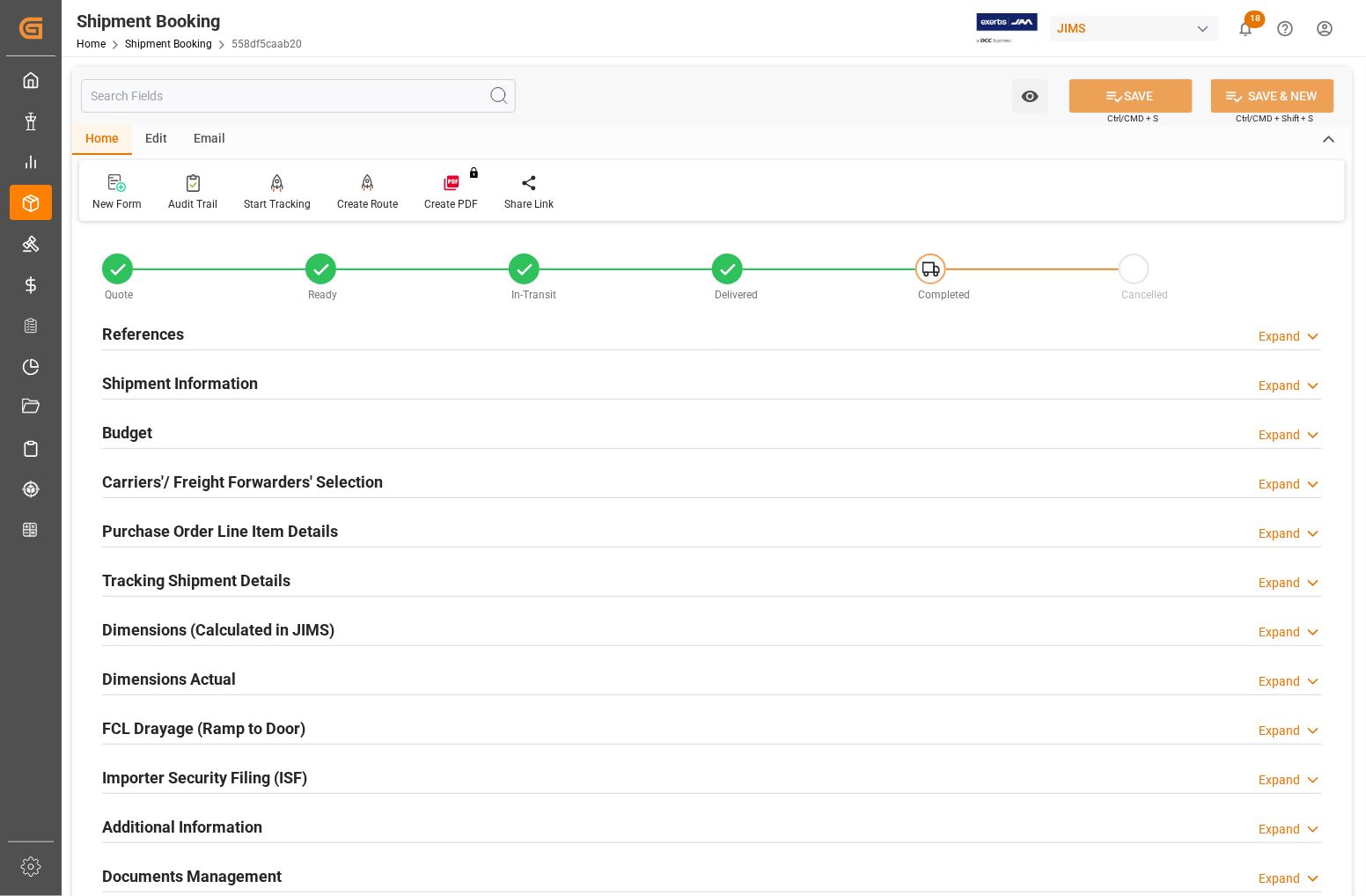
type input "[DATE]"
click at [135, 330] on h2 "References" at bounding box center [143, 334] width 82 height 24
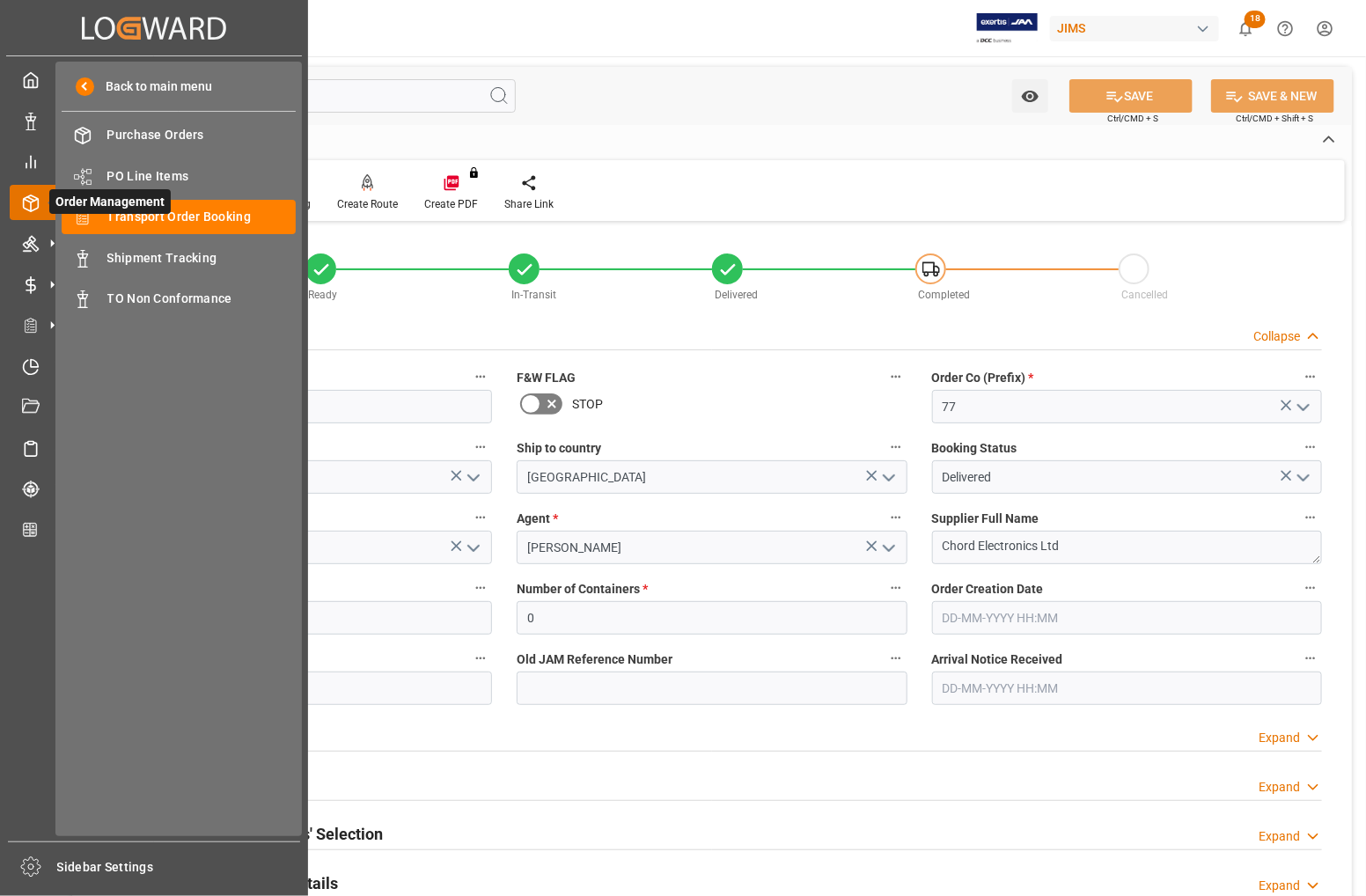
click at [108, 212] on span "Order Management" at bounding box center [109, 201] width 121 height 25
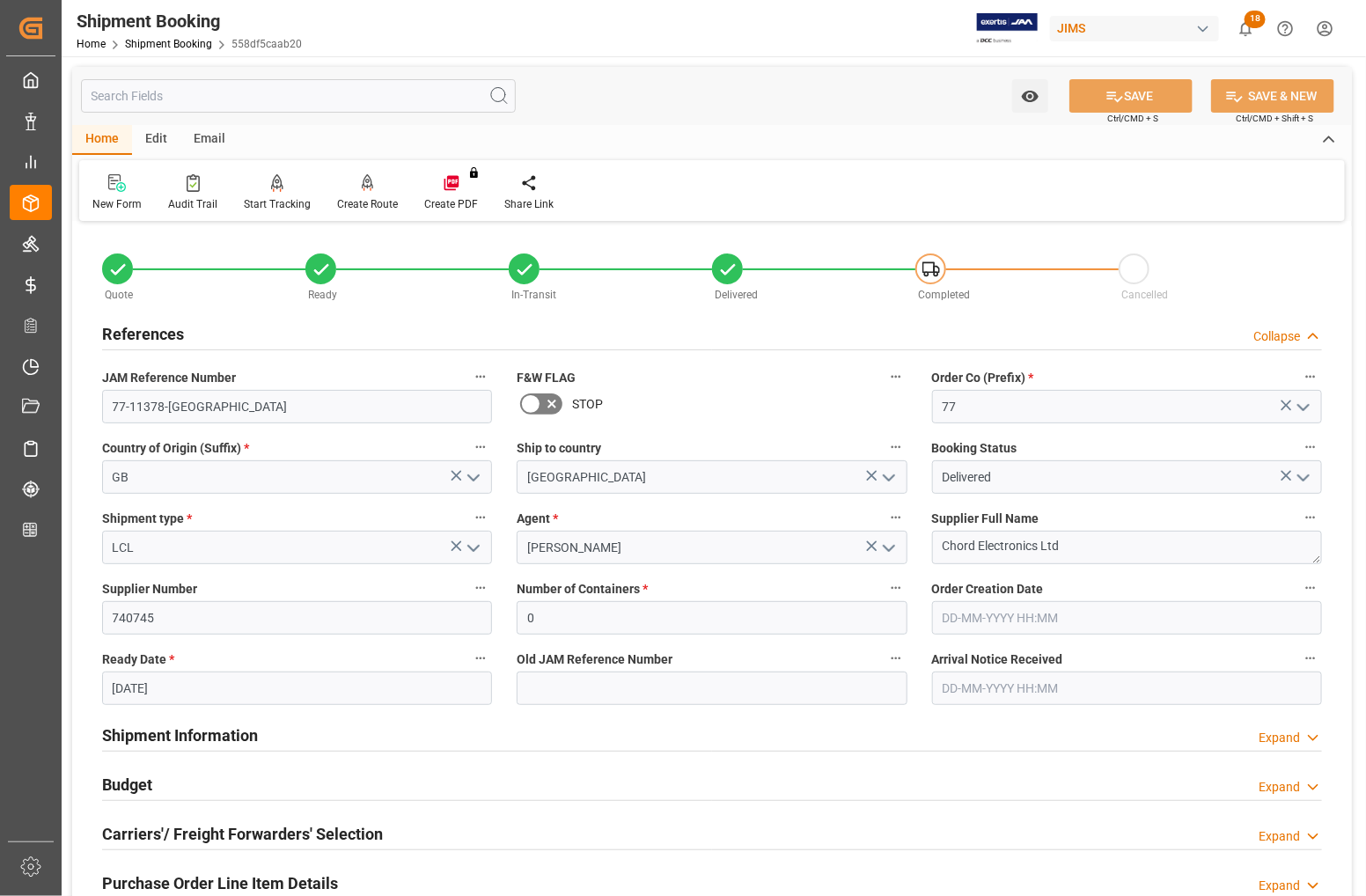
click at [121, 784] on h2 "Budget" at bounding box center [127, 785] width 50 height 24
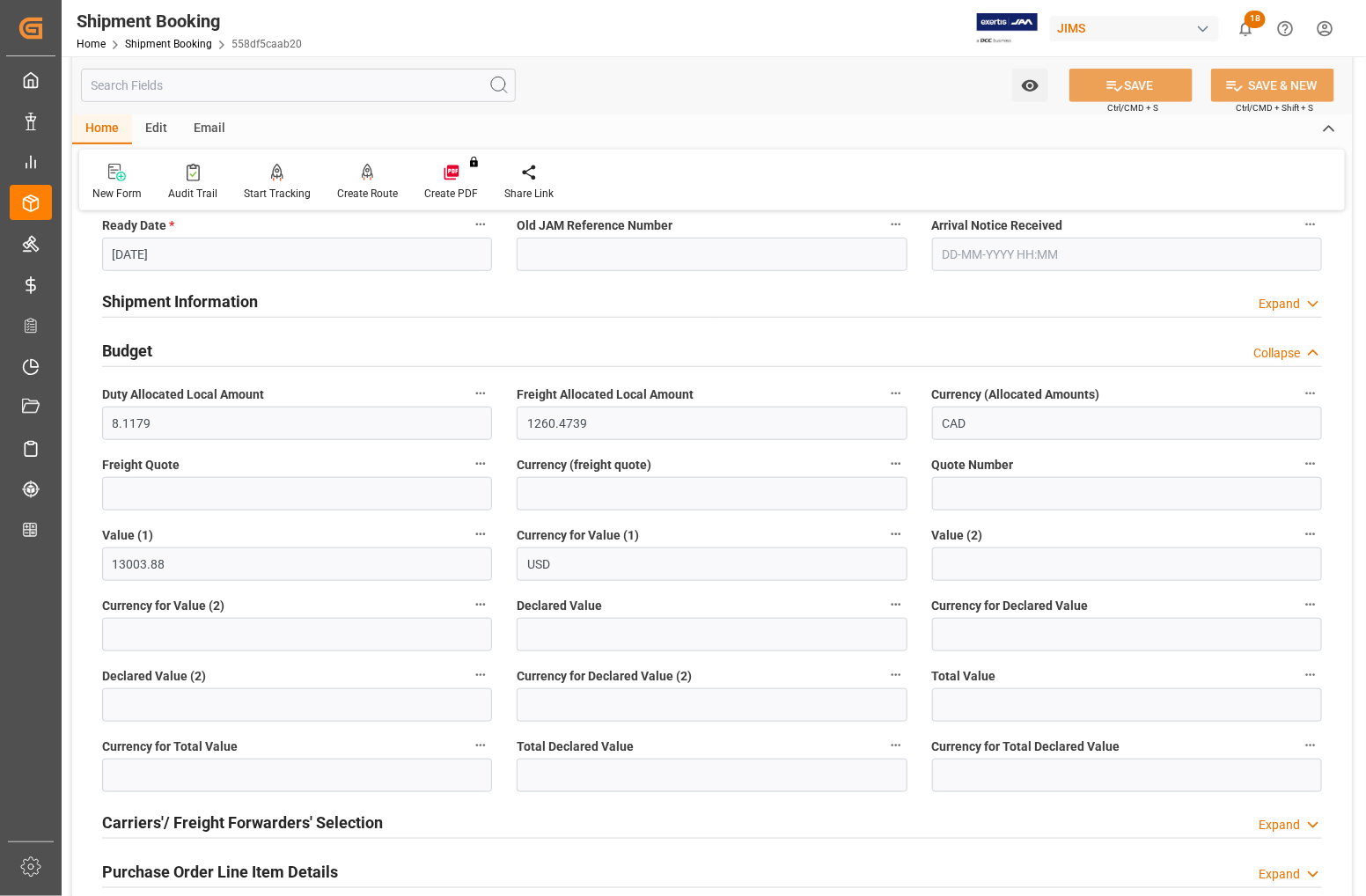
scroll to position [441, 0]
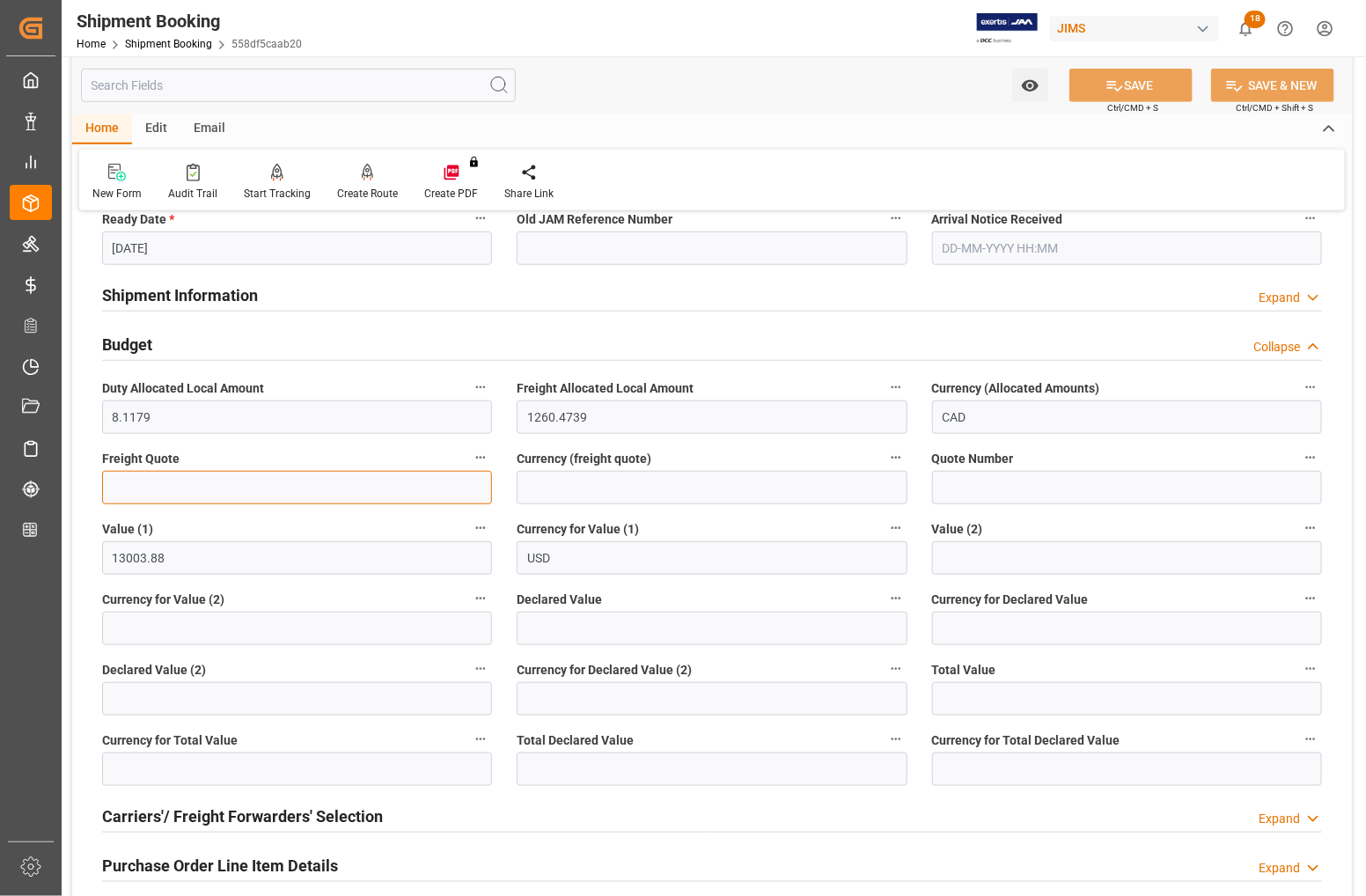
click at [170, 483] on input "text" at bounding box center [298, 488] width 390 height 34
type input "260"
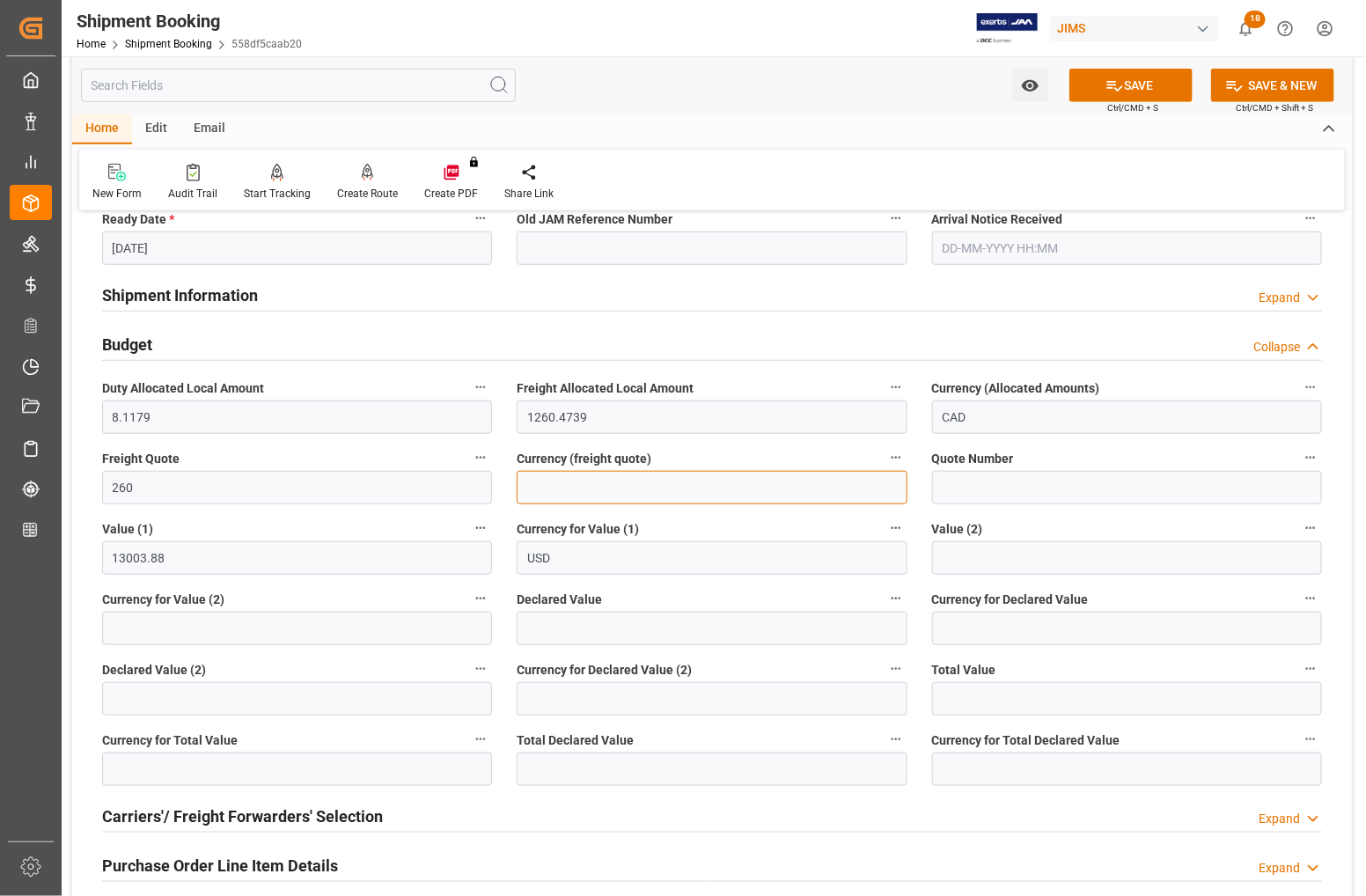
click at [653, 472] on input at bounding box center [712, 488] width 390 height 34
type input "USD"
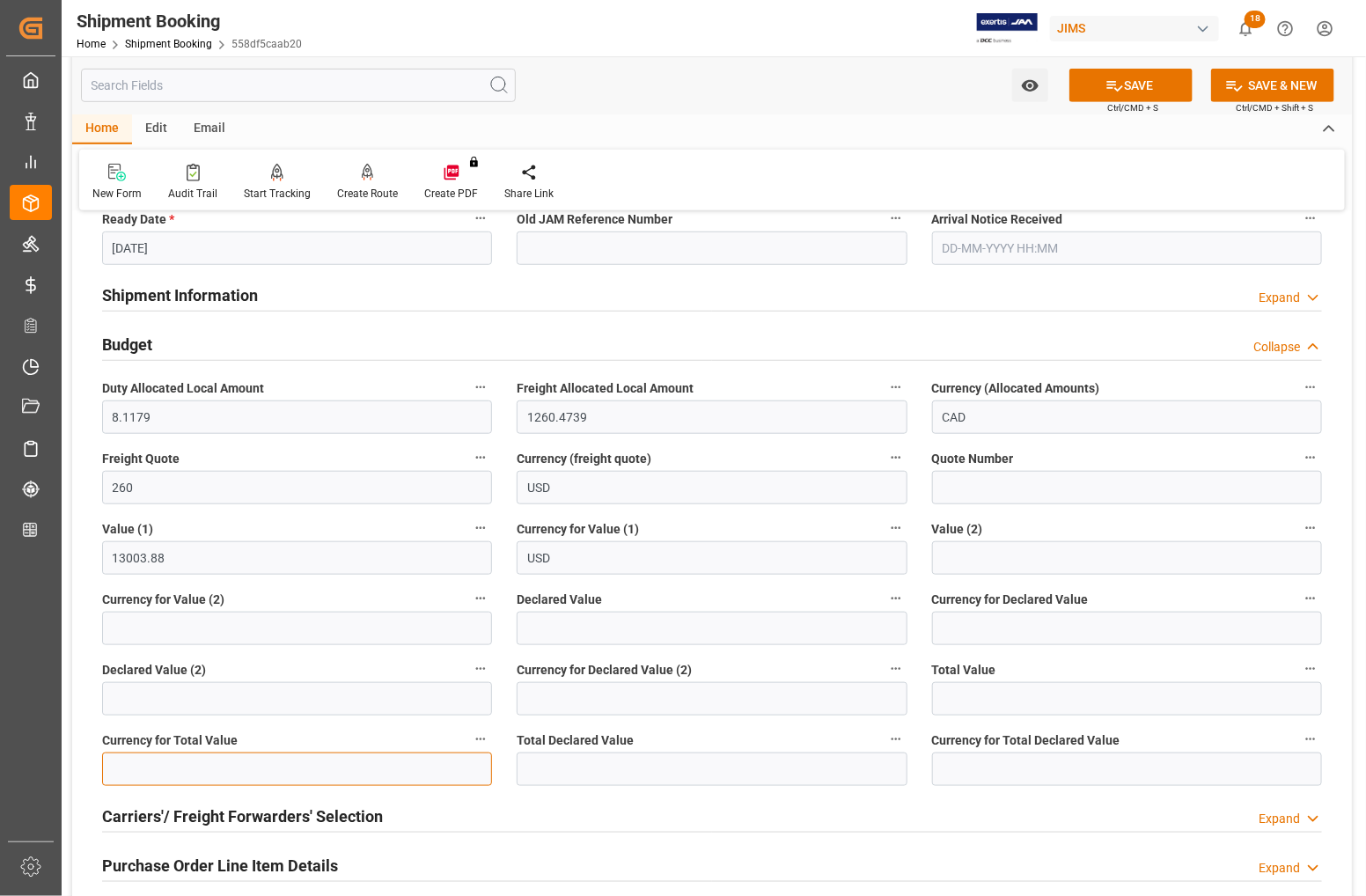
click at [236, 762] on input at bounding box center [298, 770] width 390 height 34
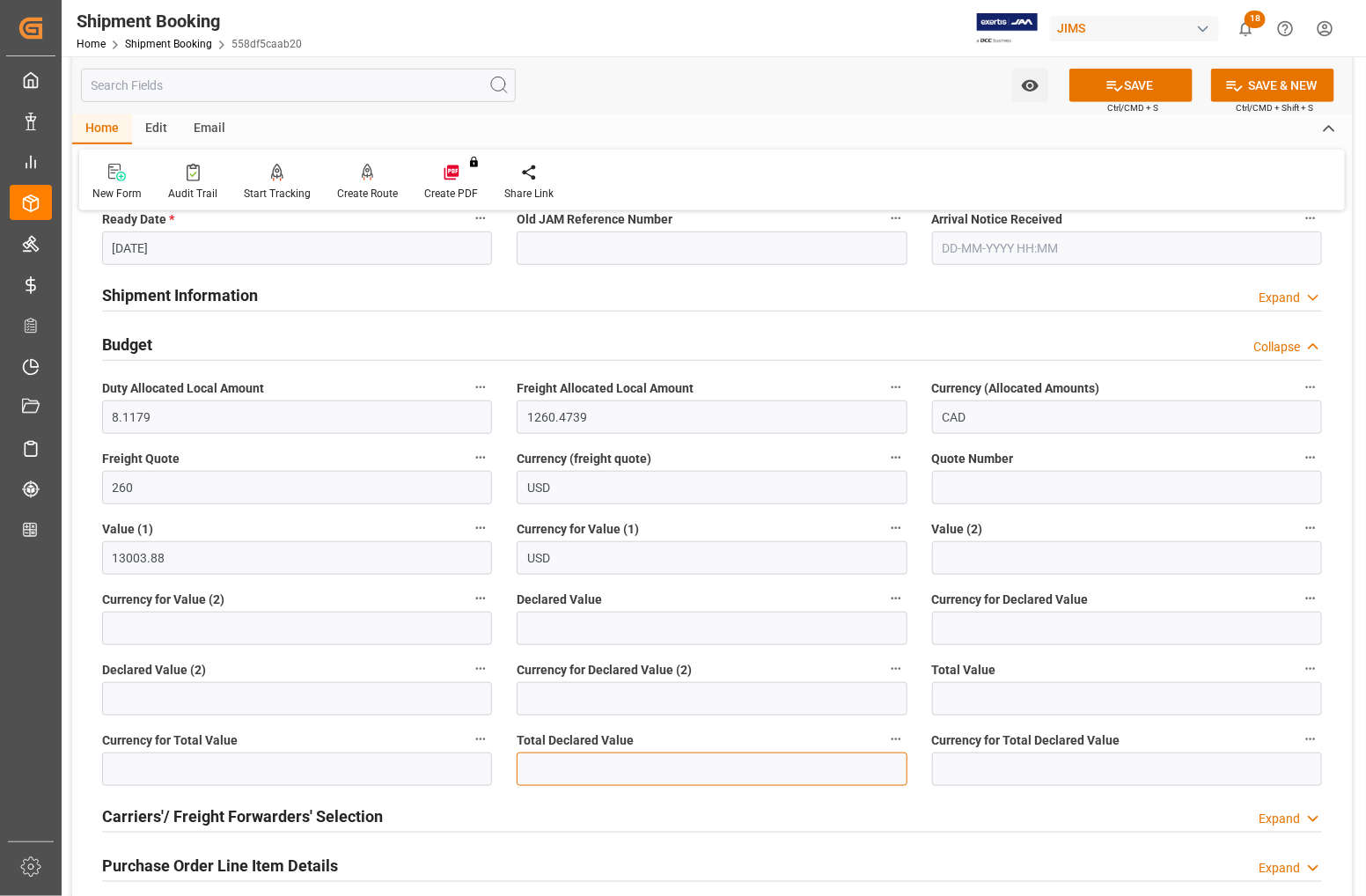
click at [555, 771] on input "text" at bounding box center [712, 770] width 390 height 34
type input "13003.88"
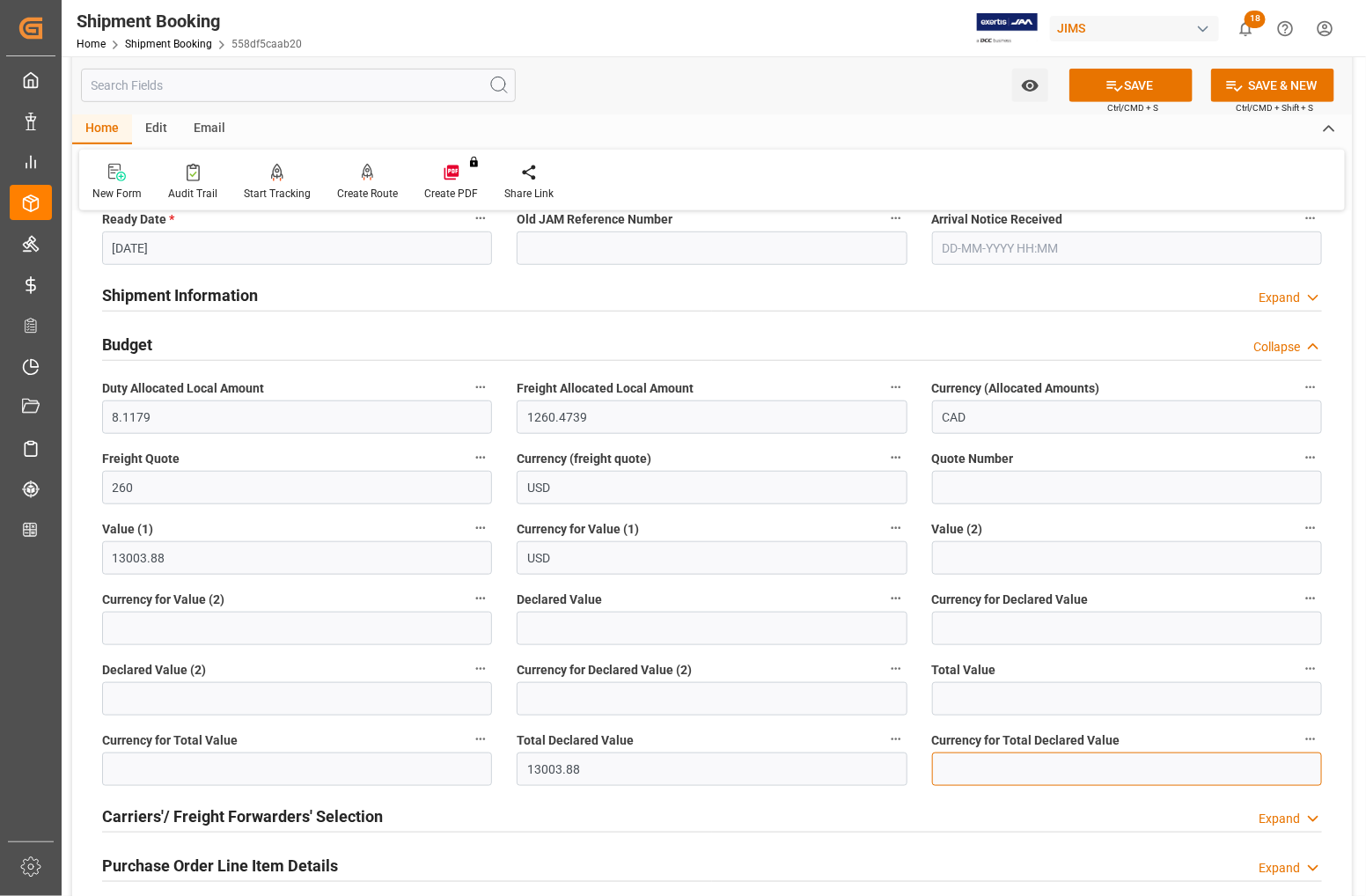
click at [980, 767] on input at bounding box center [1127, 770] width 390 height 34
type input "USD"
click at [1149, 87] on button "SAVE" at bounding box center [1130, 86] width 123 height 34
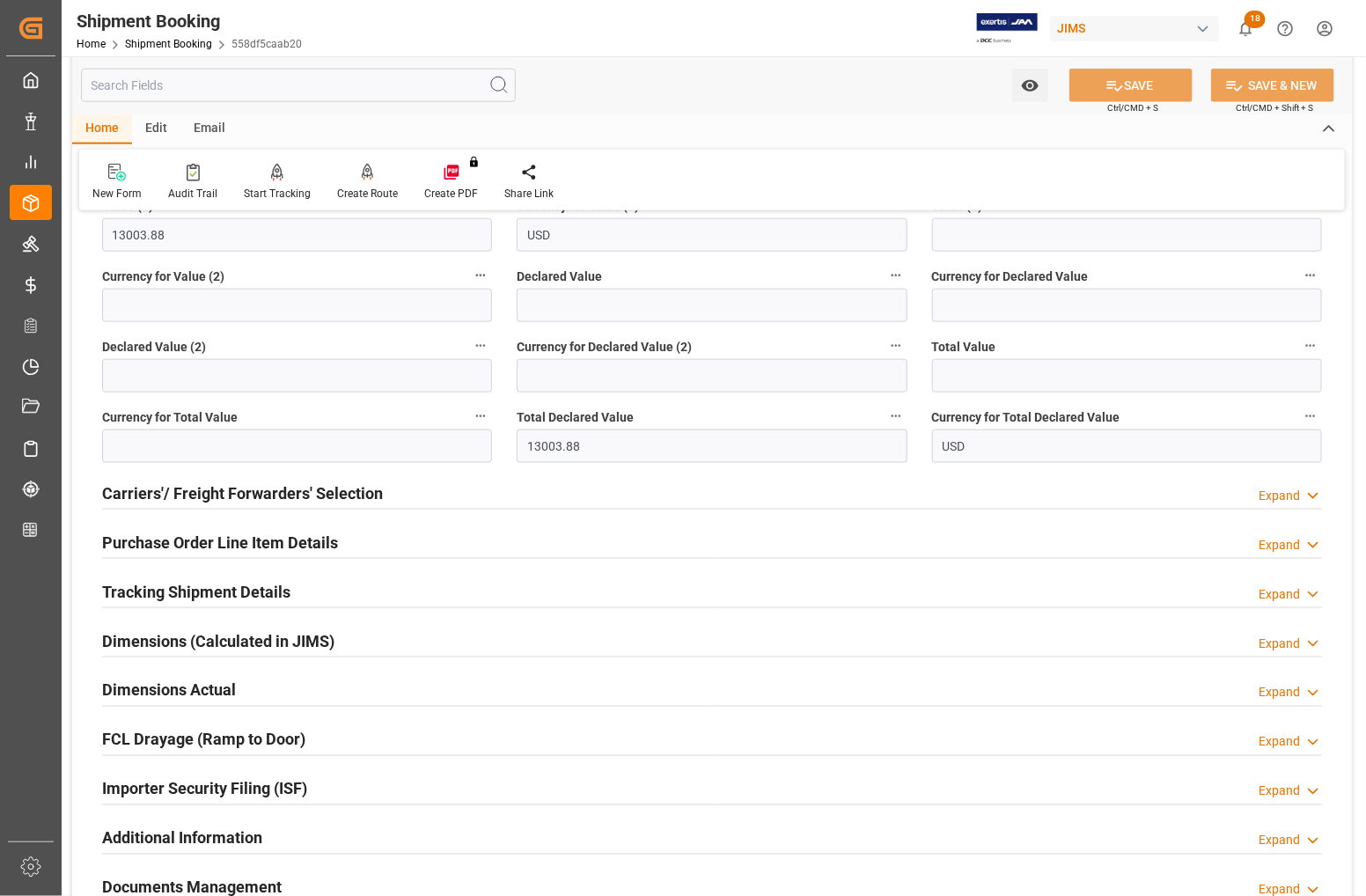
scroll to position [771, 0]
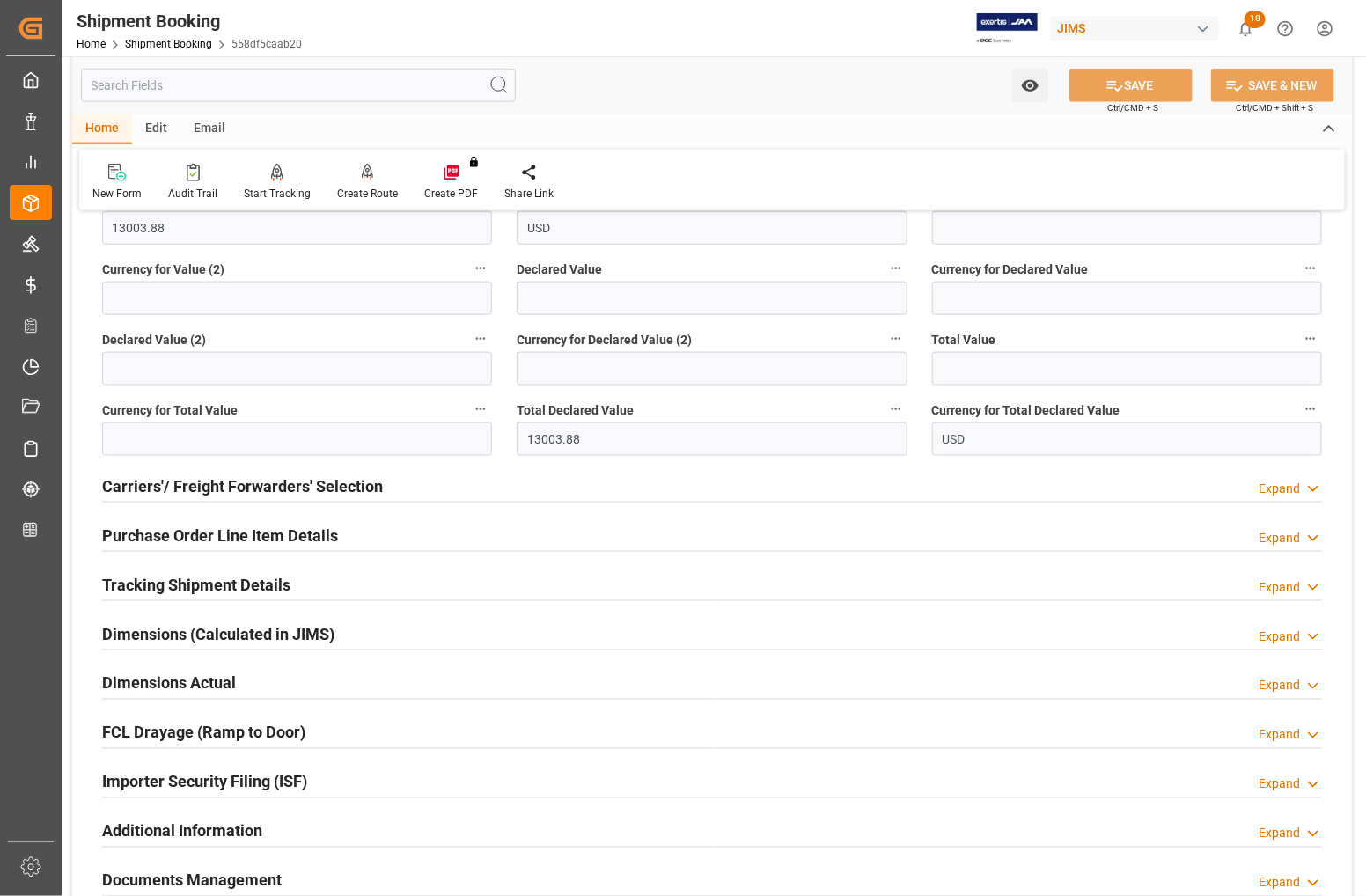
click at [135, 676] on h2 "Dimensions Actual" at bounding box center [170, 684] width 134 height 24
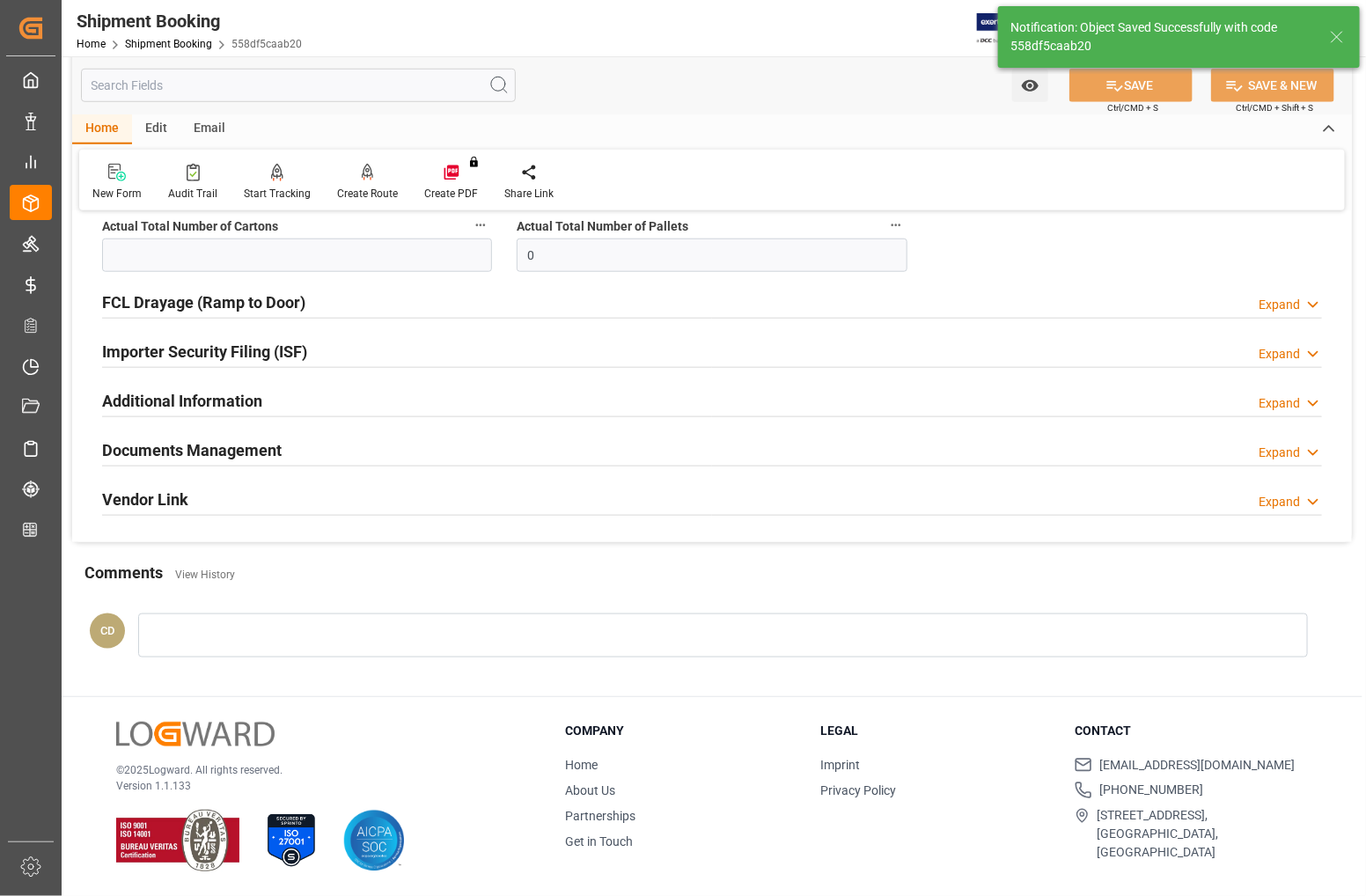
scroll to position [0, 0]
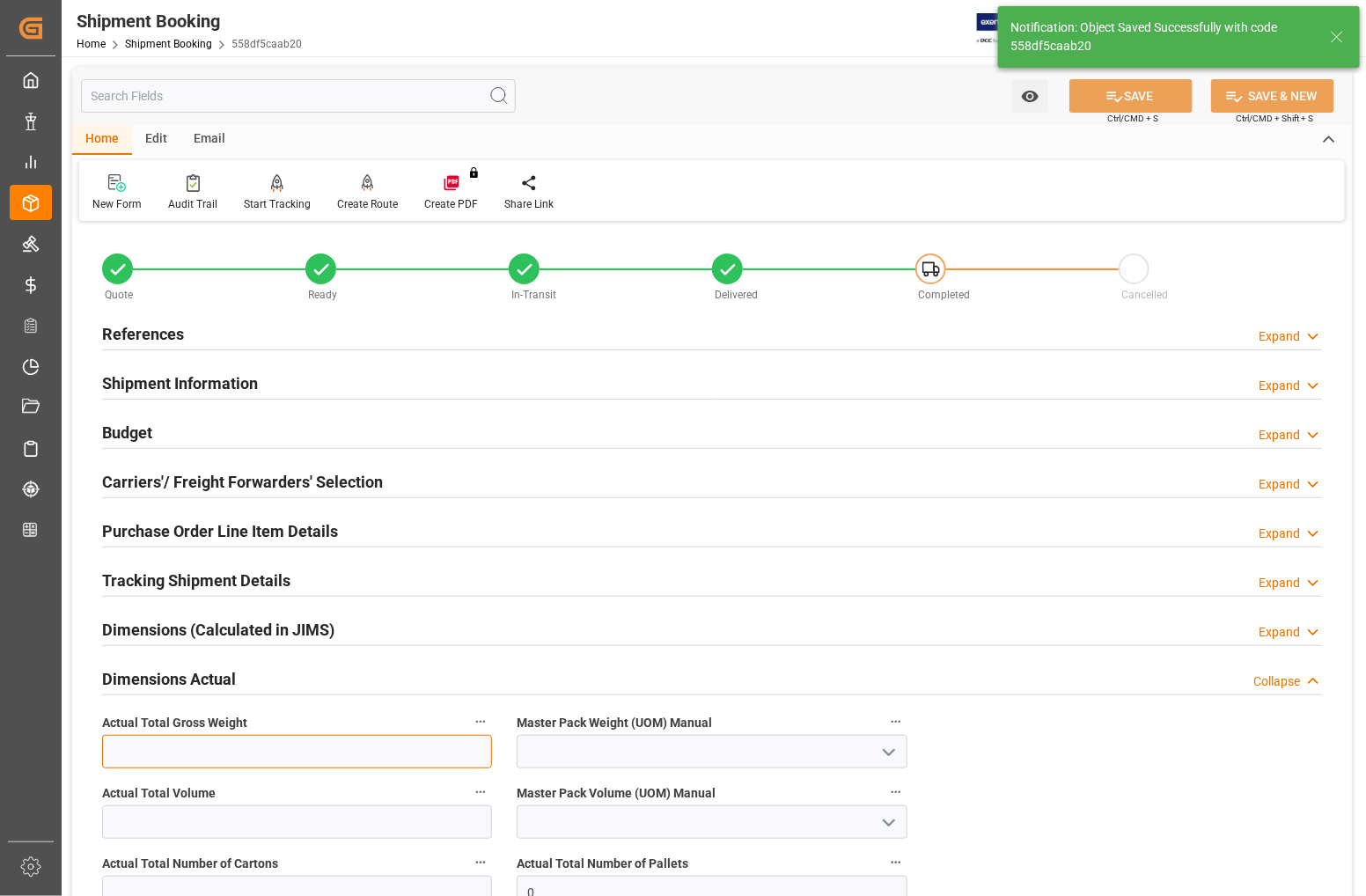
click at [185, 735] on input "text" at bounding box center [298, 752] width 390 height 34
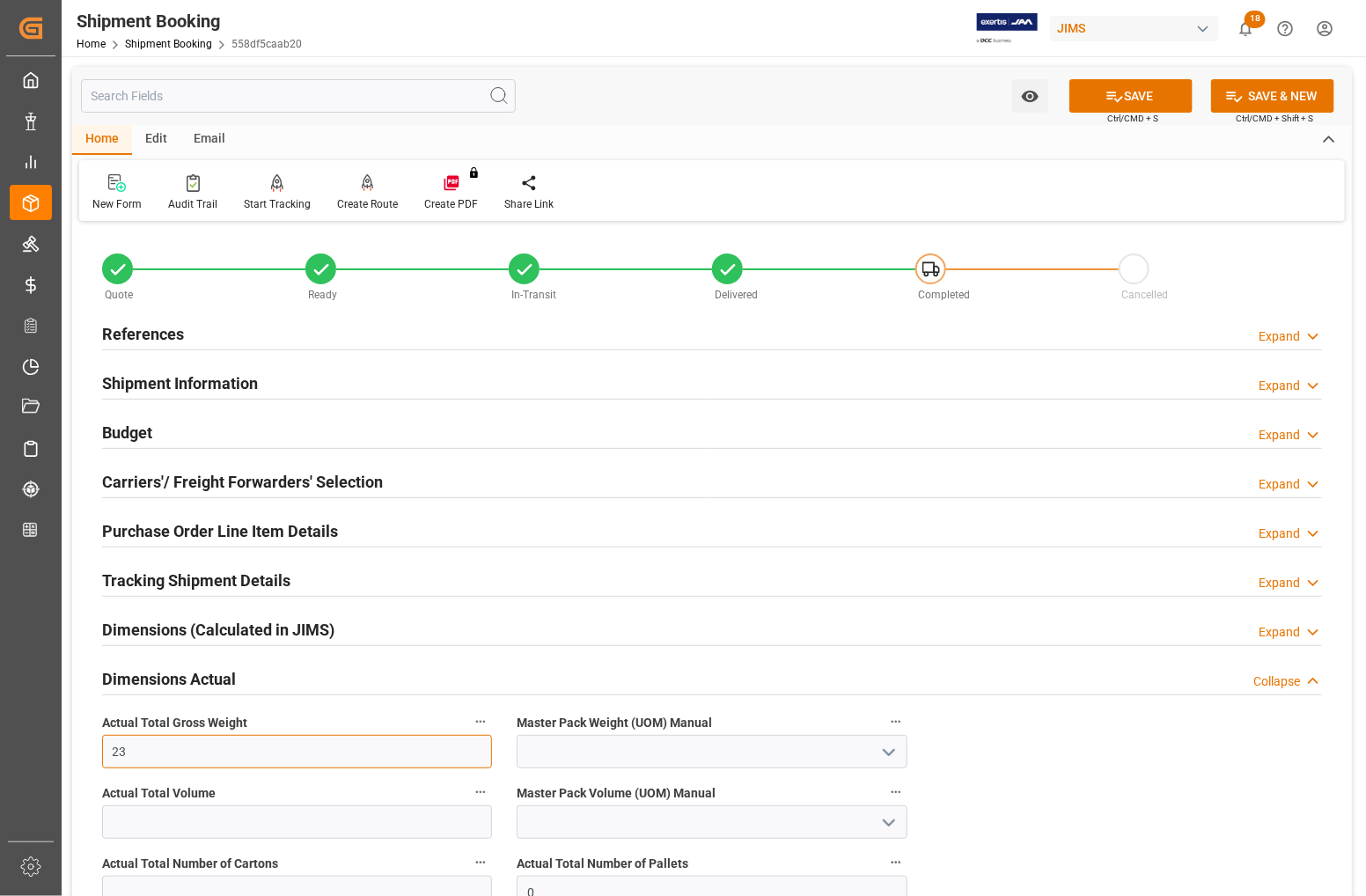
type input "23"
click at [649, 747] on input at bounding box center [712, 752] width 390 height 34
click at [892, 753] on polyline "open menu" at bounding box center [889, 752] width 11 height 5
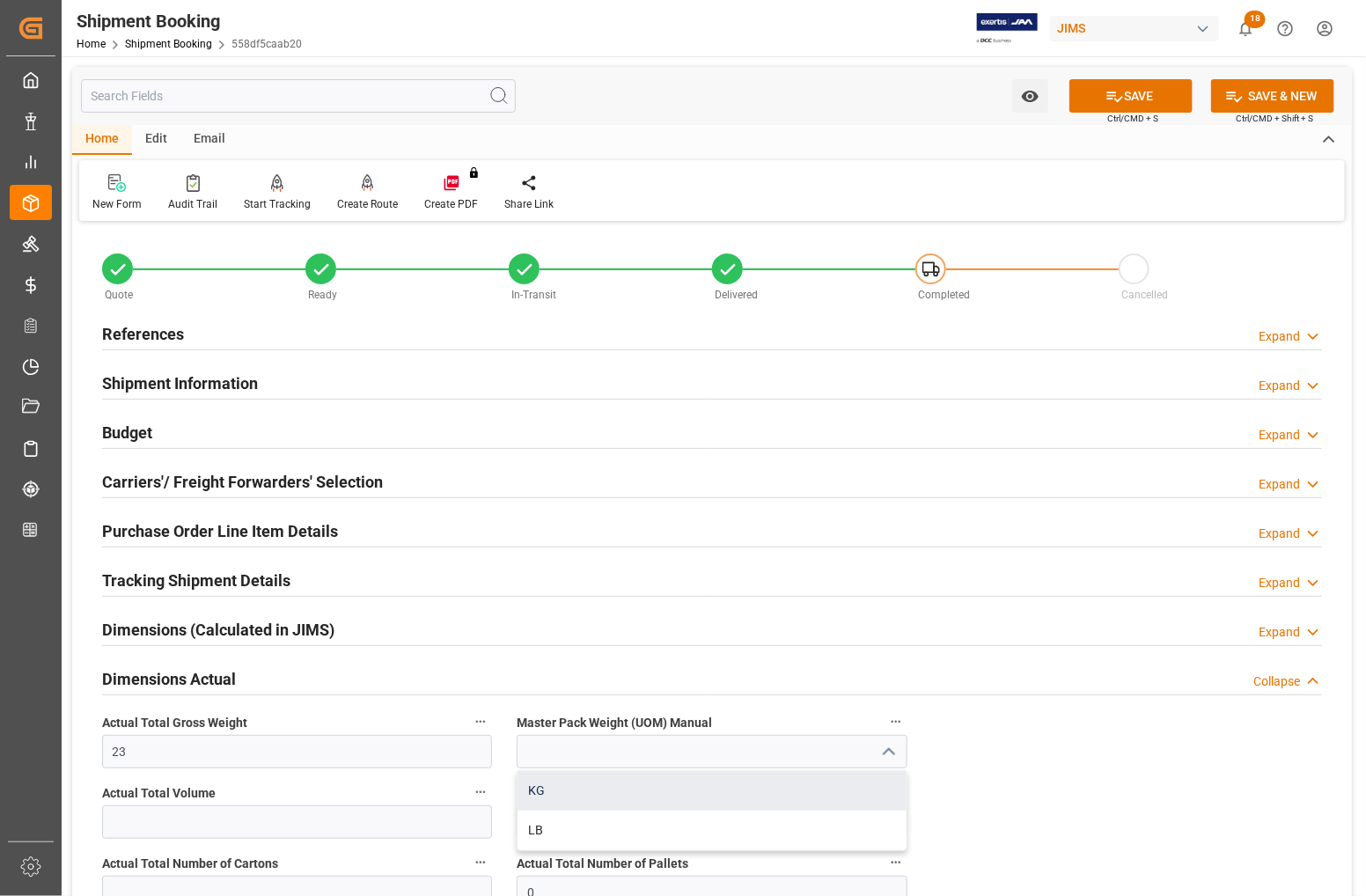
click at [571, 793] on div "KG" at bounding box center [712, 792] width 388 height 39
type input "KG"
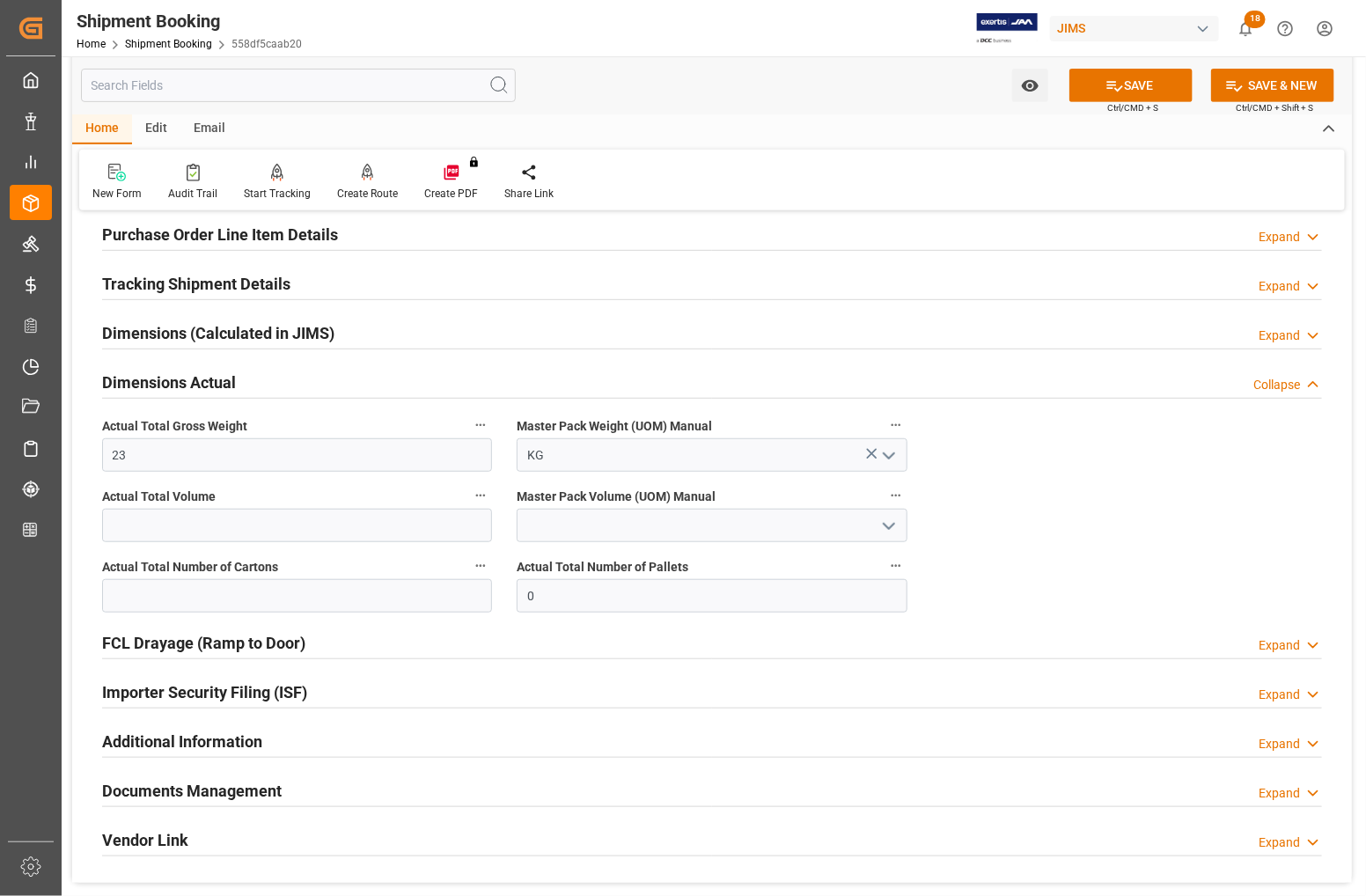
scroll to position [330, 0]
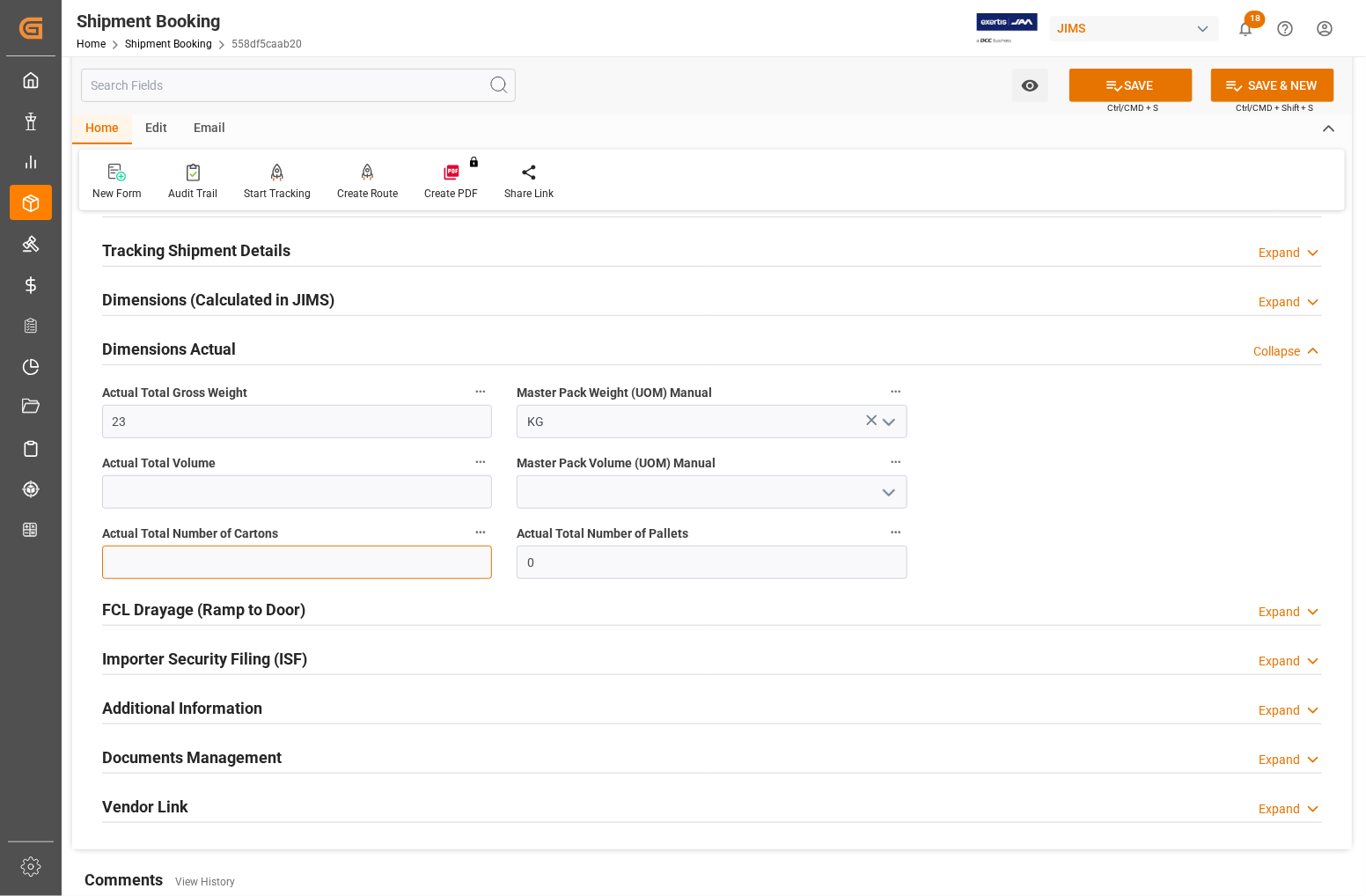
click at [180, 569] on input "text" at bounding box center [298, 563] width 390 height 34
type input "3"
click at [1089, 88] on button "SAVE" at bounding box center [1130, 86] width 123 height 34
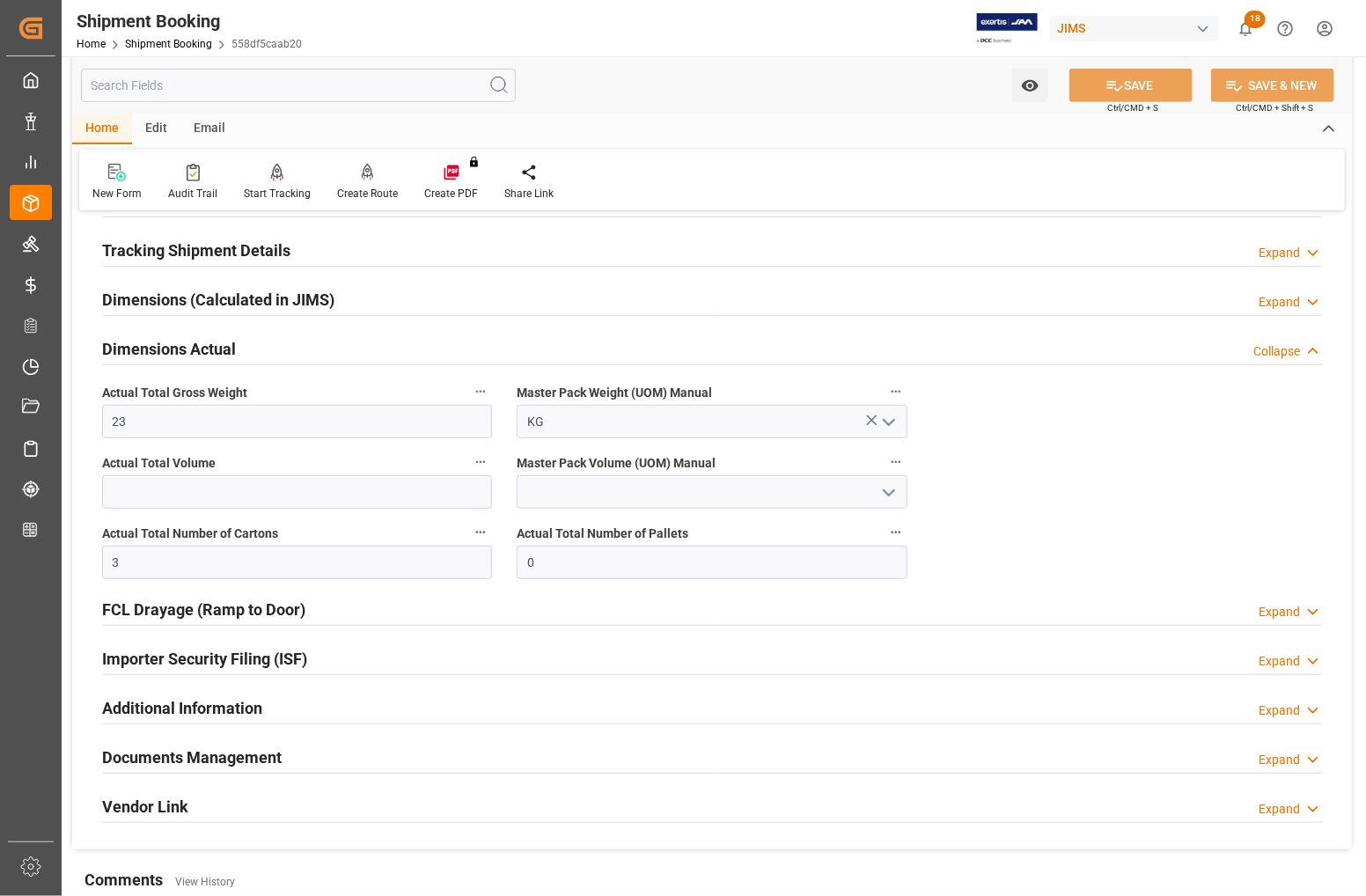
click at [207, 754] on h2 "Documents Management" at bounding box center [192, 758] width 179 height 24
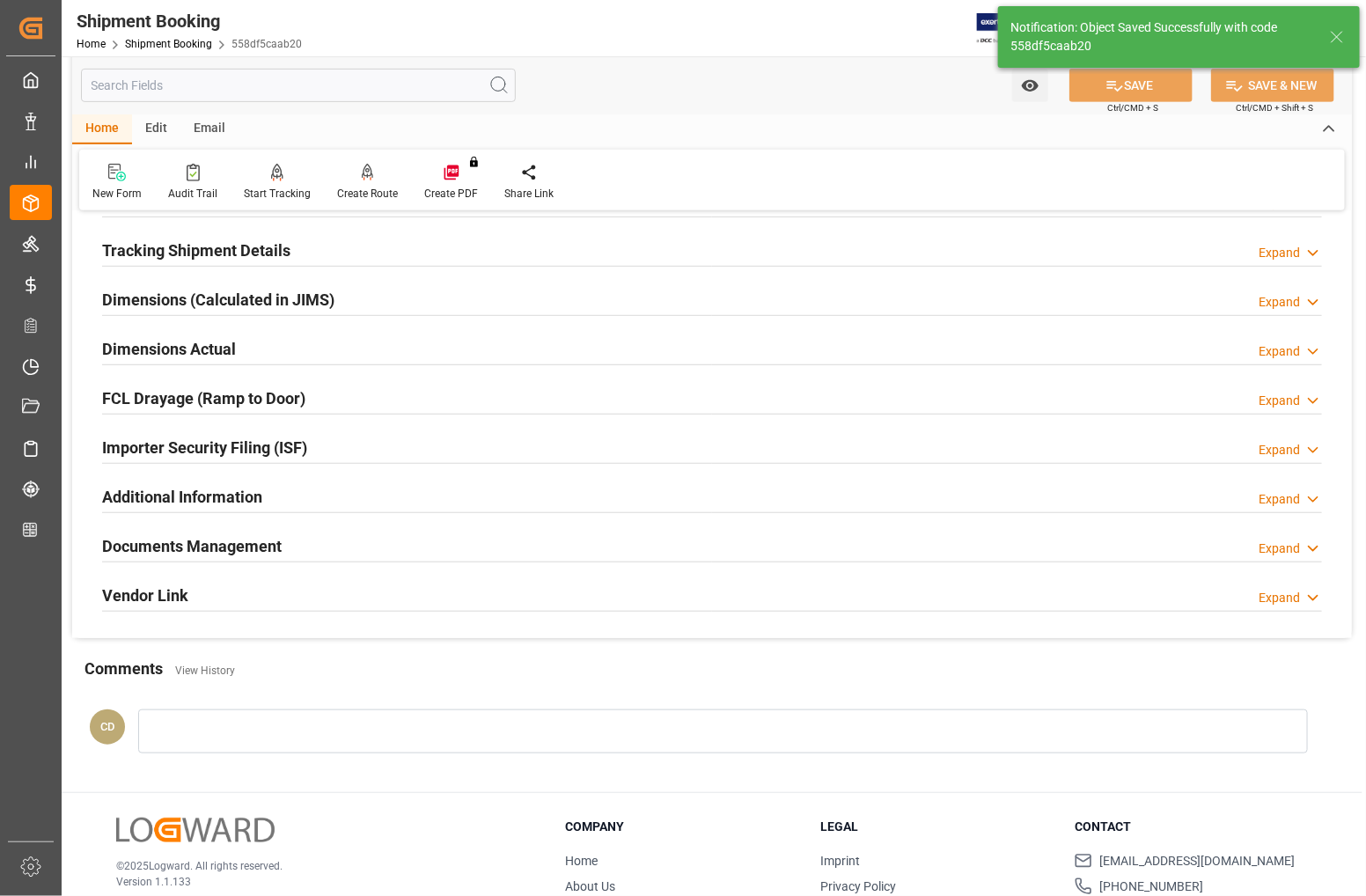
scroll to position [427, 0]
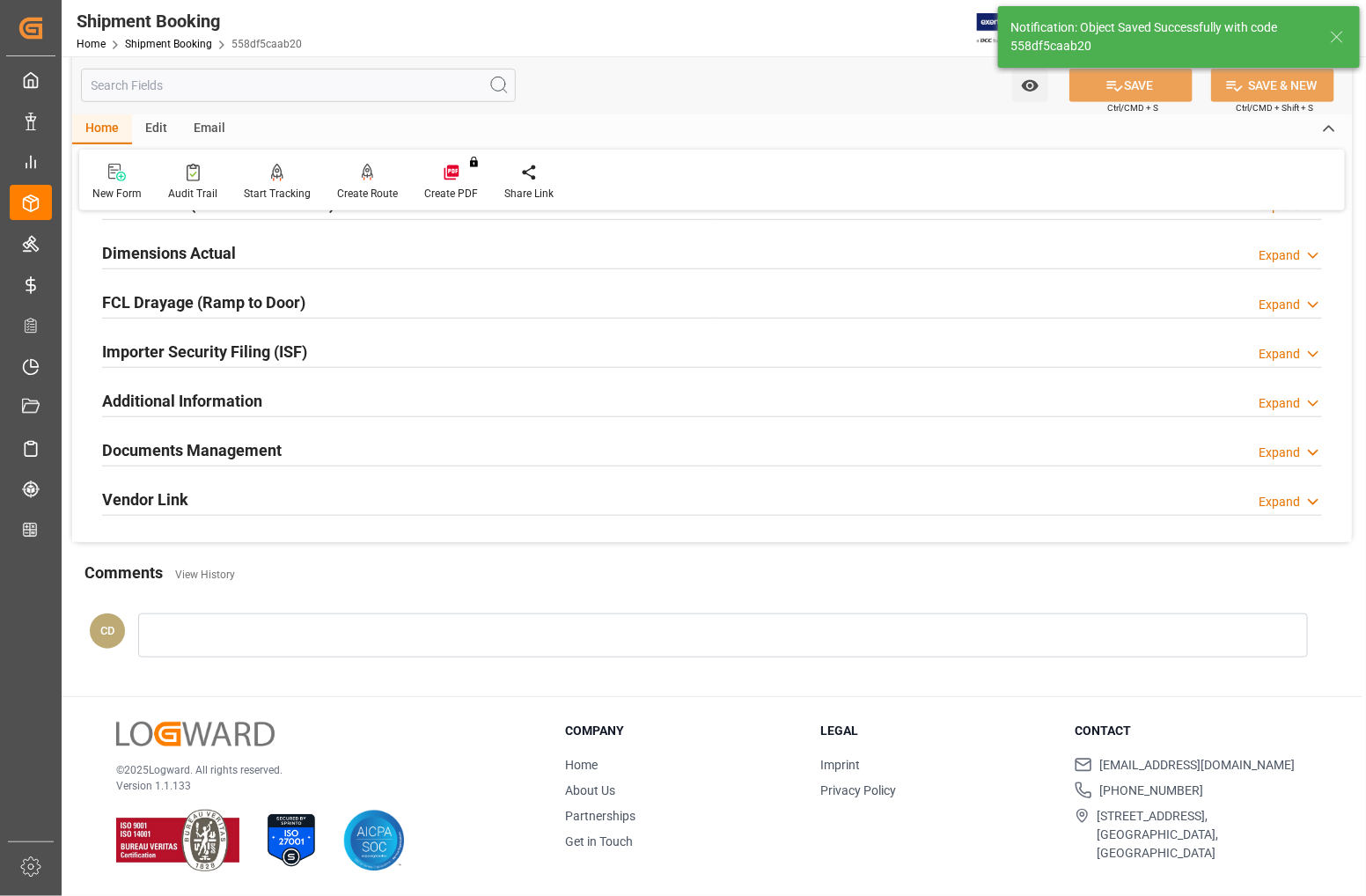
click at [177, 412] on h2 "Additional Information" at bounding box center [182, 401] width 161 height 24
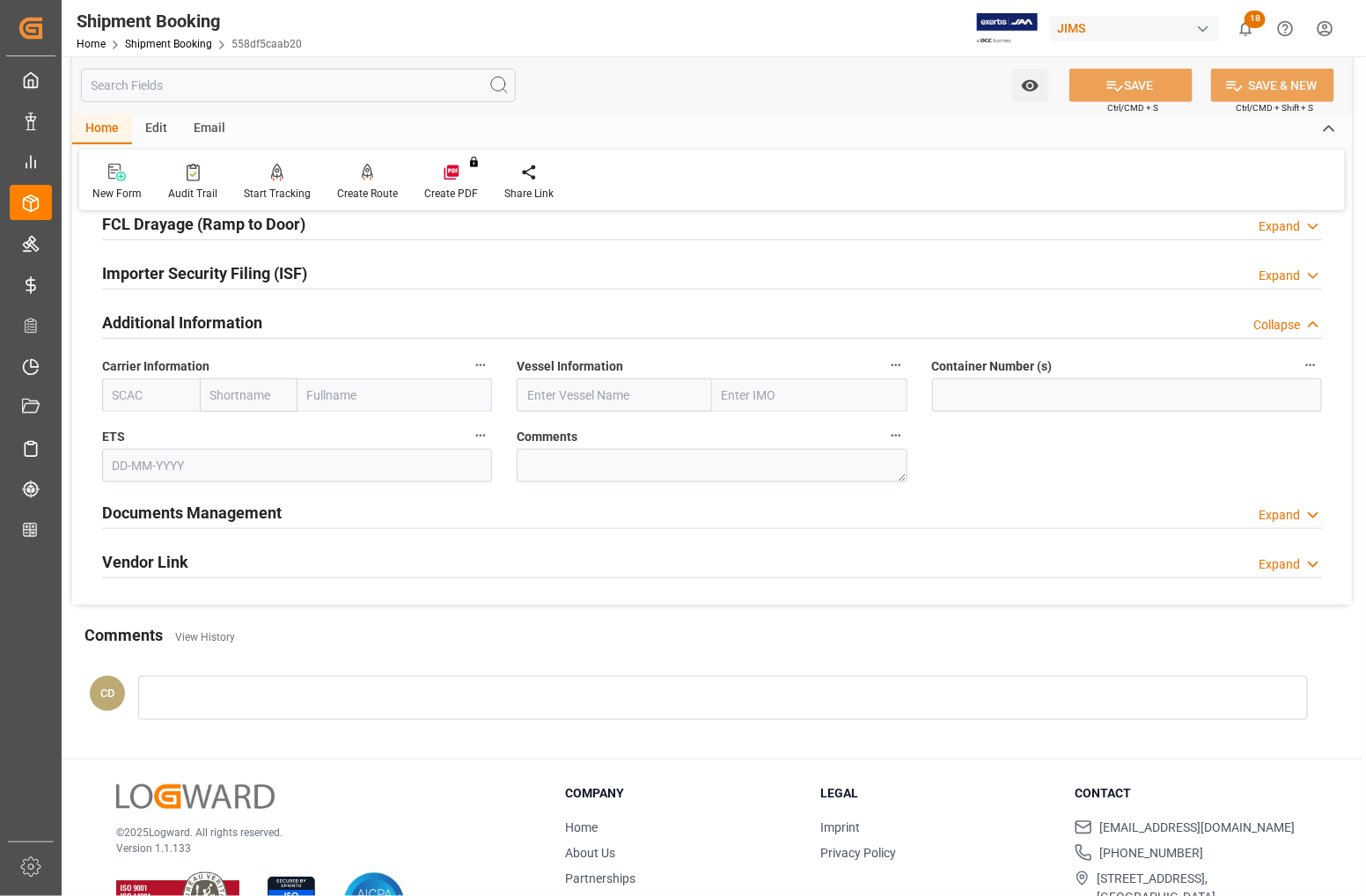
scroll to position [537, 0]
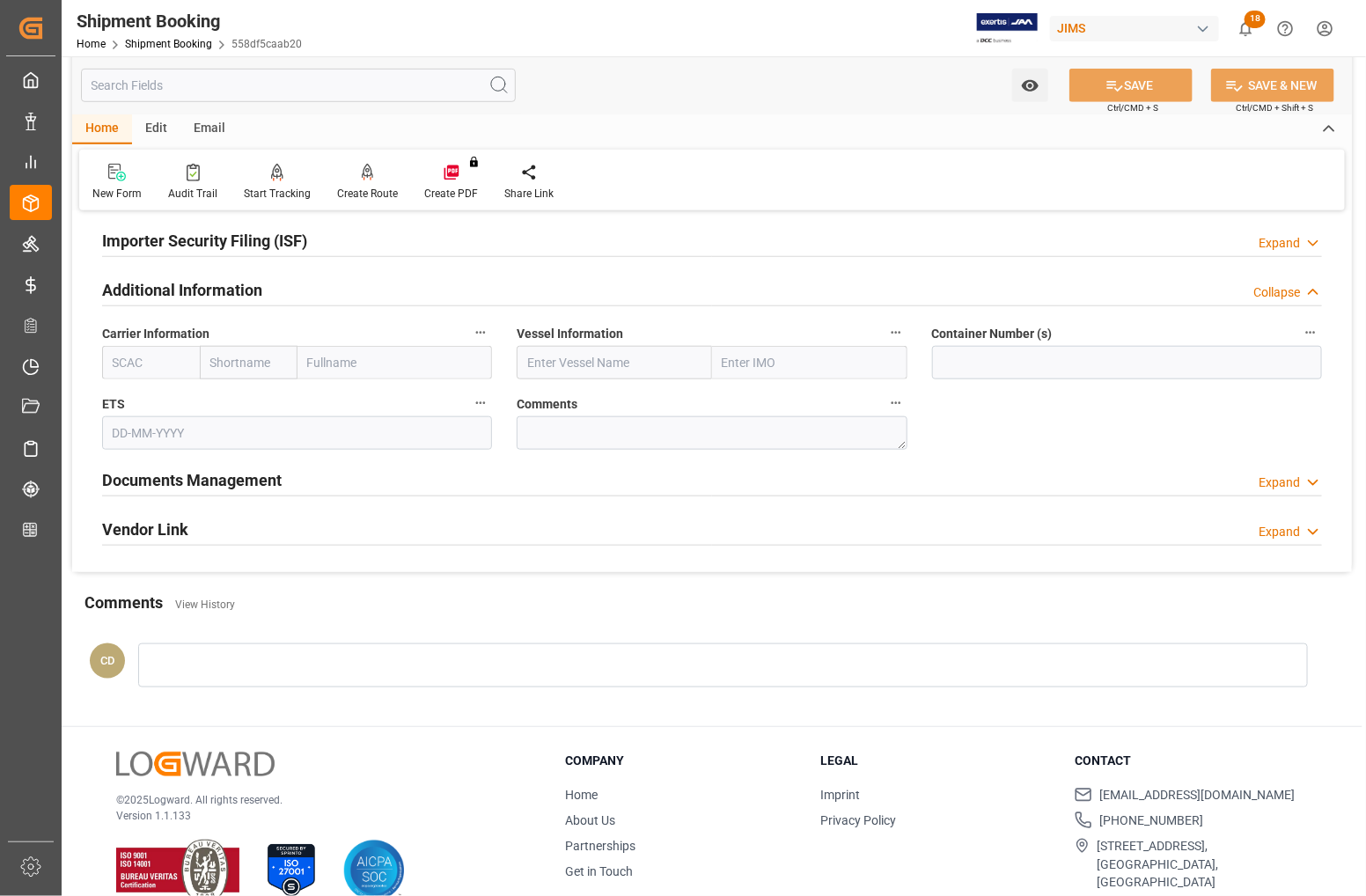
click at [178, 480] on h2 "Documents Management" at bounding box center [192, 480] width 179 height 24
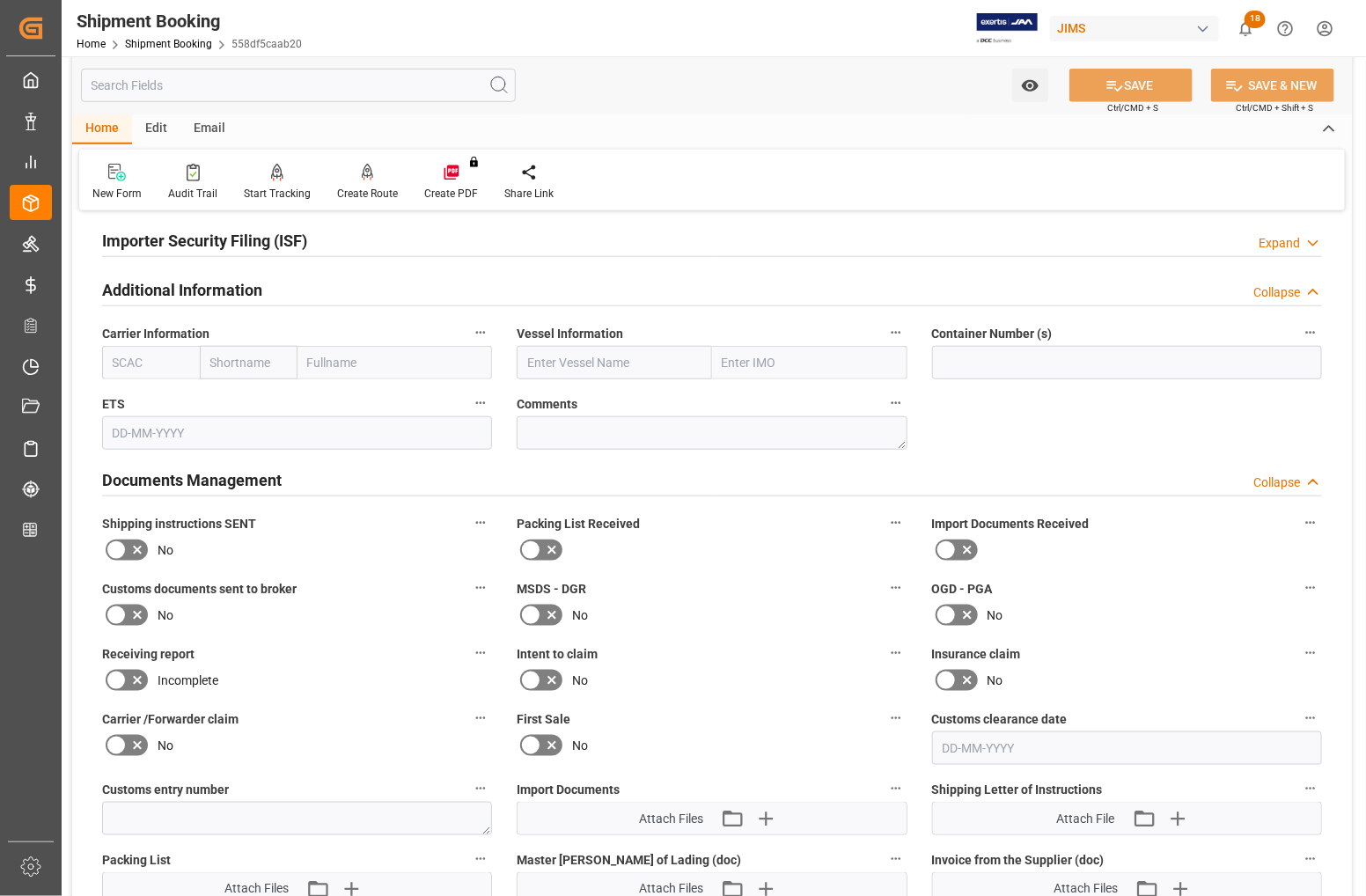
click at [138, 292] on h2 "Additional Information" at bounding box center [182, 290] width 161 height 24
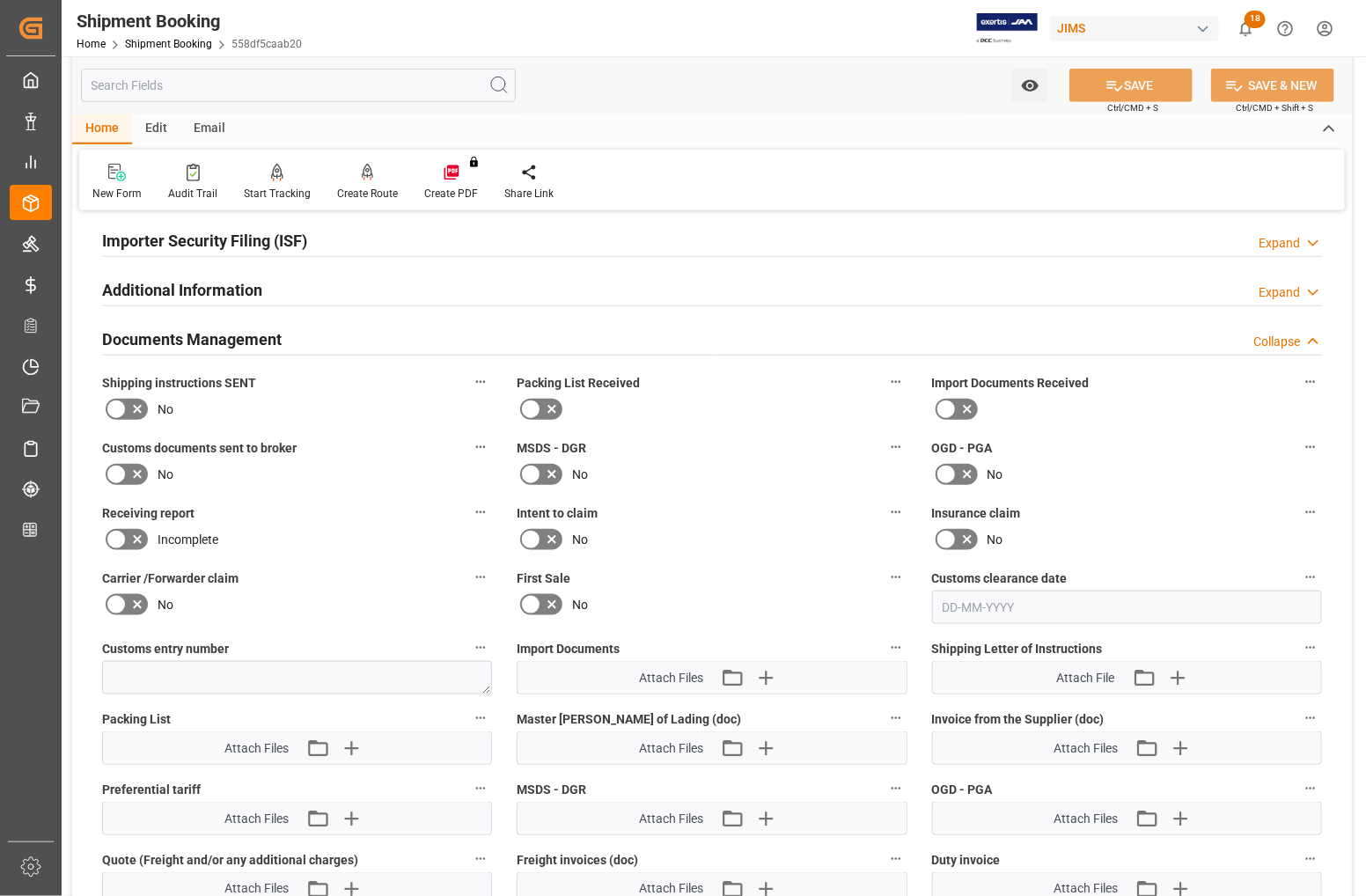
click at [957, 411] on icon at bounding box center [967, 409] width 21 height 21
click at [0, 0] on input "checkbox" at bounding box center [0, 0] width 0 height 0
click at [124, 478] on icon at bounding box center [115, 474] width 21 height 21
click at [0, 0] on input "checkbox" at bounding box center [0, 0] width 0 height 0
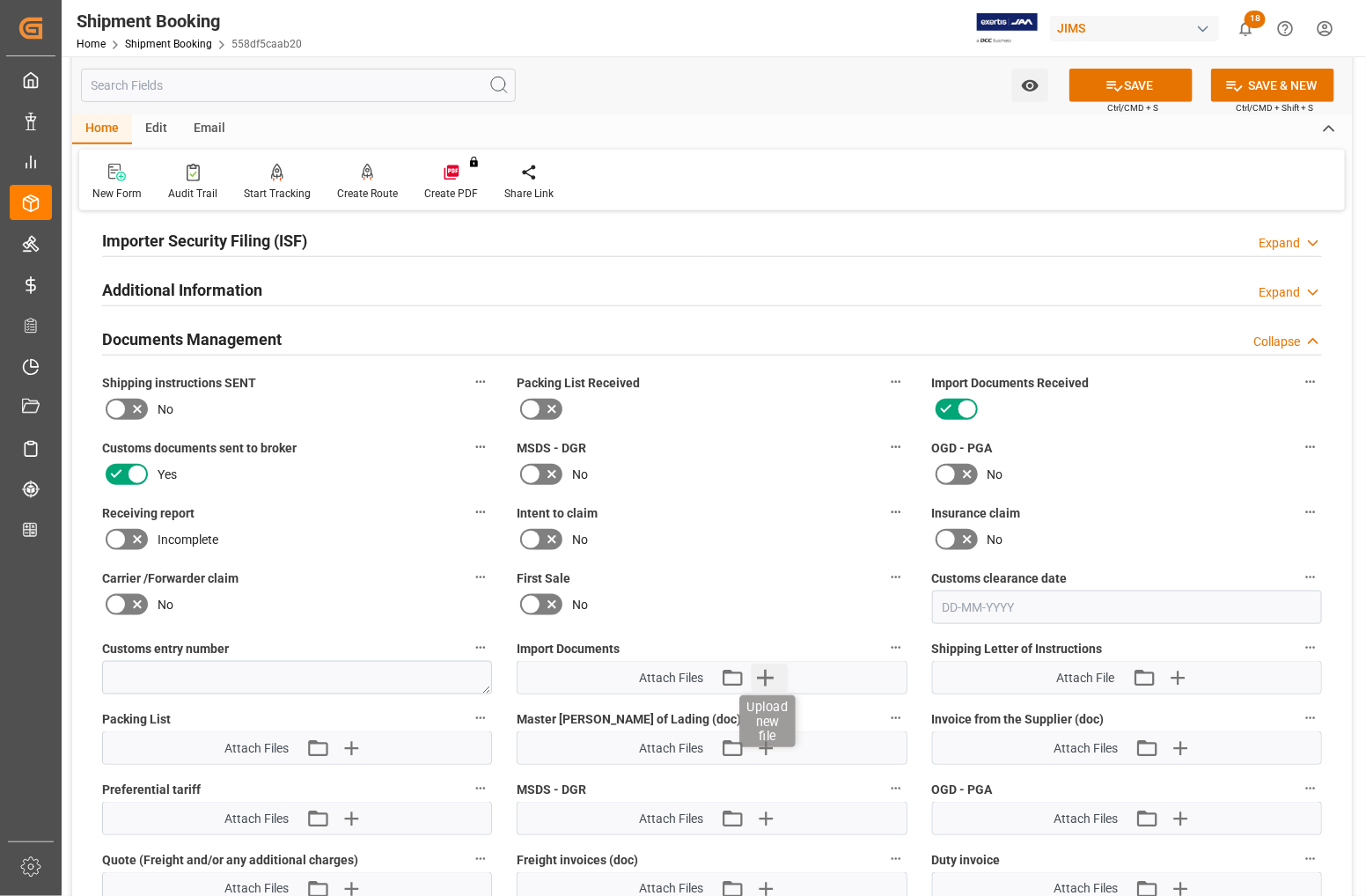
click at [764, 675] on icon "button" at bounding box center [765, 678] width 17 height 17
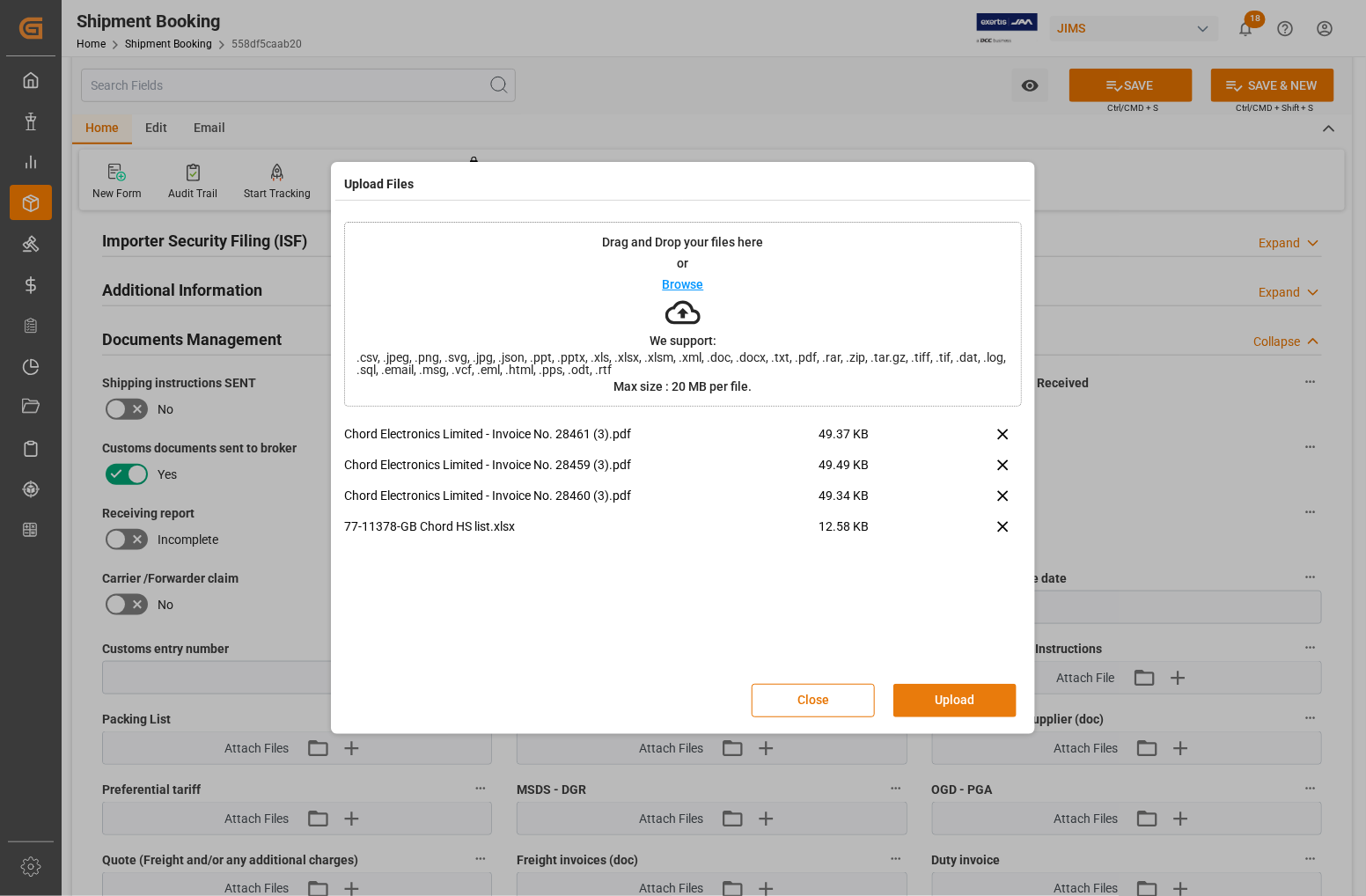
click at [965, 700] on button "Upload" at bounding box center [955, 701] width 123 height 34
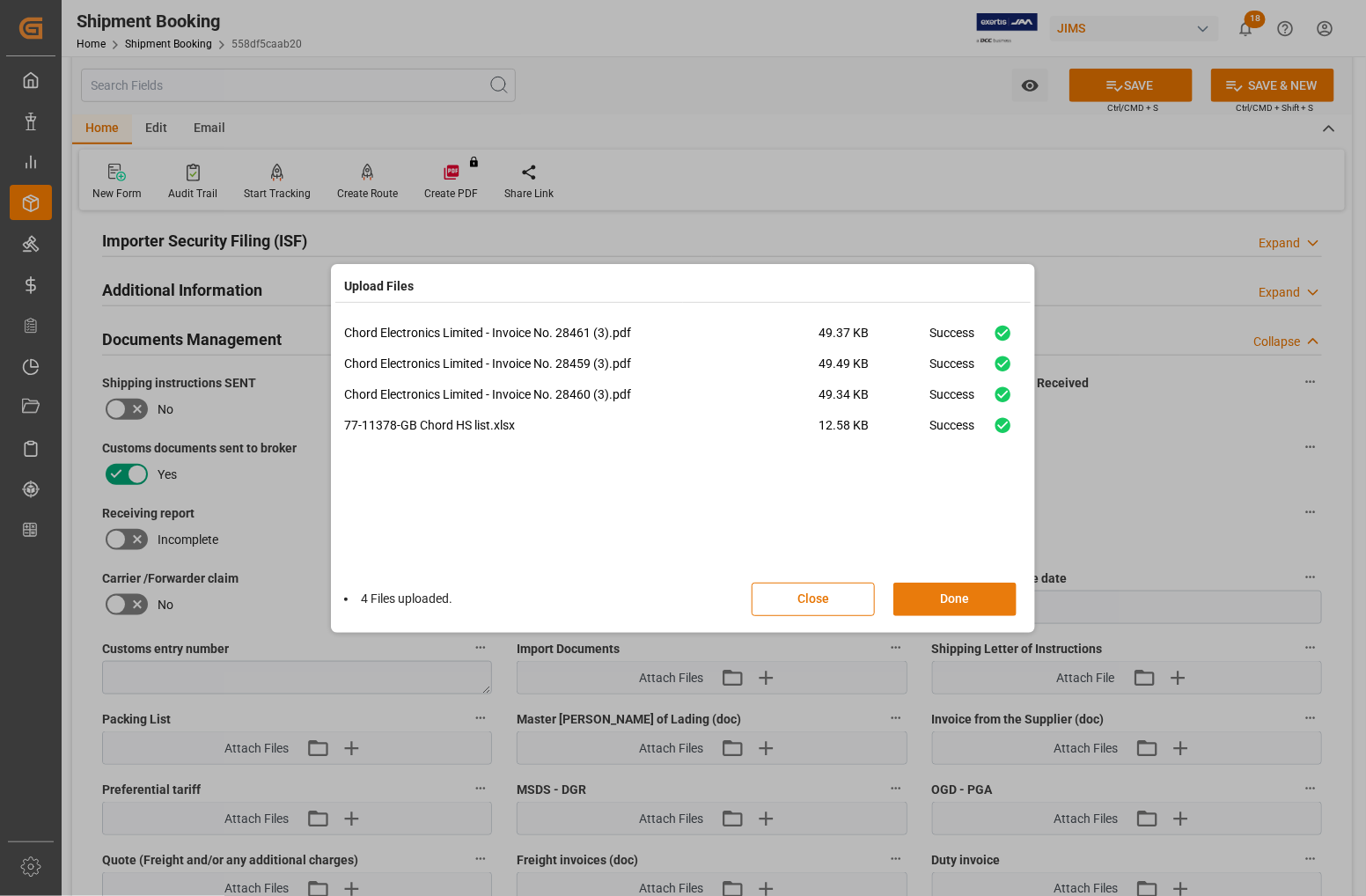
click at [962, 596] on button "Done" at bounding box center [955, 599] width 123 height 34
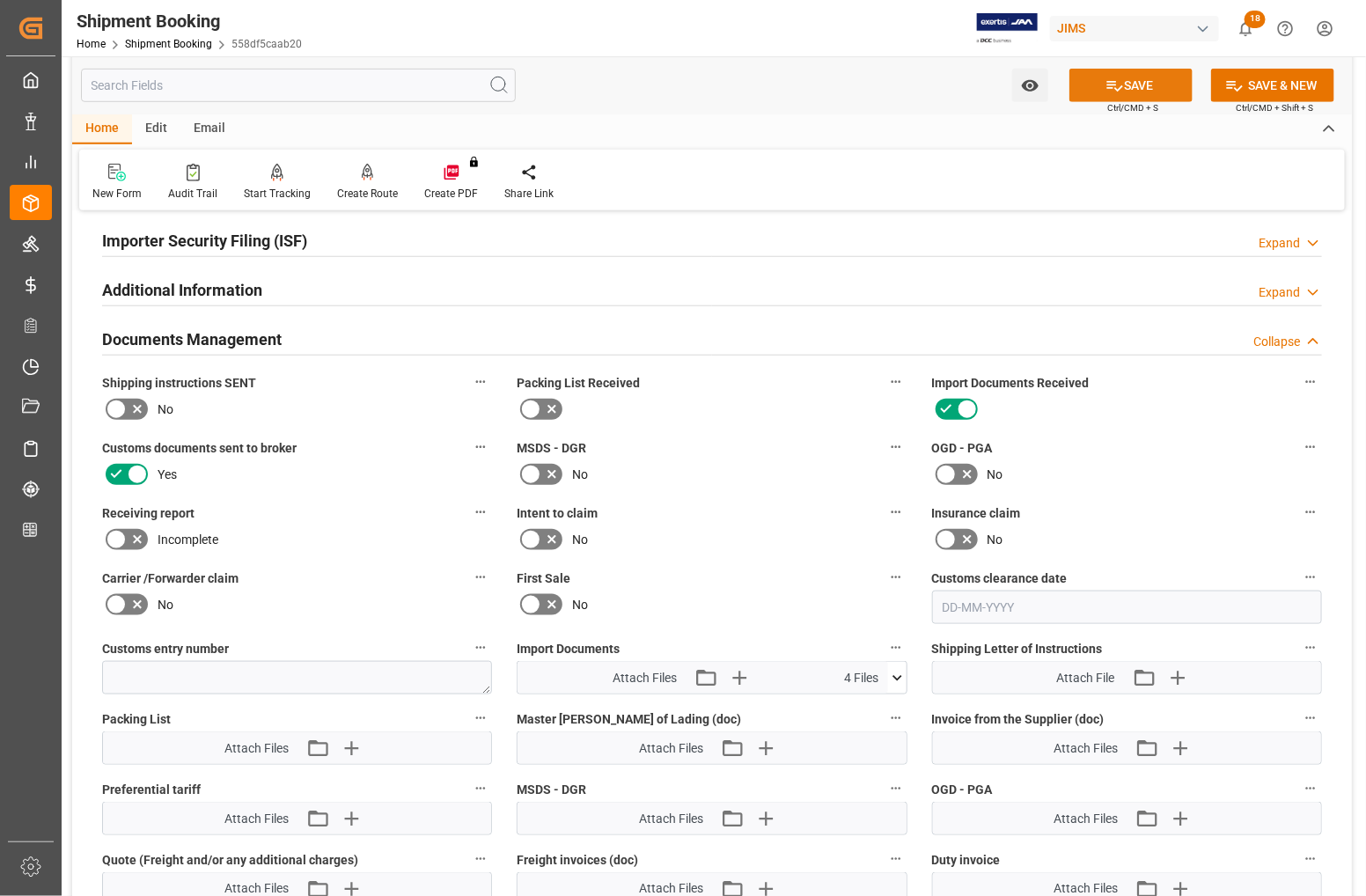
click at [1112, 77] on icon at bounding box center [1115, 86] width 19 height 19
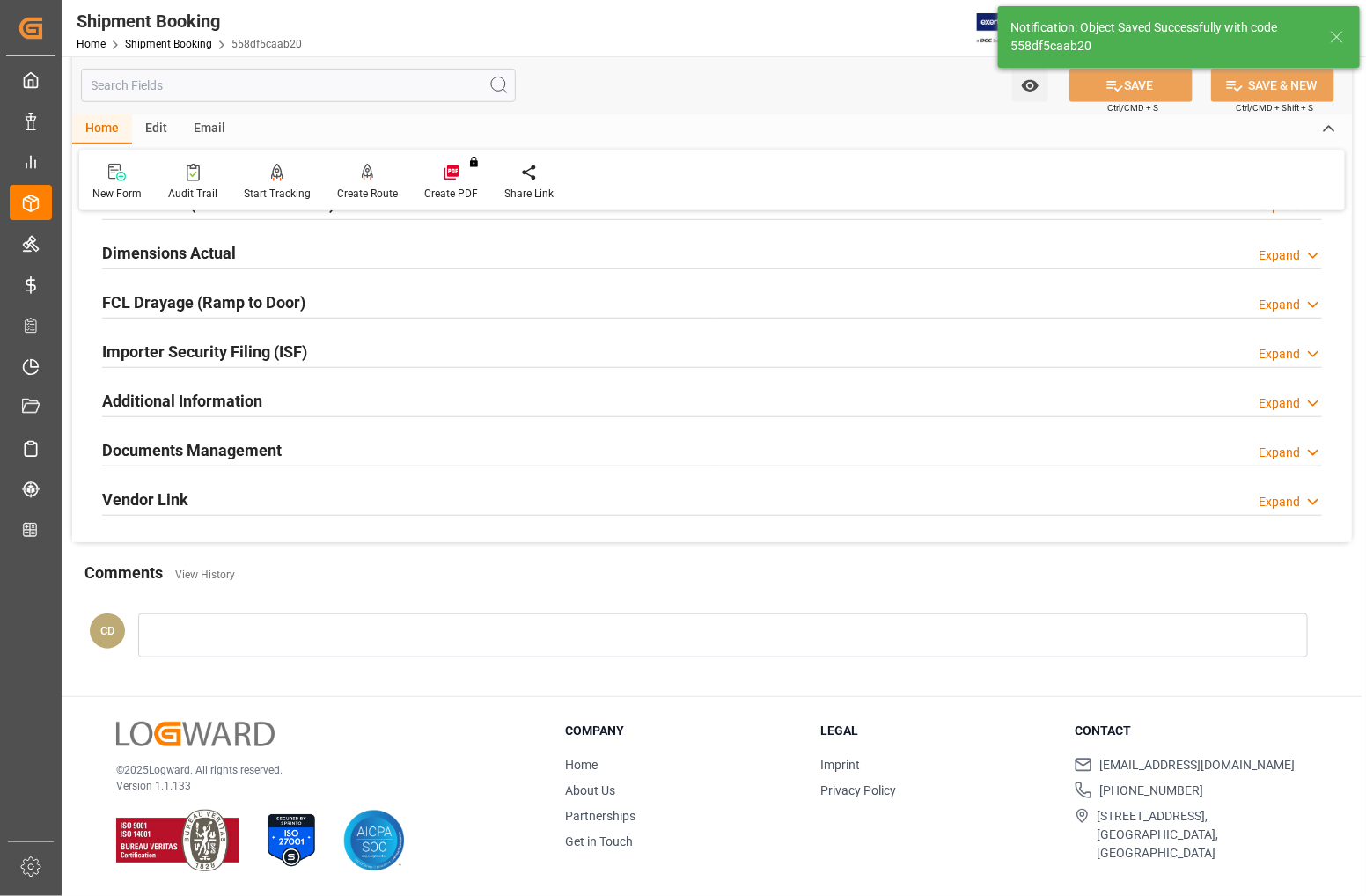
scroll to position [427, 0]
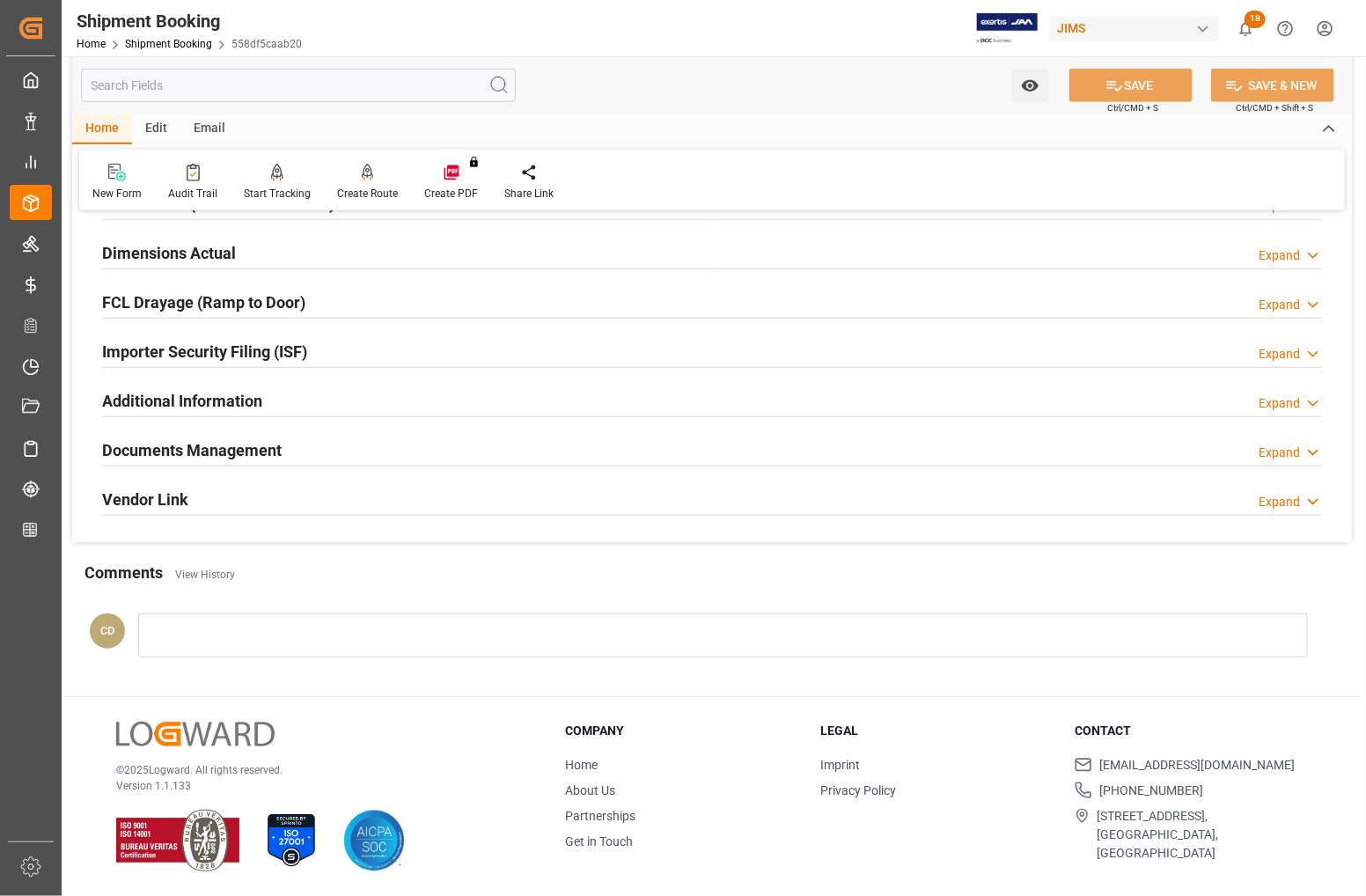
click at [218, 446] on h2 "Documents Management" at bounding box center [192, 450] width 179 height 24
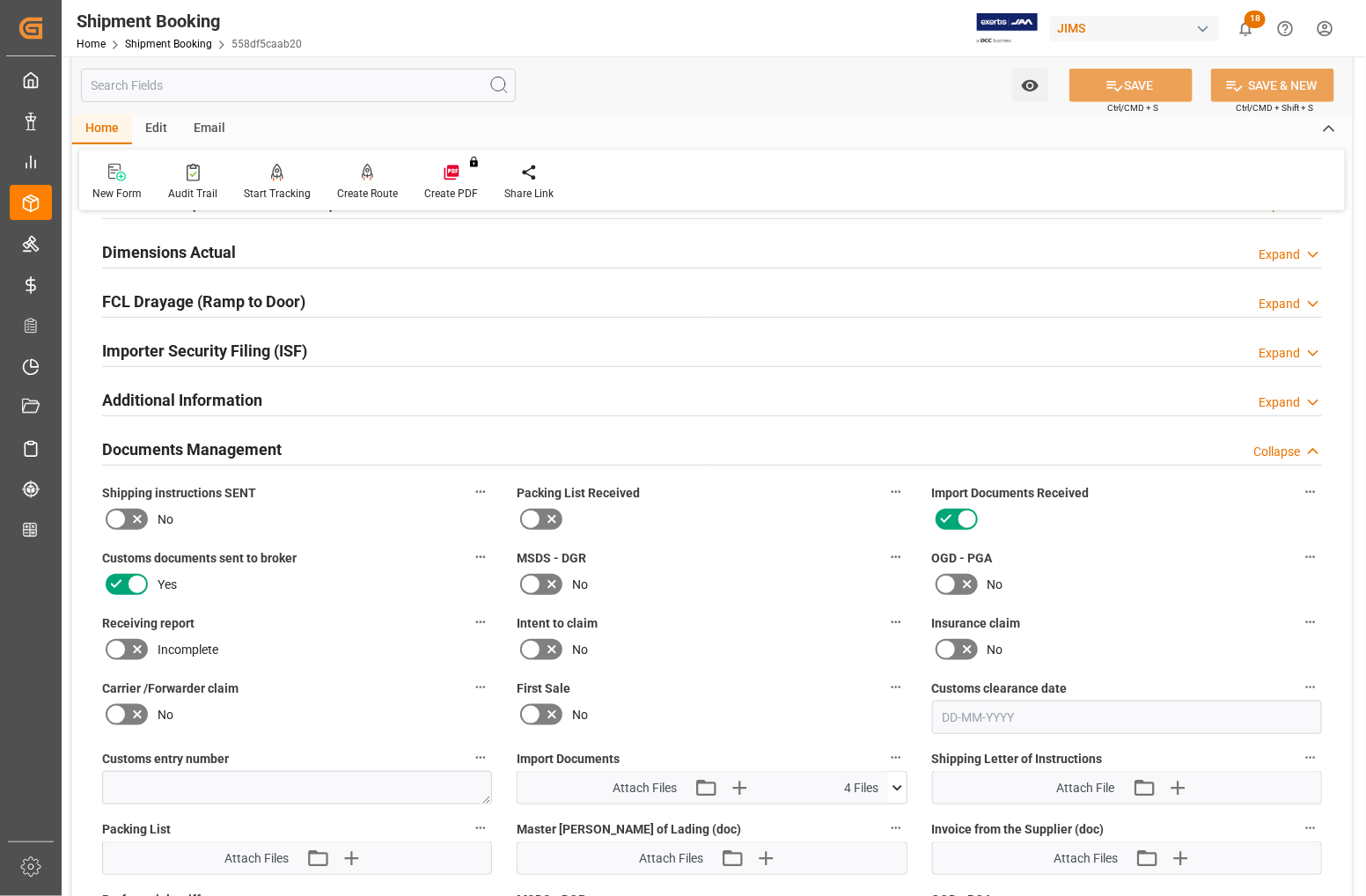
scroll to position [537, 0]
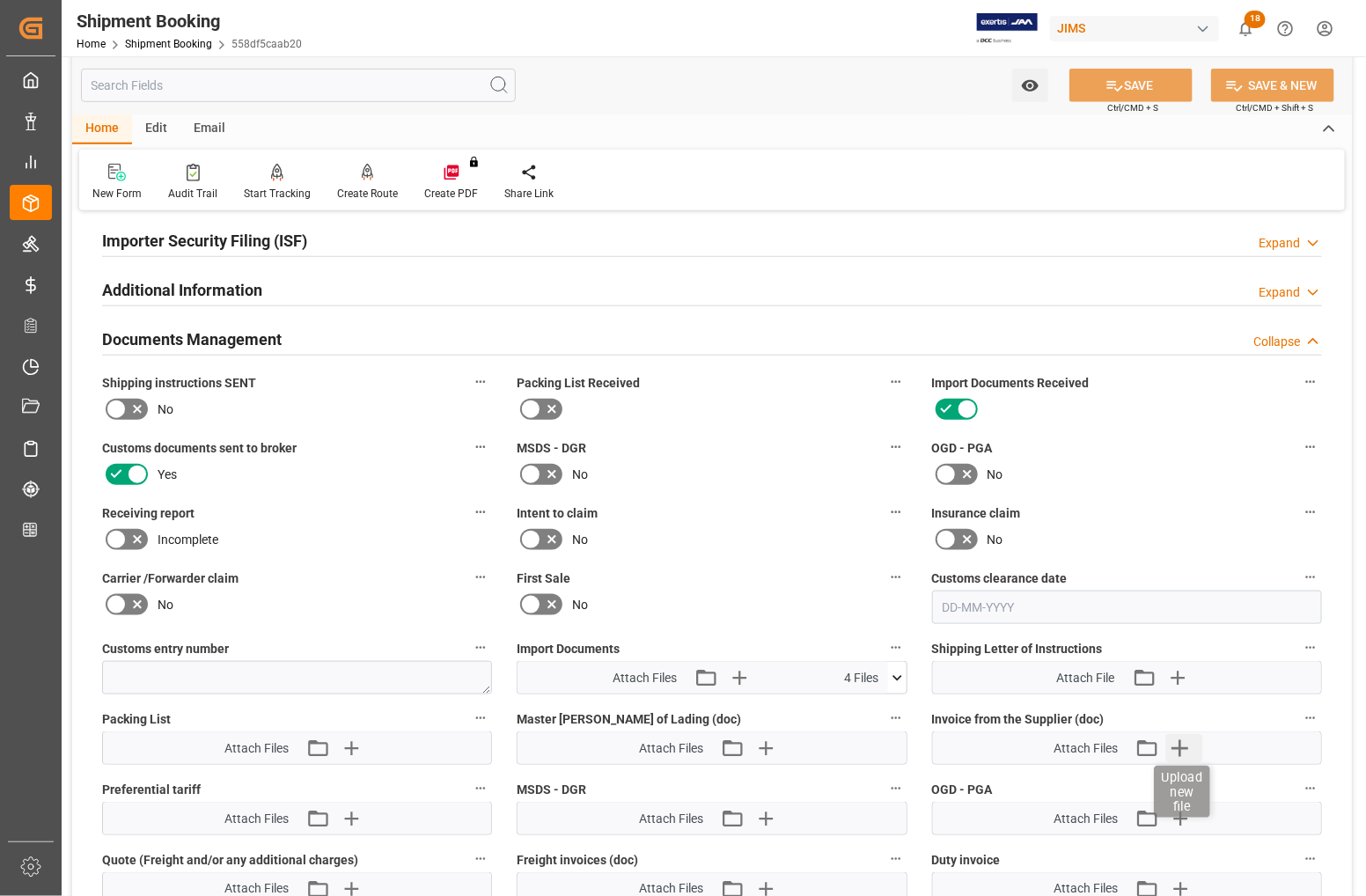
click at [1182, 741] on icon "button" at bounding box center [1181, 748] width 17 height 17
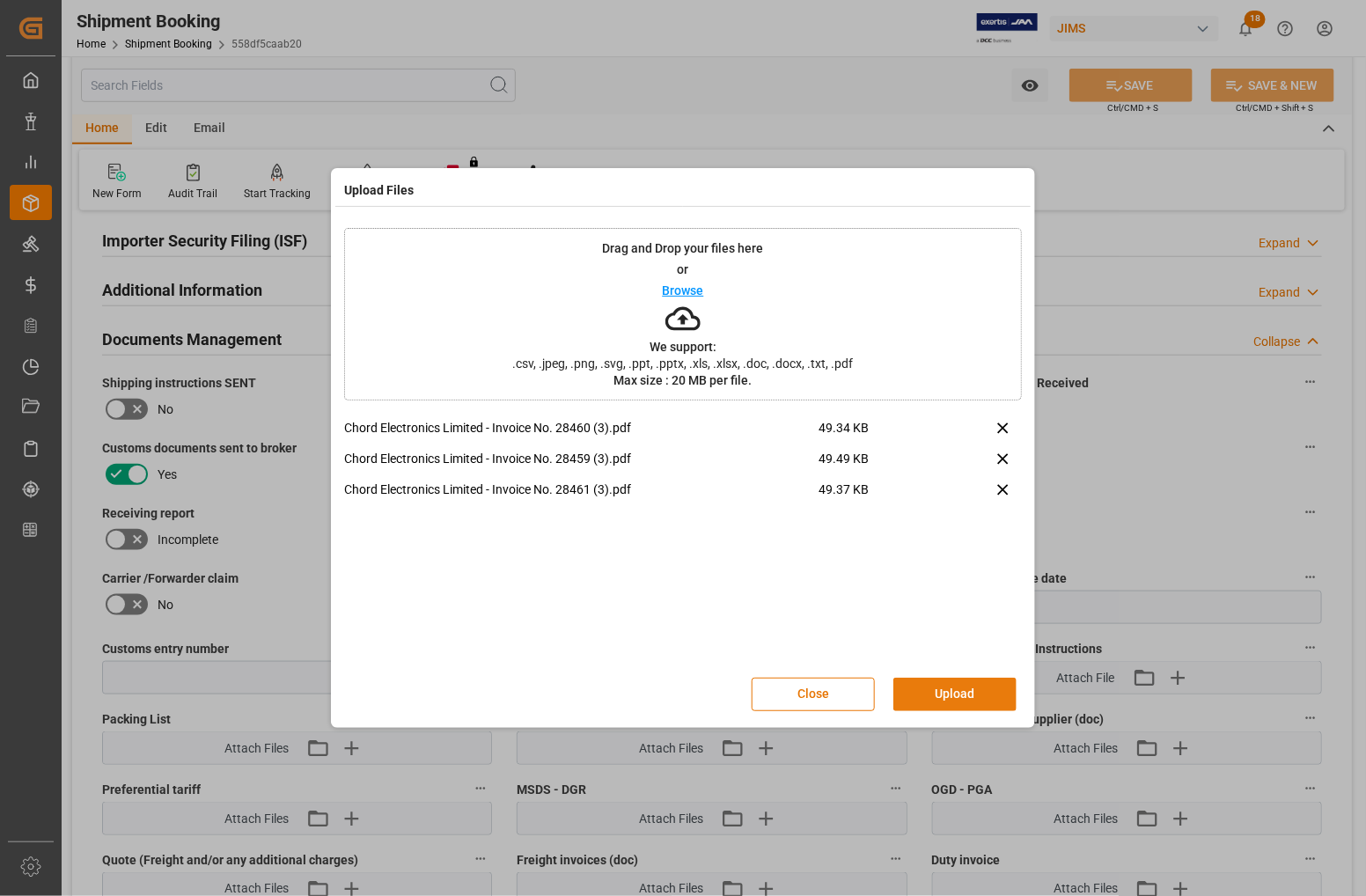
click at [970, 698] on button "Upload" at bounding box center [955, 695] width 123 height 34
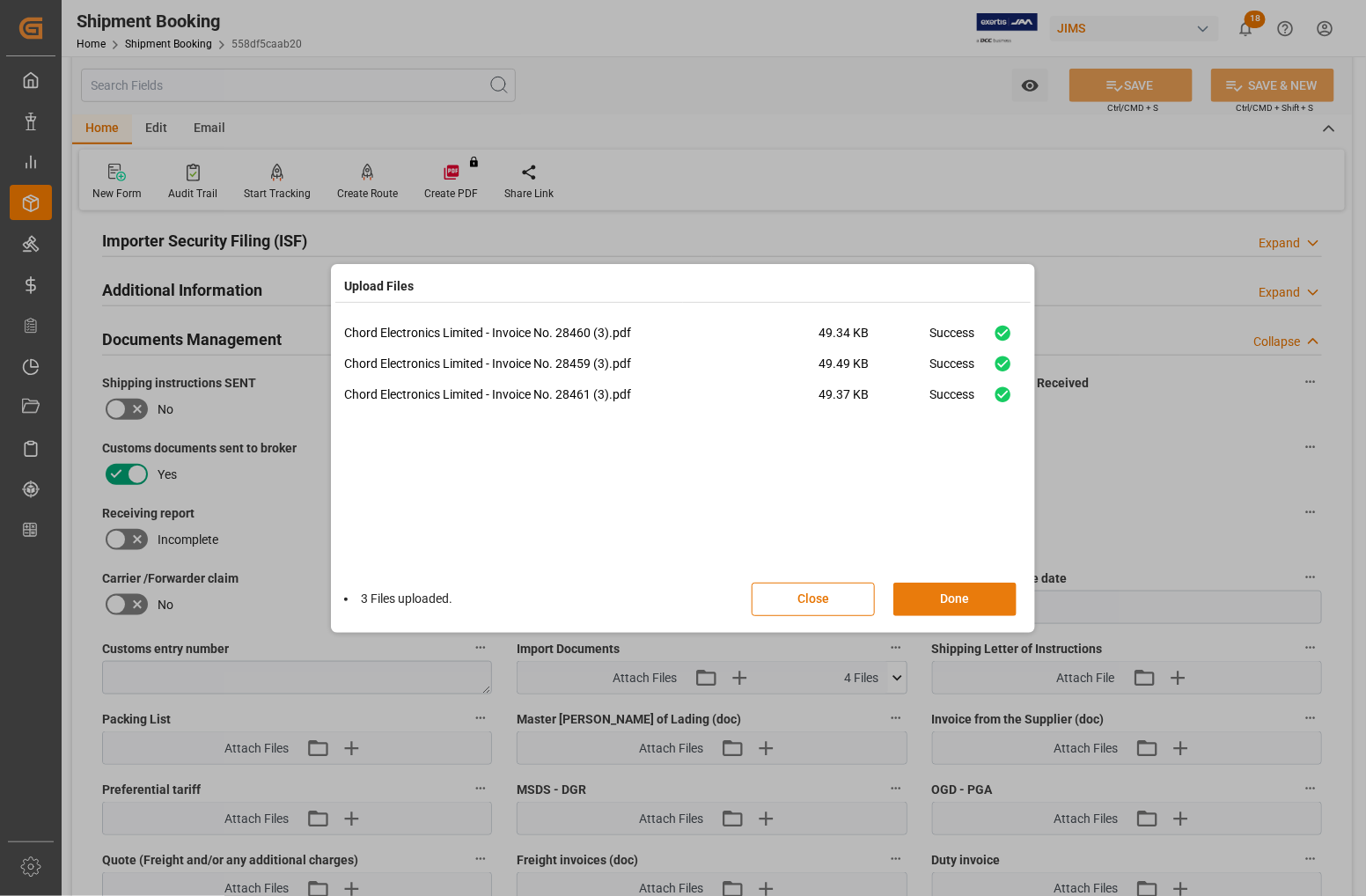
click at [946, 604] on button "Done" at bounding box center [955, 599] width 123 height 34
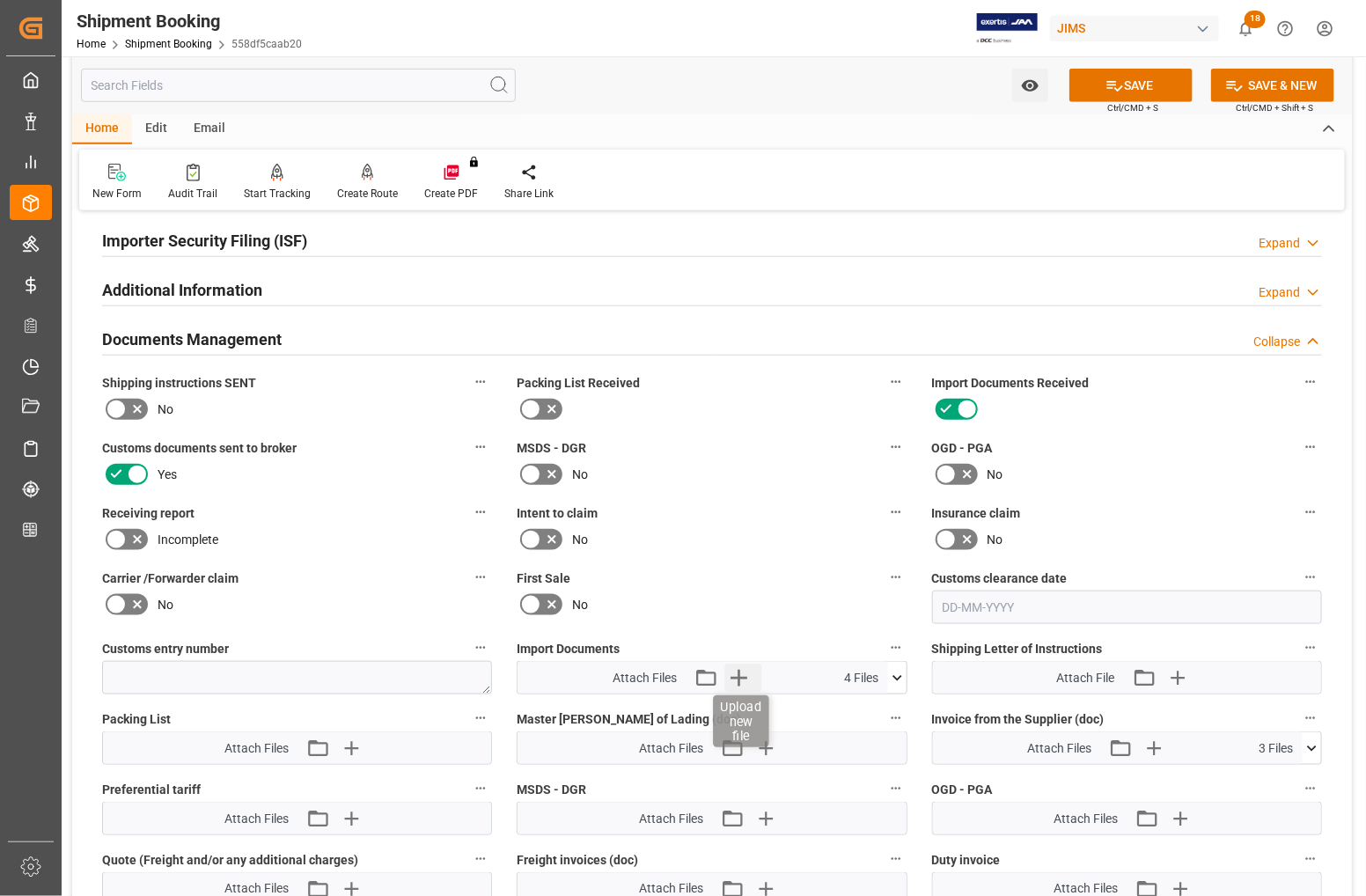
click at [740, 672] on icon "button" at bounding box center [738, 678] width 29 height 29
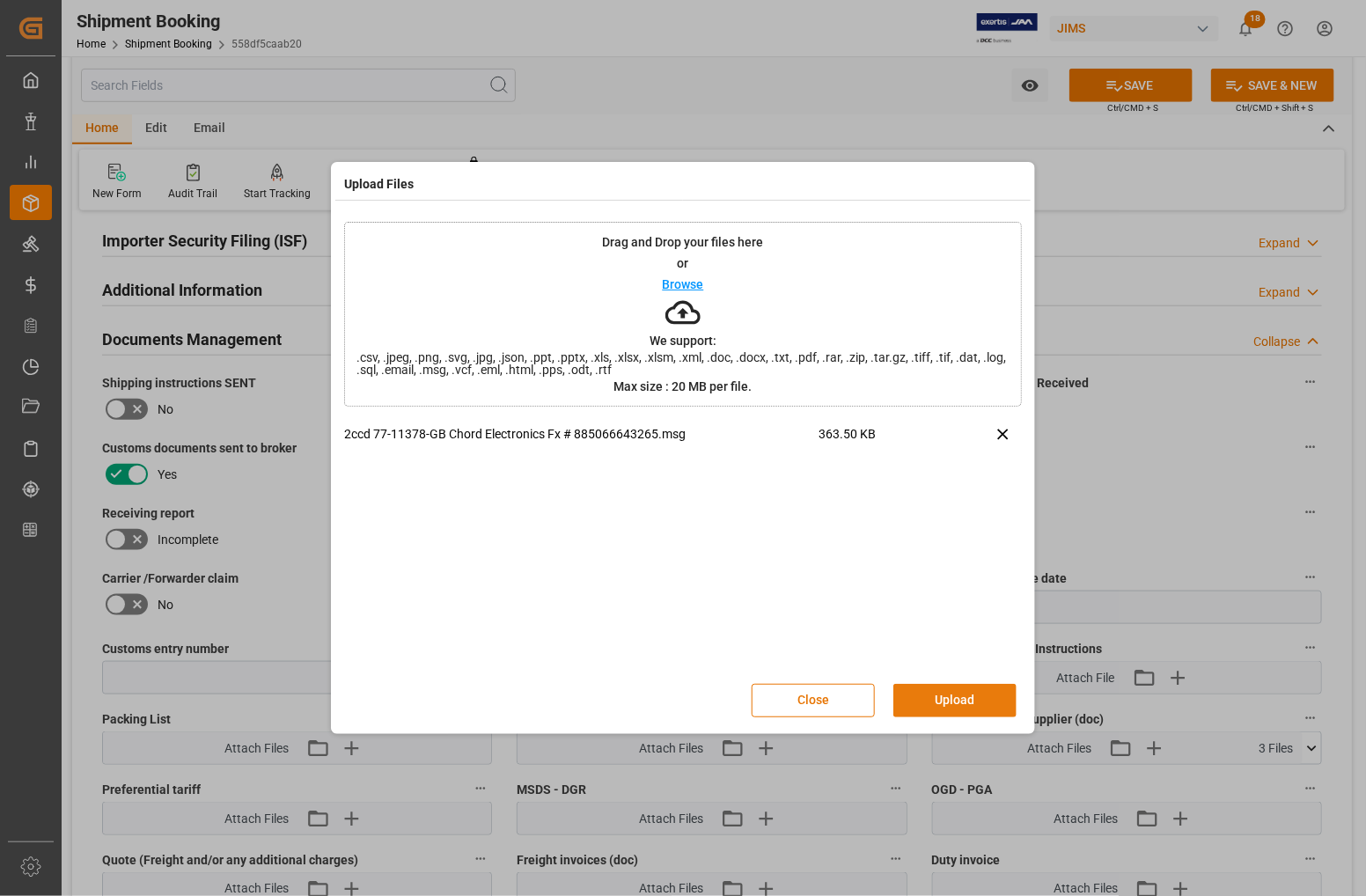
click at [937, 689] on button "Upload" at bounding box center [955, 701] width 123 height 34
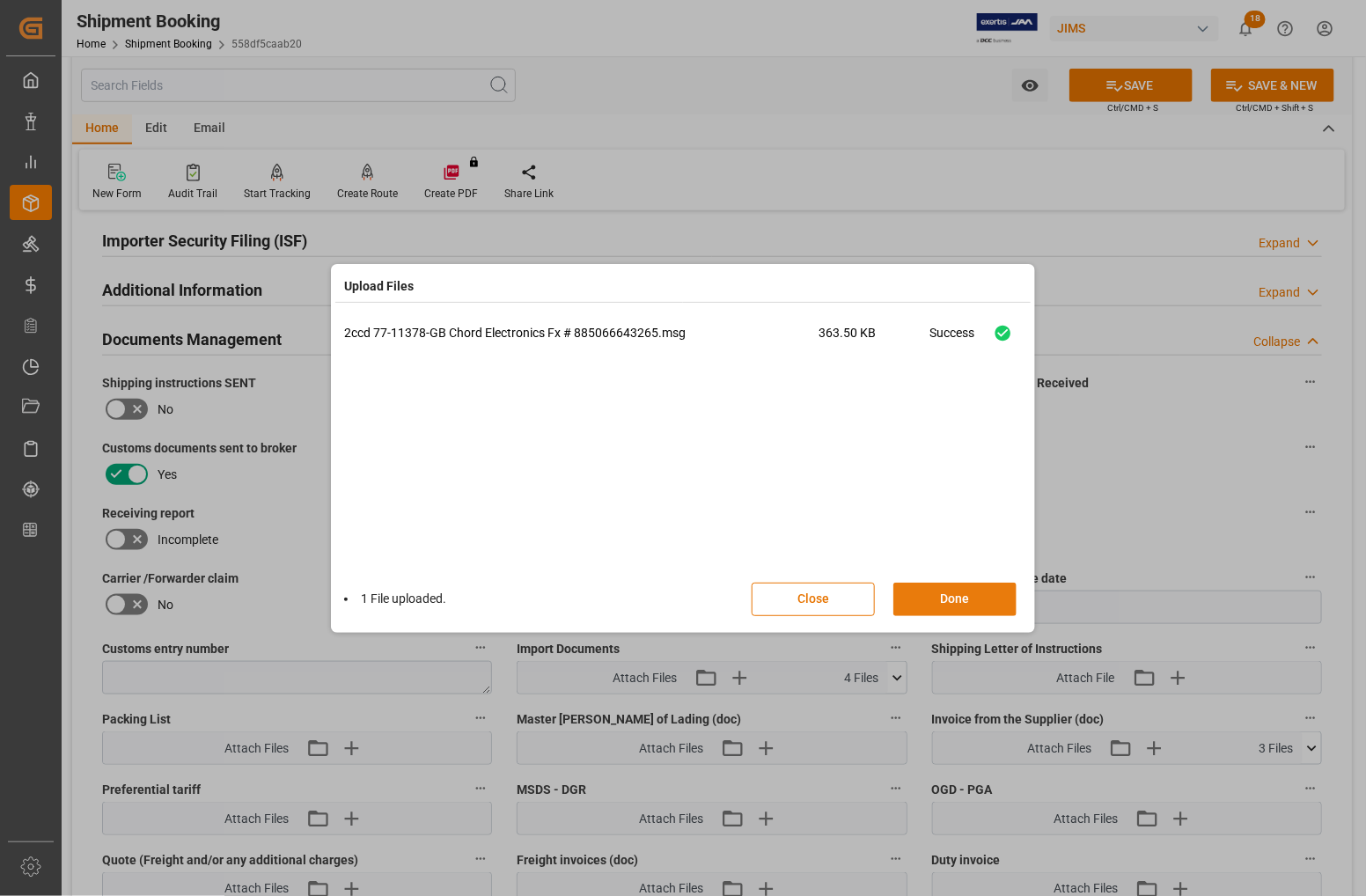
click at [979, 592] on button "Done" at bounding box center [955, 599] width 123 height 34
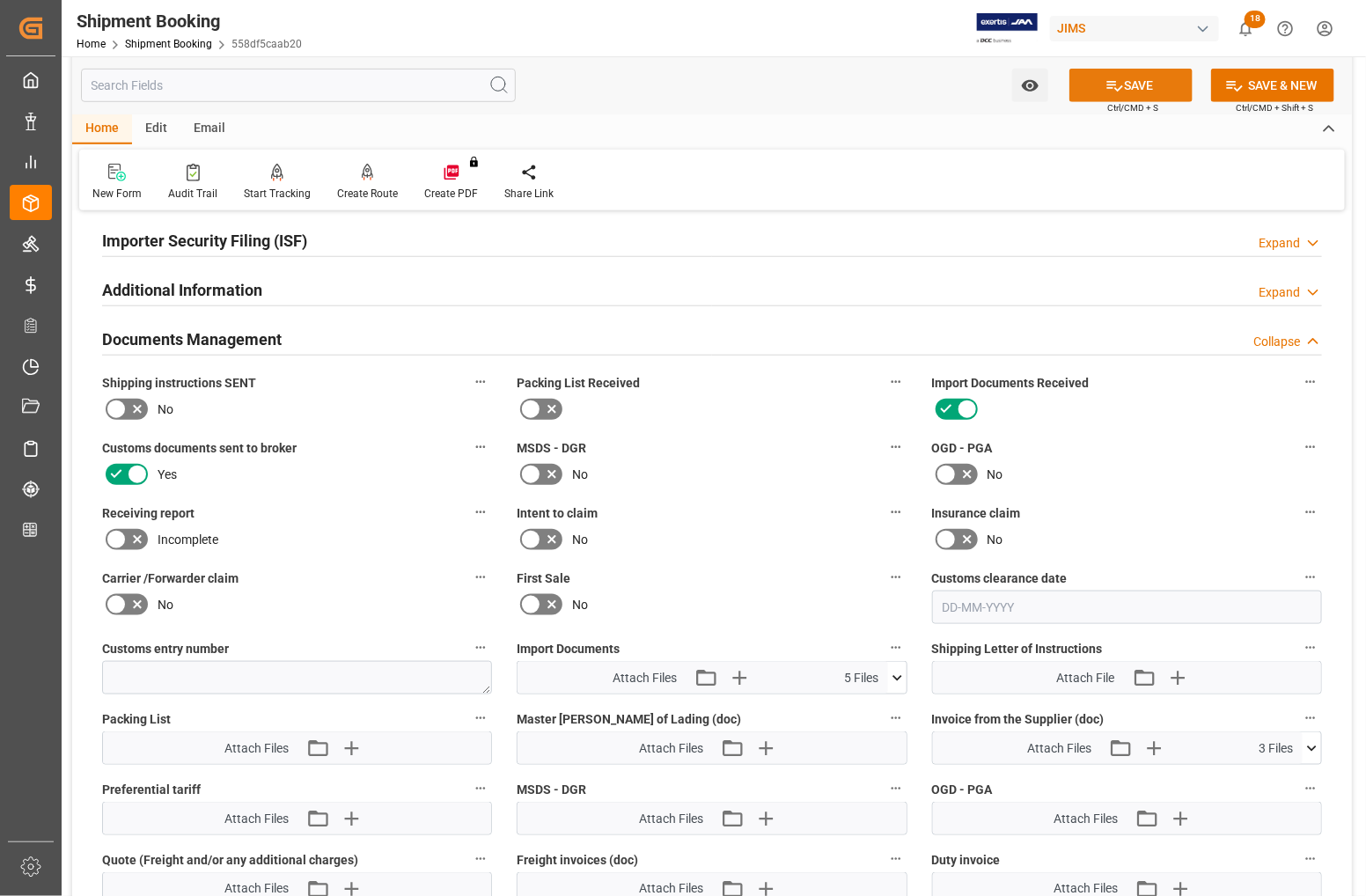
click at [1147, 86] on button "SAVE" at bounding box center [1130, 86] width 123 height 34
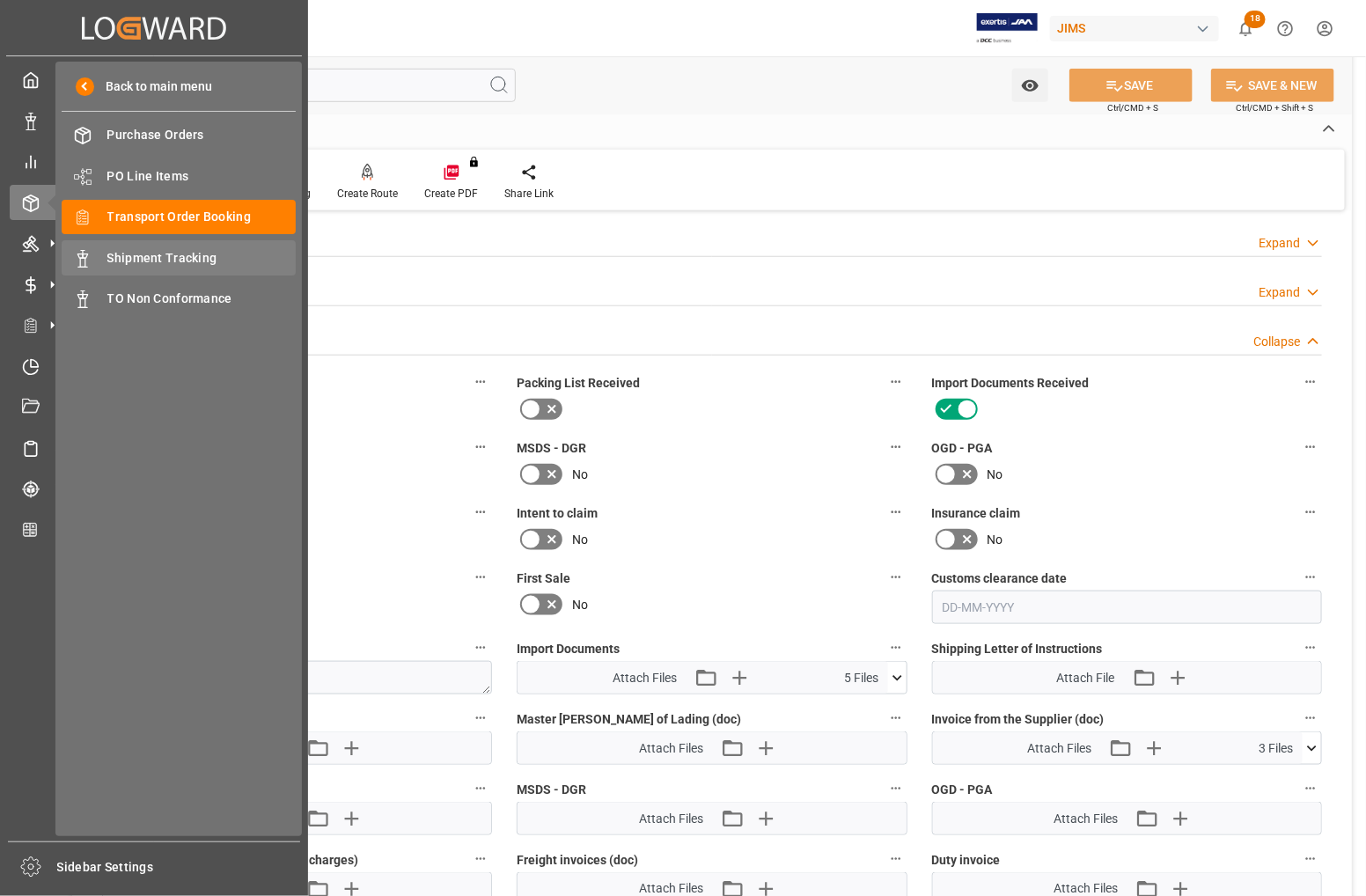
click at [112, 255] on span "Shipment Tracking" at bounding box center [202, 258] width 189 height 19
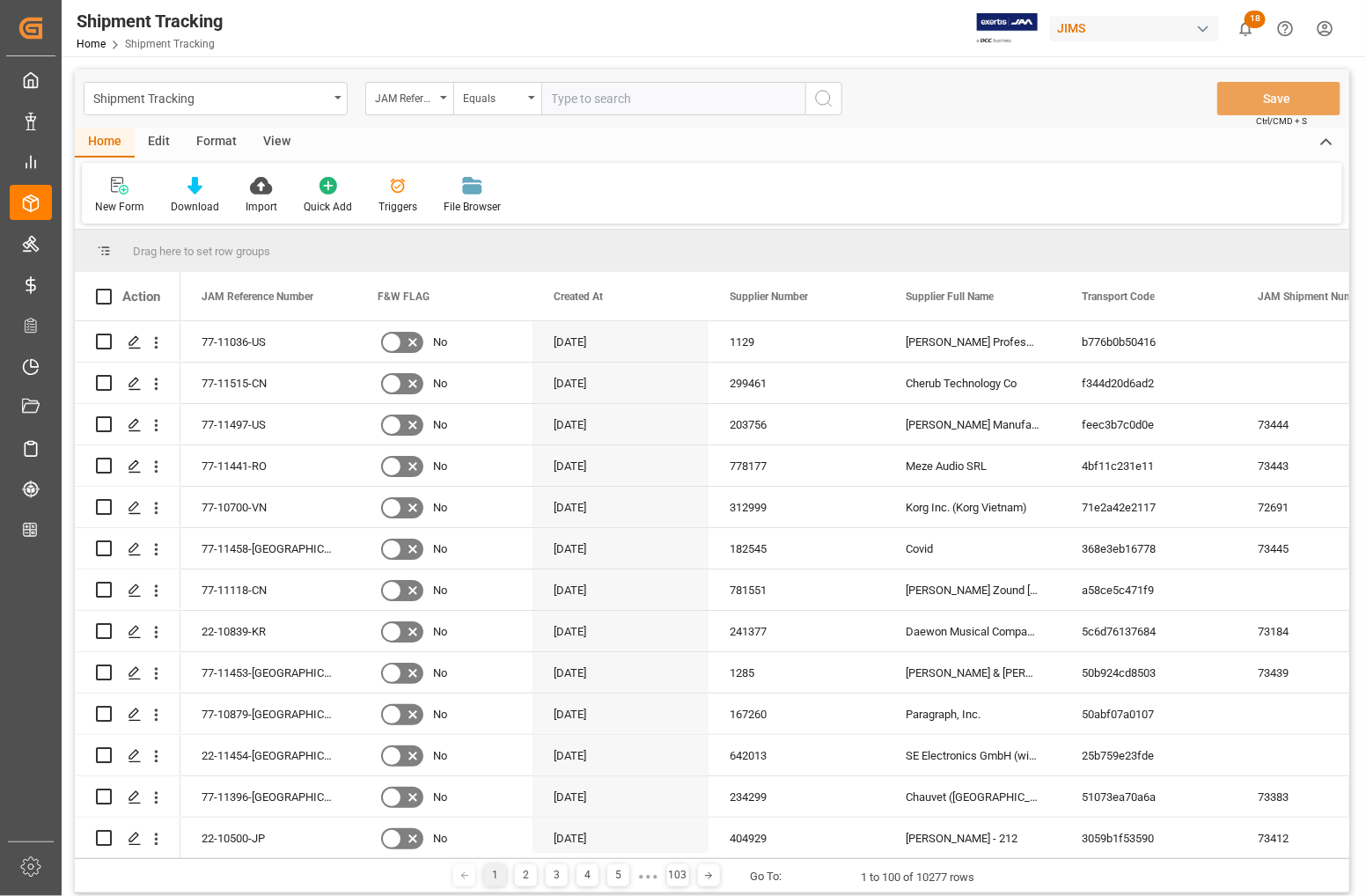
click at [580, 97] on input "text" at bounding box center [673, 99] width 264 height 34
type input "77-11378-GB"
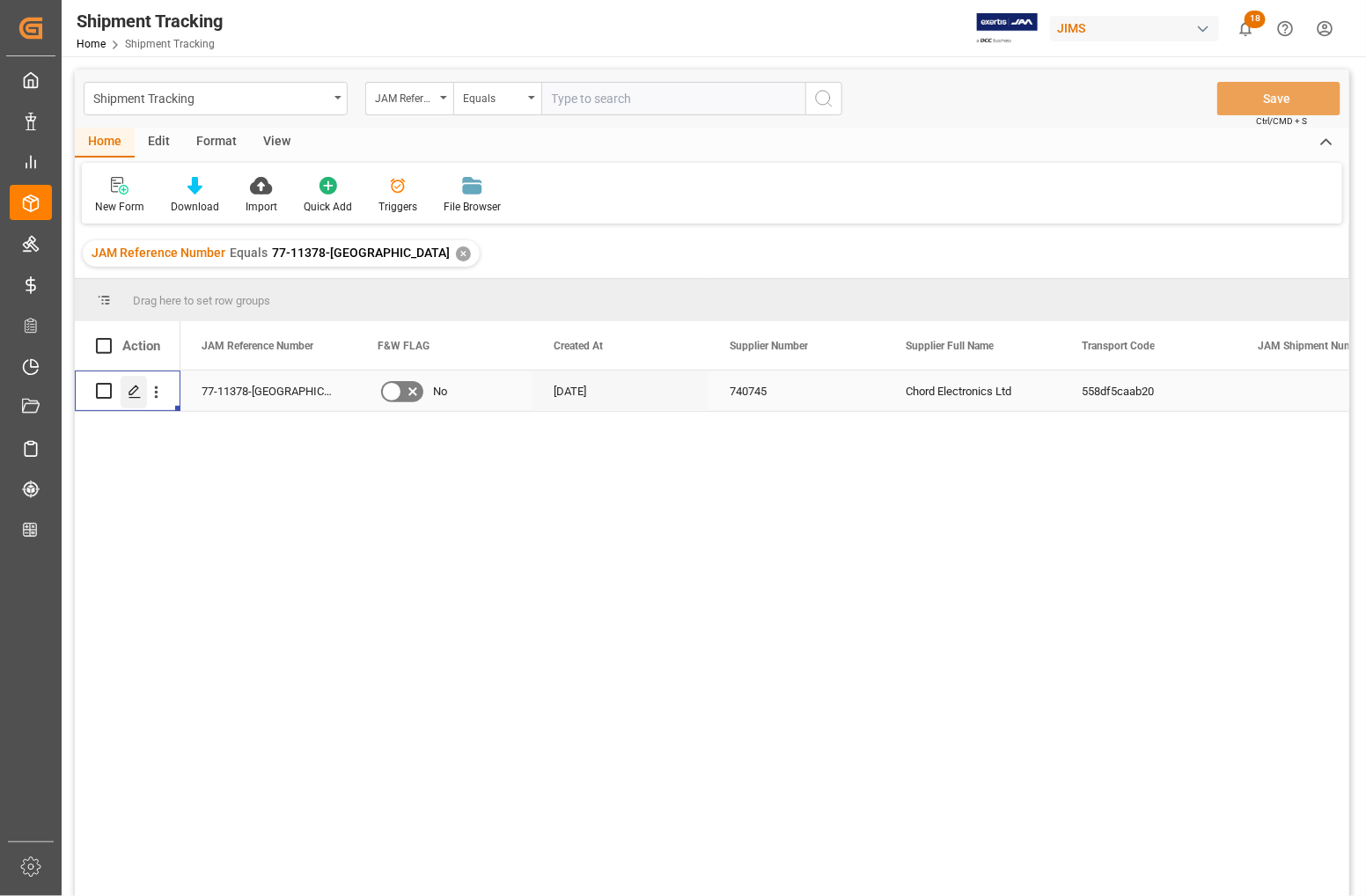
click at [130, 388] on icon "Press SPACE to select this row." at bounding box center [135, 391] width 14 height 14
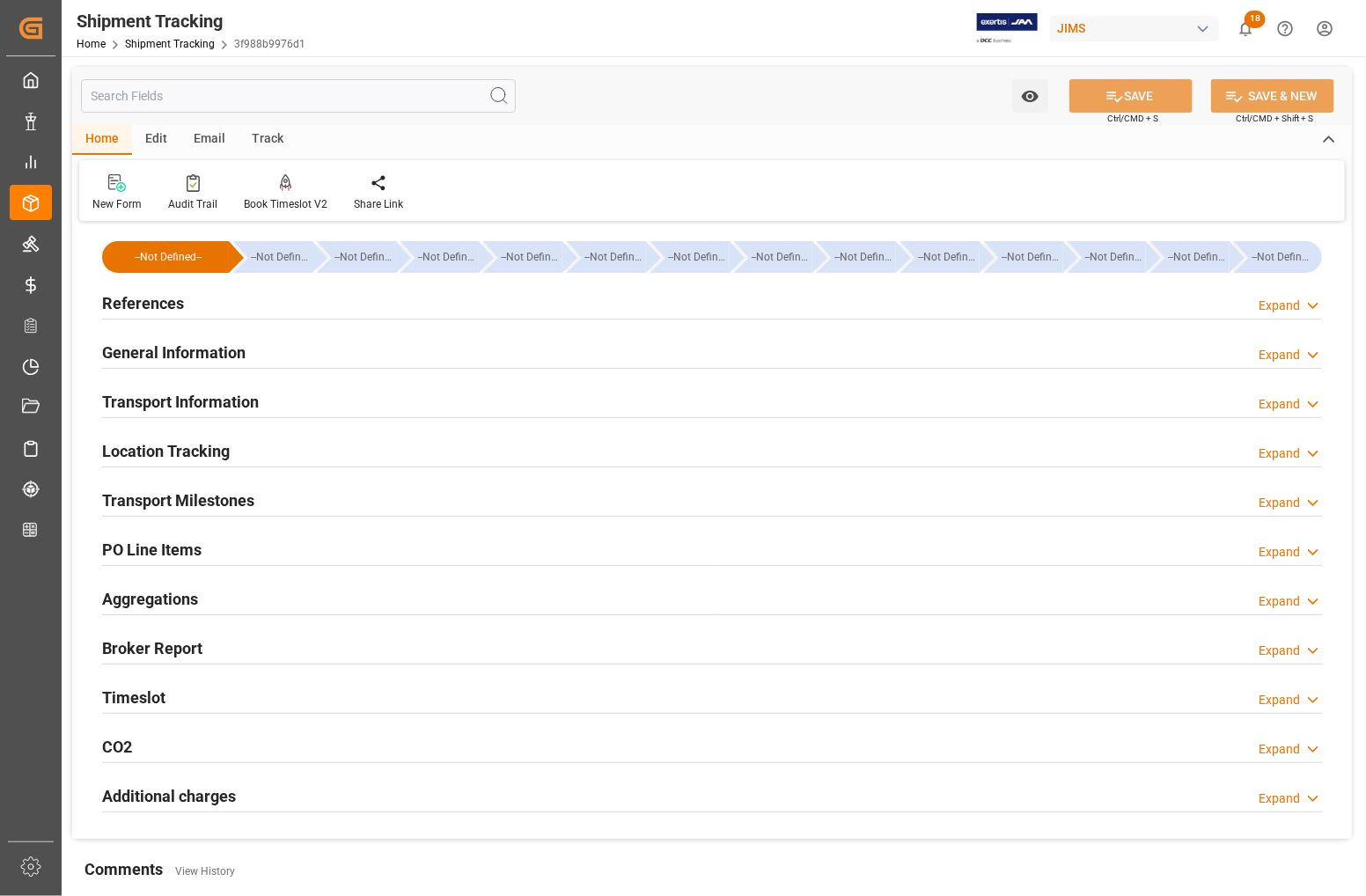
click at [143, 402] on h2 "Transport Information" at bounding box center [180, 402] width 157 height 24
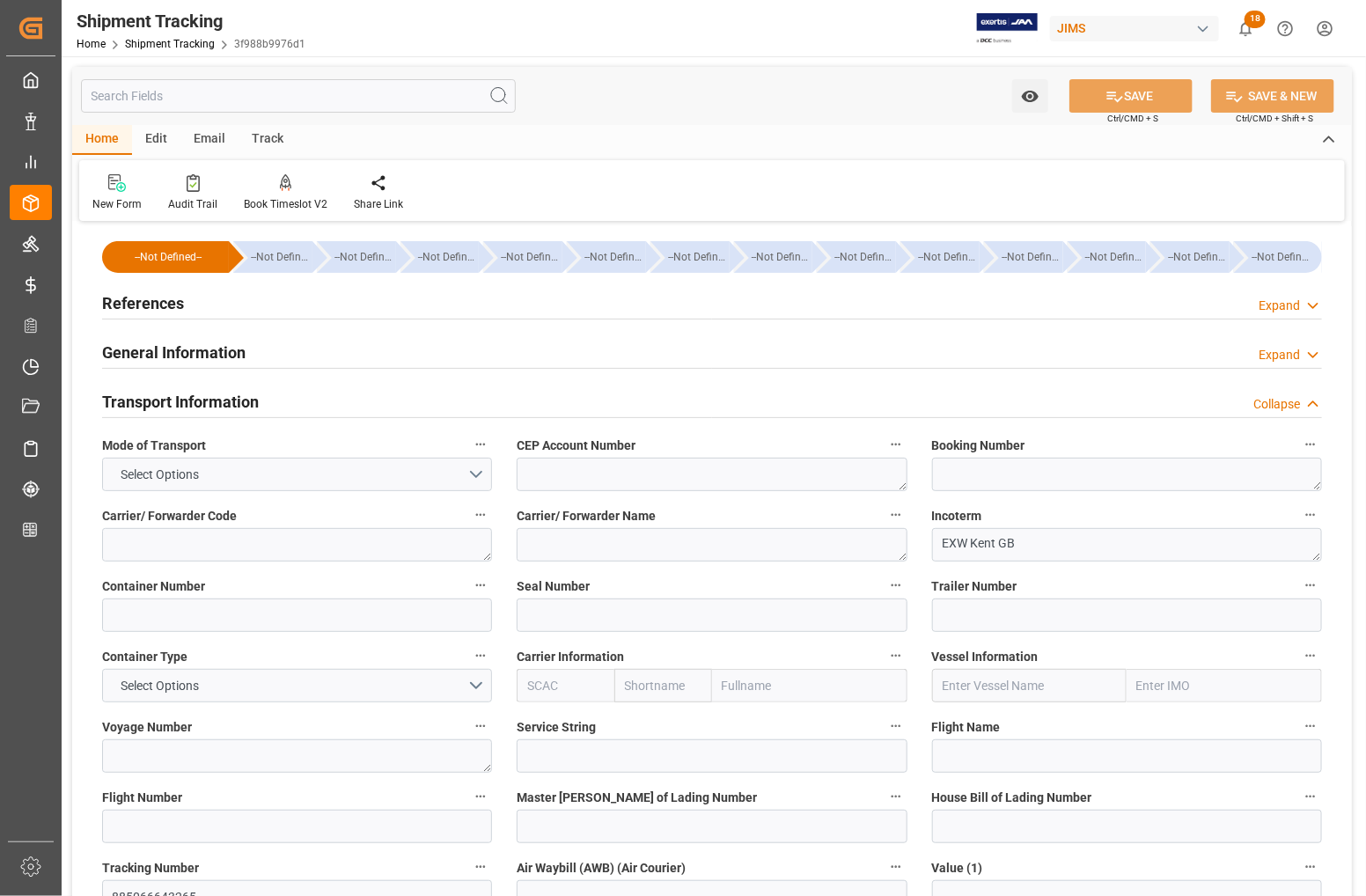
click at [155, 400] on h2 "Transport Information" at bounding box center [180, 402] width 157 height 24
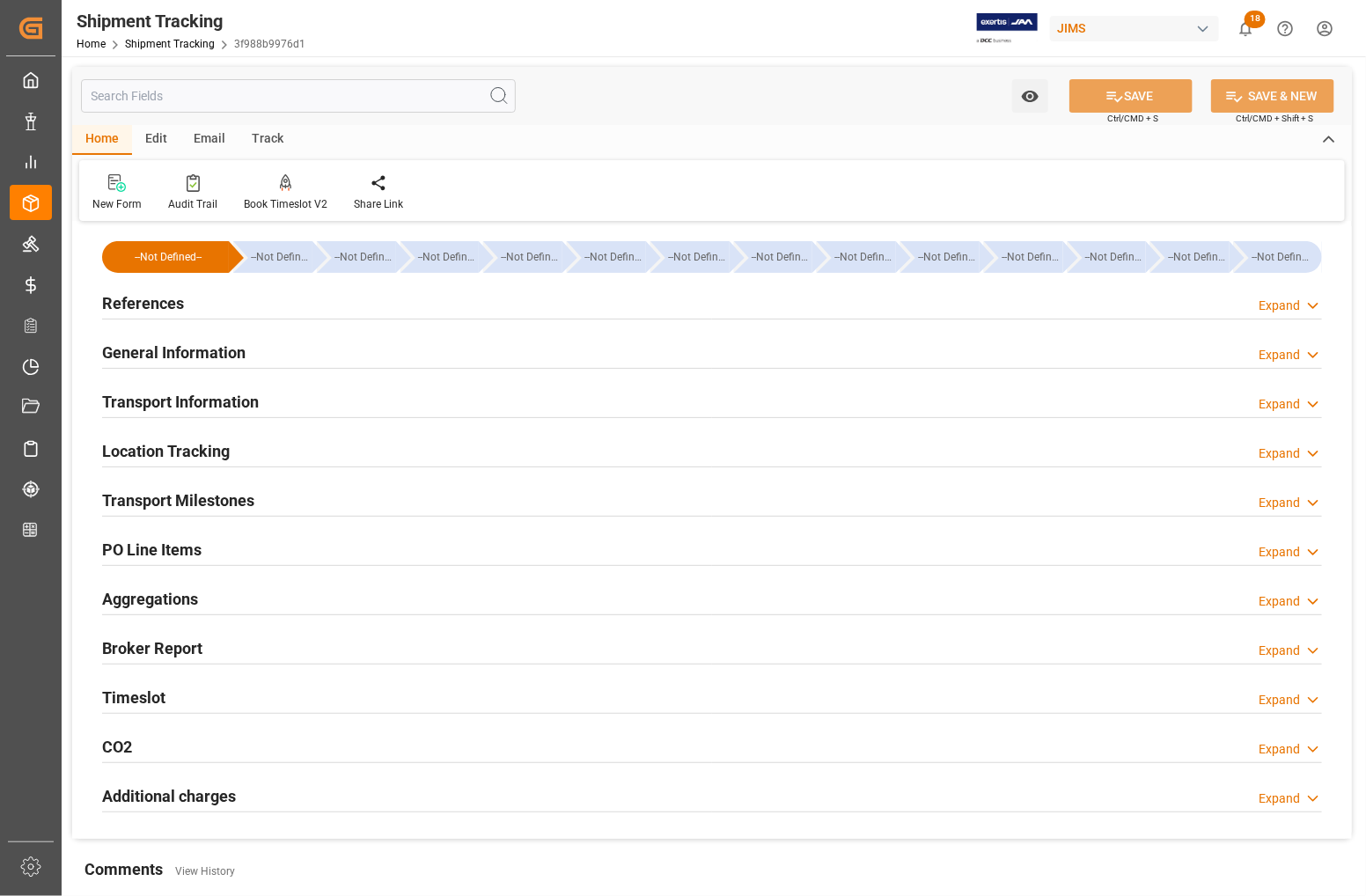
click at [185, 499] on h2 "Transport Milestones" at bounding box center [178, 501] width 153 height 24
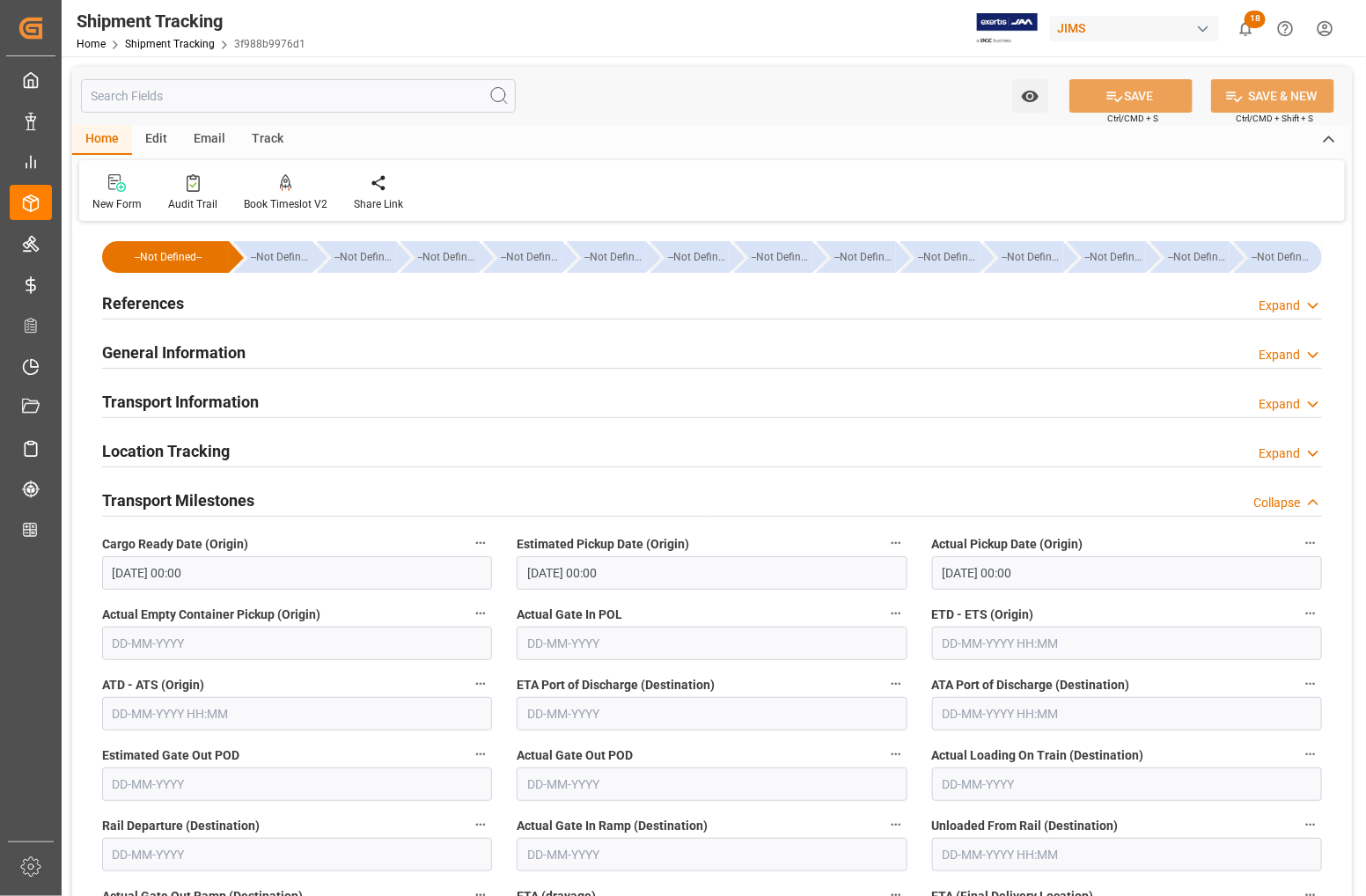
click at [154, 499] on h2 "Transport Milestones" at bounding box center [178, 501] width 153 height 24
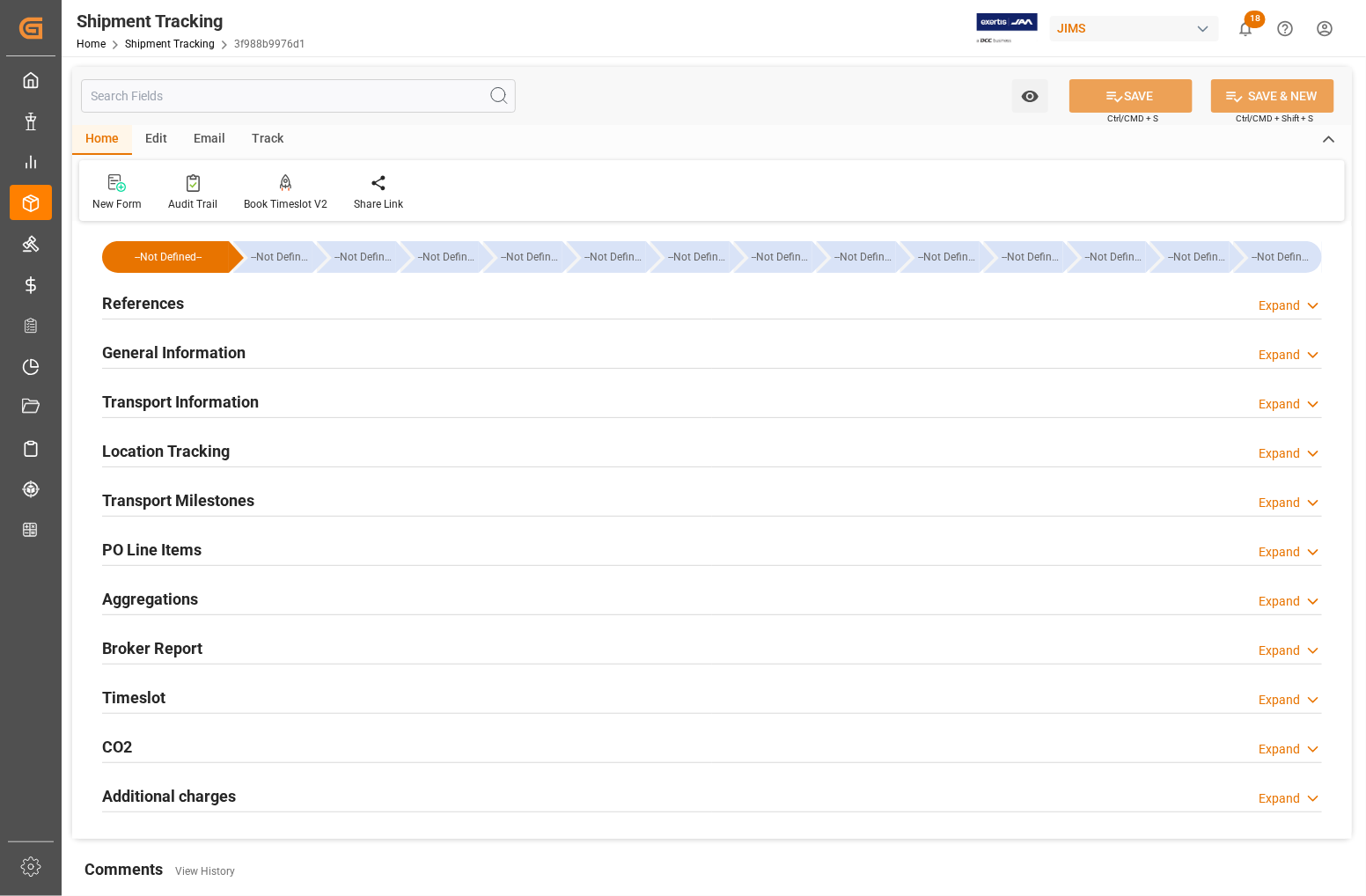
click at [135, 296] on h2 "References" at bounding box center [143, 304] width 82 height 24
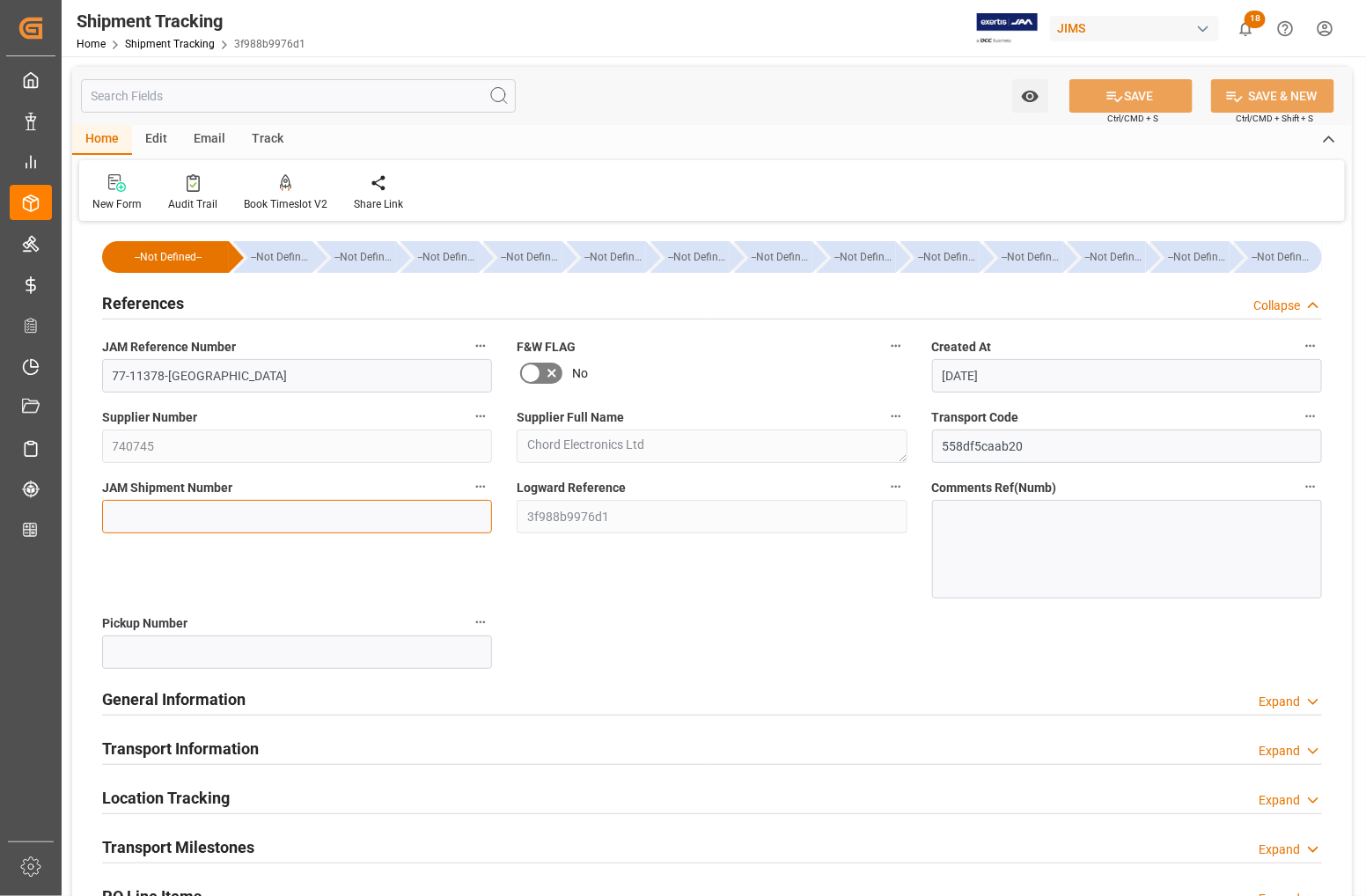
click at [160, 512] on input at bounding box center [298, 517] width 390 height 34
type input "73447"
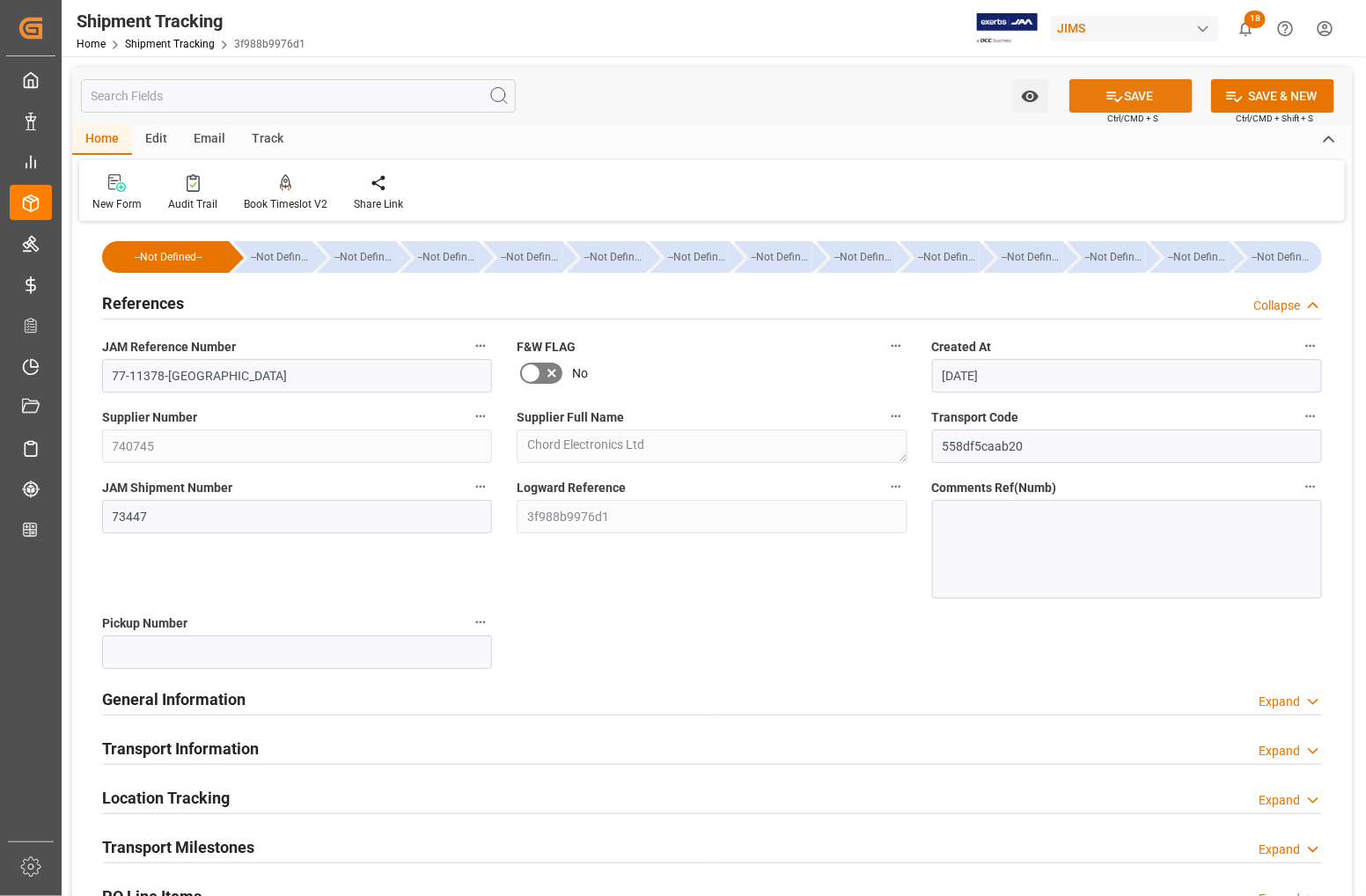
click at [1141, 97] on button "SAVE" at bounding box center [1130, 96] width 123 height 34
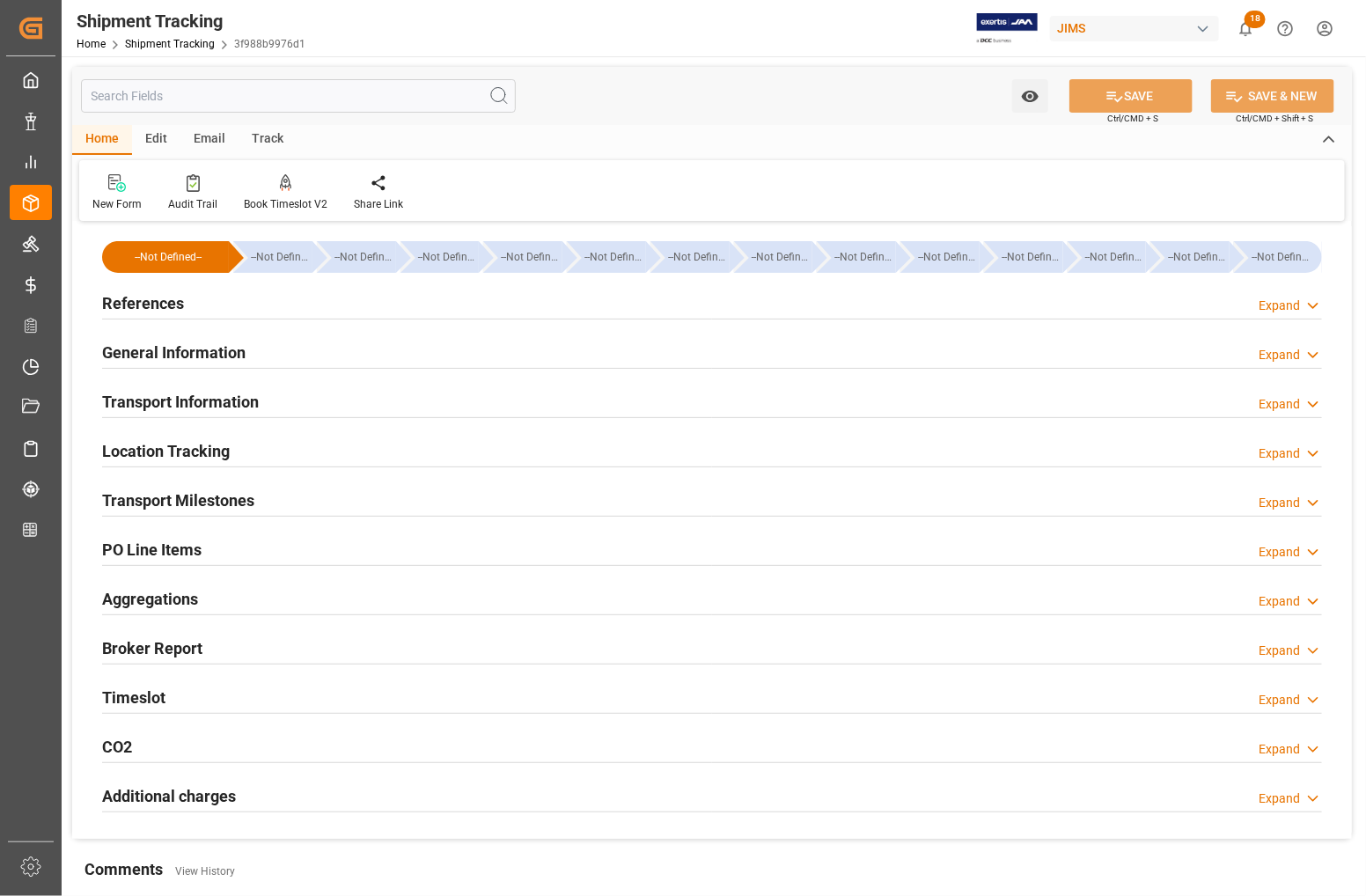
click at [137, 302] on h2 "References" at bounding box center [143, 304] width 82 height 24
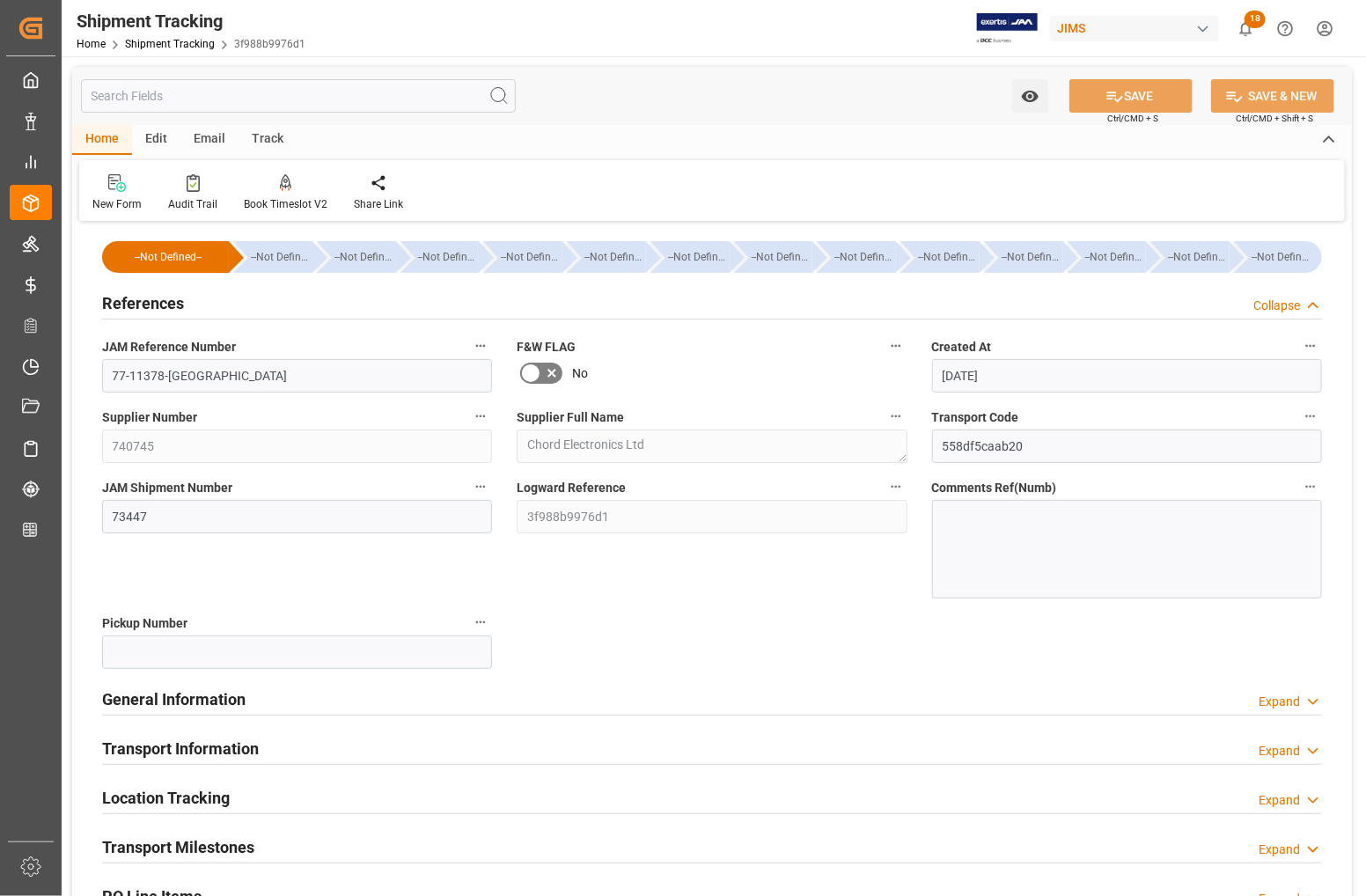
click at [137, 302] on h2 "References" at bounding box center [143, 304] width 82 height 24
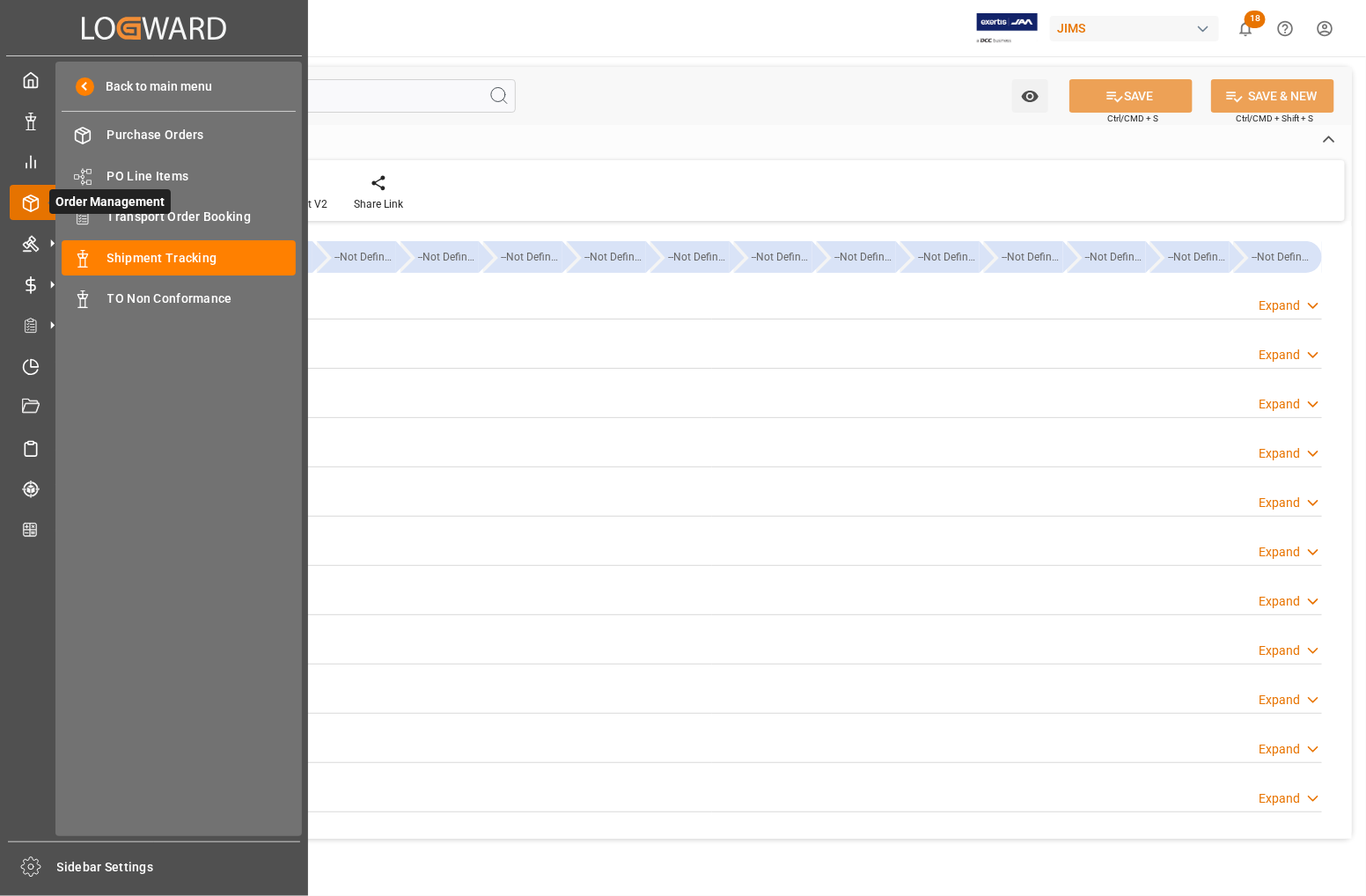
click at [147, 213] on span "Order Management" at bounding box center [109, 201] width 121 height 25
click at [190, 214] on span "Transport Order Booking" at bounding box center [202, 217] width 189 height 19
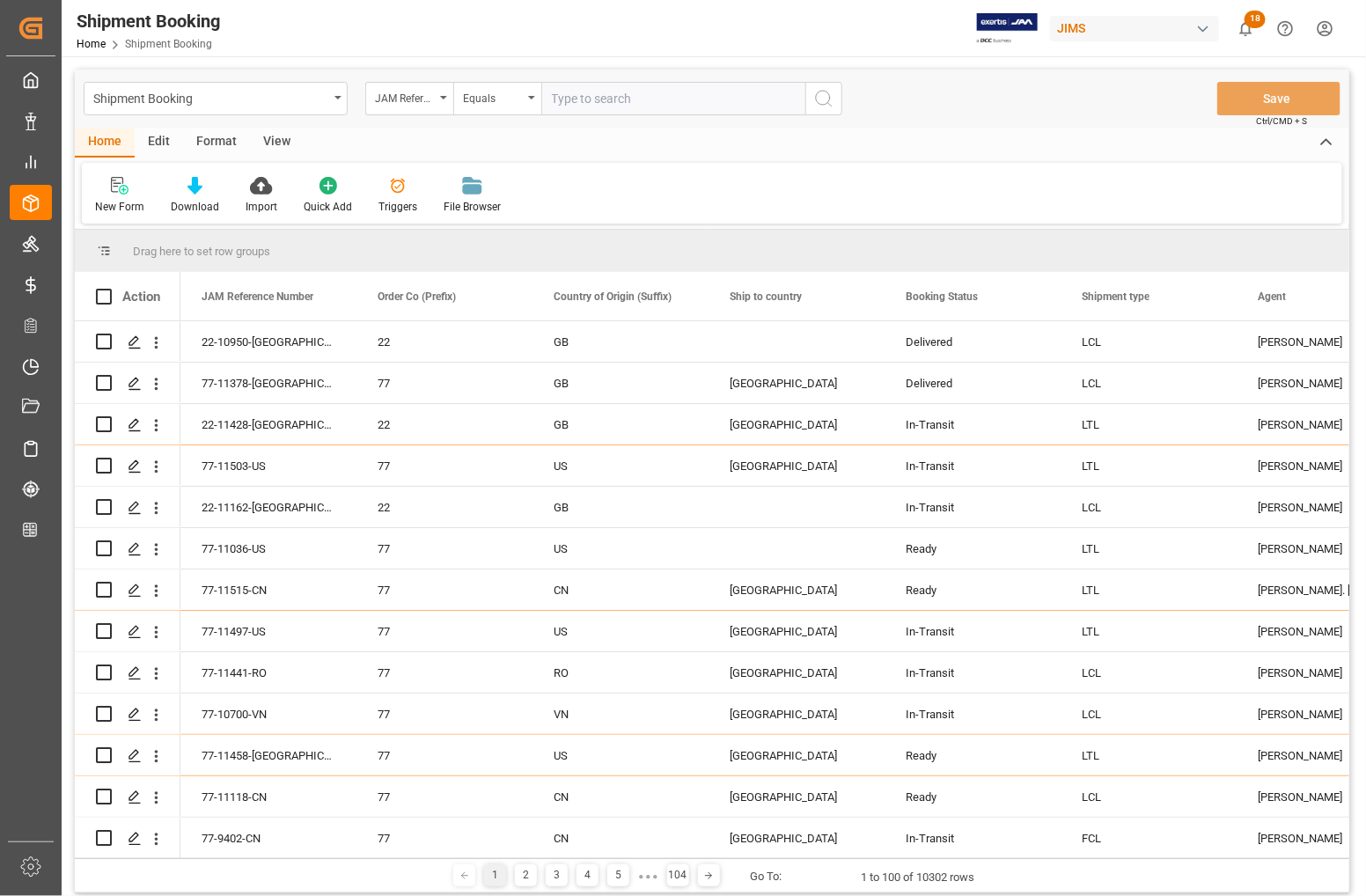
click at [568, 100] on input "text" at bounding box center [673, 99] width 264 height 34
type input "77-11388-DE"
click at [826, 103] on icon "search button" at bounding box center [823, 98] width 21 height 21
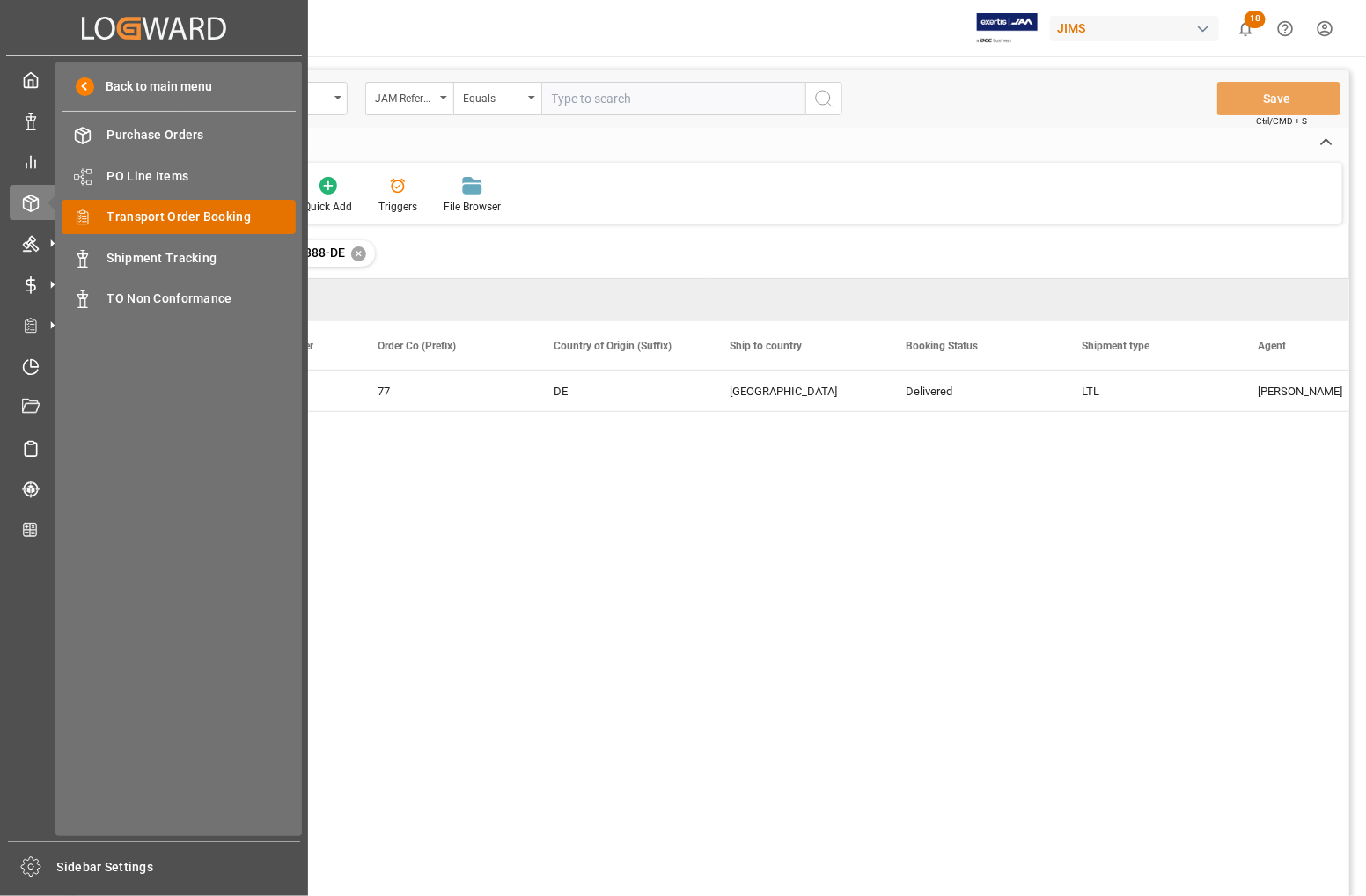
click at [123, 217] on span "Transport Order Booking" at bounding box center [202, 217] width 189 height 19
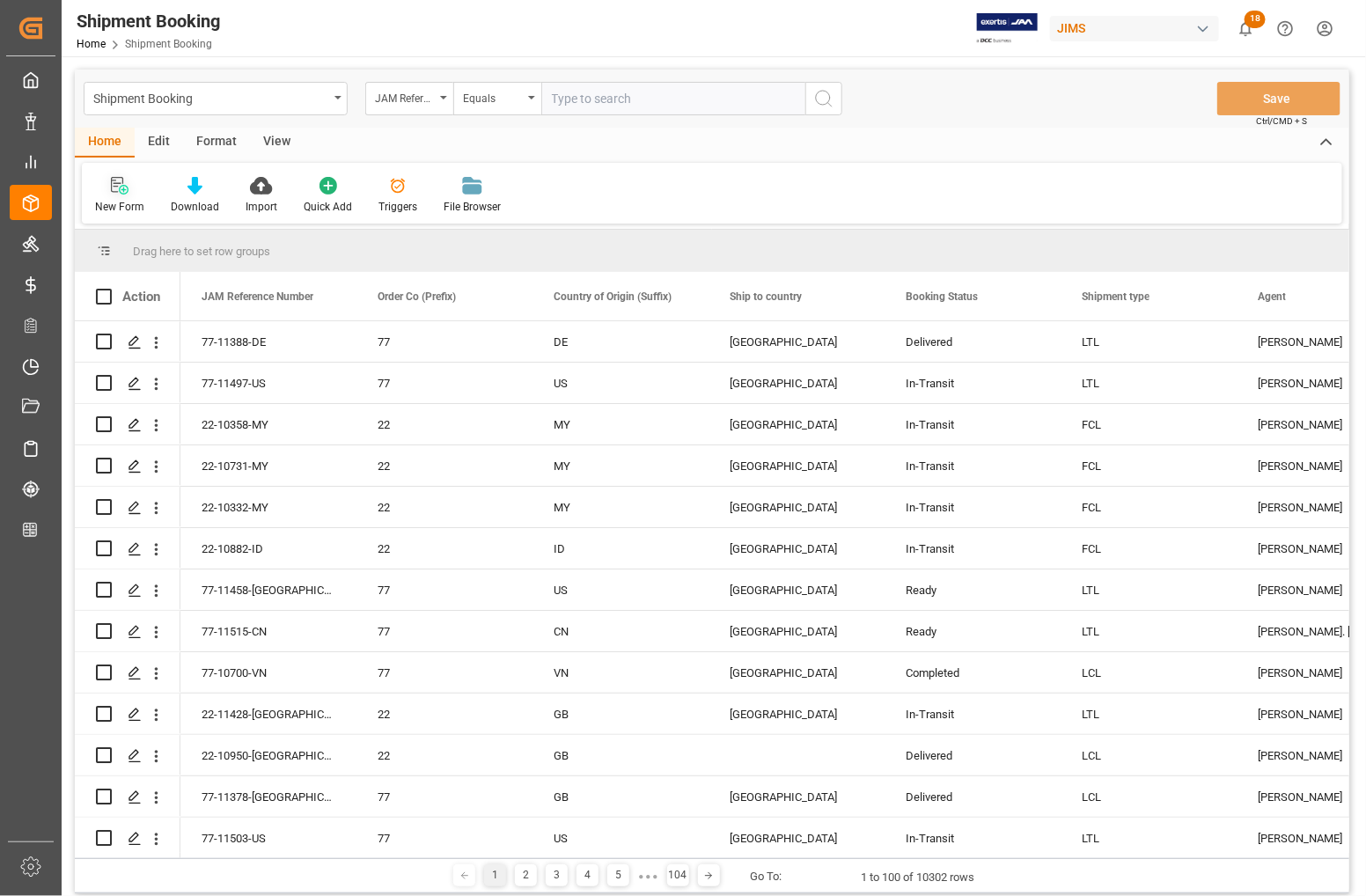
click at [115, 201] on div "New Form" at bounding box center [119, 207] width 49 height 16
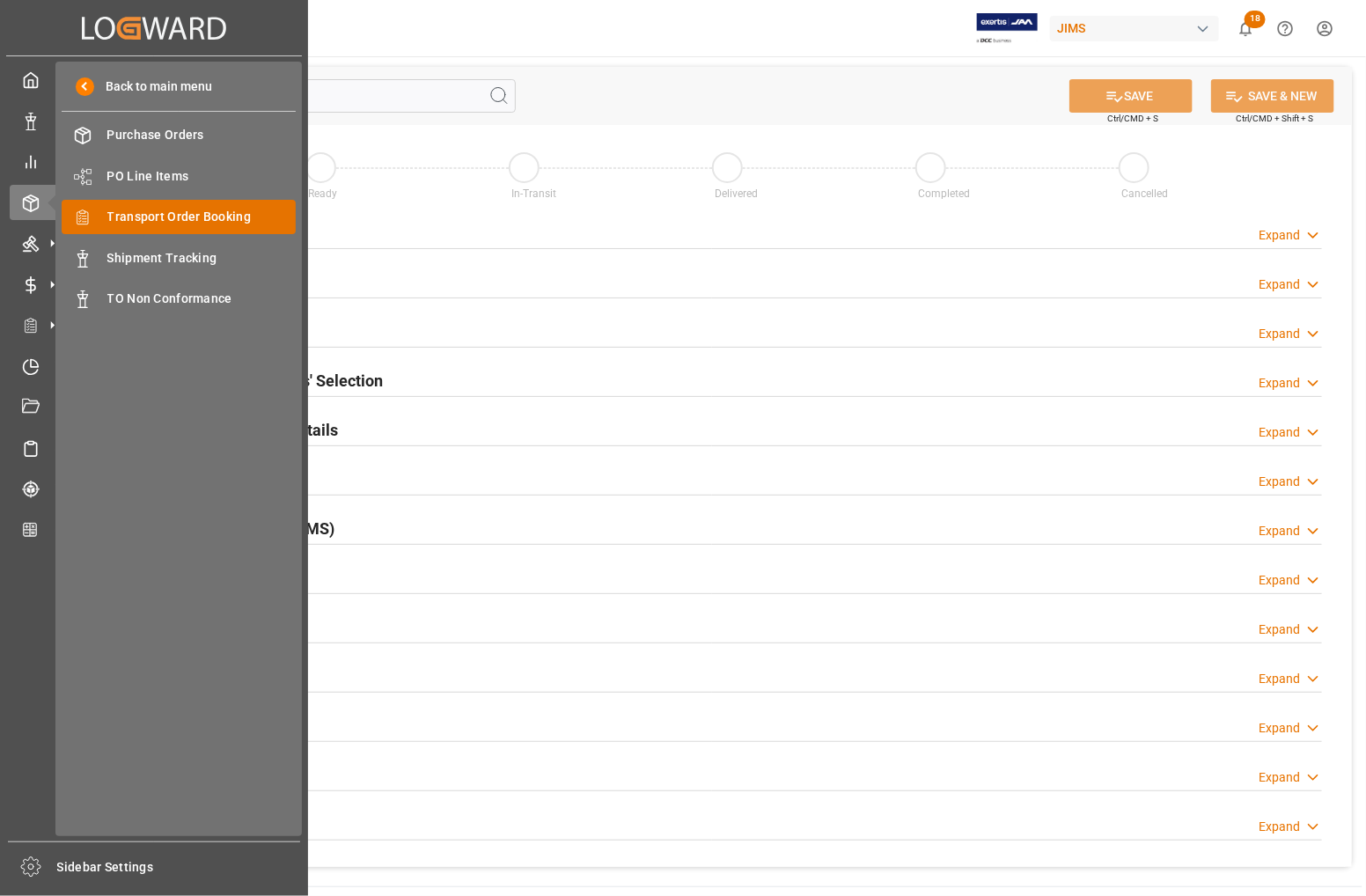
click at [115, 221] on span "Transport Order Booking" at bounding box center [202, 217] width 189 height 19
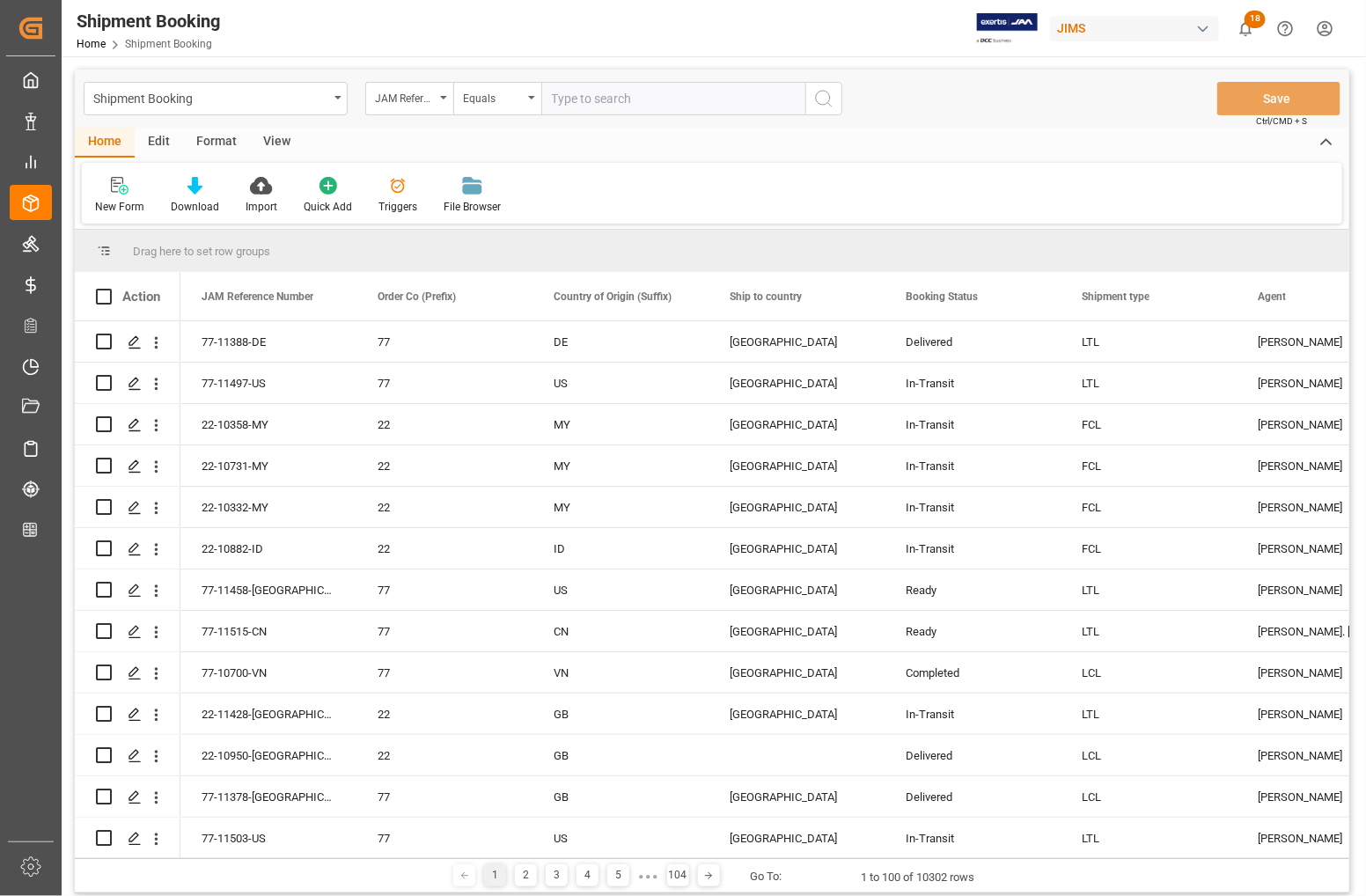
click at [283, 136] on div "View" at bounding box center [277, 143] width 53 height 30
click at [107, 201] on div "Default" at bounding box center [111, 207] width 34 height 16
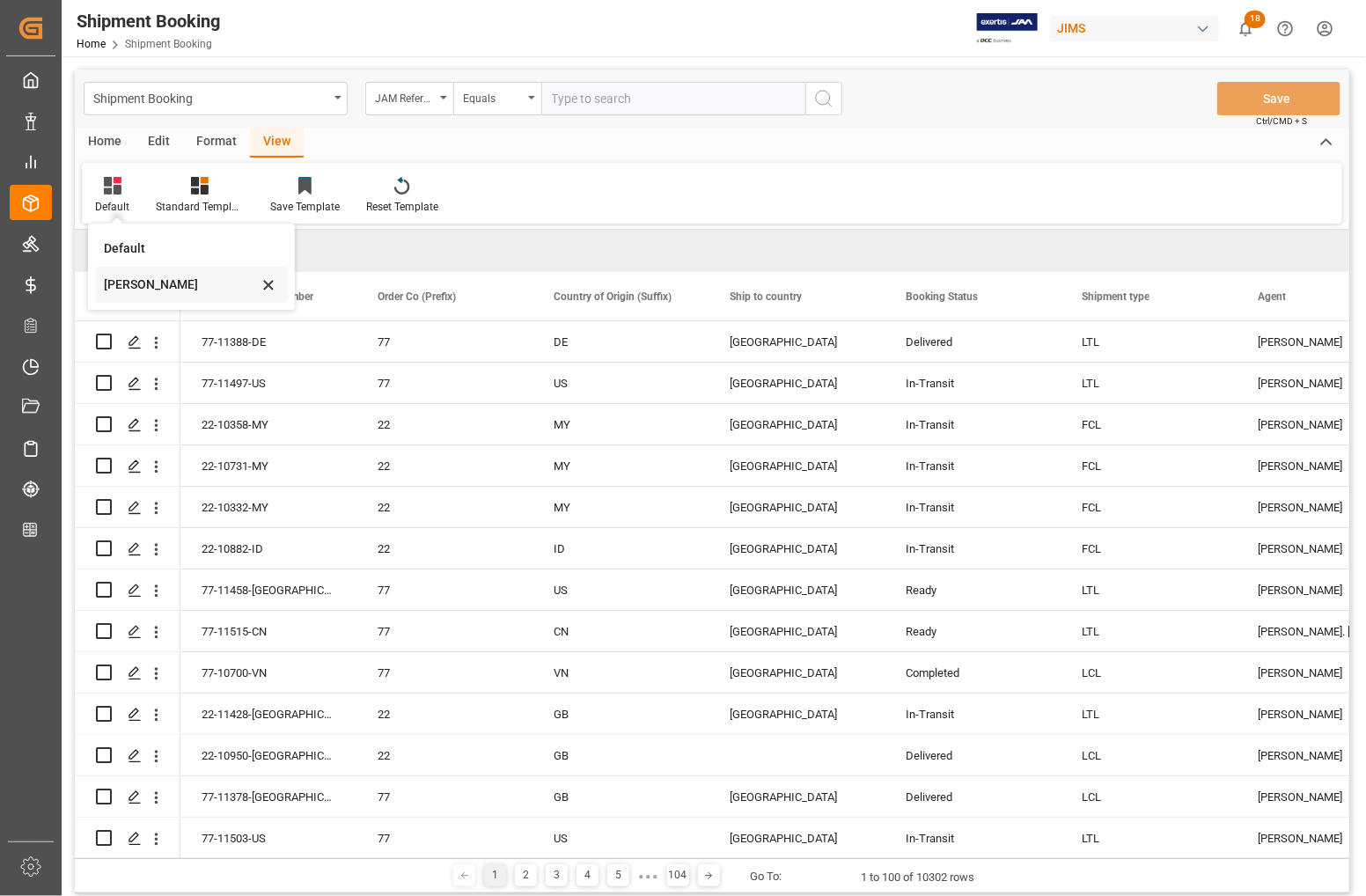
click at [124, 286] on div "Catherine" at bounding box center [180, 285] width 154 height 19
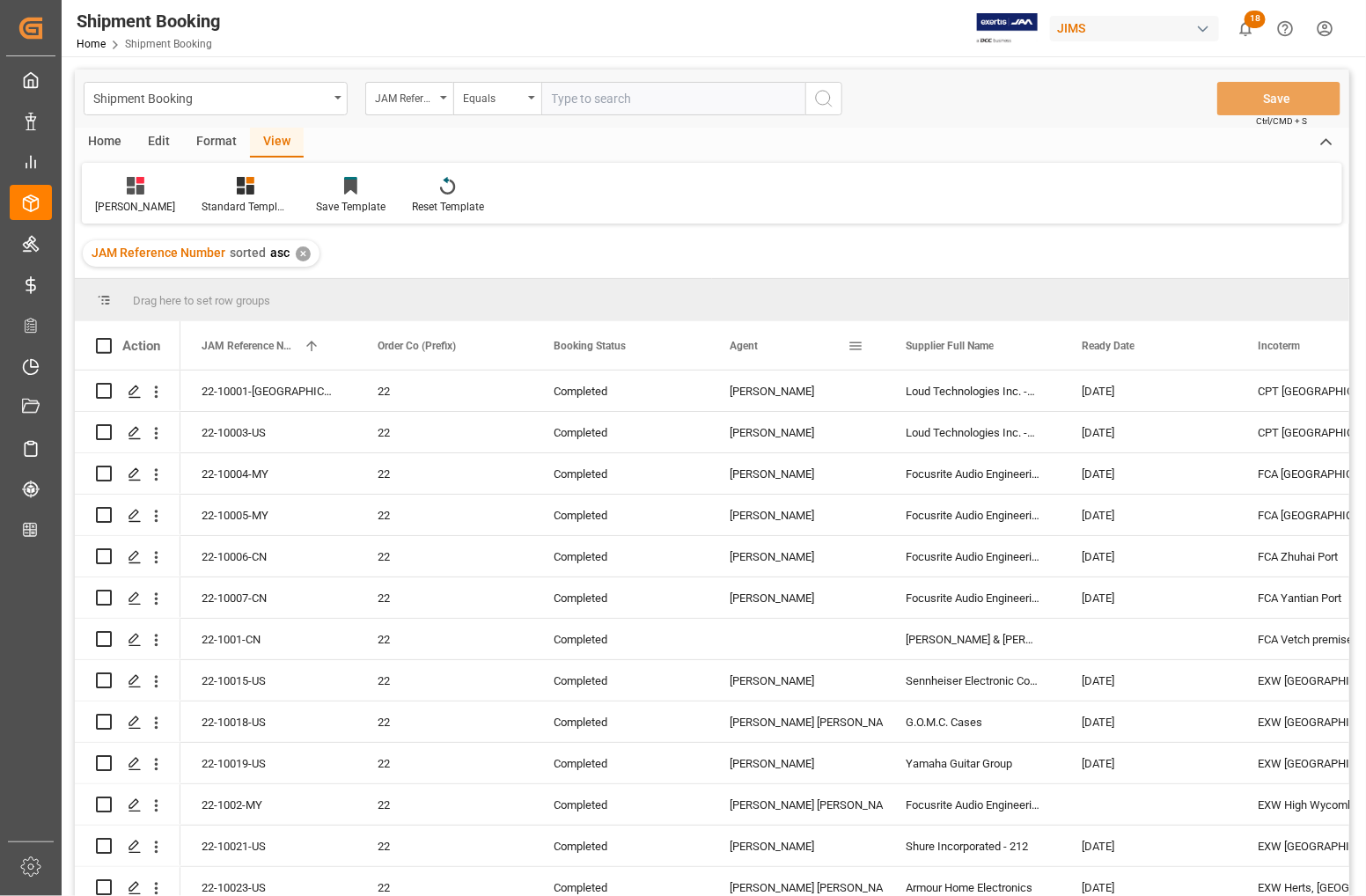
click at [856, 340] on span at bounding box center [855, 346] width 16 height 16
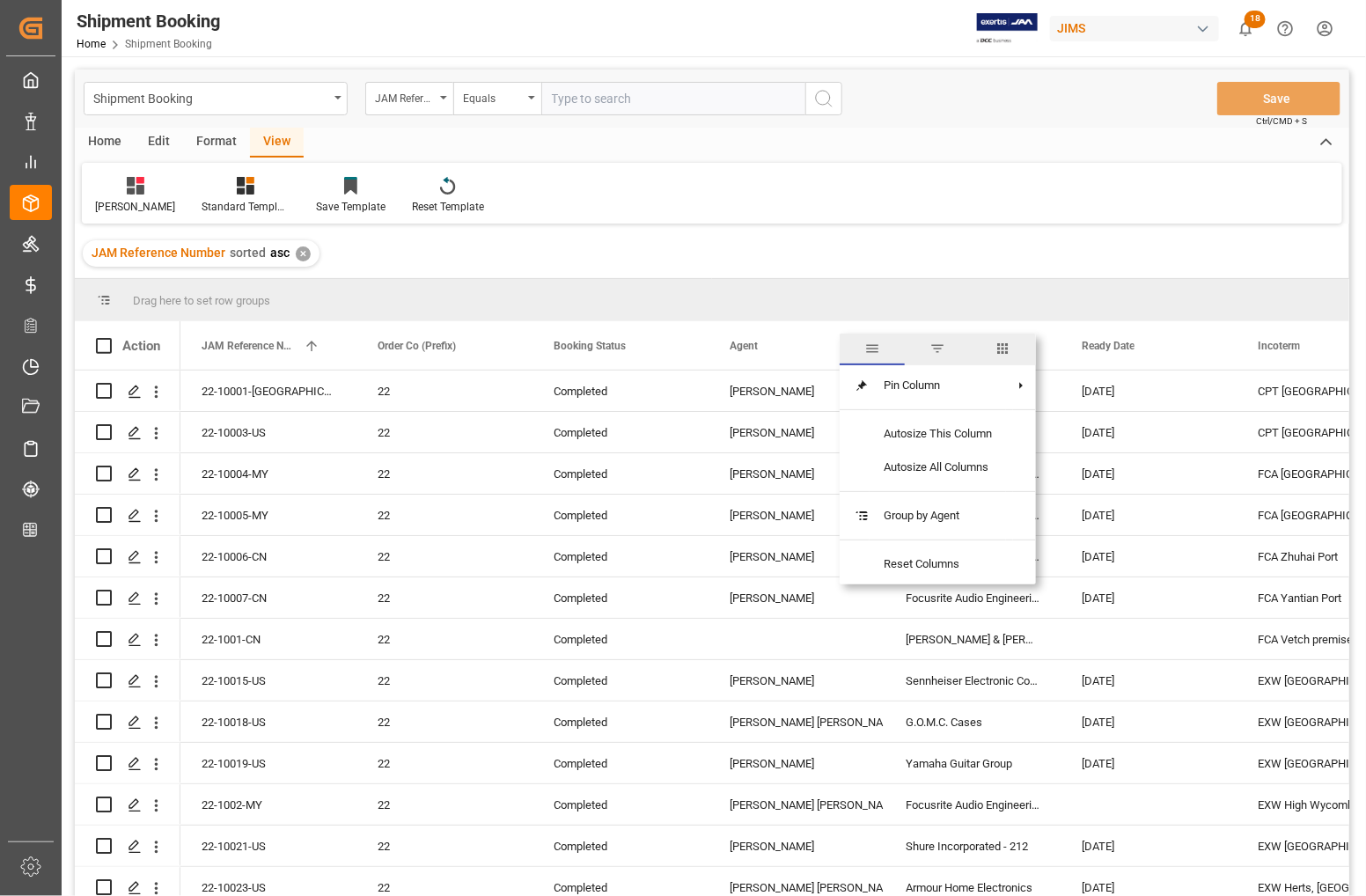
click at [936, 345] on span "filter" at bounding box center [937, 349] width 16 height 16
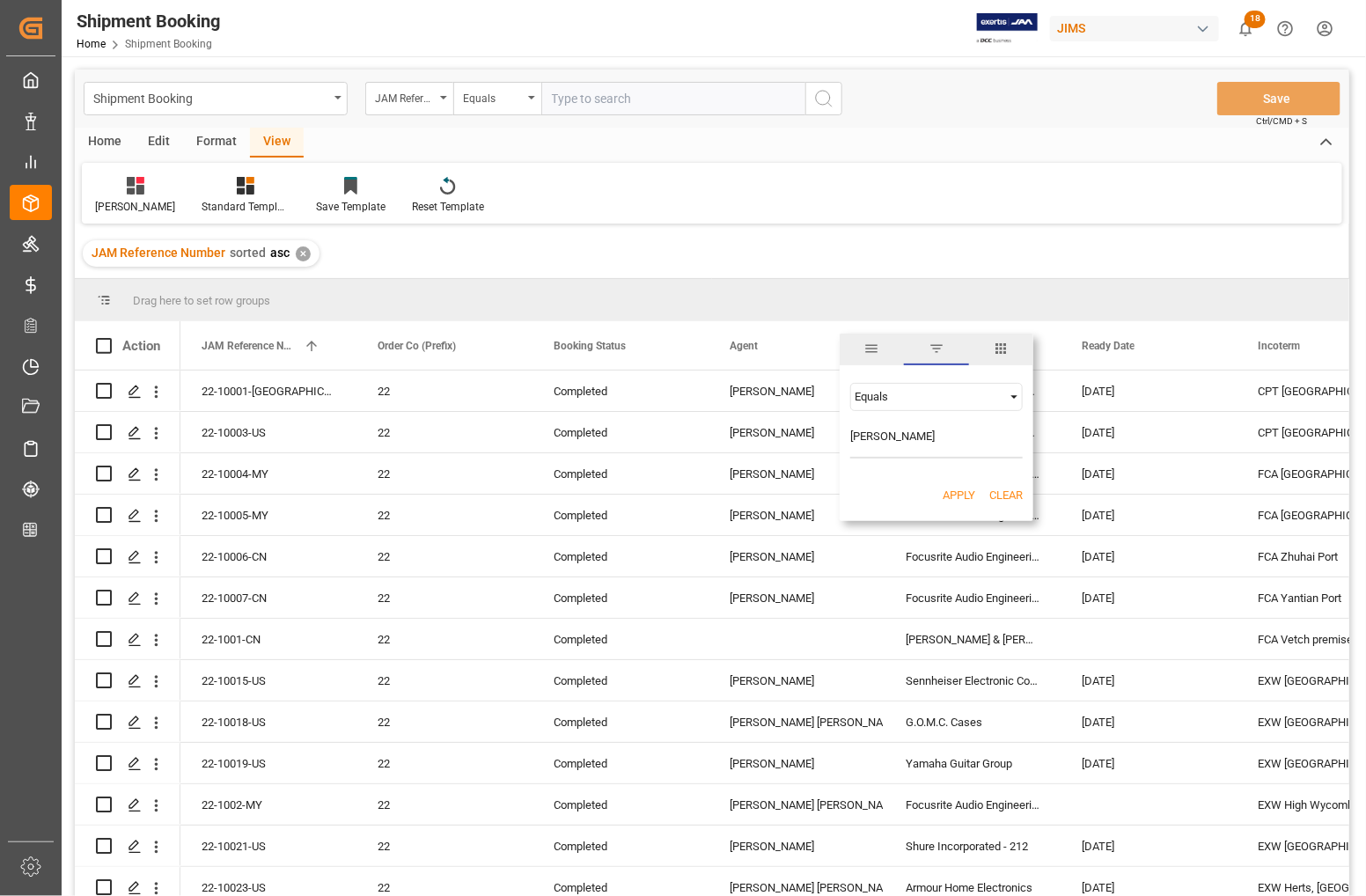
type input "[PERSON_NAME]"
click at [948, 496] on button "Apply" at bounding box center [959, 496] width 33 height 18
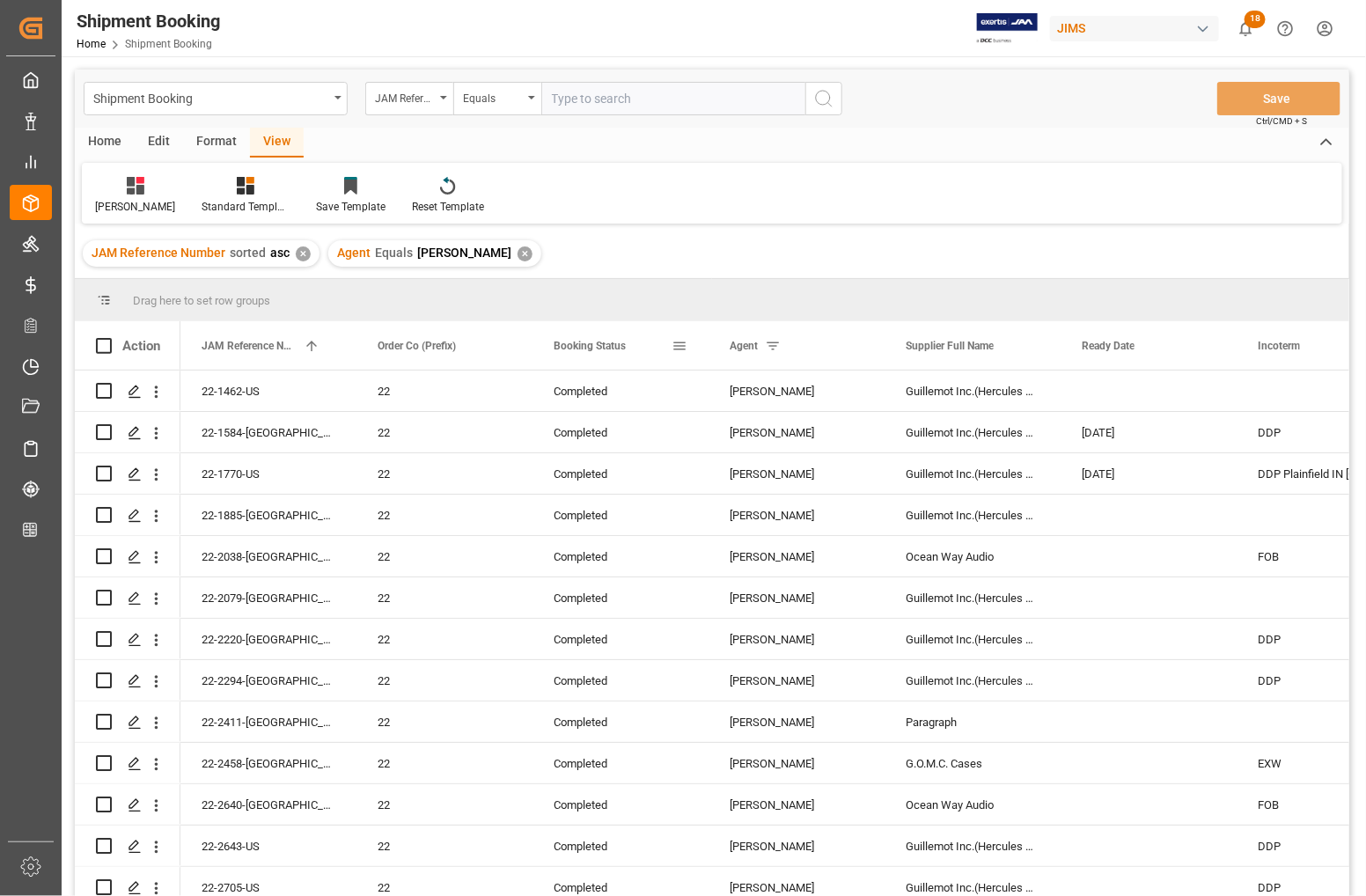
click at [644, 349] on div "Booking Status" at bounding box center [613, 345] width 118 height 48
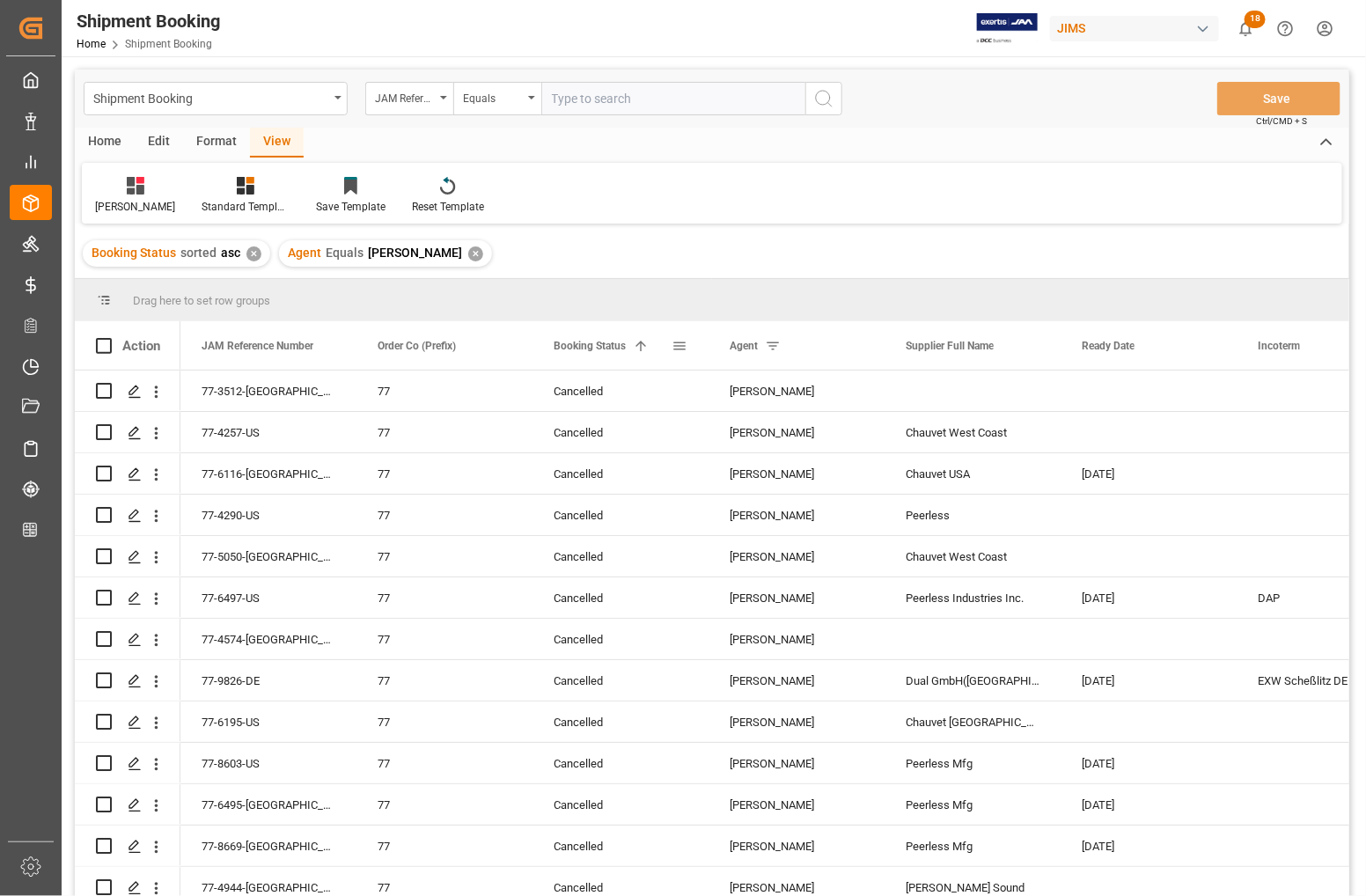
click at [651, 353] on div "Booking Status 1" at bounding box center [613, 345] width 118 height 48
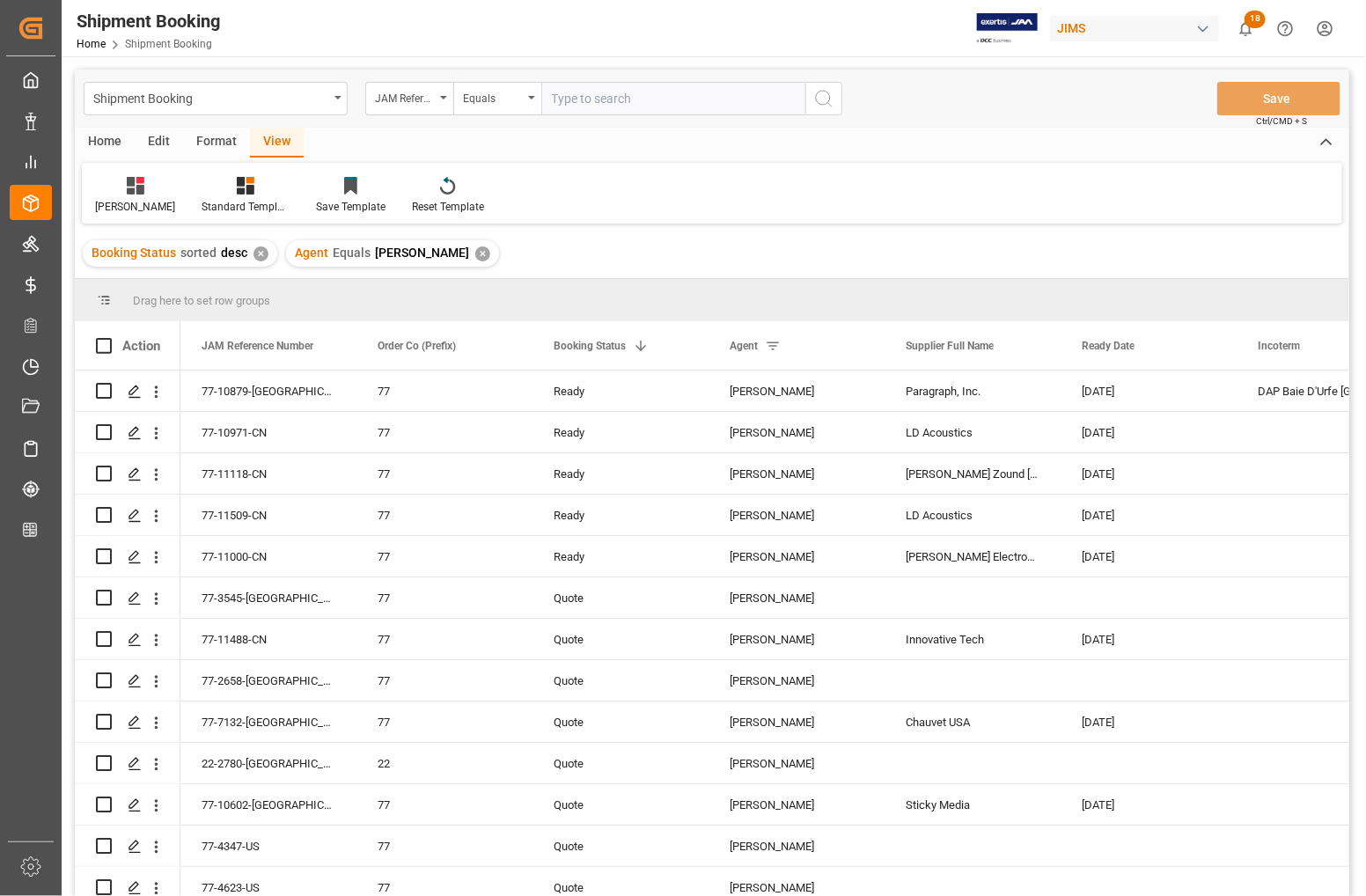
click at [573, 103] on input "text" at bounding box center [673, 99] width 264 height 34
type input "77-10666-CN"
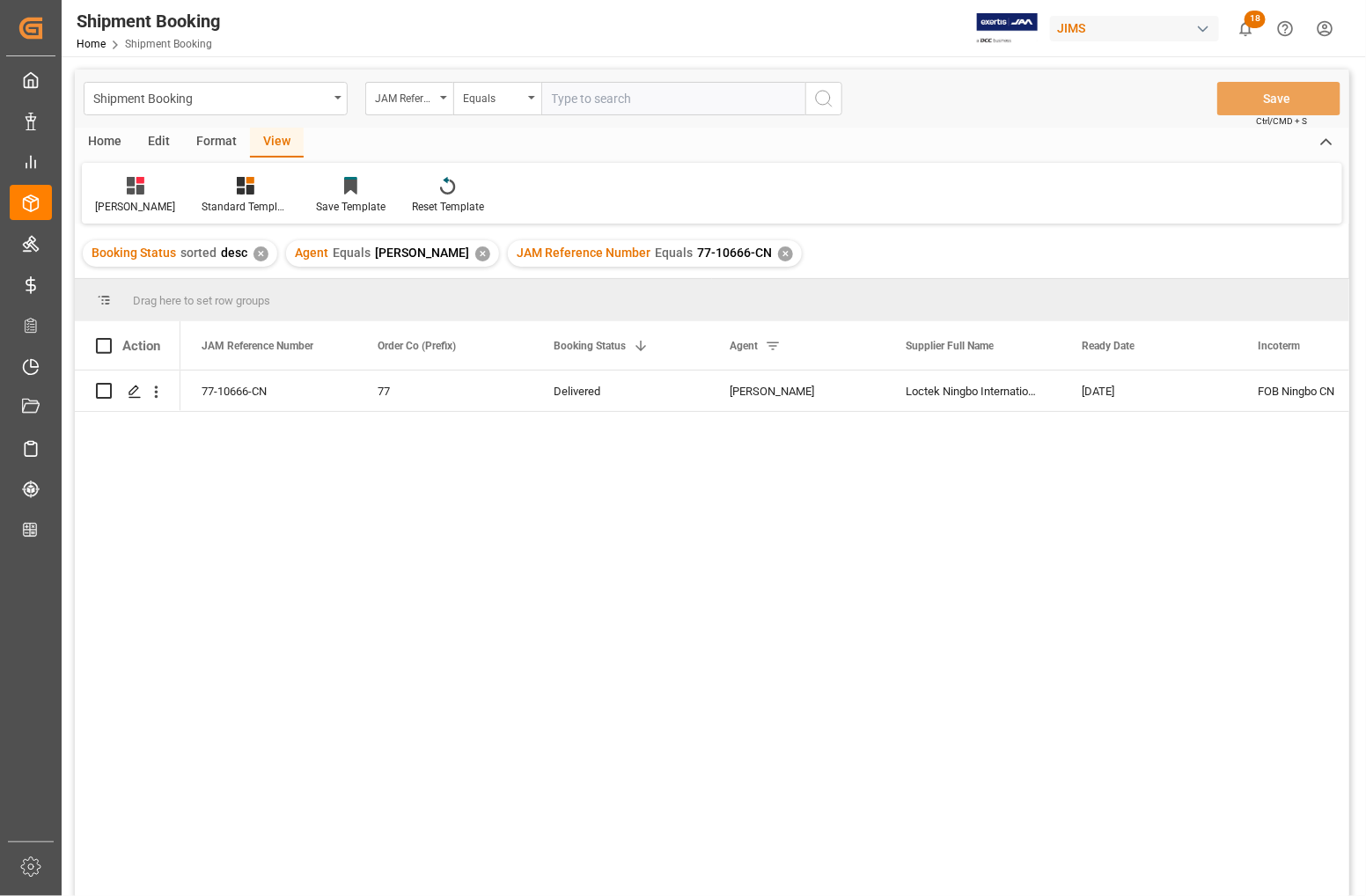
click at [491, 253] on div "✕" at bounding box center [482, 253] width 15 height 15
click at [253, 253] on div "✕" at bounding box center [260, 253] width 15 height 15
click at [359, 251] on div "✕" at bounding box center [360, 253] width 15 height 15
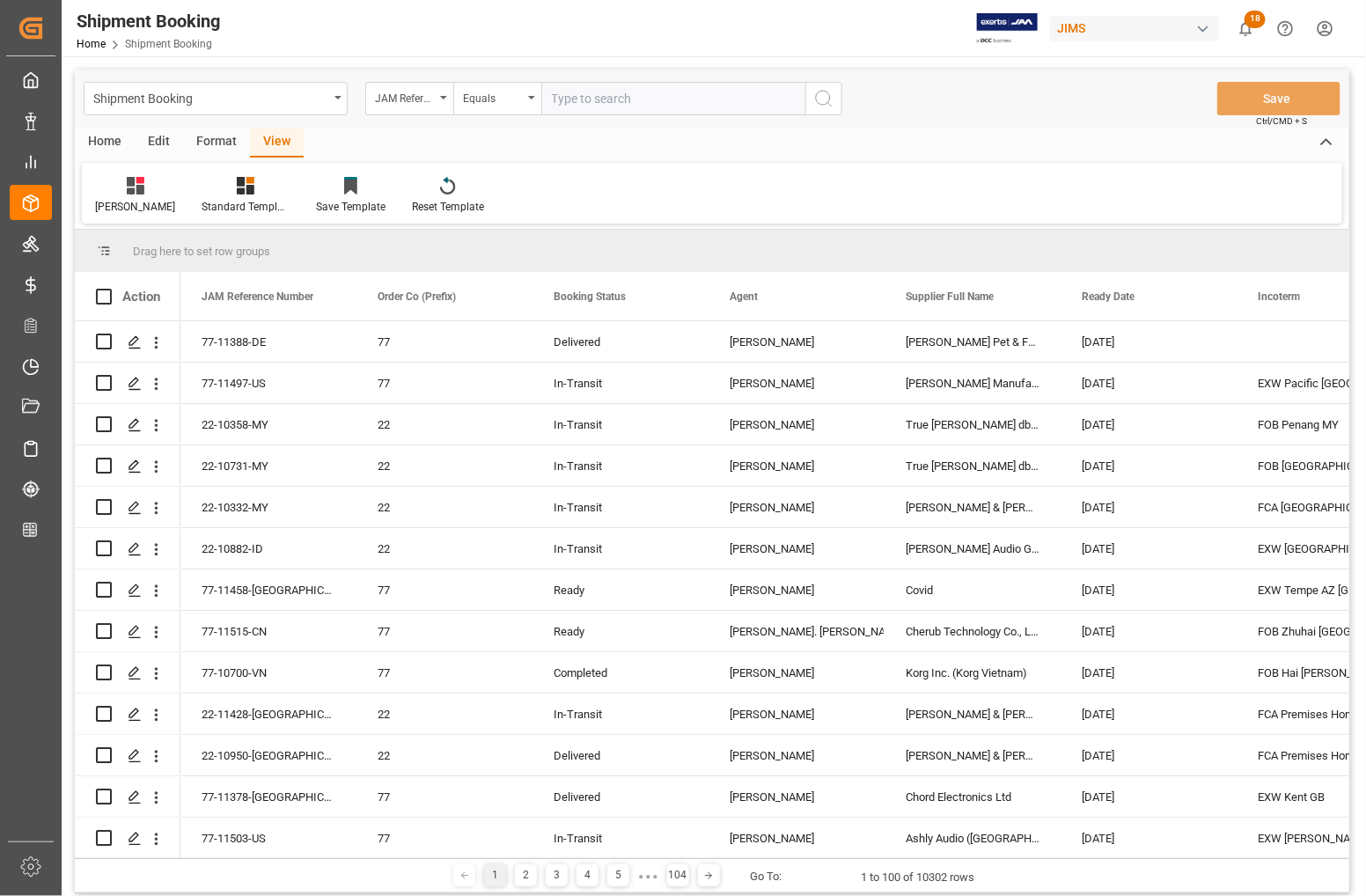
click at [573, 102] on input "text" at bounding box center [673, 99] width 264 height 34
type input "77-10666-CN"
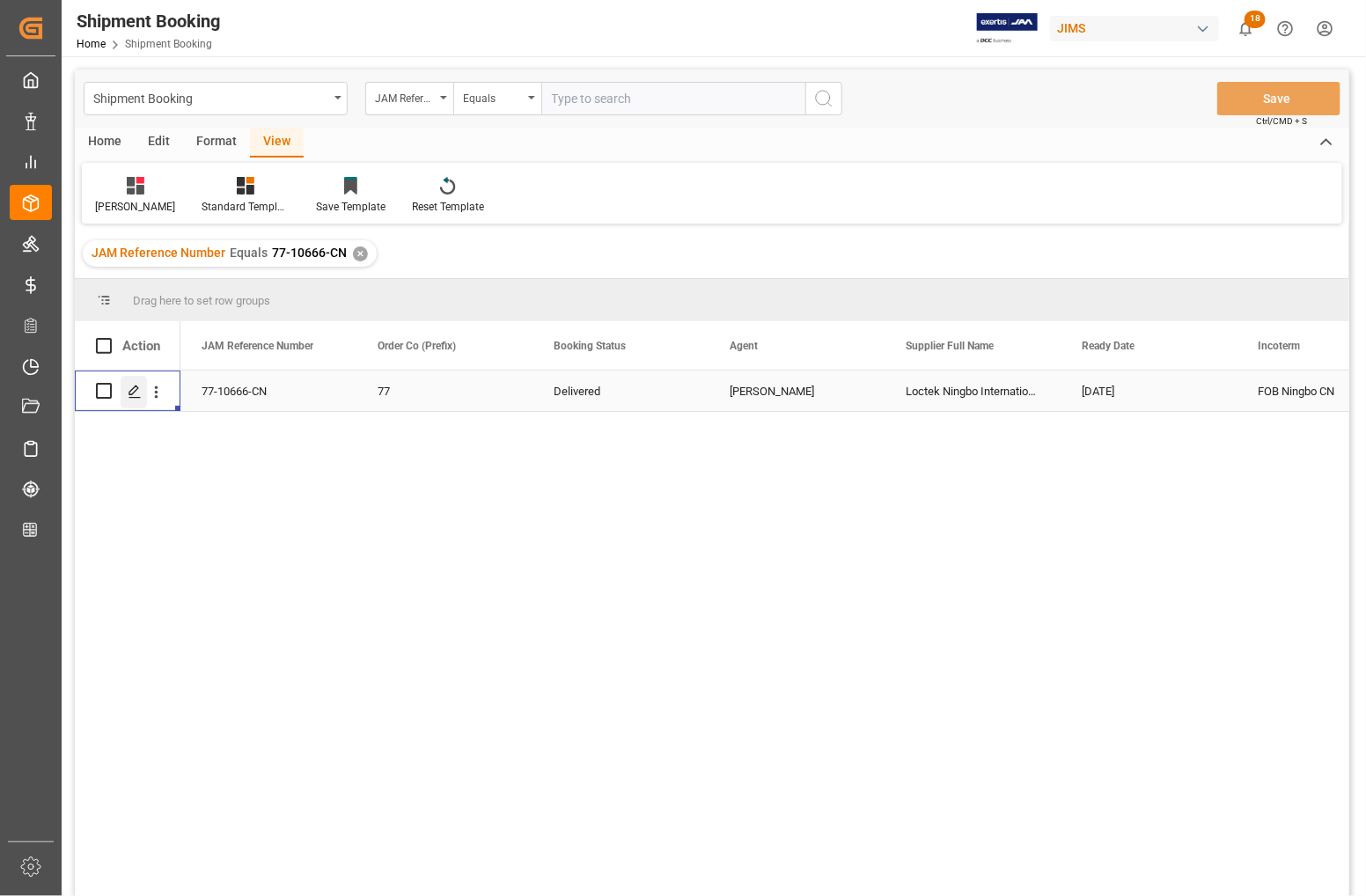
click at [132, 396] on icon "Press SPACE to select this row." at bounding box center [135, 391] width 14 height 14
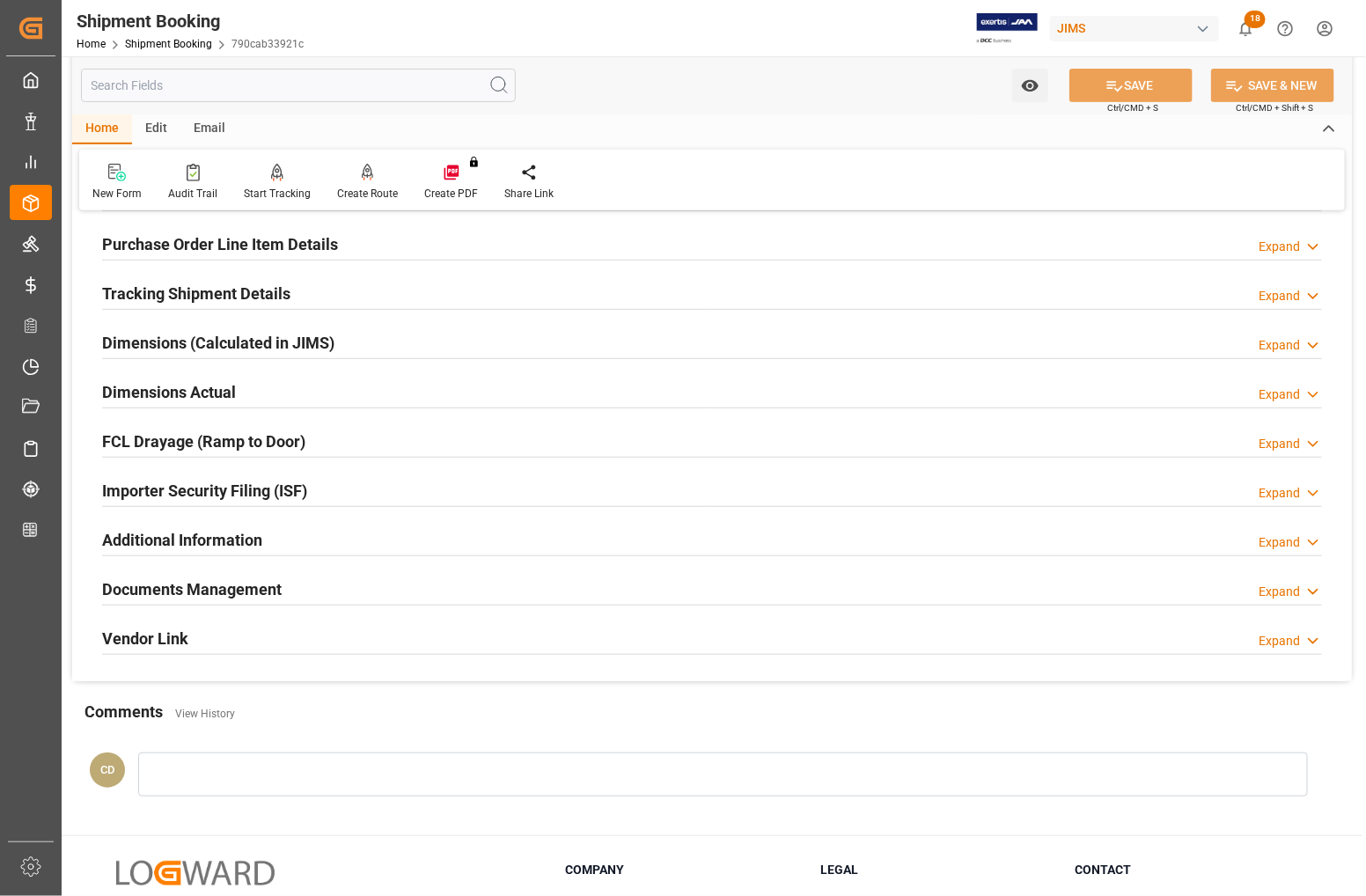
scroll to position [330, 0]
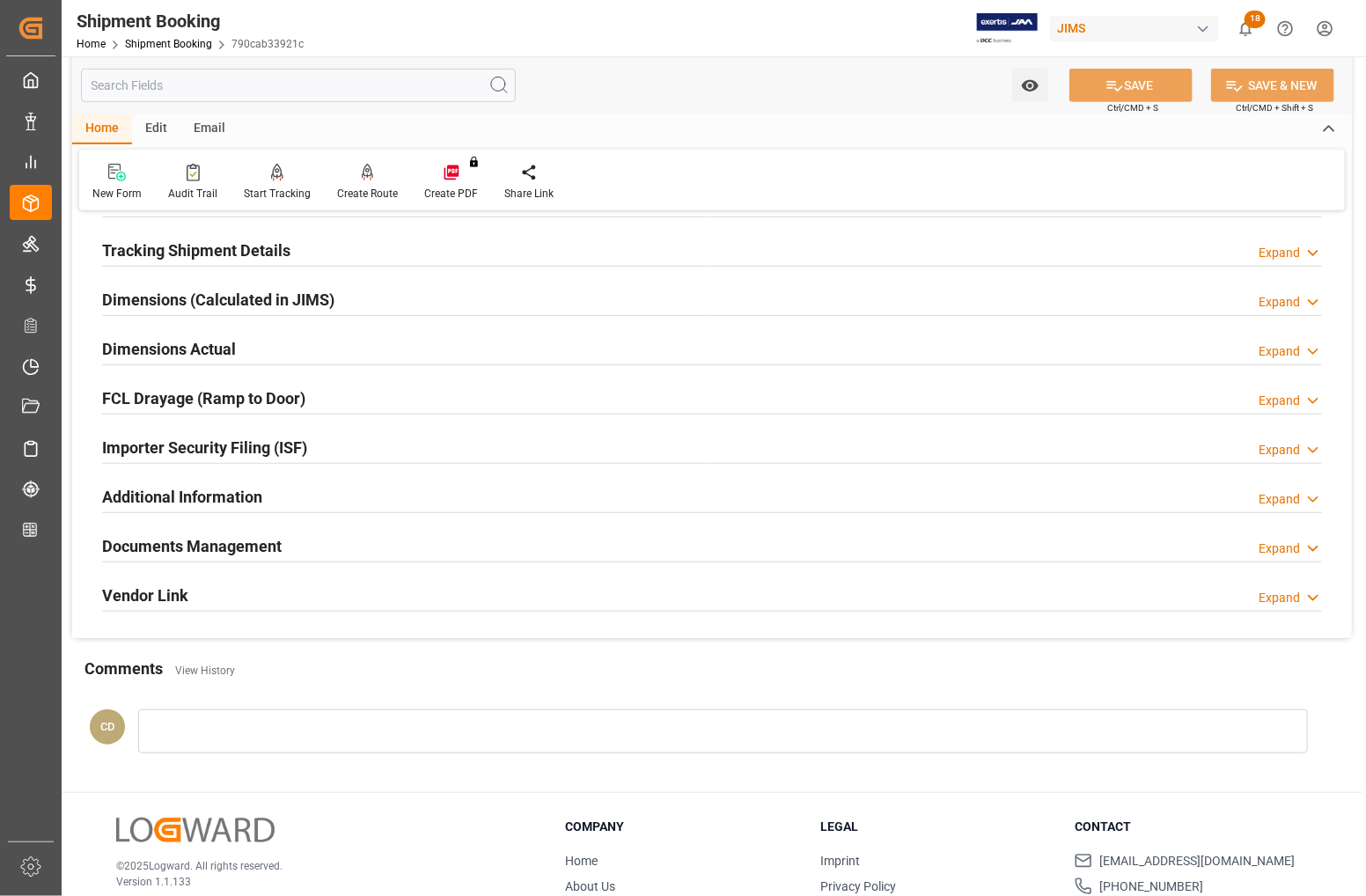
click at [194, 541] on h2 "Documents Management" at bounding box center [192, 546] width 179 height 24
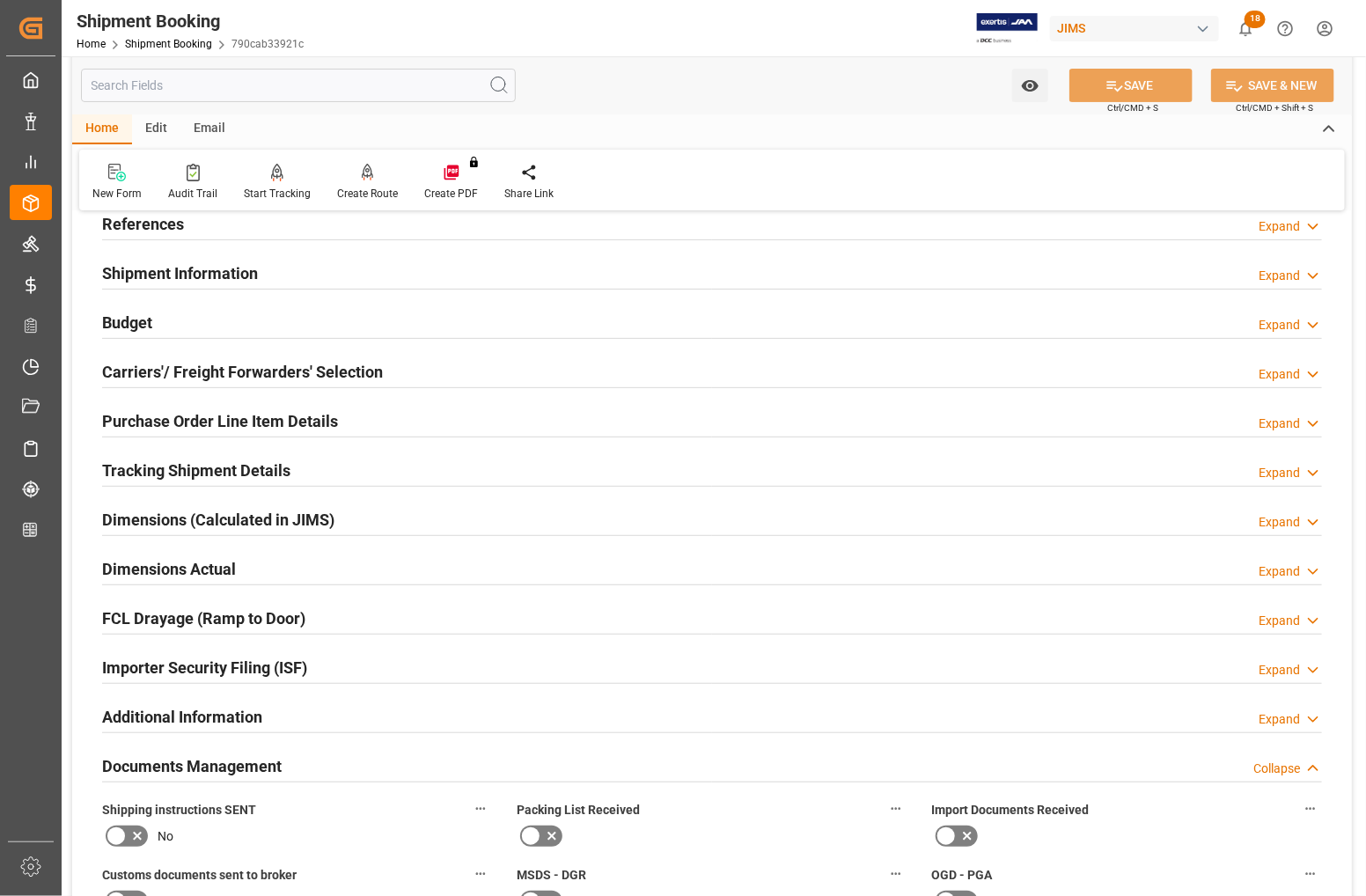
scroll to position [0, 0]
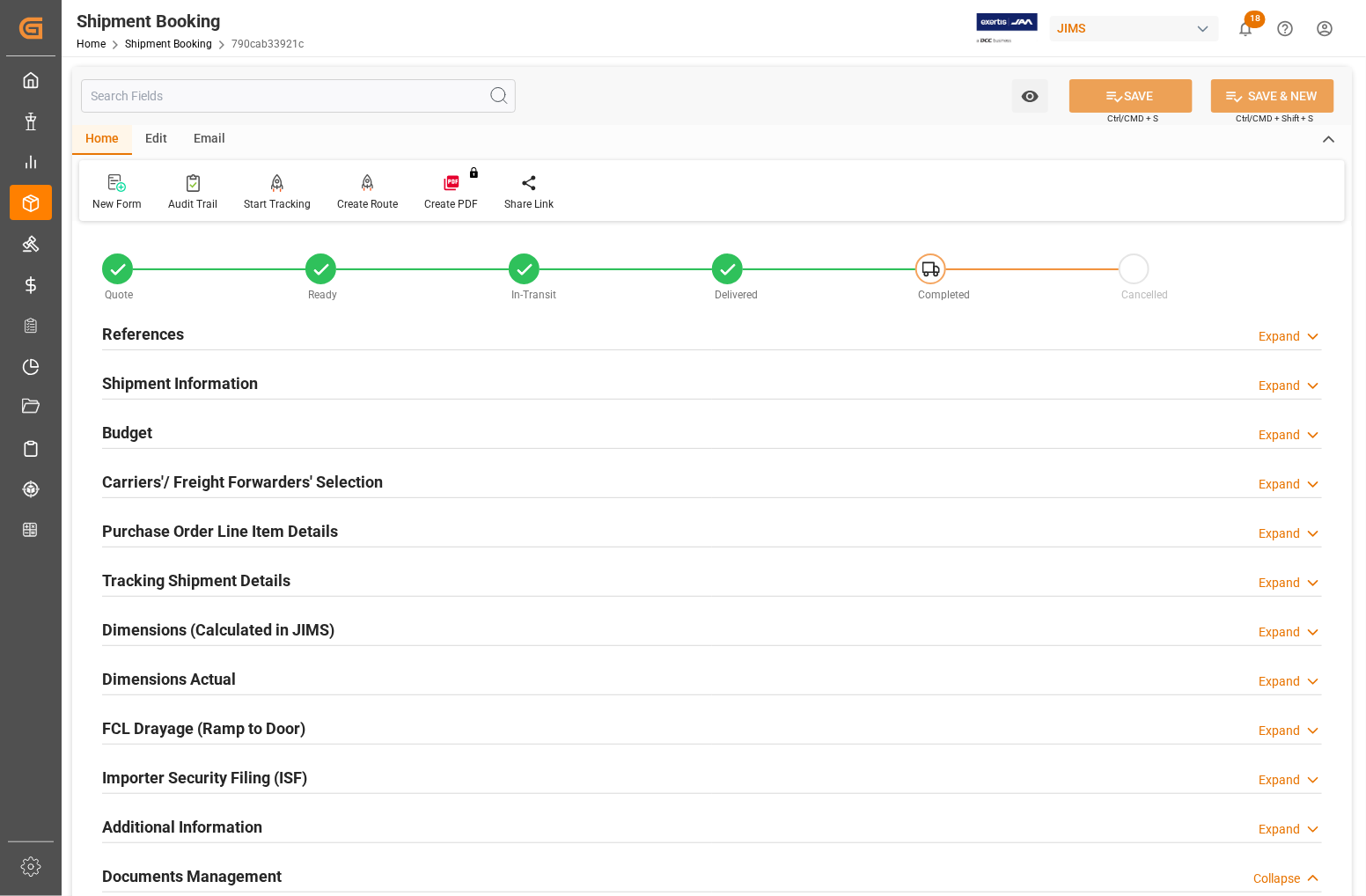
click at [141, 425] on h2 "Budget" at bounding box center [127, 433] width 50 height 24
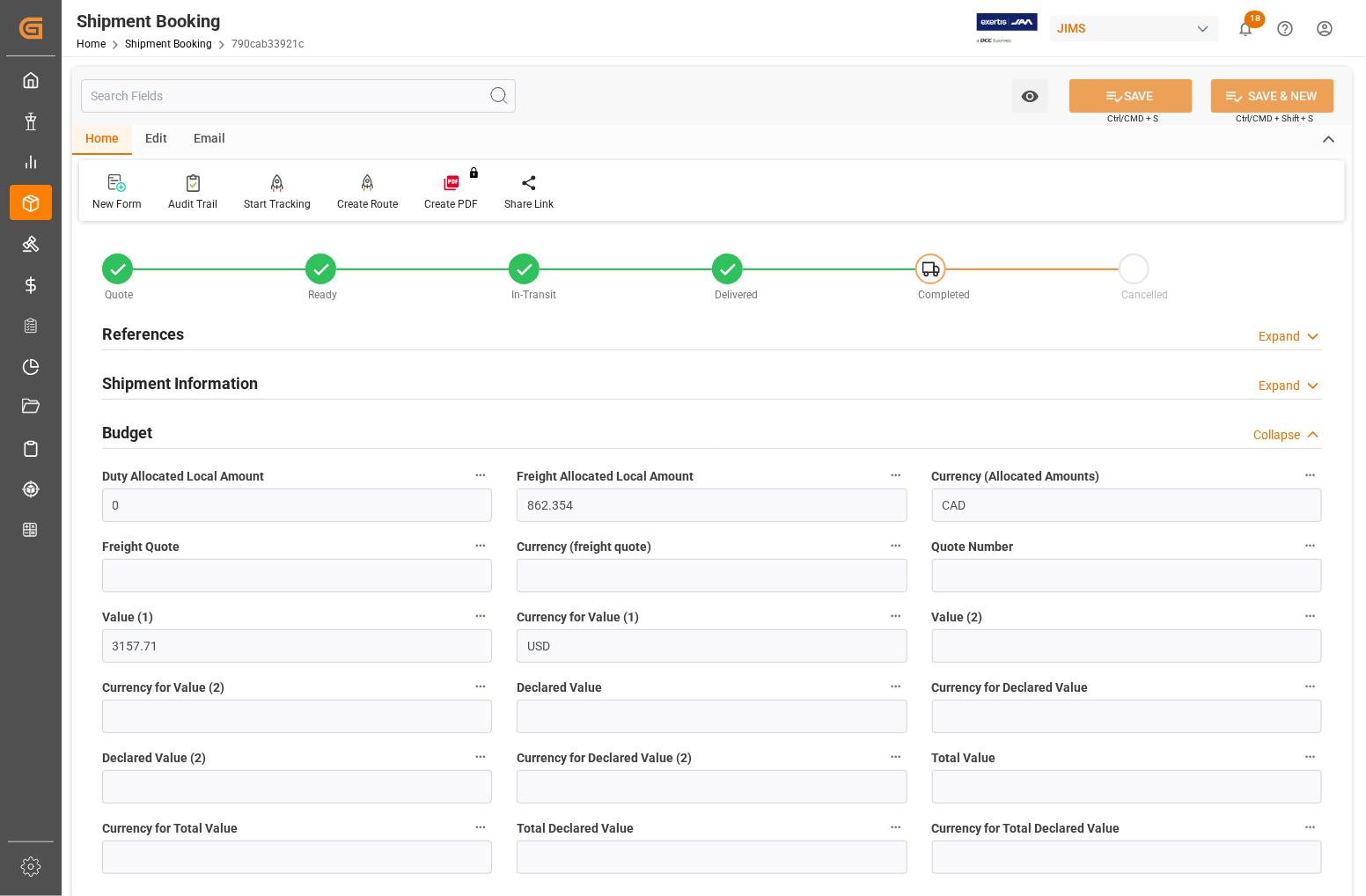
click at [141, 425] on h2 "Budget" at bounding box center [127, 433] width 50 height 24
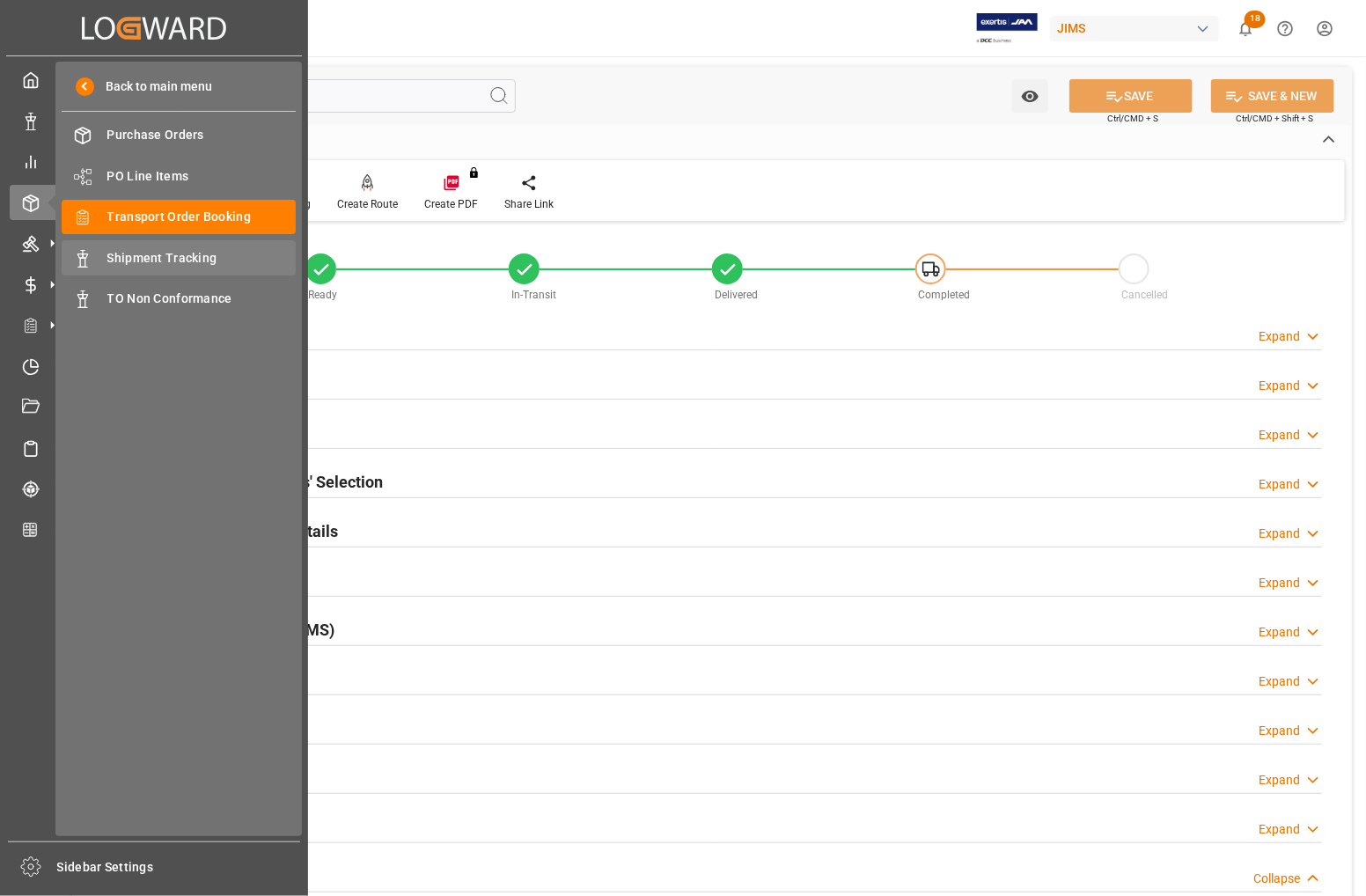
click at [88, 251] on icon at bounding box center [83, 259] width 18 height 18
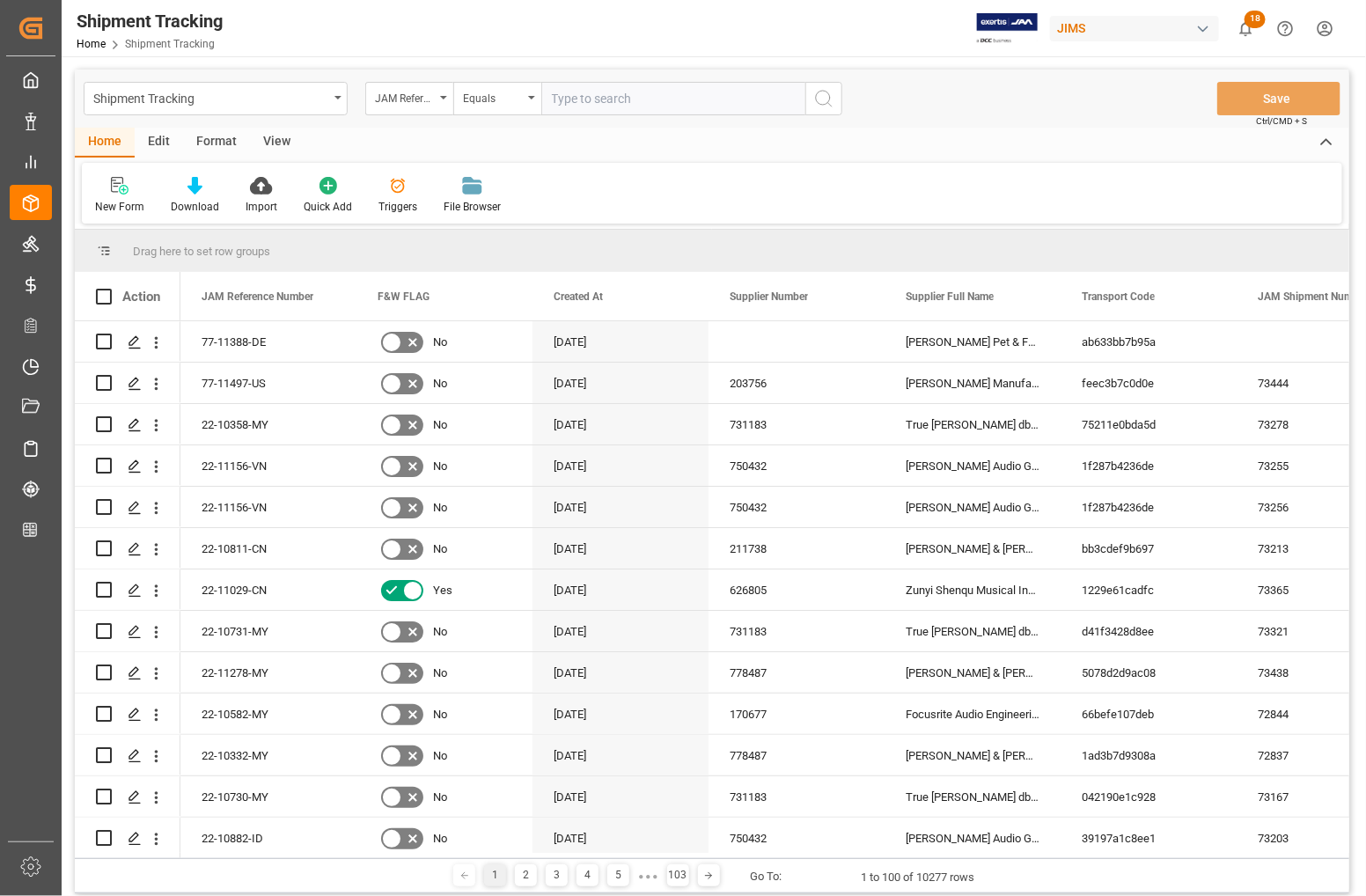
click at [574, 100] on input "text" at bounding box center [673, 99] width 264 height 34
type input "77-10666-CN"
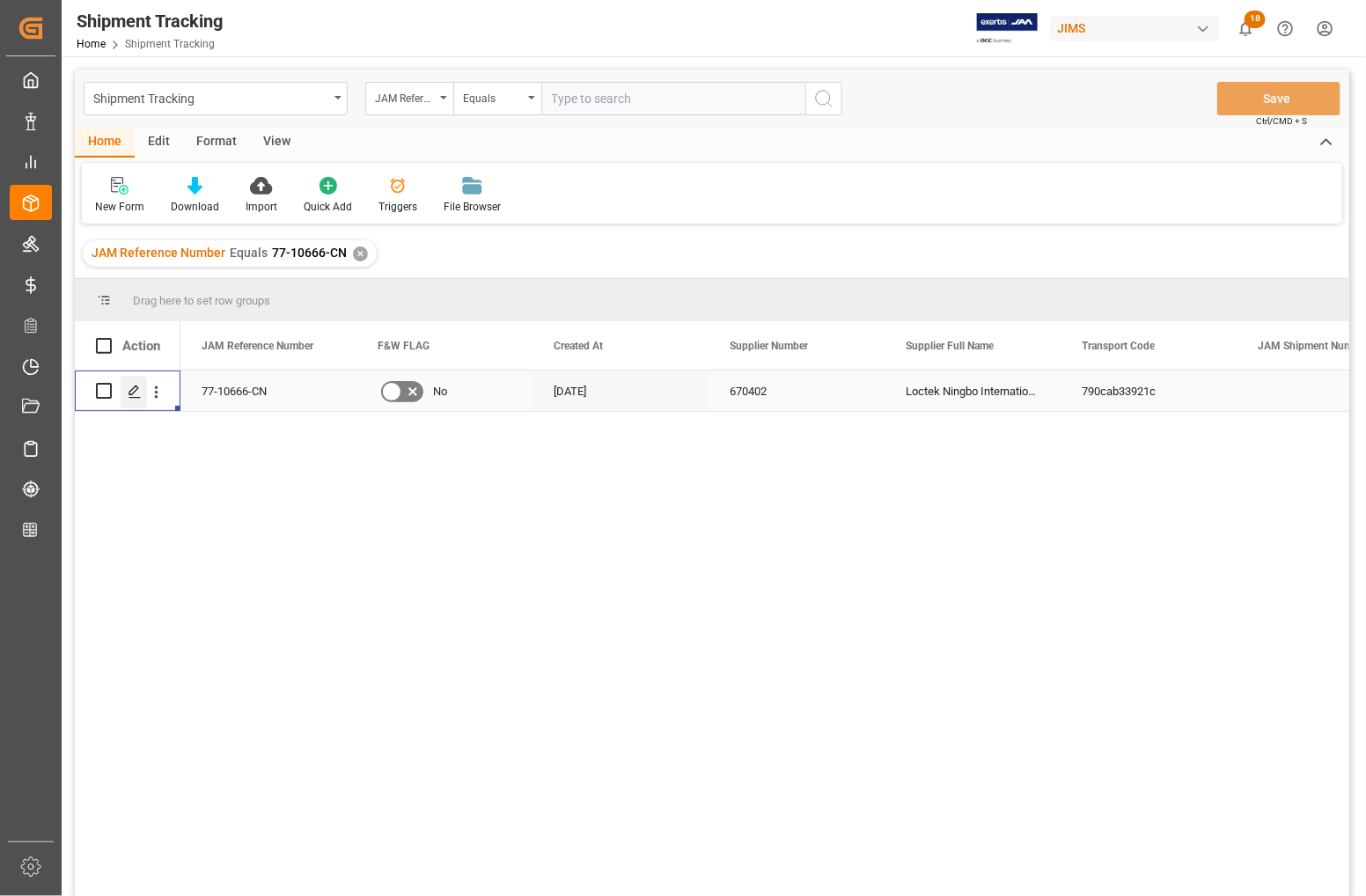
click at [129, 397] on line "Press SPACE to select this row." at bounding box center [134, 397] width 11 height 0
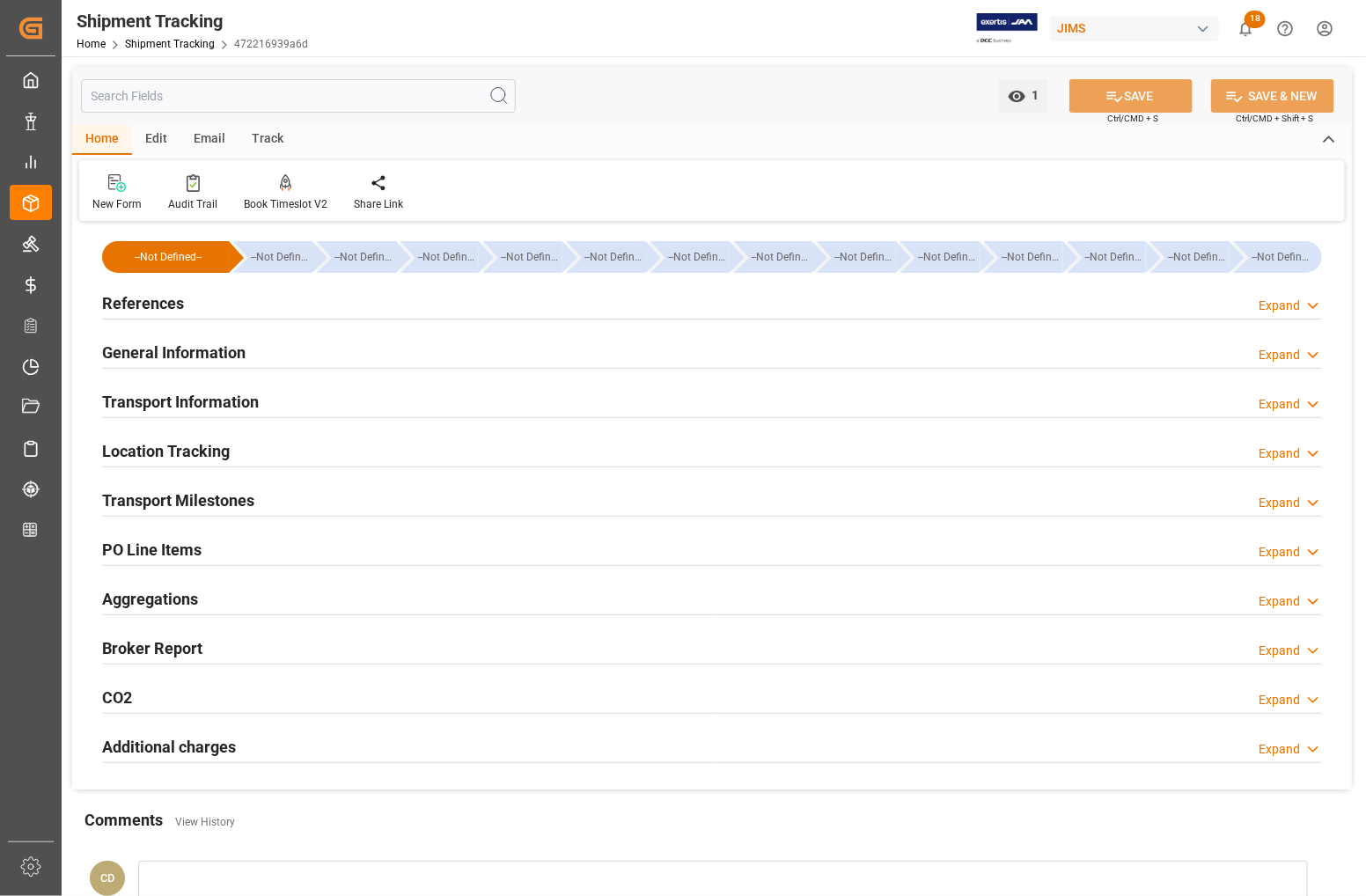
type input "21-08-2025 00:00"
type input "25-08-2025 00:00"
type input "25-08-2025"
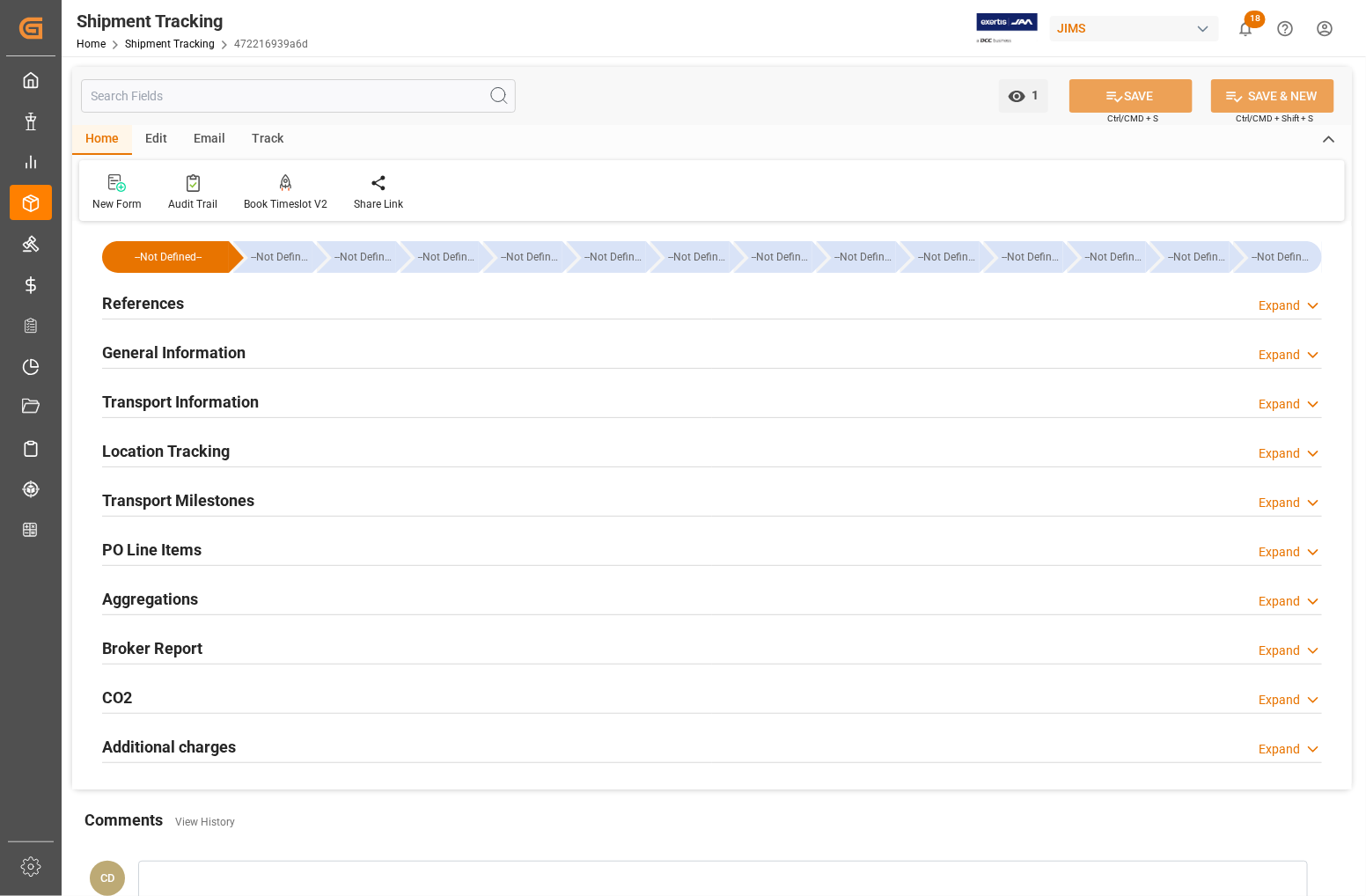
click at [168, 500] on h2 "Transport Milestones" at bounding box center [178, 501] width 153 height 24
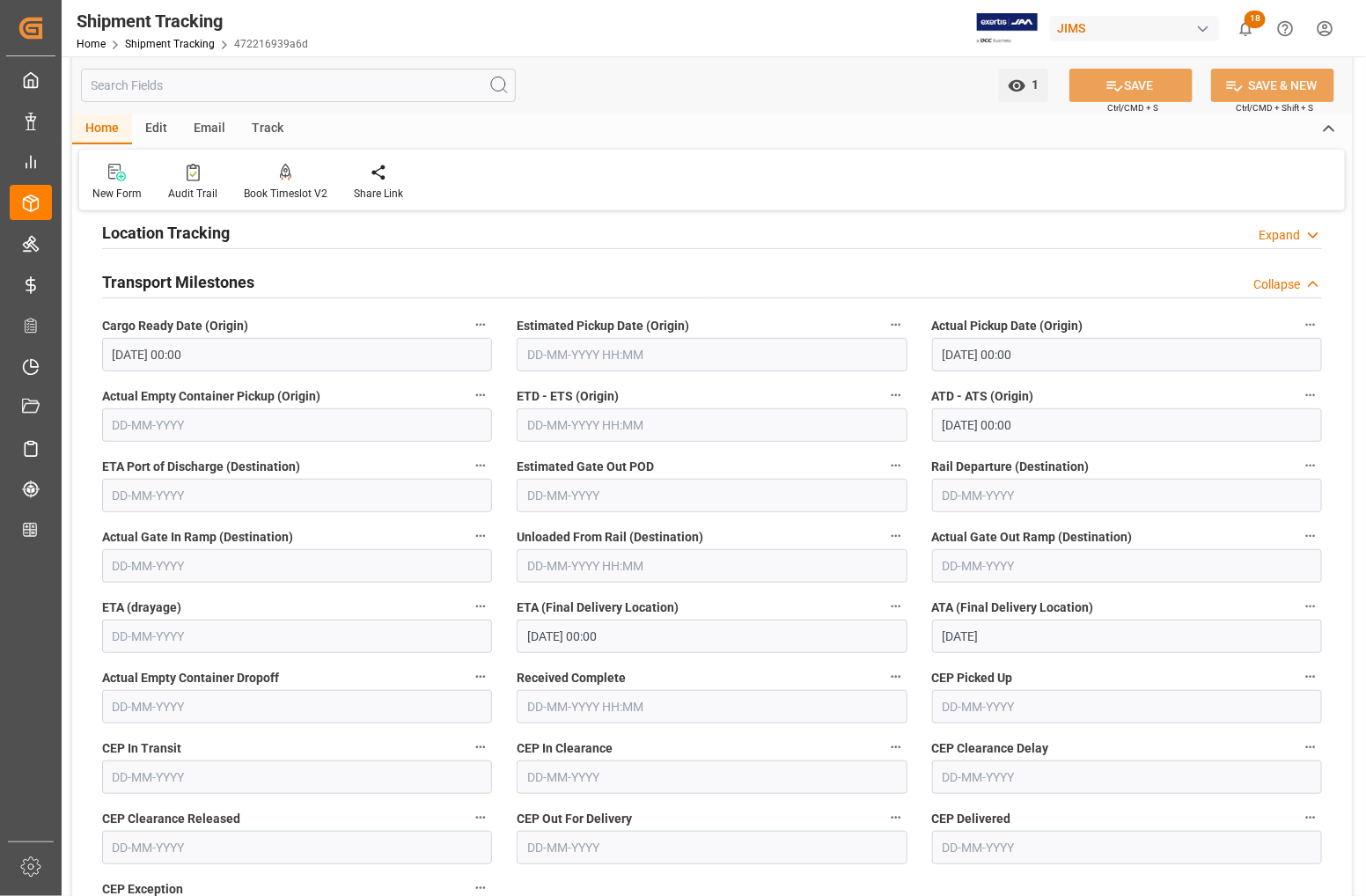
scroll to position [220, 0]
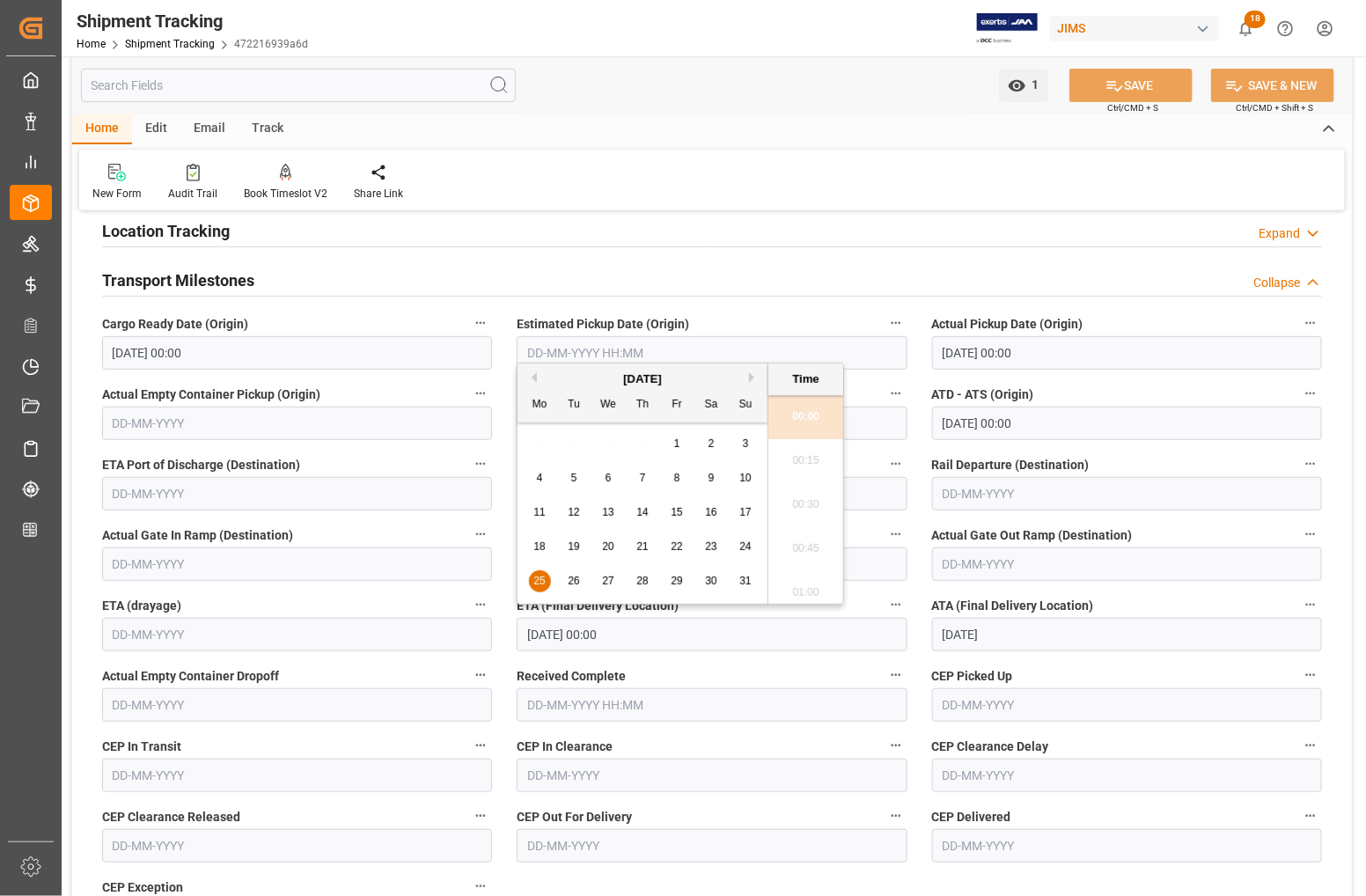
click at [649, 631] on input "25-08-2025 00:00" at bounding box center [712, 635] width 390 height 34
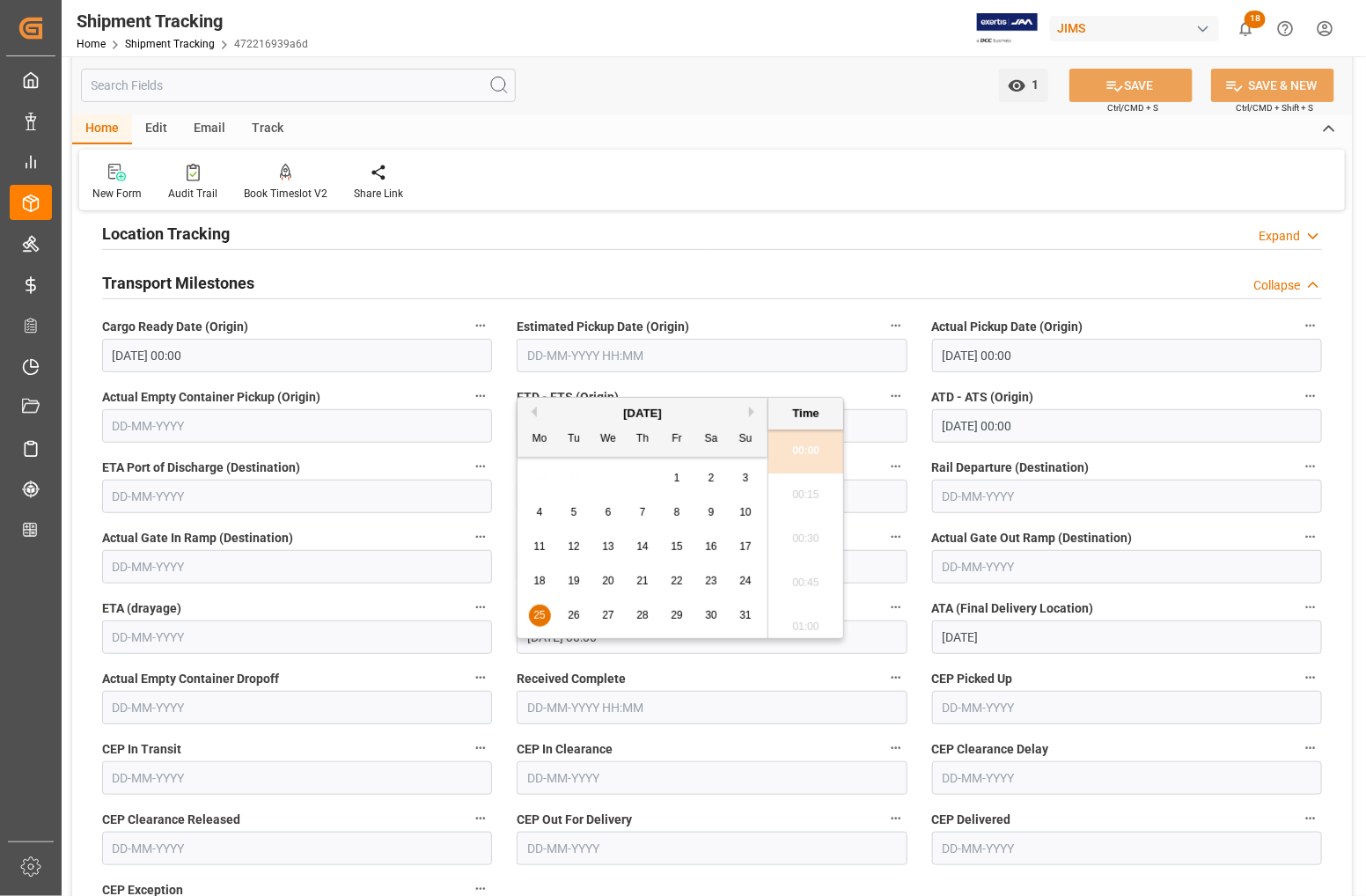
scroll to position [110, 0]
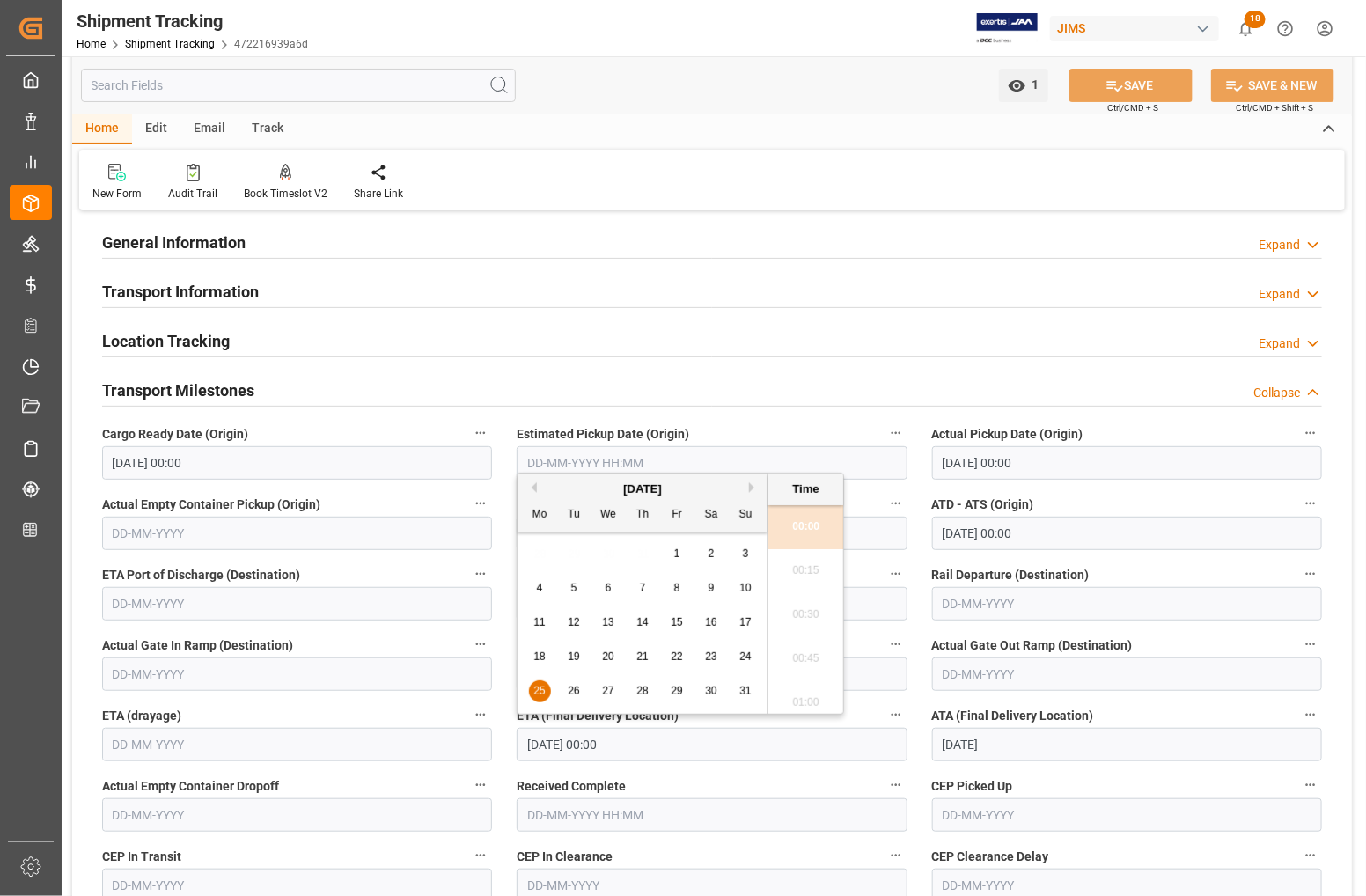
click at [157, 387] on h2 "Transport Milestones" at bounding box center [178, 390] width 153 height 24
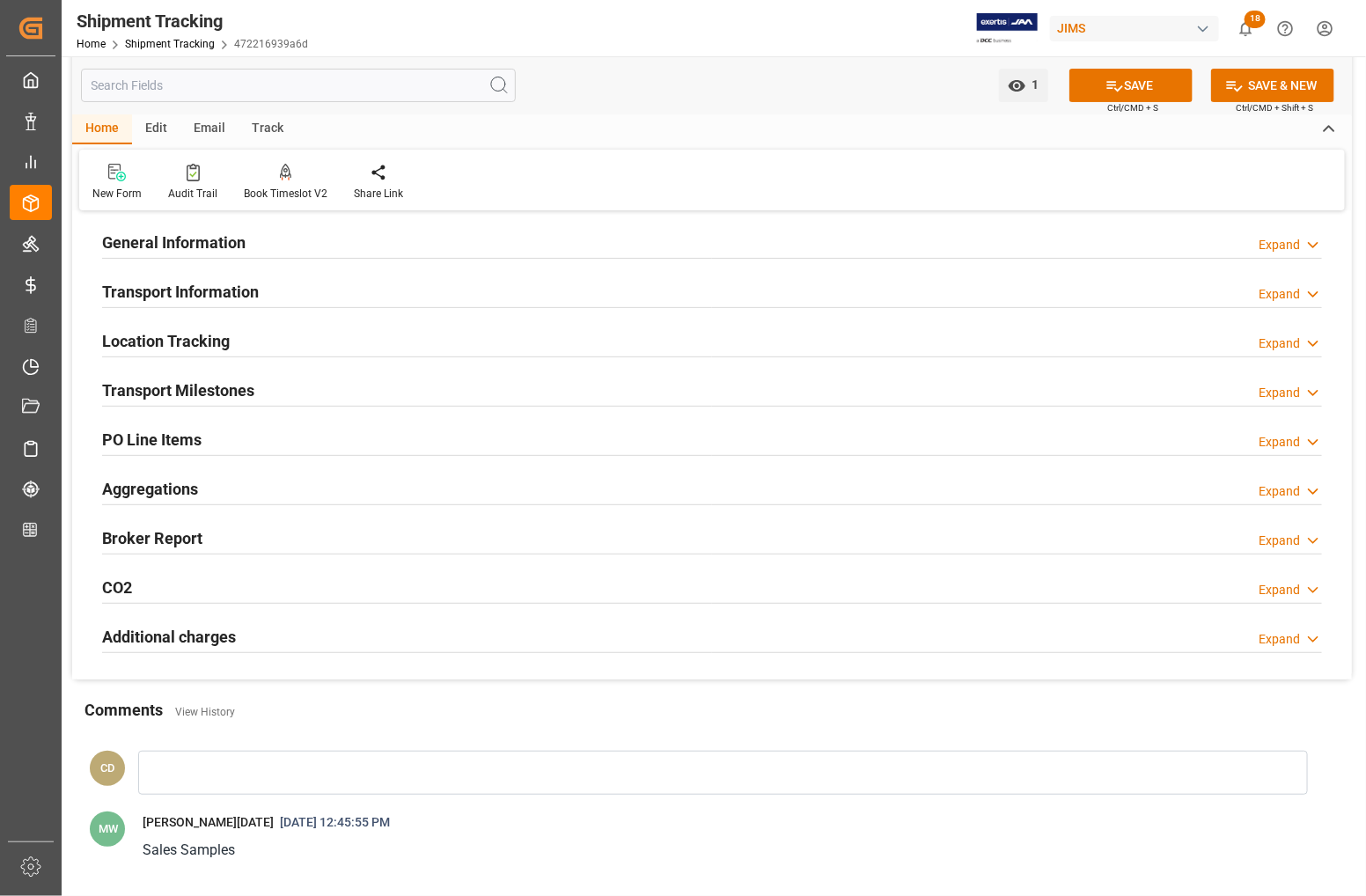
click at [190, 380] on h2 "Transport Milestones" at bounding box center [178, 390] width 153 height 24
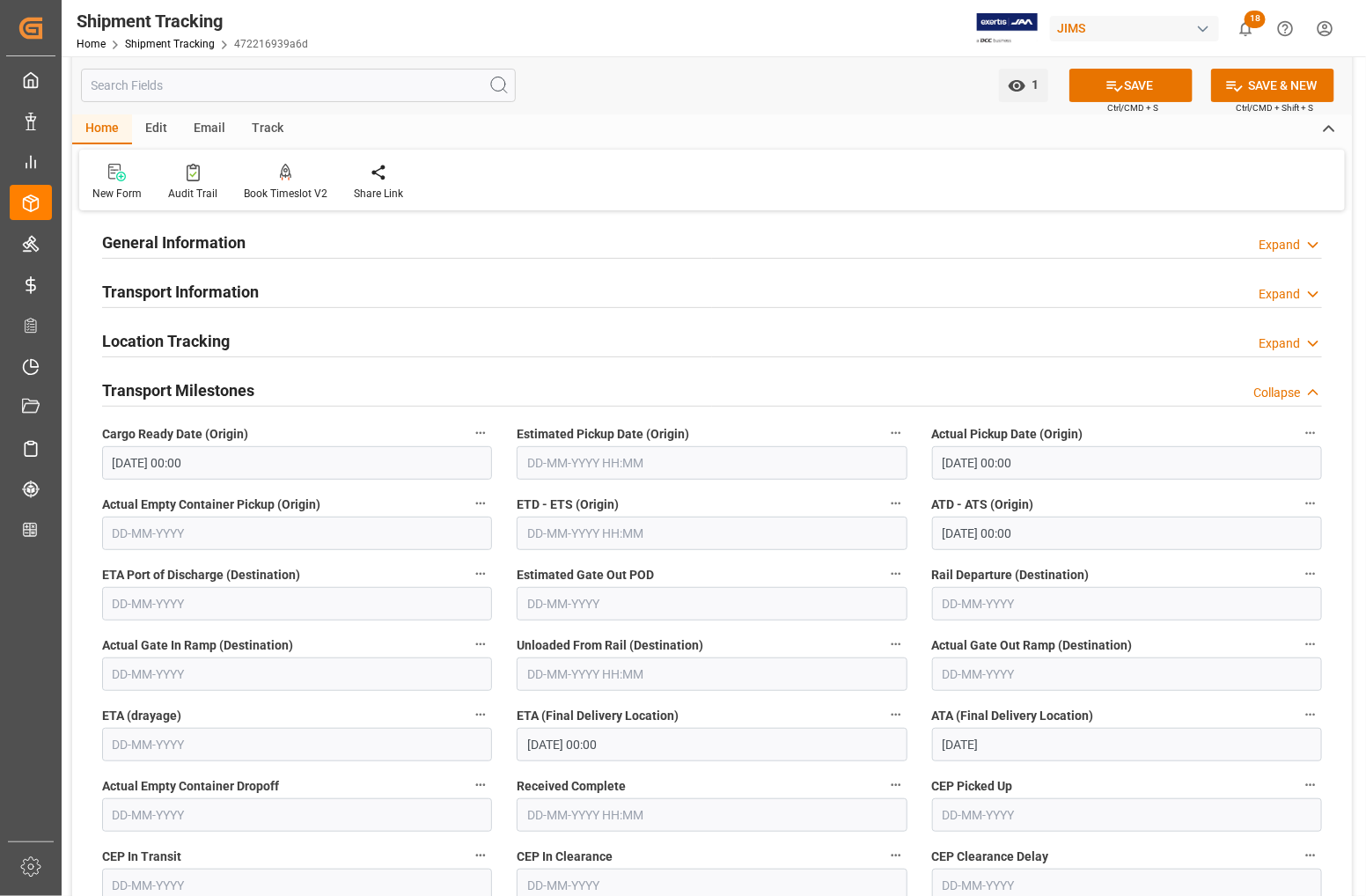
click at [161, 297] on h2 "Transport Information" at bounding box center [180, 292] width 157 height 24
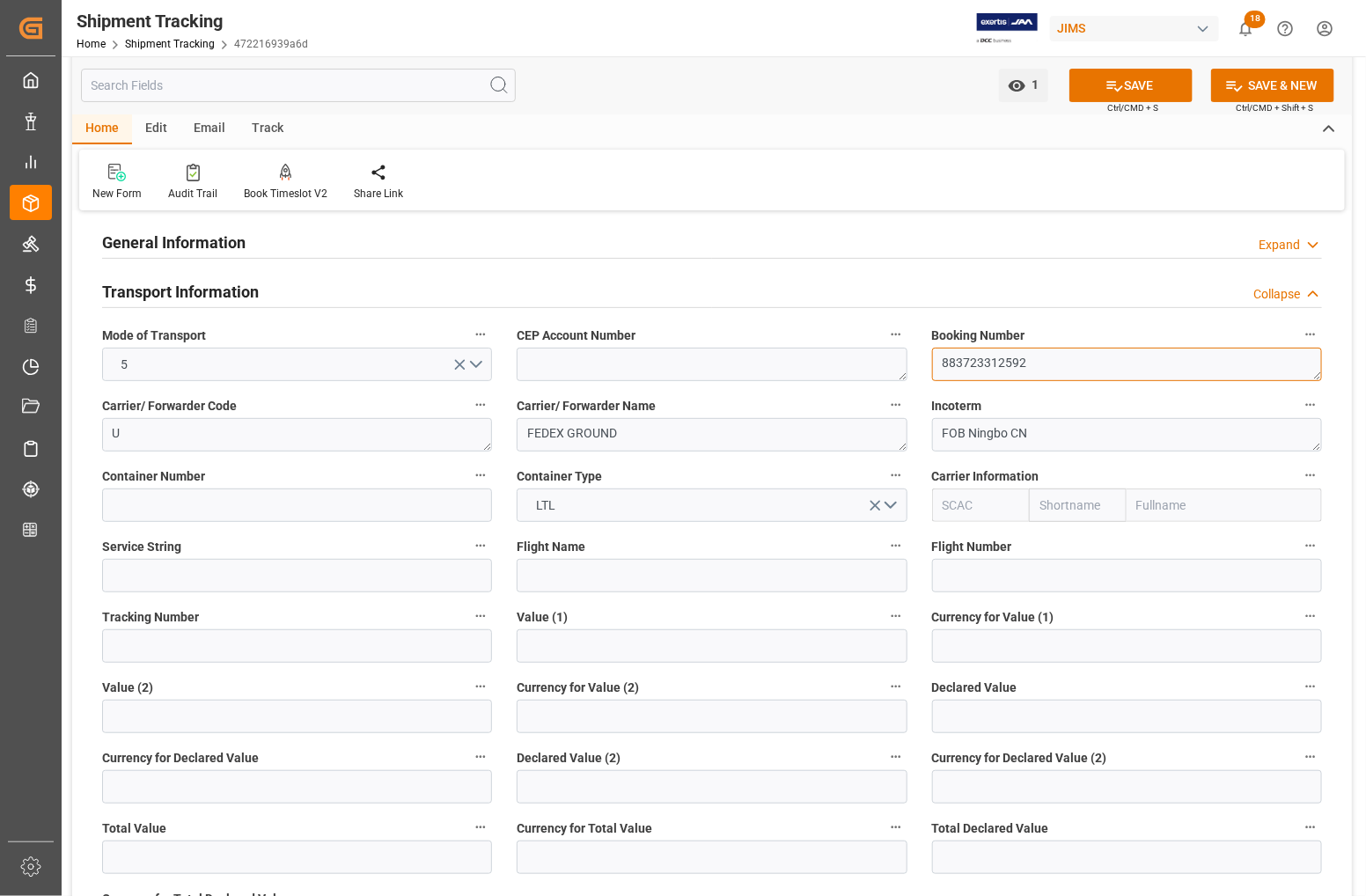
drag, startPoint x: 1028, startPoint y: 363, endPoint x: 943, endPoint y: 367, distance: 85.1
click at [943, 367] on textarea "883723312592" at bounding box center [1127, 365] width 390 height 34
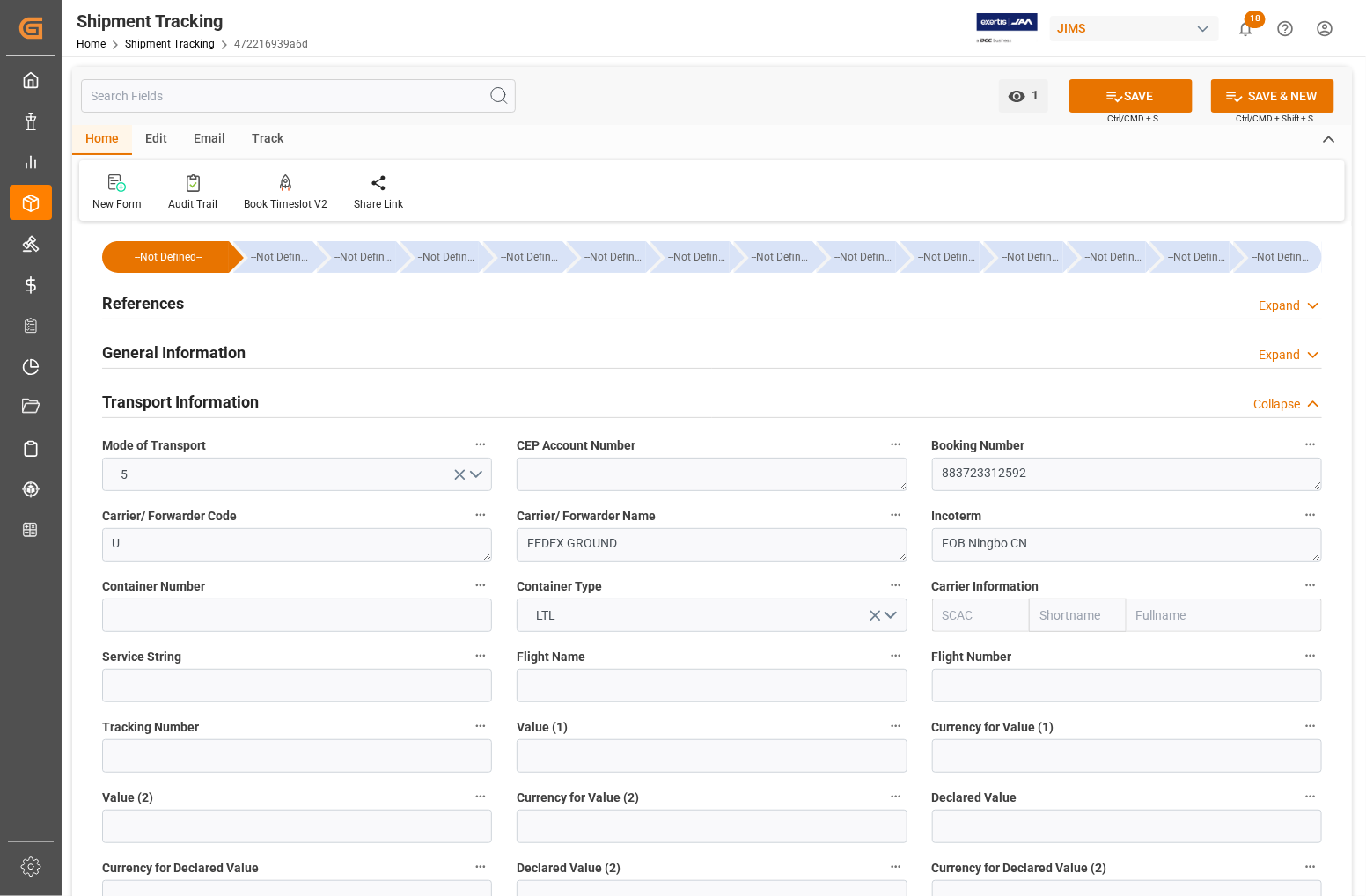
click at [152, 300] on h2 "References" at bounding box center [143, 304] width 82 height 24
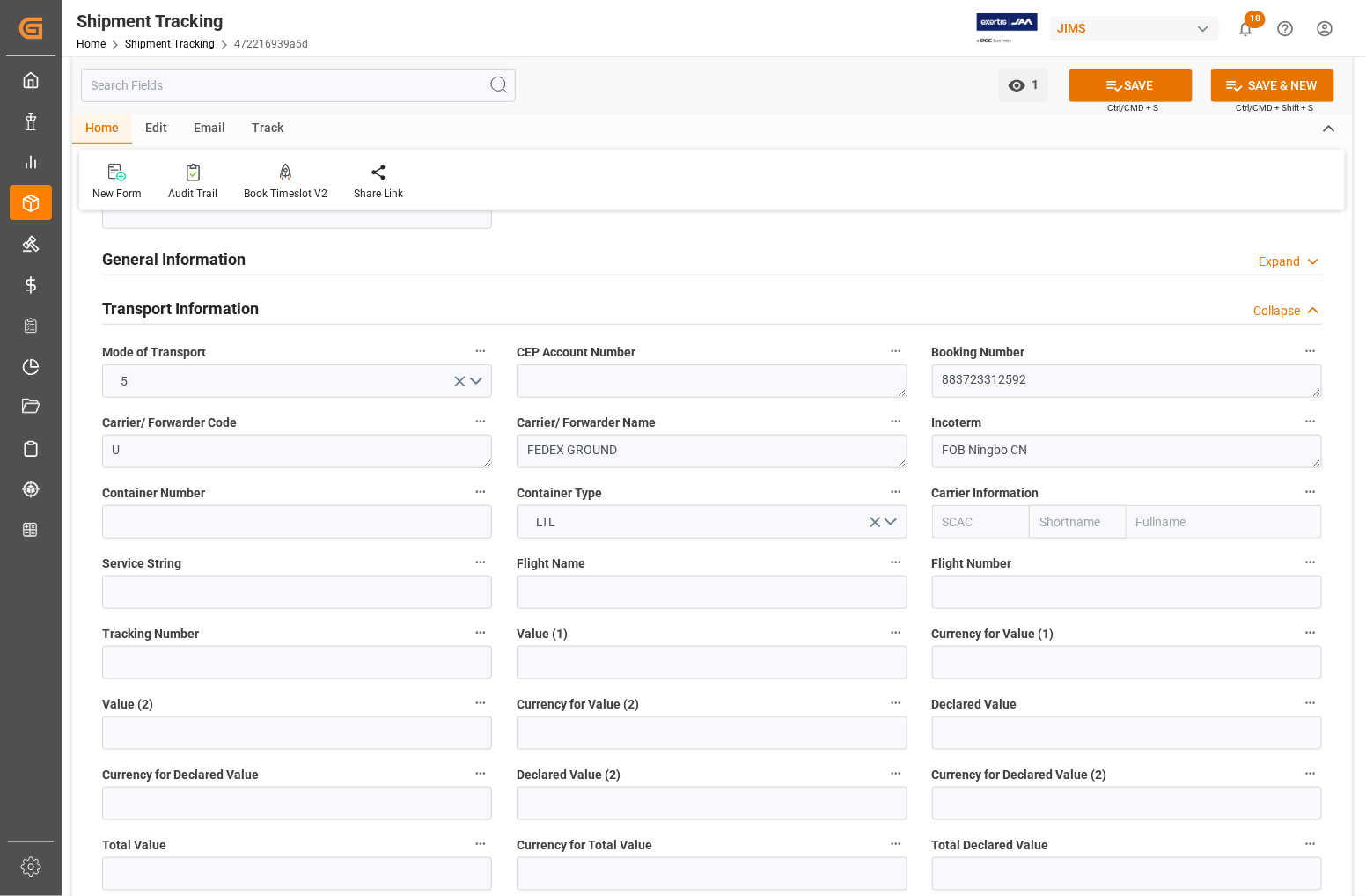
scroll to position [330, 0]
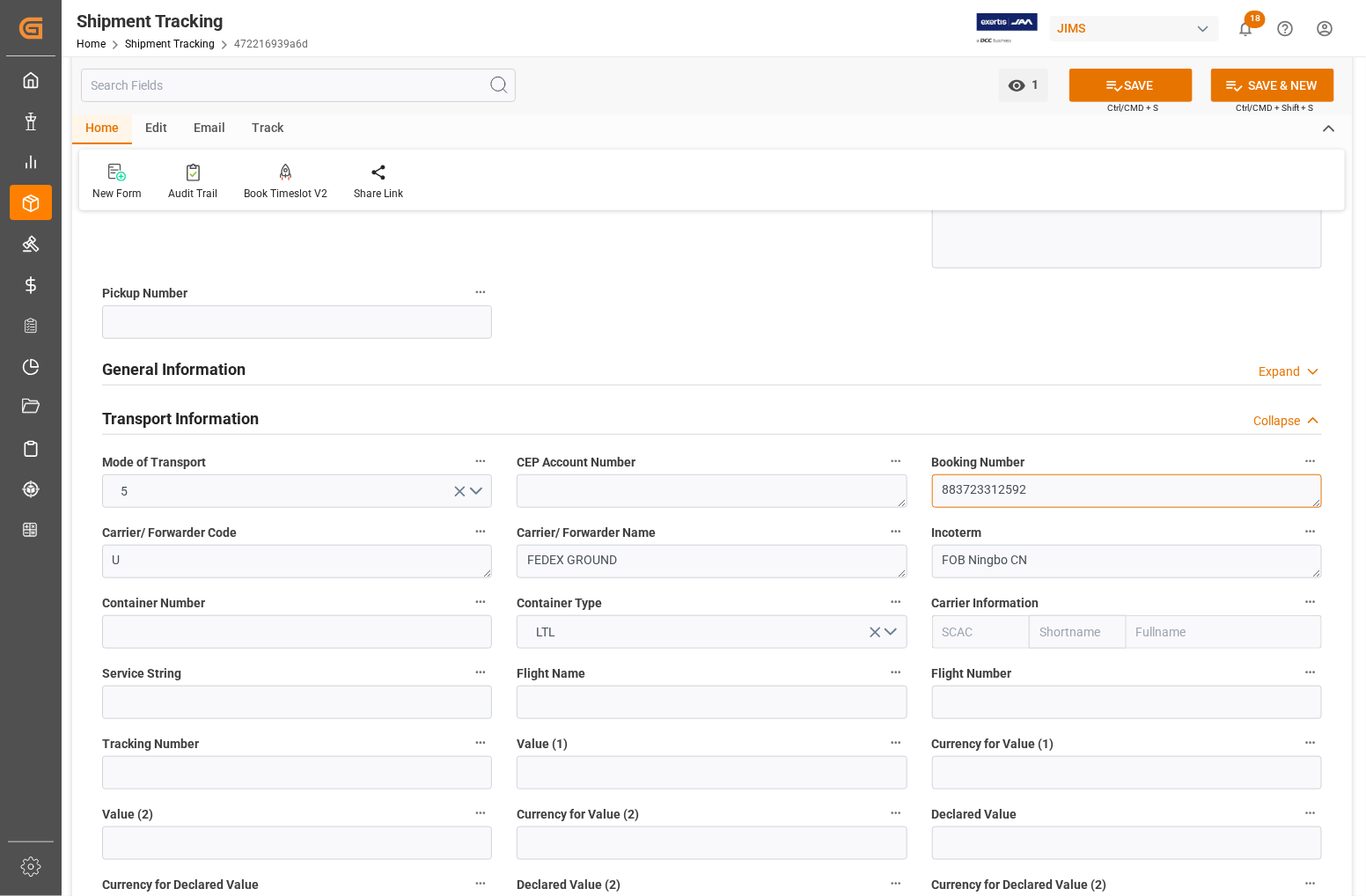
drag, startPoint x: 1027, startPoint y: 491, endPoint x: 937, endPoint y: 484, distance: 90.3
click at [937, 484] on textarea "883723312592" at bounding box center [1127, 492] width 390 height 34
click at [873, 400] on div "Transport Information Collapse" at bounding box center [713, 417] width 1220 height 34
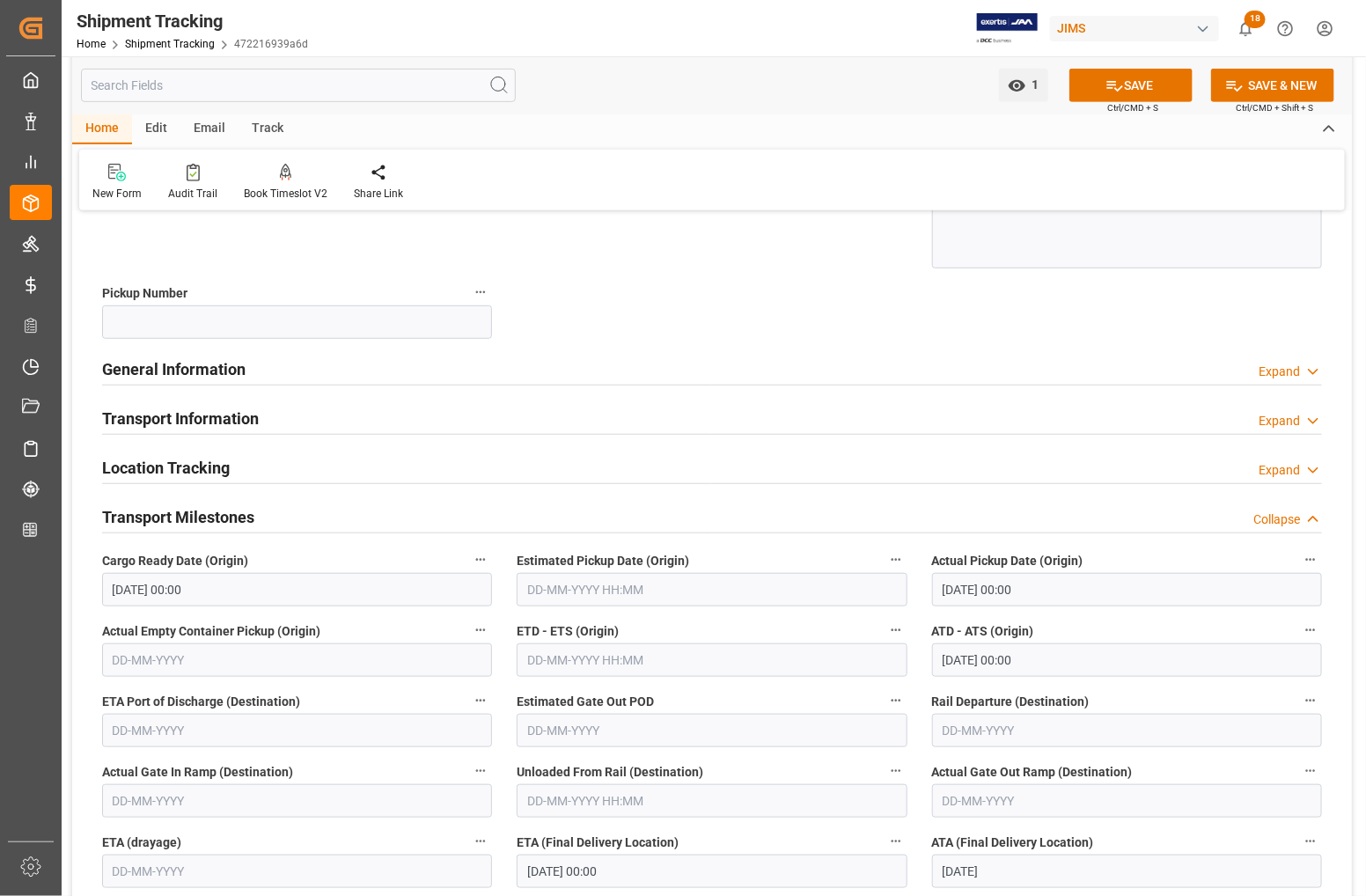
click at [256, 417] on h2 "Transport Information" at bounding box center [180, 419] width 157 height 24
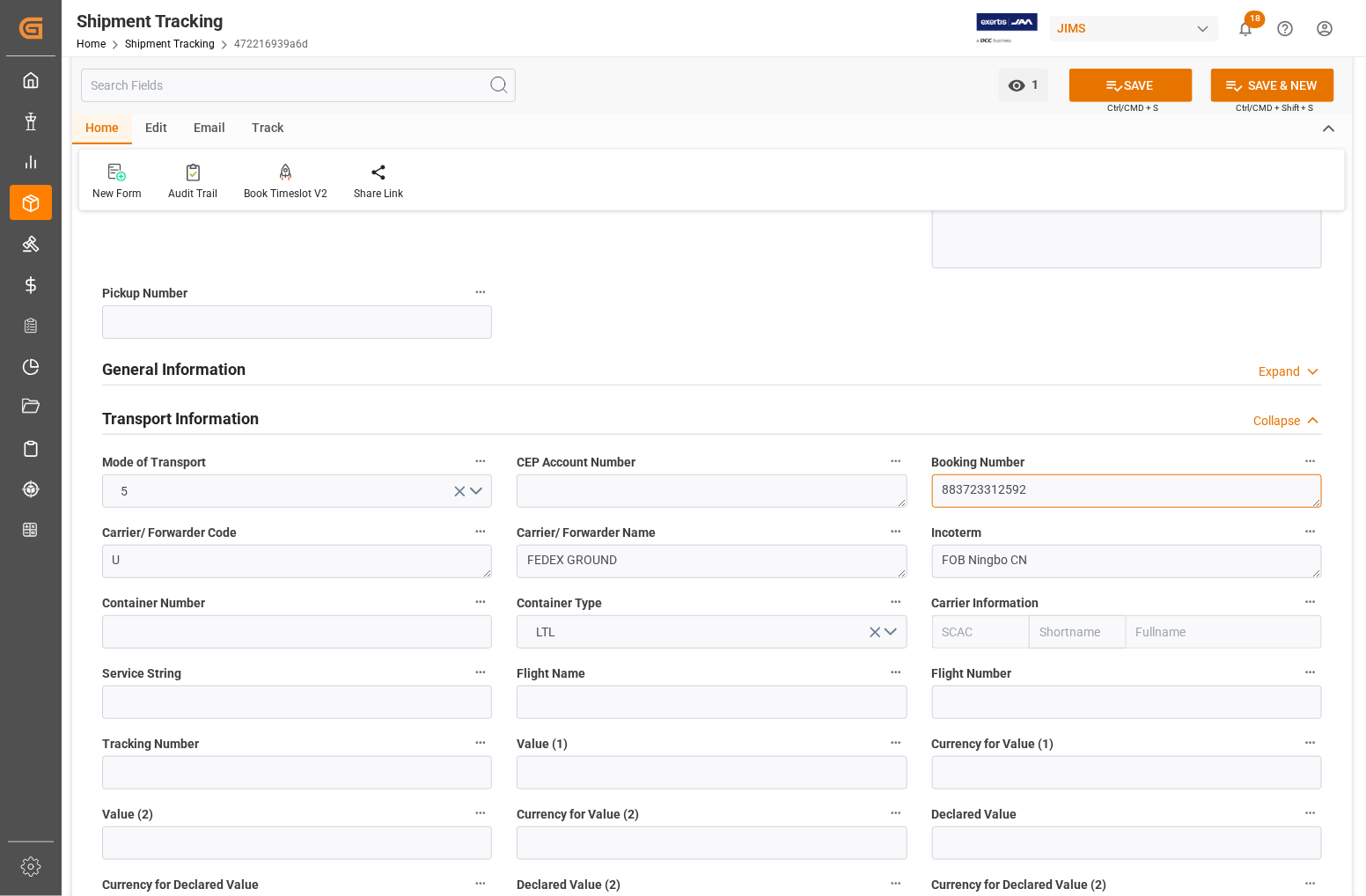
drag, startPoint x: 1028, startPoint y: 491, endPoint x: 937, endPoint y: 491, distance: 91.0
click at [937, 491] on textarea "883723312592" at bounding box center [1127, 492] width 390 height 34
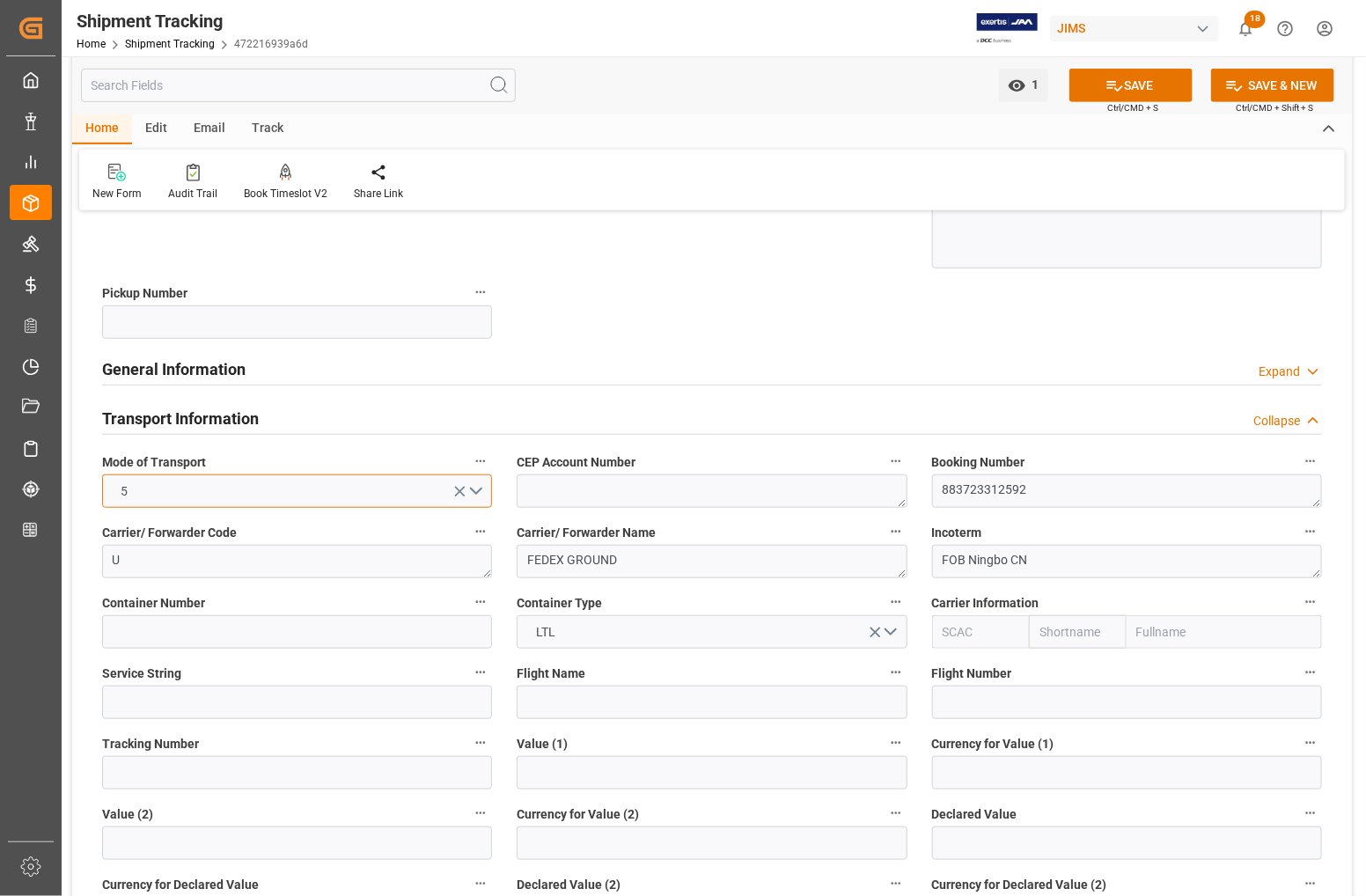
click at [472, 485] on button "5" at bounding box center [298, 492] width 390 height 34
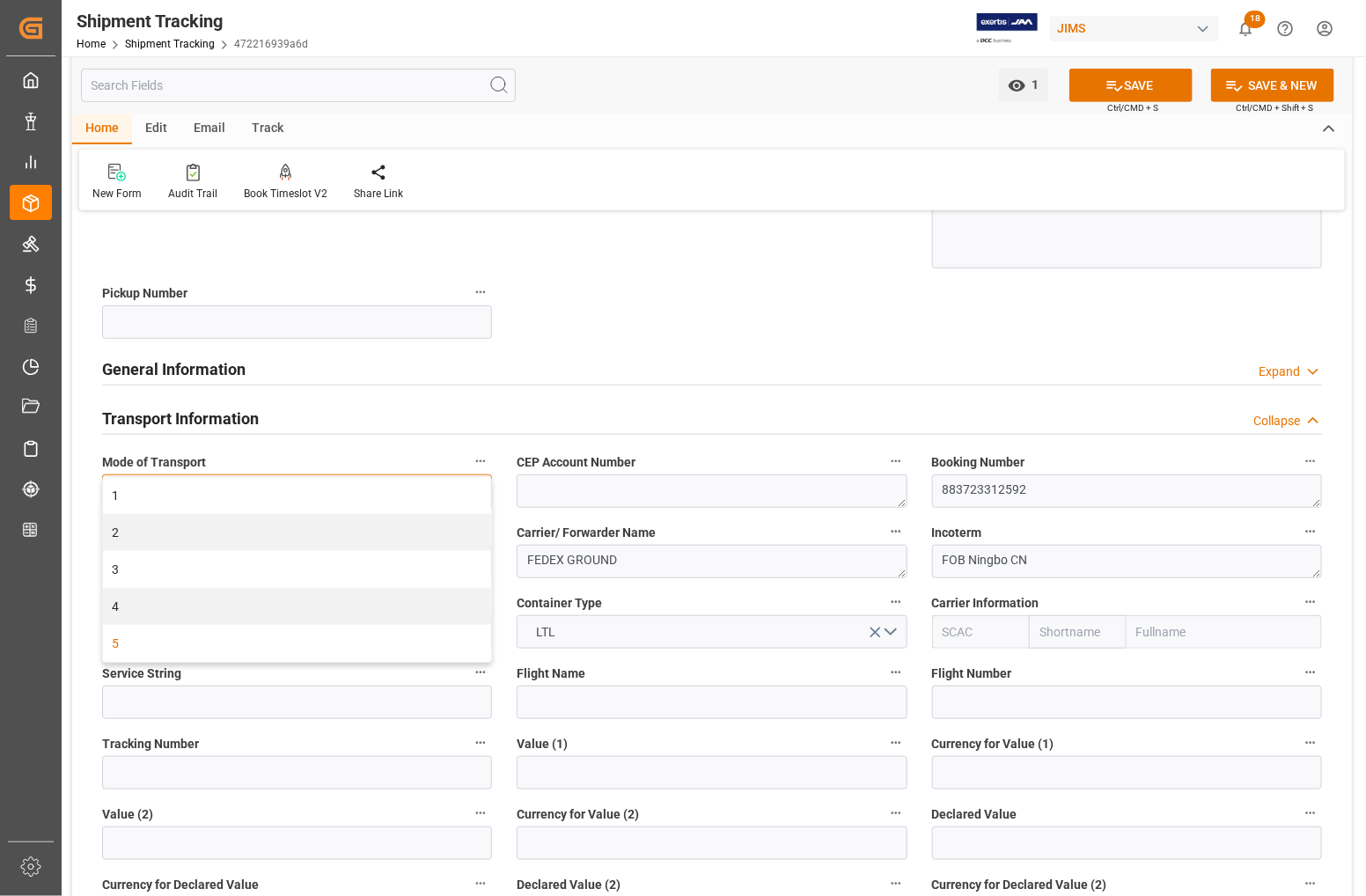
click at [472, 485] on div "1" at bounding box center [298, 496] width 388 height 37
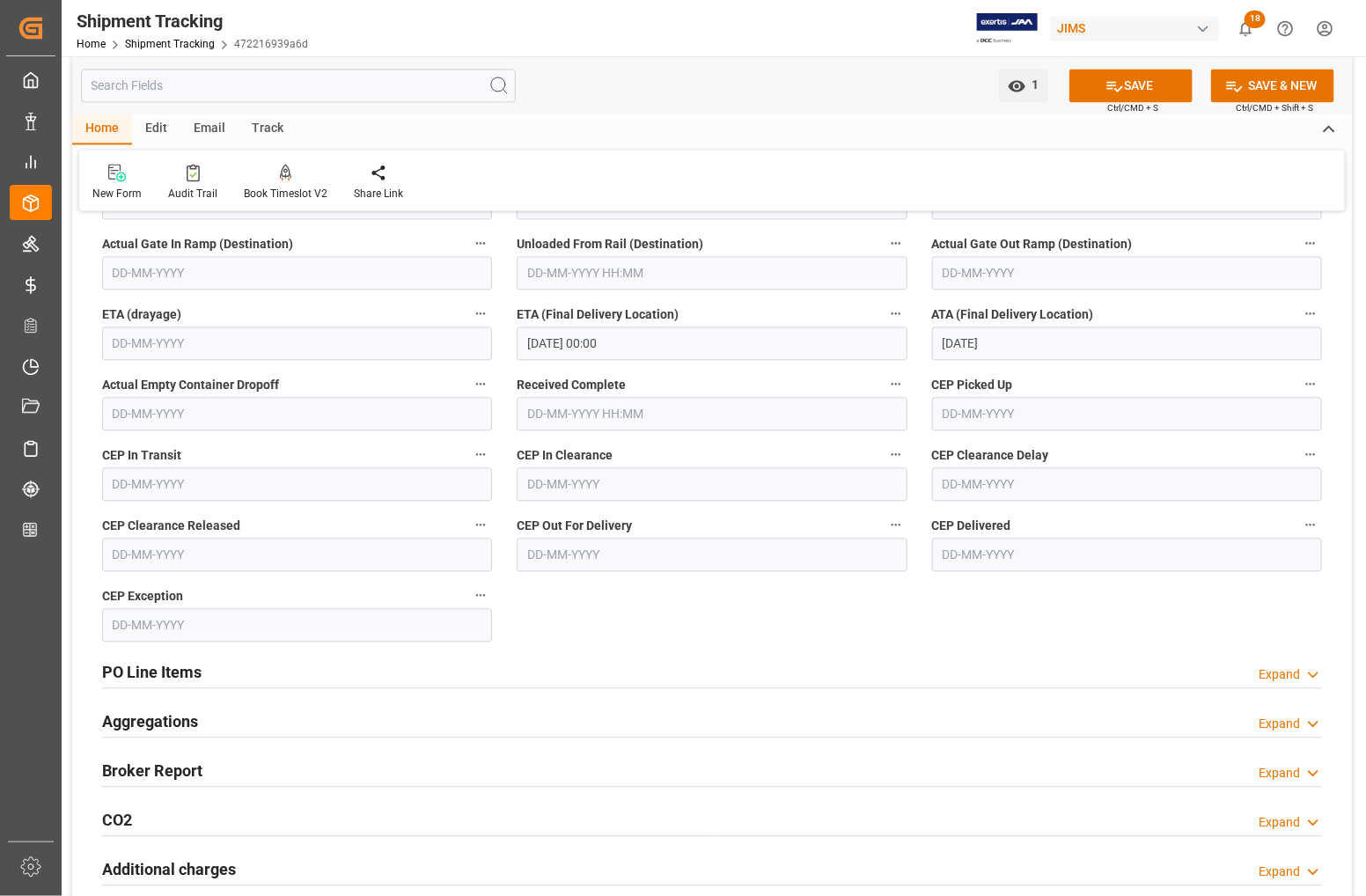
scroll to position [1541, 0]
